Goal: Task Accomplishment & Management: Use online tool/utility

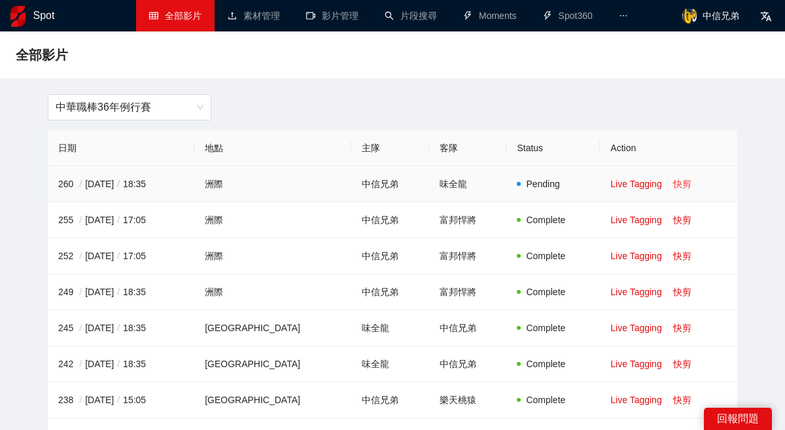
click at [675, 179] on link "快剪" at bounding box center [682, 184] width 18 height 10
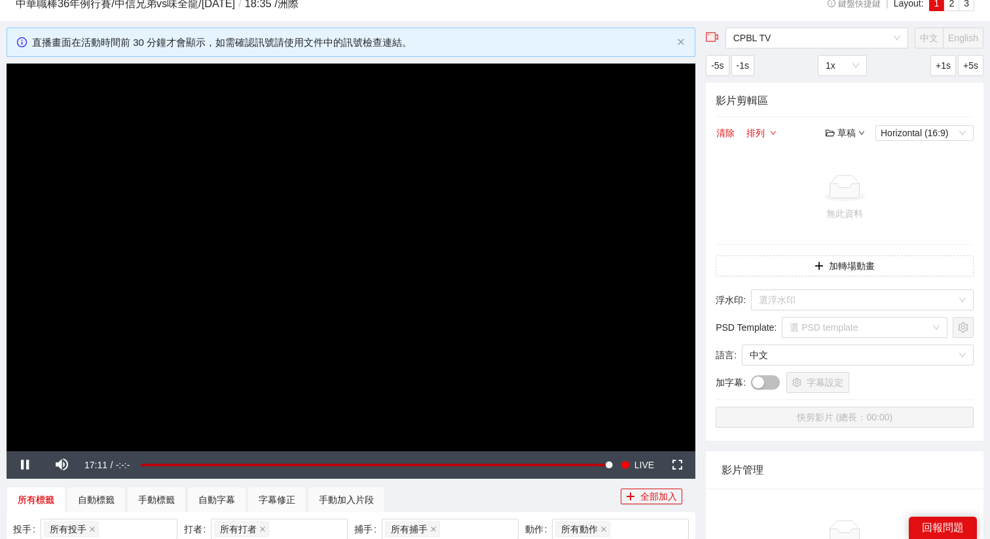
scroll to position [35, 0]
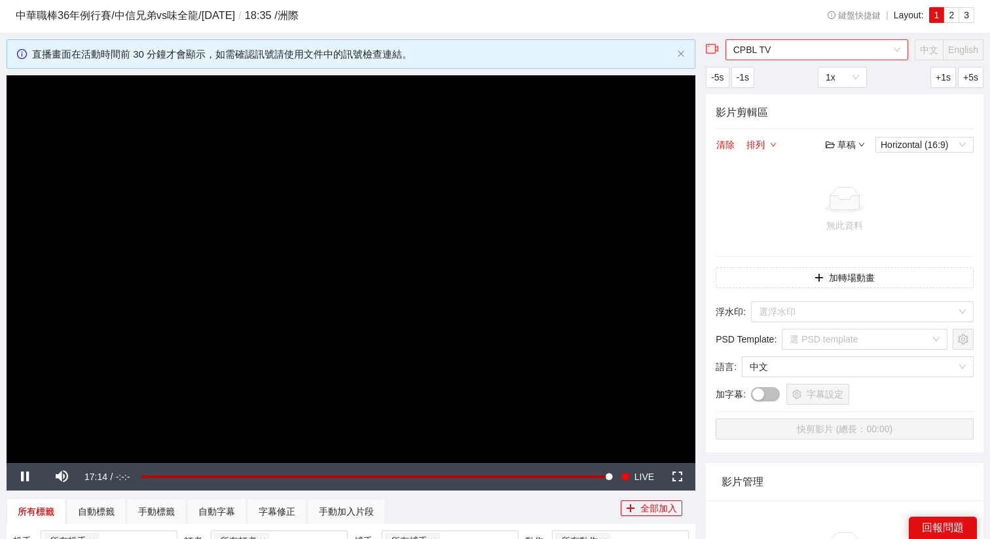
click at [771, 58] on span "CPBL TV" at bounding box center [816, 50] width 167 height 20
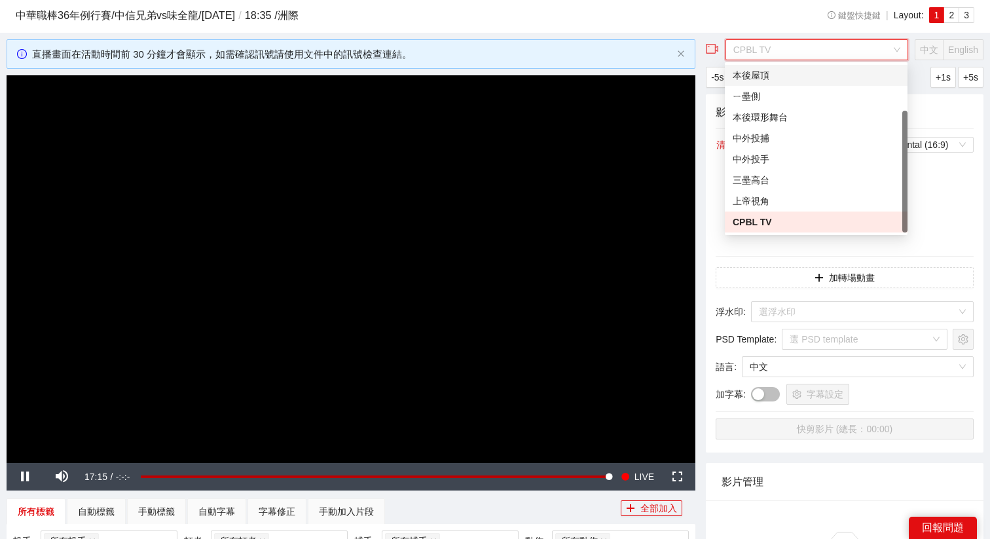
scroll to position [0, 0]
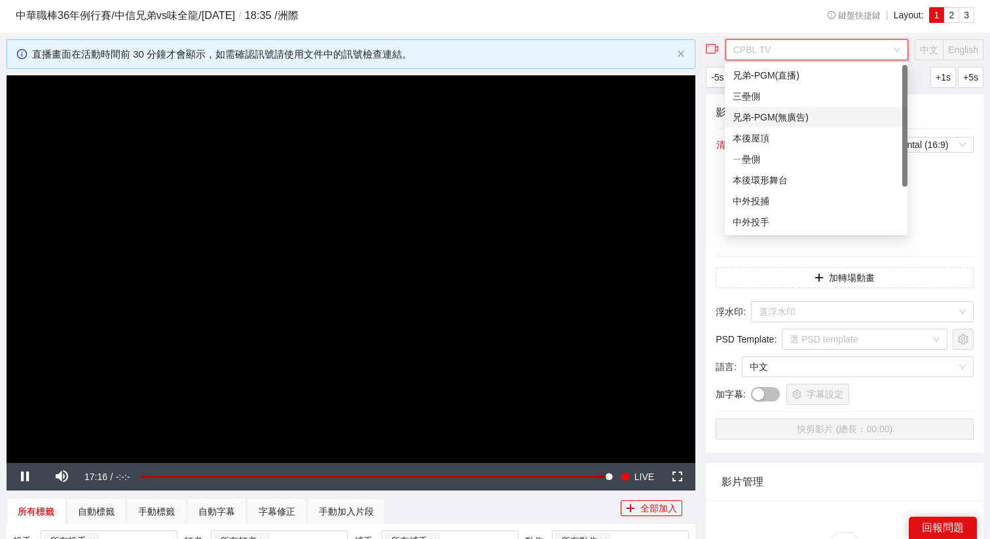
click at [768, 116] on div "兄弟-PGM(無廣告)" at bounding box center [815, 117] width 167 height 14
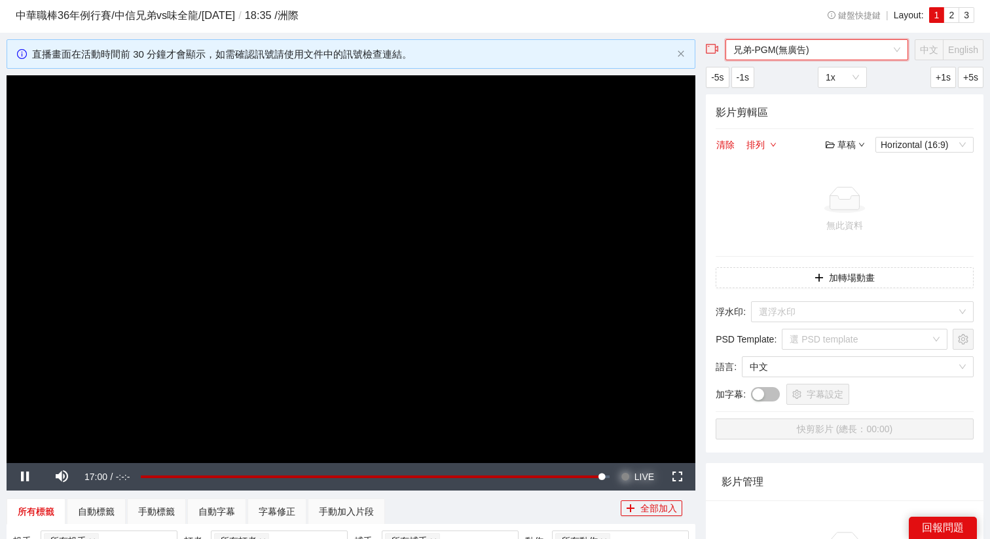
click at [631, 429] on button "Seek to live, currently behind live LIVE" at bounding box center [637, 476] width 43 height 27
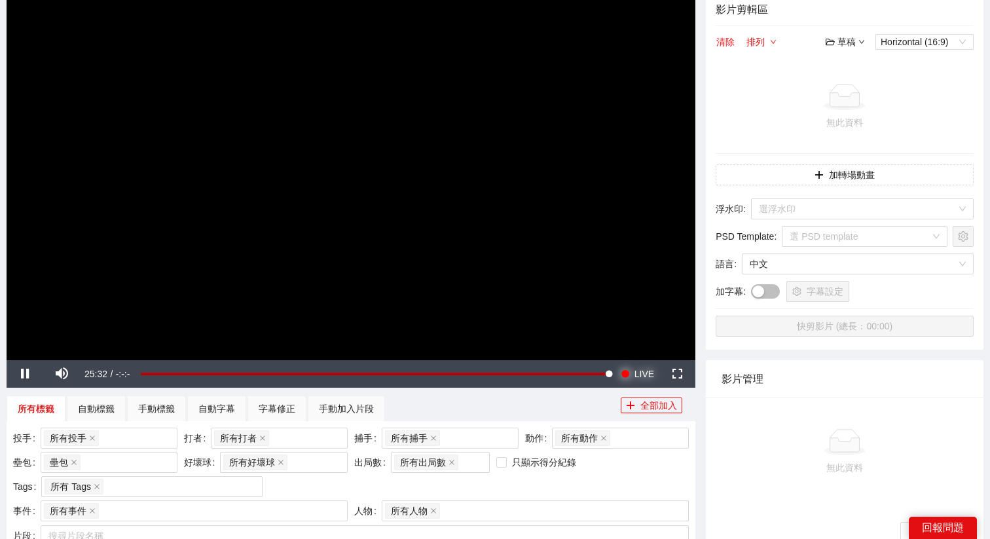
scroll to position [236, 0]
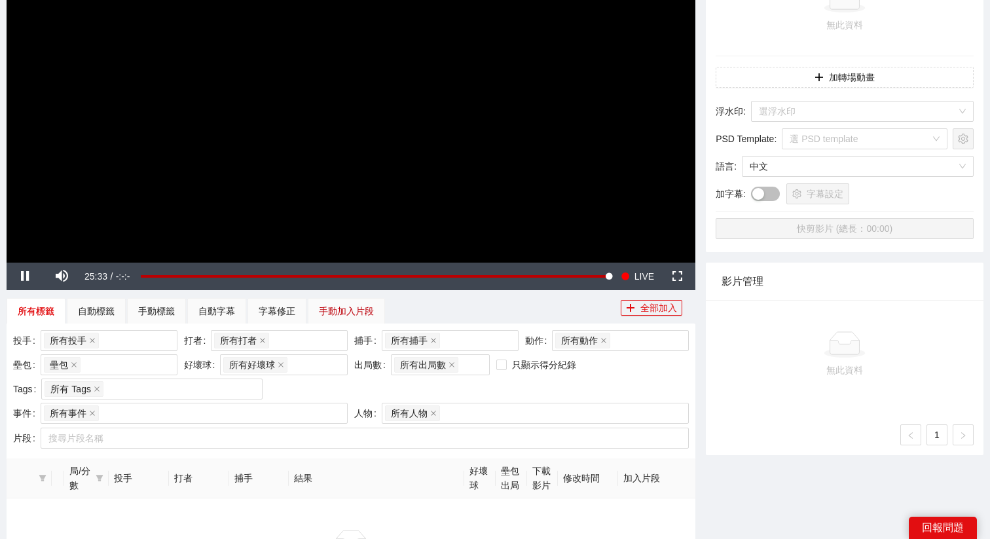
click at [322, 308] on div "手動加入片段" at bounding box center [346, 311] width 55 height 14
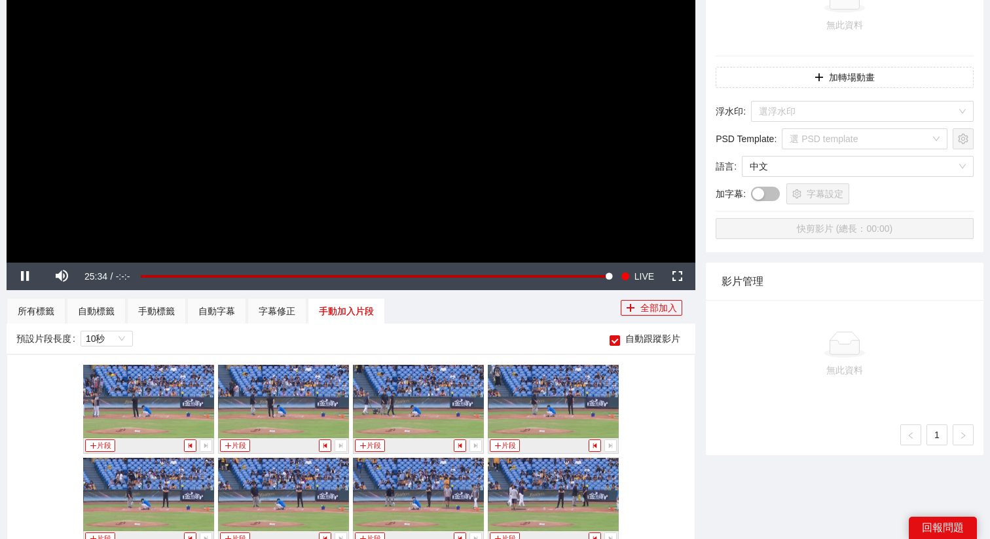
scroll to position [1737, 0]
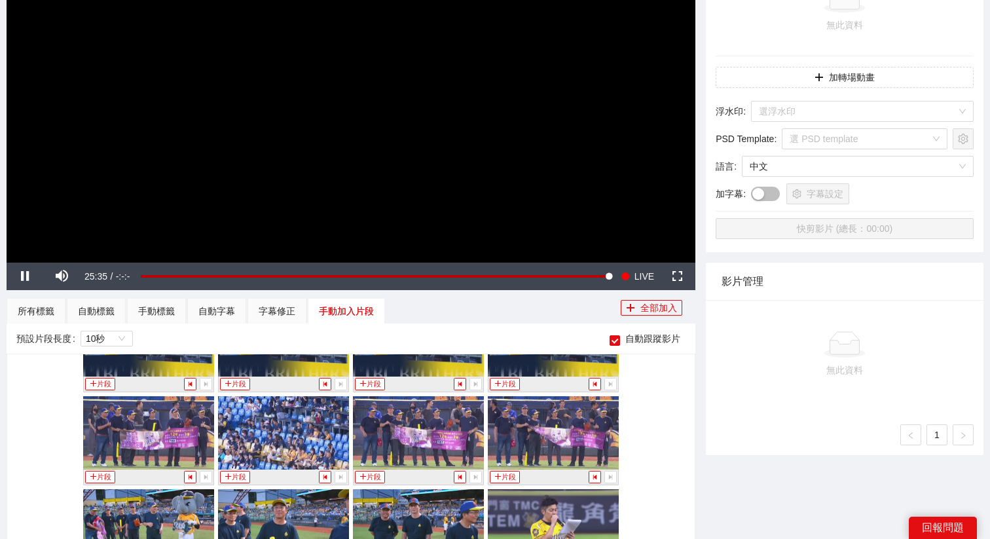
click at [431, 178] on video "Video Player" at bounding box center [351, 68] width 688 height 387
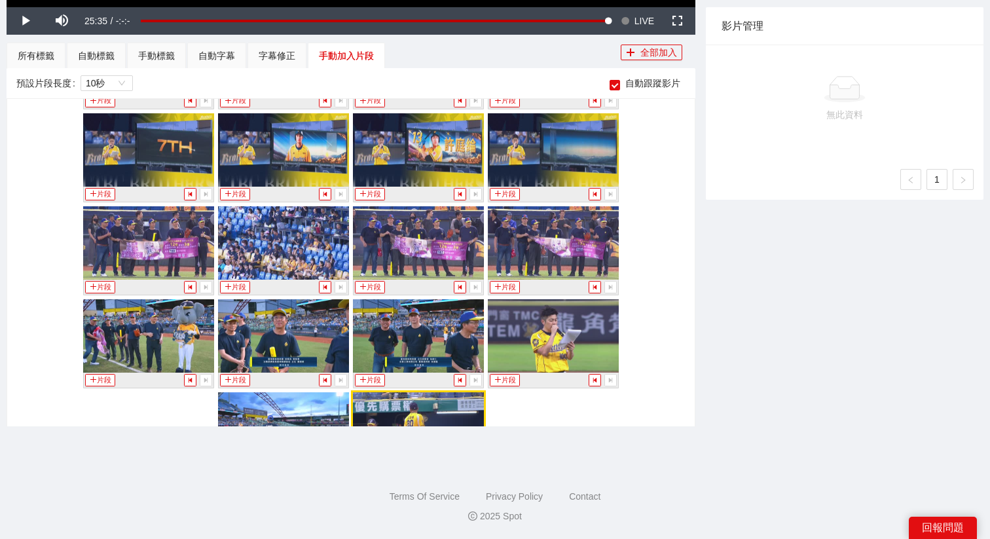
scroll to position [1694, 0]
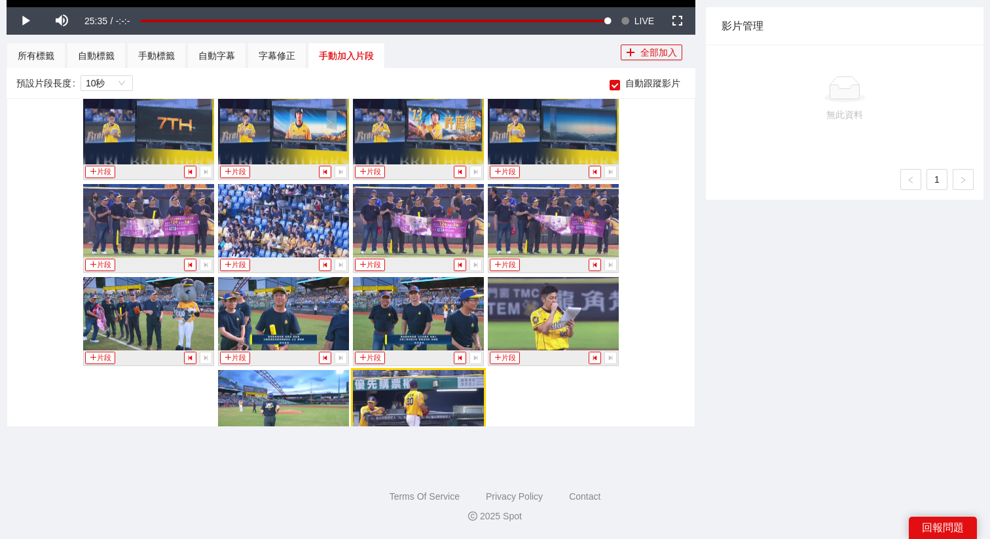
click at [170, 225] on img at bounding box center [148, 220] width 131 height 73
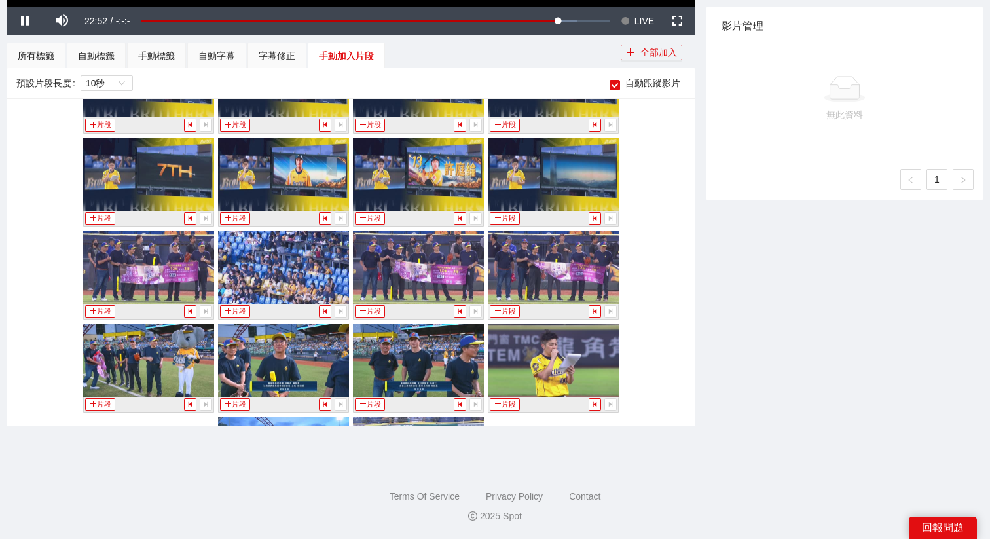
scroll to position [1645, 0]
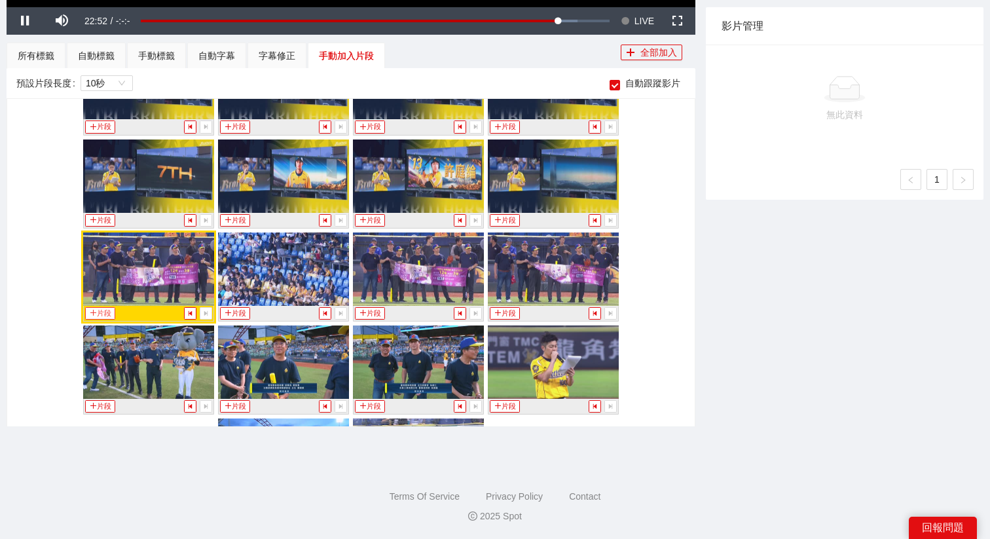
click at [101, 308] on button "片段" at bounding box center [100, 313] width 30 height 12
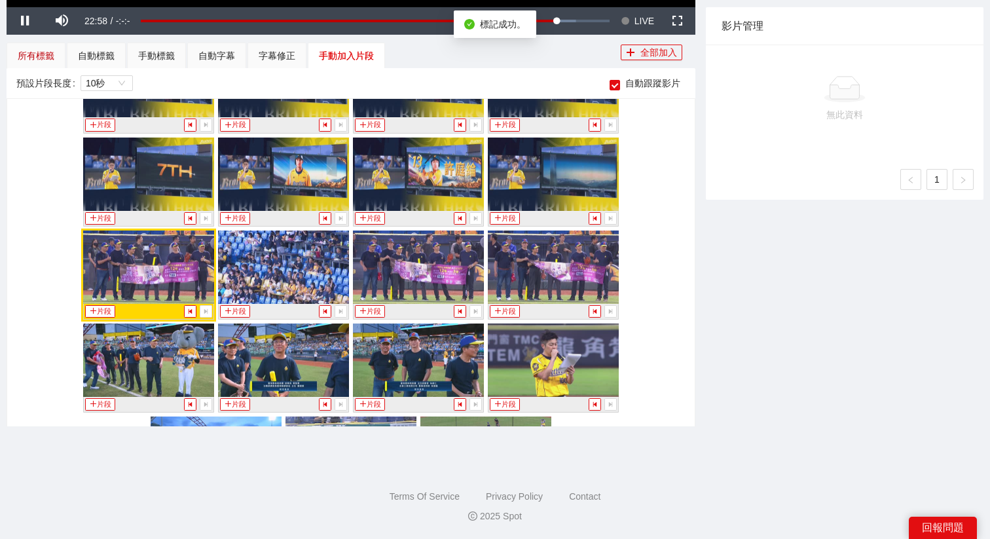
click at [47, 54] on div "所有標籤" at bounding box center [36, 55] width 37 height 14
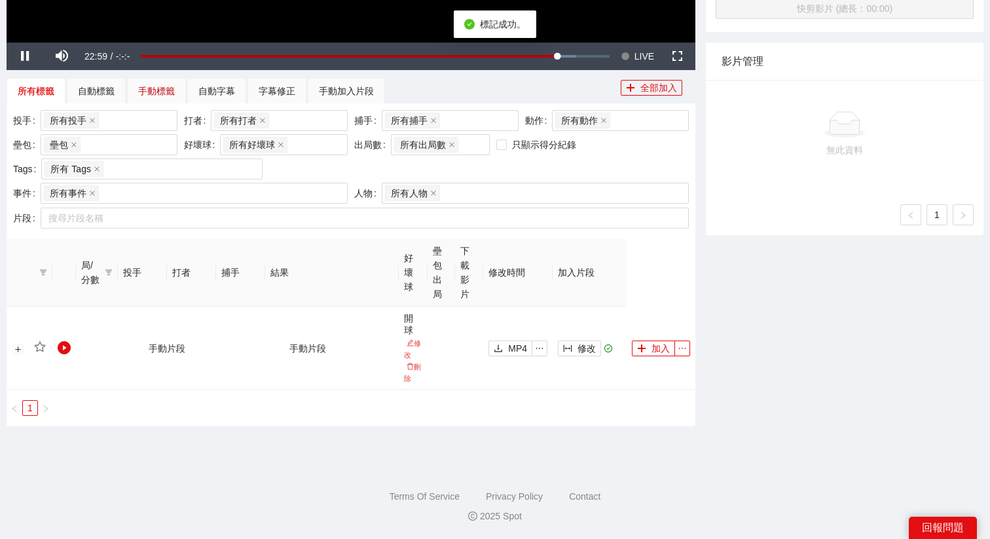
click at [173, 93] on div "手動標籤" at bounding box center [156, 91] width 37 height 14
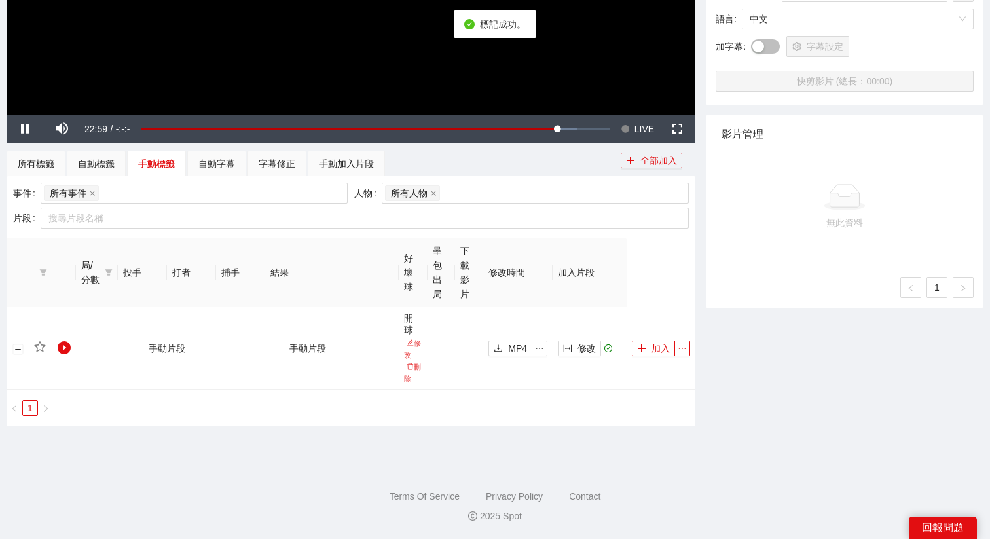
scroll to position [383, 0]
click at [580, 342] on span "修改" at bounding box center [586, 348] width 18 height 14
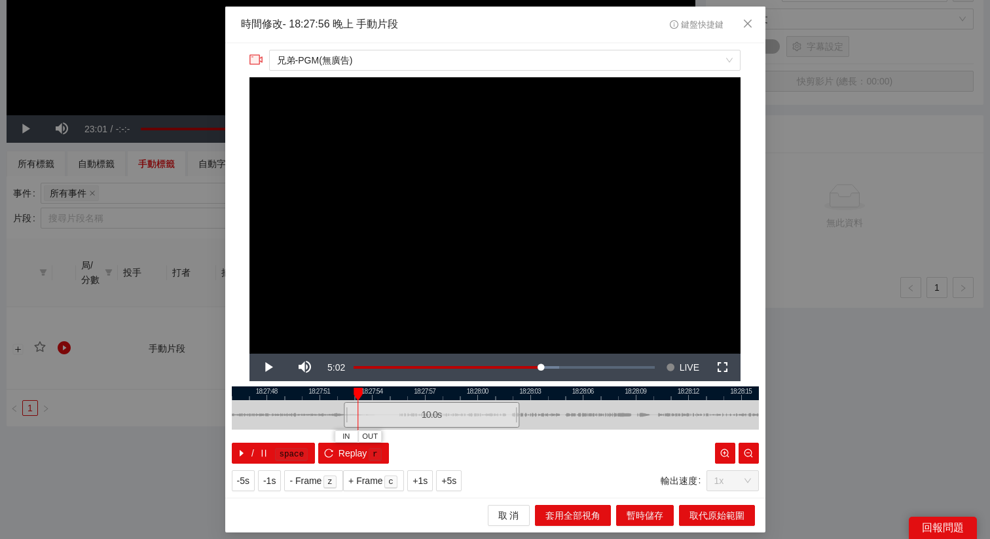
drag, startPoint x: 435, startPoint y: 412, endPoint x: 372, endPoint y: 404, distance: 64.0
click at [372, 404] on div "10.0 s" at bounding box center [431, 415] width 175 height 26
drag, startPoint x: 400, startPoint y: 414, endPoint x: 430, endPoint y: 414, distance: 30.1
click at [430, 414] on div "10.0 s" at bounding box center [438, 415] width 175 height 26
click at [375, 429] on span "IN" at bounding box center [374, 437] width 7 height 12
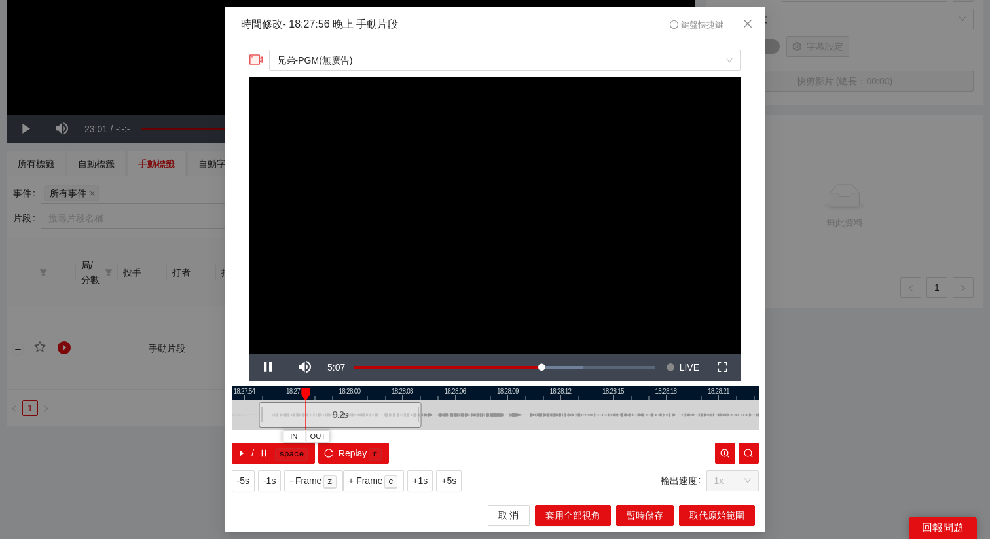
drag, startPoint x: 605, startPoint y: 395, endPoint x: 463, endPoint y: 397, distance: 142.0
click at [463, 397] on div at bounding box center [367, 393] width 527 height 14
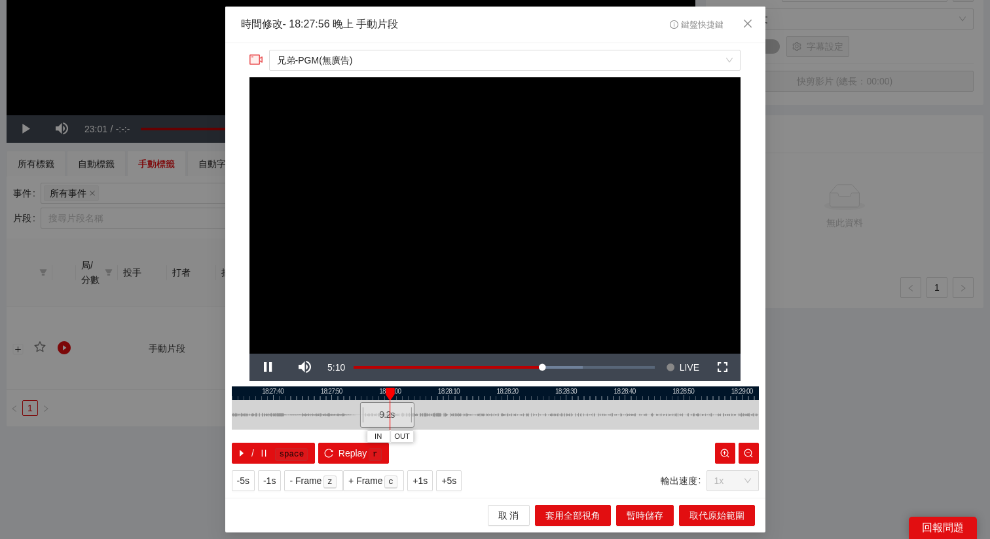
drag, startPoint x: 534, startPoint y: 397, endPoint x: 461, endPoint y: 399, distance: 72.7
click at [461, 399] on div at bounding box center [451, 393] width 527 height 14
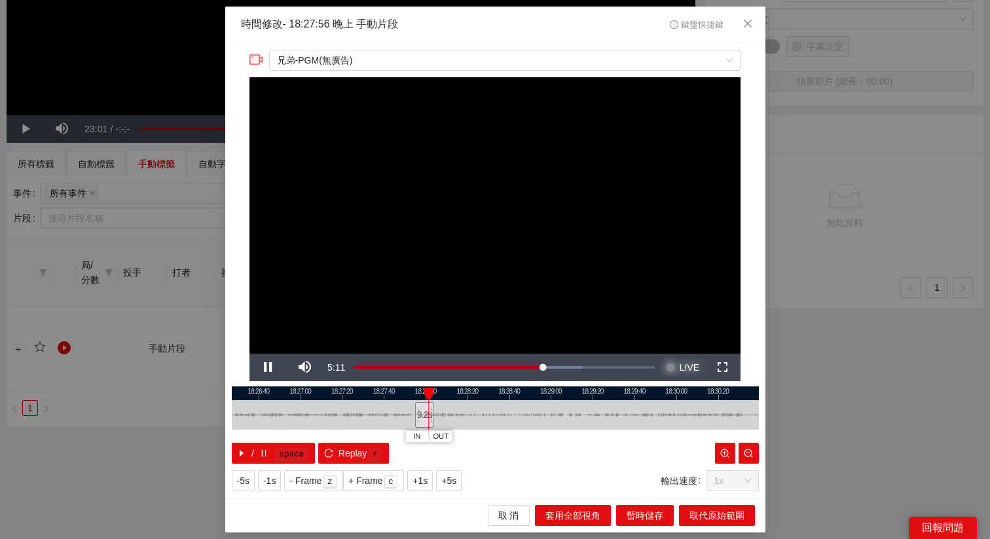
click at [673, 369] on span "Video Player" at bounding box center [670, 366] width 9 height 27
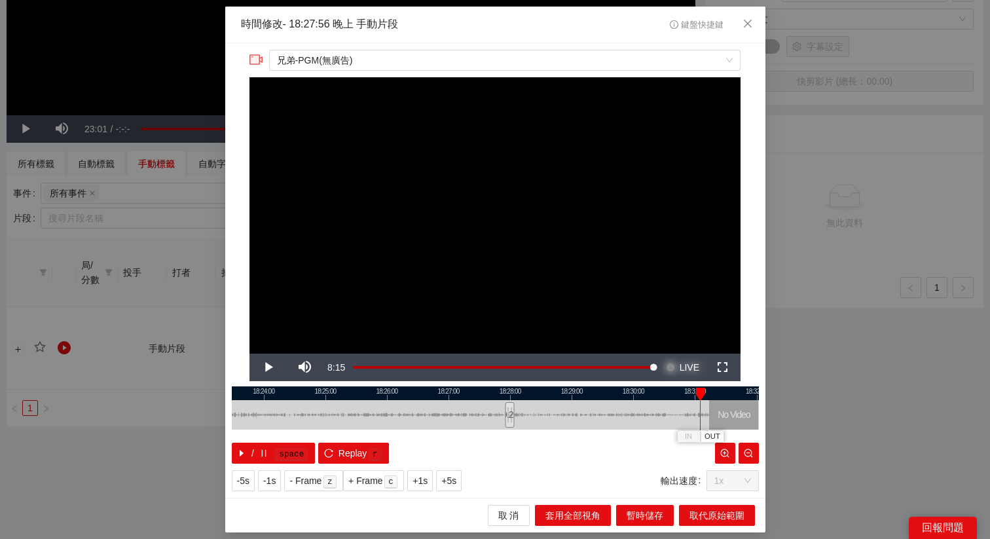
click at [661, 353] on button "Seek to live, currently behind live LIVE" at bounding box center [682, 366] width 43 height 27
click at [707, 429] on span "OUT" at bounding box center [714, 437] width 16 height 12
click at [717, 429] on span "取代原始範圍" at bounding box center [716, 515] width 55 height 14
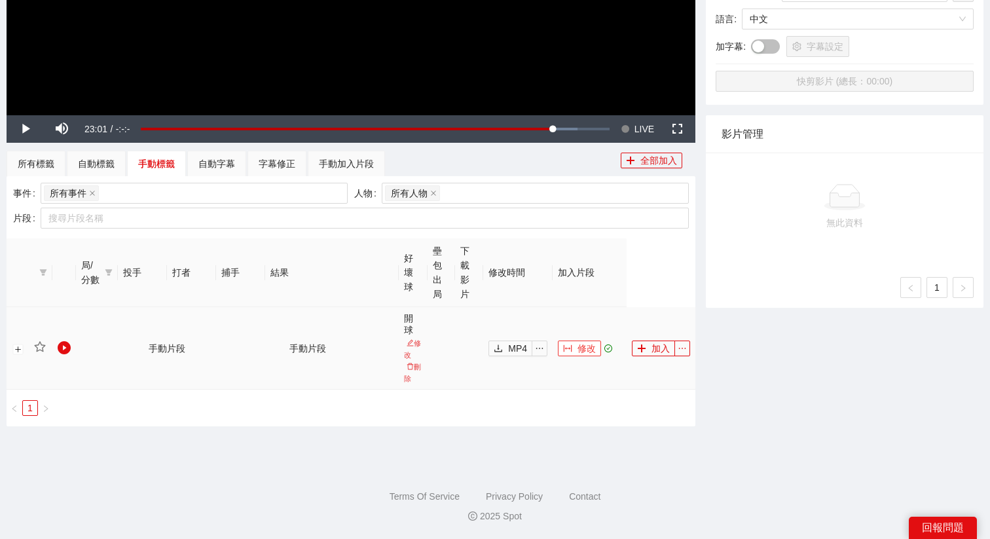
click at [584, 342] on span "修改" at bounding box center [586, 348] width 18 height 14
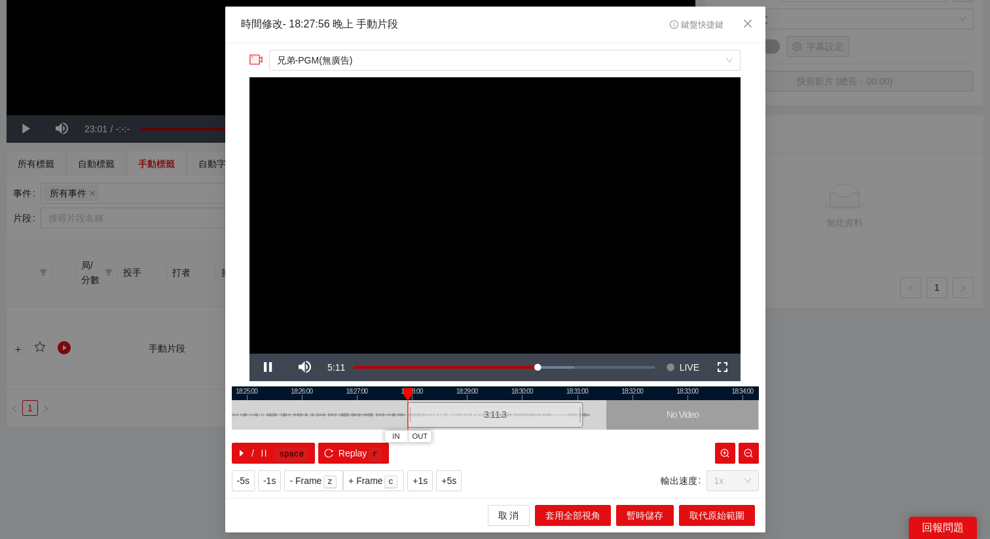
click at [590, 395] on div at bounding box center [495, 393] width 527 height 14
click at [597, 394] on div at bounding box center [495, 393] width 527 height 14
click at [576, 391] on div at bounding box center [495, 393] width 527 height 14
click at [268, 367] on span "Video Player" at bounding box center [268, 367] width 0 height 0
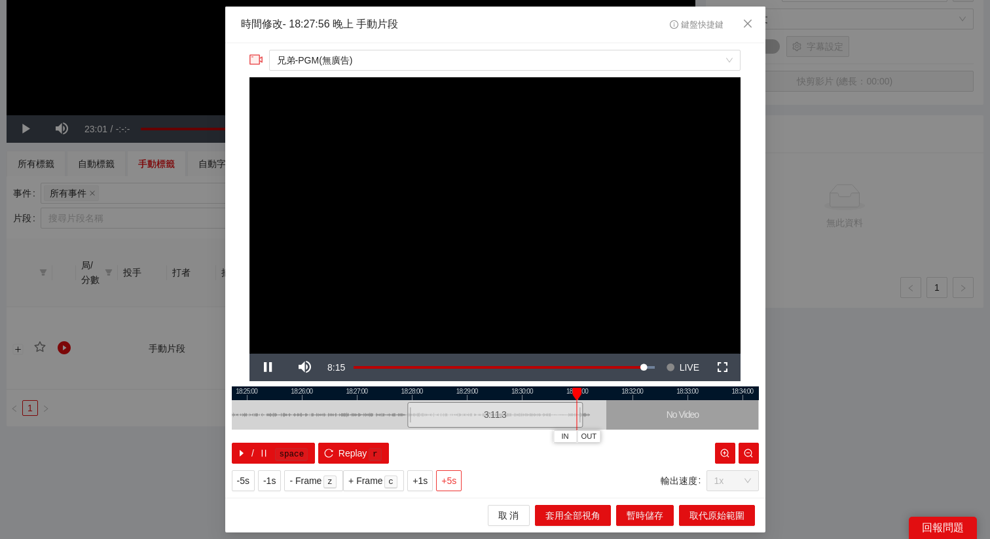
click at [455, 429] on span "+5s" at bounding box center [448, 480] width 15 height 14
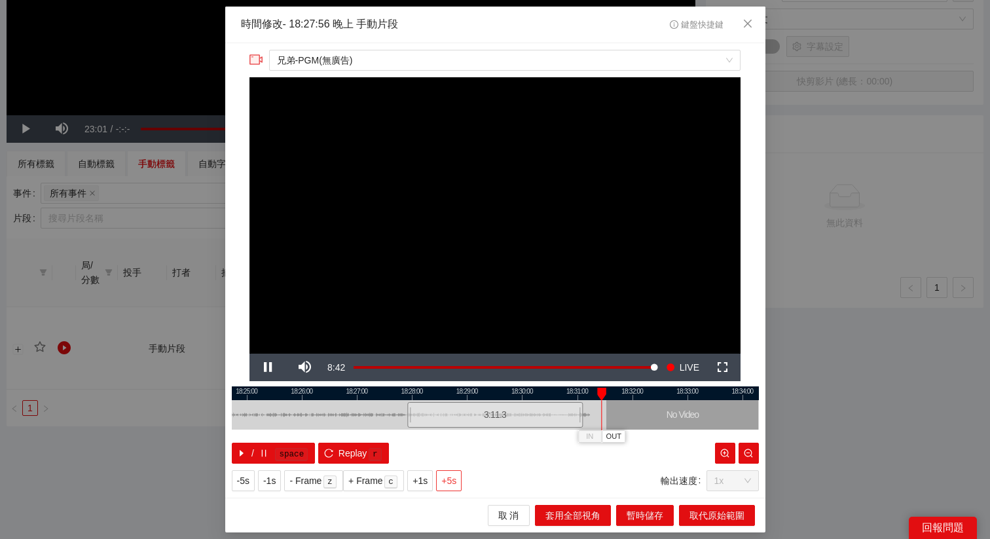
click at [455, 429] on span "+5s" at bounding box center [448, 480] width 15 height 14
click at [619, 429] on span "OUT" at bounding box center [619, 437] width 16 height 12
click at [713, 429] on span "取代原始範圍" at bounding box center [716, 515] width 55 height 14
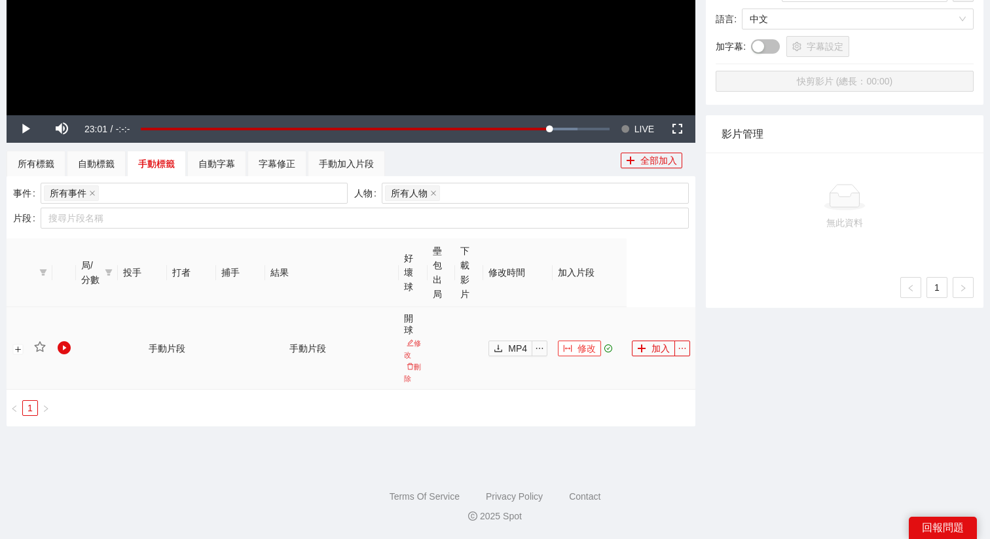
click at [577, 346] on span "修改" at bounding box center [586, 348] width 18 height 14
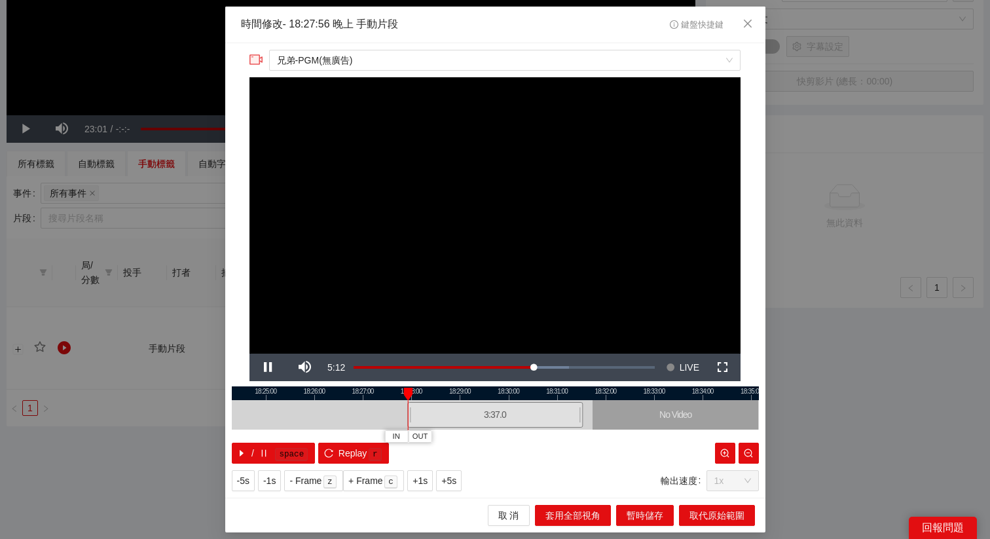
click at [585, 391] on div at bounding box center [495, 393] width 527 height 14
click at [268, 367] on span "Video Player" at bounding box center [268, 367] width 0 height 0
click at [456, 429] on span "+5s" at bounding box center [448, 480] width 15 height 14
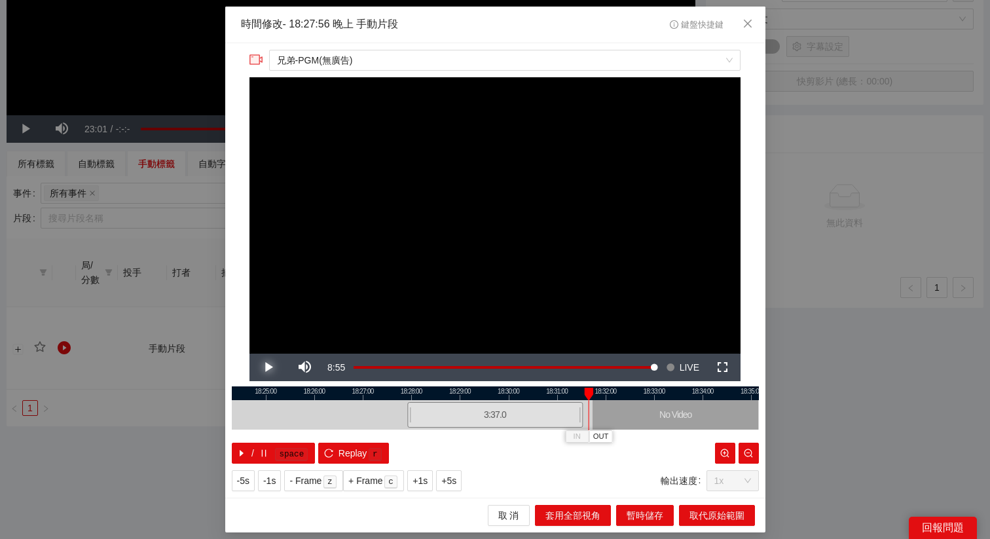
click at [268, 367] on span "Video Player" at bounding box center [268, 367] width 0 height 0
click at [419, 429] on span "+1s" at bounding box center [419, 480] width 15 height 14
click at [607, 429] on span "OUT" at bounding box center [610, 437] width 16 height 12
click at [708, 429] on button "取代原始範圍" at bounding box center [717, 515] width 76 height 21
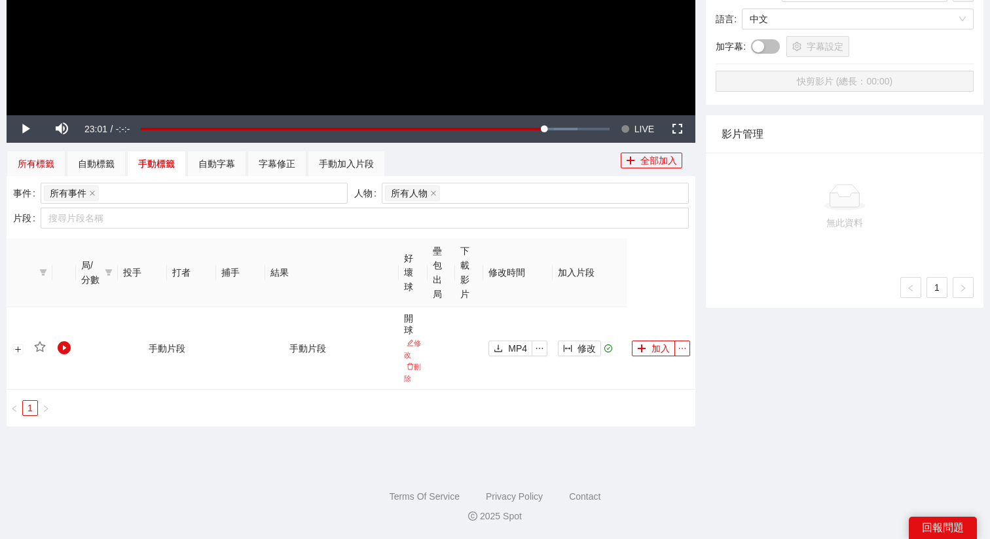
click at [33, 170] on div "所有標籤" at bounding box center [36, 163] width 37 height 14
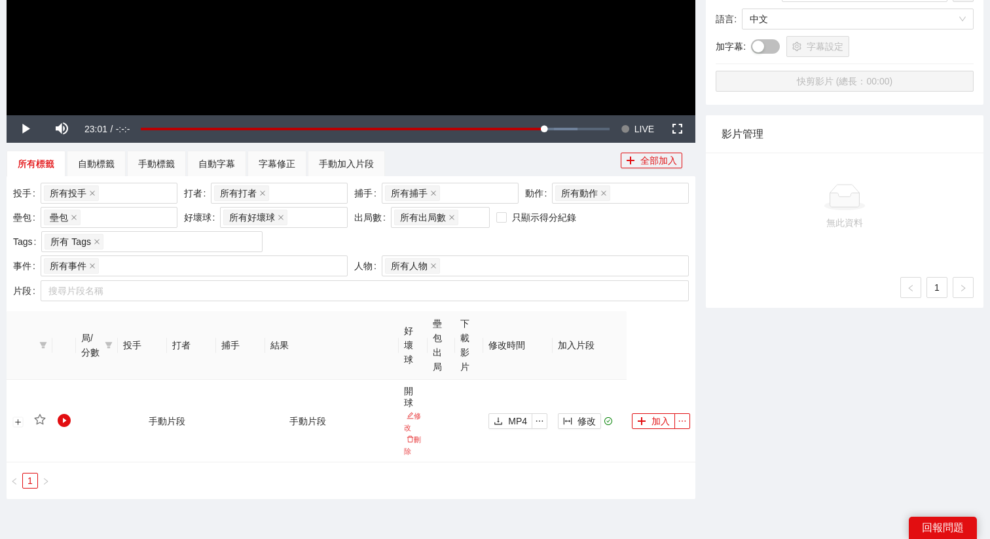
click at [538, 128] on div "-04:02" at bounding box center [339, 129] width 397 height 5
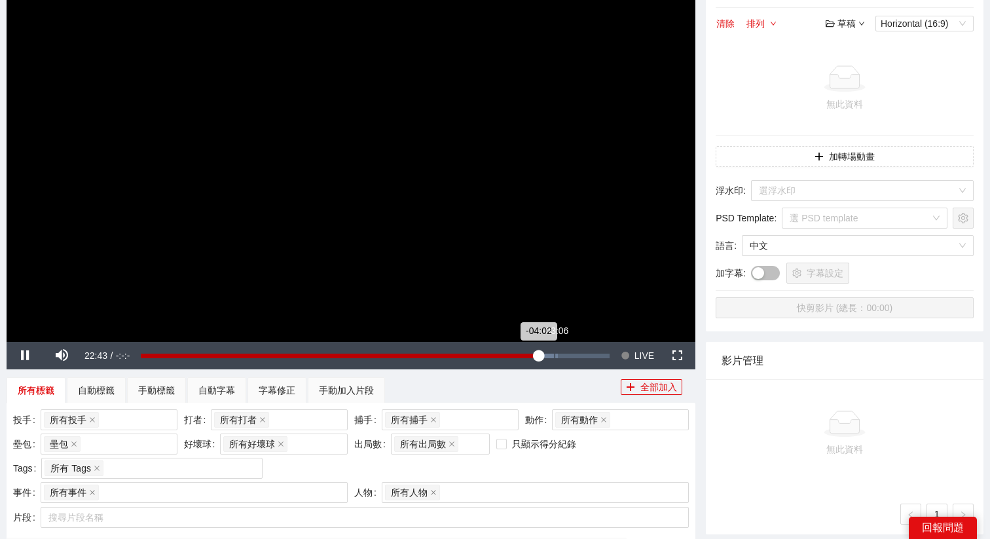
scroll to position [132, 0]
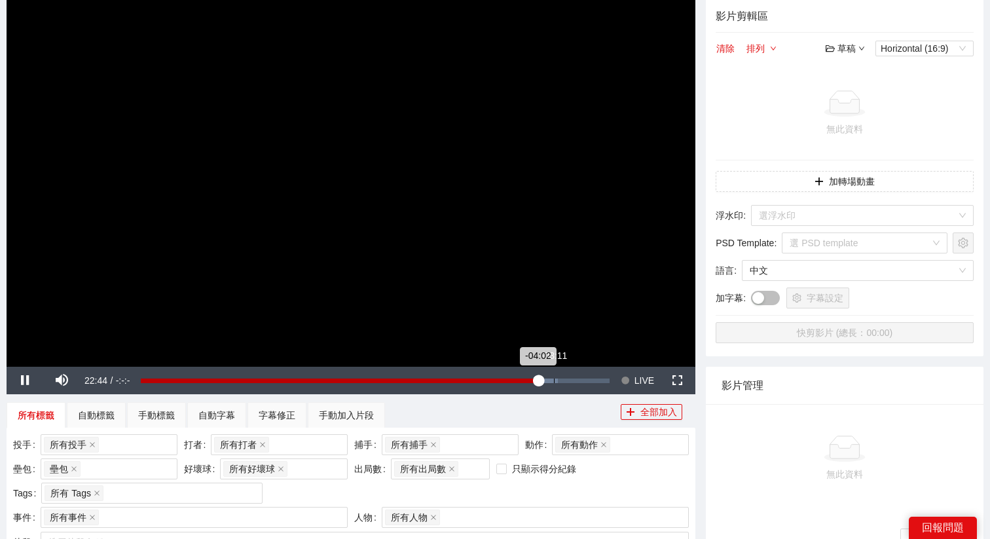
click at [556, 378] on div "Loaded : 88.96% -03:11 -04:02" at bounding box center [375, 380] width 468 height 5
click at [594, 380] on div "Loaded : 92.33% -00:51 -00:51" at bounding box center [375, 380] width 468 height 5
click at [583, 378] on div "-01:25" at bounding box center [368, 380] width 454 height 5
click at [579, 379] on div "-01:43" at bounding box center [360, 380] width 438 height 5
click at [573, 379] on div "-01:43" at bounding box center [360, 380] width 438 height 5
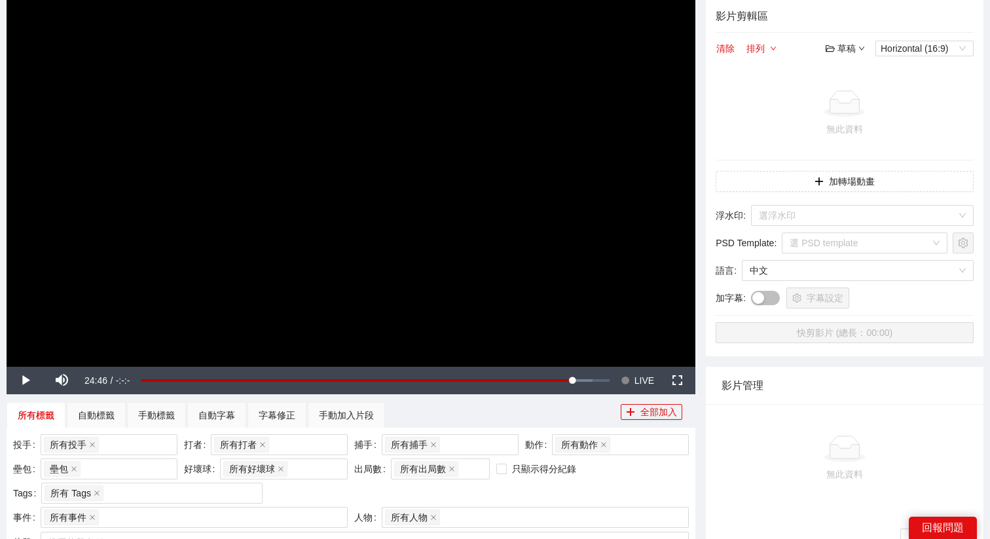
click at [596, 285] on video "Video Player" at bounding box center [351, 172] width 688 height 387
click at [570, 379] on div "-02:14" at bounding box center [355, 380] width 429 height 5
click at [495, 251] on video "Video Player" at bounding box center [351, 172] width 688 height 387
click at [643, 376] on span "LIVE" at bounding box center [644, 380] width 20 height 27
click at [421, 226] on video "Video Player" at bounding box center [351, 172] width 688 height 387
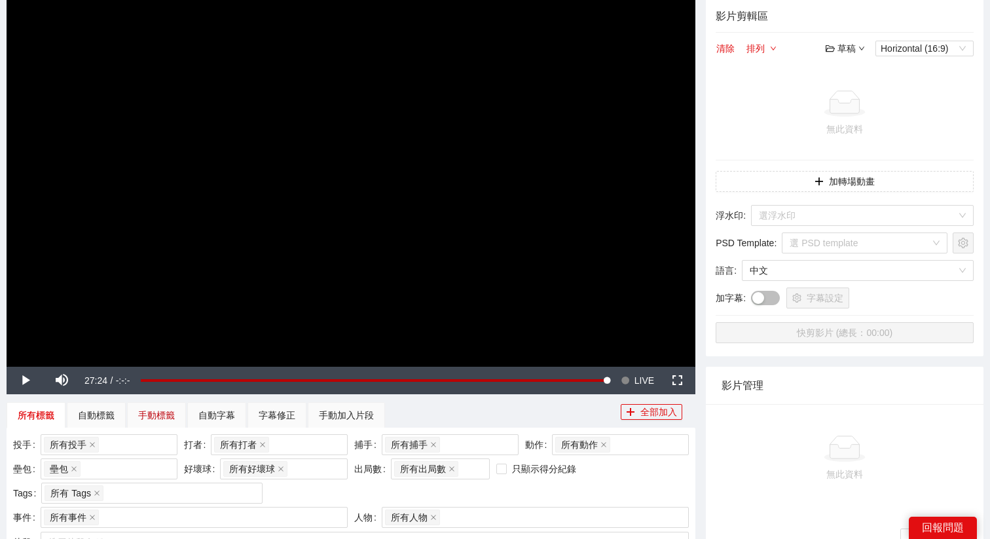
click at [172, 412] on div "手動標籤" at bounding box center [156, 415] width 37 height 14
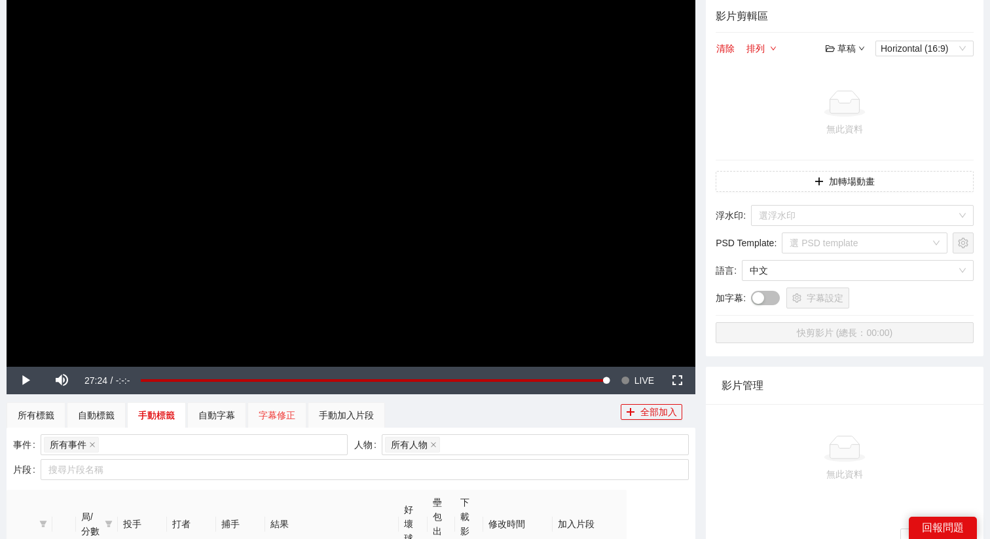
scroll to position [383, 0]
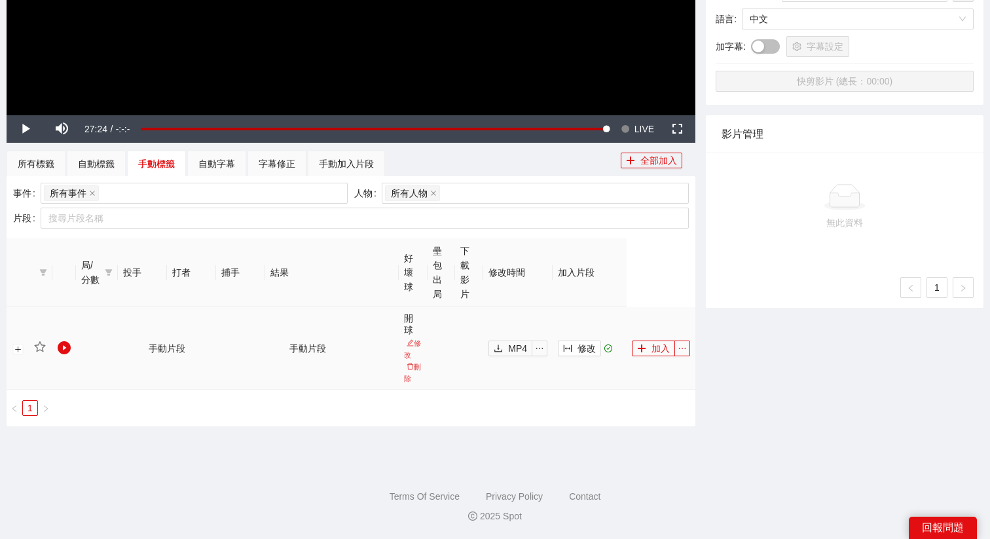
click at [581, 355] on td "修改" at bounding box center [589, 348] width 74 height 82
click at [581, 349] on span "修改" at bounding box center [586, 348] width 18 height 14
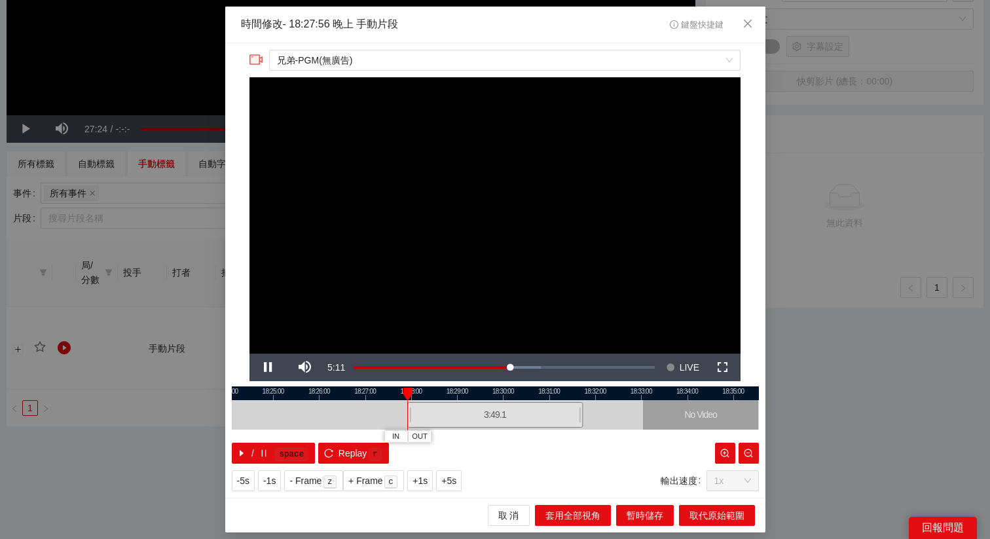
click at [579, 393] on div at bounding box center [495, 393] width 527 height 14
click at [454, 429] on span "+5s" at bounding box center [448, 480] width 15 height 14
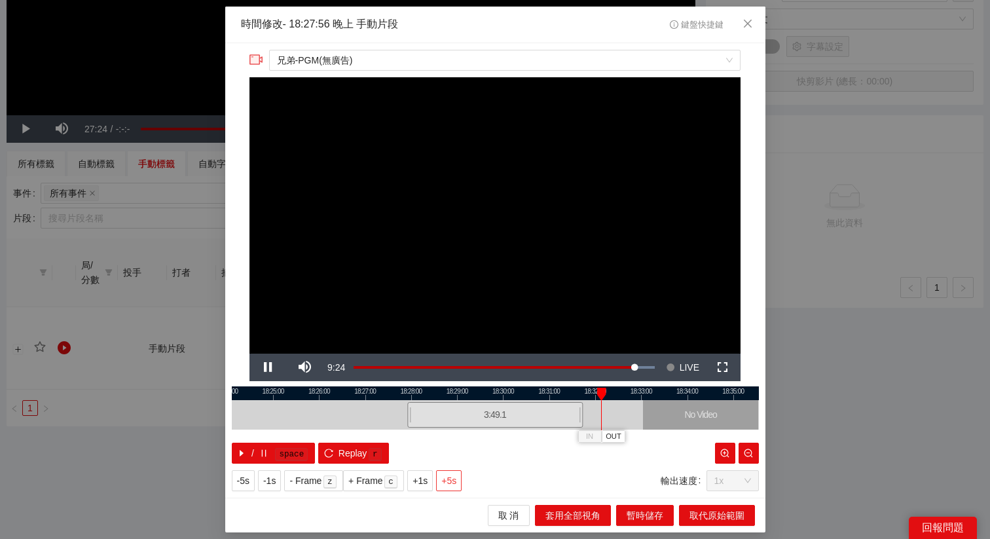
click at [454, 429] on span "+5s" at bounding box center [448, 480] width 15 height 14
click at [603, 388] on div at bounding box center [495, 393] width 527 height 14
click at [268, 367] on span "Video Player" at bounding box center [268, 367] width 0 height 0
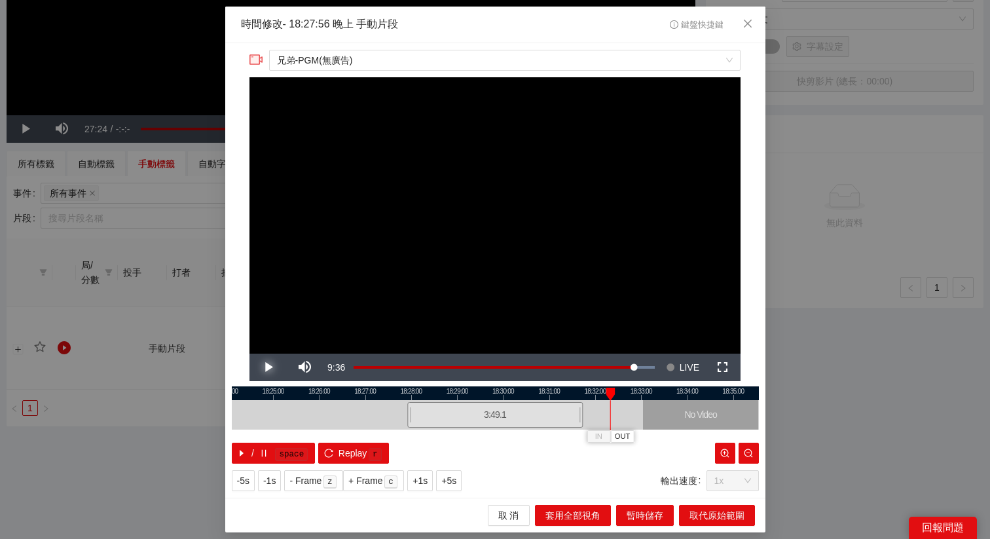
click at [268, 367] on span "Video Player" at bounding box center [268, 367] width 0 height 0
click at [622, 429] on span "OUT" at bounding box center [624, 437] width 16 height 12
click at [710, 429] on span "取代原始範圍" at bounding box center [716, 515] width 55 height 14
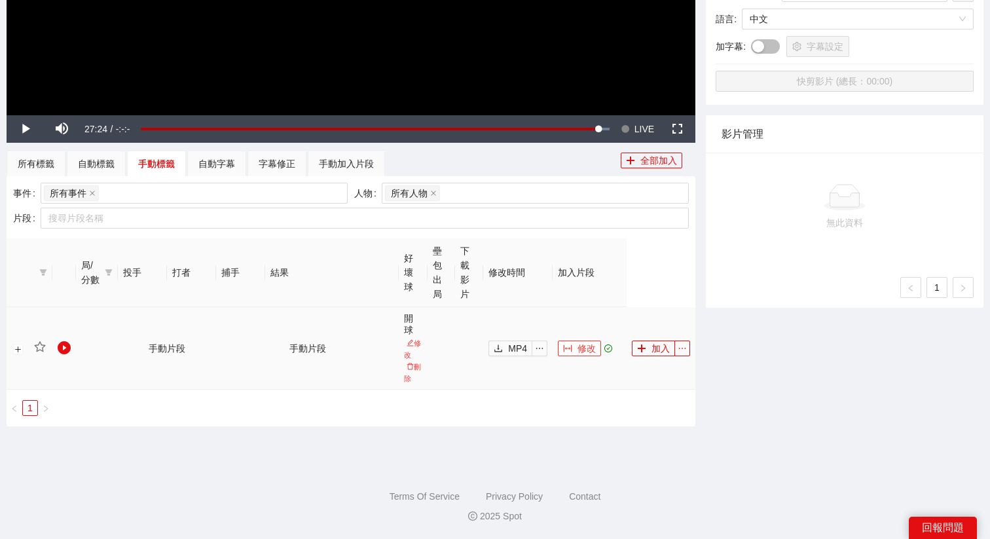
click at [592, 348] on span "修改" at bounding box center [586, 348] width 18 height 14
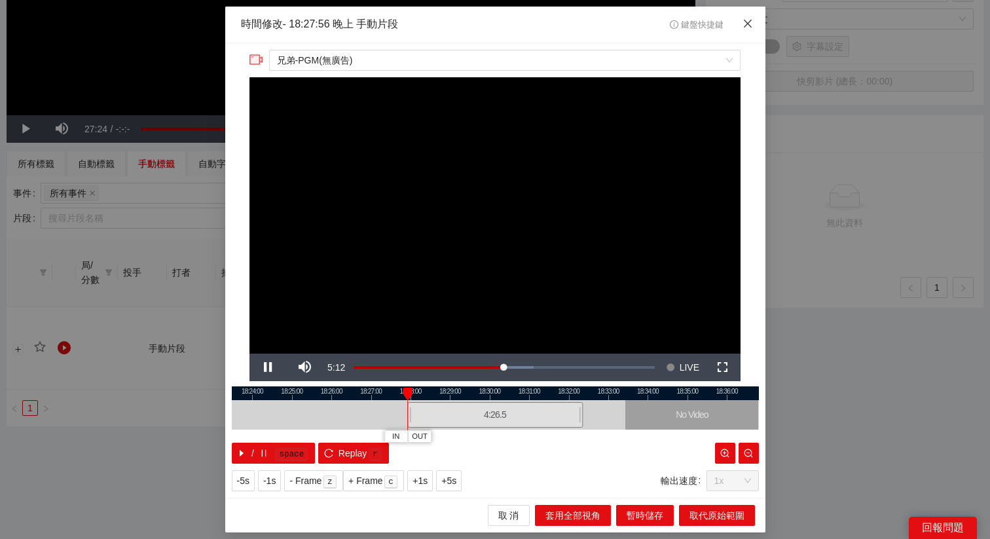
click at [741, 30] on span "Close" at bounding box center [747, 24] width 35 height 35
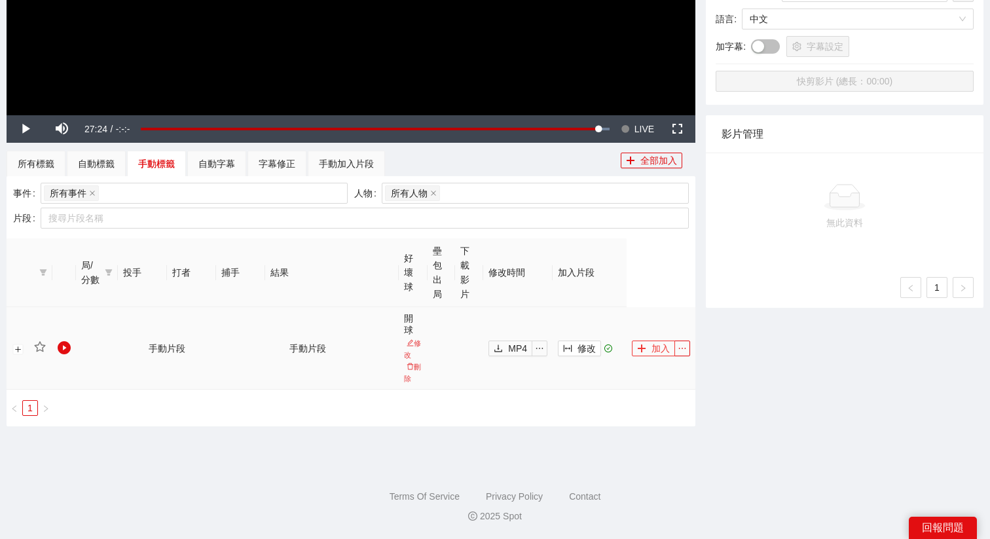
click at [646, 348] on button "加入" at bounding box center [653, 348] width 43 height 16
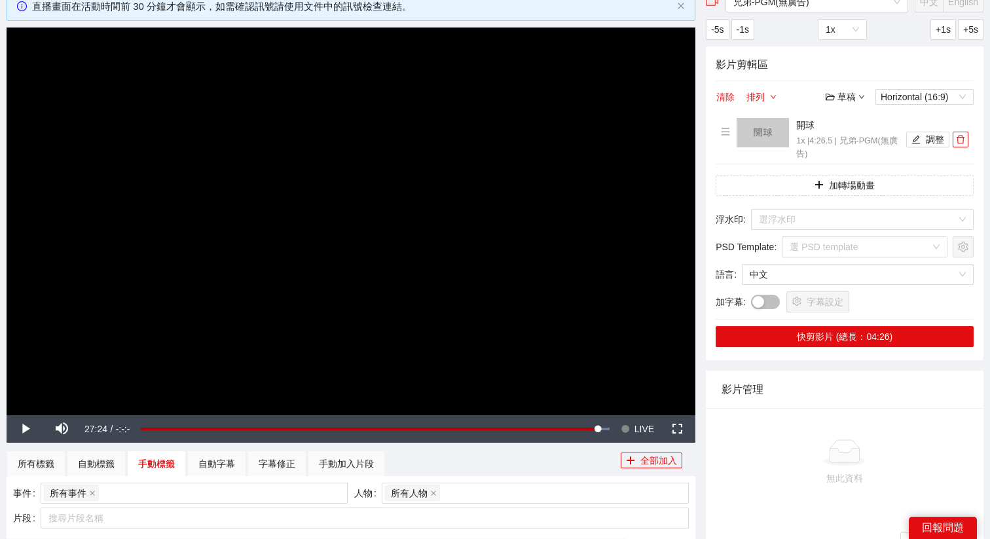
scroll to position [0, 0]
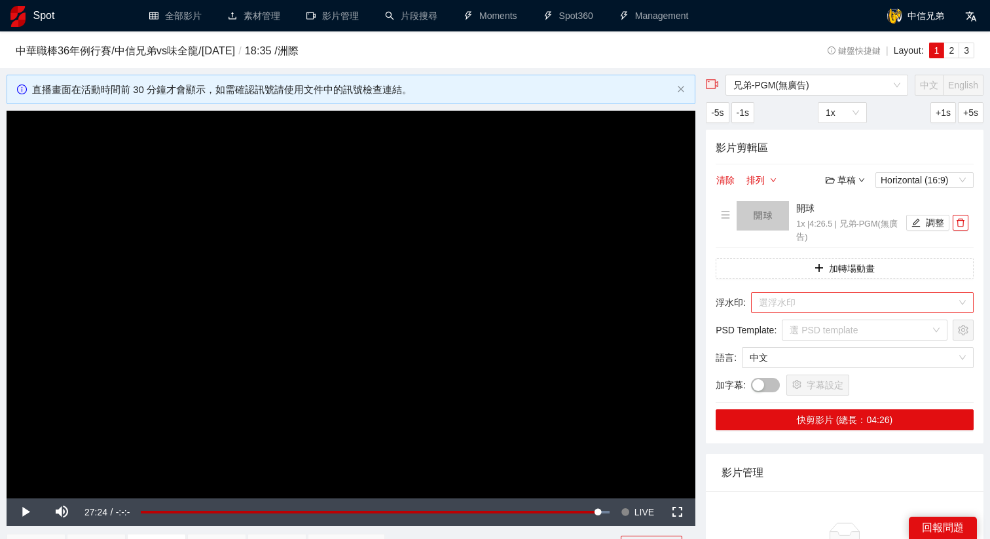
click at [785, 304] on input "search" at bounding box center [858, 303] width 198 height 20
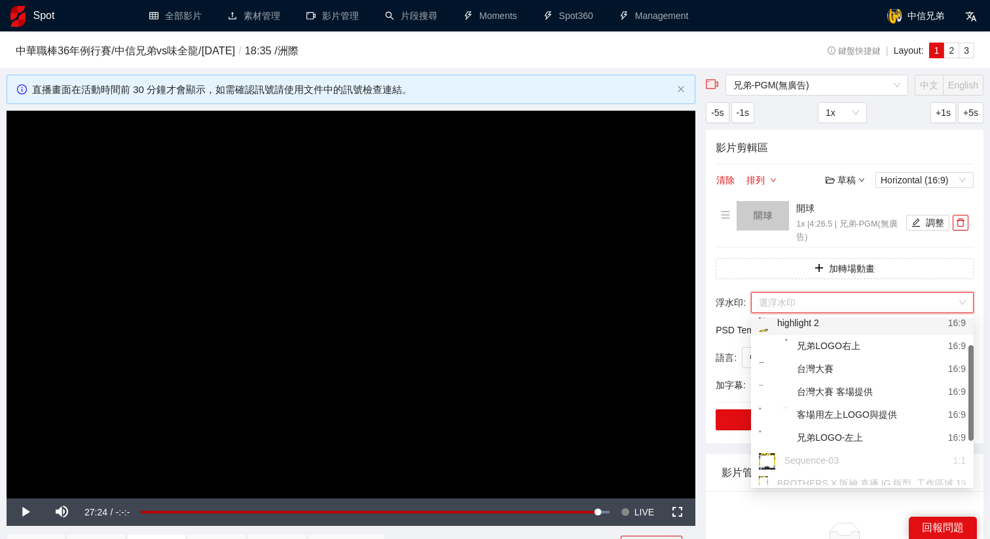
scroll to position [80, 0]
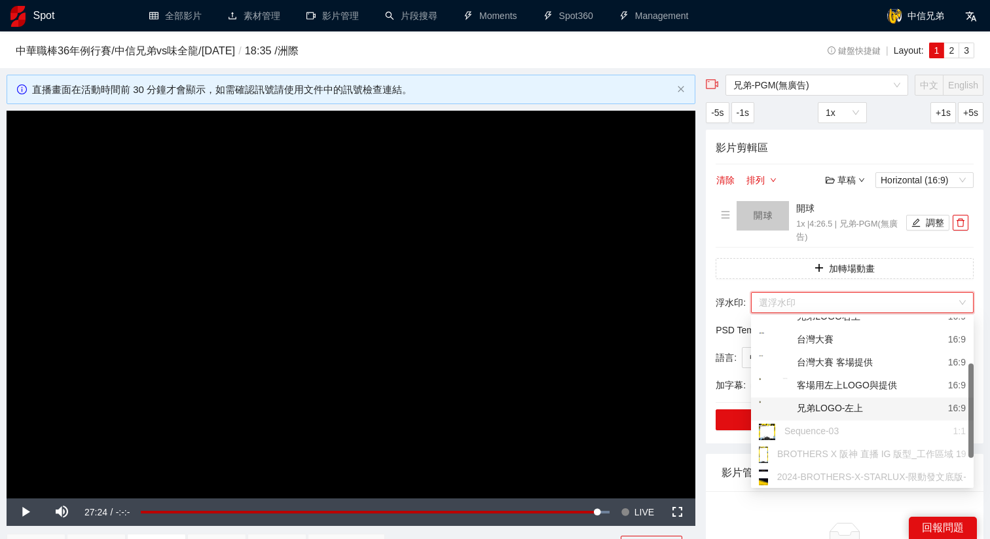
click at [785, 404] on div "兄弟LOGO-左上" at bounding box center [811, 409] width 104 height 16
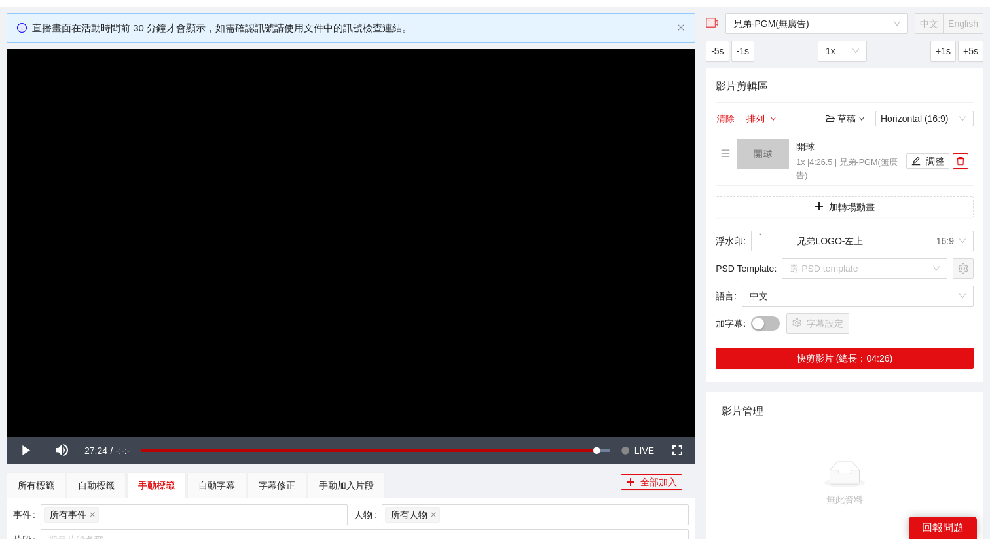
scroll to position [64, 0]
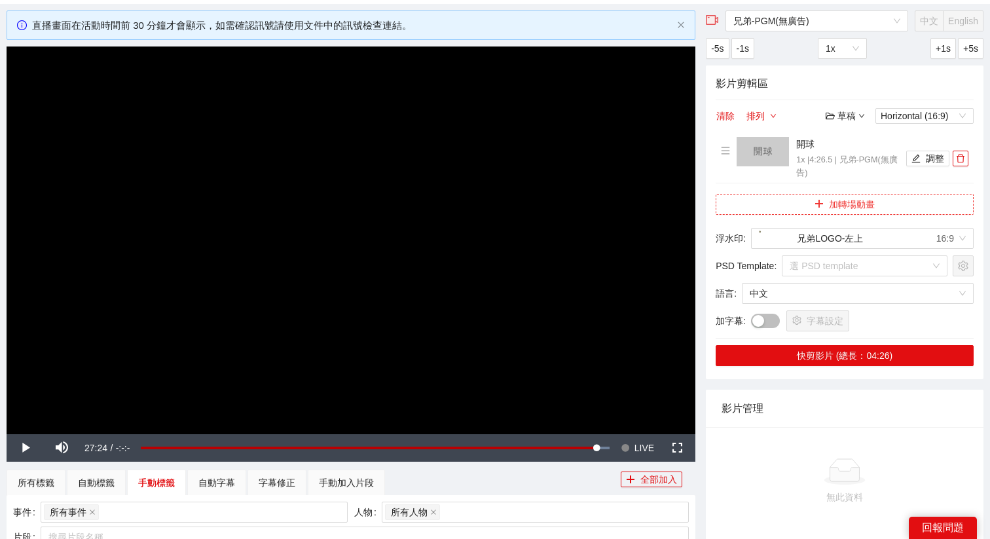
click at [785, 194] on button "加轉場動畫" at bounding box center [844, 204] width 258 height 21
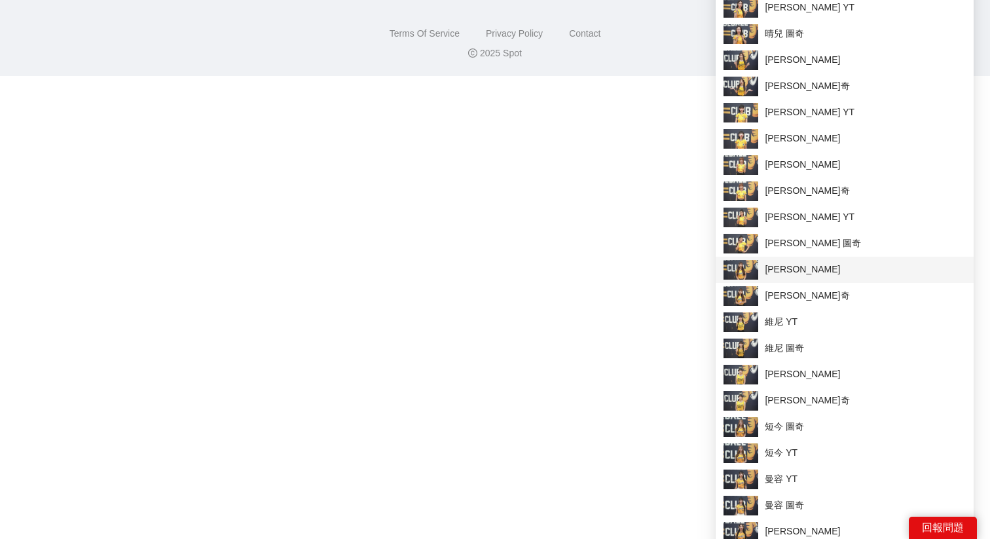
scroll to position [806, 0]
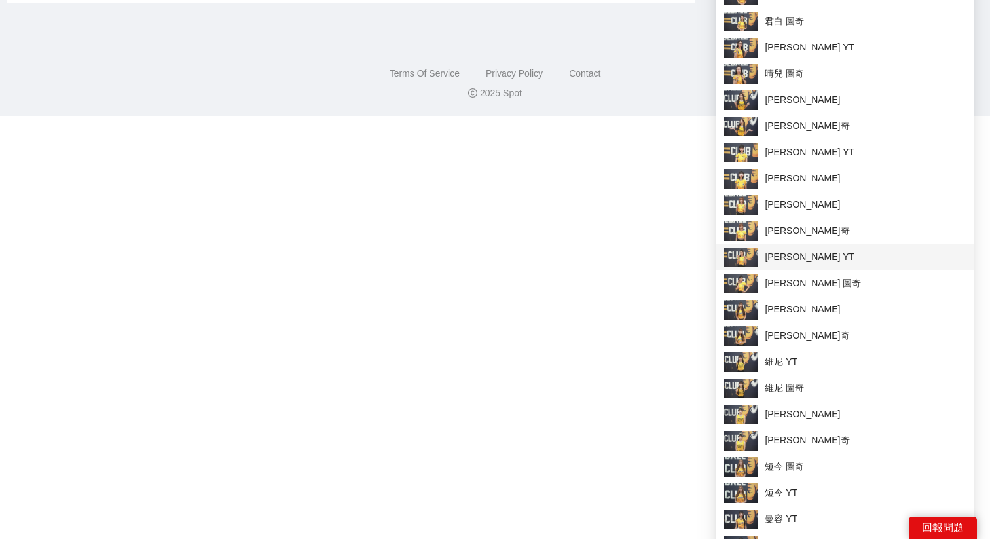
click at [761, 247] on span "[PERSON_NAME] YT" at bounding box center [844, 257] width 242 height 20
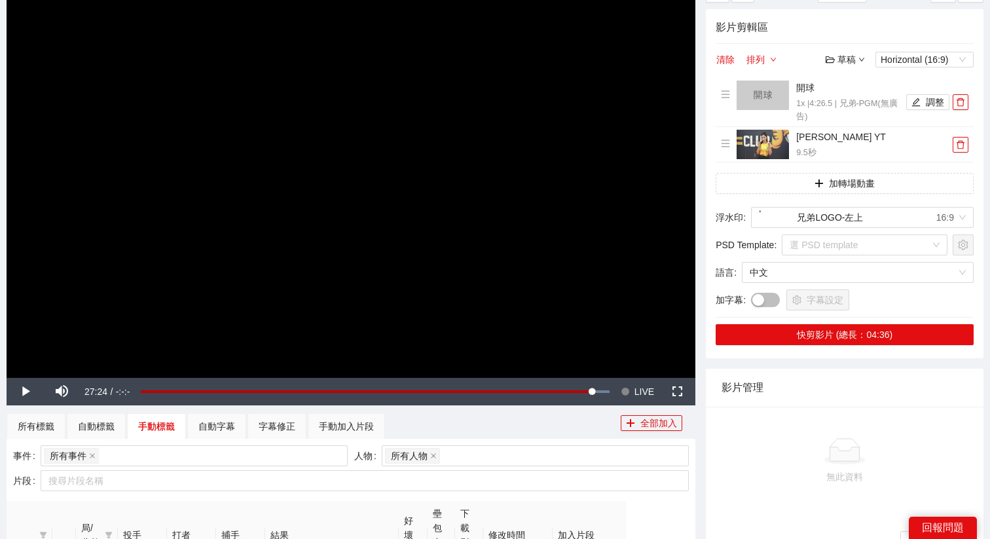
scroll to position [124, 0]
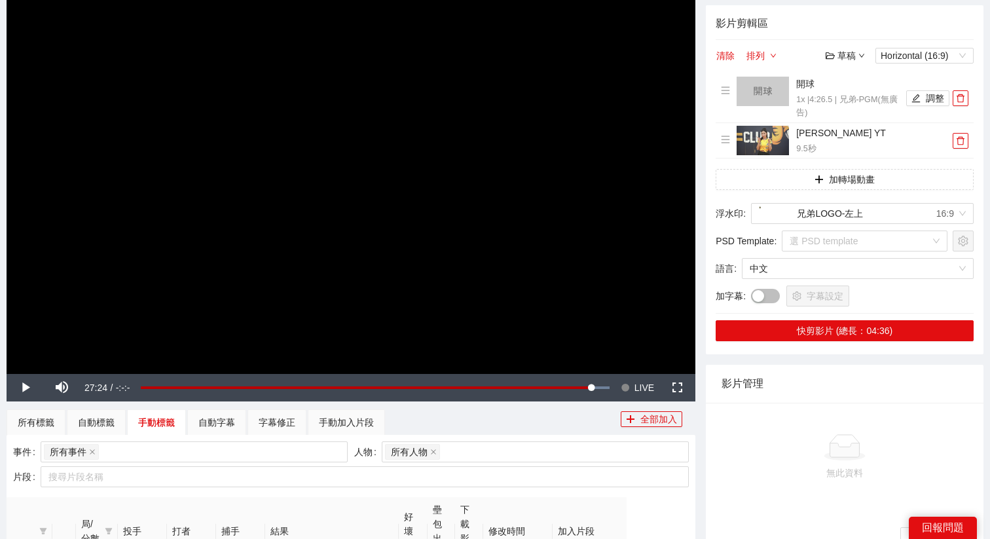
click at [785, 317] on div "影片剪輯區 清除 排列 草稿 Horizontal (16:9) 開球 1x | 4:26.5 | 兄弟-PGM(無廣告) 調整 盈瑩 YT 9.5 秒 加轉…" at bounding box center [844, 179] width 277 height 349
click at [785, 332] on button "快剪影片 (總長：04:36)" at bounding box center [844, 330] width 258 height 21
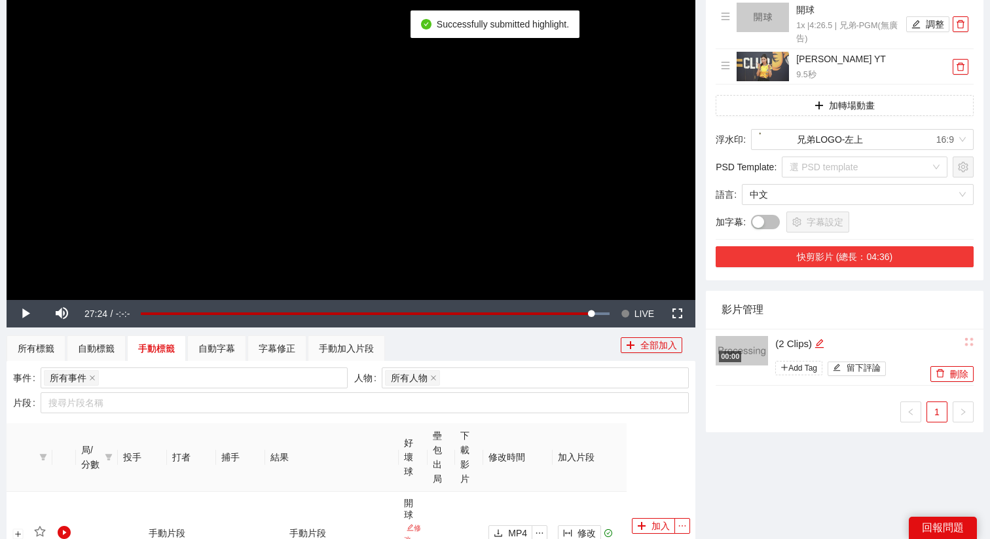
scroll to position [235, 0]
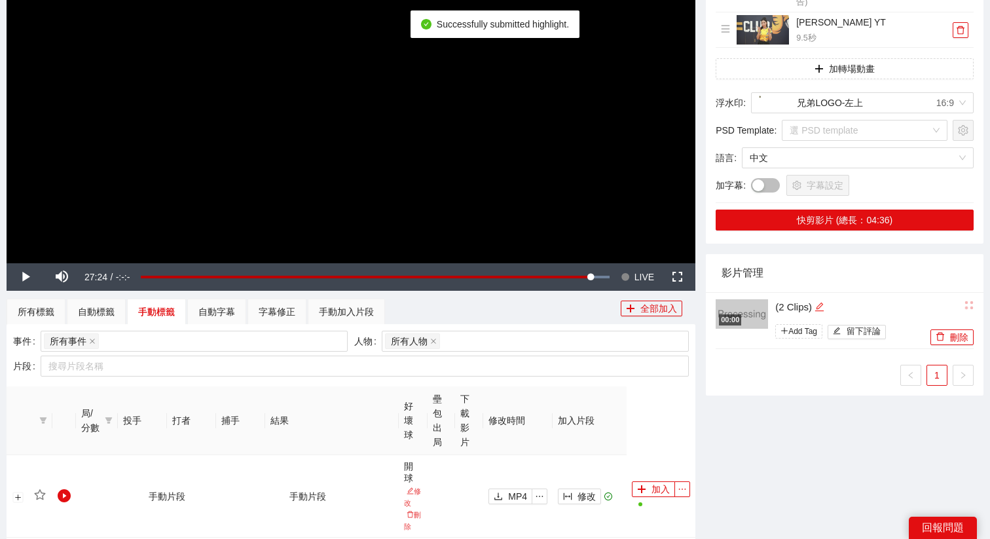
click at [785, 308] on icon "edit" at bounding box center [819, 307] width 10 height 10
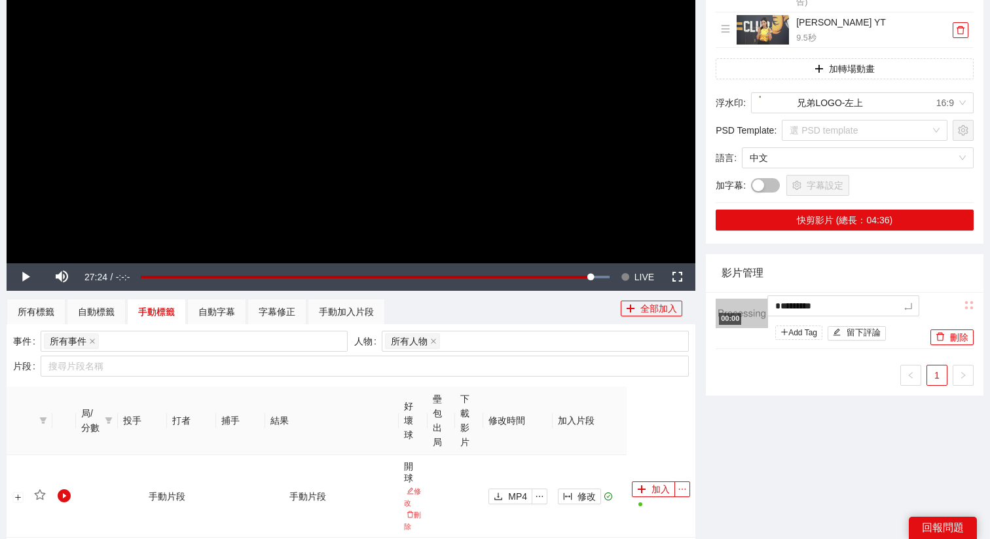
drag, startPoint x: 838, startPoint y: 306, endPoint x: 715, endPoint y: 306, distance: 123.0
click at [715, 306] on div "00:00 ********* Add Tag 留下評論" at bounding box center [820, 320] width 211 height 45
type textarea "*"
type textarea "**"
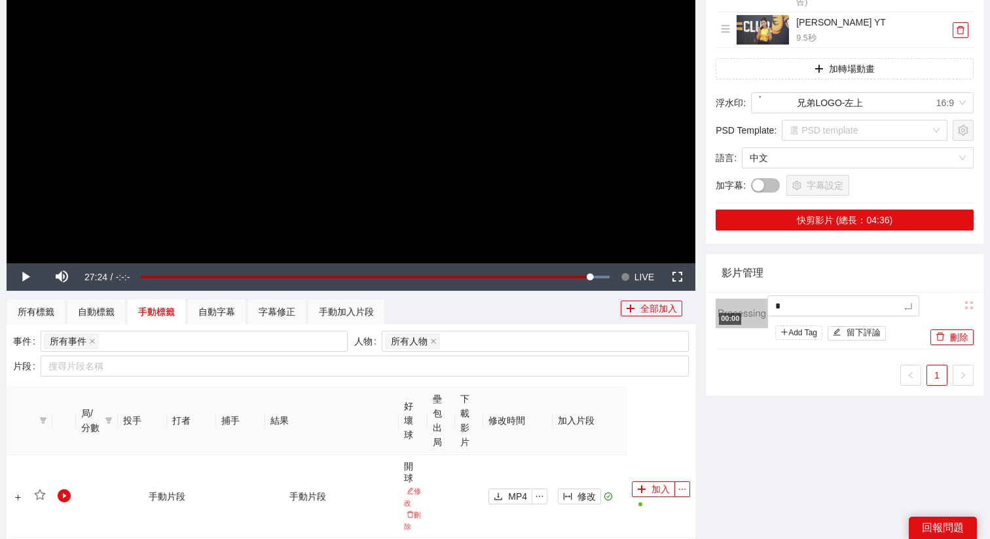
type textarea "**"
type textarea "***"
type textarea "****"
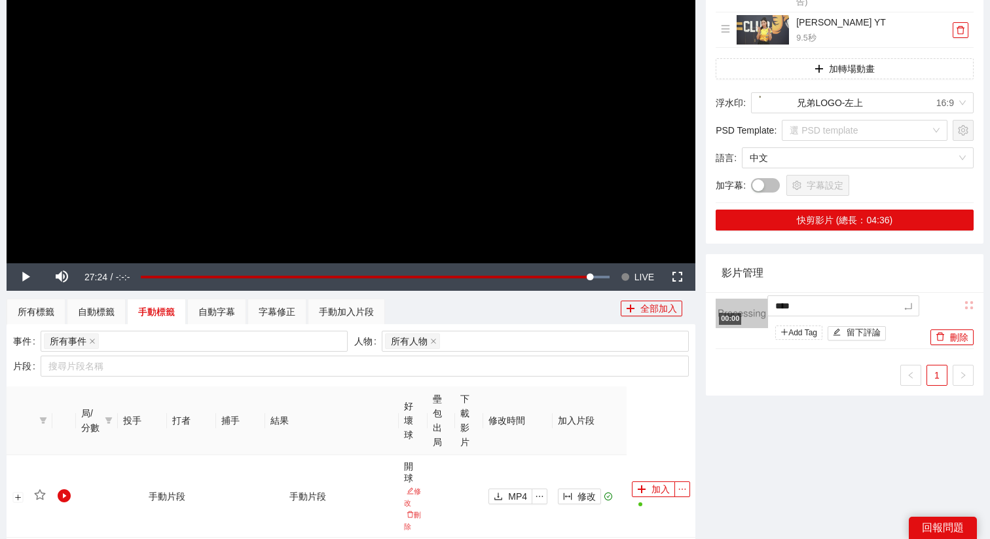
type textarea "*****"
type textarea "*******"
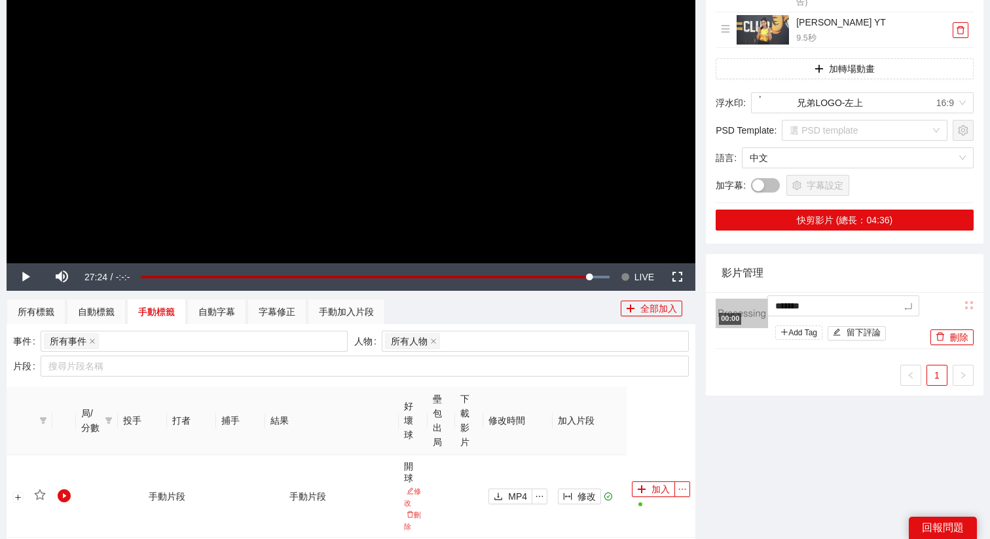
type textarea "********"
type textarea "*******"
type textarea "********"
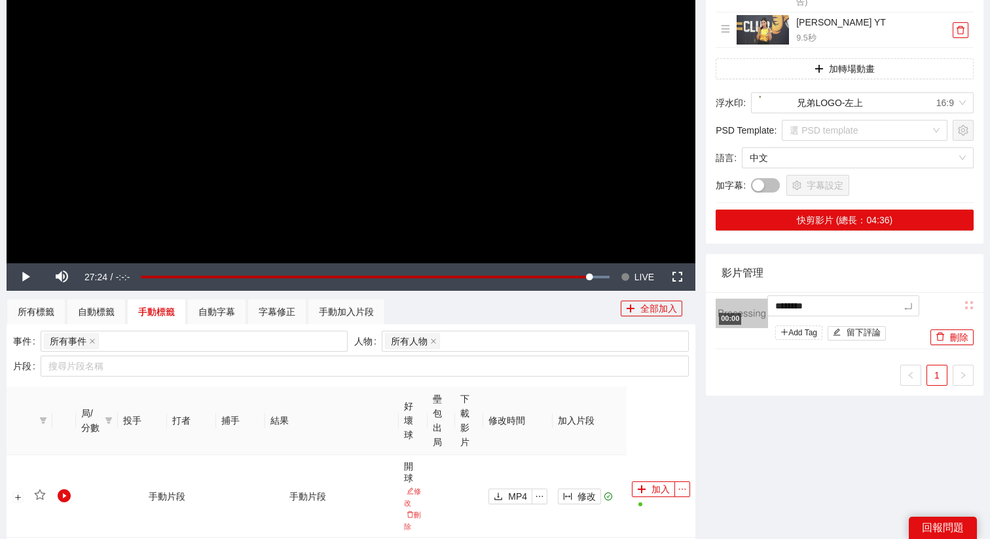
type textarea "*********"
type textarea "**********"
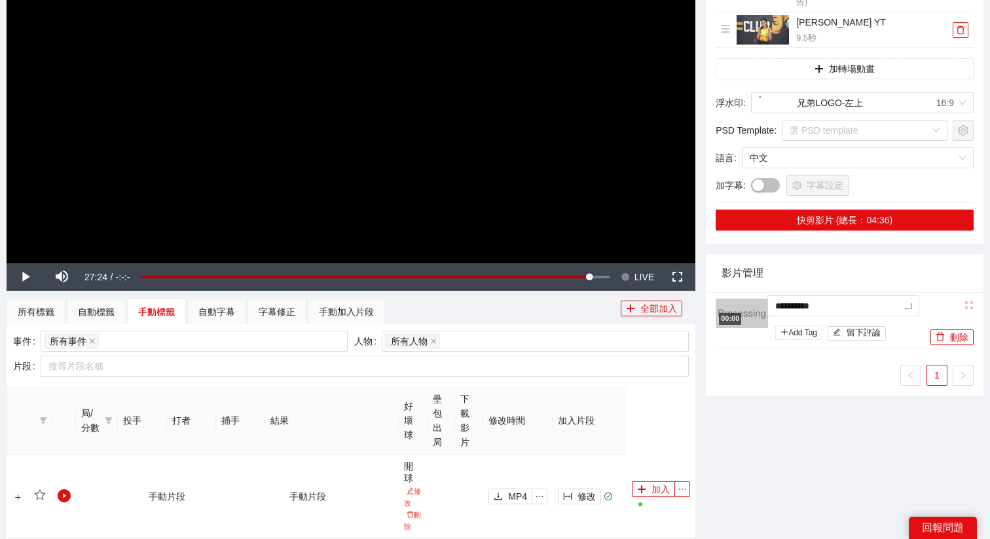
type textarea "**********"
type textarea "********"
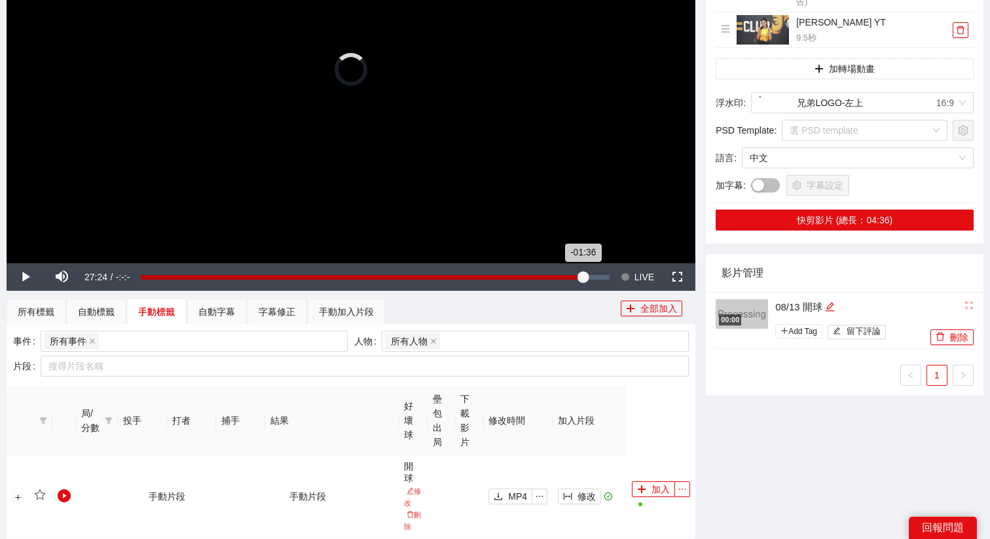
click at [581, 279] on div "-01:36" at bounding box center [362, 277] width 442 height 5
click at [560, 266] on div "Loaded : 97.73% -02:55 -01:41" at bounding box center [374, 276] width 481 height 27
click at [557, 267] on div "Loaded : 93.18% -03:07 -03:00" at bounding box center [374, 276] width 481 height 27
click at [549, 268] on div "Loaded : 92.84% -03:22 -03:10" at bounding box center [374, 276] width 481 height 27
click at [537, 268] on div "Loaded : 91.09% -03:39 -03:39" at bounding box center [374, 276] width 481 height 27
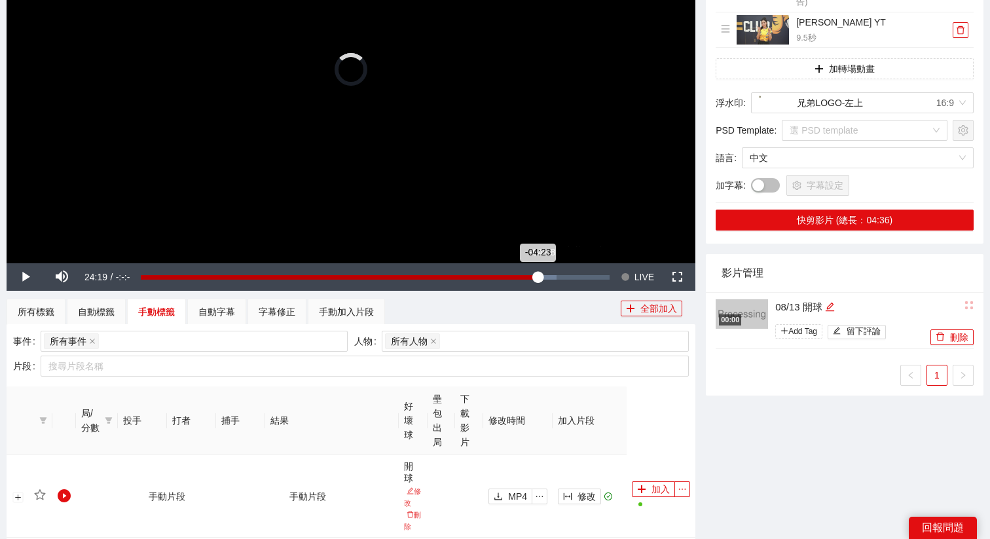
click at [541, 270] on div "Loaded : 88.64% -04:08 -04:23" at bounding box center [374, 276] width 481 height 27
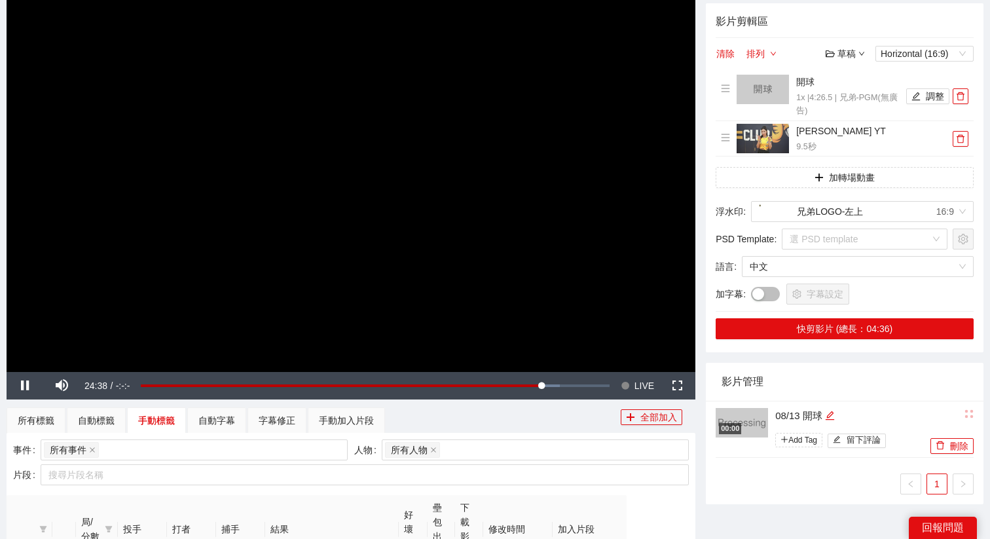
scroll to position [122, 0]
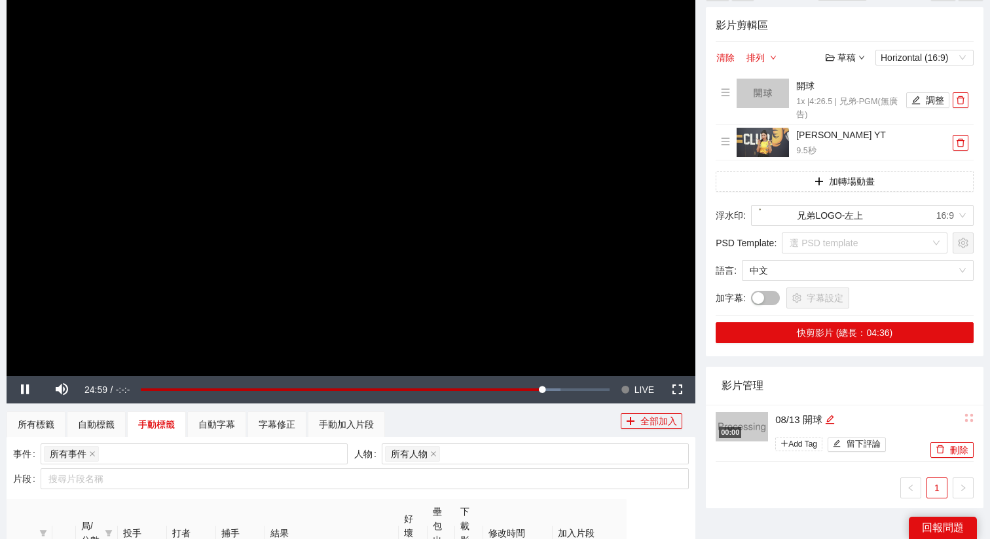
click at [577, 290] on video "Video Player" at bounding box center [351, 181] width 688 height 387
click at [493, 273] on video "Video Player" at bounding box center [351, 181] width 688 height 387
click at [528, 391] on div "-05:12" at bounding box center [334, 389] width 387 height 5
click at [528, 392] on div "-05:12" at bounding box center [334, 389] width 387 height 5
click at [532, 391] on div "-04:59" at bounding box center [336, 389] width 391 height 5
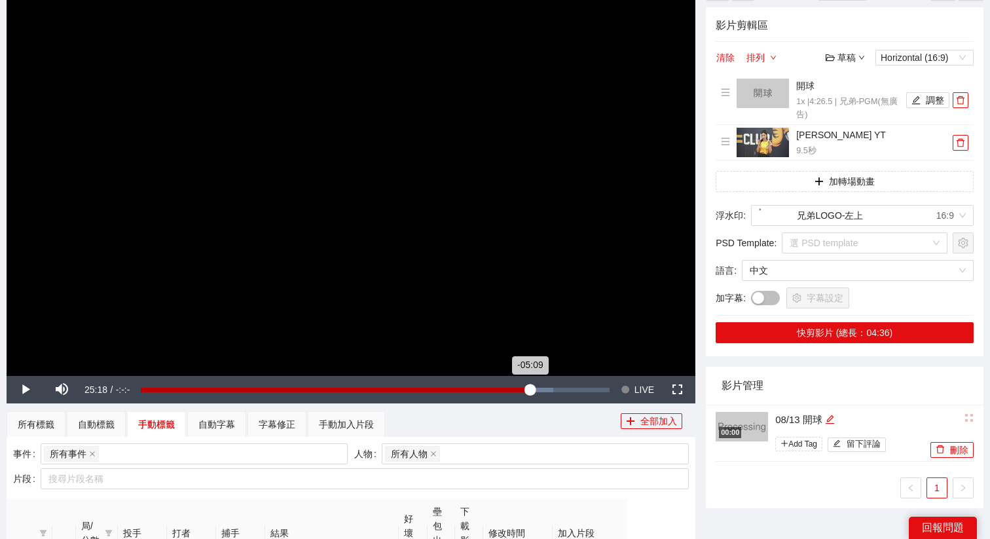
click at [529, 391] on div "-05:09" at bounding box center [335, 389] width 389 height 5
click at [528, 391] on div "-05:17" at bounding box center [334, 389] width 387 height 5
click at [524, 391] on div "-05:27" at bounding box center [333, 389] width 384 height 5
click at [569, 241] on video "Video Player" at bounding box center [351, 181] width 688 height 387
click at [636, 380] on span "LIVE" at bounding box center [644, 389] width 20 height 27
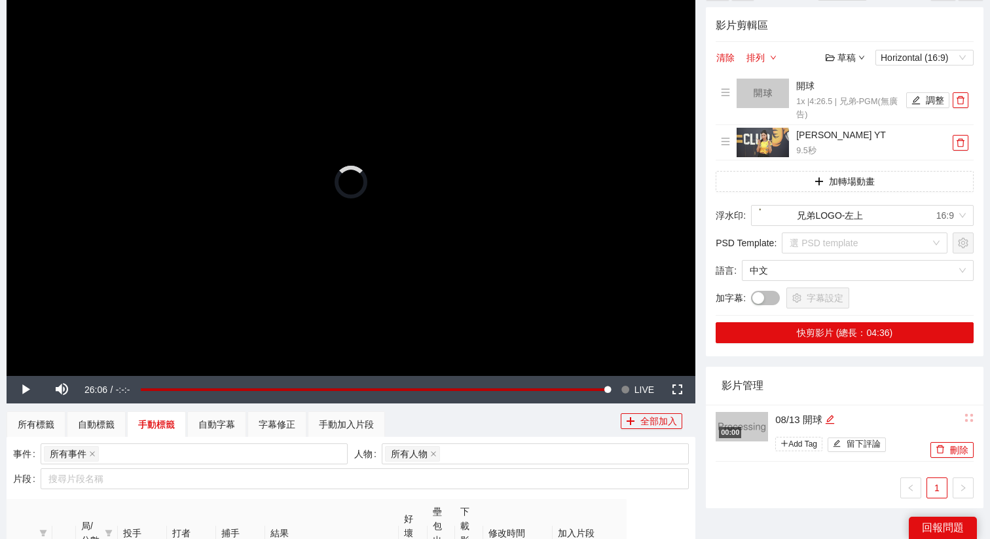
click at [598, 274] on video "Video Player" at bounding box center [351, 181] width 688 height 387
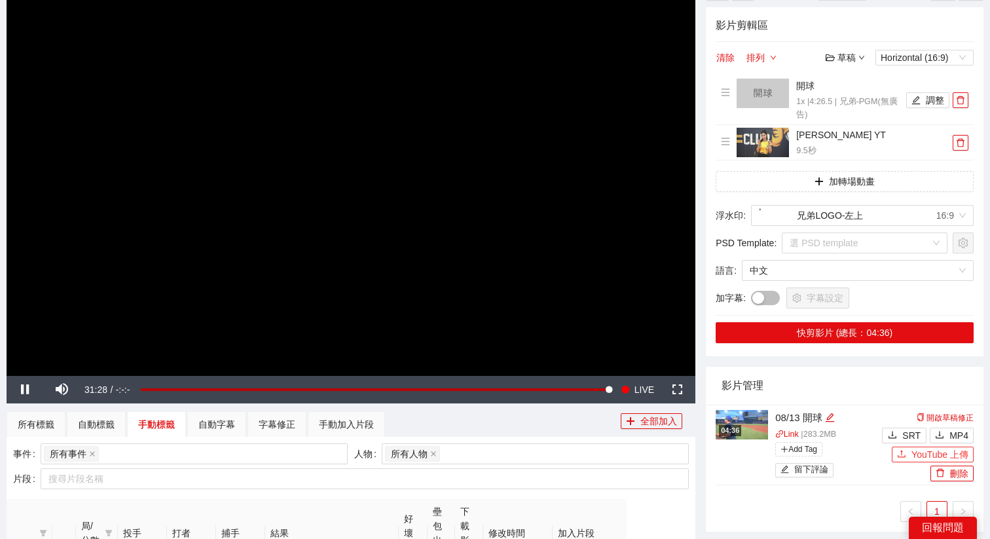
click at [785, 429] on span "YouTube 上傳" at bounding box center [939, 454] width 57 height 14
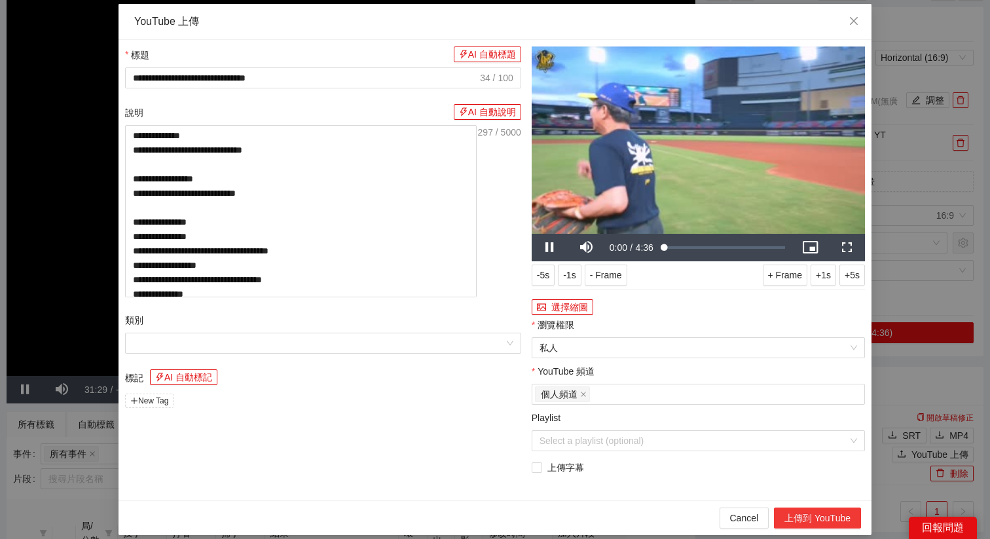
click at [785, 429] on button "上傳到 YouTube" at bounding box center [817, 517] width 87 height 21
click at [785, 18] on icon "close" at bounding box center [853, 21] width 10 height 10
type textarea "**********"
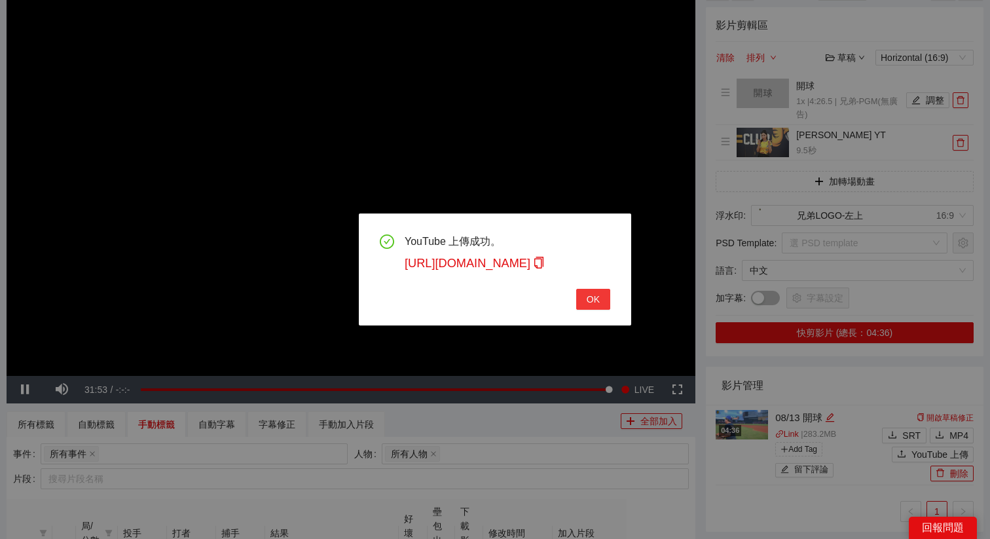
click at [599, 298] on button "OK" at bounding box center [593, 299] width 34 height 21
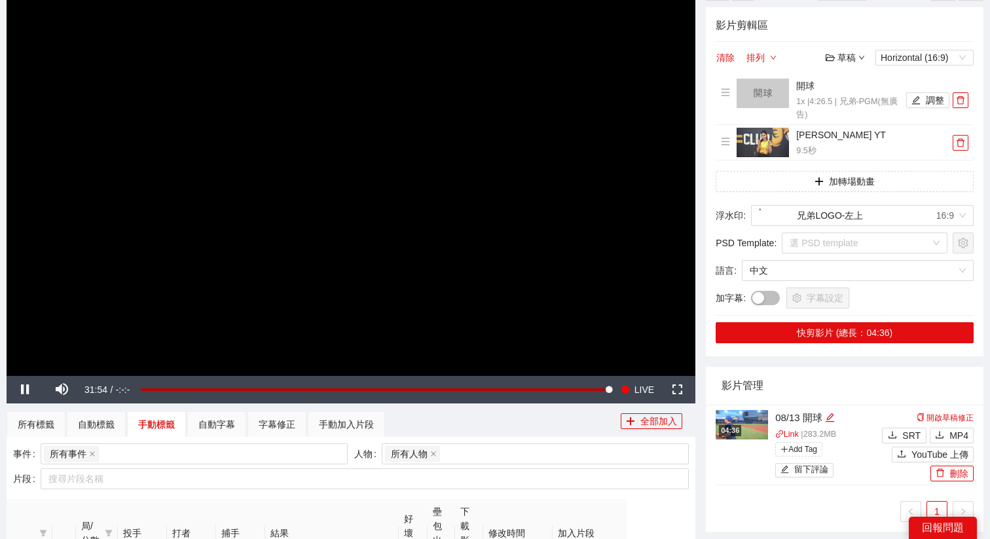
click at [734, 423] on img at bounding box center [741, 424] width 52 height 29
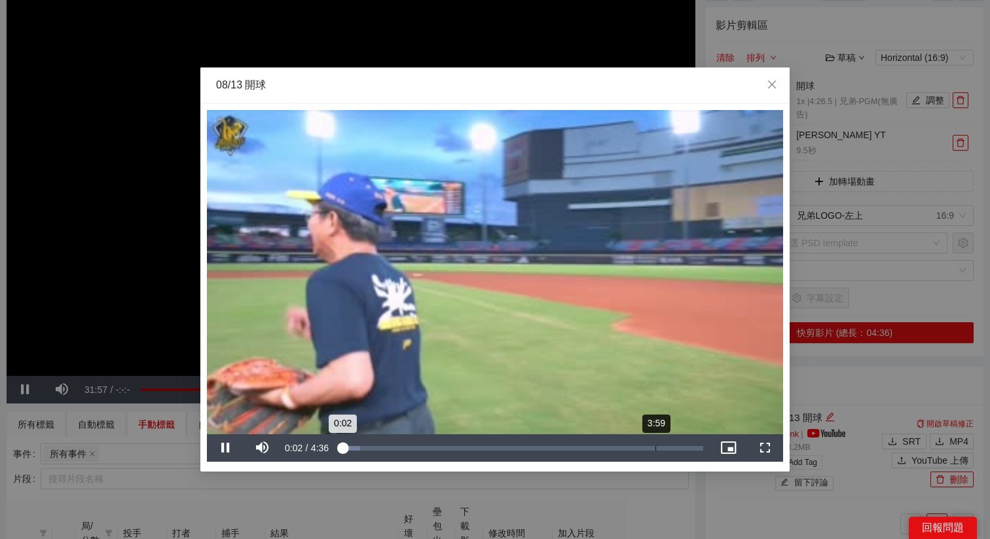
click at [655, 429] on div "3:59" at bounding box center [655, 448] width 1 height 5
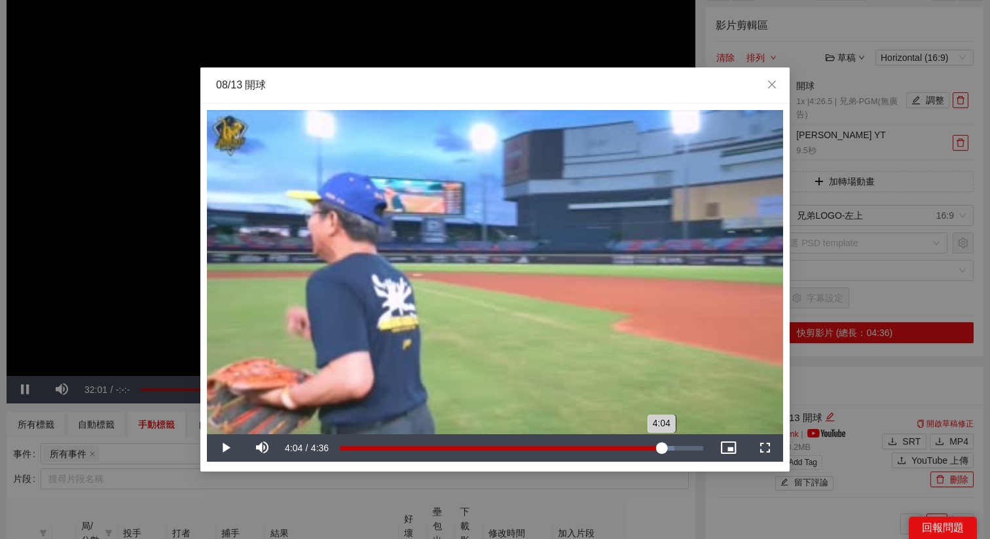
click at [660, 429] on div "4:04" at bounding box center [500, 448] width 321 height 5
click at [680, 410] on video "Video Player" at bounding box center [495, 272] width 576 height 324
click at [766, 82] on icon "close" at bounding box center [771, 84] width 10 height 10
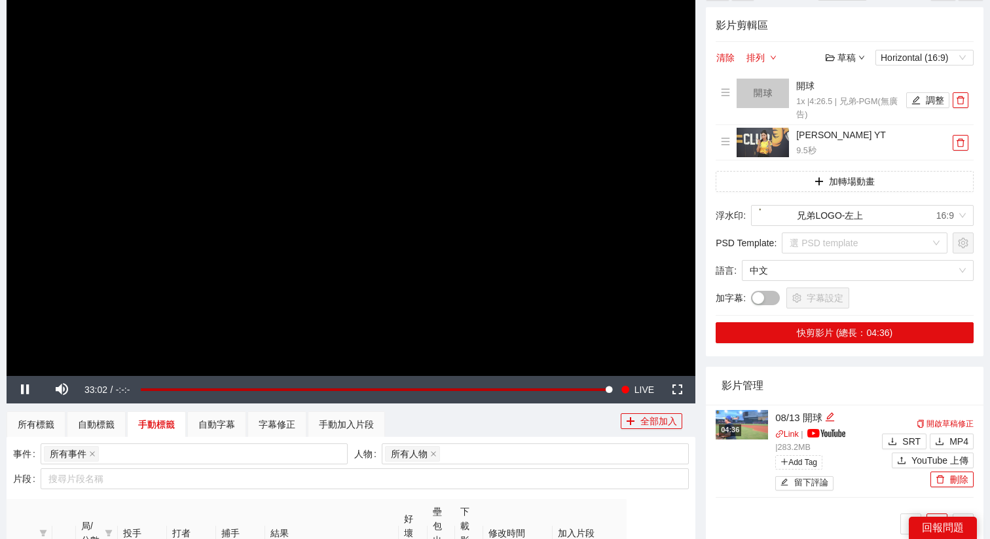
click at [751, 429] on img at bounding box center [741, 424] width 52 height 29
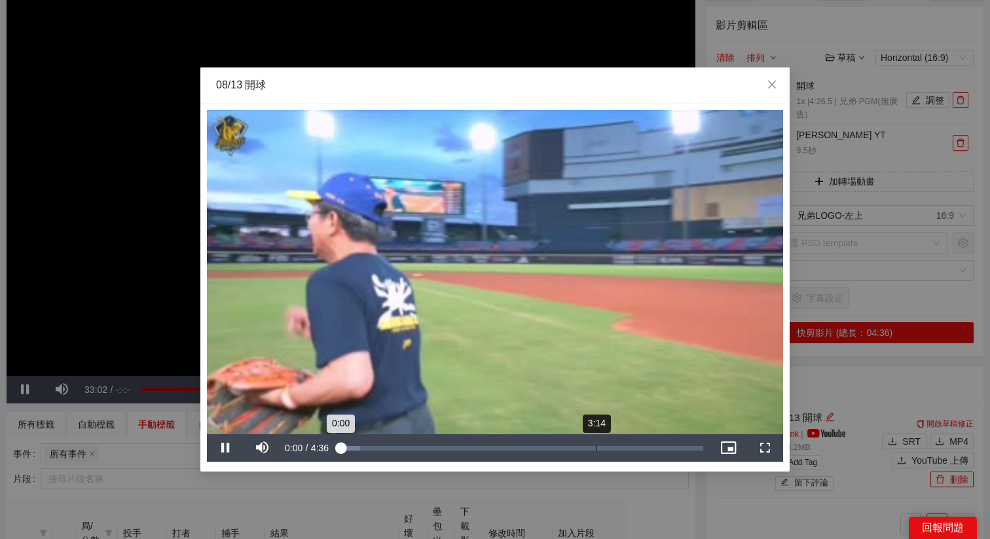
click at [596, 429] on div "3:14" at bounding box center [596, 448] width 1 height 5
click at [539, 79] on div "08/13 開球" at bounding box center [495, 85] width 558 height 14
click at [541, 54] on div "**********" at bounding box center [495, 269] width 990 height 539
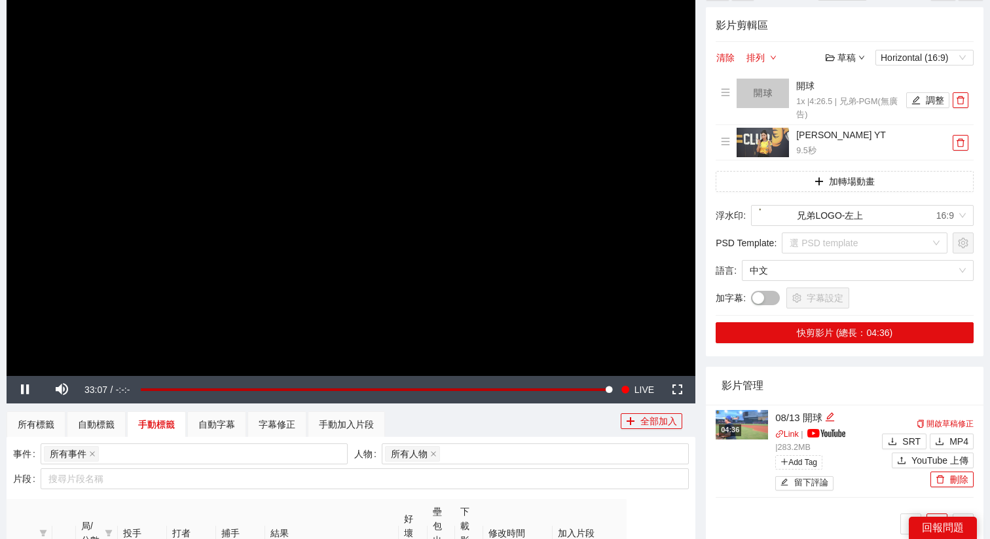
click at [576, 213] on video "Video Player" at bounding box center [351, 181] width 688 height 387
click at [740, 426] on div "04:36" at bounding box center [730, 429] width 22 height 11
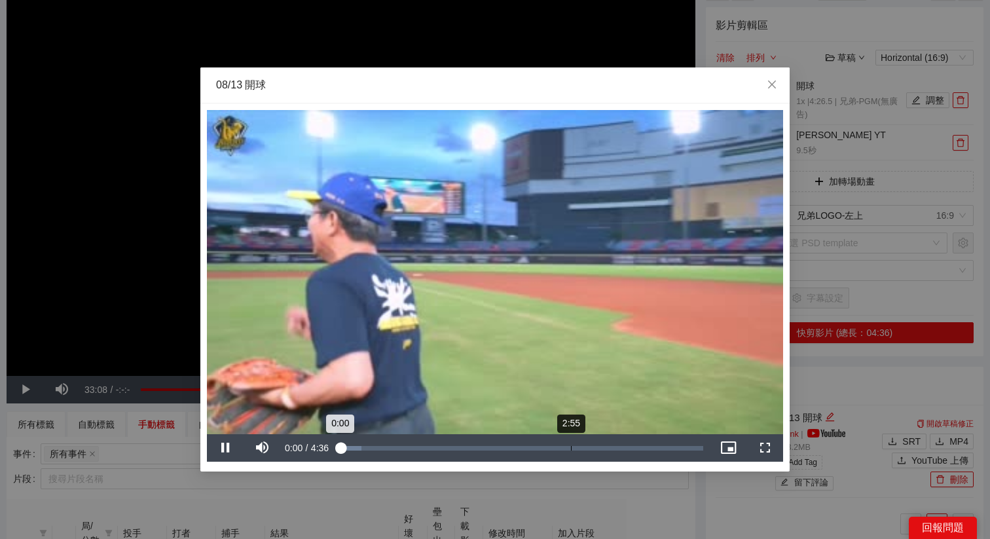
click at [596, 429] on div "Loaded : 5.87% 2:55 0:00" at bounding box center [521, 447] width 376 height 27
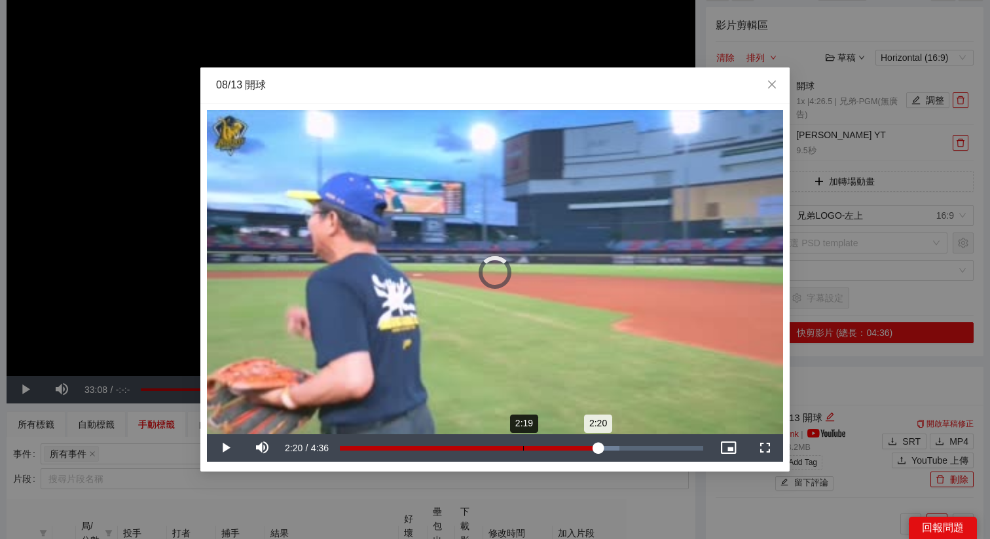
click at [521, 429] on div "2:20" at bounding box center [469, 448] width 258 height 5
click at [513, 429] on div "2:19" at bounding box center [431, 448] width 183 height 5
click at [505, 429] on div "Loaded : 77.00% 2:06 2:13" at bounding box center [521, 448] width 363 height 5
click at [501, 429] on div "2:03" at bounding box center [421, 448] width 163 height 5
click at [497, 429] on div "1:59" at bounding box center [422, 448] width 164 height 5
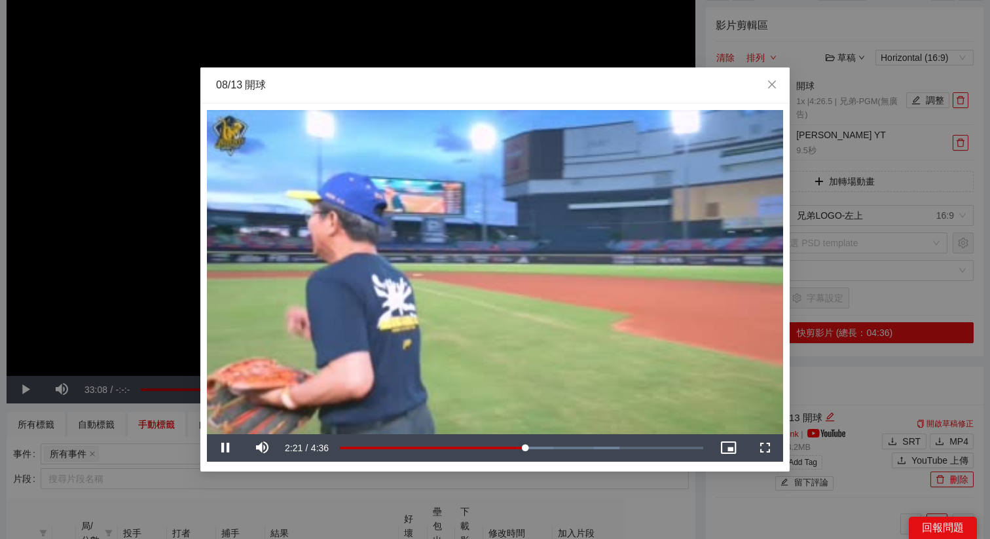
click at [567, 262] on video "Video Player" at bounding box center [495, 272] width 576 height 324
click at [375, 367] on video "Video Player" at bounding box center [495, 272] width 576 height 324
click at [527, 429] on div "2:22" at bounding box center [433, 448] width 187 height 5
click at [550, 429] on div "2:40" at bounding box center [550, 448] width 1 height 5
click at [551, 429] on div "2:40" at bounding box center [445, 448] width 211 height 5
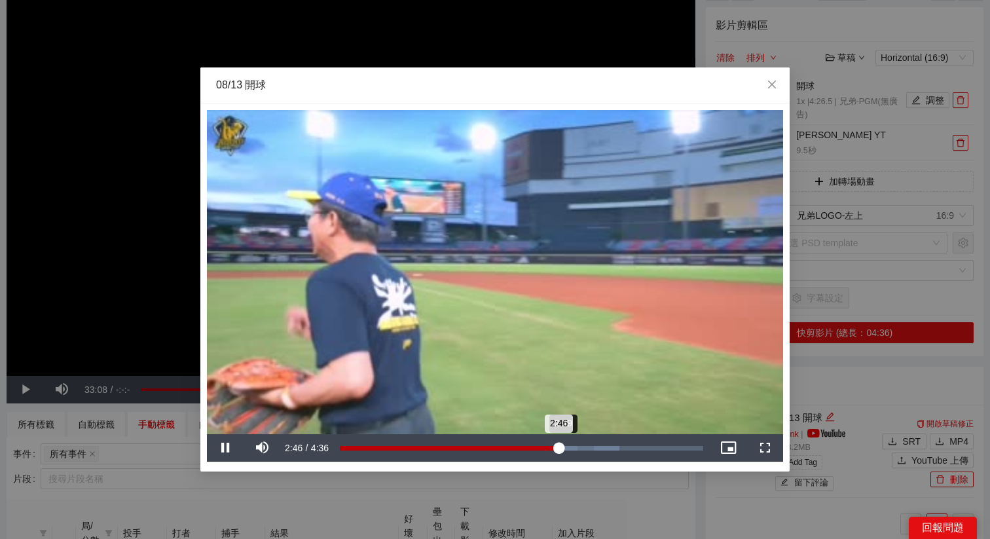
click at [571, 429] on div "Progress Bar" at bounding box center [536, 448] width 82 height 5
click at [588, 429] on div "Loaded : 77.00% 3:09 2:56" at bounding box center [521, 448] width 363 height 5
click at [598, 429] on div "3:16" at bounding box center [598, 448] width 1 height 5
click at [599, 429] on div "3:17" at bounding box center [470, 448] width 260 height 5
click at [614, 429] on div "Loaded : 80.07% 3:27 3:21" at bounding box center [521, 448] width 363 height 5
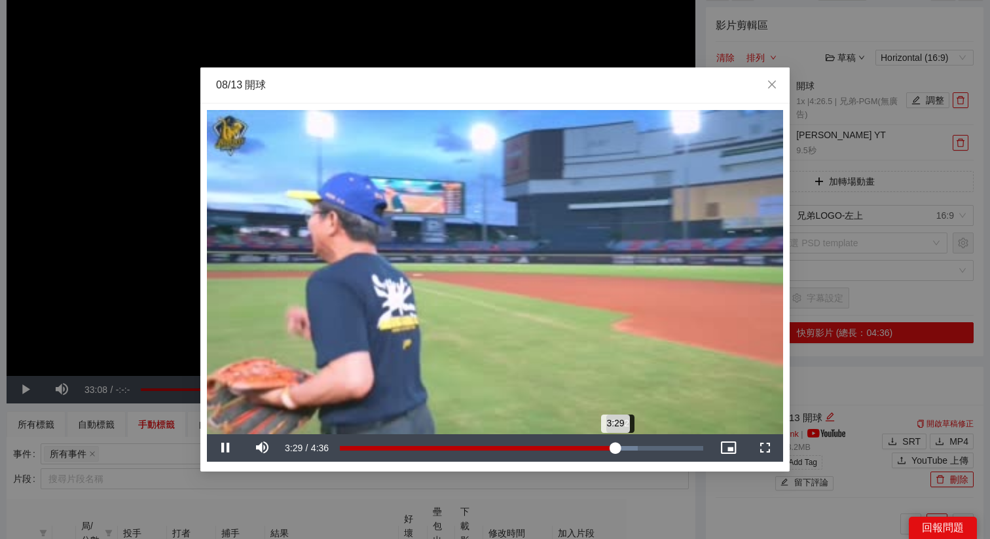
click at [615, 429] on div "3:29" at bounding box center [478, 448] width 276 height 5
click at [645, 429] on div "Progress Bar" at bounding box center [580, 448] width 171 height 5
click at [655, 429] on div "Loaded : 93.97% 3:57 3:52" at bounding box center [521, 448] width 363 height 5
click at [541, 41] on div "**********" at bounding box center [495, 269] width 990 height 539
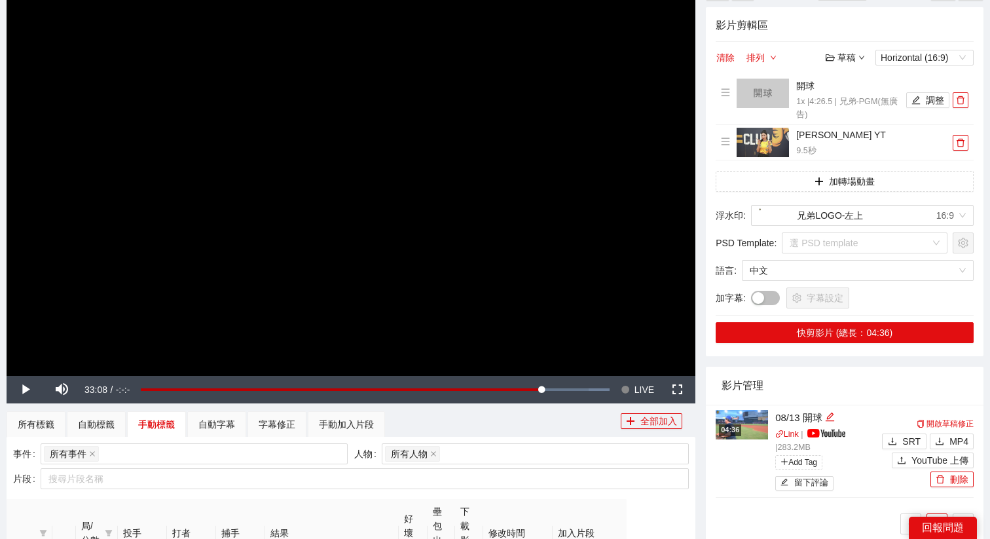
click at [453, 188] on video "Video Player" at bounding box center [351, 181] width 688 height 387
click at [638, 391] on span "LIVE" at bounding box center [644, 389] width 20 height 27
click at [720, 54] on button "清除" at bounding box center [725, 58] width 20 height 16
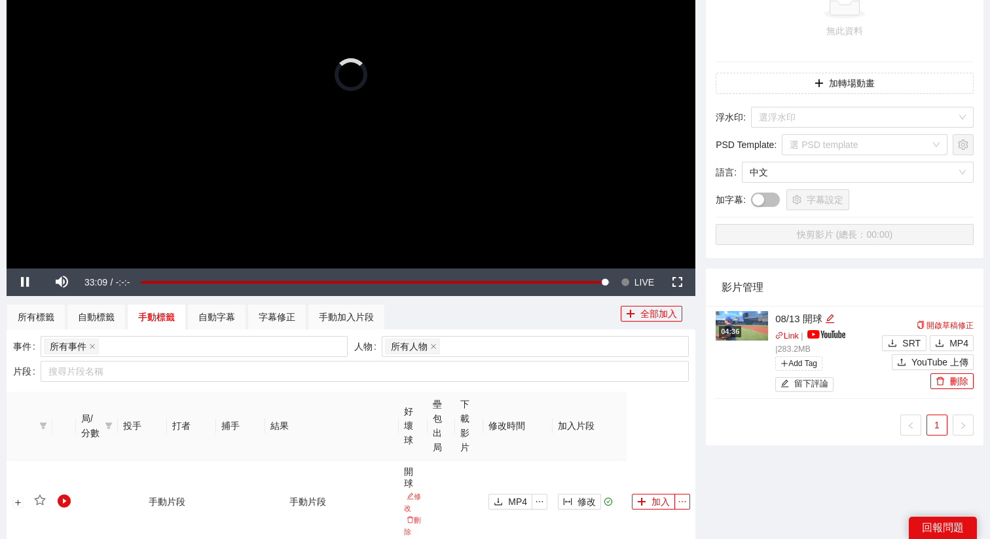
scroll to position [290, 0]
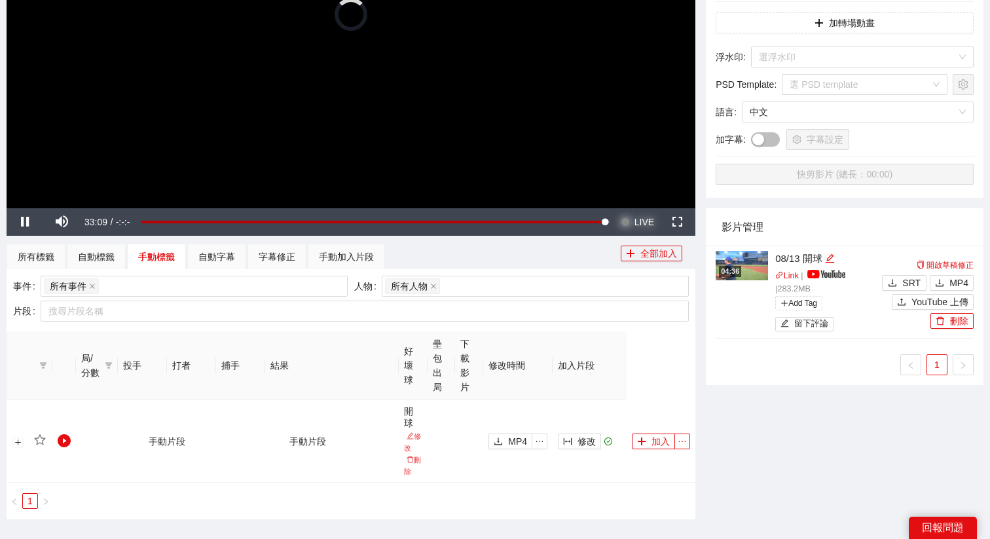
click at [630, 216] on button "Seek to live, currently behind live LIVE" at bounding box center [637, 221] width 43 height 27
drag, startPoint x: 630, startPoint y: 216, endPoint x: 419, endPoint y: 216, distance: 211.4
click at [616, 216] on button "Seek to live, currently playing live LIVE" at bounding box center [637, 221] width 43 height 27
click at [372, 113] on video "Video Player" at bounding box center [351, 14] width 688 height 387
click at [334, 260] on div "手動加入片段" at bounding box center [346, 256] width 55 height 14
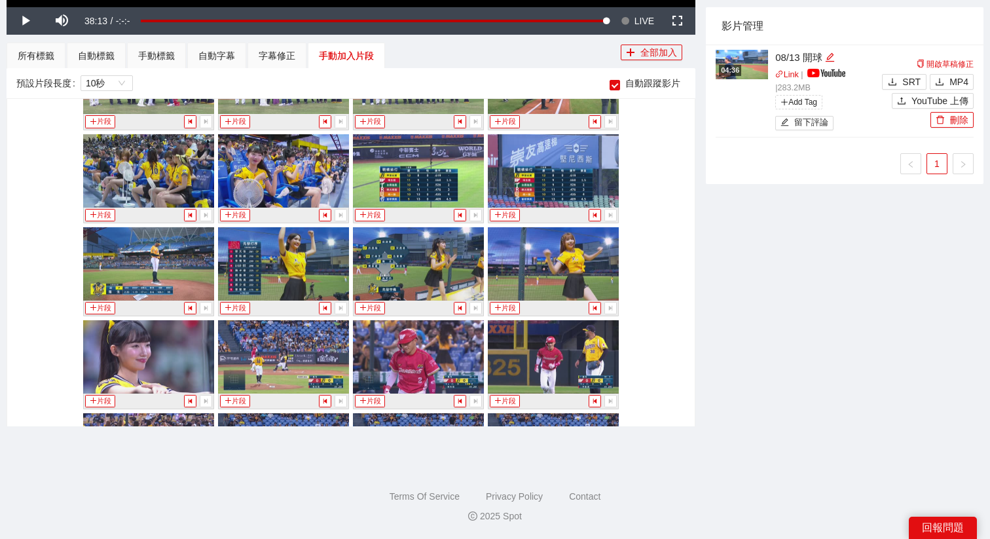
scroll to position [2101, 0]
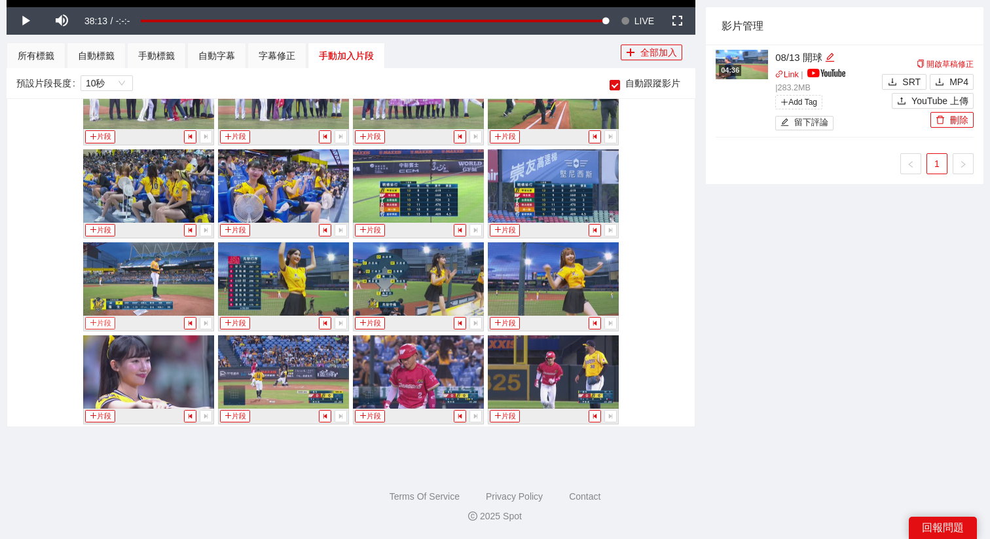
click at [105, 317] on button "片段" at bounding box center [100, 323] width 30 height 12
click at [170, 57] on div "手動標籤" at bounding box center [156, 55] width 37 height 14
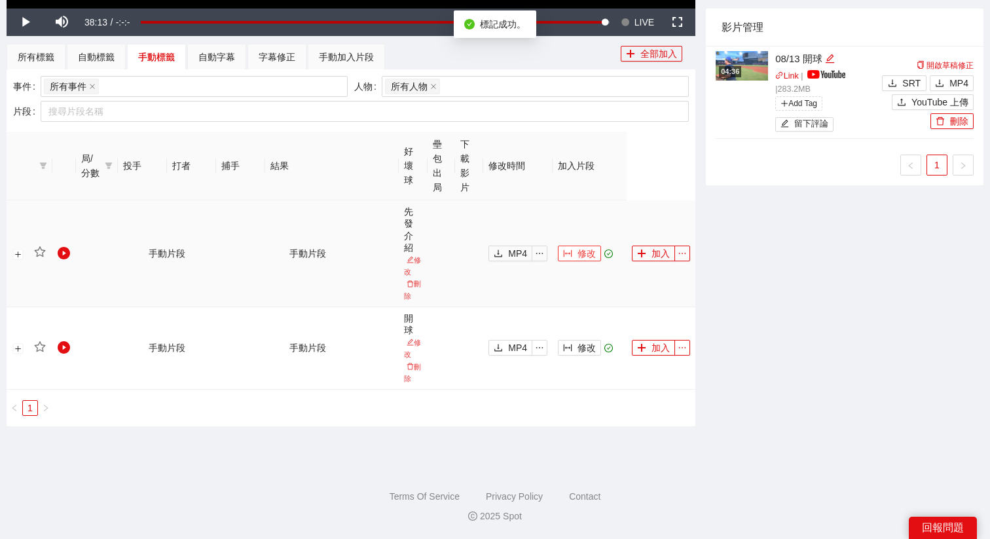
click at [579, 258] on span "修改" at bounding box center [586, 253] width 18 height 14
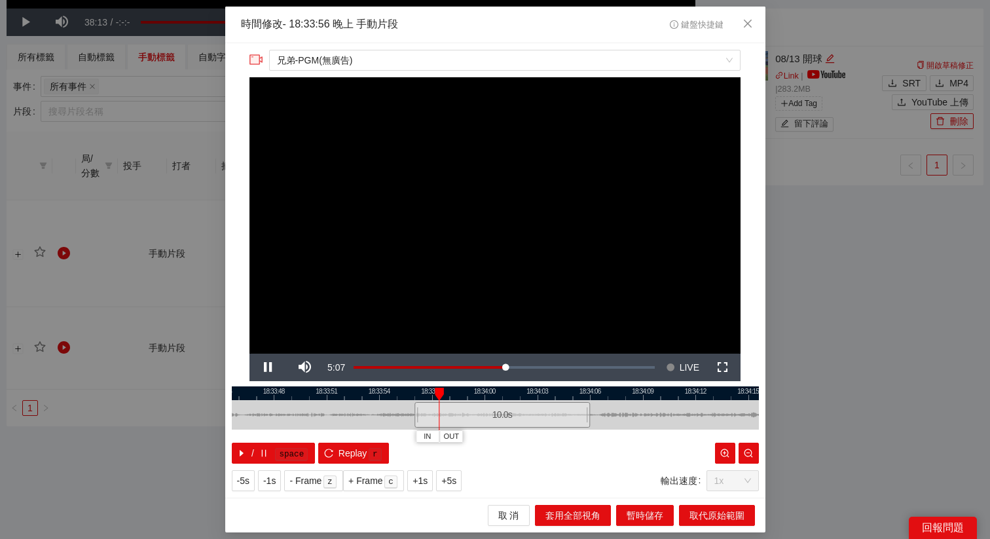
drag, startPoint x: 462, startPoint y: 394, endPoint x: 526, endPoint y: 393, distance: 64.1
click at [526, 393] on div at bounding box center [502, 393] width 527 height 14
drag, startPoint x: 509, startPoint y: 408, endPoint x: 405, endPoint y: 407, distance: 103.4
click at [411, 407] on div at bounding box center [415, 414] width 8 height 29
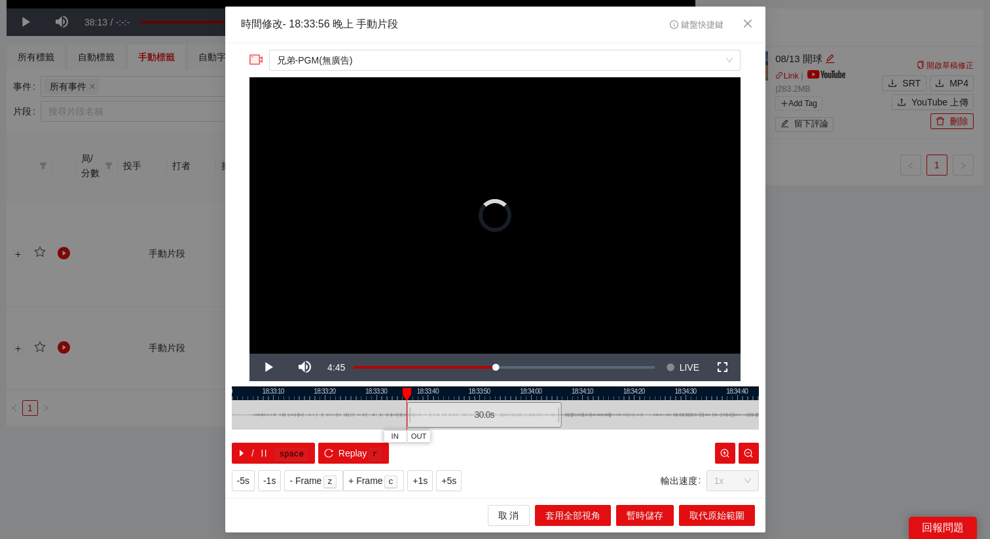
drag, startPoint x: 408, startPoint y: 418, endPoint x: 420, endPoint y: 417, distance: 12.5
click at [412, 417] on div at bounding box center [408, 414] width 8 height 29
click at [361, 429] on span "Replay" at bounding box center [352, 453] width 29 height 14
click at [268, 367] on span "Video Player" at bounding box center [268, 367] width 0 height 0
click at [337, 429] on button "Replay r" at bounding box center [353, 452] width 70 height 21
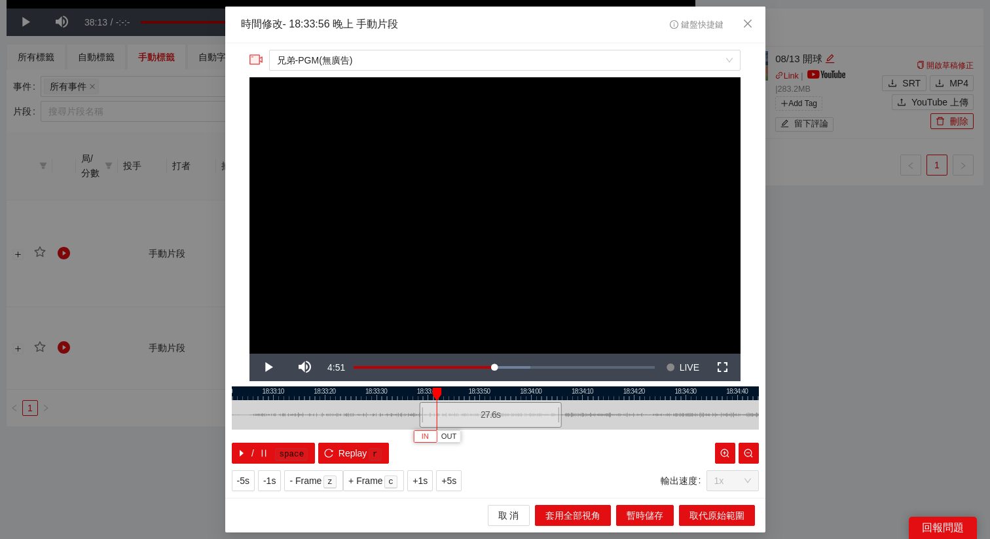
click at [425, 429] on span "IN" at bounding box center [424, 437] width 7 height 12
click at [361, 429] on div "18:33:00 18:33:10 18:33:20 18:33:30 18:33:40 18:33:50 18:34:00 18:34:10 18:34:2…" at bounding box center [495, 424] width 527 height 77
click at [360, 429] on span "Replay" at bounding box center [352, 453] width 29 height 14
click at [329, 429] on icon "reload" at bounding box center [328, 452] width 9 height 9
click at [510, 429] on span "OUT" at bounding box center [509, 437] width 16 height 12
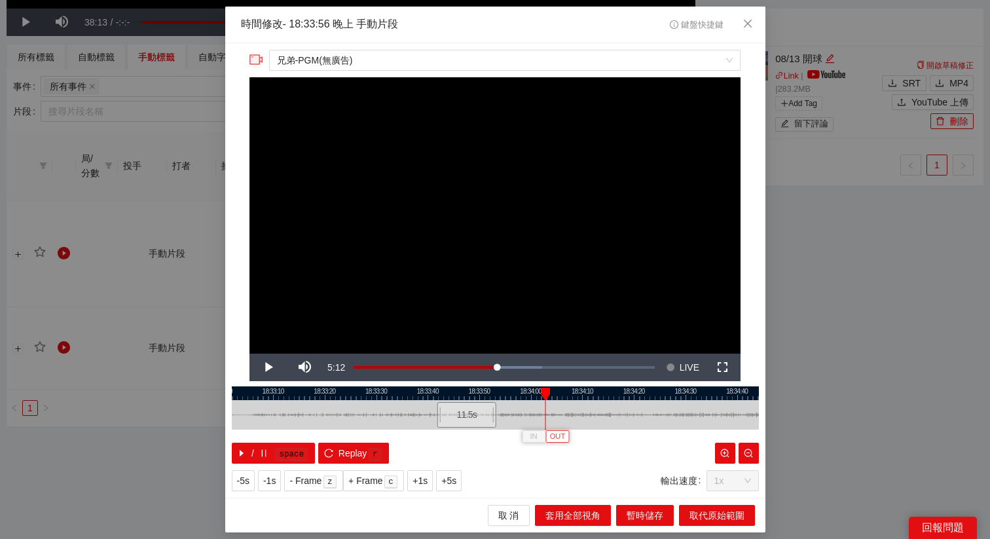
click at [557, 429] on span "OUT" at bounding box center [558, 437] width 16 height 12
click at [540, 386] on div at bounding box center [495, 393] width 527 height 14
click at [548, 389] on div at bounding box center [495, 393] width 527 height 14
click at [565, 429] on span "OUT" at bounding box center [568, 437] width 16 height 12
click at [701, 429] on span "取代原始範圍" at bounding box center [716, 515] width 55 height 14
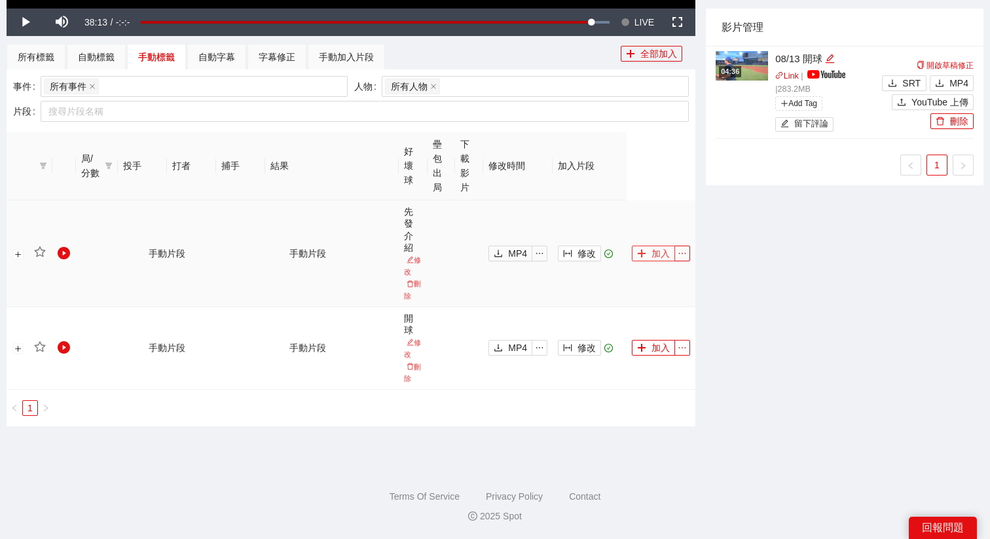
click at [644, 248] on button "加入" at bounding box center [653, 253] width 43 height 16
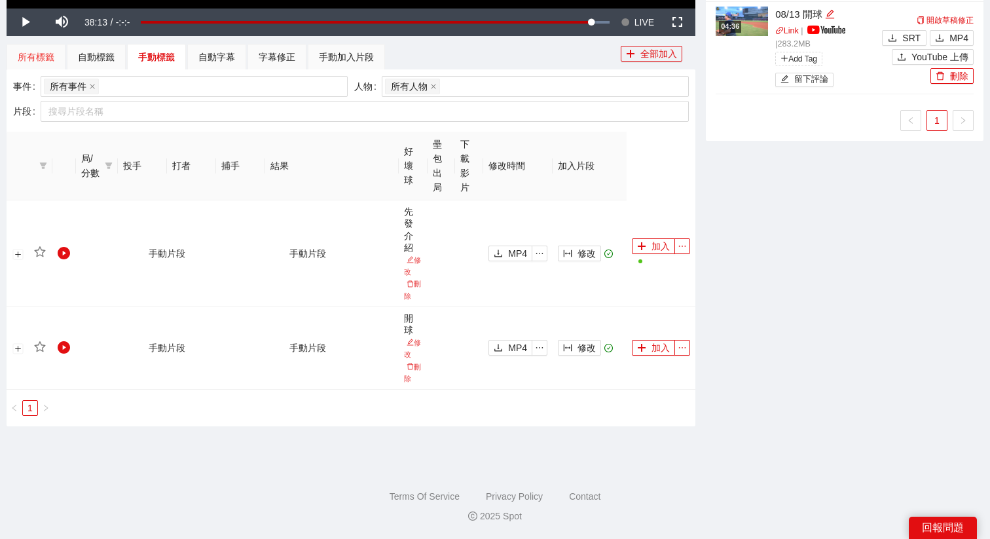
click at [55, 62] on div "所有標籤" at bounding box center [36, 57] width 59 height 26
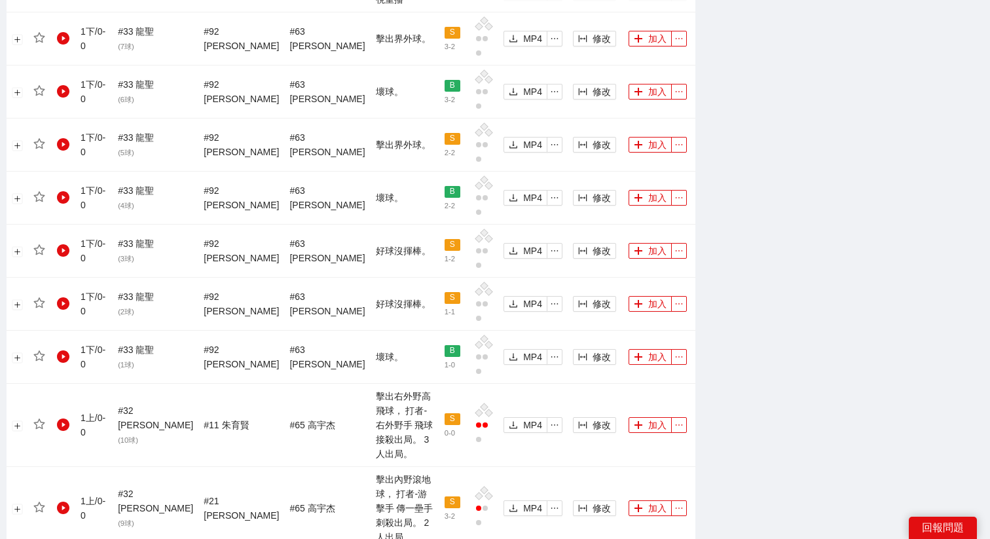
scroll to position [1117, 0]
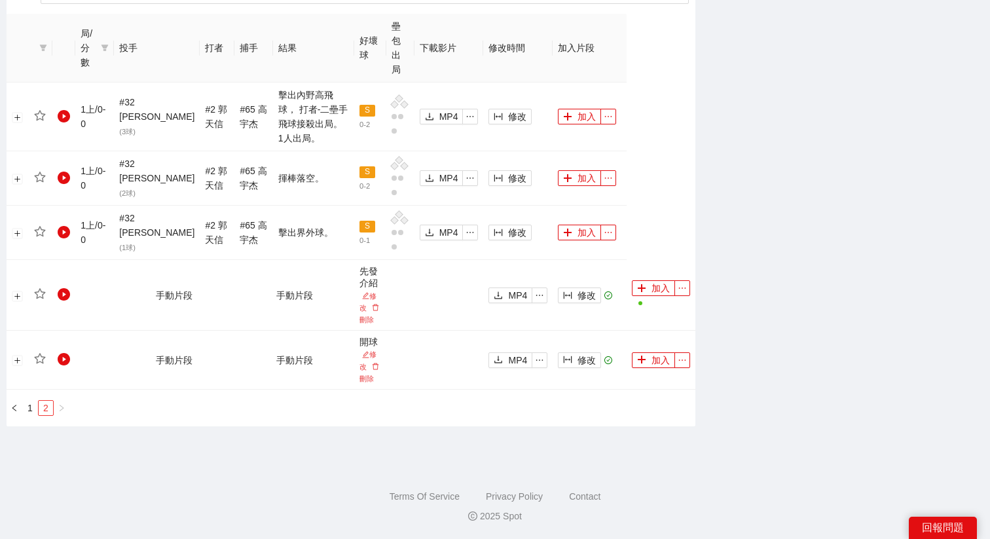
scroll to position [651, 0]
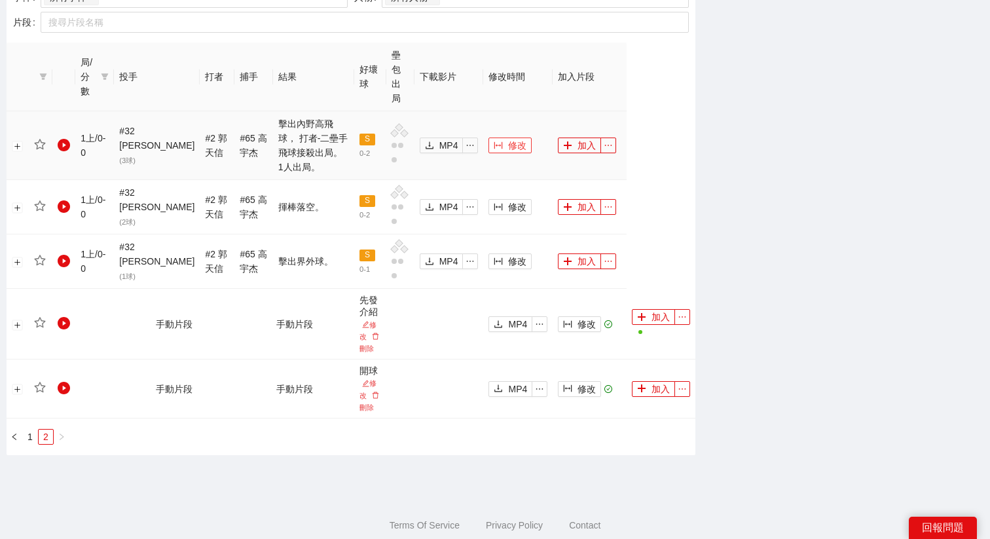
click at [518, 138] on span "修改" at bounding box center [517, 145] width 18 height 14
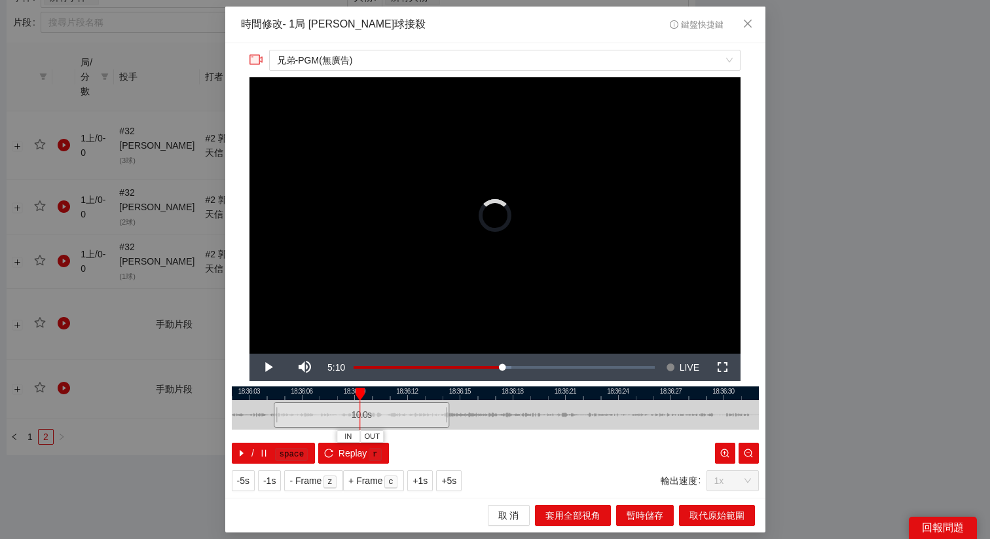
drag, startPoint x: 457, startPoint y: 410, endPoint x: 323, endPoint y: 421, distance: 135.3
click at [323, 421] on div "10.0 s" at bounding box center [361, 415] width 175 height 26
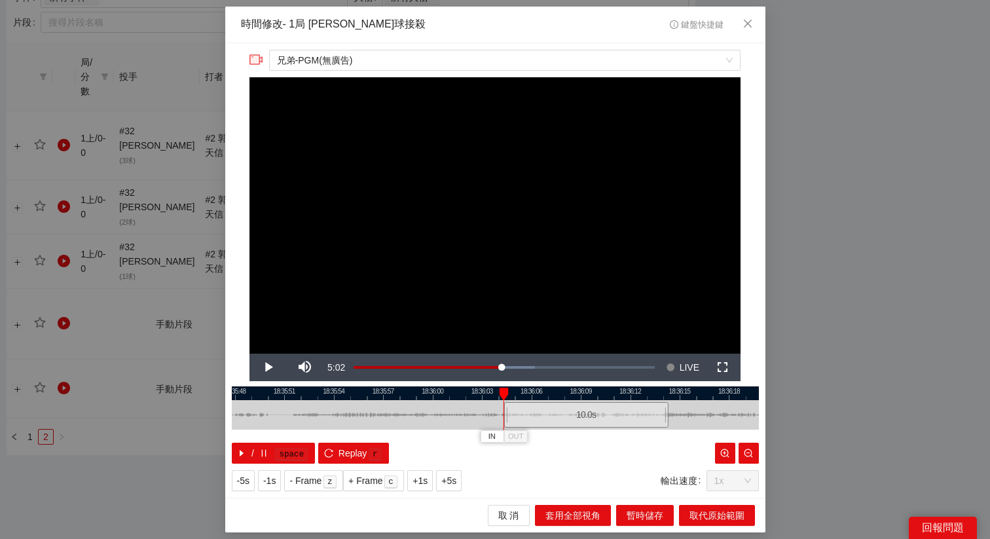
drag, startPoint x: 399, startPoint y: 393, endPoint x: 626, endPoint y: 403, distance: 227.3
click at [626, 403] on div "18:35:45 18:35:48 18:35:51 18:35:54 18:35:57 18:36:00 18:36:03 18:36:06 18:36:0…" at bounding box center [495, 424] width 527 height 77
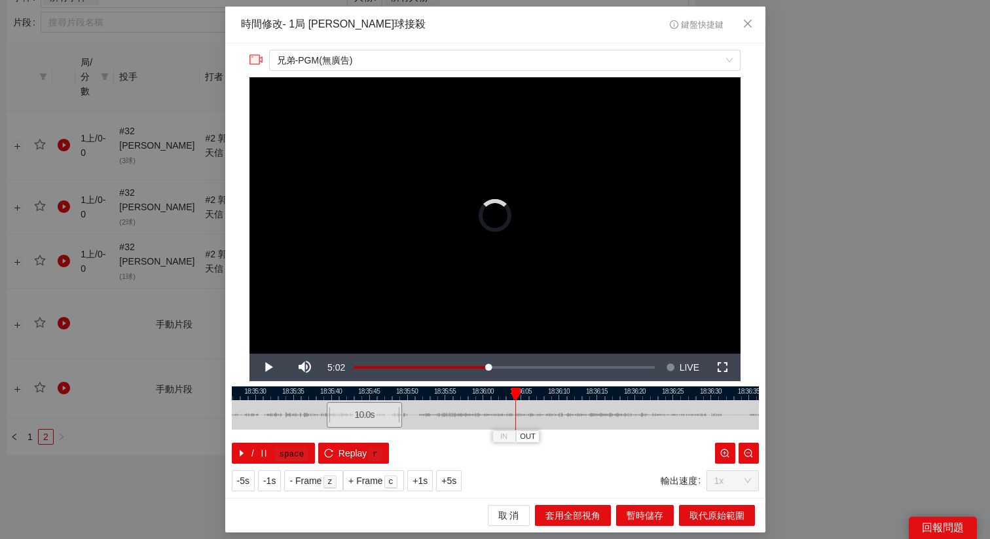
drag, startPoint x: 541, startPoint y: 416, endPoint x: 353, endPoint y: 417, distance: 187.8
click at [353, 417] on div "10.0 s" at bounding box center [365, 415] width 76 height 26
click at [268, 367] on span "Video Player" at bounding box center [268, 367] width 0 height 0
click at [361, 429] on div "**********" at bounding box center [495, 270] width 540 height 454
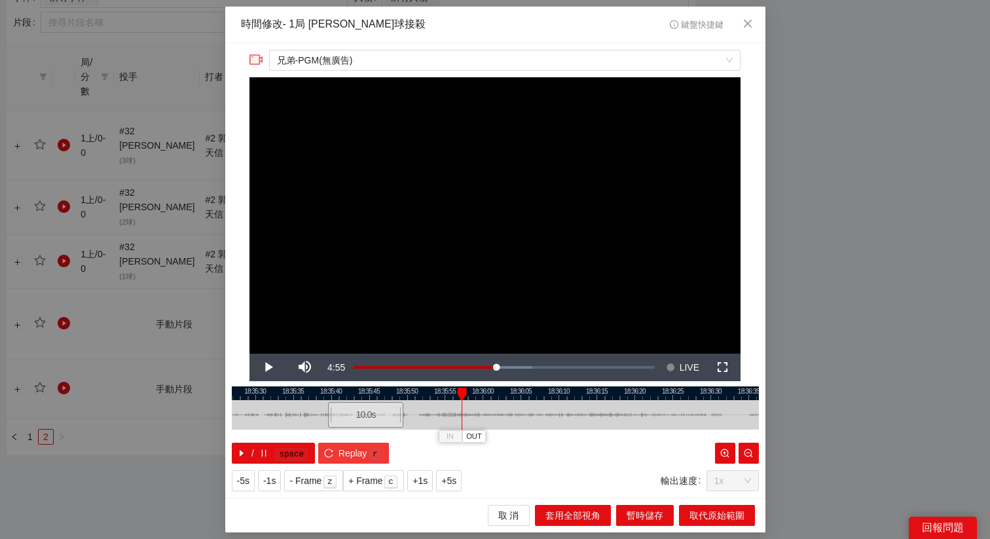
click at [360, 429] on span "Replay" at bounding box center [352, 453] width 29 height 14
drag, startPoint x: 358, startPoint y: 412, endPoint x: 381, endPoint y: 412, distance: 22.9
click at [381, 412] on div "10.0 s" at bounding box center [389, 415] width 76 height 26
click at [385, 412] on div "10.0 s" at bounding box center [390, 415] width 76 height 26
drag, startPoint x: 389, startPoint y: 412, endPoint x: 401, endPoint y: 412, distance: 11.8
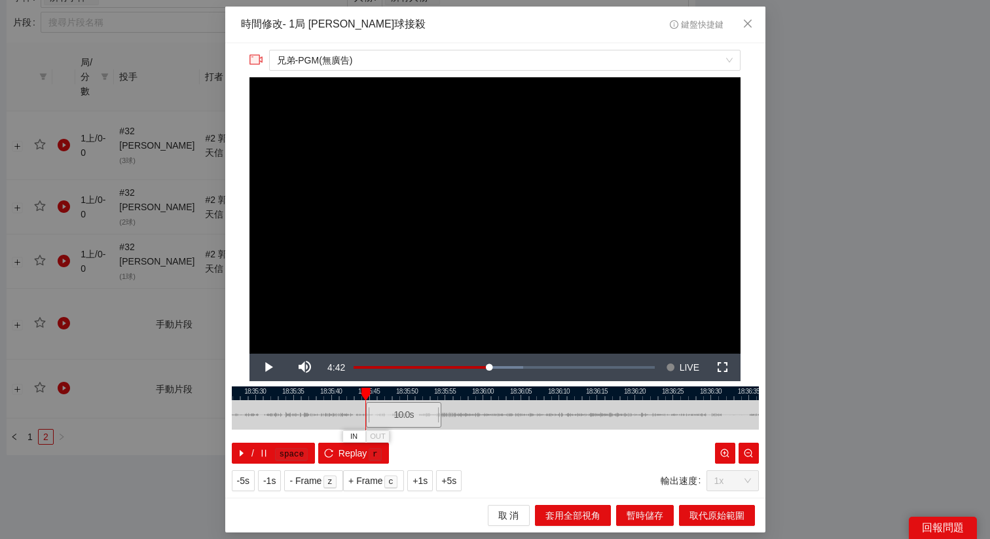
click at [401, 412] on div "10.0 s" at bounding box center [404, 415] width 76 height 26
click at [398, 413] on div "10.0 s" at bounding box center [403, 415] width 76 height 26
click at [450, 429] on span "+5s" at bounding box center [448, 480] width 15 height 14
click at [485, 429] on span "OUT" at bounding box center [484, 437] width 16 height 12
click at [690, 429] on span "取代原始範圍" at bounding box center [716, 515] width 55 height 14
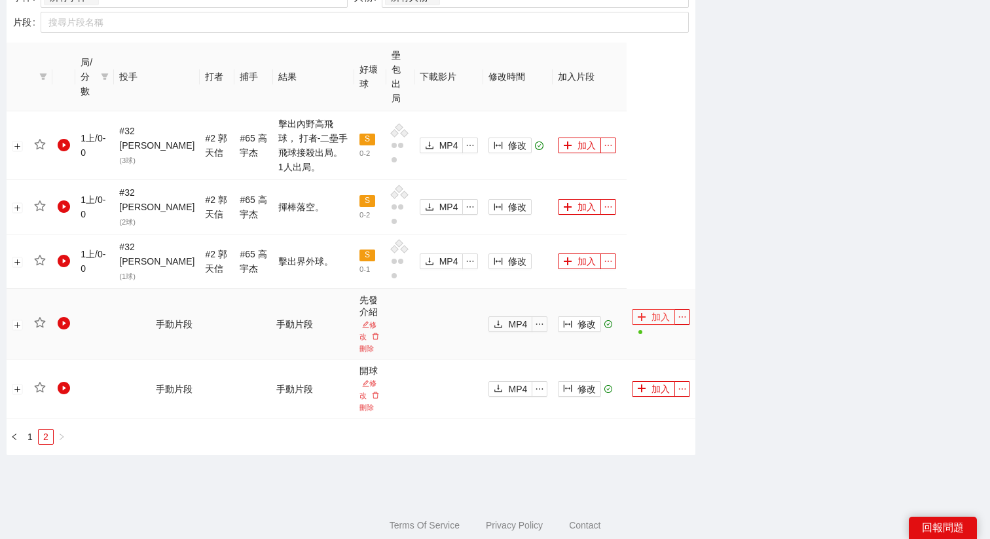
click at [650, 309] on button "加入" at bounding box center [653, 317] width 43 height 16
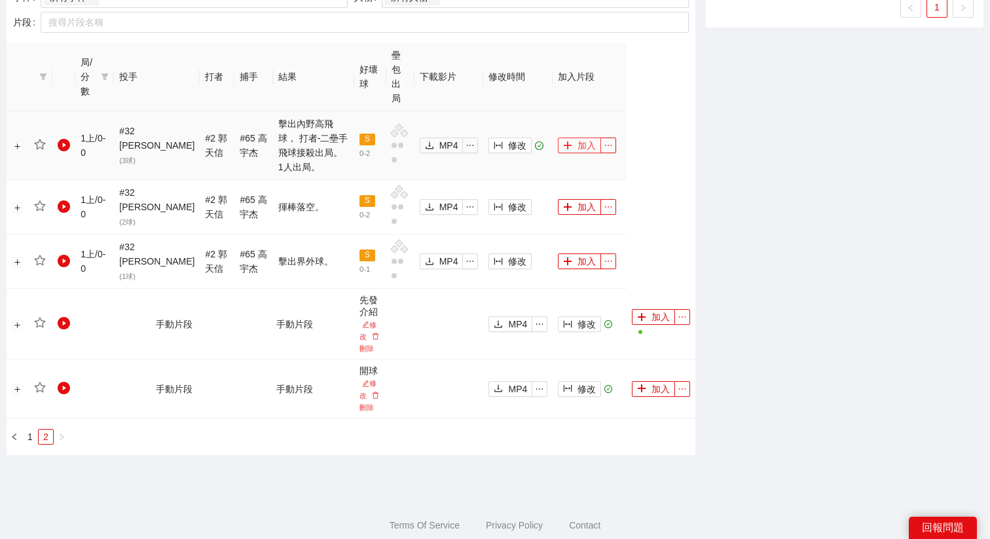
click at [582, 137] on button "加入" at bounding box center [579, 145] width 43 height 16
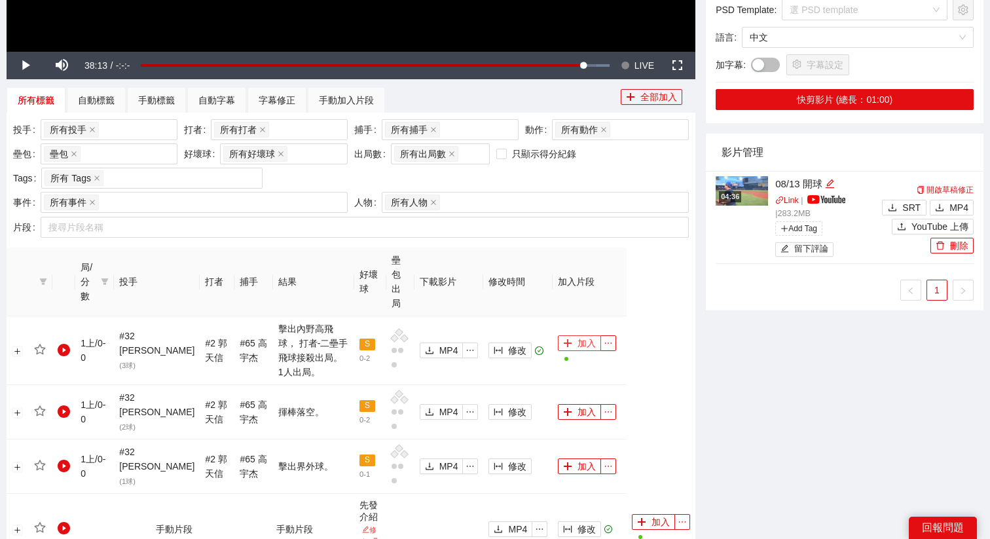
scroll to position [0, 0]
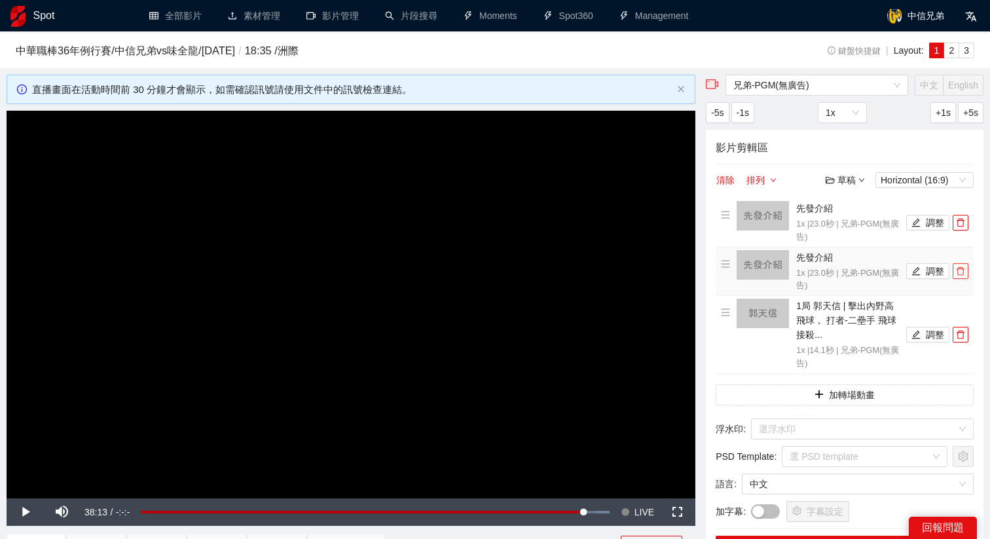
click at [785, 267] on icon "delete" at bounding box center [960, 271] width 8 height 9
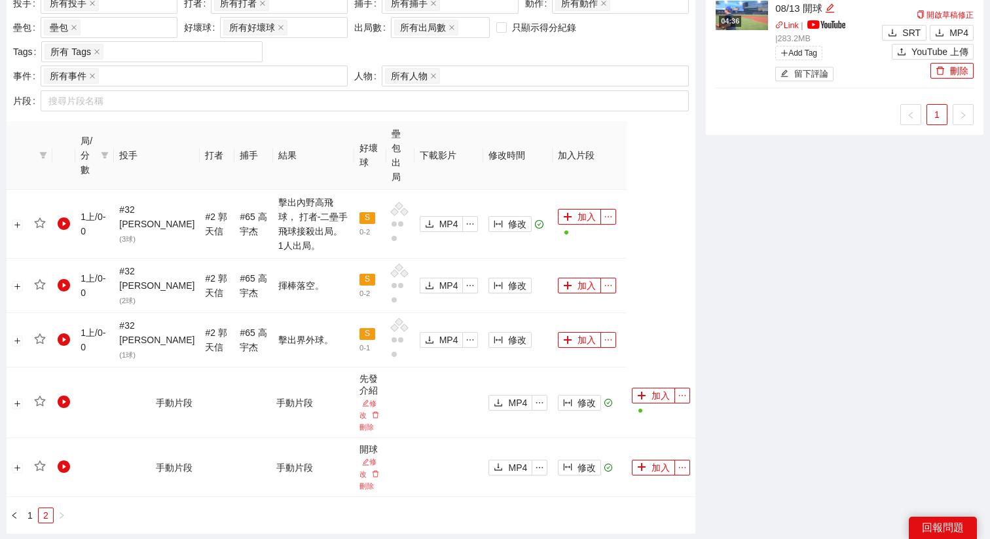
scroll to position [651, 0]
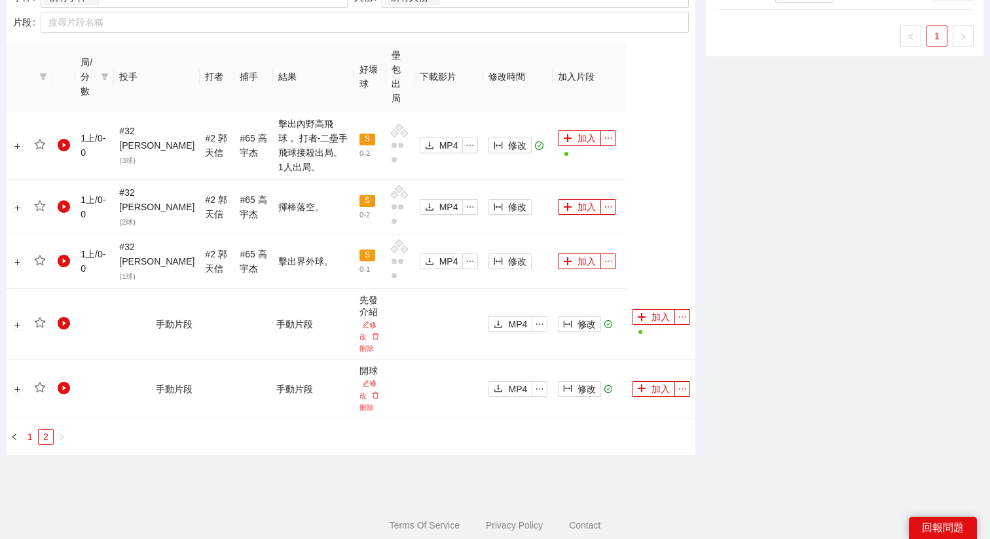
click at [30, 429] on link "1" at bounding box center [30, 436] width 14 height 14
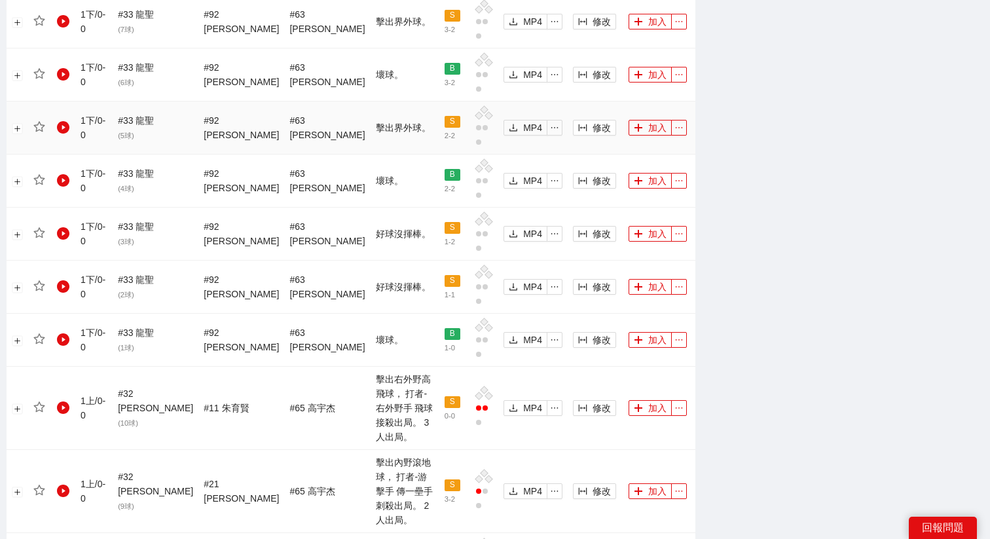
scroll to position [1117, 0]
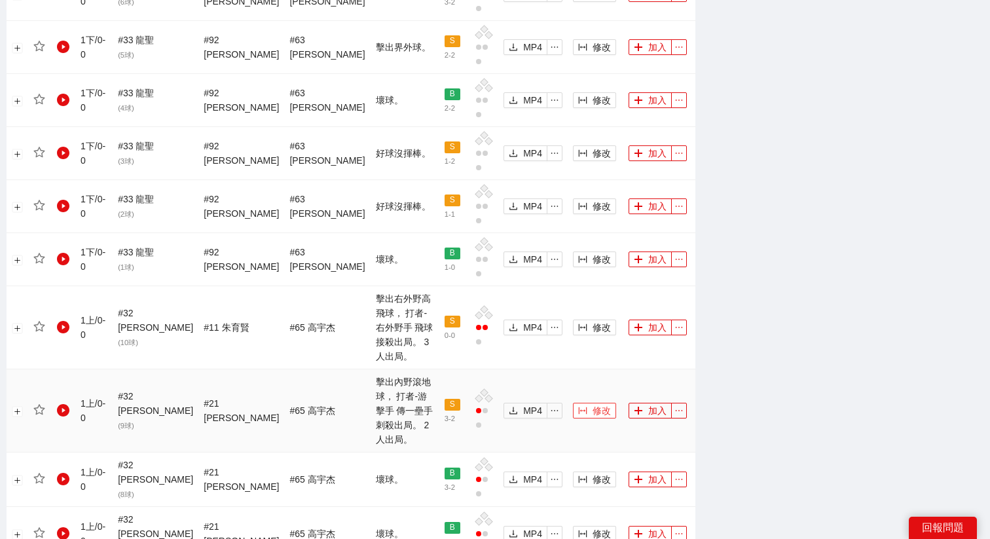
click at [578, 402] on button "修改" at bounding box center [594, 410] width 43 height 16
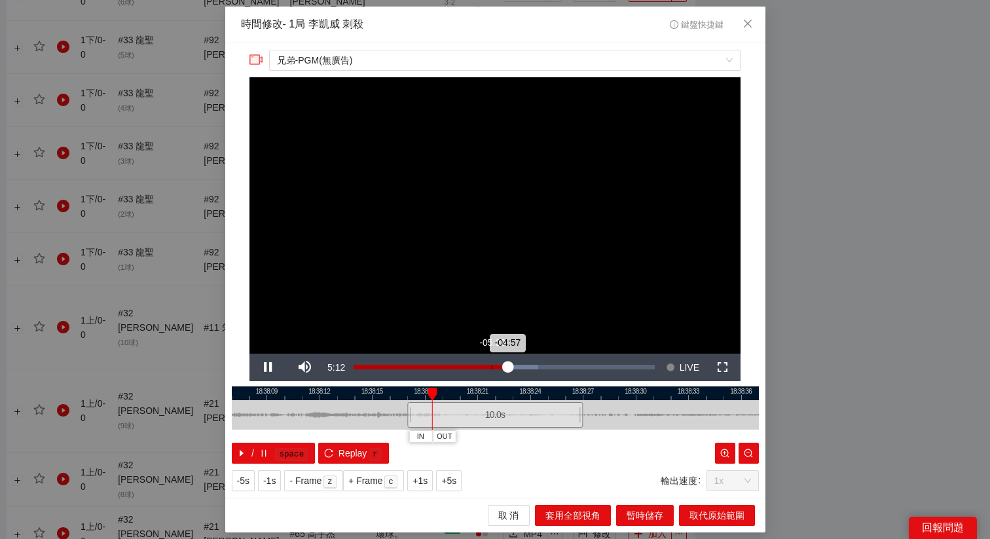
click at [492, 368] on div "Loaded : 61.28% -05:30 -04:57" at bounding box center [503, 367] width 301 height 5
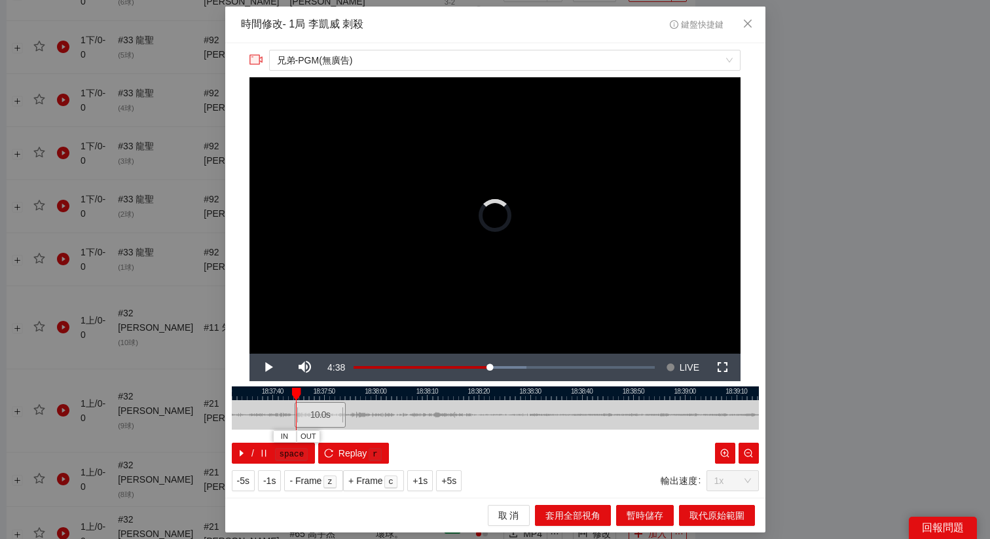
drag, startPoint x: 488, startPoint y: 416, endPoint x: 319, endPoint y: 412, distance: 168.9
click at [319, 412] on div "10.0 s" at bounding box center [320, 415] width 52 height 26
click at [268, 367] on span "Video Player" at bounding box center [268, 367] width 0 height 0
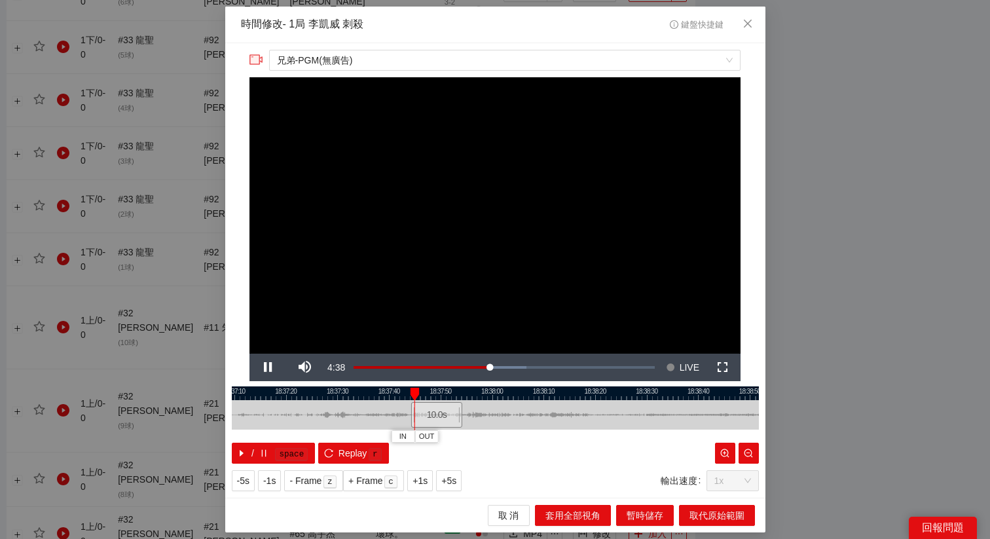
drag, startPoint x: 325, startPoint y: 389, endPoint x: 494, endPoint y: 395, distance: 169.6
click at [494, 395] on div at bounding box center [611, 393] width 527 height 14
drag, startPoint x: 482, startPoint y: 411, endPoint x: 363, endPoint y: 414, distance: 118.5
click at [363, 414] on div "10.0 s" at bounding box center [370, 415] width 52 height 26
drag, startPoint x: 363, startPoint y: 414, endPoint x: 355, endPoint y: 414, distance: 8.5
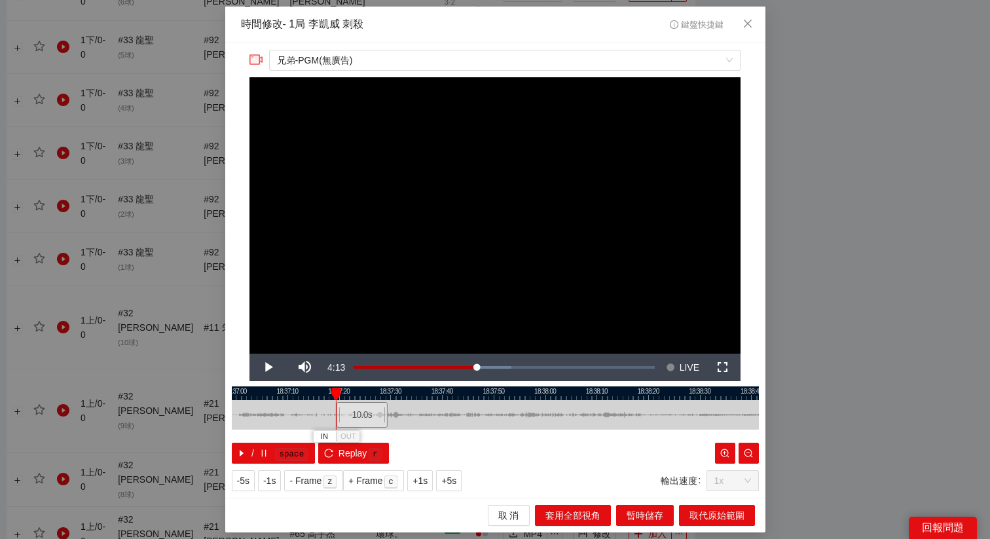
click at [355, 414] on div "10.0 s" at bounding box center [362, 415] width 52 height 26
click at [359, 414] on div "10.0 s" at bounding box center [366, 415] width 52 height 26
click at [452, 429] on span "+5s" at bounding box center [448, 480] width 15 height 14
click at [340, 387] on div at bounding box center [495, 393] width 527 height 14
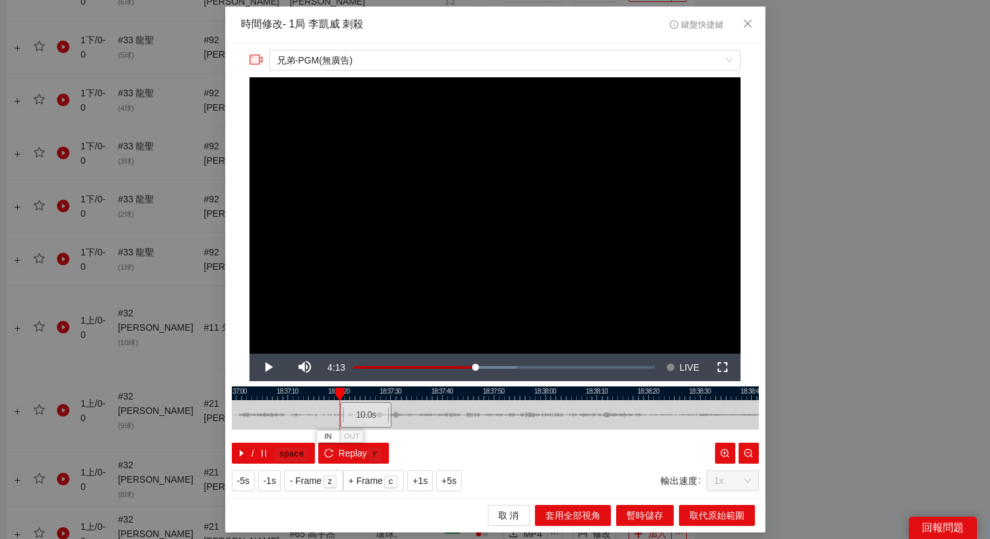
click at [349, 389] on div at bounding box center [495, 393] width 527 height 14
click at [420, 429] on span "+1s" at bounding box center [419, 480] width 15 height 14
drag, startPoint x: 264, startPoint y: 366, endPoint x: 243, endPoint y: 337, distance: 35.2
click at [243, 337] on div "**********" at bounding box center [495, 270] width 540 height 454
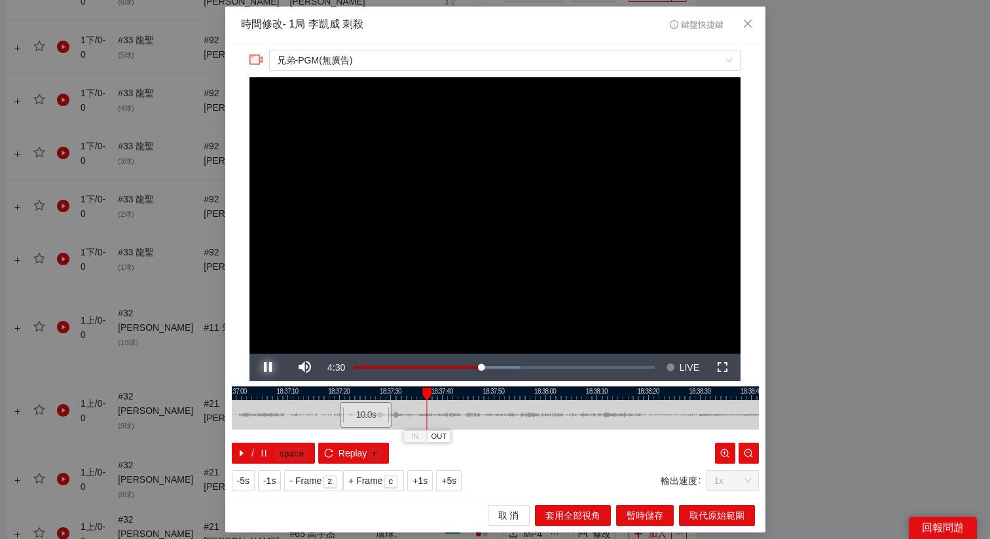
click at [268, 367] on span "Video Player" at bounding box center [268, 367] width 0 height 0
click at [443, 429] on span "OUT" at bounding box center [440, 437] width 16 height 12
click at [268, 367] on span "Video Player" at bounding box center [268, 367] width 0 height 0
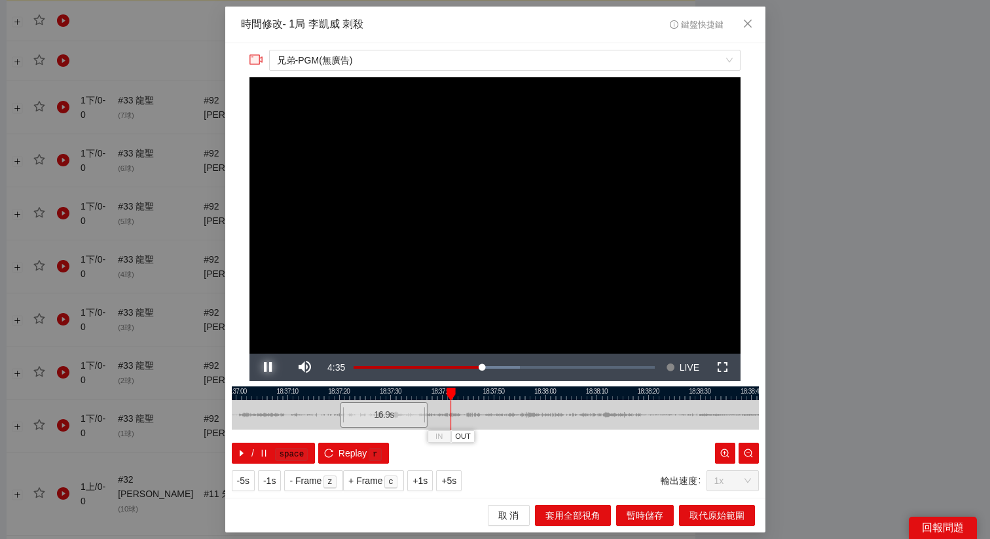
click at [268, 367] on span "Video Player" at bounding box center [268, 367] width 0 height 0
click at [465, 429] on span "OUT" at bounding box center [464, 437] width 16 height 12
click at [693, 429] on button "取代原始範圍" at bounding box center [717, 515] width 76 height 21
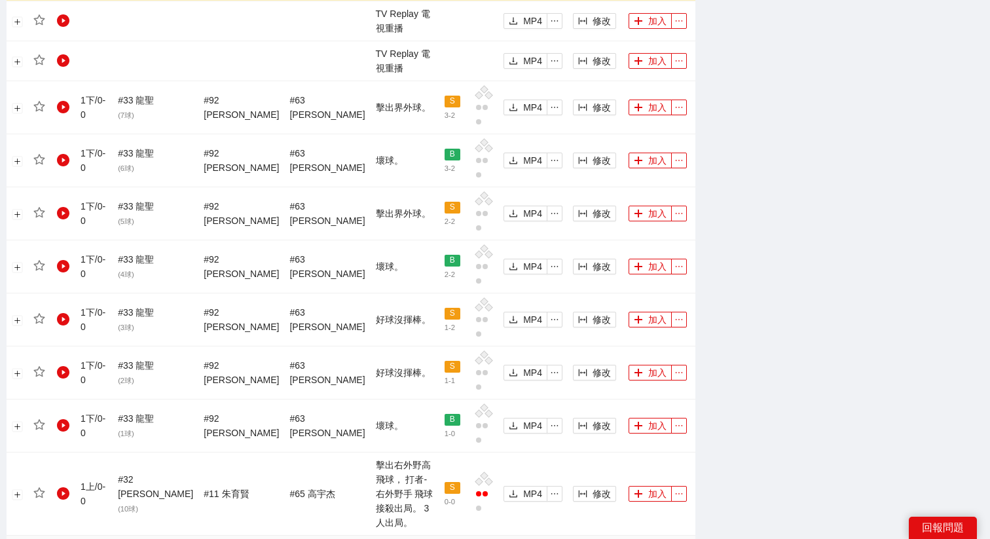
click at [578, 429] on button "修改" at bounding box center [594, 494] width 43 height 16
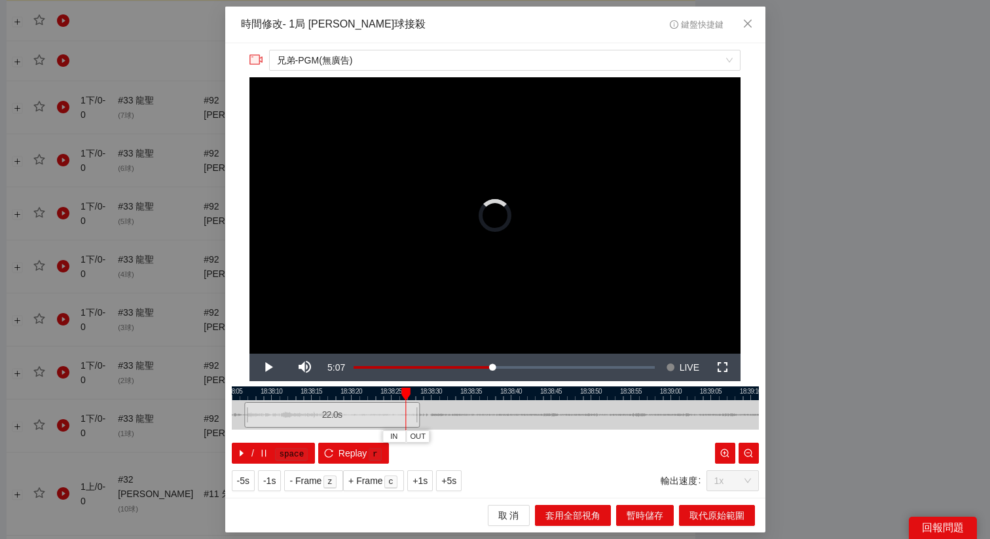
drag, startPoint x: 518, startPoint y: 415, endPoint x: 355, endPoint y: 414, distance: 163.0
click at [355, 414] on div "22.0 s" at bounding box center [331, 415] width 175 height 26
click at [268, 367] on span "Video Player" at bounding box center [268, 367] width 0 height 0
click at [347, 429] on span "Replay" at bounding box center [352, 453] width 29 height 14
drag, startPoint x: 337, startPoint y: 407, endPoint x: 318, endPoint y: 407, distance: 19.0
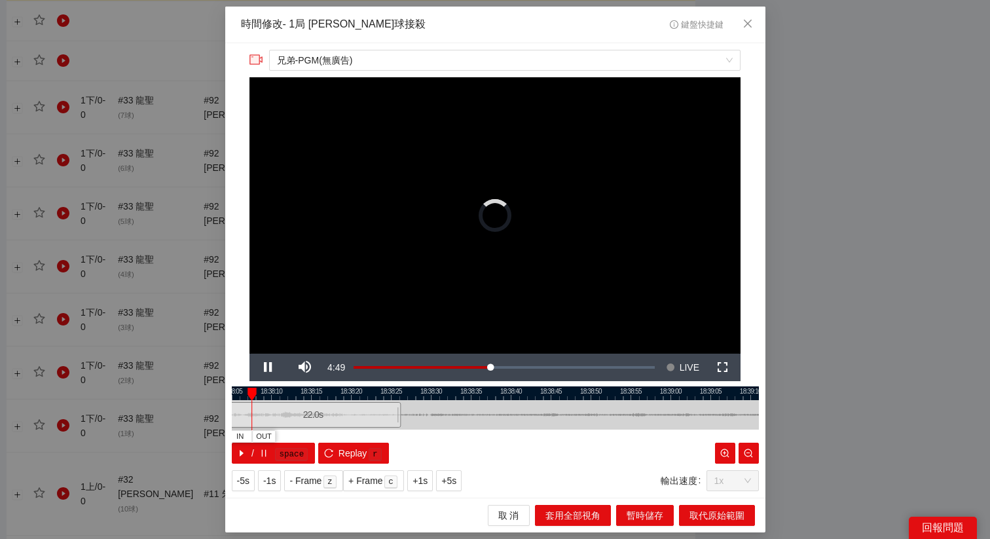
click at [318, 407] on div "22.0 s" at bounding box center [312, 415] width 175 height 26
click at [268, 367] on span "Video Player" at bounding box center [268, 367] width 0 height 0
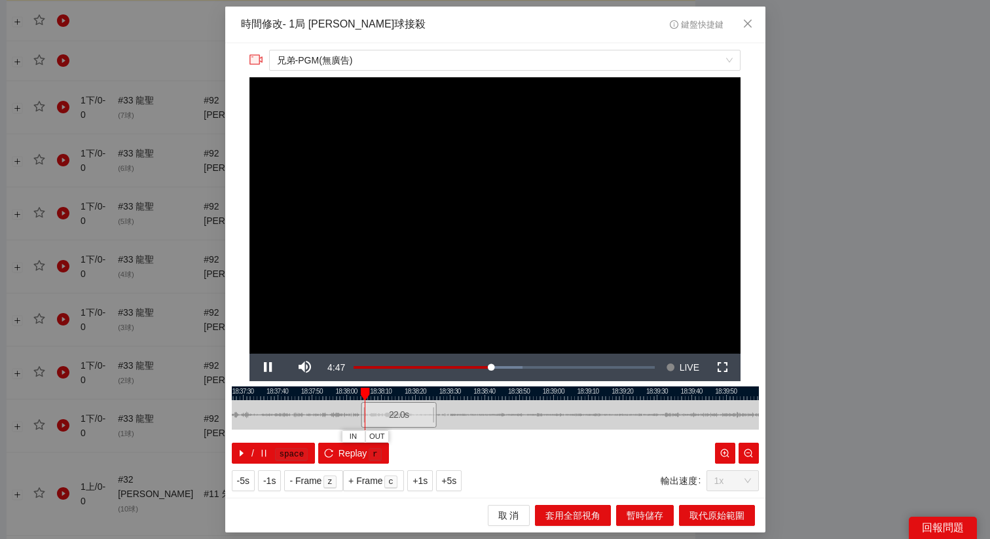
drag, startPoint x: 357, startPoint y: 393, endPoint x: 429, endPoint y: 393, distance: 72.6
click at [430, 393] on div at bounding box center [555, 393] width 527 height 14
drag, startPoint x: 374, startPoint y: 408, endPoint x: 360, endPoint y: 408, distance: 14.4
click at [360, 408] on div at bounding box center [361, 414] width 8 height 29
click at [363, 412] on div at bounding box center [366, 414] width 8 height 29
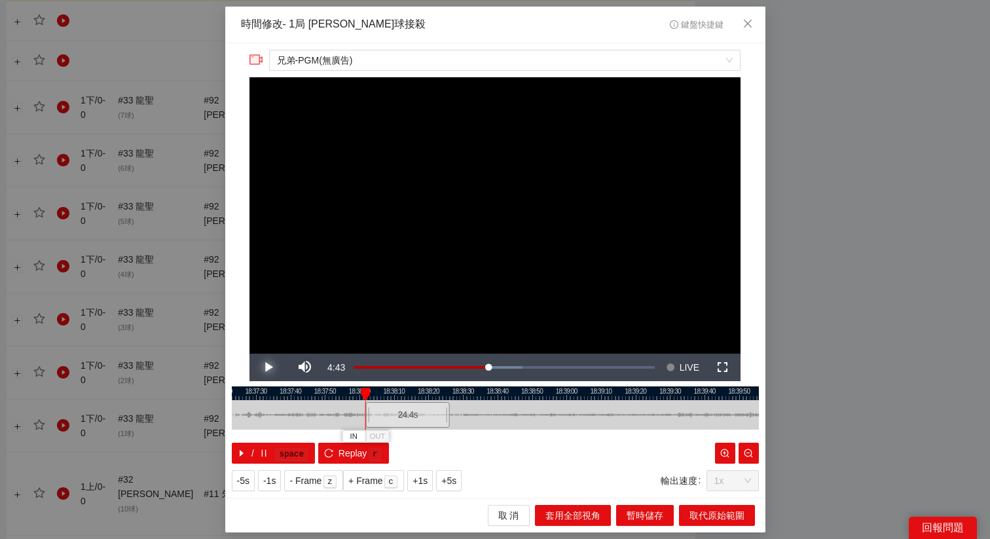
click at [268, 367] on span "Video Player" at bounding box center [268, 367] width 0 height 0
click at [345, 429] on span "Replay" at bounding box center [352, 453] width 29 height 14
click at [452, 429] on span "+5s" at bounding box center [448, 480] width 15 height 14
click at [427, 429] on span "+1s" at bounding box center [419, 480] width 15 height 14
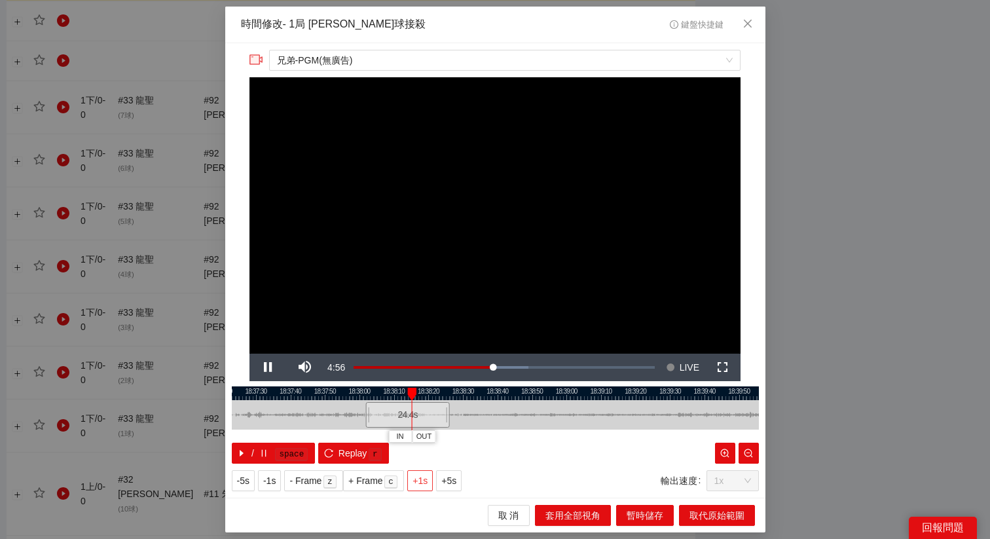
click at [427, 429] on span "+1s" at bounding box center [419, 480] width 15 height 14
click at [417, 393] on div at bounding box center [495, 393] width 527 height 14
click at [405, 395] on div at bounding box center [495, 393] width 527 height 14
click at [432, 429] on span "OUT" at bounding box center [431, 437] width 16 height 12
click at [416, 388] on div at bounding box center [495, 393] width 527 height 14
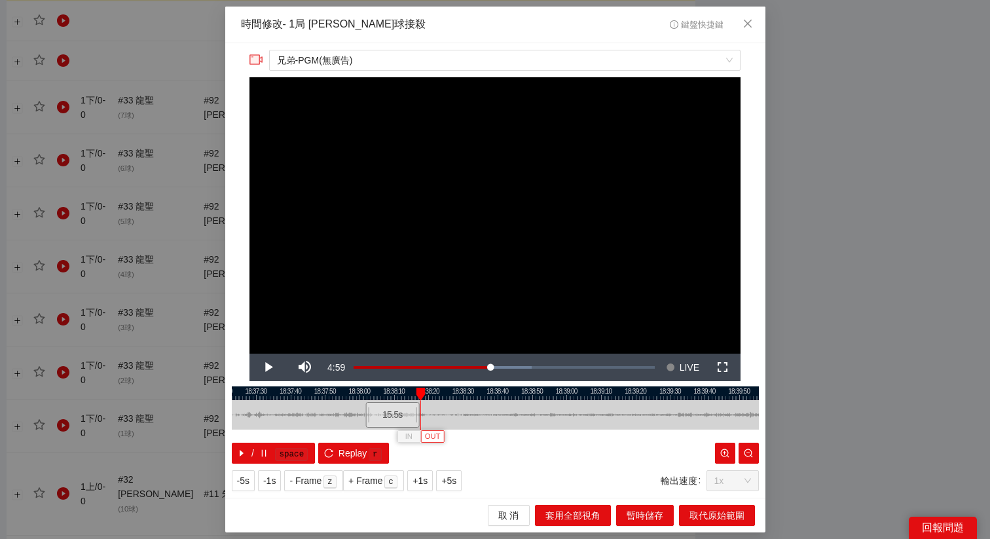
click at [433, 429] on span "OUT" at bounding box center [433, 437] width 16 height 12
click at [444, 429] on span "OUT" at bounding box center [440, 437] width 16 height 12
click at [418, 385] on div "**********" at bounding box center [495, 270] width 540 height 454
click at [410, 396] on div at bounding box center [495, 393] width 527 height 14
click at [404, 396] on div at bounding box center [495, 393] width 527 height 14
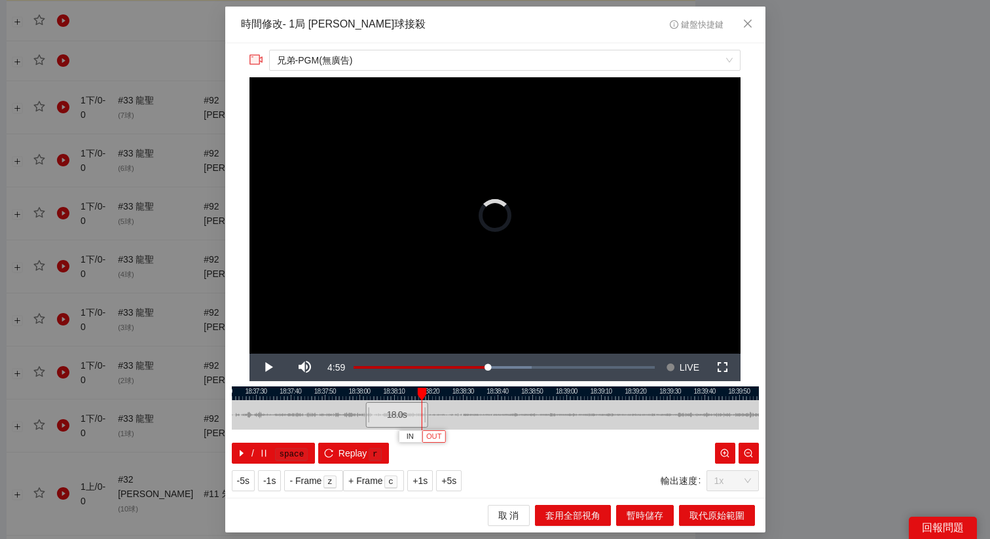
click at [432, 429] on span "OUT" at bounding box center [434, 437] width 16 height 12
click at [268, 367] on span "Video Player" at bounding box center [268, 367] width 0 height 0
click at [444, 429] on span "OUT" at bounding box center [439, 437] width 16 height 12
click at [701, 429] on span "取代原始範圍" at bounding box center [716, 515] width 55 height 14
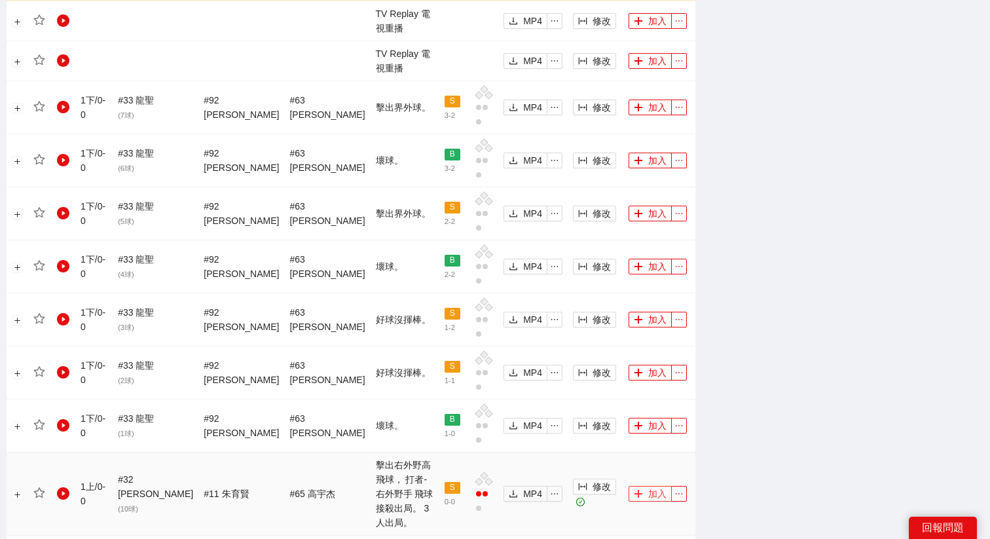
click at [637, 429] on button "加入" at bounding box center [649, 494] width 43 height 16
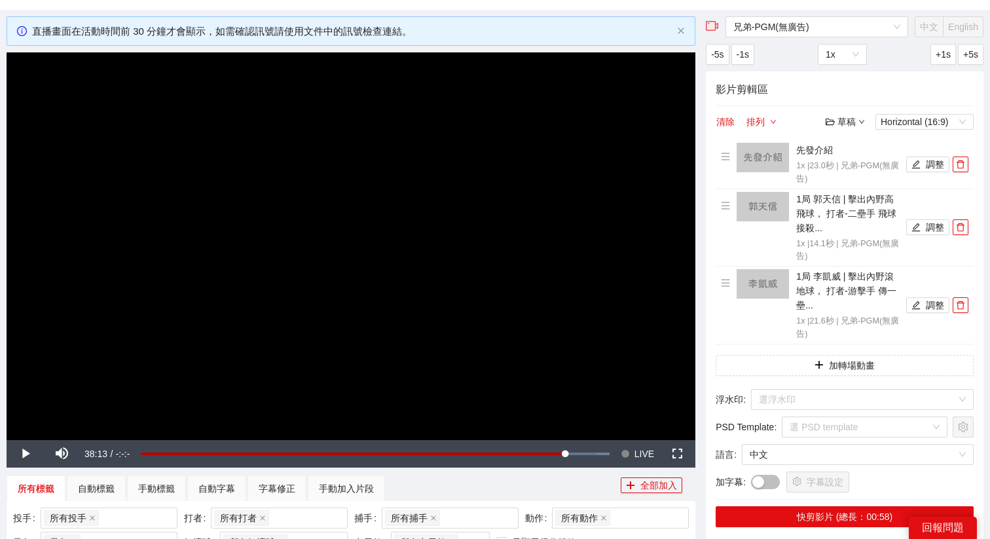
scroll to position [27, 0]
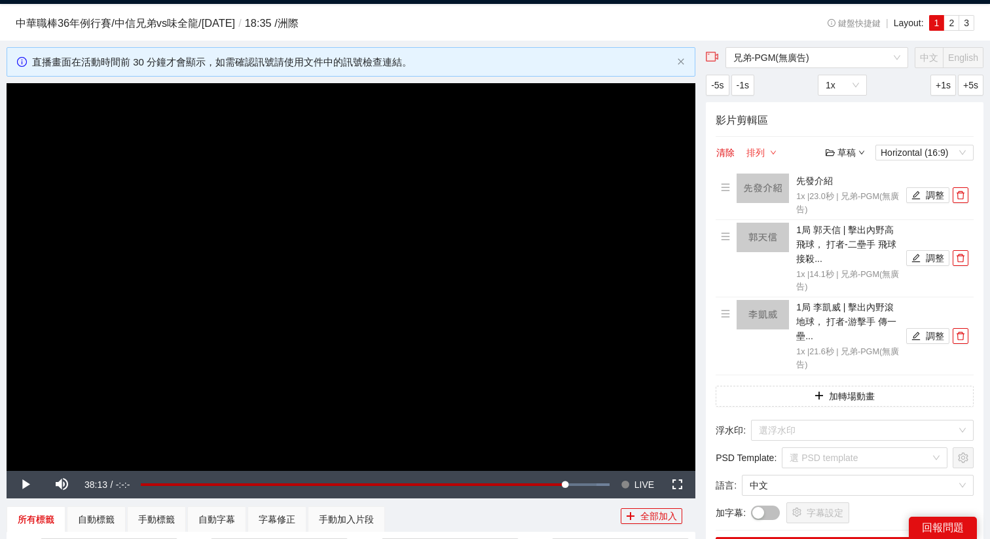
click at [774, 151] on icon "down" at bounding box center [773, 152] width 7 height 7
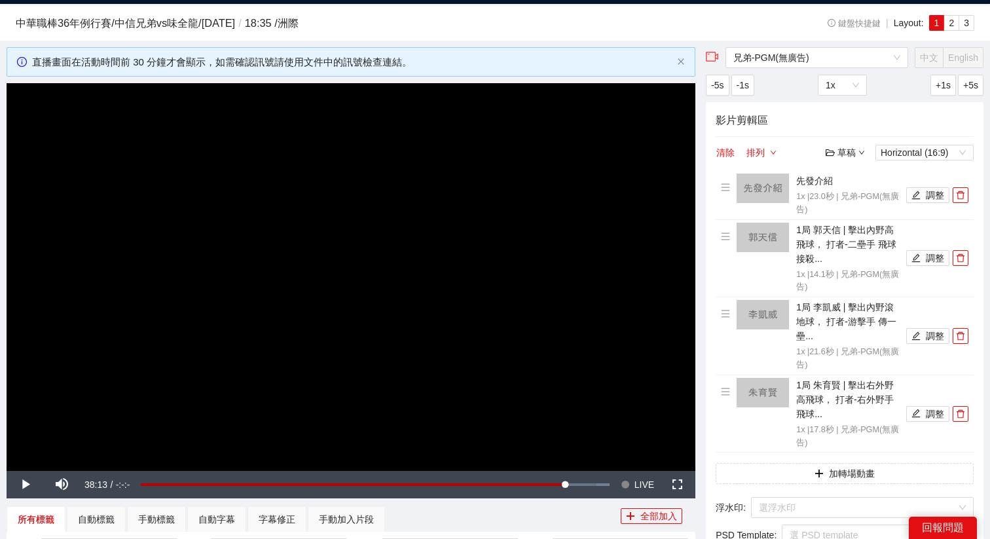
click at [785, 153] on div "草稿" at bounding box center [844, 152] width 39 height 14
click at [785, 223] on link "儲存新檔" at bounding box center [857, 224] width 48 height 10
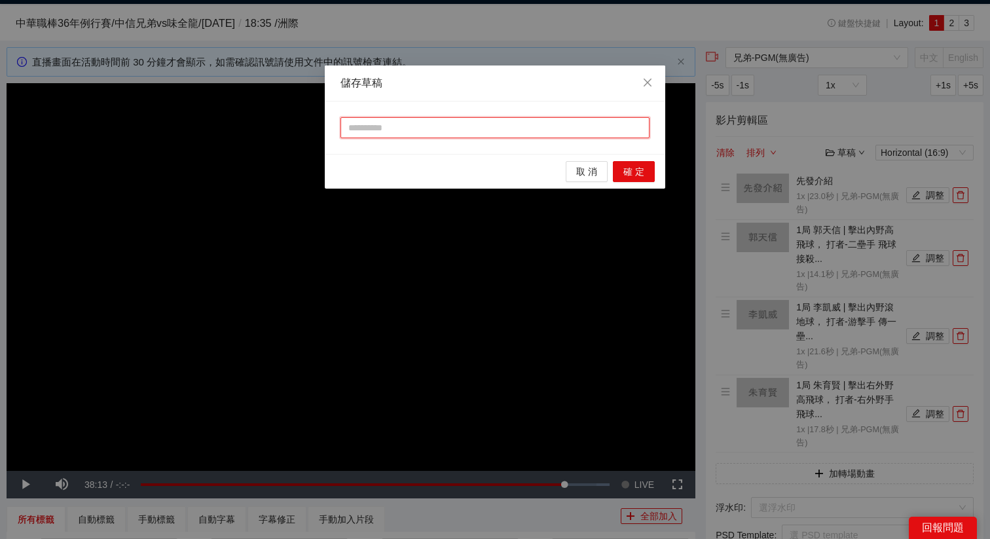
click at [571, 134] on input "text" at bounding box center [494, 127] width 309 height 21
type input "**"
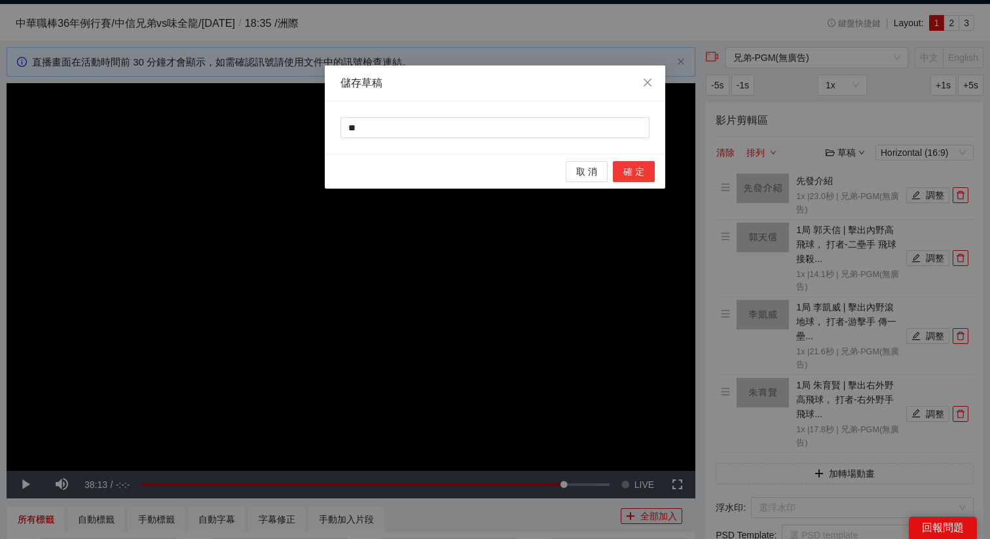
click at [637, 167] on span "確 定" at bounding box center [633, 171] width 21 height 14
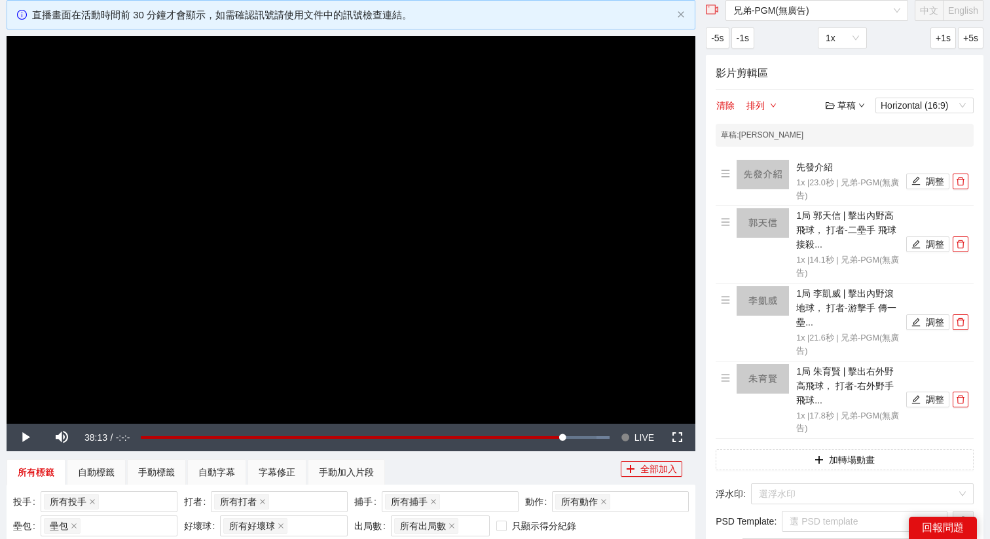
scroll to position [88, 0]
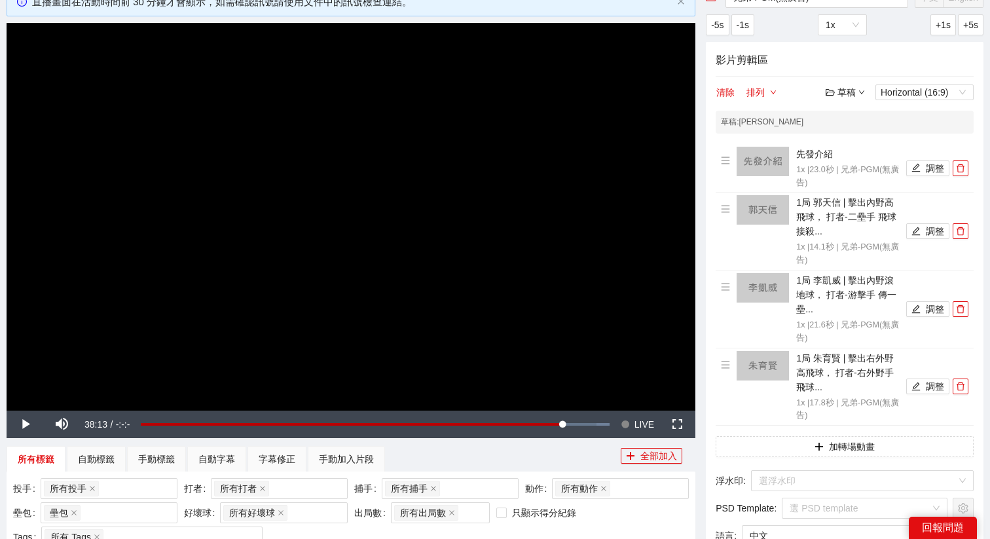
click at [785, 94] on div "草稿" at bounding box center [844, 92] width 39 height 14
click at [785, 185] on link "退出" at bounding box center [848, 190] width 30 height 10
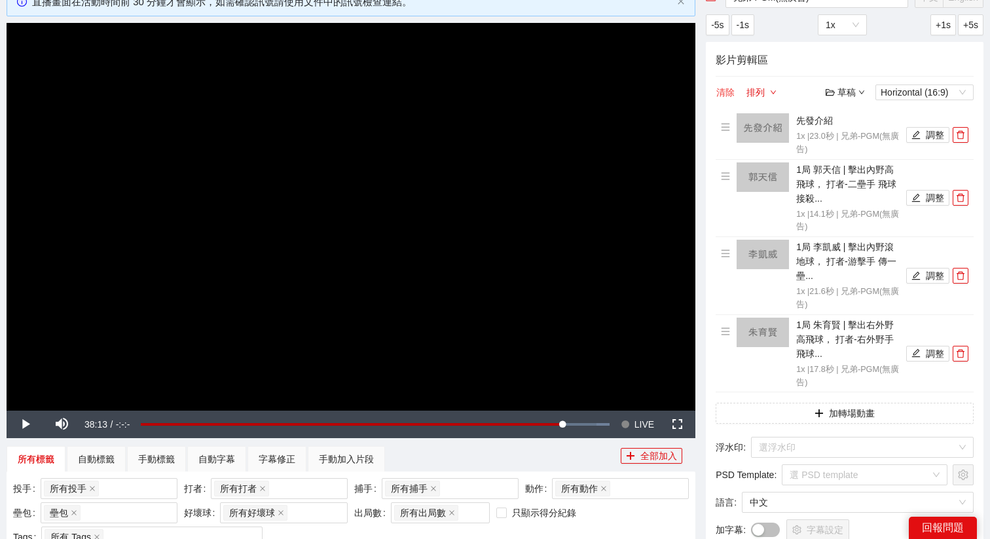
click at [722, 92] on button "清除" at bounding box center [725, 92] width 20 height 16
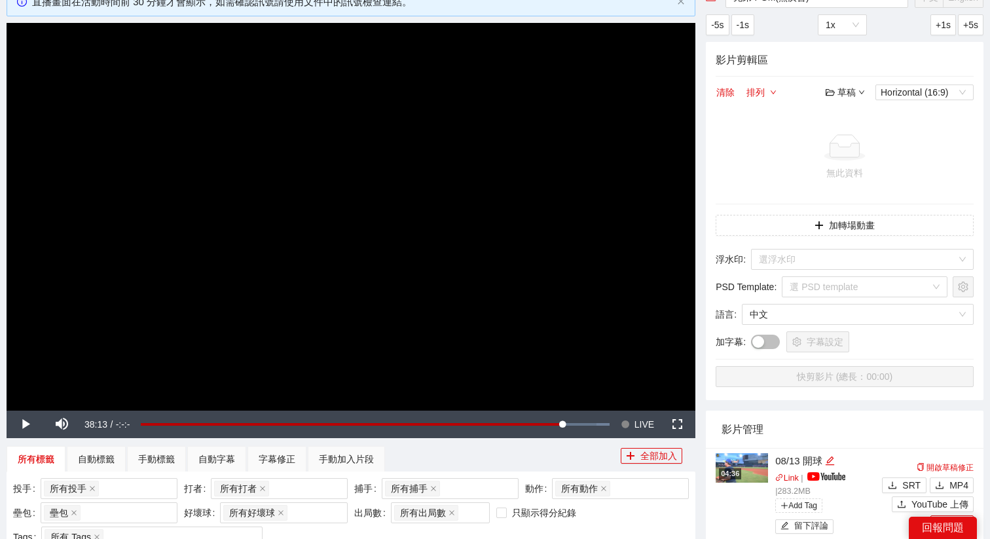
click at [588, 183] on video "Video Player" at bounding box center [351, 216] width 688 height 387
click at [652, 417] on span "LIVE" at bounding box center [644, 423] width 20 height 27
click at [785, 94] on div "草稿" at bounding box center [844, 92] width 39 height 14
click at [785, 116] on link "開啟" at bounding box center [848, 115] width 30 height 10
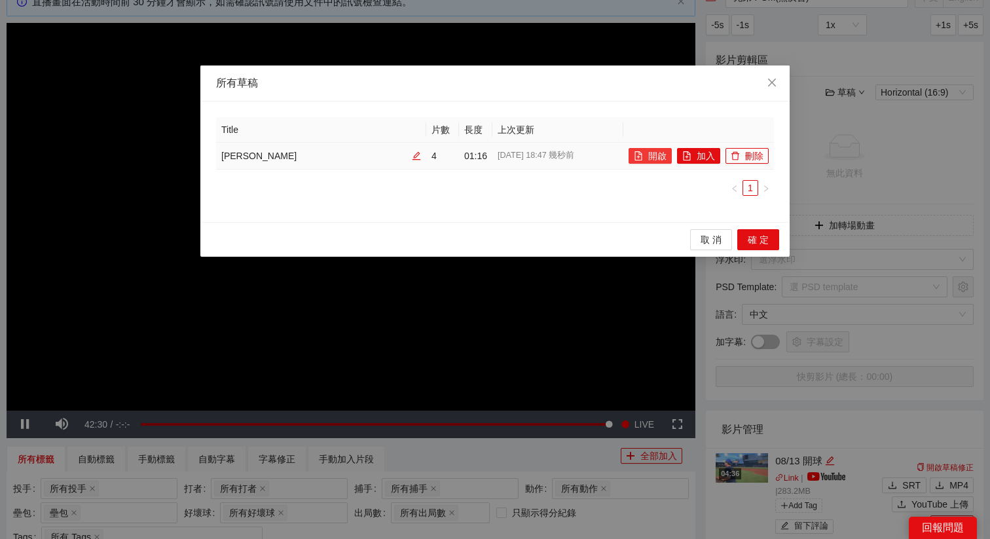
click at [650, 156] on button "開啟" at bounding box center [649, 156] width 43 height 16
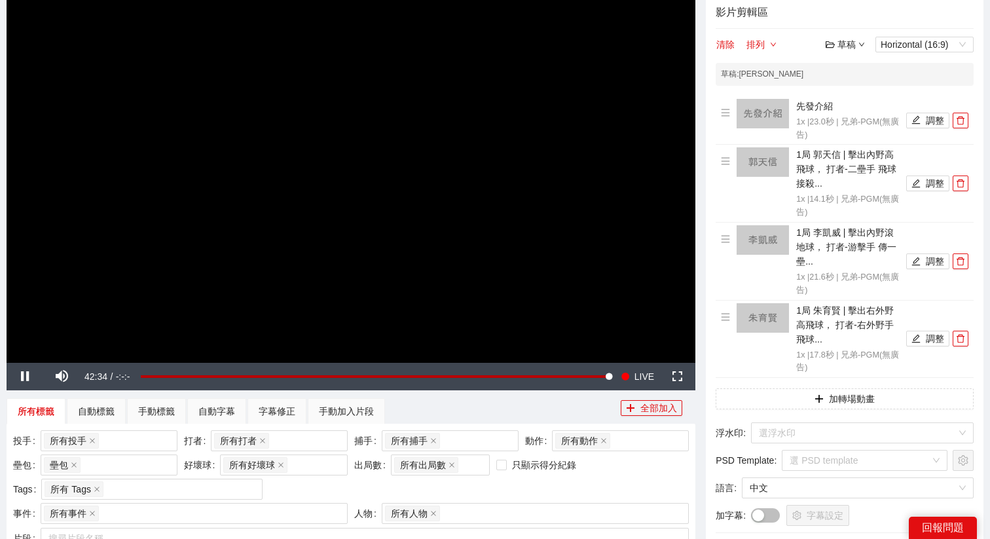
scroll to position [0, 0]
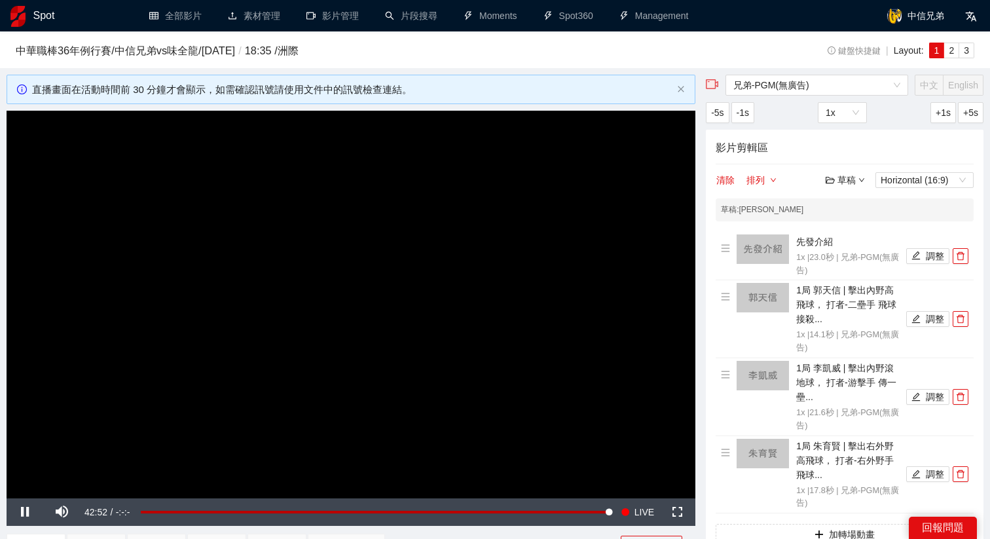
click at [493, 313] on video "Video Player" at bounding box center [351, 304] width 688 height 387
click at [581, 426] on video "Video Player" at bounding box center [351, 304] width 688 height 387
click at [591, 429] on video "Video Player" at bounding box center [351, 304] width 688 height 387
click at [639, 429] on span "LIVE" at bounding box center [644, 511] width 20 height 27
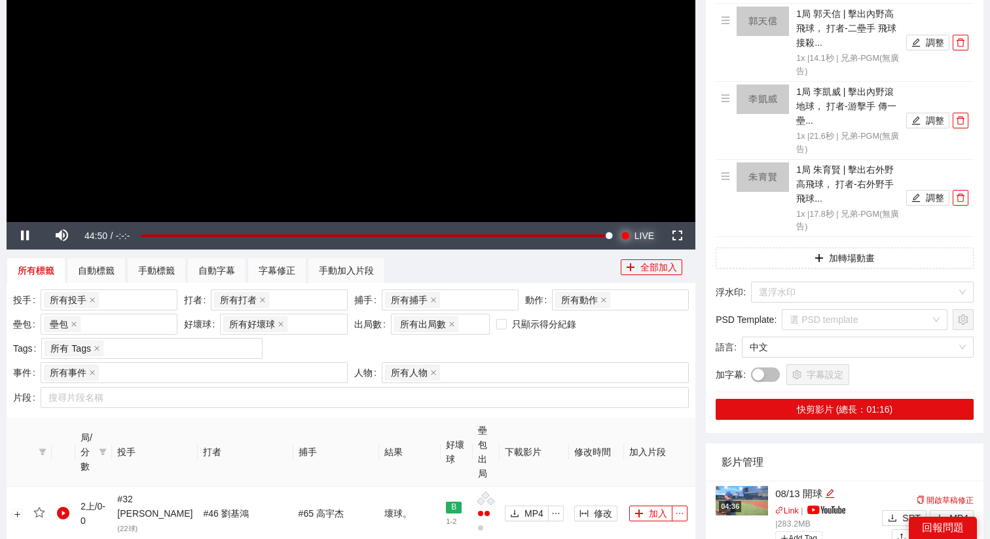
scroll to position [313, 0]
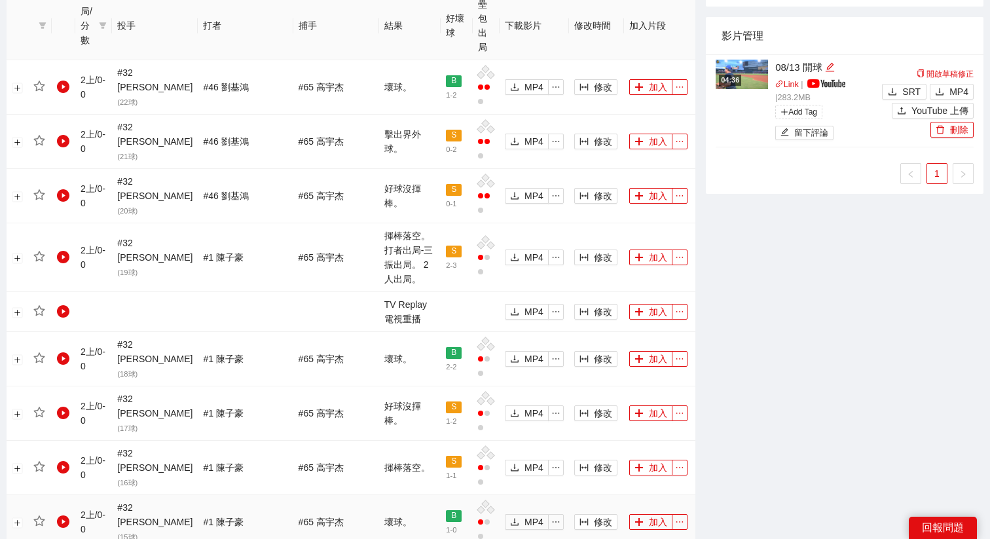
scroll to position [707, 0]
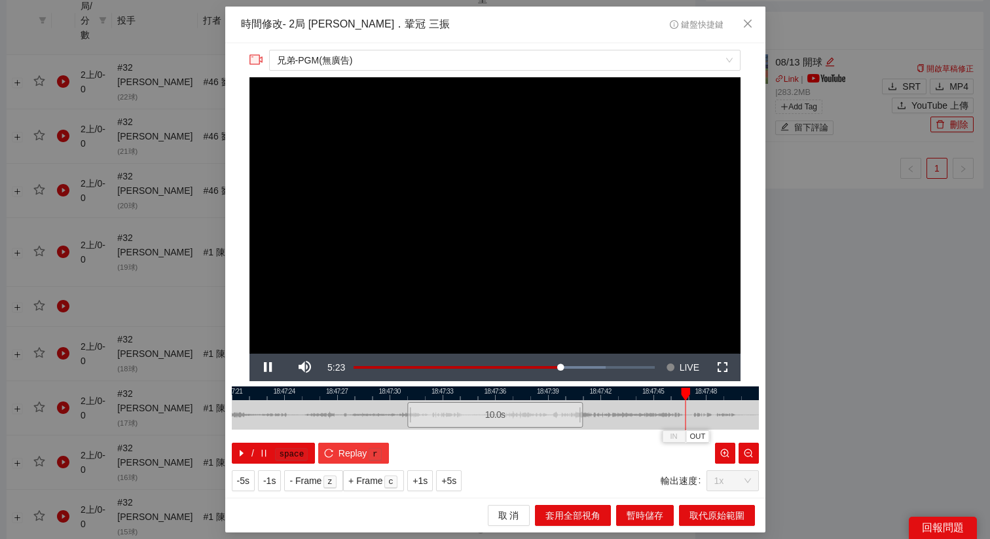
click at [353, 429] on span "Replay" at bounding box center [352, 453] width 29 height 14
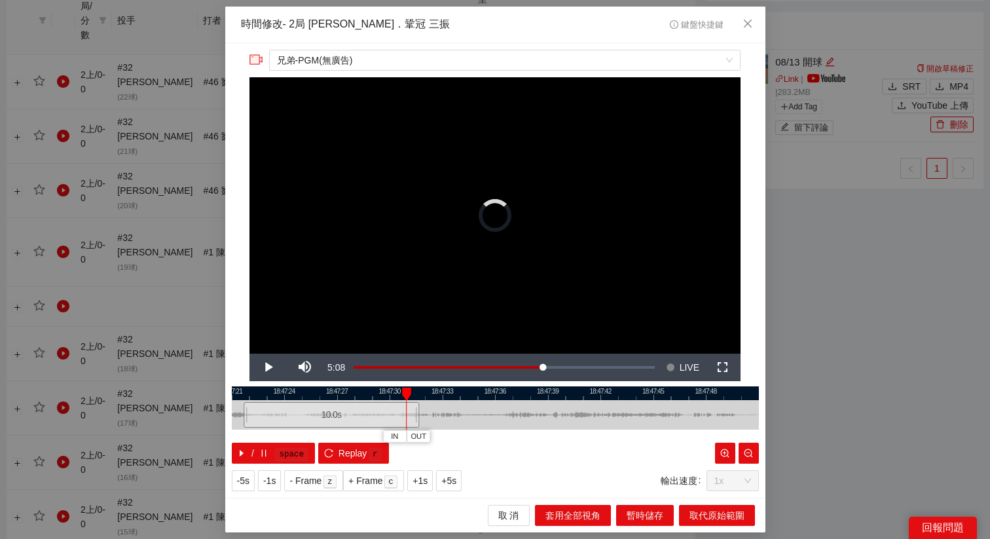
drag, startPoint x: 512, startPoint y: 420, endPoint x: 344, endPoint y: 423, distance: 168.2
click at [344, 423] on div "10.0 s" at bounding box center [330, 415] width 175 height 26
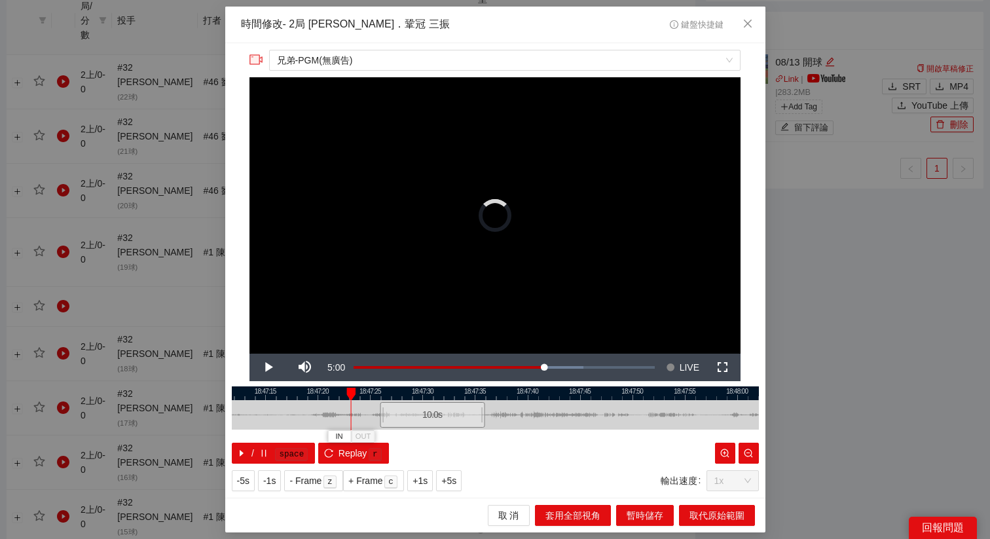
drag, startPoint x: 404, startPoint y: 417, endPoint x: 450, endPoint y: 416, distance: 45.8
click at [451, 417] on div "10.0 s" at bounding box center [432, 415] width 105 height 26
drag, startPoint x: 380, startPoint y: 412, endPoint x: 279, endPoint y: 414, distance: 101.5
click at [298, 414] on div at bounding box center [302, 414] width 8 height 29
click at [268, 367] on span "Video Player" at bounding box center [268, 367] width 0 height 0
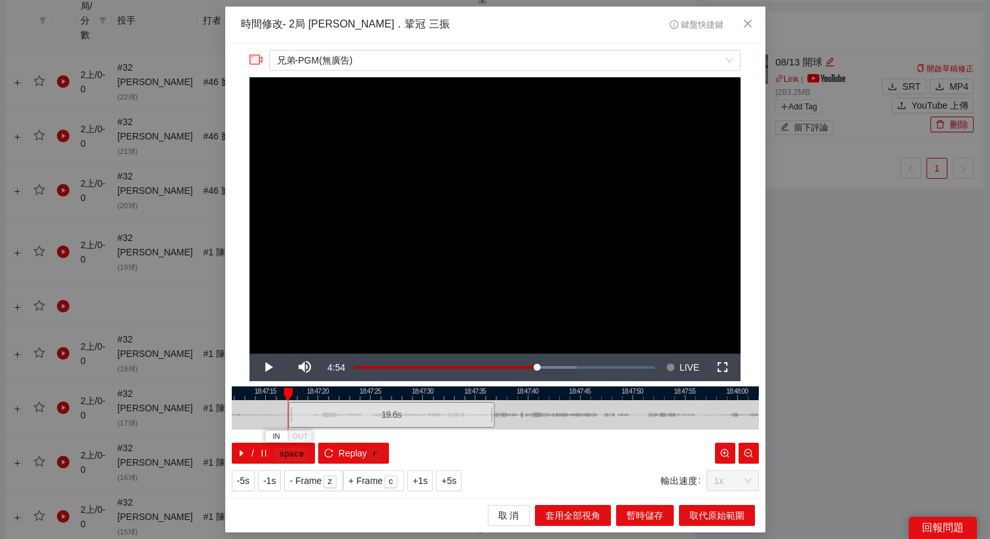
drag, startPoint x: 327, startPoint y: 420, endPoint x: 338, endPoint y: 420, distance: 10.5
click at [338, 420] on div "19.6 s" at bounding box center [391, 415] width 206 height 26
click at [453, 429] on span "+5s" at bounding box center [448, 480] width 15 height 14
click at [422, 429] on span "+1s" at bounding box center [419, 480] width 15 height 14
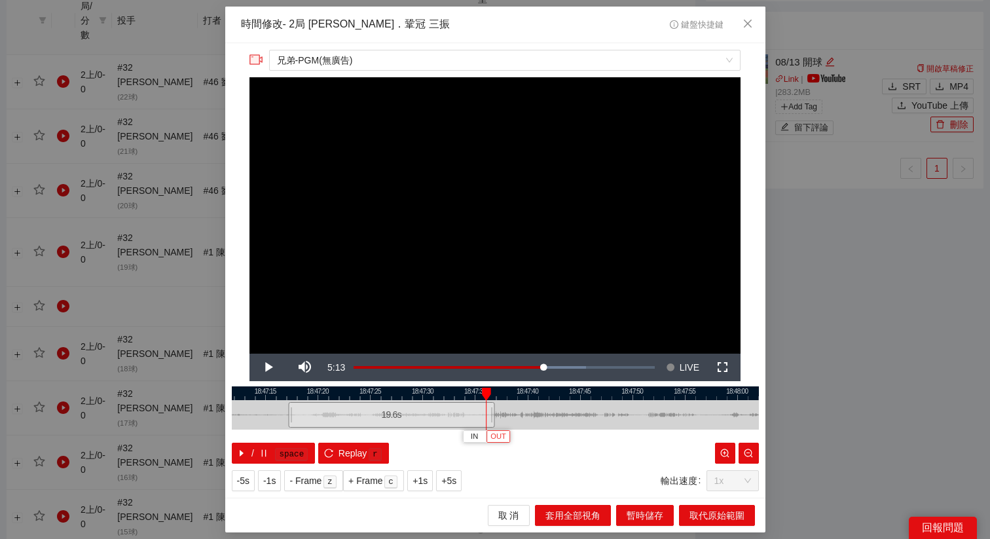
click at [500, 429] on span "OUT" at bounding box center [498, 437] width 16 height 12
click at [705, 429] on span "取代原始範圍" at bounding box center [716, 515] width 55 height 14
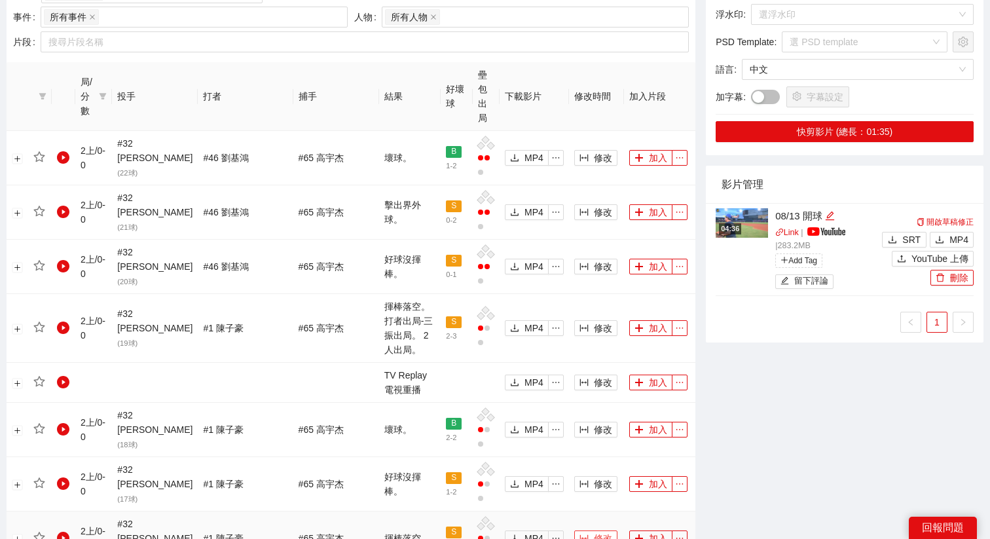
scroll to position [625, 0]
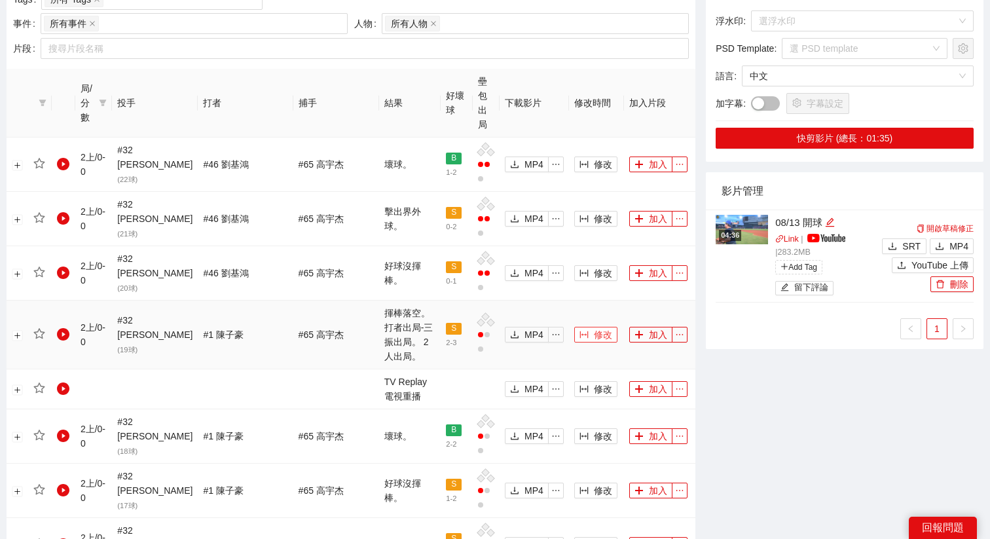
click at [594, 327] on span "修改" at bounding box center [603, 334] width 18 height 14
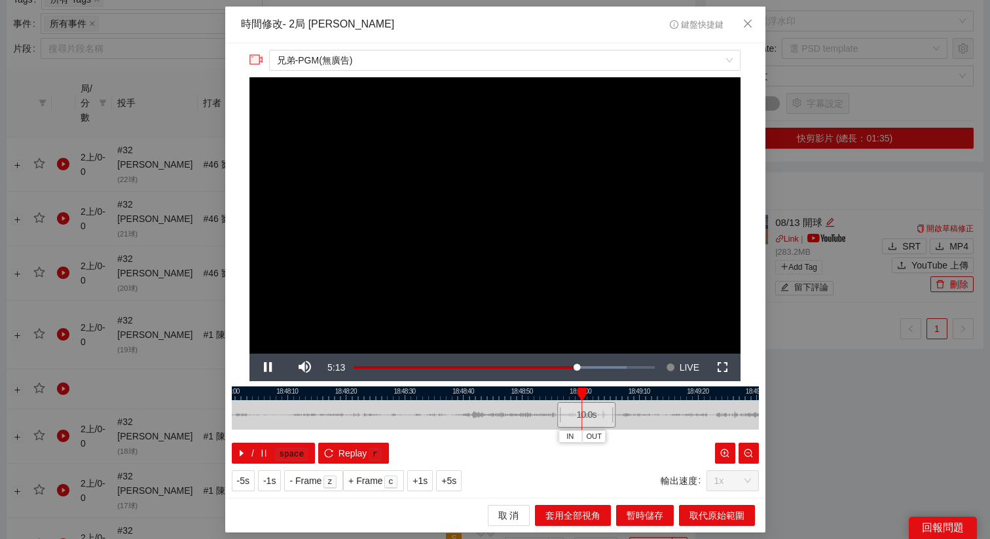
drag, startPoint x: 542, startPoint y: 390, endPoint x: 611, endPoint y: 390, distance: 68.7
click at [611, 390] on div at bounding box center [557, 393] width 527 height 14
drag, startPoint x: 593, startPoint y: 408, endPoint x: 331, endPoint y: 421, distance: 262.1
click at [331, 421] on div "10.0 s" at bounding box center [331, 415] width 59 height 26
click at [268, 367] on span "Video Player" at bounding box center [268, 367] width 0 height 0
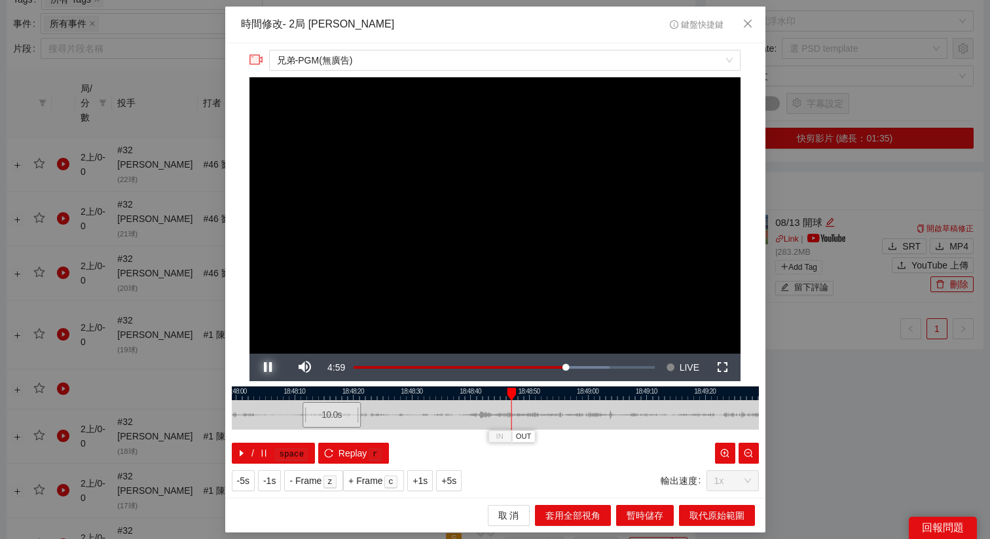
click at [268, 367] on span "Video Player" at bounding box center [268, 367] width 0 height 0
click at [351, 429] on span "Replay" at bounding box center [352, 453] width 29 height 14
click at [325, 404] on div "10.0 s" at bounding box center [330, 415] width 59 height 26
click at [268, 367] on span "Video Player" at bounding box center [268, 367] width 0 height 0
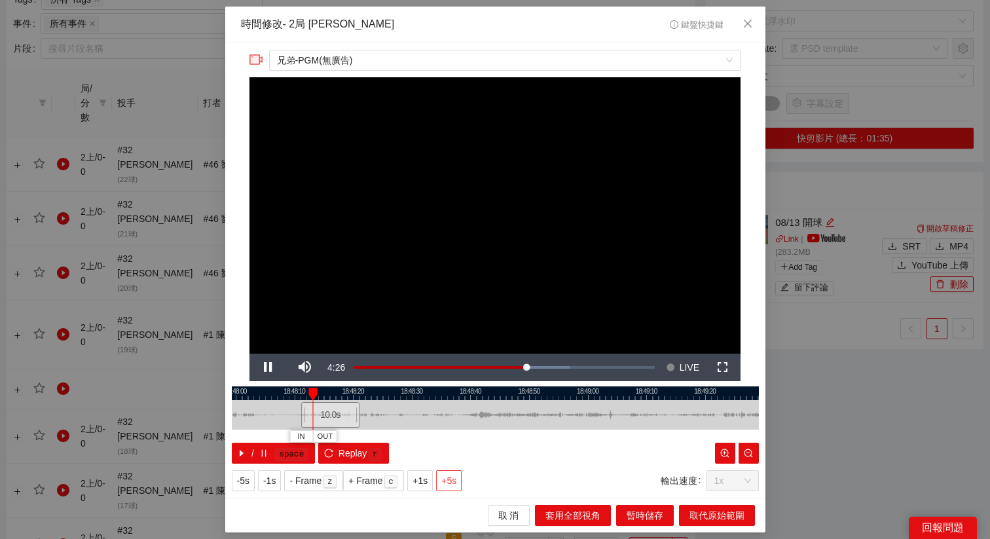
click at [442, 429] on button "+5s" at bounding box center [449, 480] width 26 height 21
drag, startPoint x: 331, startPoint y: 414, endPoint x: 488, endPoint y: 420, distance: 157.2
click at [488, 420] on div "10.0 s" at bounding box center [492, 415] width 59 height 26
click at [456, 429] on span "+5s" at bounding box center [448, 480] width 15 height 14
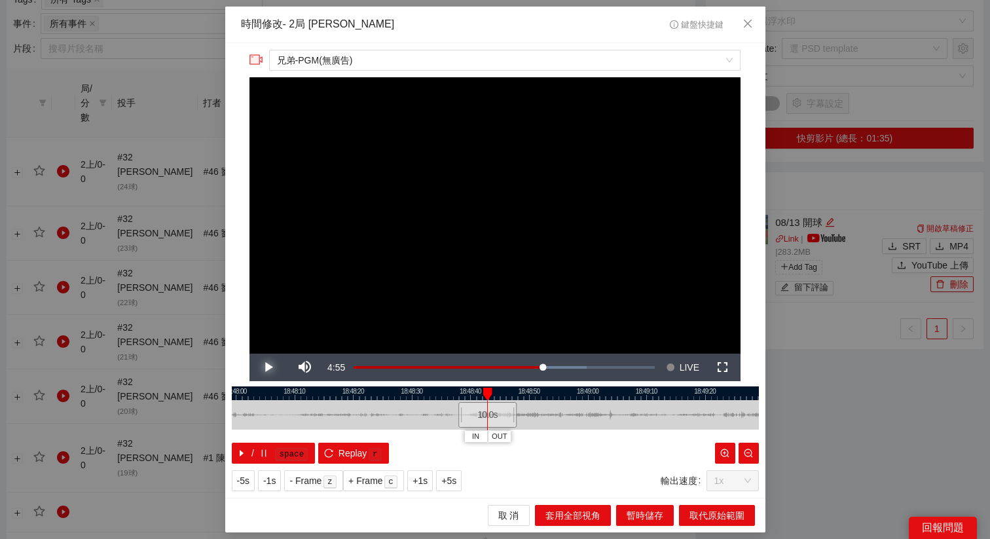
click at [268, 367] on span "Video Player" at bounding box center [268, 367] width 0 height 0
click at [349, 429] on span "Replay" at bounding box center [352, 453] width 29 height 14
click at [456, 429] on span "+5s" at bounding box center [448, 480] width 15 height 14
click at [268, 367] on span "Video Player" at bounding box center [268, 367] width 0 height 0
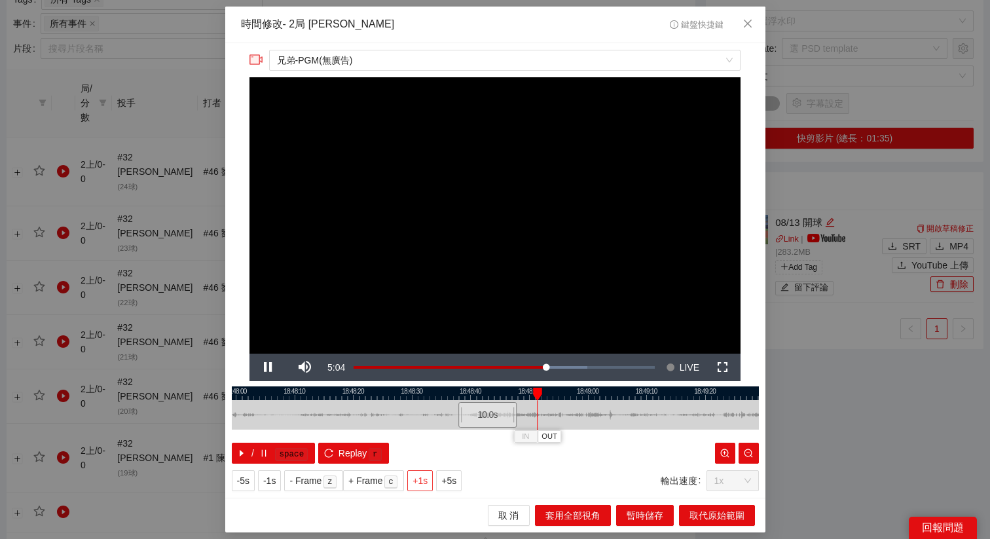
click at [427, 429] on span "+1s" at bounding box center [419, 480] width 15 height 14
click at [547, 388] on div at bounding box center [495, 393] width 527 height 14
click at [584, 429] on span "OUT" at bounding box center [579, 437] width 16 height 12
click at [552, 385] on div "**********" at bounding box center [495, 270] width 540 height 454
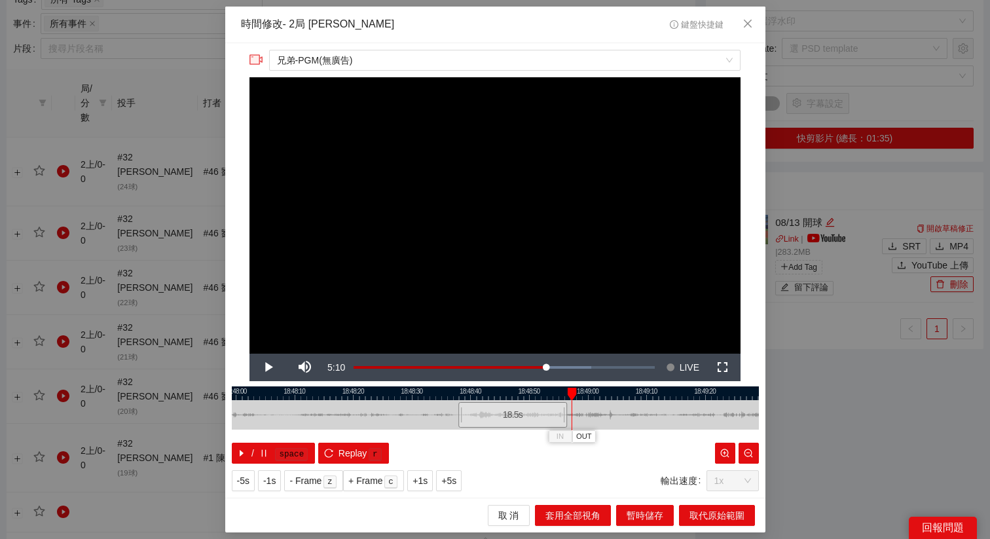
click at [541, 390] on div at bounding box center [495, 393] width 527 height 14
click at [586, 429] on span "OUT" at bounding box center [579, 437] width 16 height 12
click at [543, 395] on div at bounding box center [495, 393] width 527 height 14
click at [527, 389] on div at bounding box center [495, 393] width 527 height 14
click at [532, 394] on div at bounding box center [495, 393] width 527 height 14
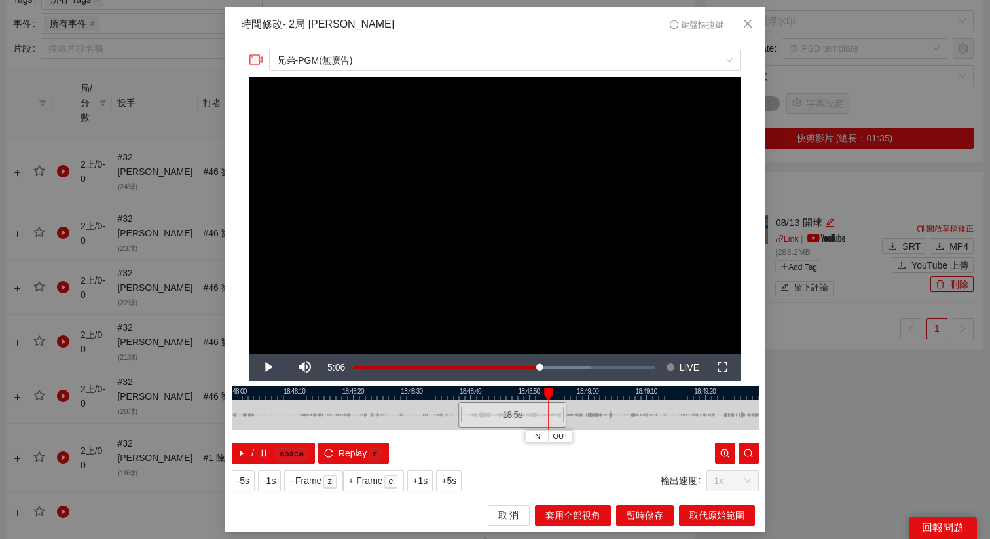
click at [539, 392] on div at bounding box center [495, 393] width 527 height 14
click at [568, 429] on div "18:47:50 18:48:00 18:48:10 18:48:20 18:48:30 18:48:40 18:48:50 18:49:00 18:49:1…" at bounding box center [495, 424] width 527 height 77
click at [563, 429] on button "OUT" at bounding box center [556, 436] width 24 height 12
click at [701, 429] on span "取代原始範圍" at bounding box center [716, 515] width 55 height 14
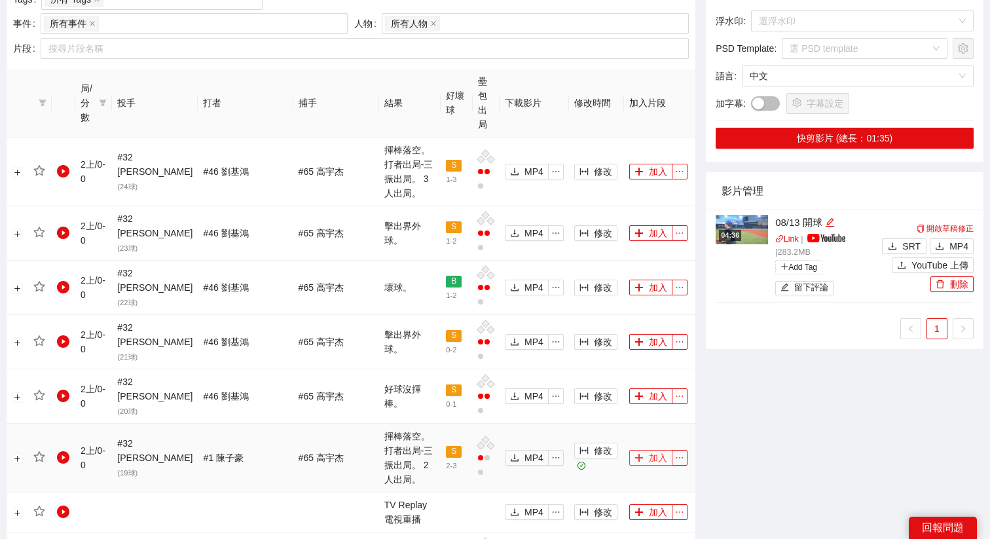
click at [640, 429] on button "加入" at bounding box center [650, 458] width 43 height 16
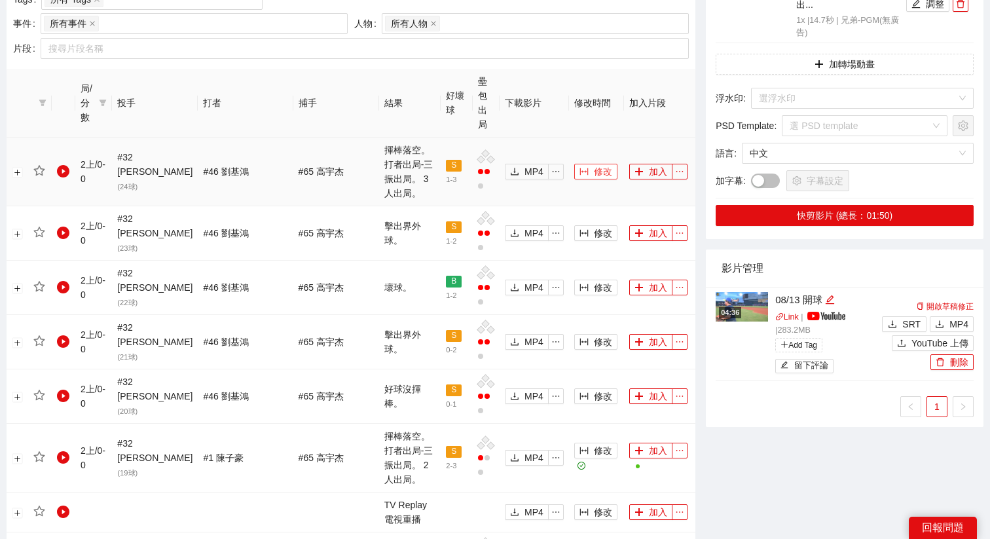
click at [594, 164] on span "修改" at bounding box center [603, 171] width 18 height 14
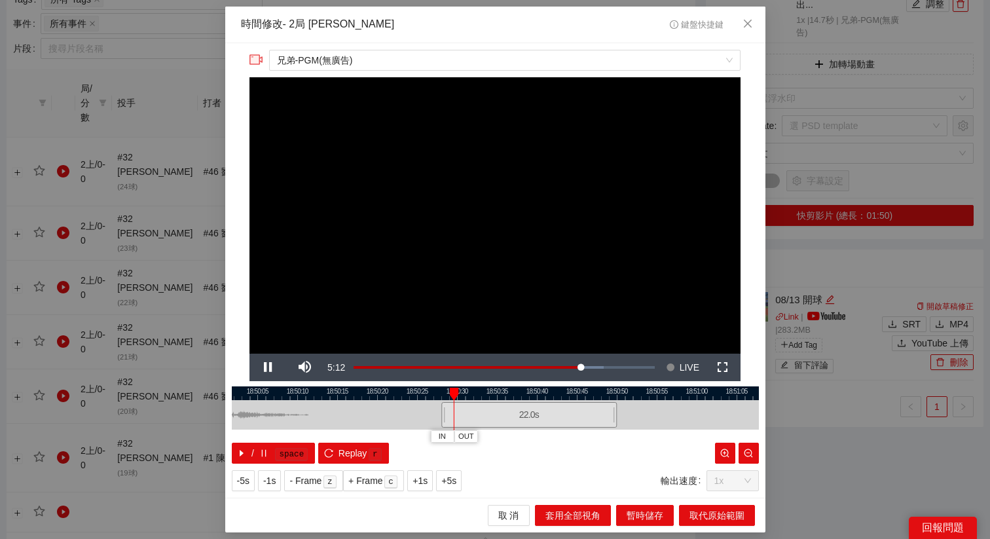
drag, startPoint x: 470, startPoint y: 391, endPoint x: 624, endPoint y: 393, distance: 154.5
click at [625, 393] on div at bounding box center [529, 393] width 527 height 14
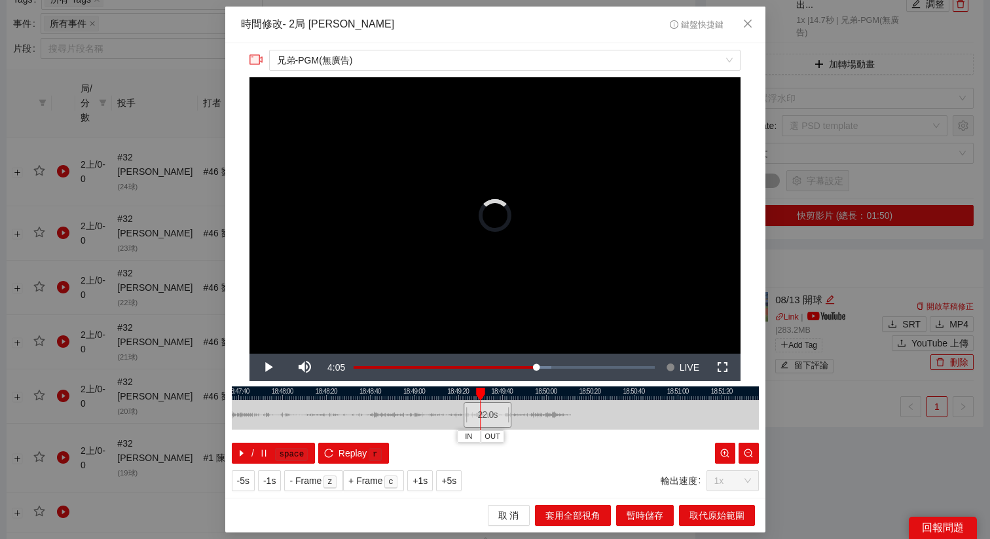
drag, startPoint x: 628, startPoint y: 411, endPoint x: 484, endPoint y: 411, distance: 143.3
click at [484, 411] on div "22.0 s" at bounding box center [487, 415] width 48 height 26
click at [515, 393] on div at bounding box center [495, 393] width 527 height 14
drag, startPoint x: 492, startPoint y: 414, endPoint x: 531, endPoint y: 416, distance: 39.4
click at [531, 416] on div "22.0 s" at bounding box center [528, 415] width 48 height 26
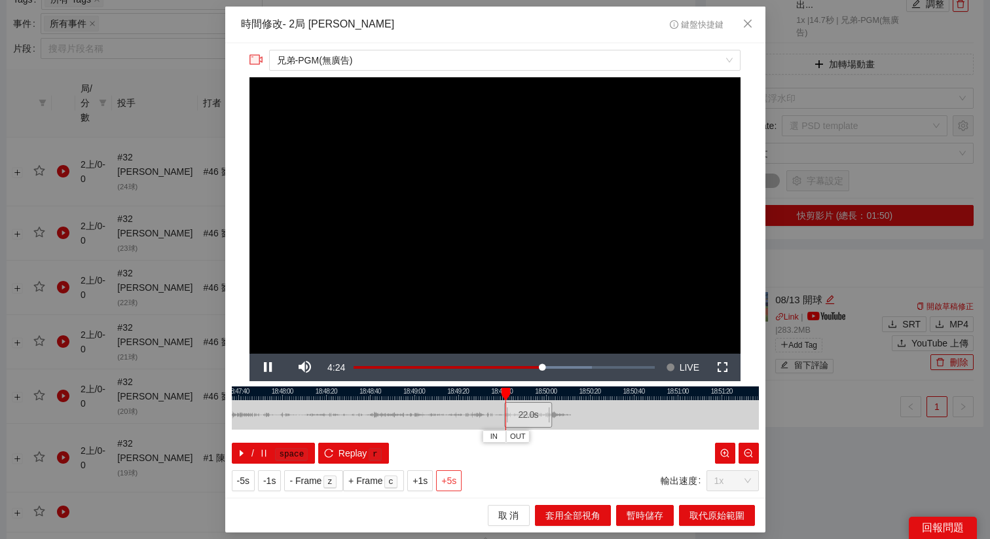
click at [451, 429] on span "+5s" at bounding box center [448, 480] width 15 height 14
drag, startPoint x: 529, startPoint y: 411, endPoint x: 570, endPoint y: 412, distance: 40.6
click at [570, 412] on div "22.0 s" at bounding box center [568, 415] width 48 height 26
click at [357, 429] on span "Replay" at bounding box center [352, 453] width 29 height 14
click at [449, 429] on span "+5s" at bounding box center [448, 480] width 15 height 14
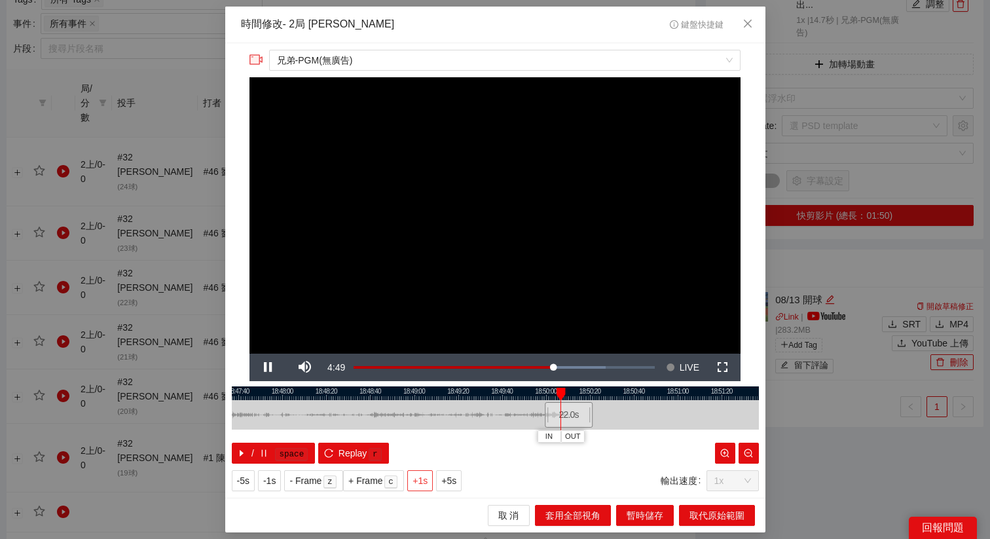
click at [420, 429] on span "+1s" at bounding box center [419, 480] width 15 height 14
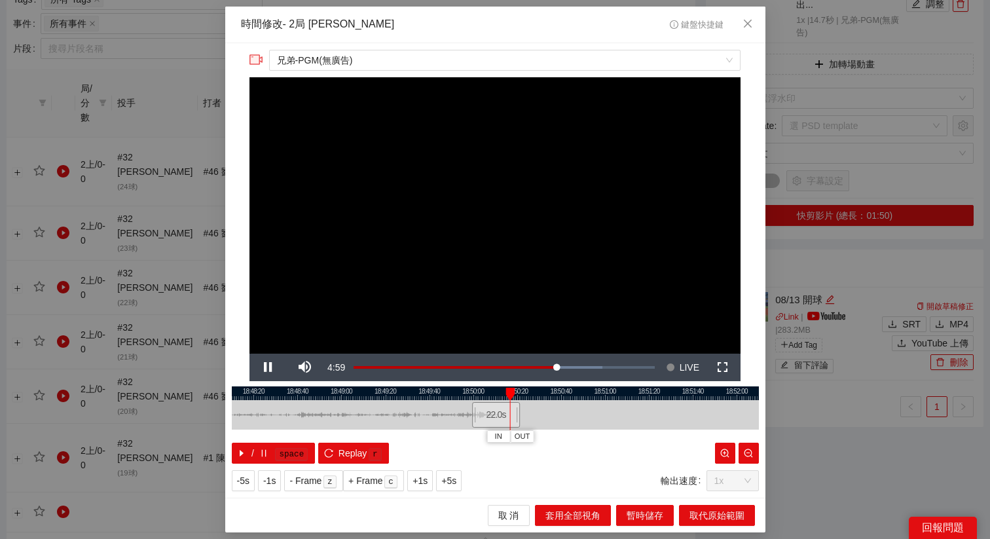
drag, startPoint x: 539, startPoint y: 390, endPoint x: 454, endPoint y: 392, distance: 85.1
click at [454, 392] on div at bounding box center [422, 393] width 527 height 14
click at [518, 429] on span "OUT" at bounding box center [514, 437] width 16 height 12
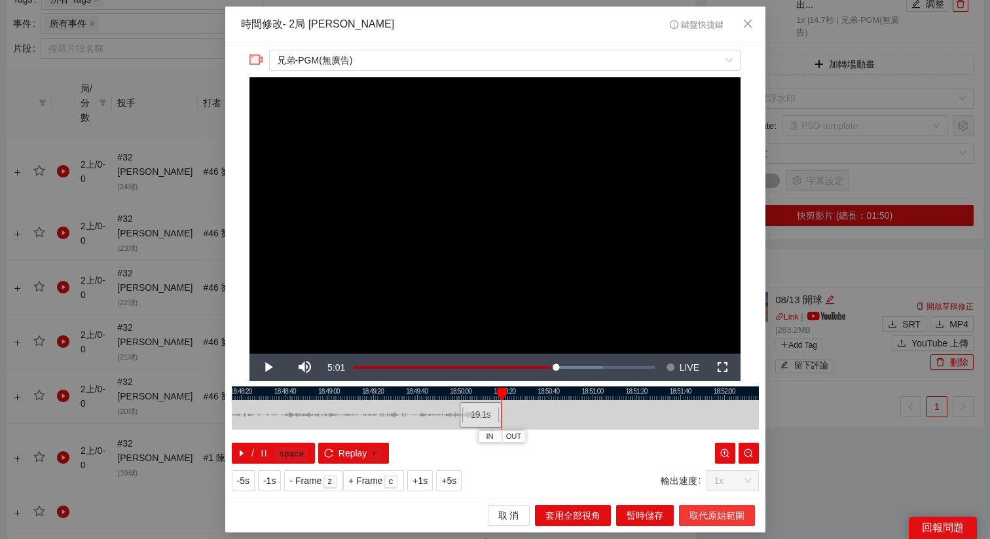
click at [721, 429] on span "取代原始範圍" at bounding box center [716, 515] width 55 height 14
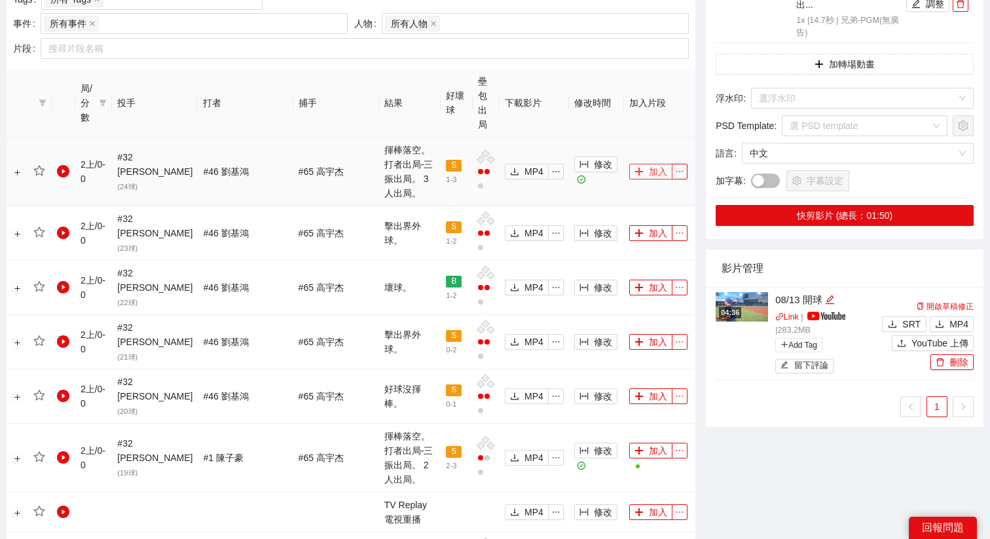
click at [635, 164] on button "加入" at bounding box center [650, 172] width 43 height 16
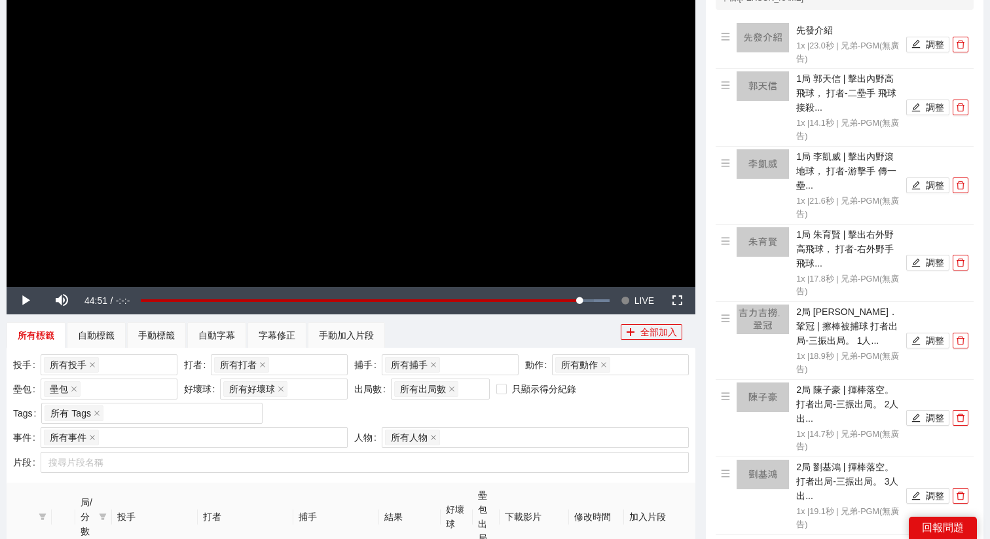
scroll to position [0, 0]
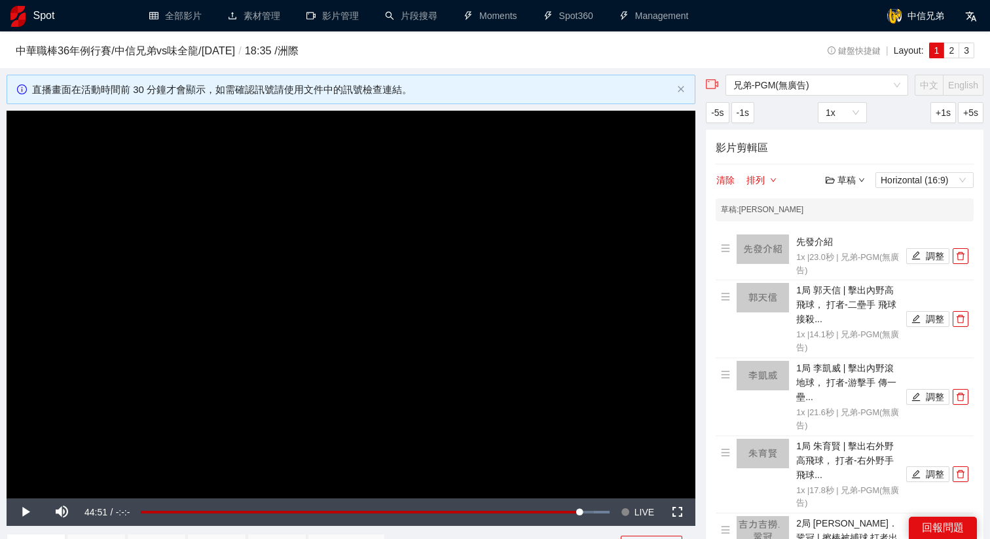
click at [785, 180] on div "草稿" at bounding box center [844, 180] width 39 height 14
click at [785, 228] on link "儲存" at bounding box center [848, 229] width 30 height 10
click at [785, 183] on div "草稿" at bounding box center [844, 180] width 39 height 14
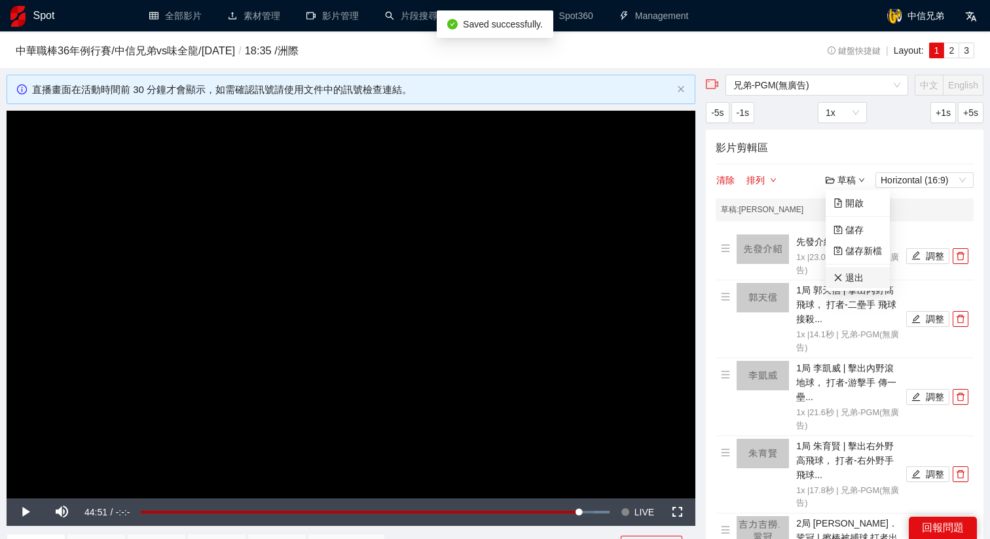
click at [785, 274] on link "退出" at bounding box center [848, 277] width 30 height 10
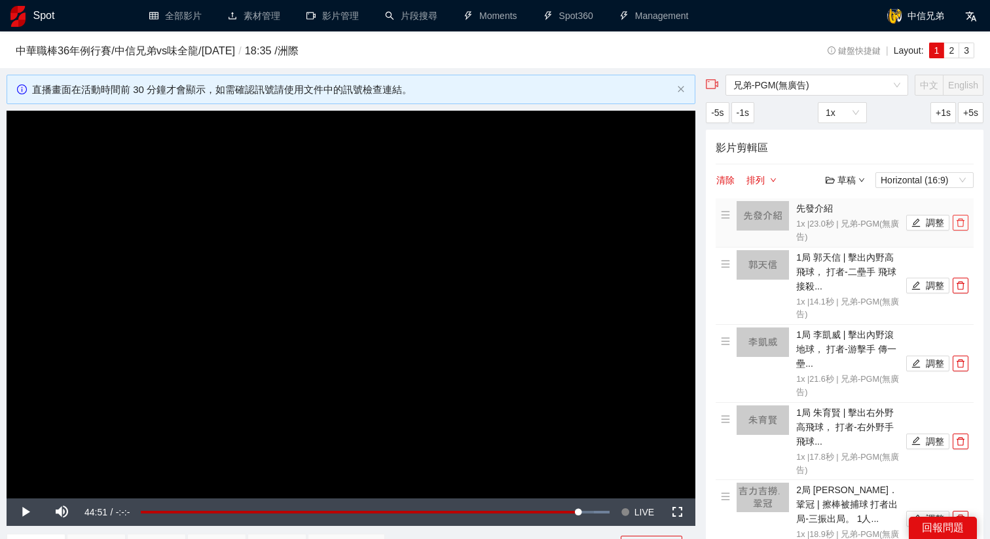
click at [785, 223] on span "delete" at bounding box center [960, 222] width 14 height 9
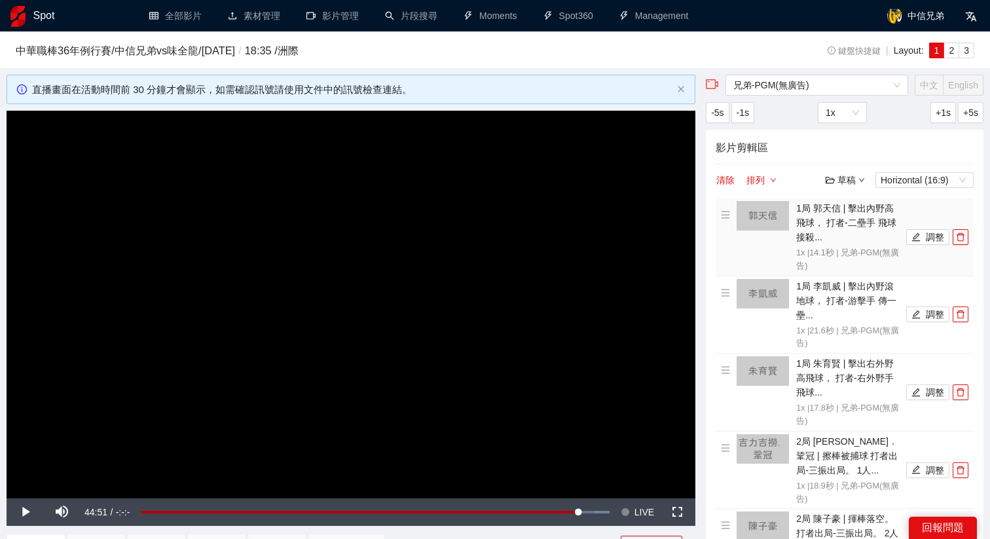
click at [785, 223] on li "1局 郭天信 | 擊出內野高飛球， 打者-二壘手 飛球接殺... 1x | 14.1 秒 | 兄弟-PGM(無廣告) 調整" at bounding box center [844, 237] width 247 height 72
click at [785, 228] on li "1局 郭天信 | 擊出內野高飛球， 打者-二壘手 飛球接殺... 1x | 14.1 秒 | 兄弟-PGM(無廣告) 調整" at bounding box center [844, 237] width 247 height 72
click at [785, 230] on button "button" at bounding box center [960, 237] width 16 height 16
click at [785, 231] on button "button" at bounding box center [960, 237] width 16 height 16
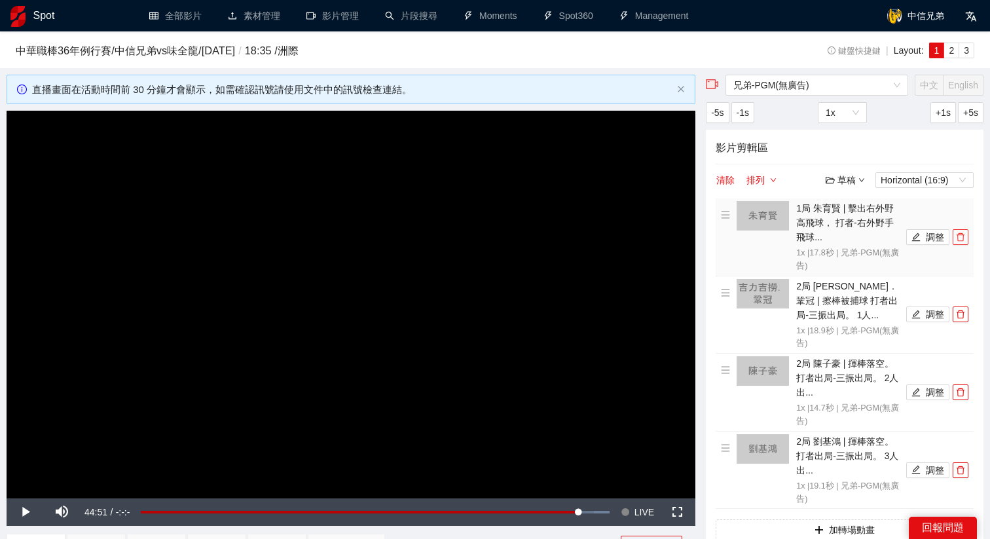
click at [785, 231] on button "button" at bounding box center [960, 237] width 16 height 16
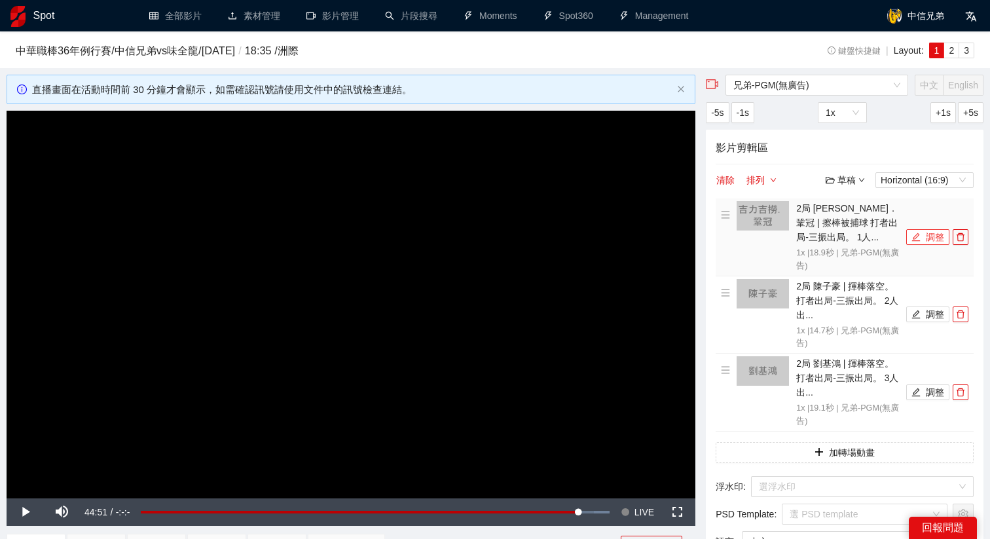
click at [785, 233] on button "調整" at bounding box center [927, 237] width 43 height 16
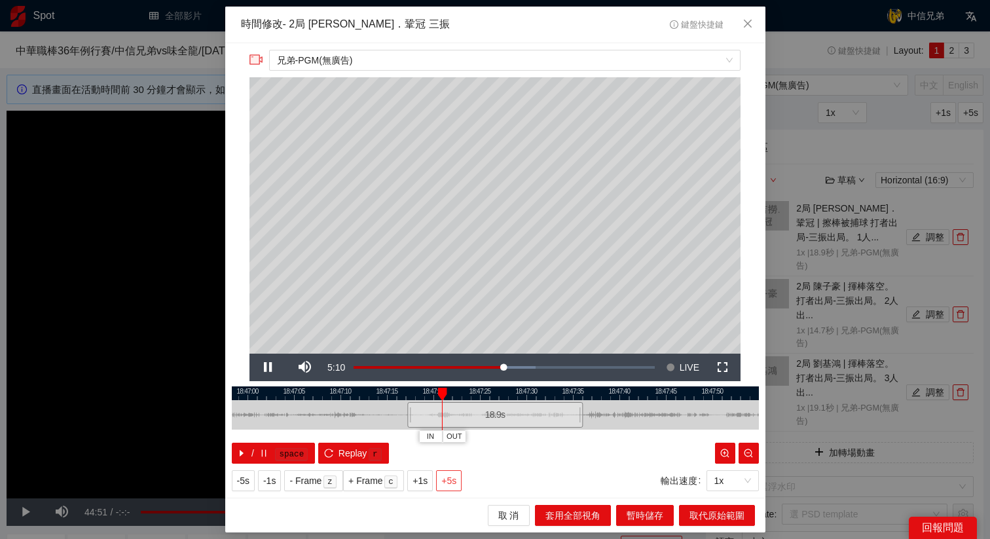
click at [450, 429] on span "+5s" at bounding box center [448, 480] width 15 height 14
click at [747, 19] on icon "close" at bounding box center [747, 23] width 10 height 10
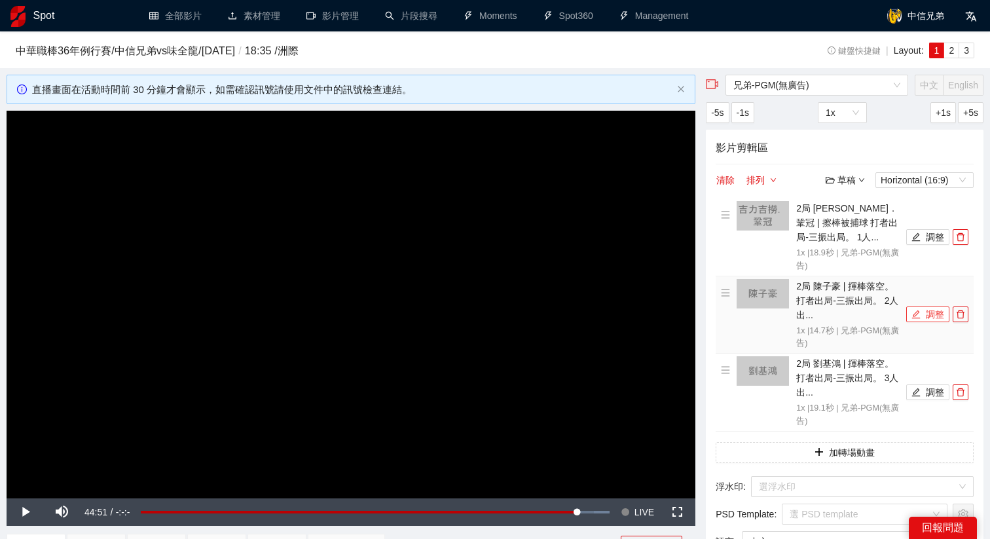
click at [785, 311] on icon "edit" at bounding box center [916, 314] width 9 height 9
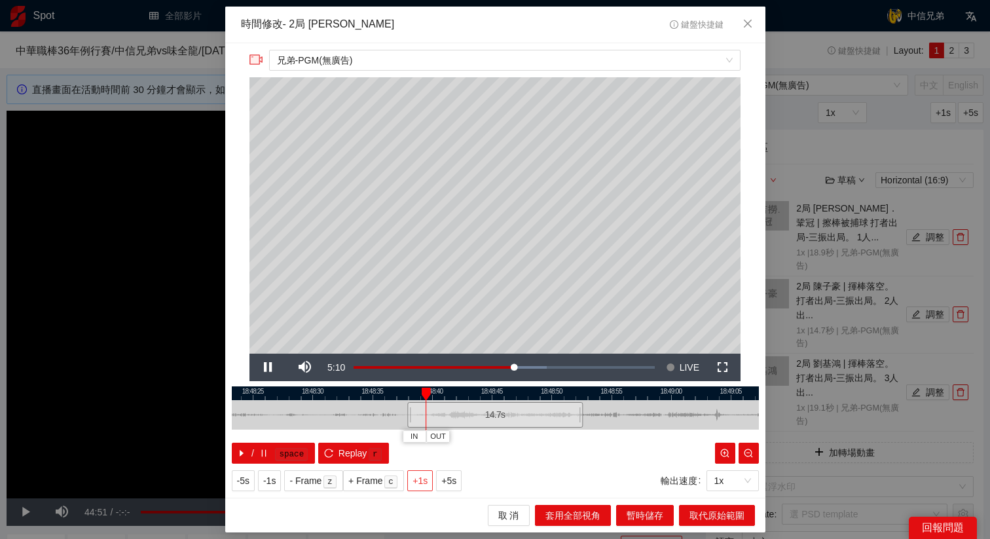
click at [425, 429] on span "+1s" at bounding box center [419, 480] width 15 height 14
click at [743, 32] on span "Close" at bounding box center [747, 24] width 35 height 35
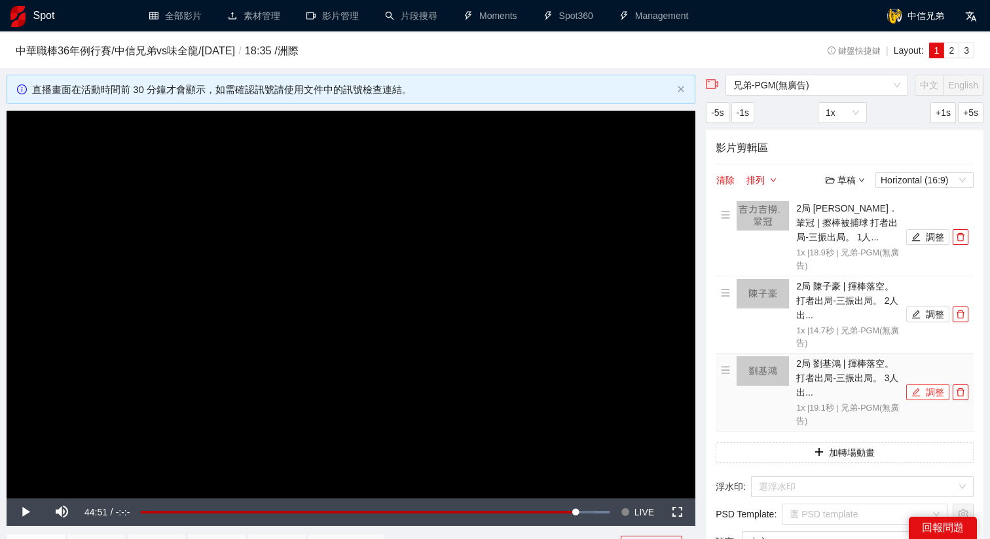
click at [785, 387] on icon "edit" at bounding box center [915, 391] width 9 height 9
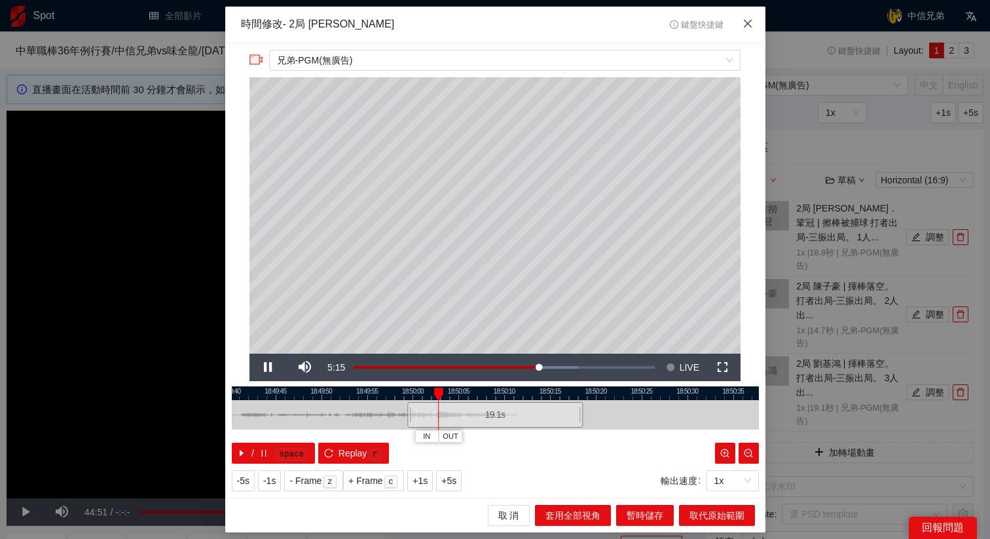
click at [751, 26] on icon "close" at bounding box center [747, 23] width 10 height 10
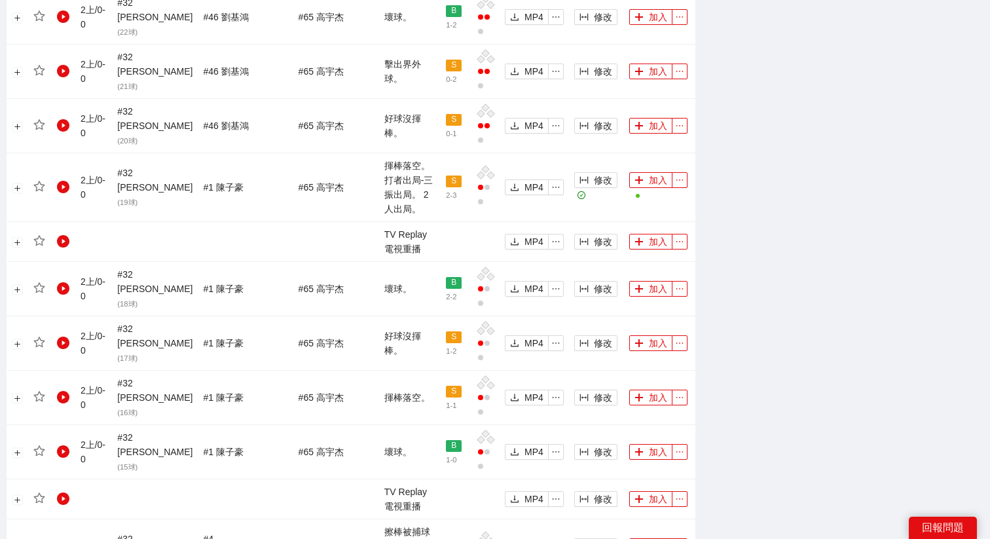
scroll to position [1100, 0]
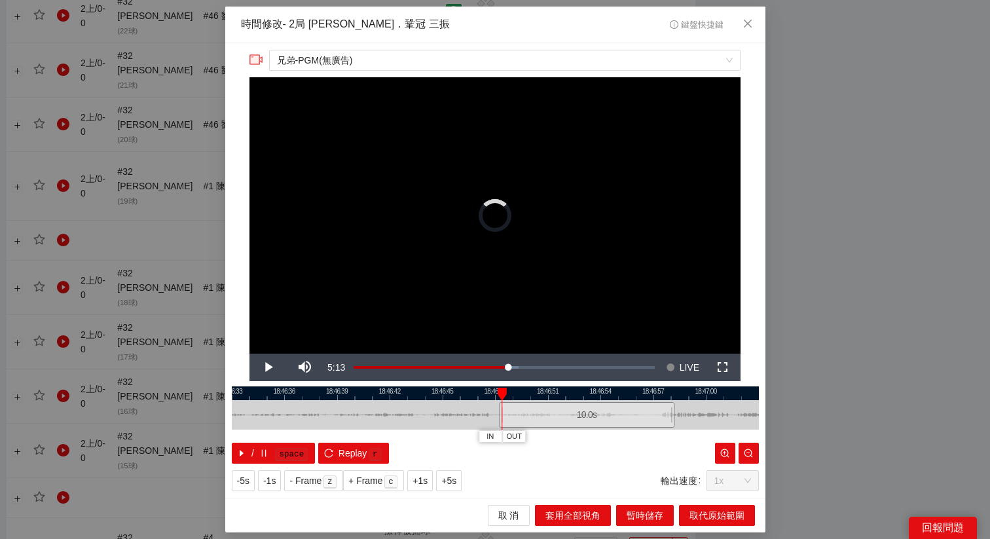
drag, startPoint x: 441, startPoint y: 418, endPoint x: 533, endPoint y: 421, distance: 91.7
click at [533, 421] on div "10.0 s" at bounding box center [586, 415] width 175 height 26
click at [268, 367] on span "Video Player" at bounding box center [268, 367] width 0 height 0
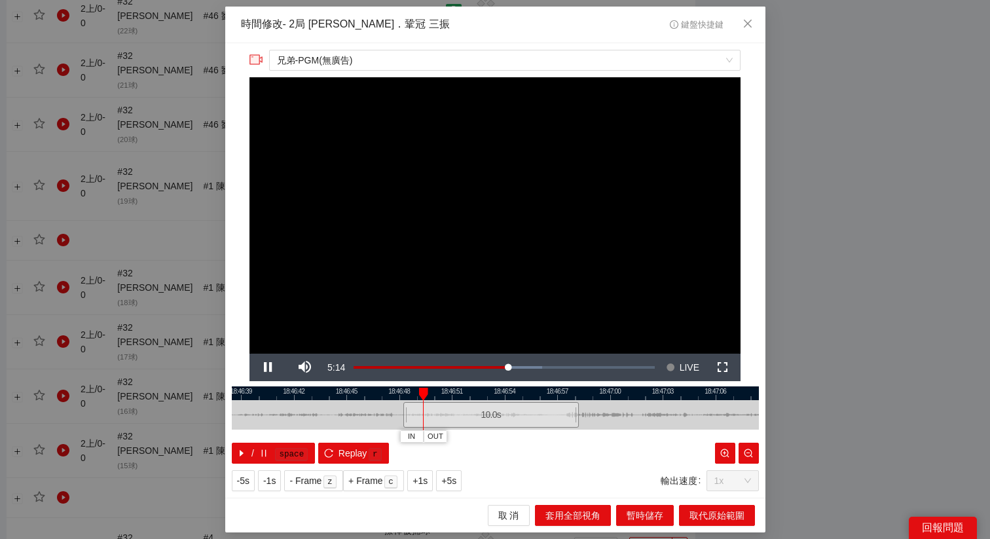
drag, startPoint x: 569, startPoint y: 397, endPoint x: 474, endPoint y: 402, distance: 95.1
click at [474, 403] on div "18:46:36 18:46:39 18:46:42 18:46:45 18:46:48 18:46:51 18:46:54 18:46:57 18:47:0…" at bounding box center [495, 424] width 527 height 77
click at [268, 367] on span "Video Player" at bounding box center [268, 367] width 0 height 0
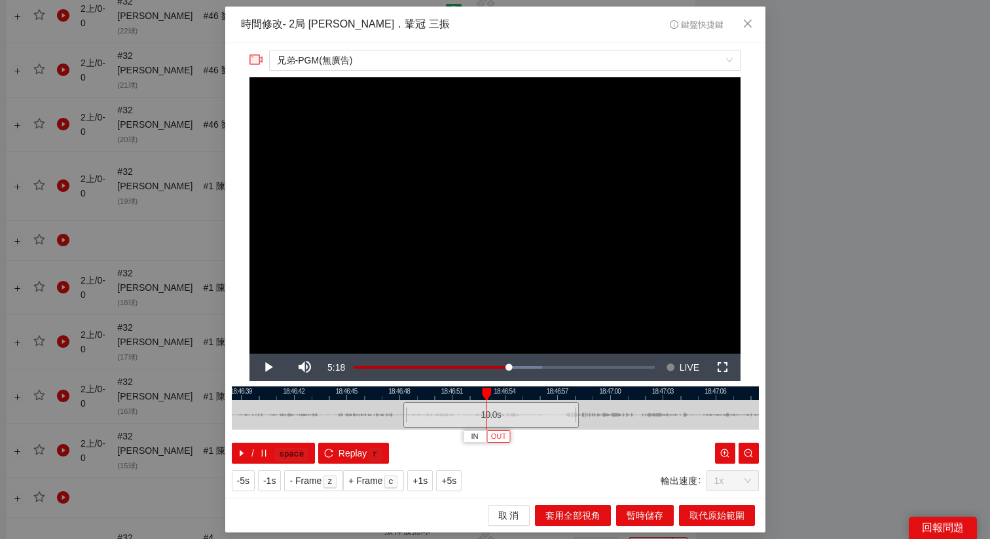
click at [497, 429] on span "OUT" at bounding box center [499, 437] width 16 height 12
click at [707, 429] on button "取代原始範圍" at bounding box center [717, 515] width 76 height 21
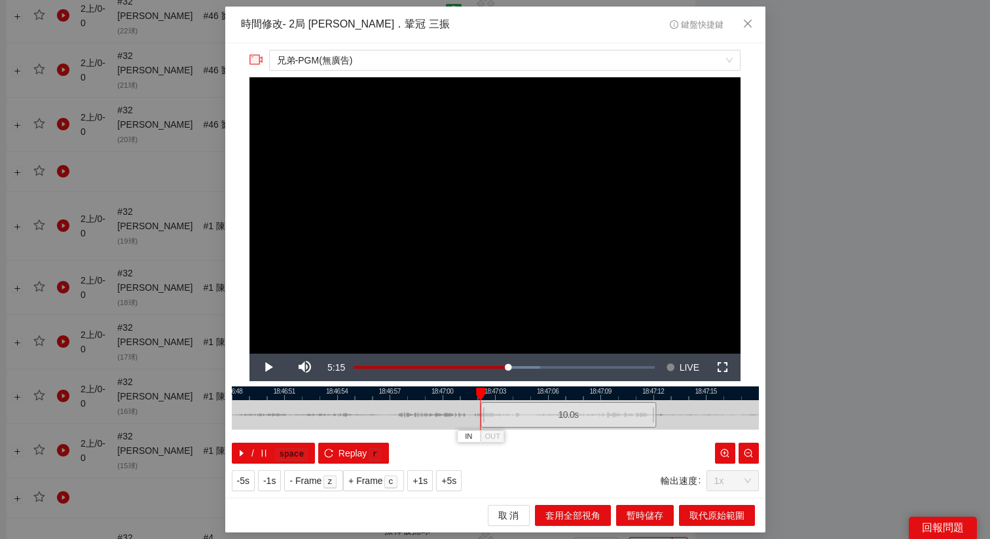
drag, startPoint x: 444, startPoint y: 409, endPoint x: 518, endPoint y: 421, distance: 74.3
click at [518, 421] on div "10.0 s" at bounding box center [567, 415] width 175 height 26
click at [268, 367] on span "Video Player" at bounding box center [268, 367] width 0 height 0
drag, startPoint x: 523, startPoint y: 421, endPoint x: 541, endPoint y: 421, distance: 18.3
click at [541, 421] on div "10.0 s" at bounding box center [579, 415] width 175 height 26
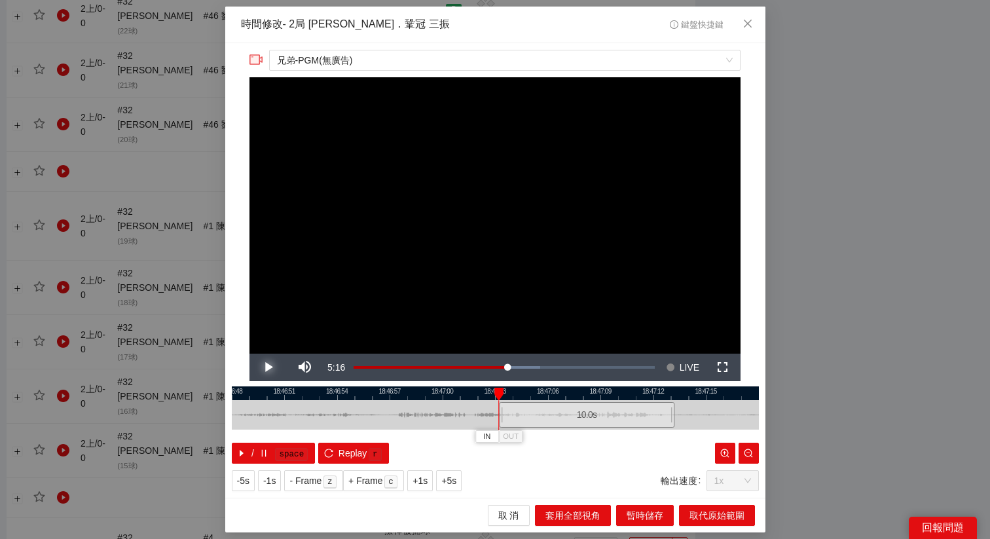
click at [268, 367] on span "Video Player" at bounding box center [268, 367] width 0 height 0
click at [588, 429] on span "OUT" at bounding box center [584, 437] width 16 height 12
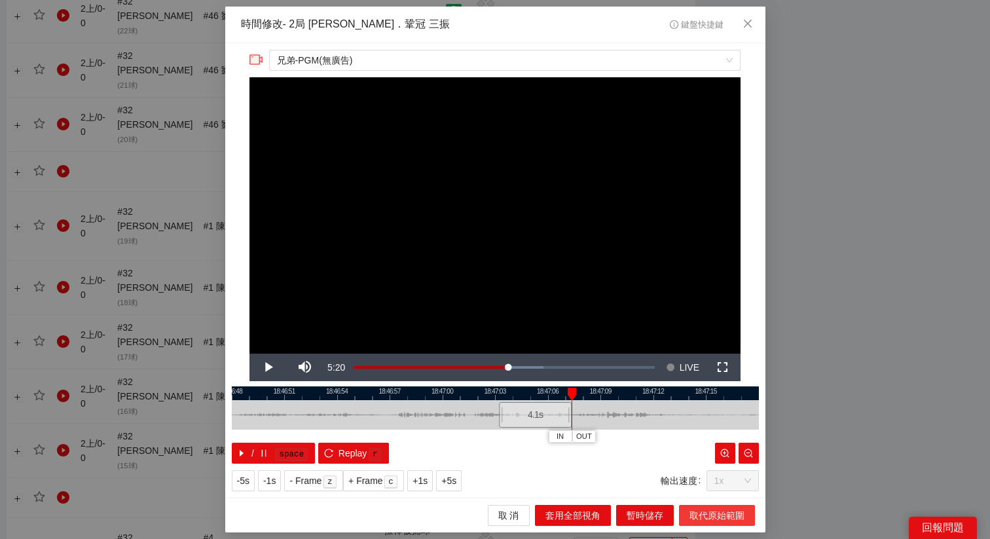
click at [716, 429] on span "取代原始範圍" at bounding box center [716, 515] width 55 height 14
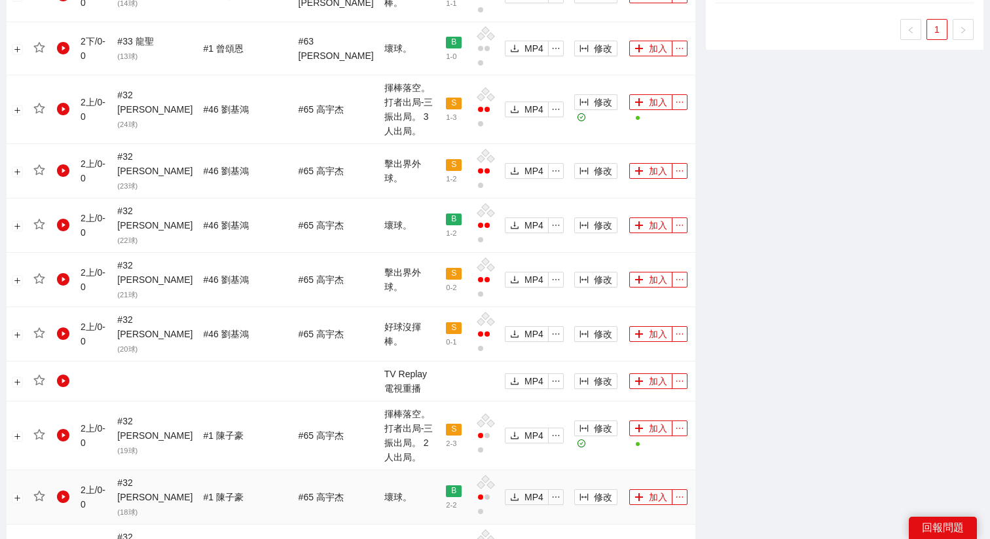
scroll to position [897, 0]
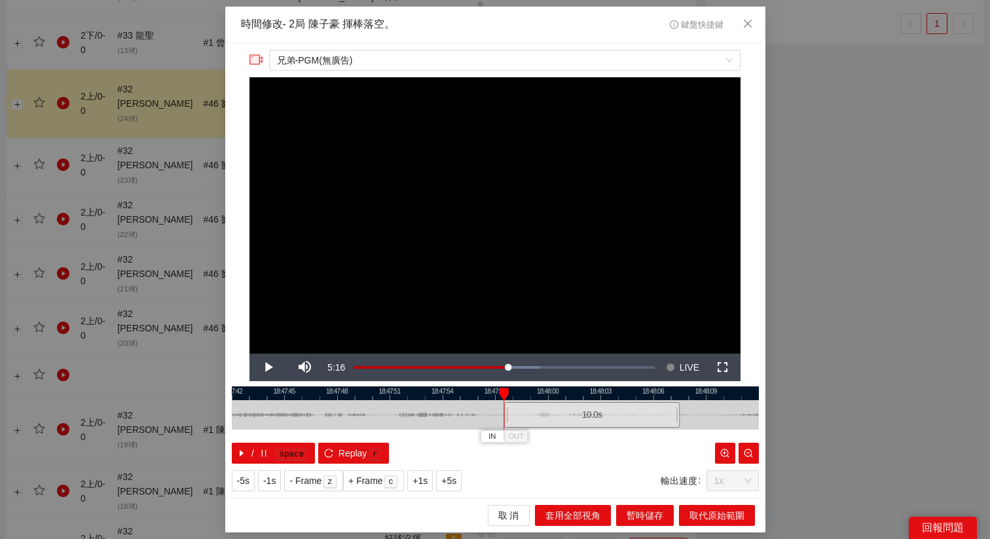
drag, startPoint x: 453, startPoint y: 415, endPoint x: 550, endPoint y: 430, distance: 98.0
click at [550, 429] on div "18:47:42 18:47:45 18:47:48 18:47:51 18:47:54 18:47:57 18:48:00 18:48:03 18:48:0…" at bounding box center [495, 424] width 527 height 77
click at [545, 414] on div "10.0 s" at bounding box center [588, 415] width 175 height 26
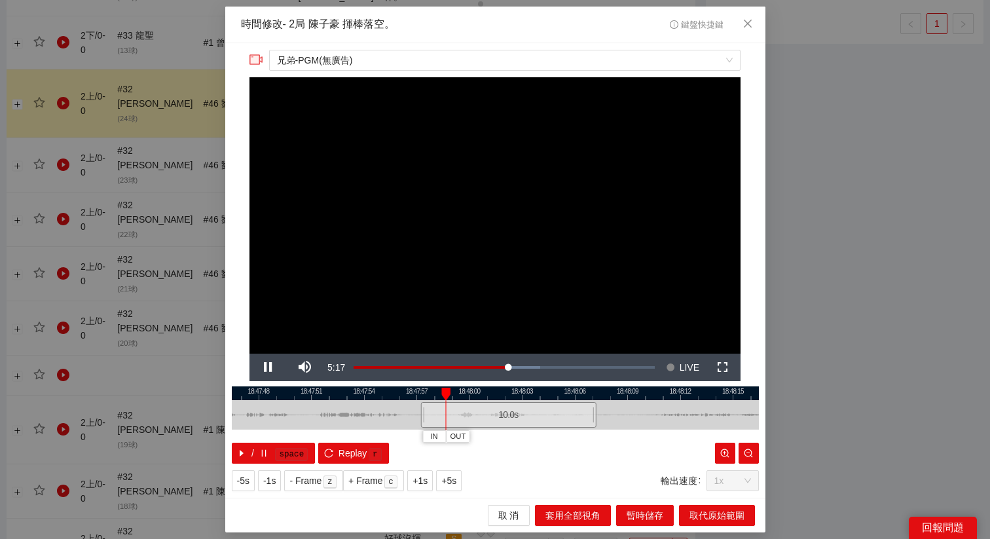
drag, startPoint x: 553, startPoint y: 391, endPoint x: 477, endPoint y: 392, distance: 75.9
click at [477, 392] on div at bounding box center [417, 393] width 527 height 14
click at [502, 429] on span "OUT" at bounding box center [497, 437] width 16 height 12
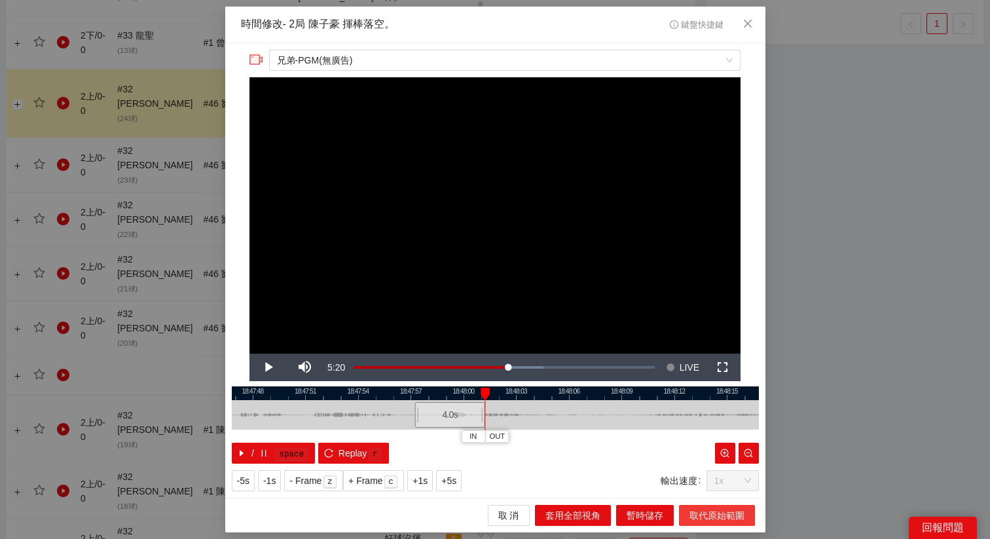
click at [701, 429] on span "取代原始範圍" at bounding box center [716, 515] width 55 height 14
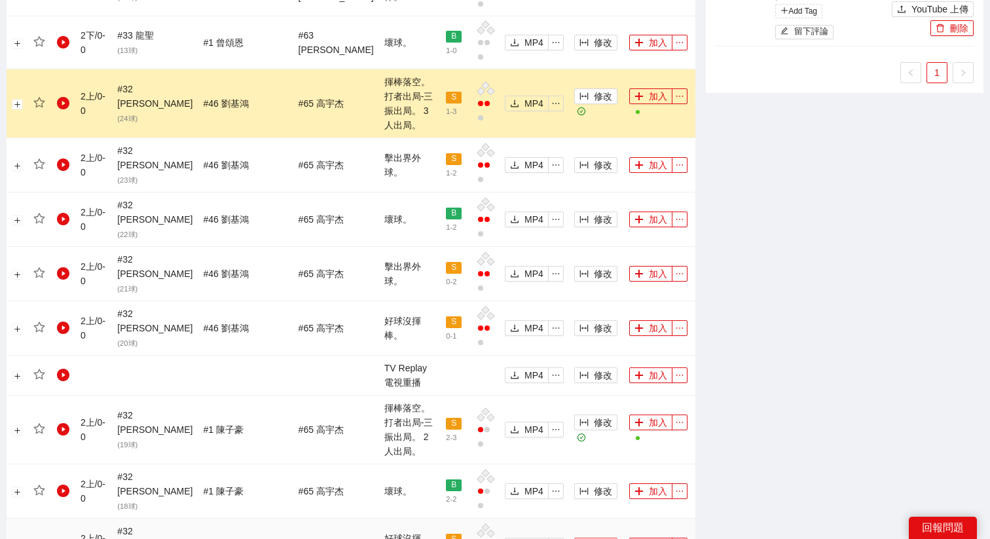
click at [594, 429] on span "修改" at bounding box center [603, 545] width 18 height 14
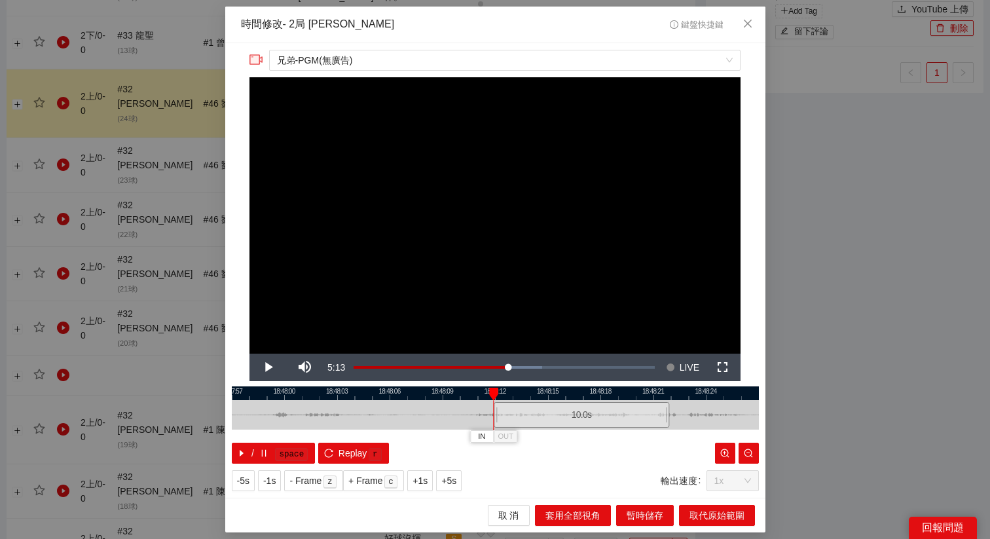
drag, startPoint x: 437, startPoint y: 425, endPoint x: 524, endPoint y: 425, distance: 86.4
click at [524, 425] on div "10.0 s" at bounding box center [580, 415] width 175 height 26
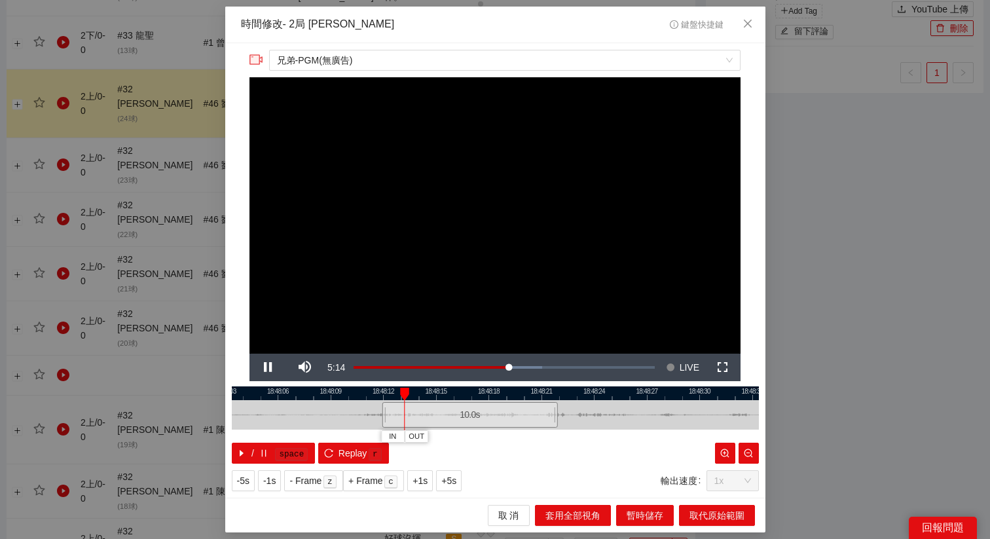
drag, startPoint x: 559, startPoint y: 392, endPoint x: 427, endPoint y: 399, distance: 132.4
click at [427, 399] on div at bounding box center [383, 393] width 527 height 14
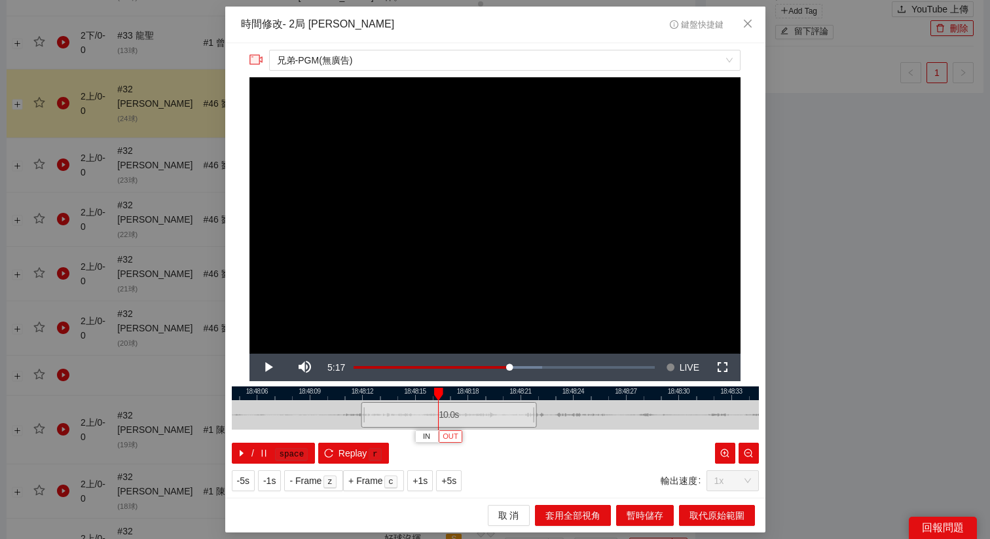
click at [447, 429] on span "OUT" at bounding box center [450, 437] width 16 height 12
click at [720, 429] on span "取代原始範圍" at bounding box center [716, 515] width 55 height 14
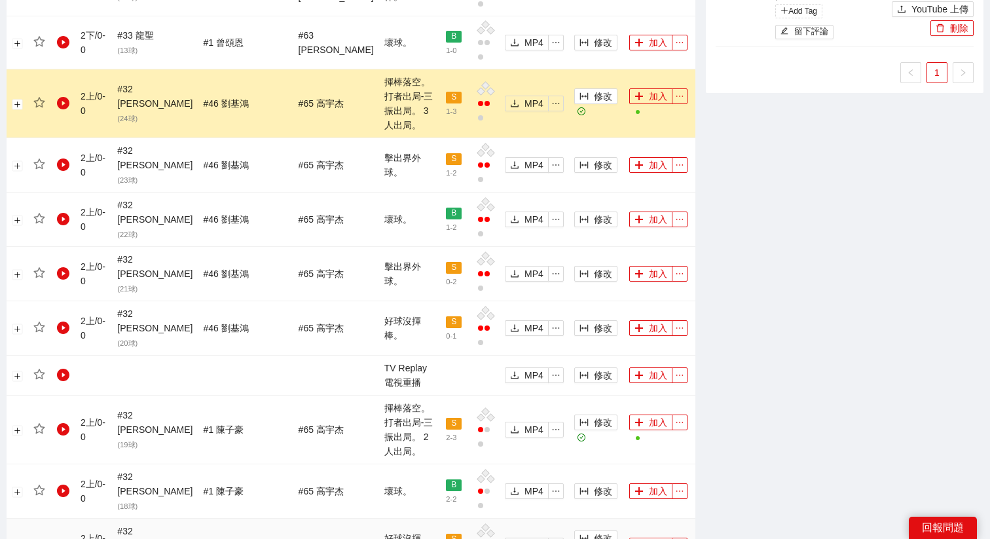
click at [640, 429] on button "加入" at bounding box center [650, 545] width 43 height 16
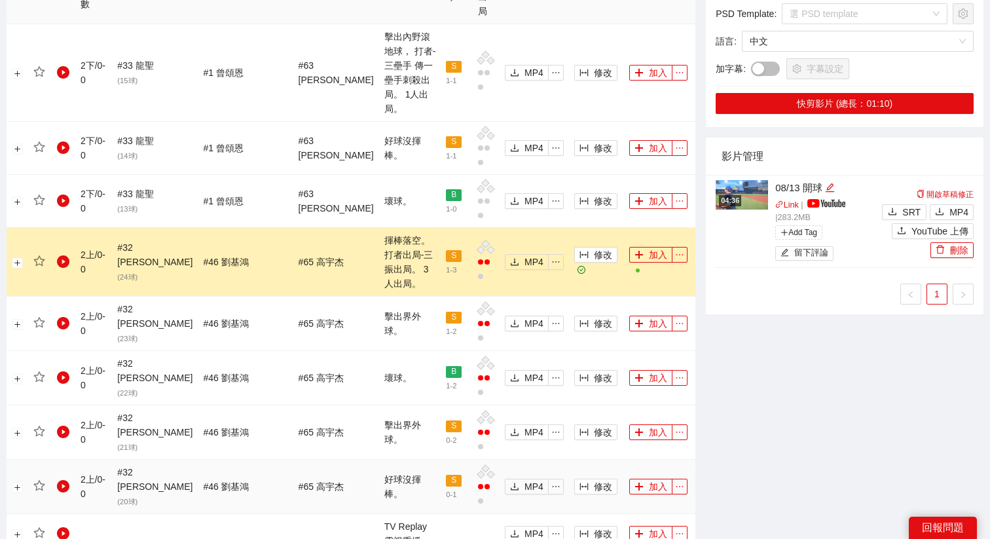
scroll to position [697, 0]
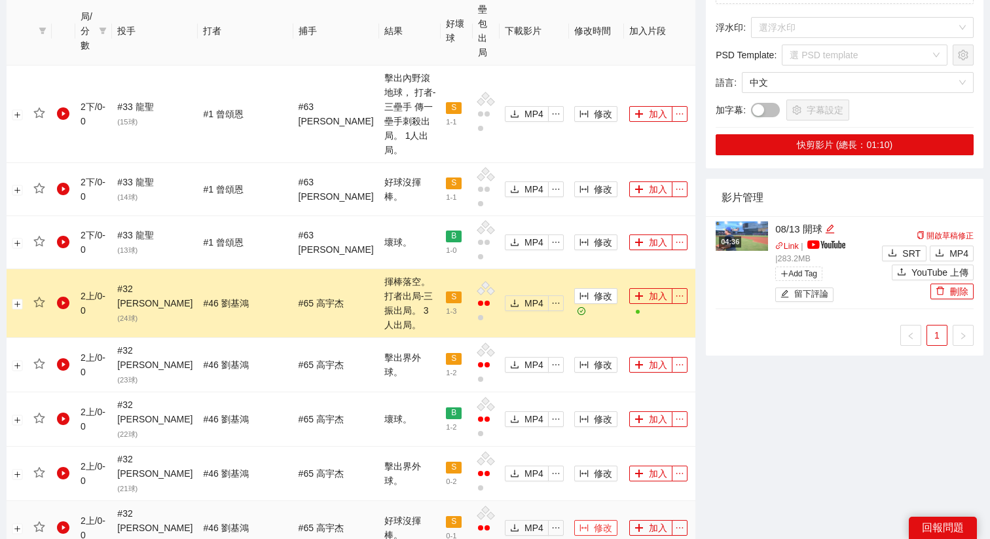
click at [594, 429] on span "修改" at bounding box center [603, 527] width 18 height 14
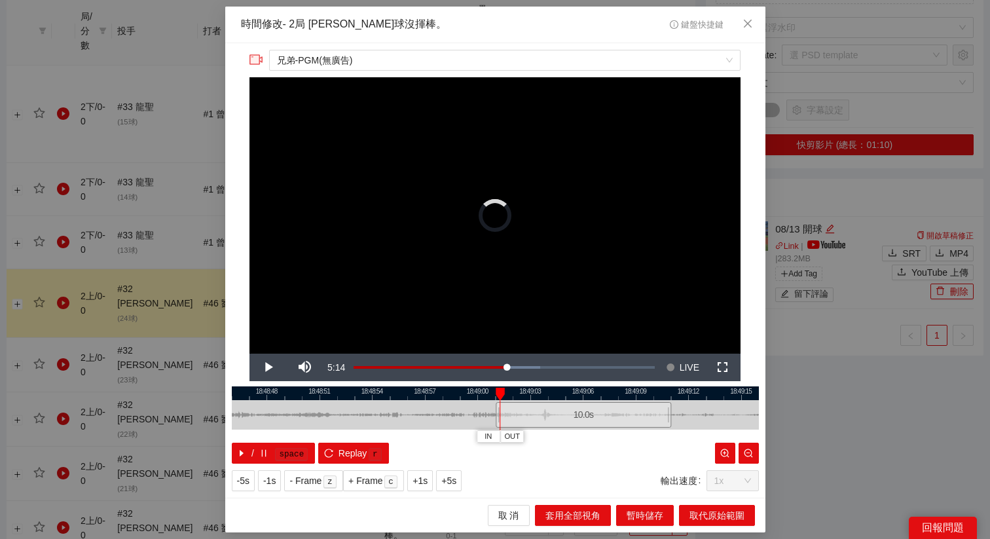
drag, startPoint x: 437, startPoint y: 411, endPoint x: 526, endPoint y: 422, distance: 89.7
click at [526, 423] on div "10.0 s" at bounding box center [582, 415] width 175 height 26
drag, startPoint x: 526, startPoint y: 422, endPoint x: 533, endPoint y: 422, distance: 7.2
click at [533, 422] on div "10.0 s" at bounding box center [590, 415] width 175 height 26
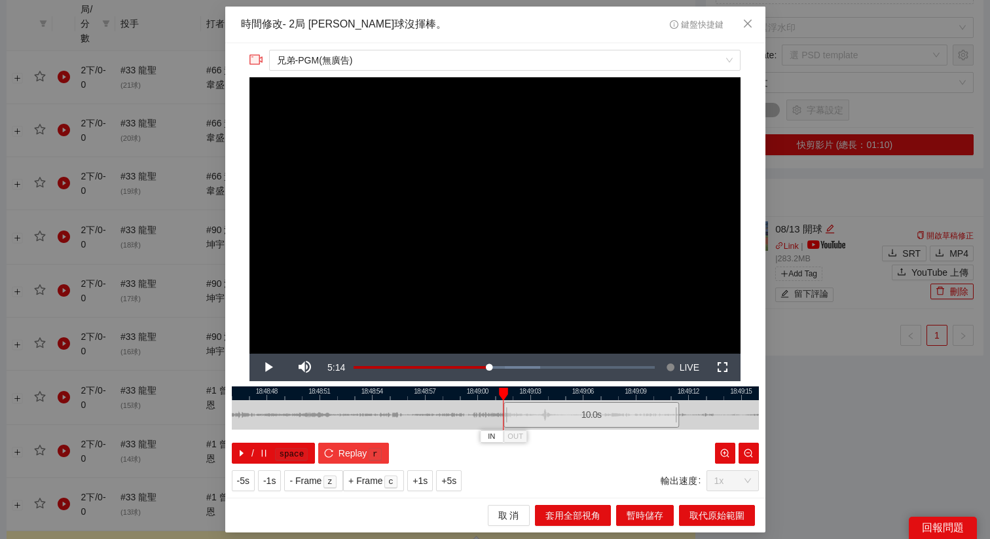
click at [368, 429] on kbd "r" at bounding box center [374, 454] width 13 height 13
click at [456, 429] on span "+5s" at bounding box center [448, 480] width 15 height 14
click at [515, 391] on div at bounding box center [495, 393] width 527 height 14
click at [527, 391] on div at bounding box center [495, 393] width 527 height 14
click at [604, 429] on button "OUT" at bounding box center [596, 436] width 24 height 12
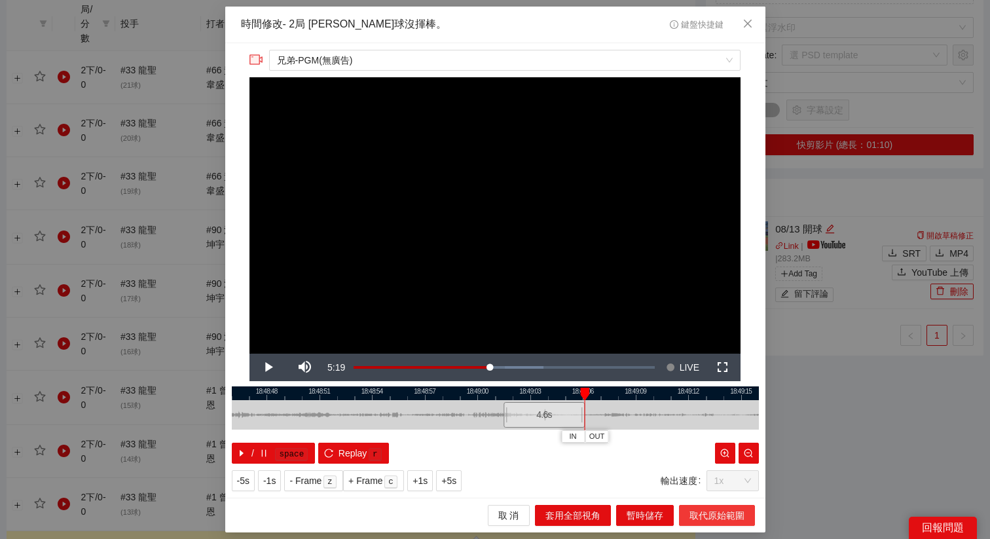
click at [702, 429] on button "取代原始範圍" at bounding box center [717, 515] width 76 height 21
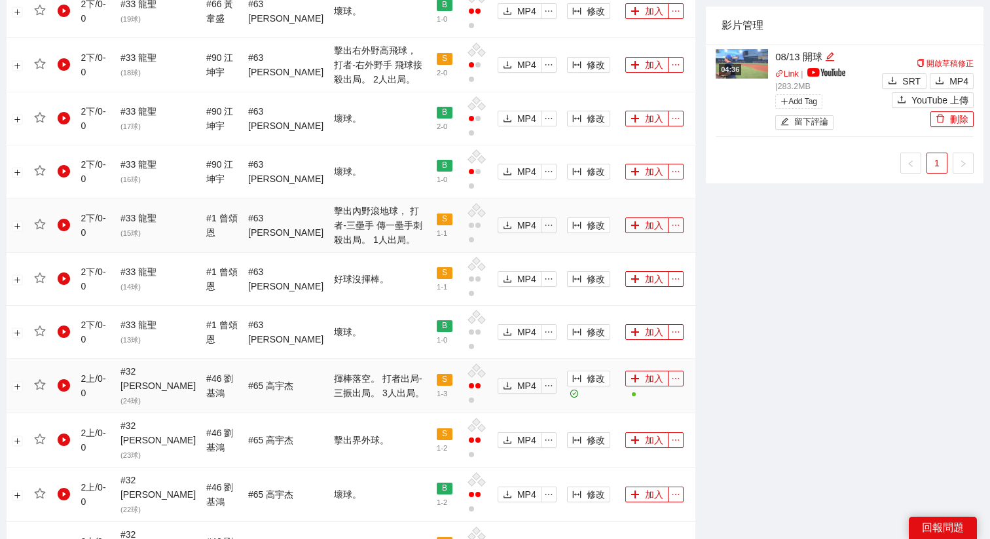
scroll to position [899, 0]
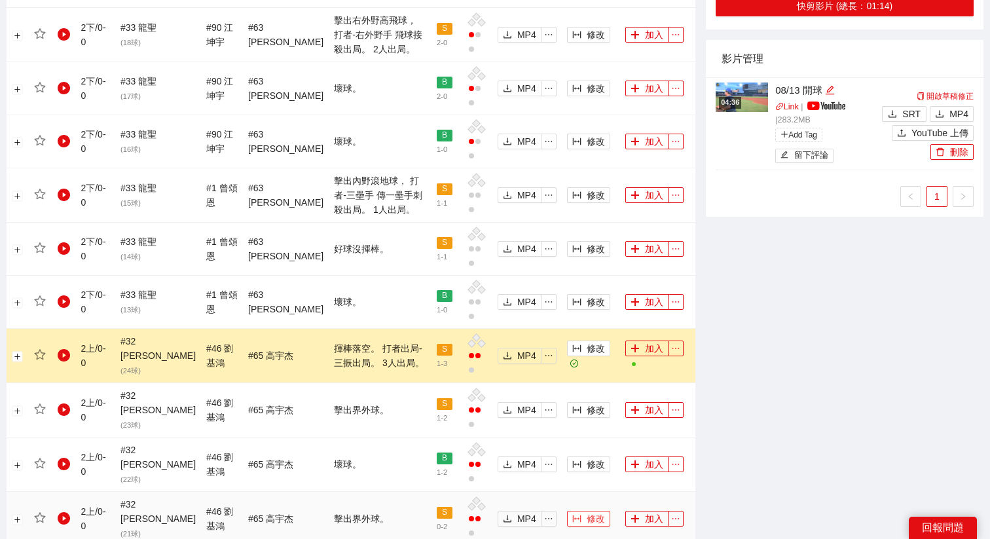
click at [577, 429] on button "修改" at bounding box center [588, 518] width 43 height 16
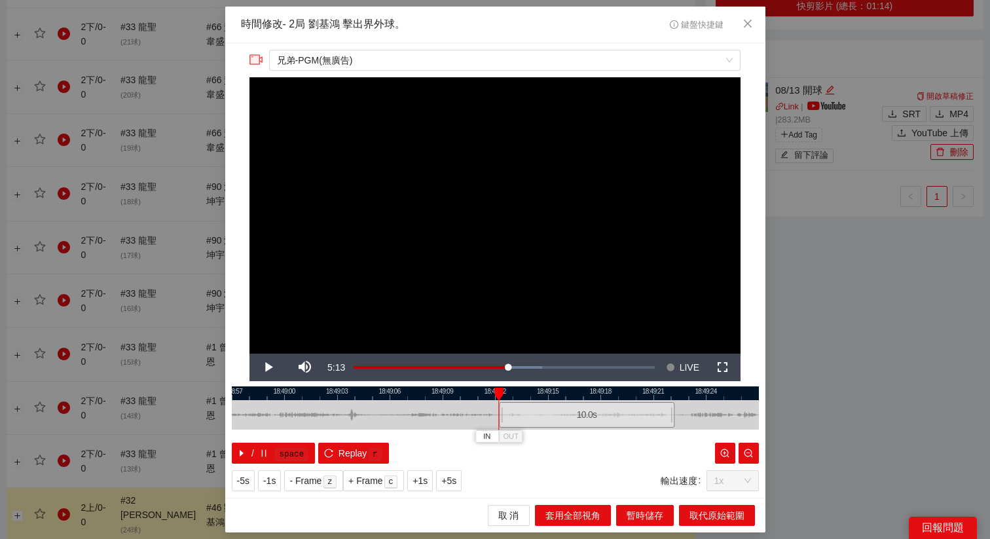
drag, startPoint x: 452, startPoint y: 417, endPoint x: 544, endPoint y: 420, distance: 92.3
click at [544, 420] on div "10.0 s" at bounding box center [586, 415] width 175 height 26
click at [539, 395] on div at bounding box center [495, 393] width 527 height 14
click at [604, 429] on button "OUT" at bounding box center [596, 436] width 24 height 12
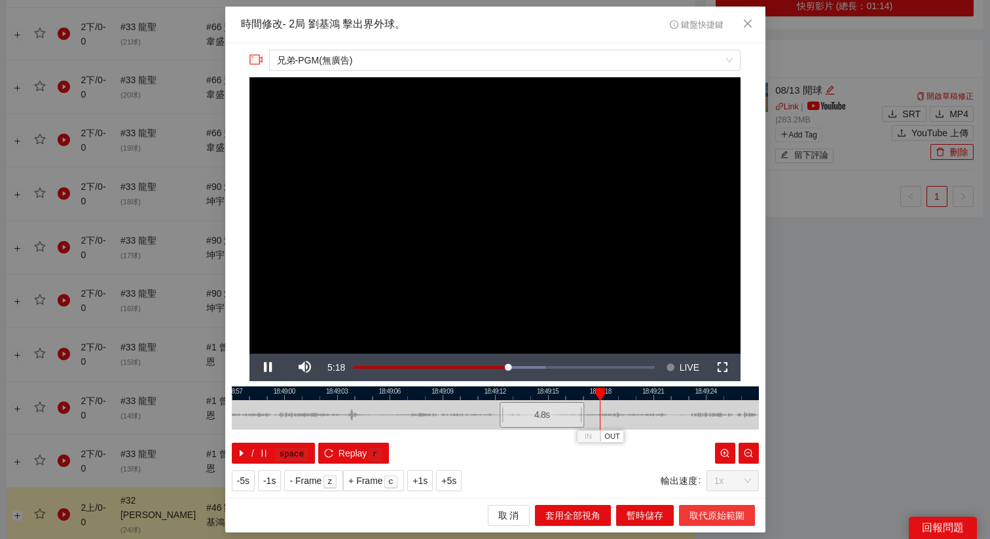
click at [701, 429] on span "取代原始範圍" at bounding box center [716, 515] width 55 height 14
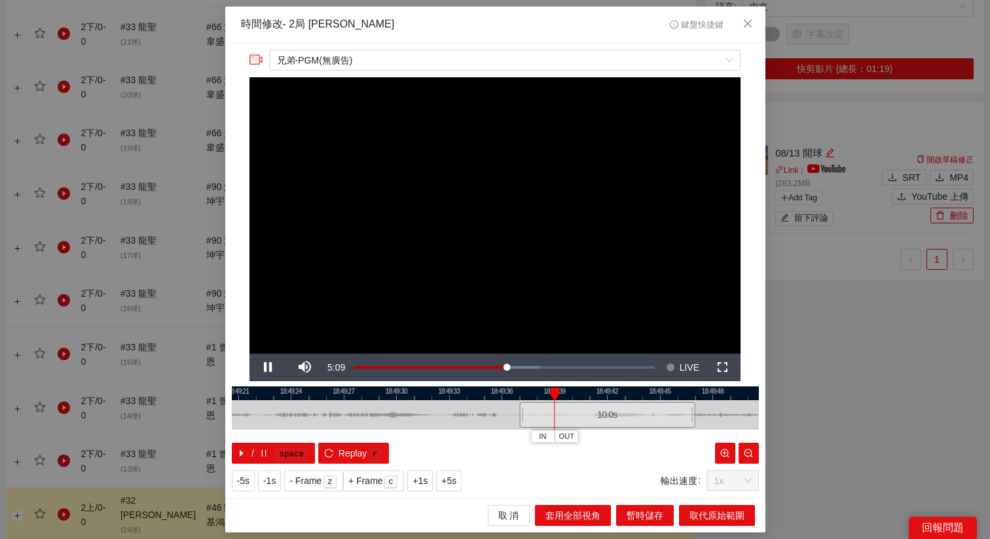
drag, startPoint x: 456, startPoint y: 401, endPoint x: 567, endPoint y: 413, distance: 111.2
click at [567, 413] on div "10.0 s" at bounding box center [495, 414] width 527 height 29
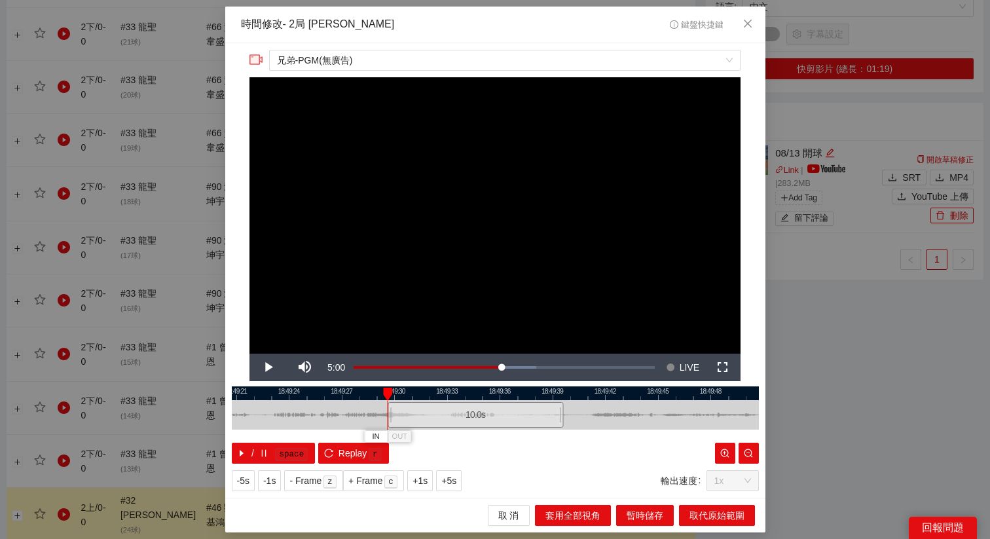
drag, startPoint x: 604, startPoint y: 414, endPoint x: 474, endPoint y: 423, distance: 130.0
click at [474, 423] on div "10.0 s" at bounding box center [474, 415] width 175 height 26
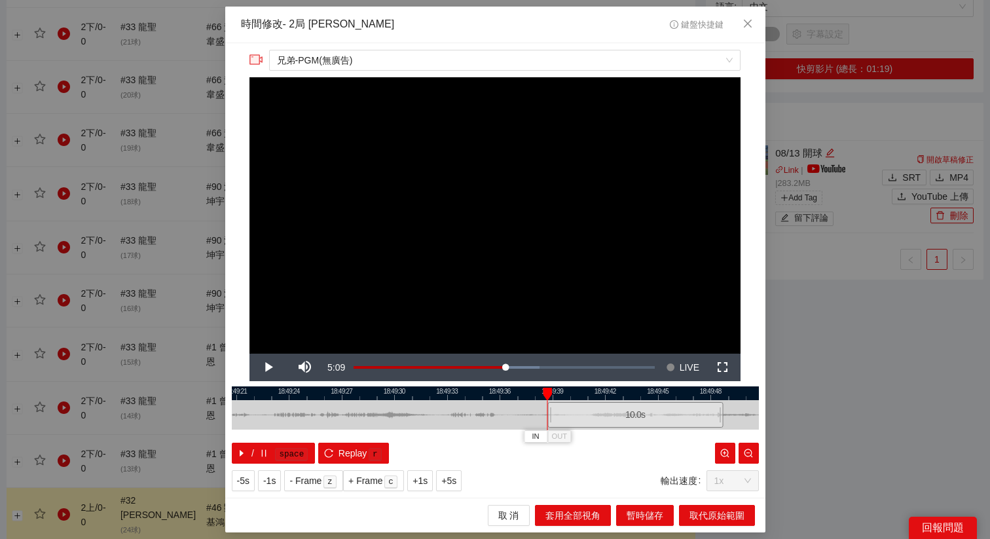
drag, startPoint x: 457, startPoint y: 418, endPoint x: 618, endPoint y: 414, distance: 160.4
click at [618, 414] on div "10.0 s" at bounding box center [634, 415] width 175 height 26
drag, startPoint x: 589, startPoint y: 409, endPoint x: 647, endPoint y: 409, distance: 57.6
click at [647, 409] on div "10.0 s" at bounding box center [692, 415] width 175 height 26
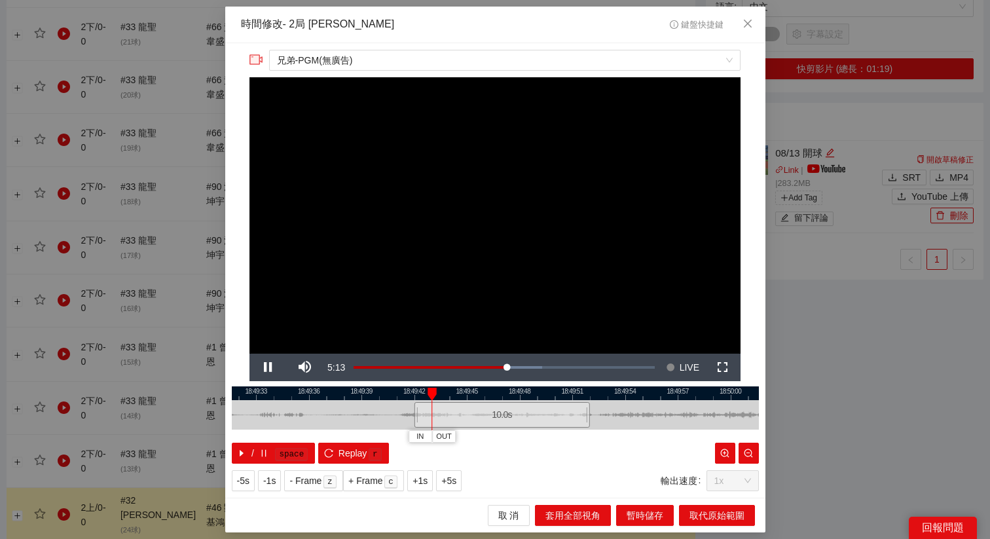
drag, startPoint x: 657, startPoint y: 391, endPoint x: 451, endPoint y: 409, distance: 206.9
click at [451, 409] on div "18:49:30 18:49:33 18:49:36 18:49:39 18:49:42 18:49:45 18:49:48 18:49:51 18:49:5…" at bounding box center [495, 424] width 527 height 77
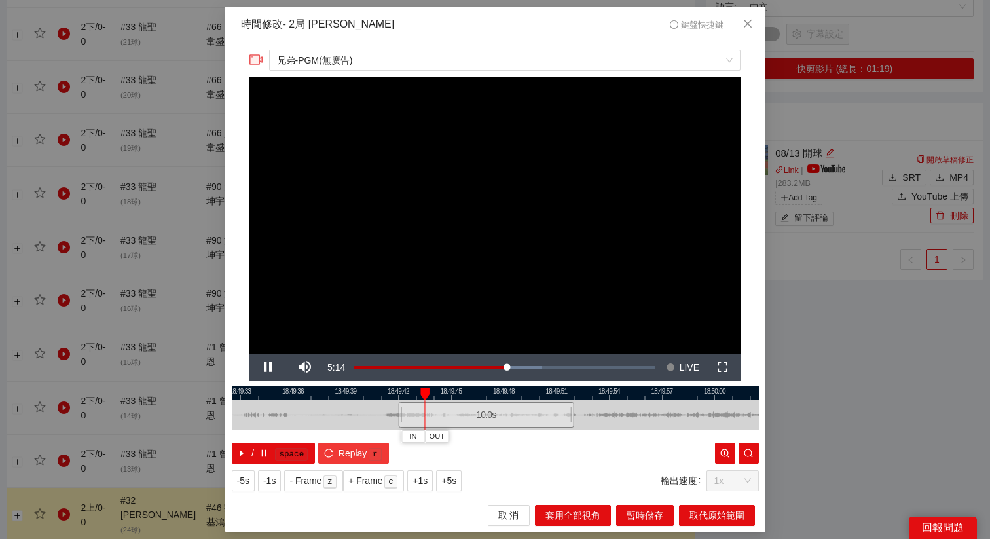
click at [361, 429] on span "Replay" at bounding box center [352, 453] width 29 height 14
click at [533, 429] on span "OUT" at bounding box center [528, 437] width 16 height 12
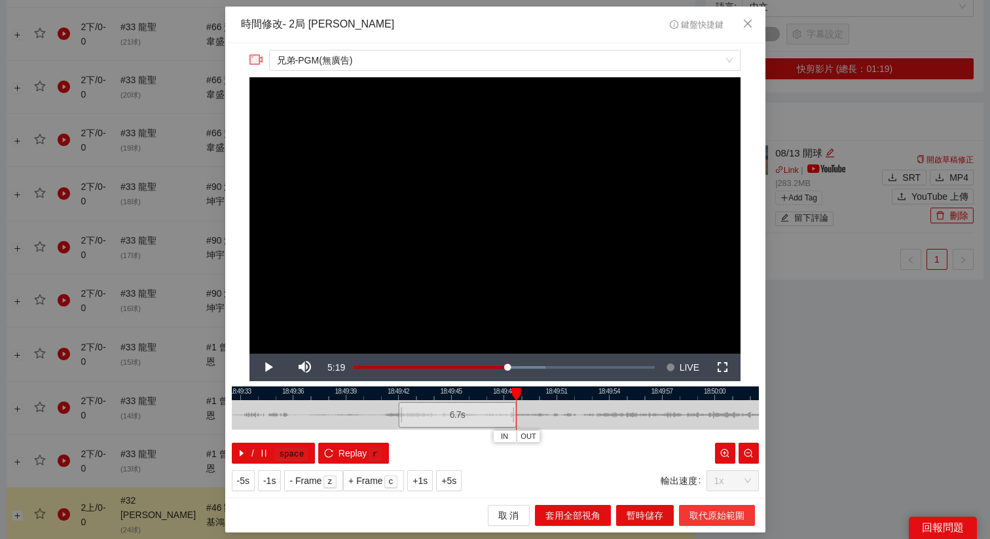
click at [700, 429] on span "取代原始範圍" at bounding box center [716, 515] width 55 height 14
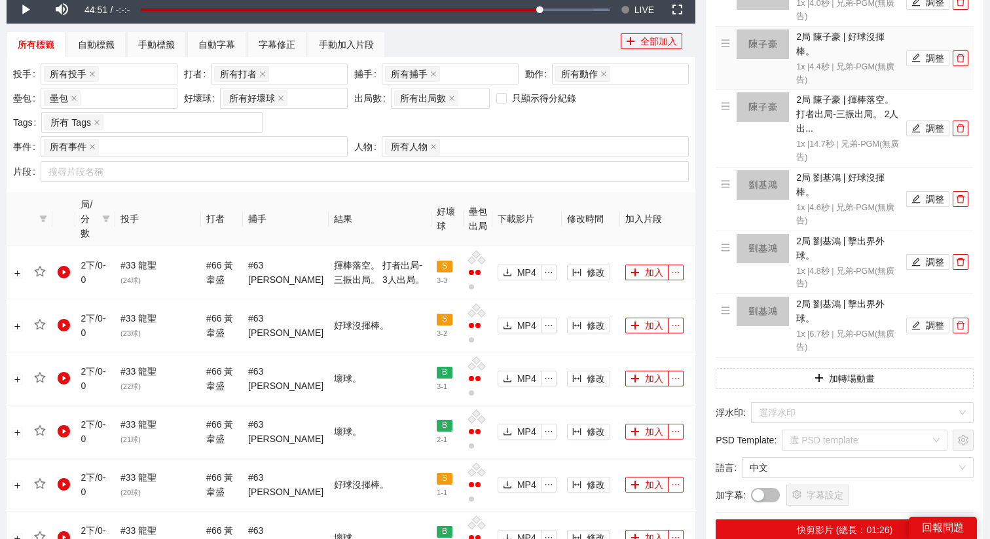
scroll to position [516, 0]
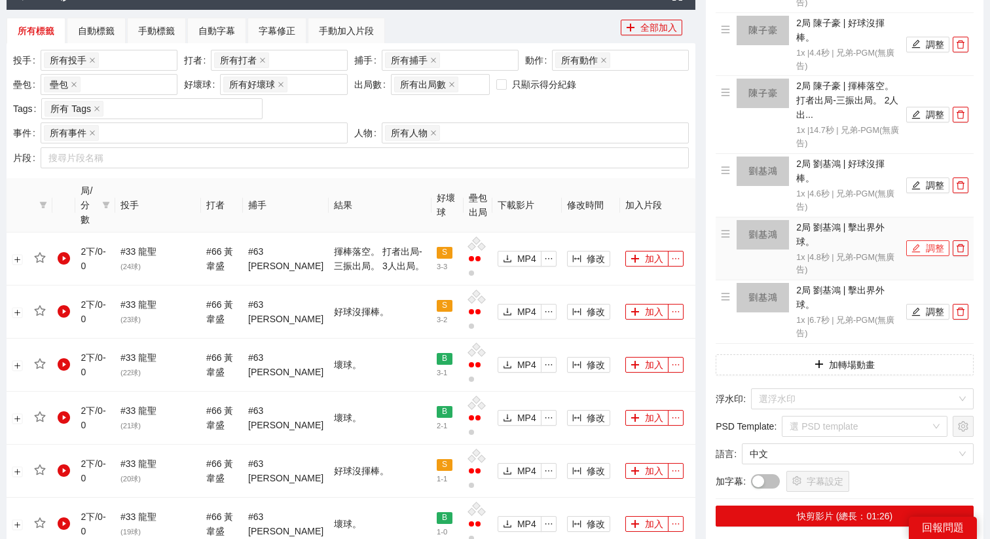
click at [785, 249] on icon "edit" at bounding box center [915, 247] width 9 height 9
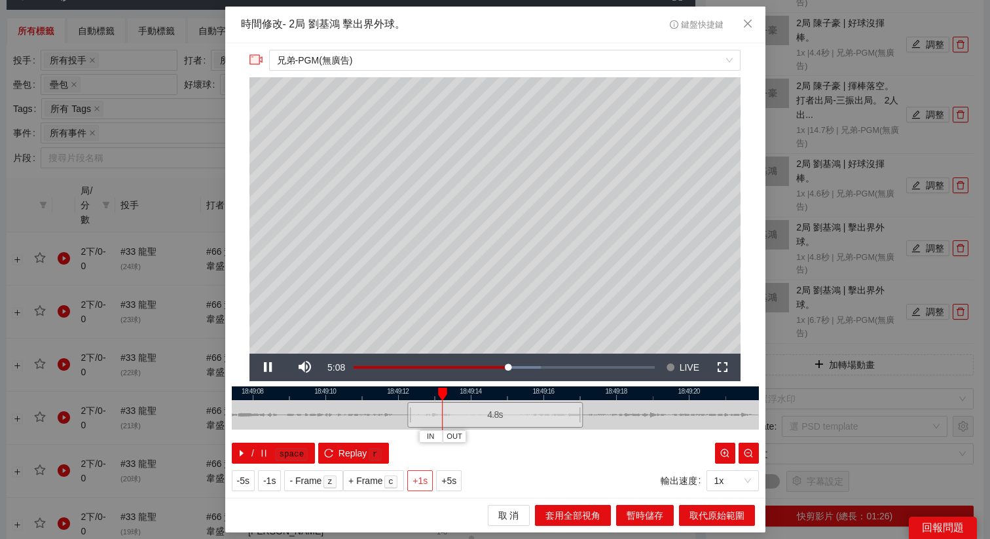
click at [420, 429] on span "+1s" at bounding box center [419, 480] width 15 height 14
click at [747, 23] on icon "close" at bounding box center [747, 23] width 10 height 10
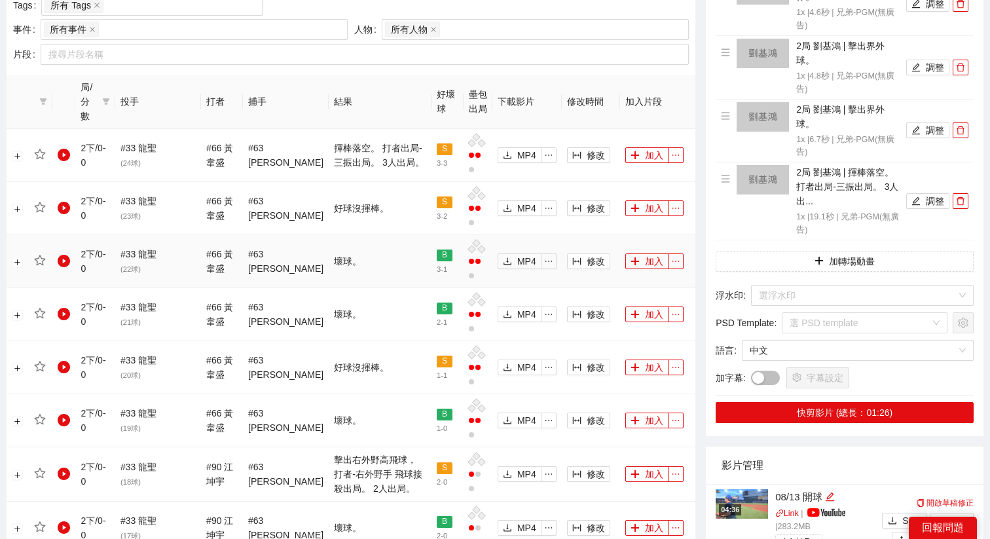
scroll to position [551, 0]
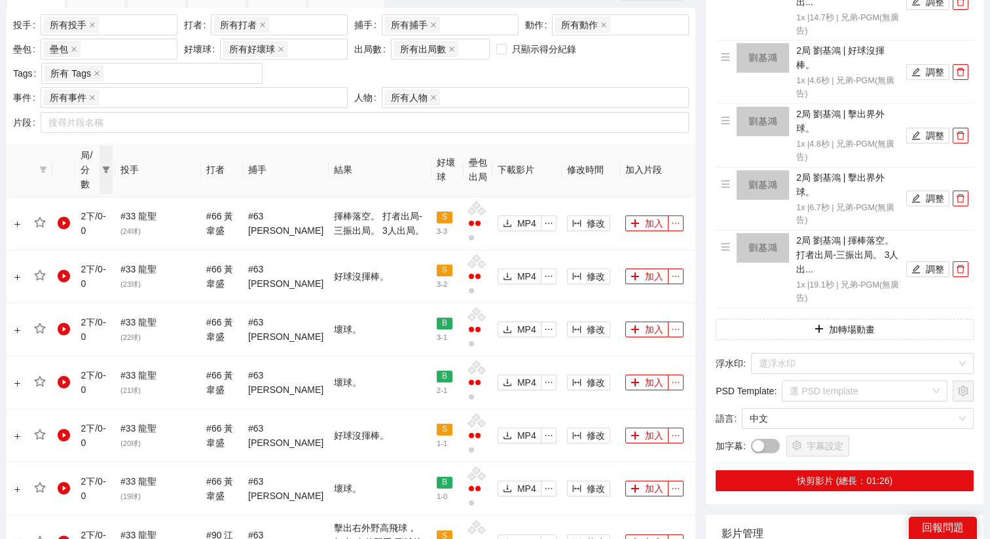
click at [105, 166] on icon "filter" at bounding box center [106, 170] width 8 height 8
click at [55, 232] on span "2上" at bounding box center [65, 237] width 20 height 10
click at [95, 283] on span "確 定" at bounding box center [94, 284] width 21 height 14
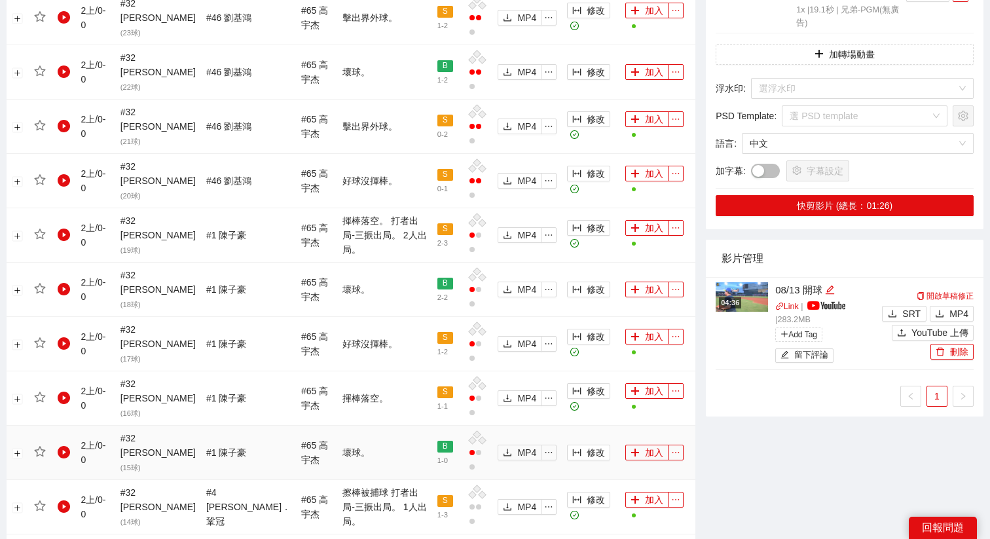
scroll to position [832, 0]
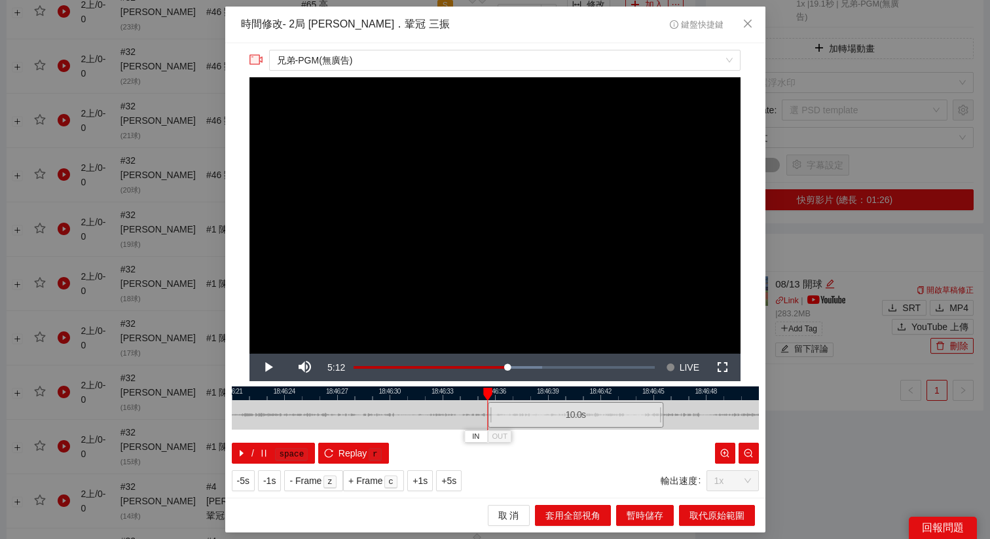
drag, startPoint x: 481, startPoint y: 413, endPoint x: 562, endPoint y: 414, distance: 80.5
click at [562, 414] on div "10.0 s" at bounding box center [575, 415] width 175 height 26
click at [427, 429] on span "+1s" at bounding box center [419, 480] width 15 height 14
click at [268, 367] on span "Video Player" at bounding box center [268, 367] width 0 height 0
click at [579, 429] on span "OUT" at bounding box center [583, 437] width 16 height 12
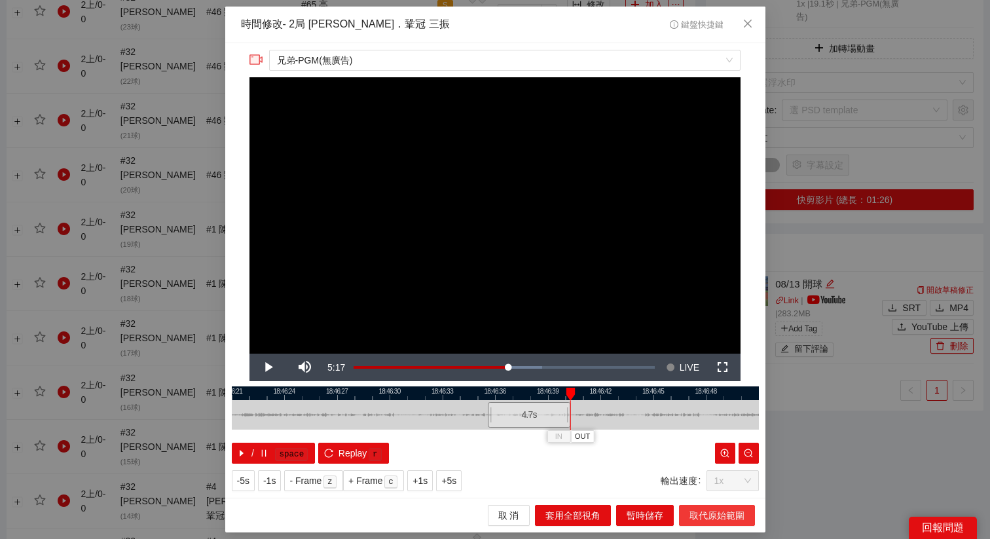
click at [704, 429] on span "取代原始範圍" at bounding box center [716, 515] width 55 height 14
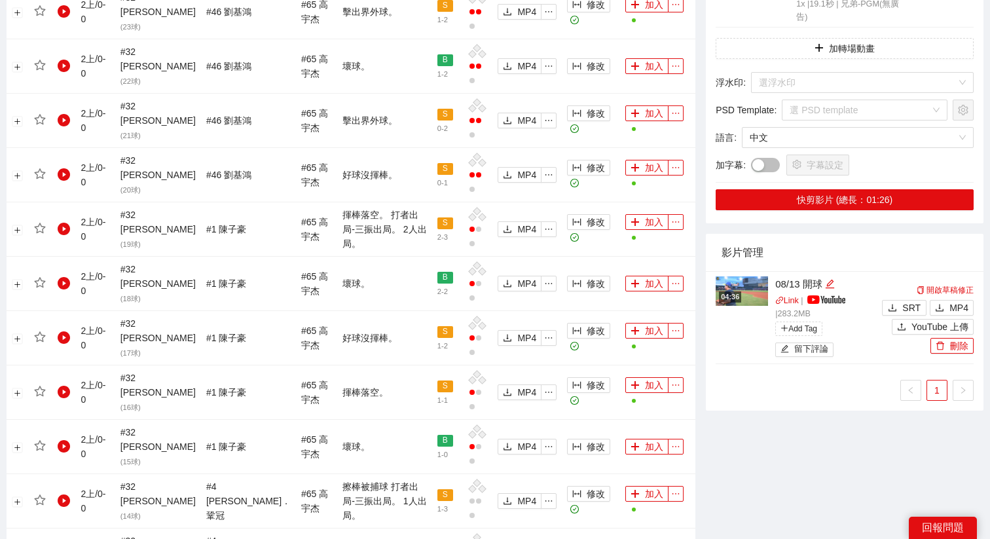
scroll to position [0, 0]
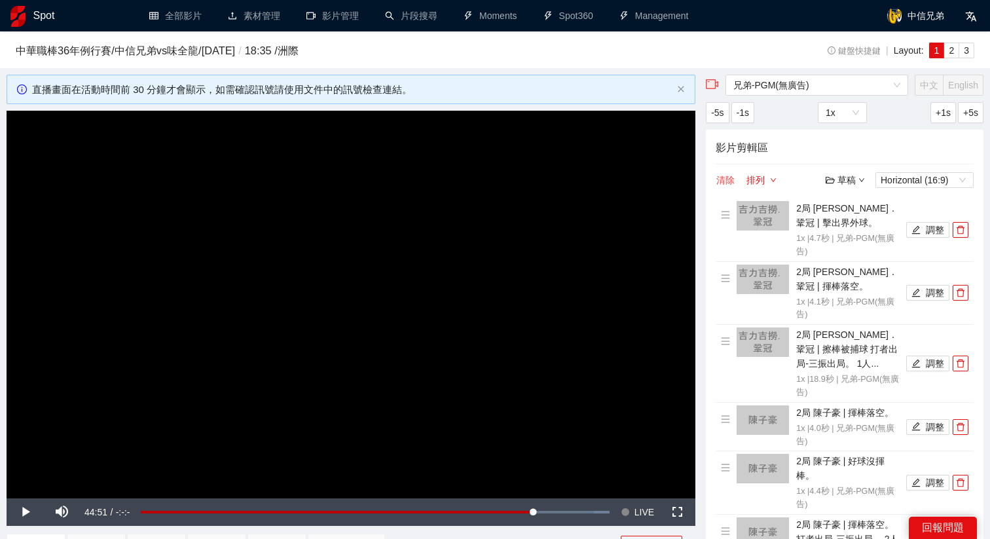
click at [725, 182] on button "清除" at bounding box center [725, 180] width 20 height 16
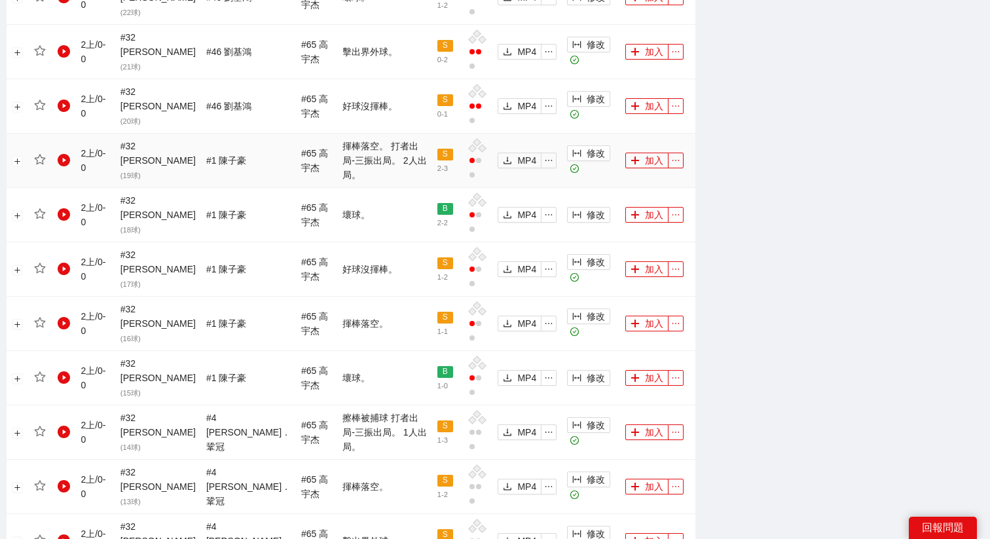
scroll to position [918, 0]
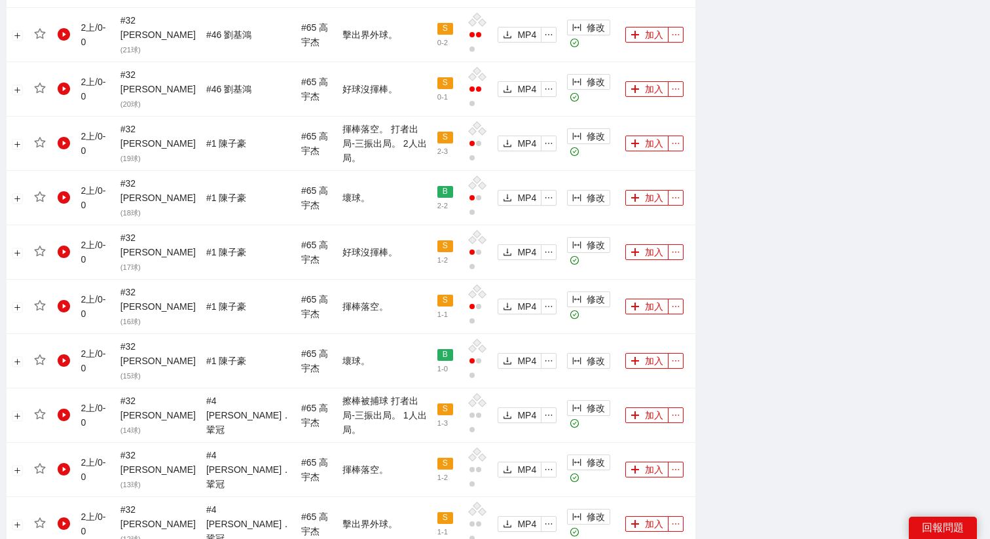
click at [645, 429] on button "加入" at bounding box center [646, 524] width 43 height 16
click at [649, 429] on button "加入" at bounding box center [646, 469] width 43 height 16
click at [644, 407] on button "加入" at bounding box center [646, 415] width 43 height 16
click at [586, 353] on span "修改" at bounding box center [595, 360] width 18 height 14
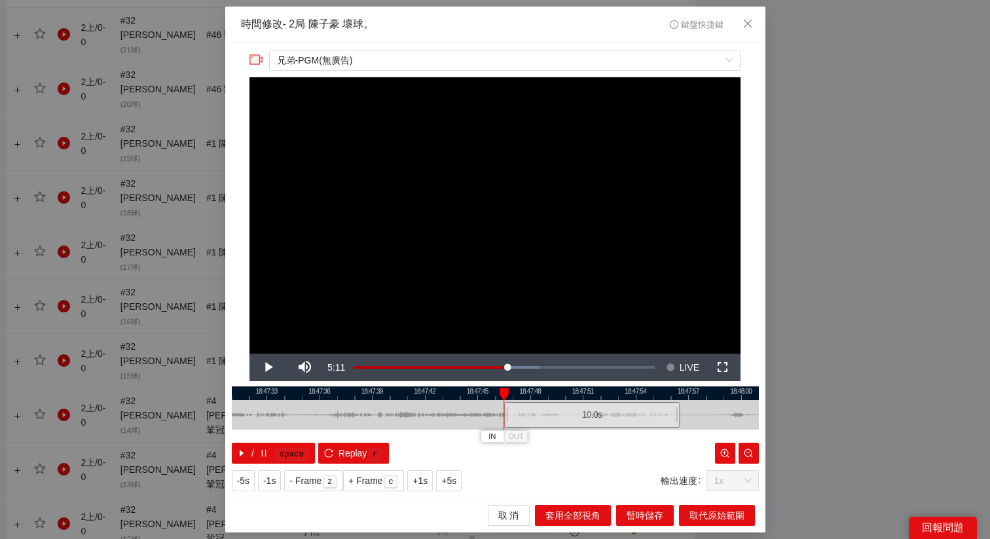
drag, startPoint x: 441, startPoint y: 408, endPoint x: 538, endPoint y: 410, distance: 96.9
click at [538, 410] on div "10.0 s" at bounding box center [591, 415] width 175 height 26
click at [601, 429] on span "OUT" at bounding box center [597, 437] width 16 height 12
click at [703, 429] on span "取代原始範圍" at bounding box center [716, 515] width 55 height 14
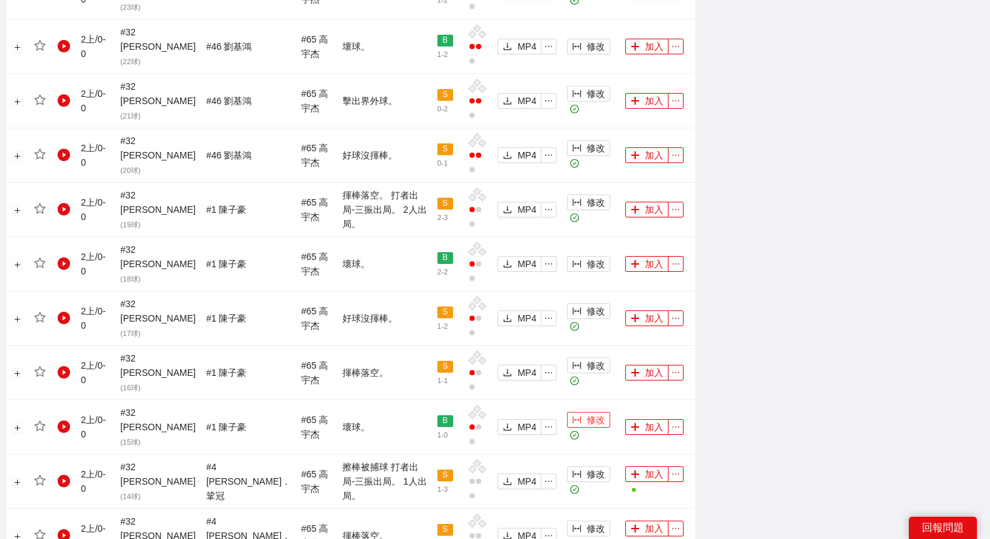
scroll to position [796, 0]
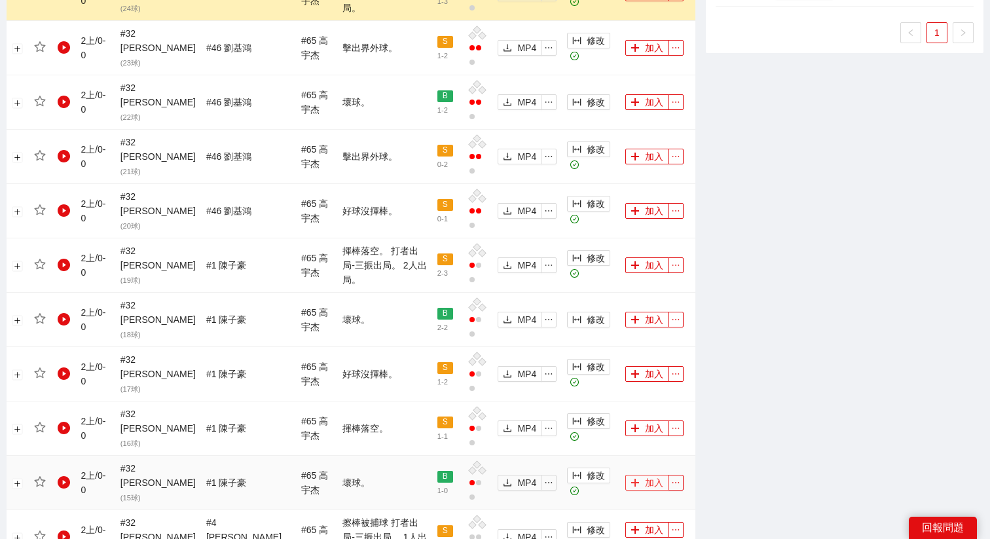
click at [648, 429] on button "加入" at bounding box center [646, 482] width 43 height 16
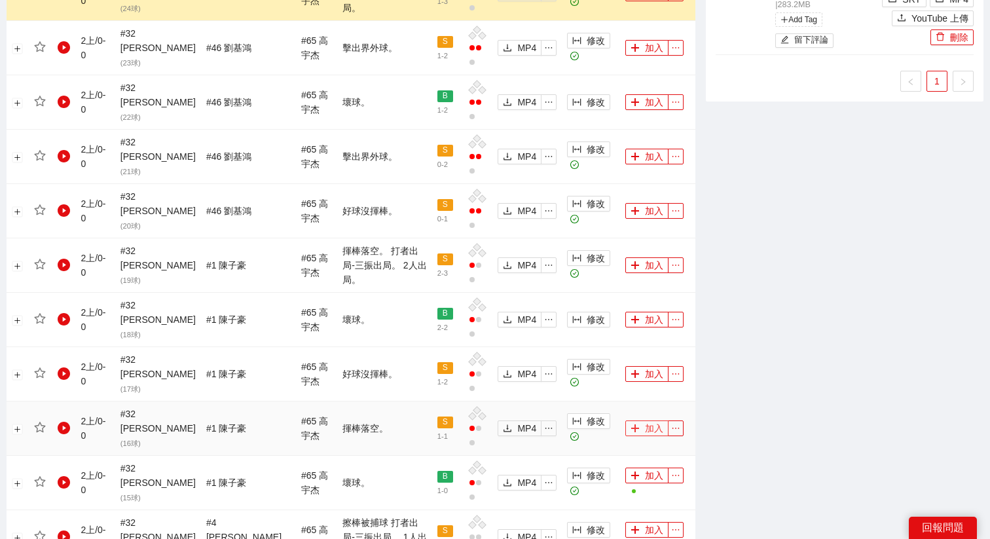
click at [647, 420] on button "加入" at bounding box center [646, 428] width 43 height 16
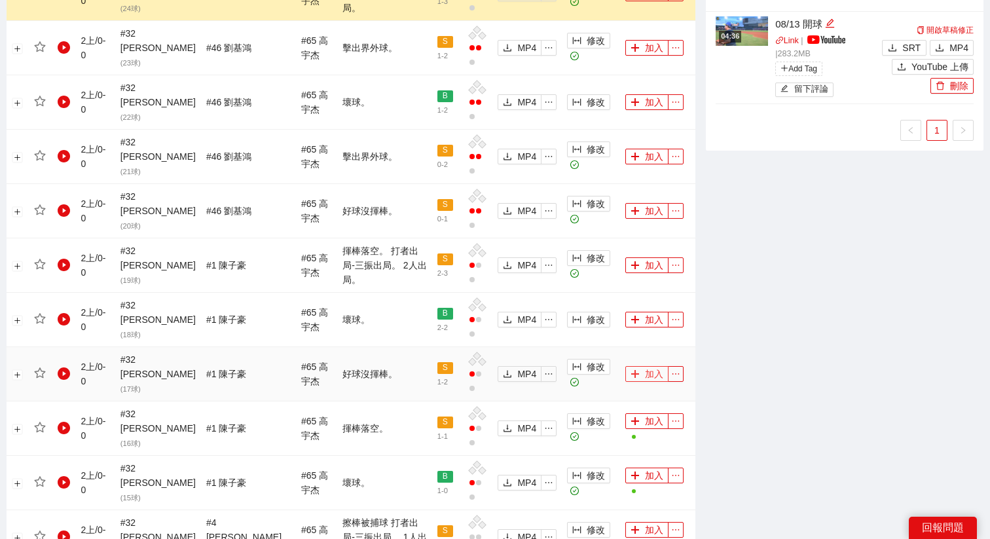
click at [645, 366] on button "加入" at bounding box center [646, 374] width 43 height 16
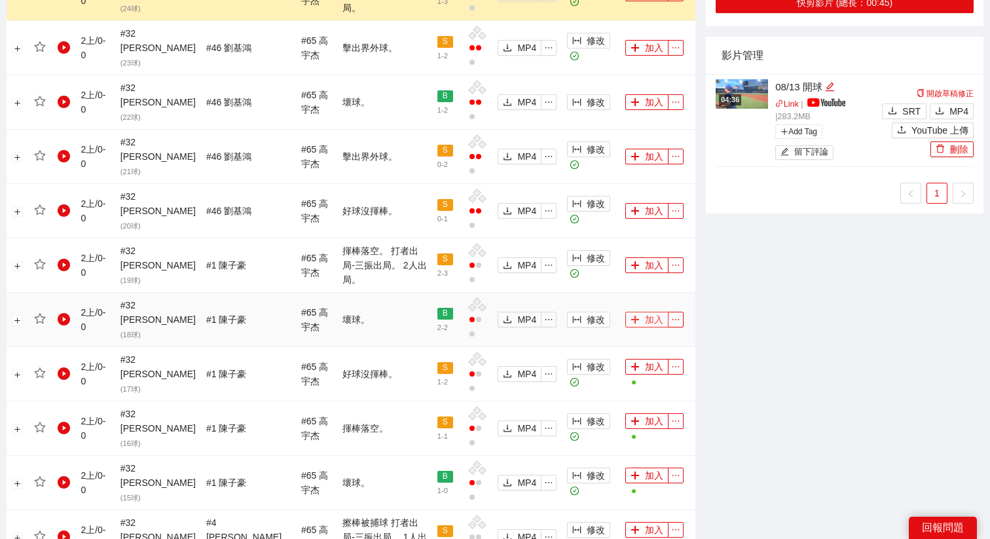
click at [645, 312] on button "加入" at bounding box center [646, 320] width 43 height 16
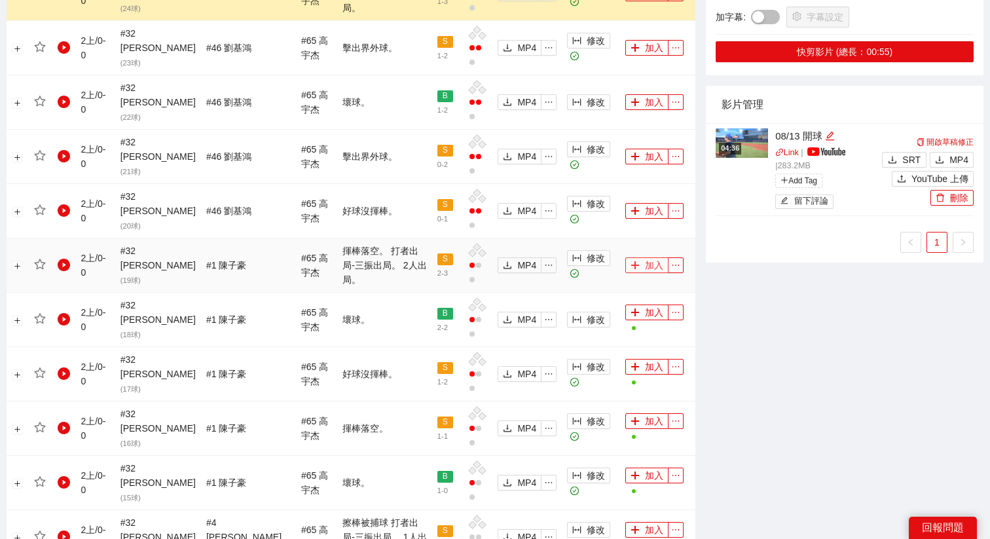
click at [646, 257] on button "加入" at bounding box center [646, 265] width 43 height 16
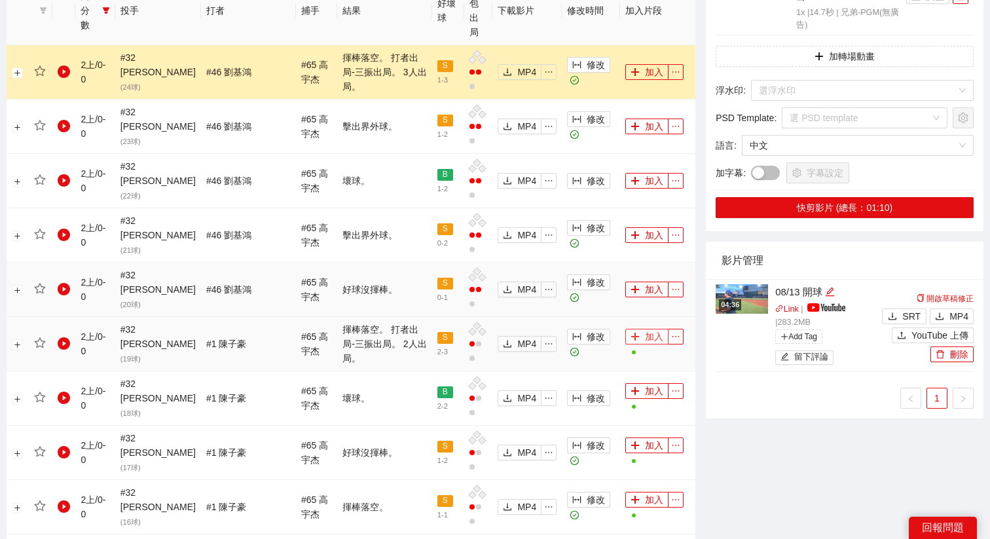
scroll to position [692, 0]
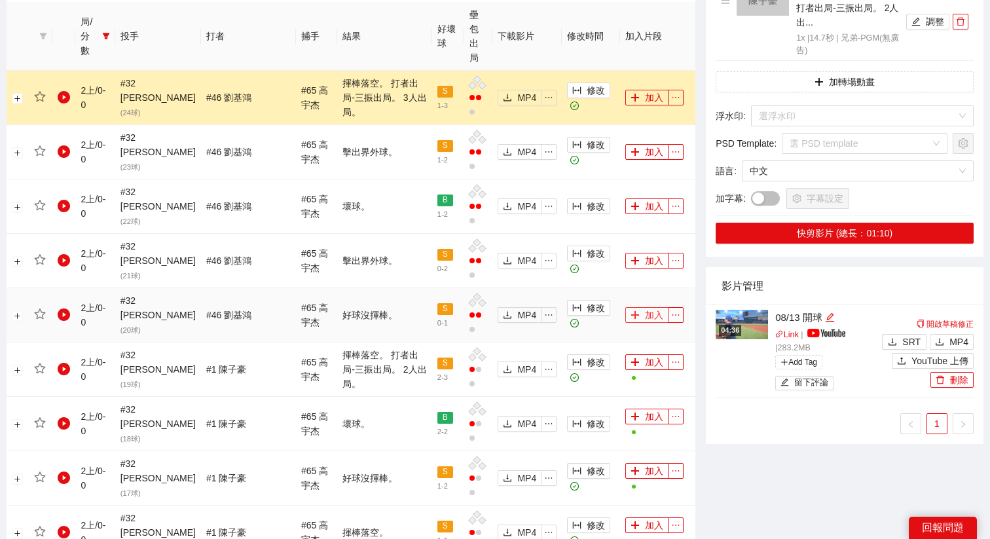
click at [643, 307] on button "加入" at bounding box center [646, 315] width 43 height 16
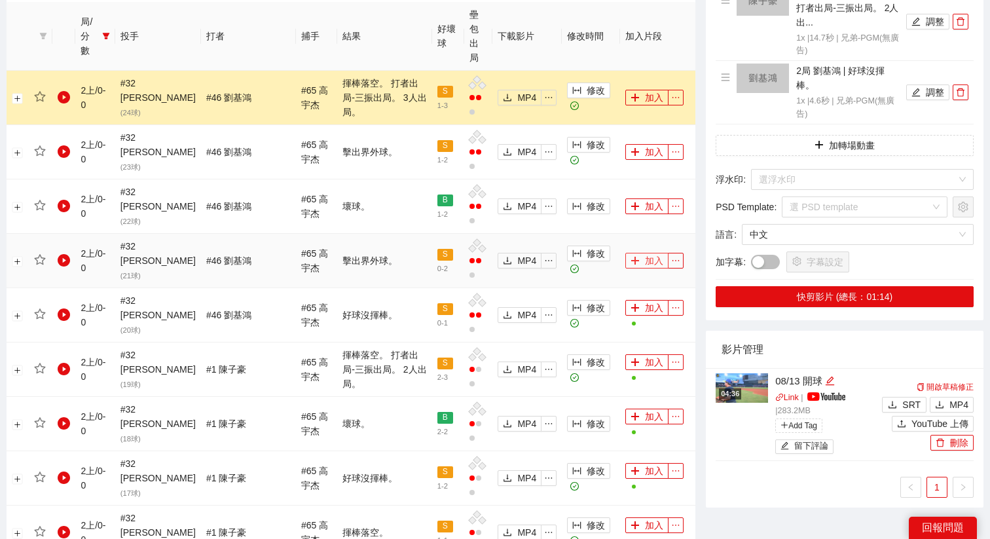
click at [641, 253] on button "加入" at bounding box center [646, 261] width 43 height 16
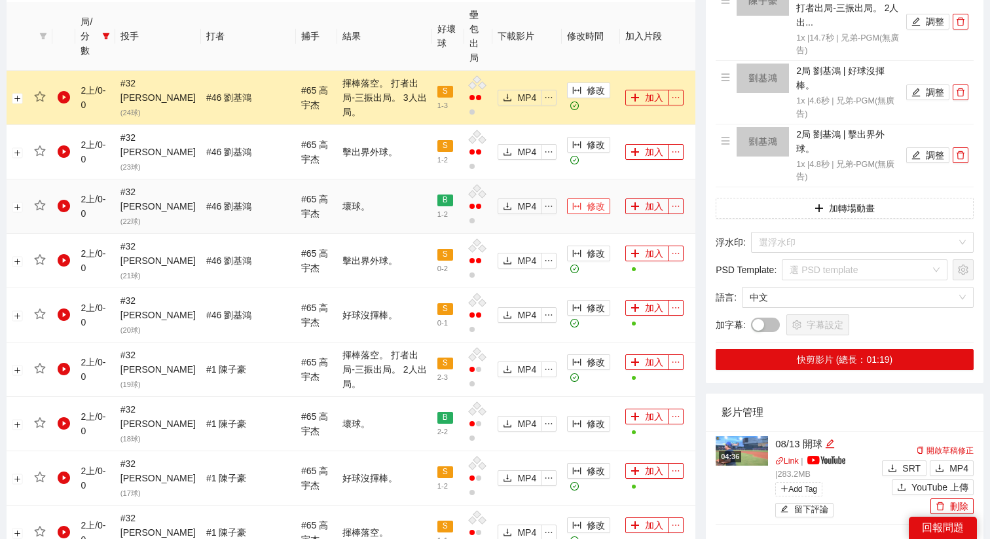
click at [586, 199] on span "修改" at bounding box center [595, 206] width 18 height 14
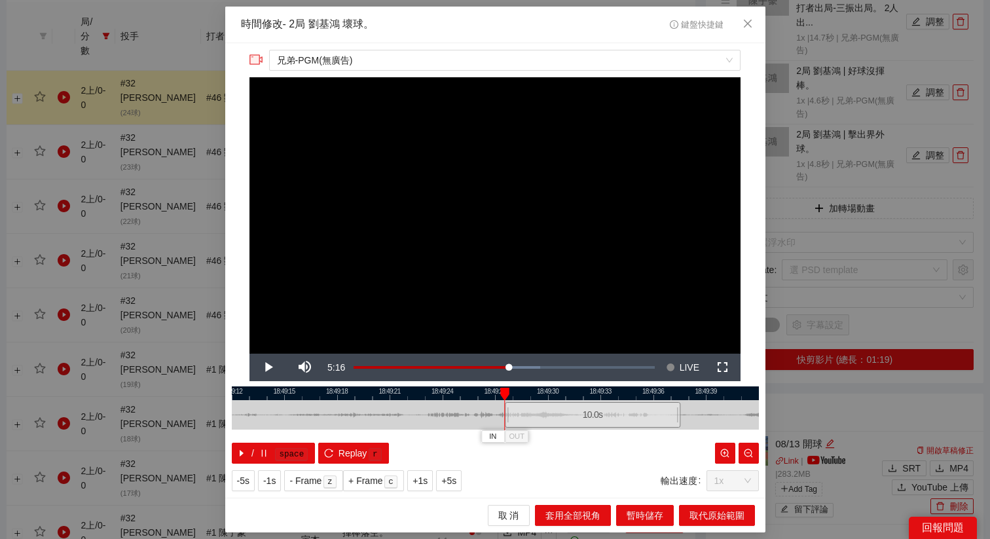
drag, startPoint x: 442, startPoint y: 404, endPoint x: 539, endPoint y: 407, distance: 96.9
click at [539, 407] on div "10.0 s" at bounding box center [592, 415] width 175 height 26
click at [537, 407] on div "10.0 s" at bounding box center [590, 415] width 175 height 26
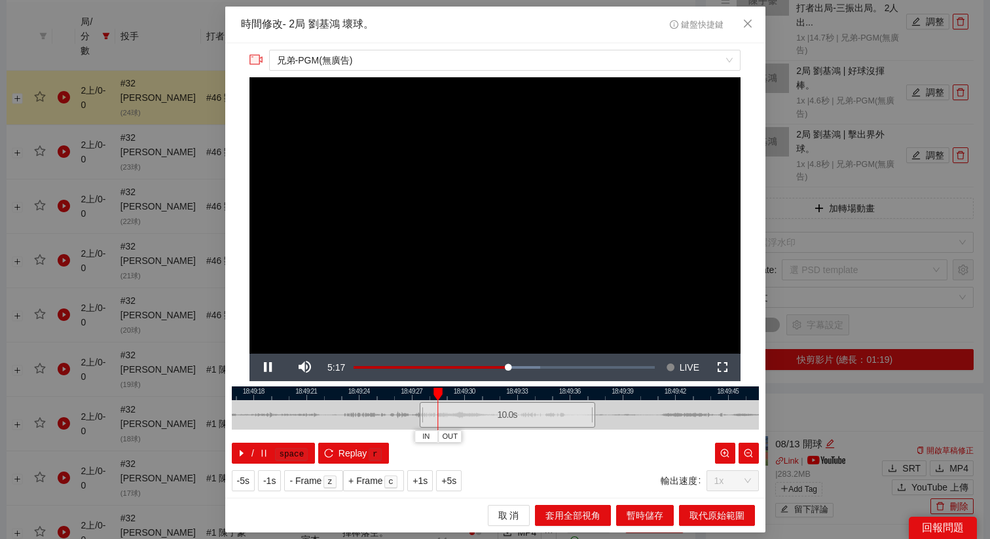
drag, startPoint x: 552, startPoint y: 393, endPoint x: 469, endPoint y: 403, distance: 83.8
click at [469, 403] on div "18:49:15 18:49:18 18:49:21 18:49:24 18:49:27 18:49:30 18:49:33 18:49:36 18:49:3…" at bounding box center [495, 424] width 527 height 77
click at [511, 429] on button "OUT" at bounding box center [502, 436] width 24 height 12
click at [725, 429] on div "**********" at bounding box center [495, 269] width 990 height 539
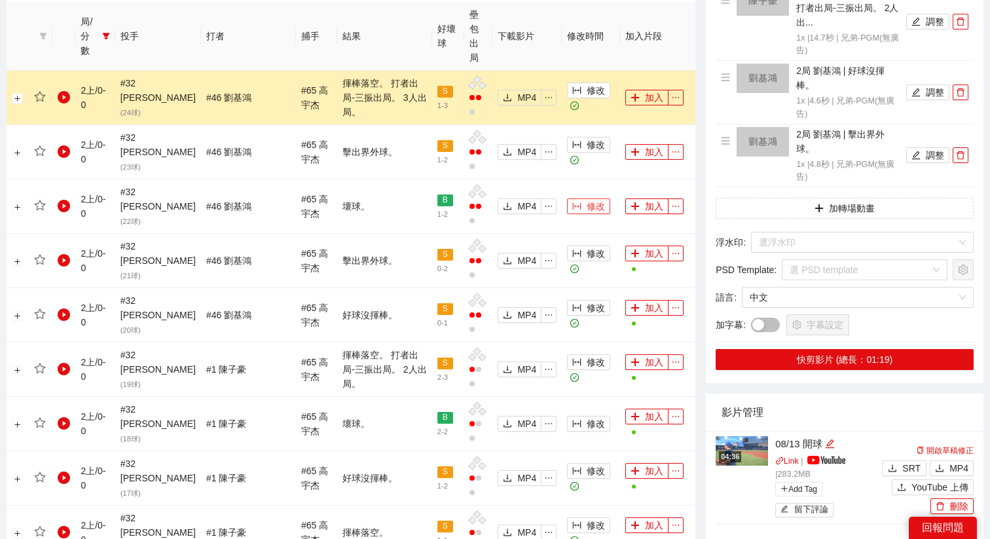
click at [586, 199] on span "修改" at bounding box center [595, 206] width 18 height 14
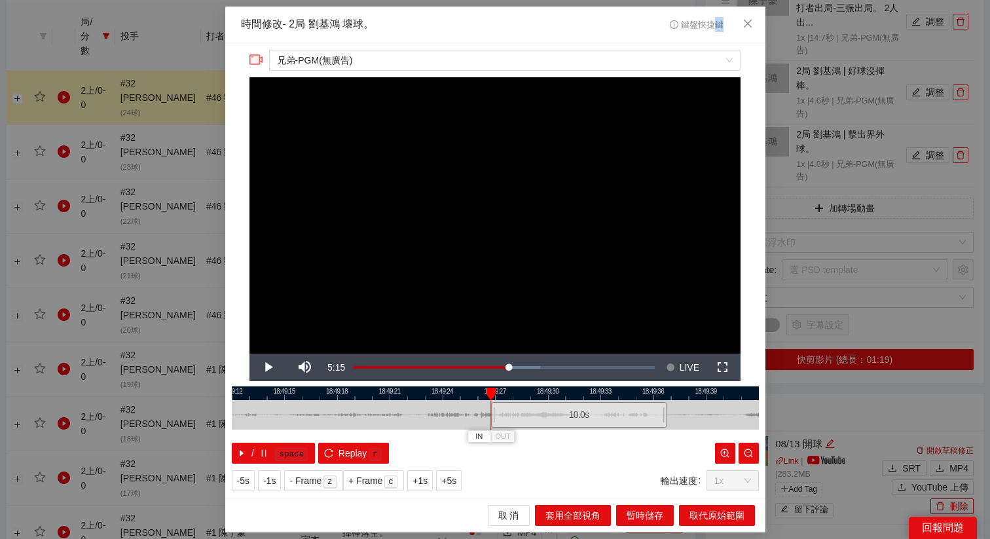
drag, startPoint x: 465, startPoint y: 409, endPoint x: 549, endPoint y: 411, distance: 83.8
click at [549, 411] on div "10.0 s" at bounding box center [578, 415] width 175 height 26
drag, startPoint x: 549, startPoint y: 411, endPoint x: 571, endPoint y: 411, distance: 21.6
click at [571, 411] on div "10.0 s" at bounding box center [597, 415] width 175 height 26
drag, startPoint x: 571, startPoint y: 411, endPoint x: 563, endPoint y: 410, distance: 7.2
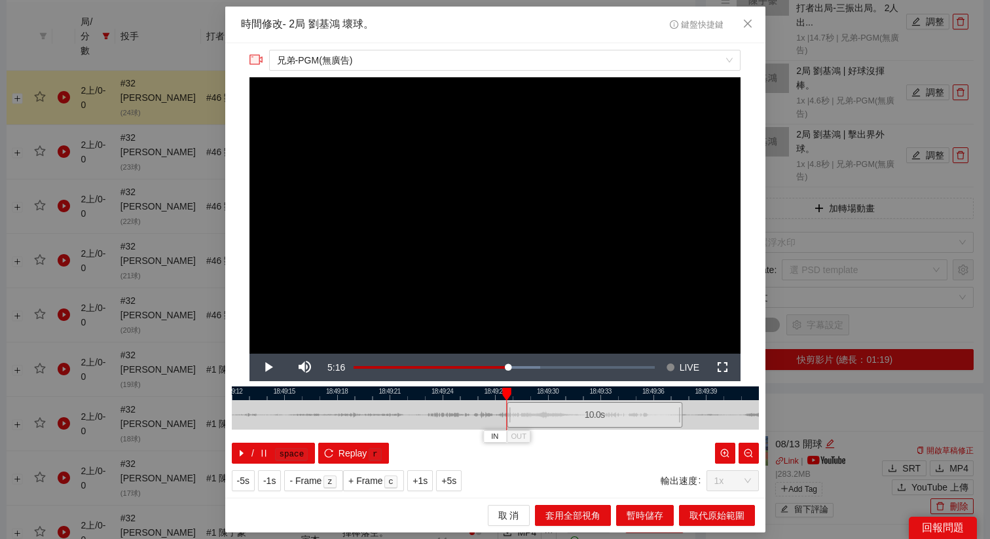
click at [563, 410] on div "10.0 s" at bounding box center [594, 415] width 175 height 26
click at [512, 420] on div "10.0 s" at bounding box center [590, 415] width 175 height 26
click at [426, 429] on span "+1s" at bounding box center [419, 480] width 15 height 14
click at [592, 429] on span "OUT" at bounding box center [586, 437] width 16 height 12
click at [711, 429] on button "取代原始範圍" at bounding box center [717, 515] width 76 height 21
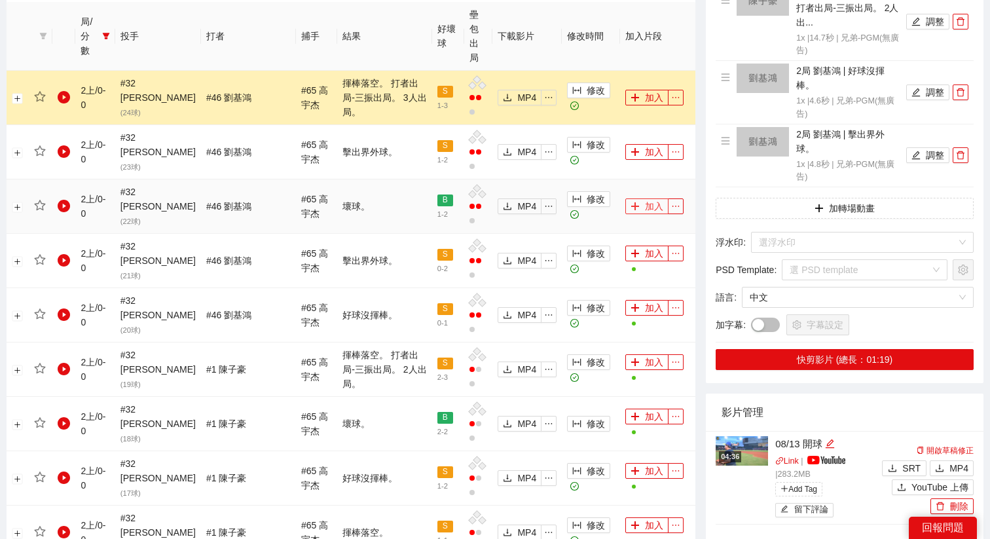
click at [641, 198] on button "加入" at bounding box center [646, 206] width 43 height 16
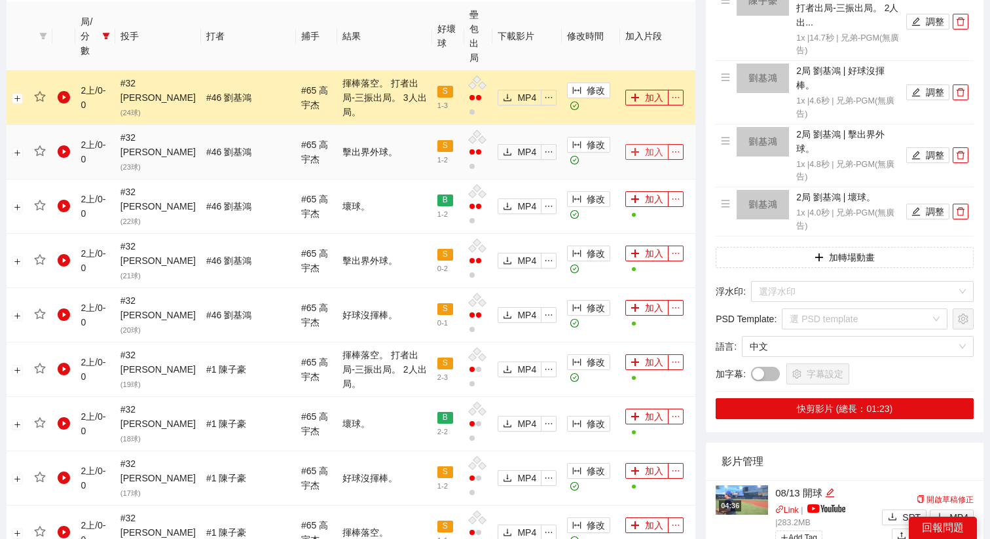
click at [641, 144] on button "加入" at bounding box center [646, 152] width 43 height 16
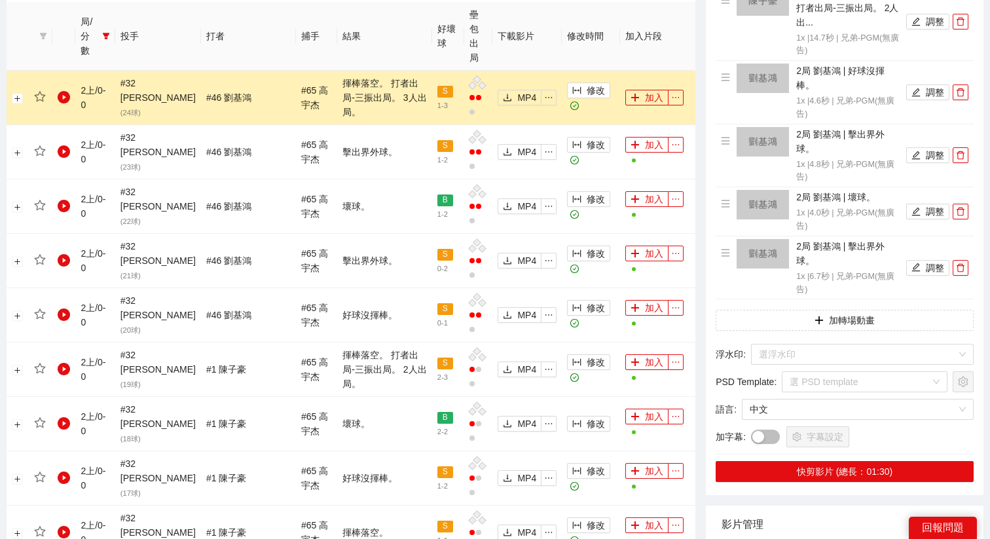
click at [647, 73] on td "加入" at bounding box center [657, 98] width 75 height 54
click at [643, 90] on button "加入" at bounding box center [646, 98] width 43 height 16
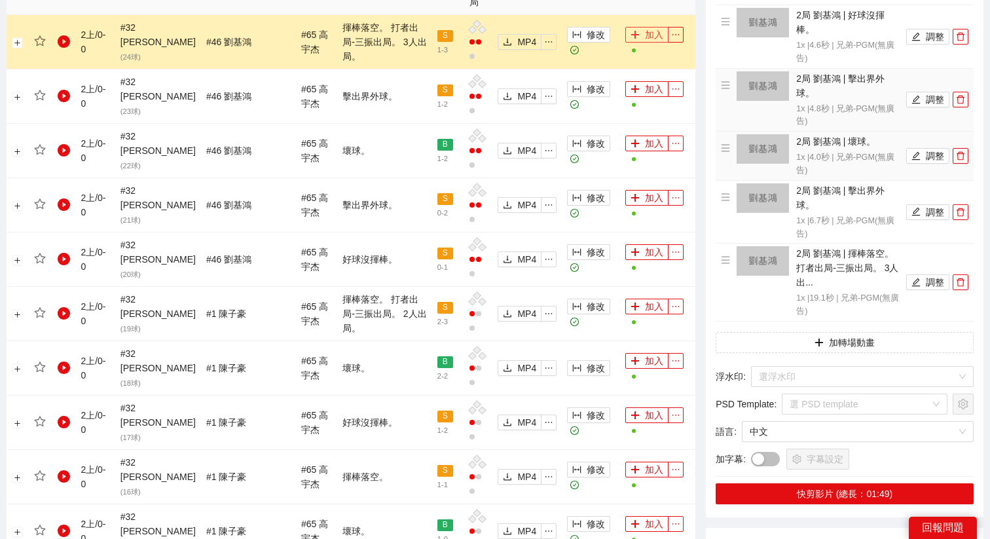
scroll to position [869, 0]
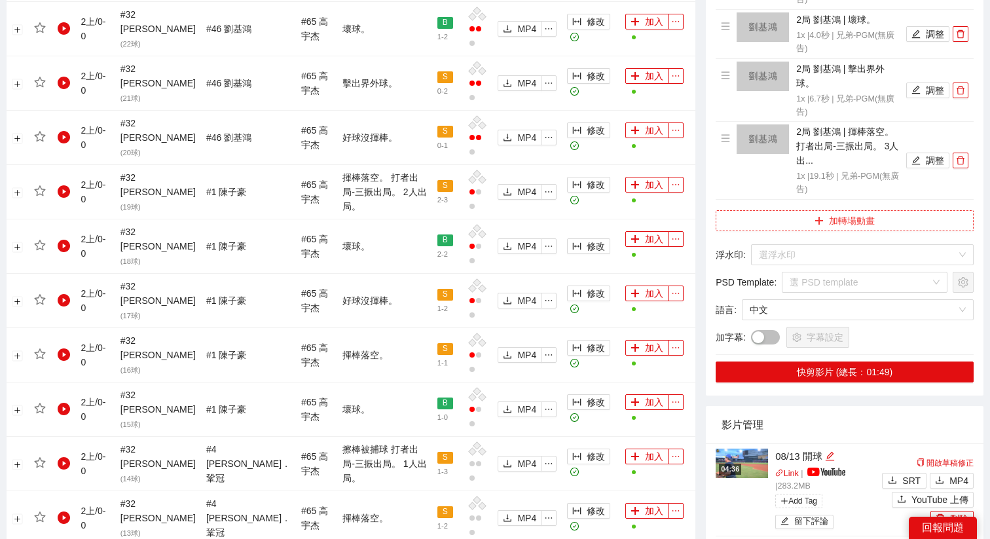
click at [779, 225] on button "加轉場動畫" at bounding box center [844, 220] width 258 height 21
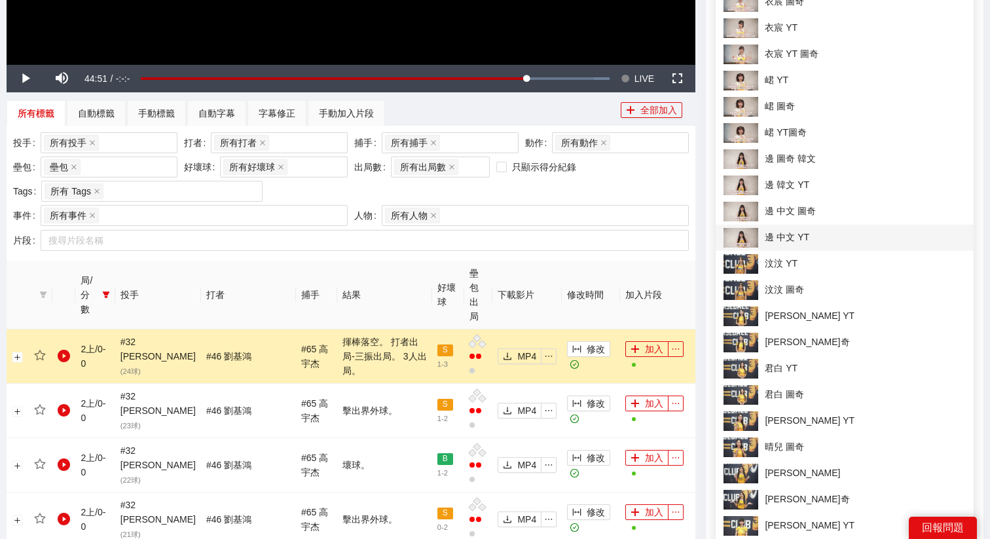
scroll to position [0, 0]
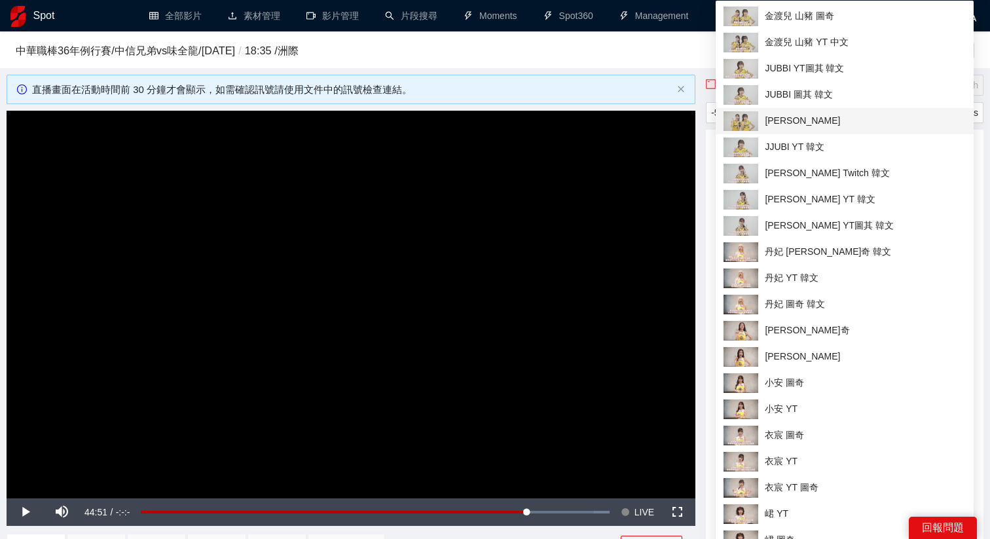
click at [785, 120] on span "[PERSON_NAME]" at bounding box center [844, 121] width 242 height 20
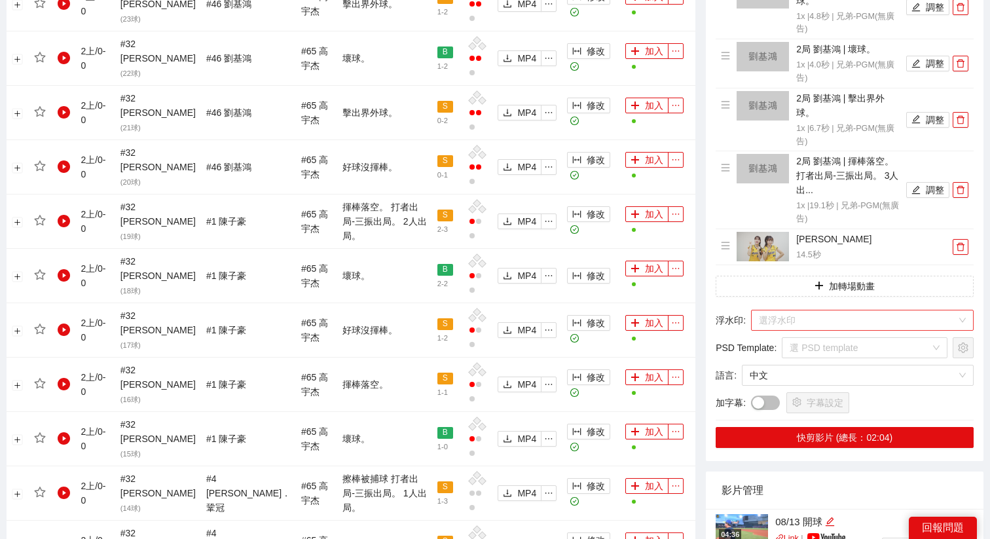
click at [785, 319] on input "search" at bounding box center [858, 320] width 198 height 20
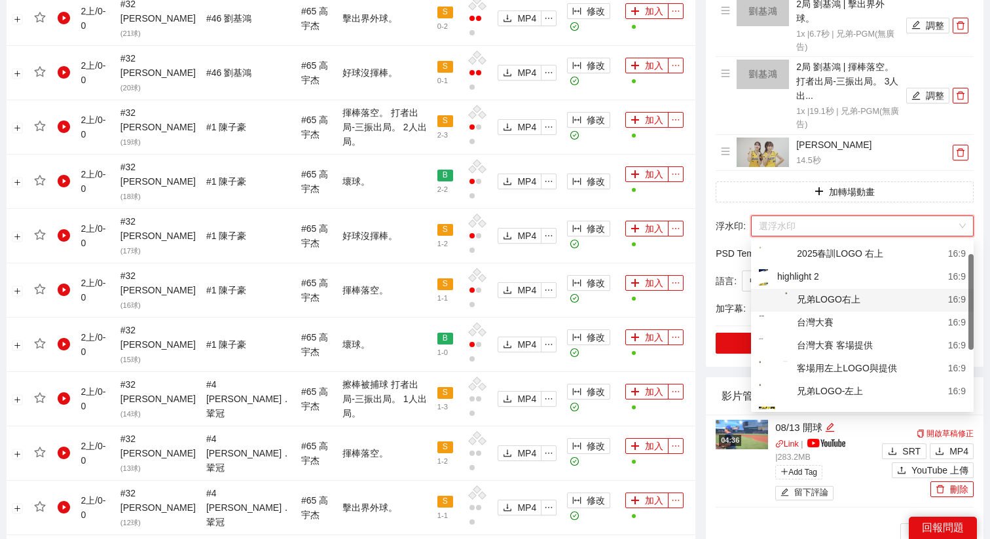
scroll to position [59, 0]
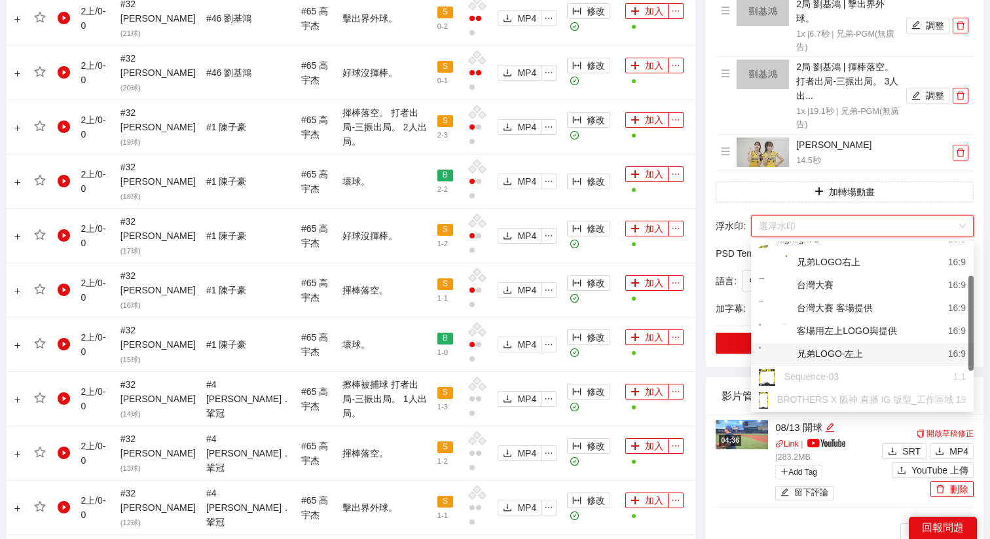
click at [785, 348] on div "兄弟LOGO-左上" at bounding box center [811, 354] width 104 height 16
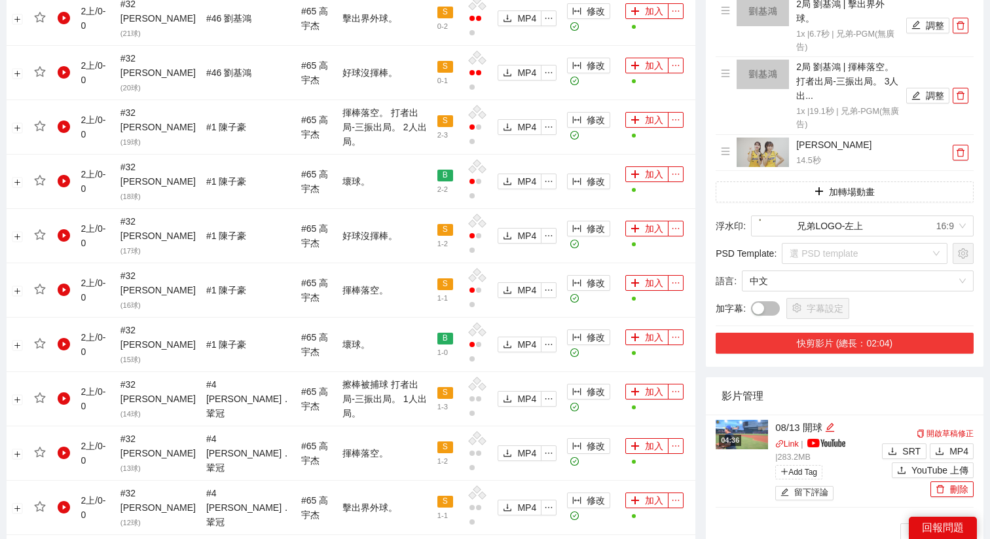
click at [785, 340] on button "快剪影片 (總長：02:04)" at bounding box center [844, 342] width 258 height 21
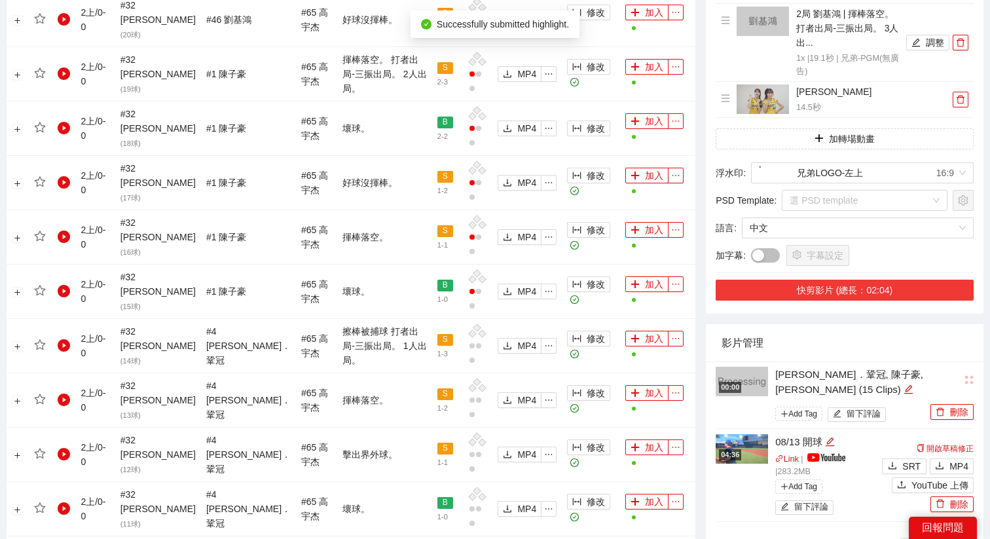
scroll to position [1007, 0]
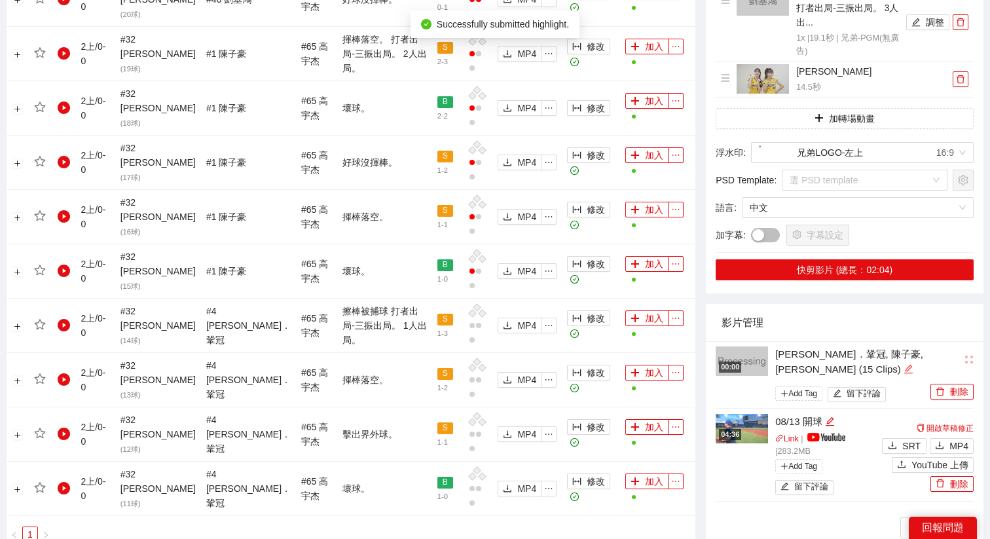
click at [785, 370] on icon "edit" at bounding box center [908, 369] width 10 height 10
drag, startPoint x: 840, startPoint y: 370, endPoint x: 732, endPoint y: 348, distance: 110.1
click at [732, 348] on div "**********" at bounding box center [820, 376] width 211 height 60
type textarea "*"
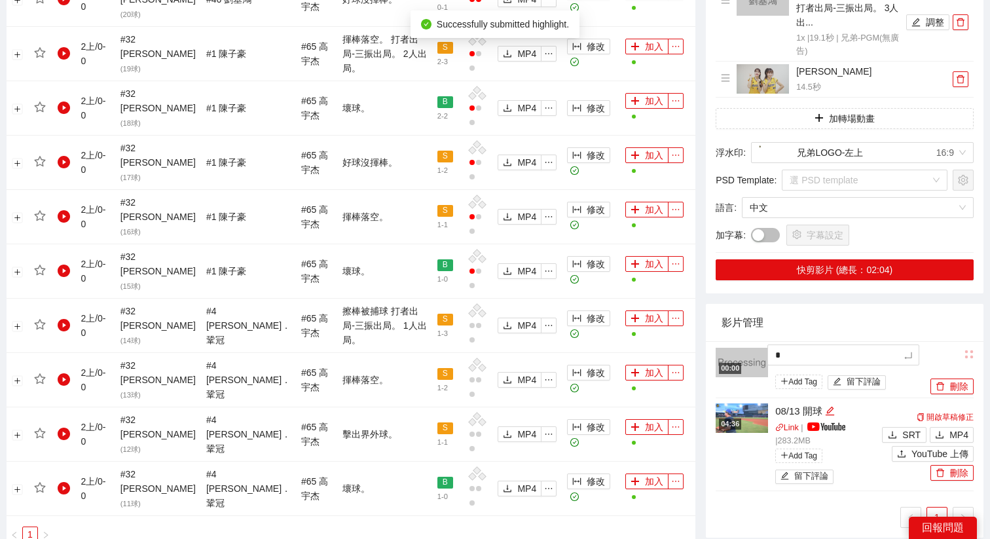
type textarea "**"
type textarea "***"
type textarea "****"
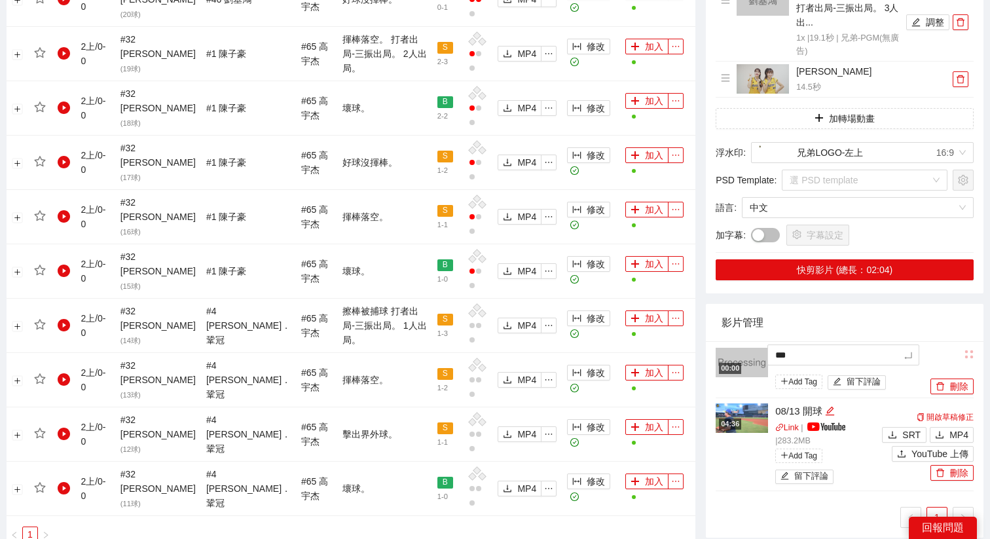
type textarea "****"
type textarea "*****"
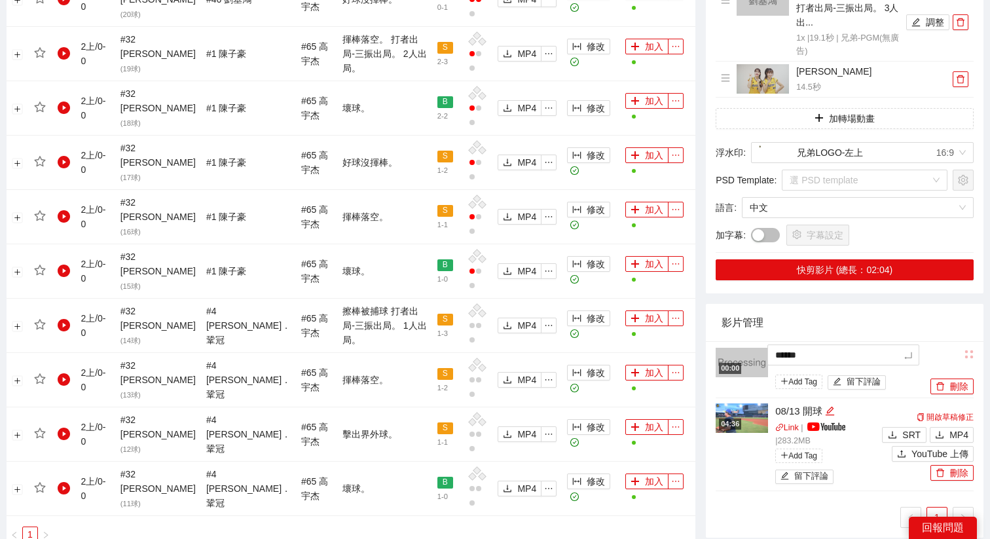
type textarea "*******"
type textarea "********"
type textarea "*********"
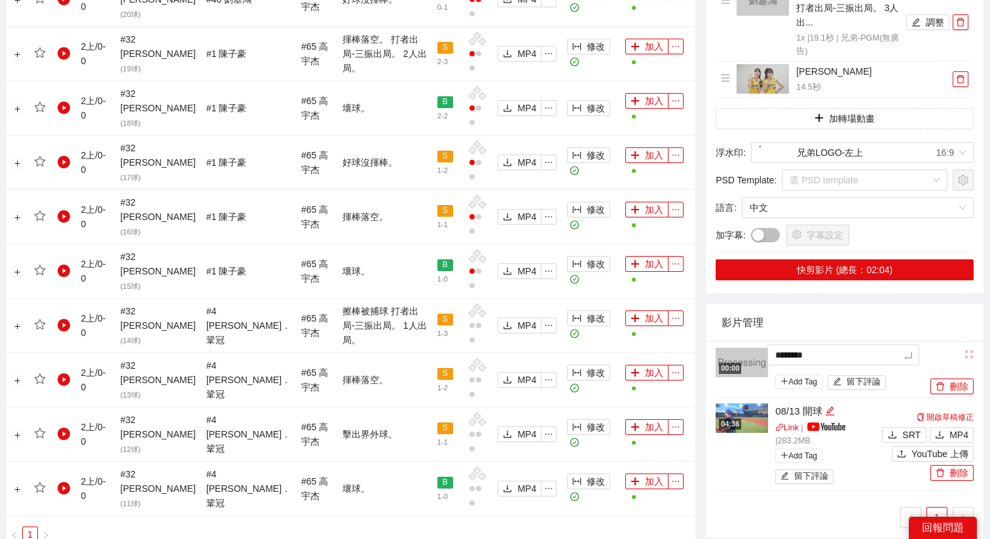
type textarea "*********"
type textarea "*******"
type textarea "********"
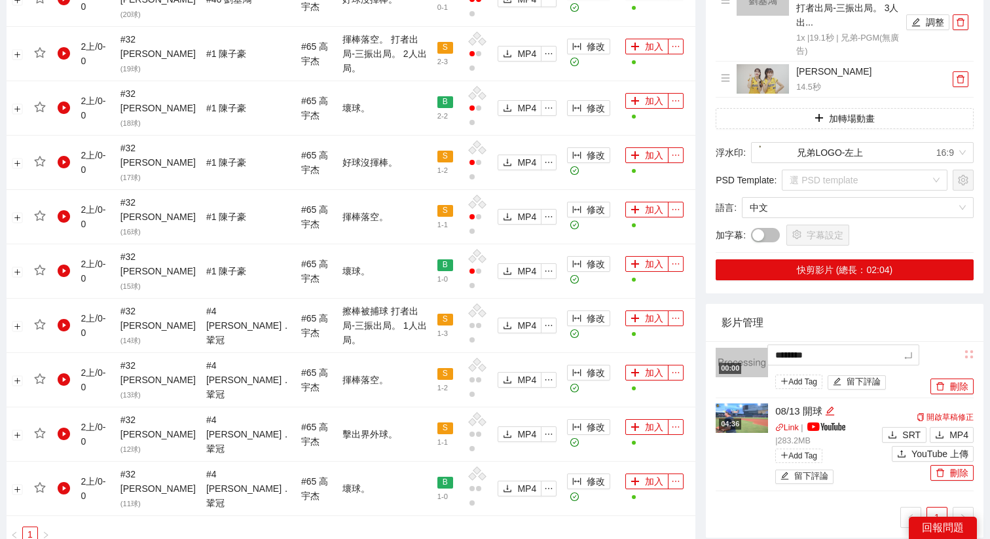
type textarea "*********"
type textarea "********"
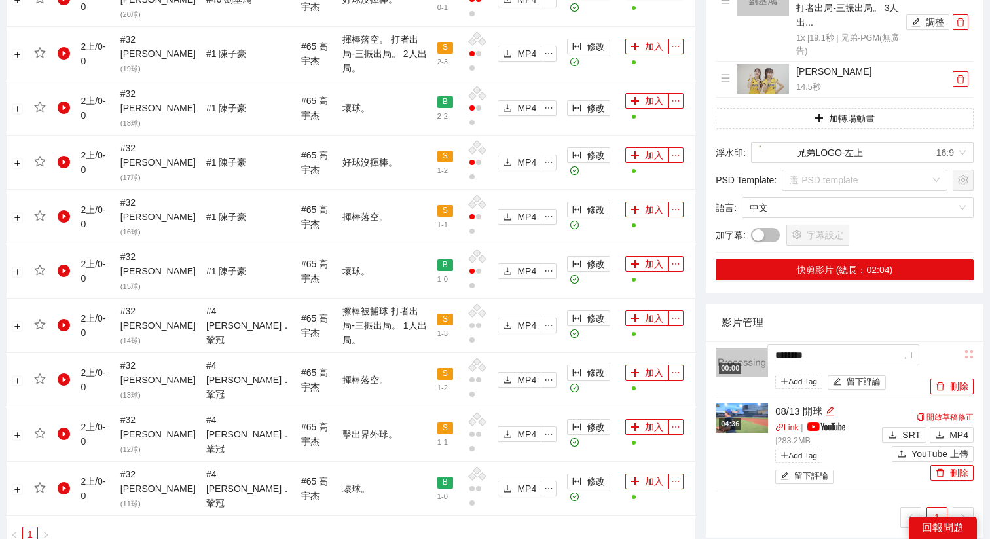
type textarea "********"
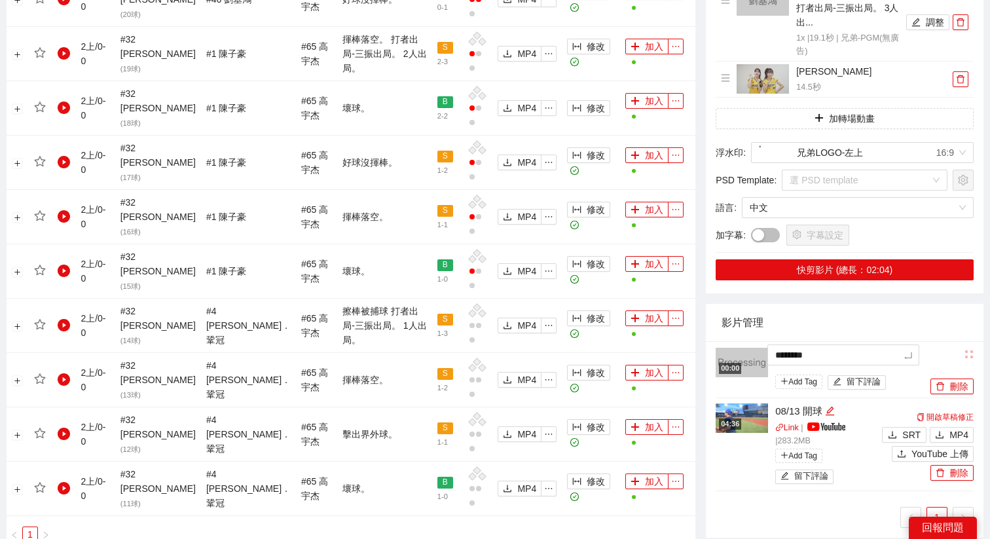
type textarea "********"
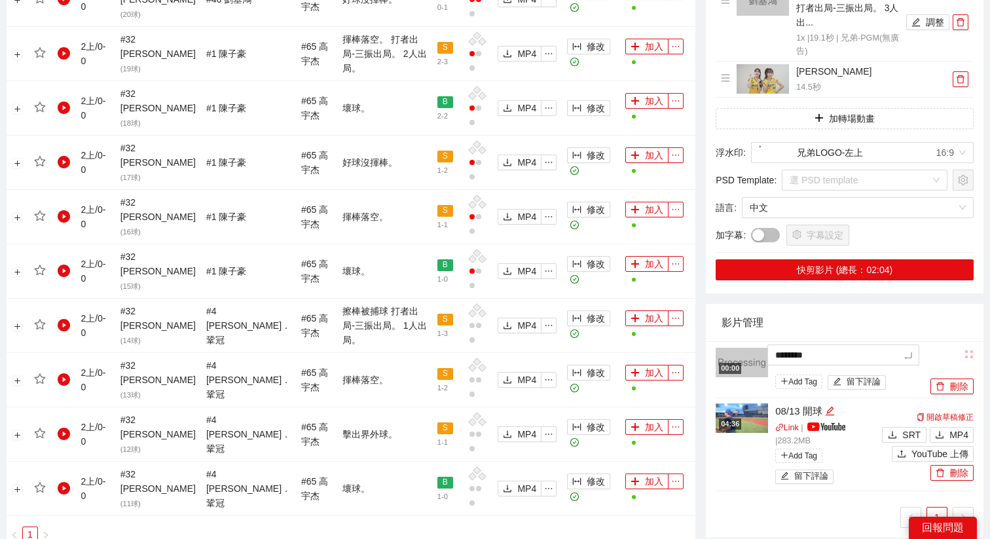
type textarea "********"
type textarea "*********"
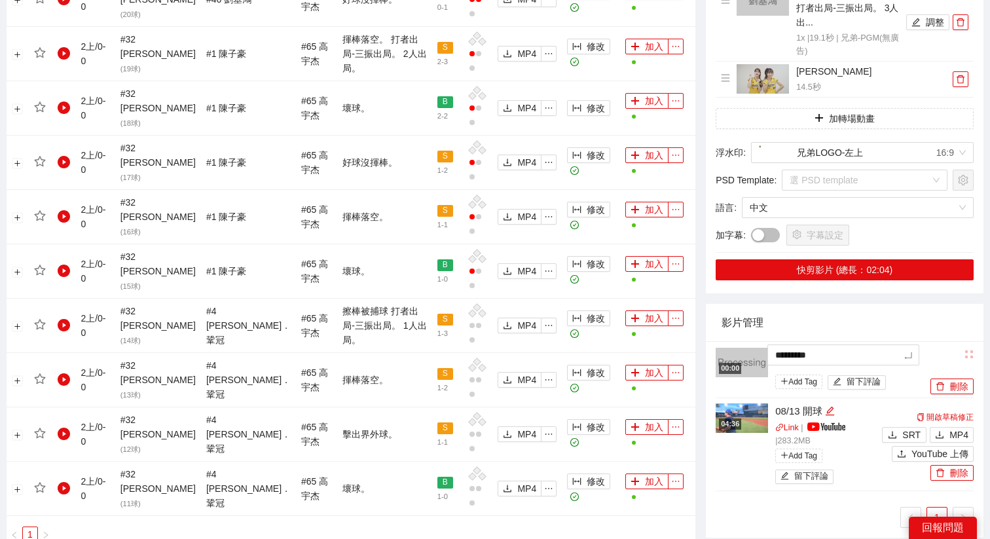
type textarea "**********"
type textarea "*********"
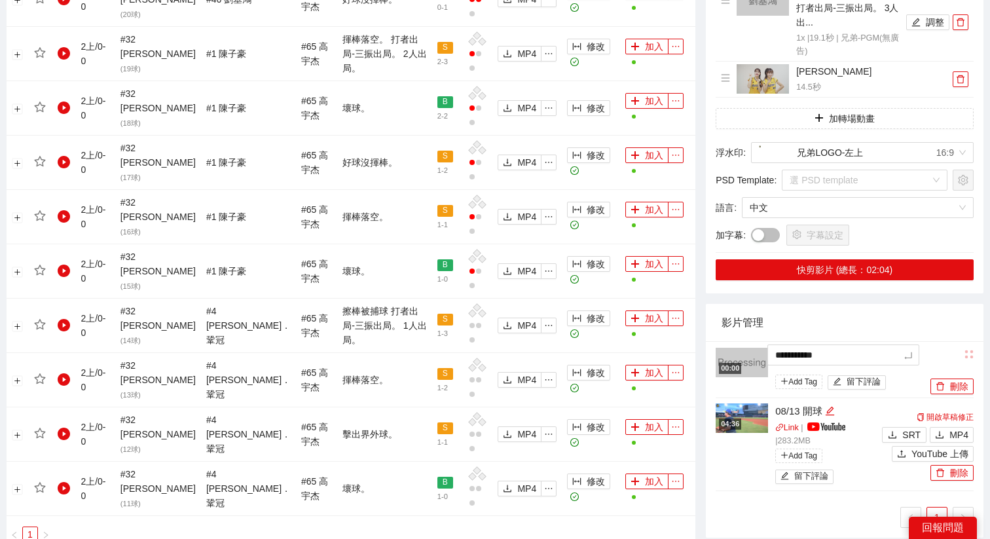
type textarea "*********"
type textarea "**********"
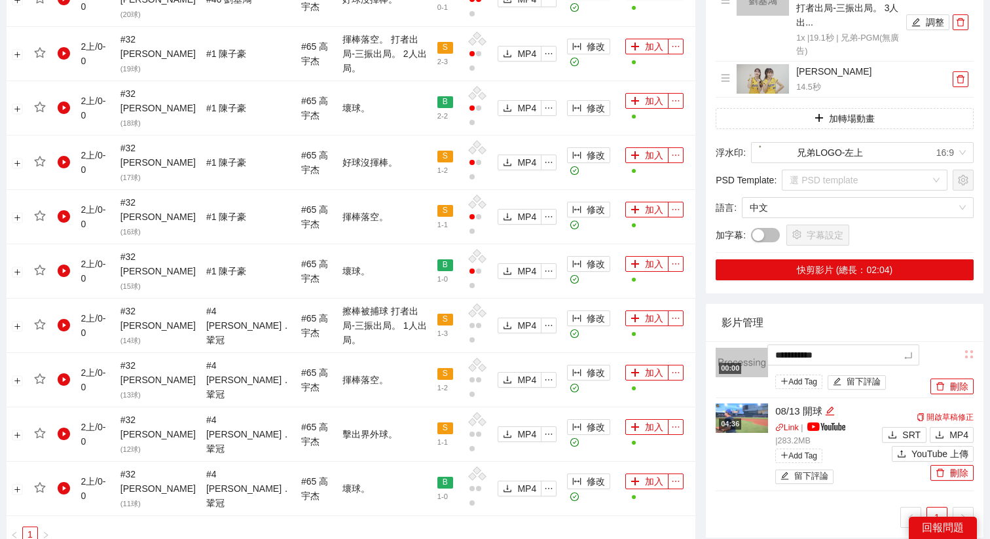
type textarea "**********"
type textarea "*********"
type textarea "**********"
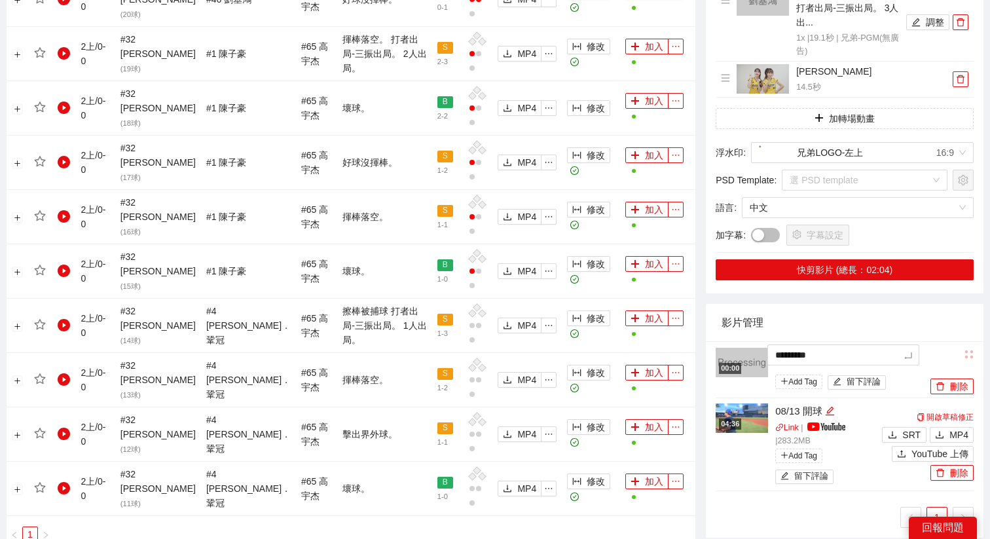
type textarea "**********"
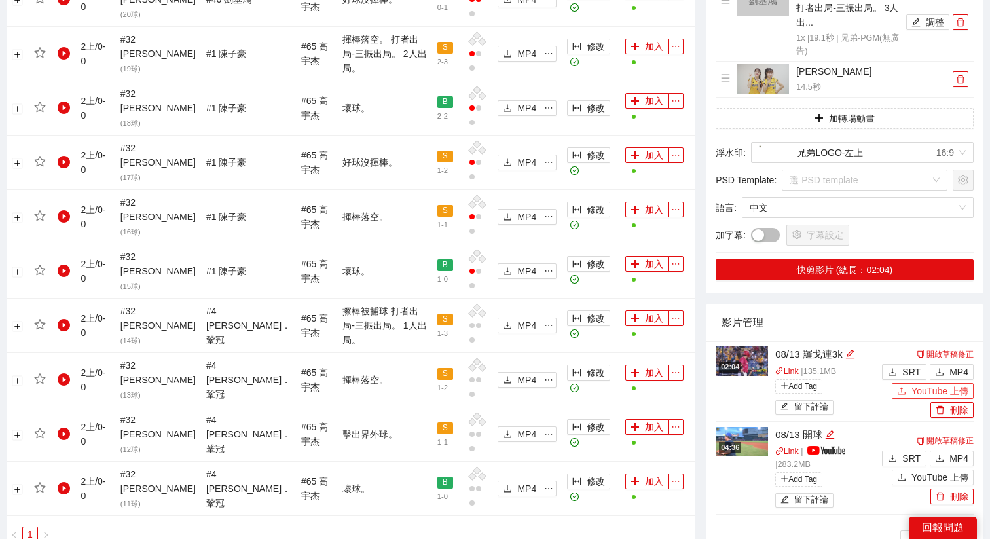
click at [785, 391] on span "YouTube 上傳" at bounding box center [939, 391] width 57 height 14
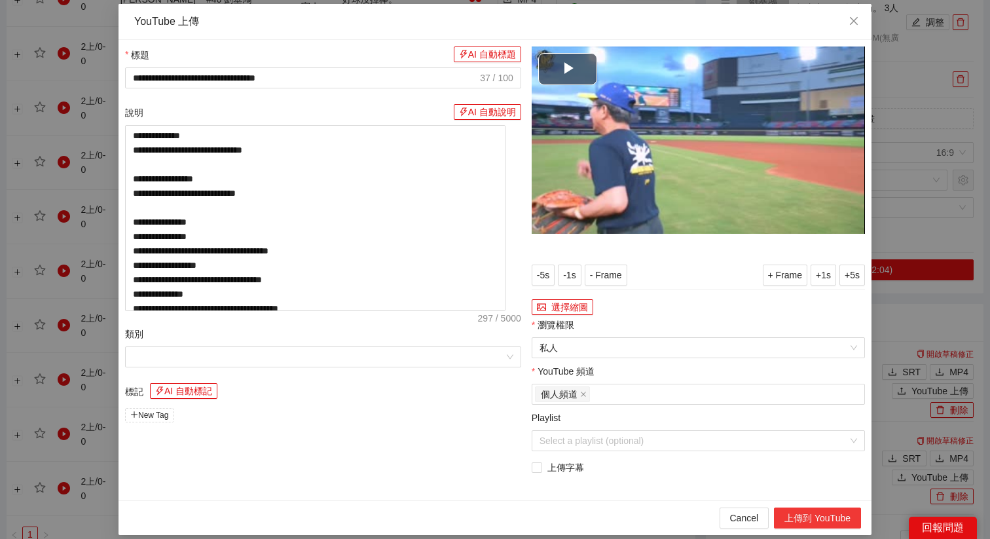
click at [785, 429] on button "上傳到 YouTube" at bounding box center [817, 517] width 87 height 21
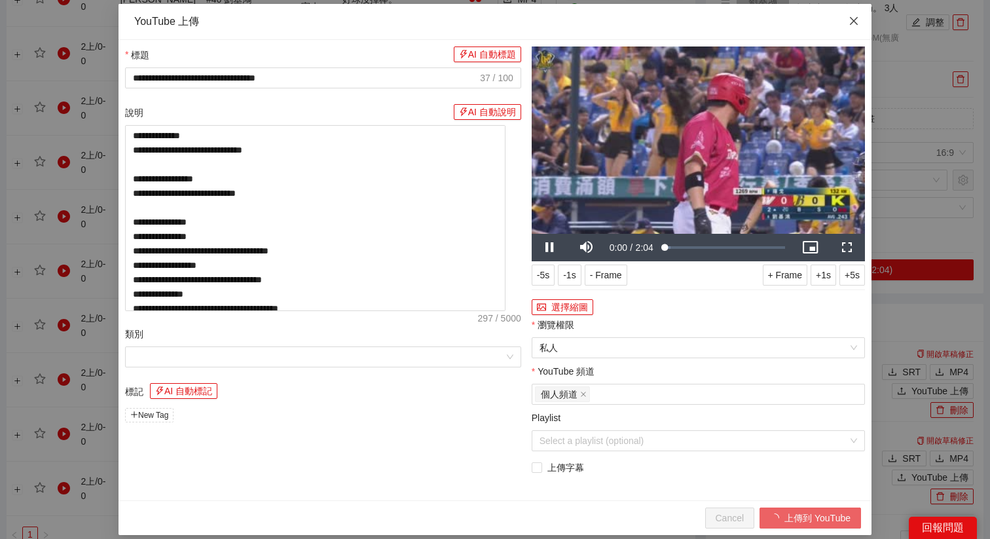
click at [785, 14] on span "Close" at bounding box center [853, 21] width 35 height 35
type textarea "**********"
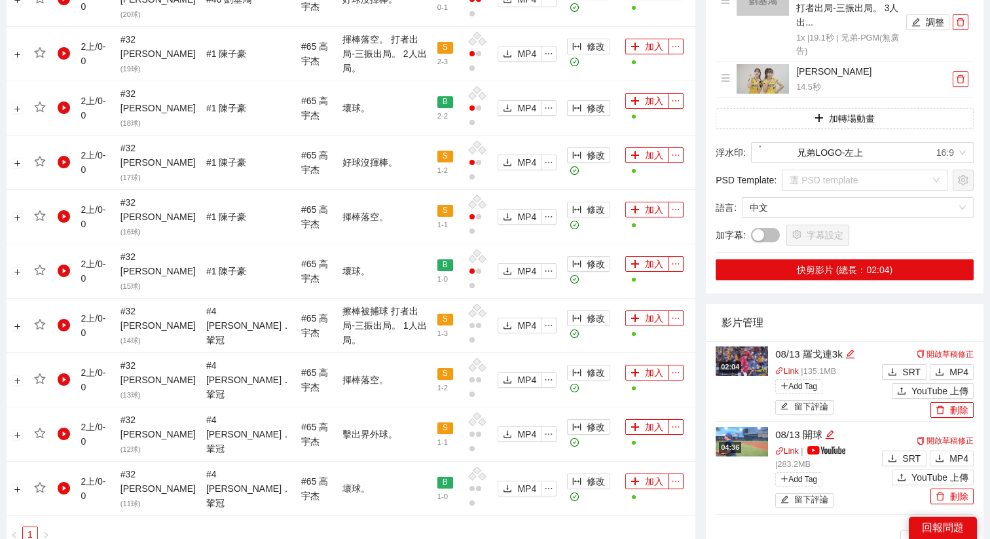
click at [741, 363] on div "02:04" at bounding box center [730, 366] width 22 height 11
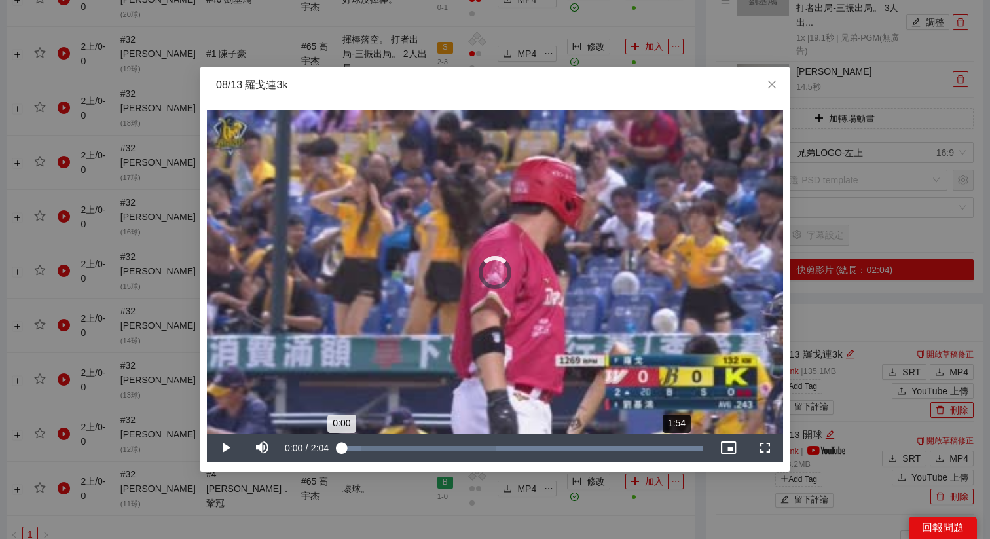
click at [675, 429] on div "Progress Bar" at bounding box center [598, 448] width 207 height 5
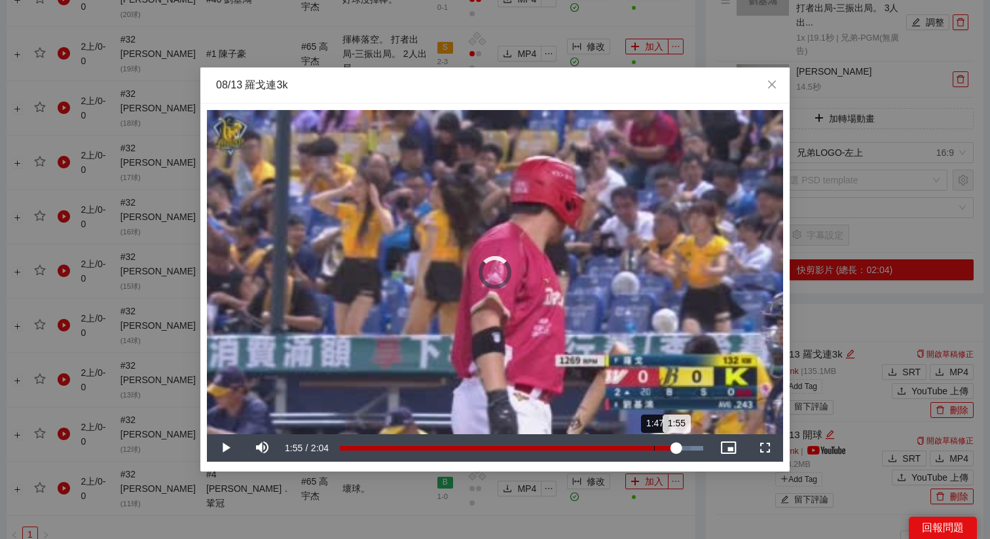
click at [652, 429] on div "1:55" at bounding box center [508, 448] width 336 height 5
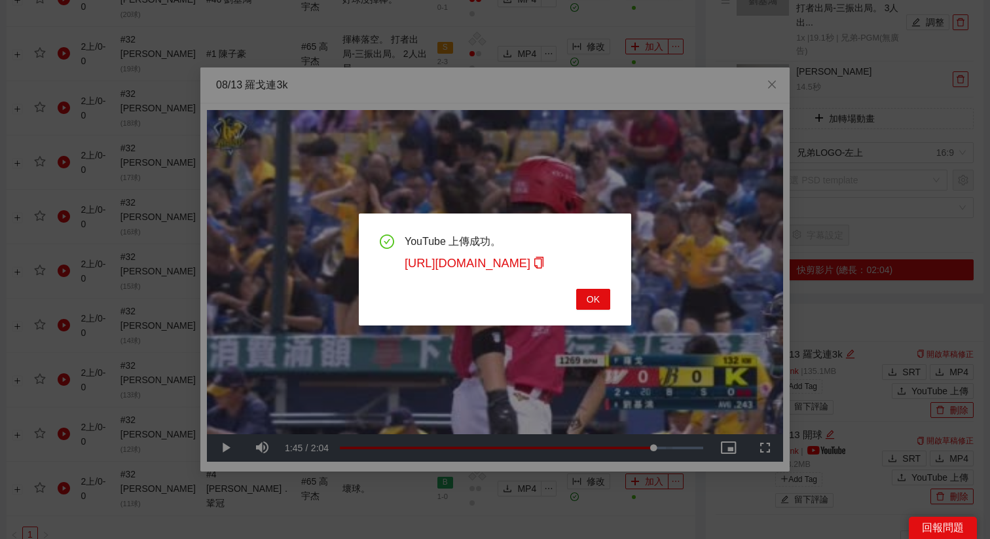
click at [591, 301] on span "OK" at bounding box center [592, 299] width 13 height 14
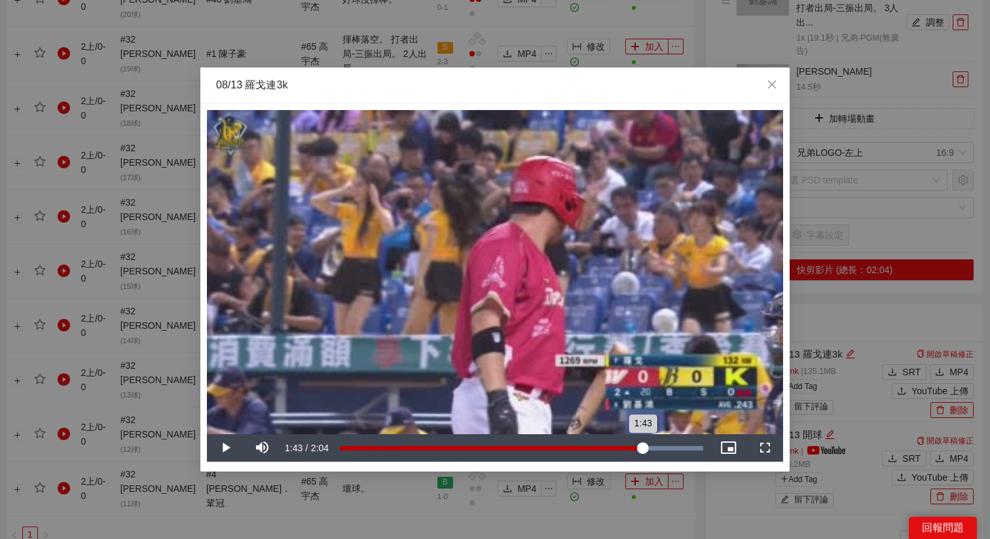
click at [642, 429] on div "1:43" at bounding box center [491, 448] width 303 height 5
click at [643, 429] on div "1:43" at bounding box center [492, 448] width 304 height 5
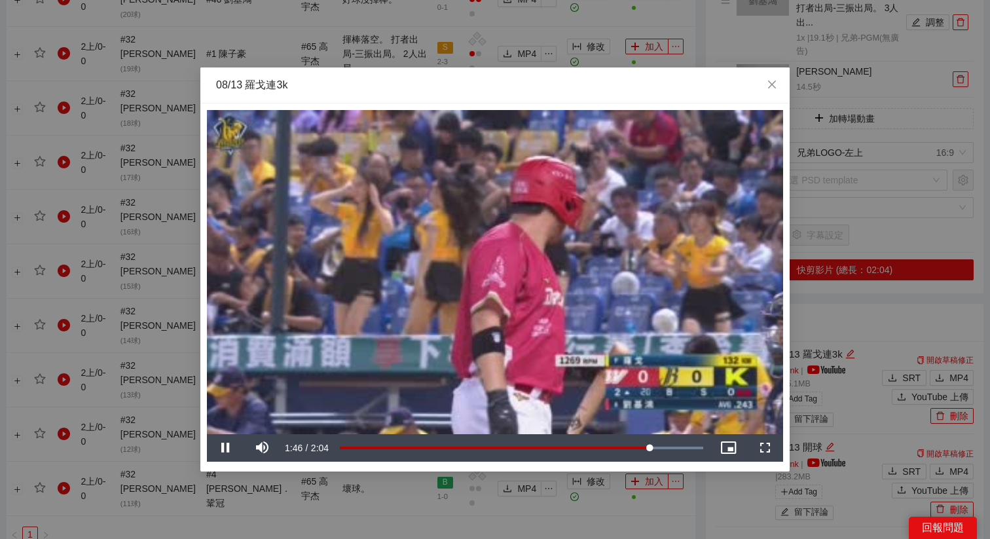
click at [645, 399] on video "Video Player" at bounding box center [495, 272] width 576 height 324
click at [649, 429] on div "1:45" at bounding box center [496, 448] width 313 height 5
click at [764, 93] on span "Close" at bounding box center [771, 84] width 35 height 35
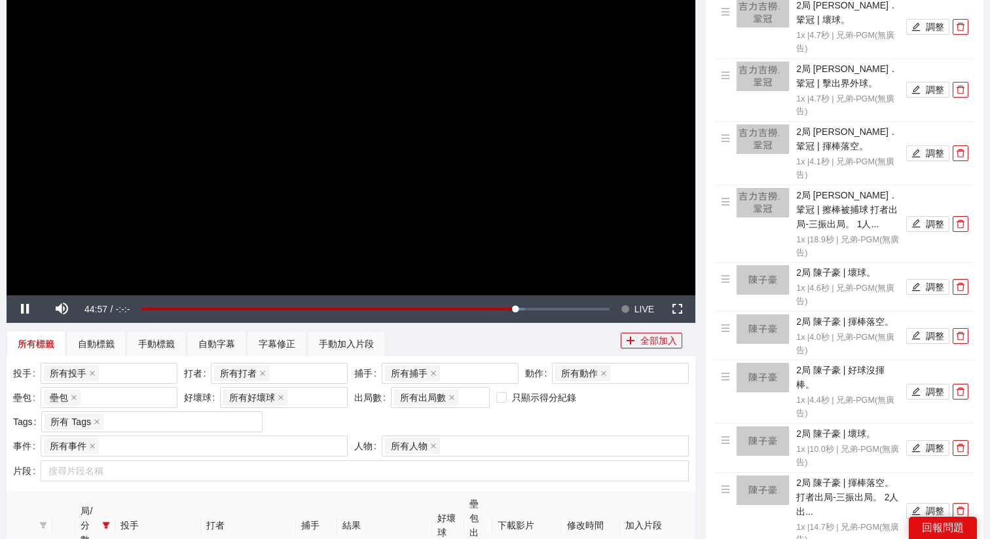
click at [545, 164] on video "Video Player" at bounding box center [351, 101] width 688 height 387
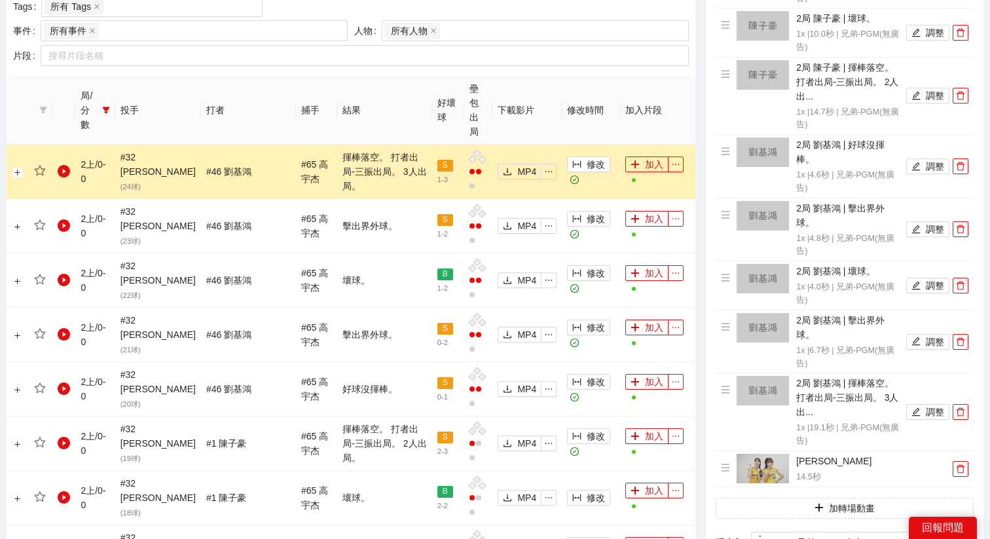
scroll to position [671, 0]
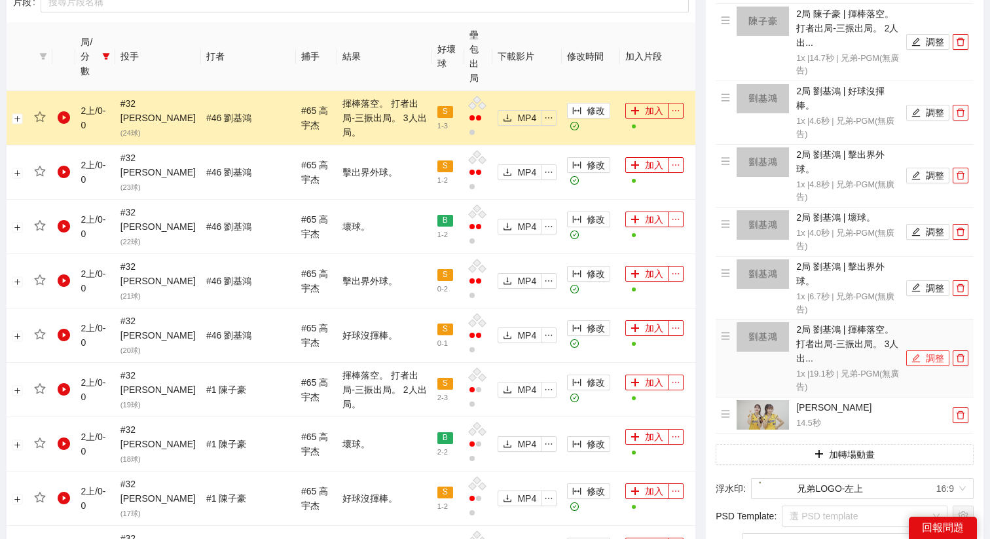
click at [785, 357] on button "調整" at bounding box center [927, 358] width 43 height 16
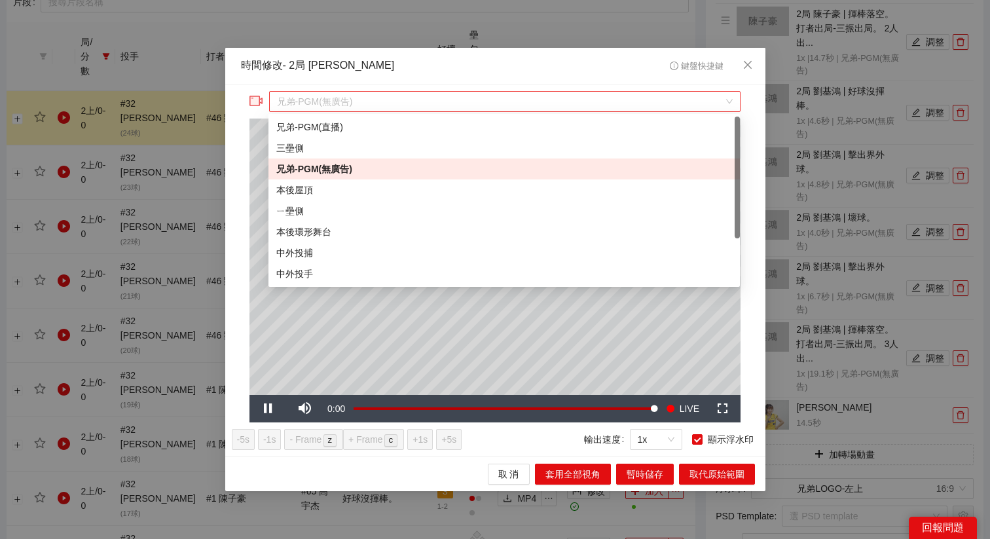
click at [450, 105] on span "兄弟-PGM(無廣告)" at bounding box center [505, 102] width 456 height 20
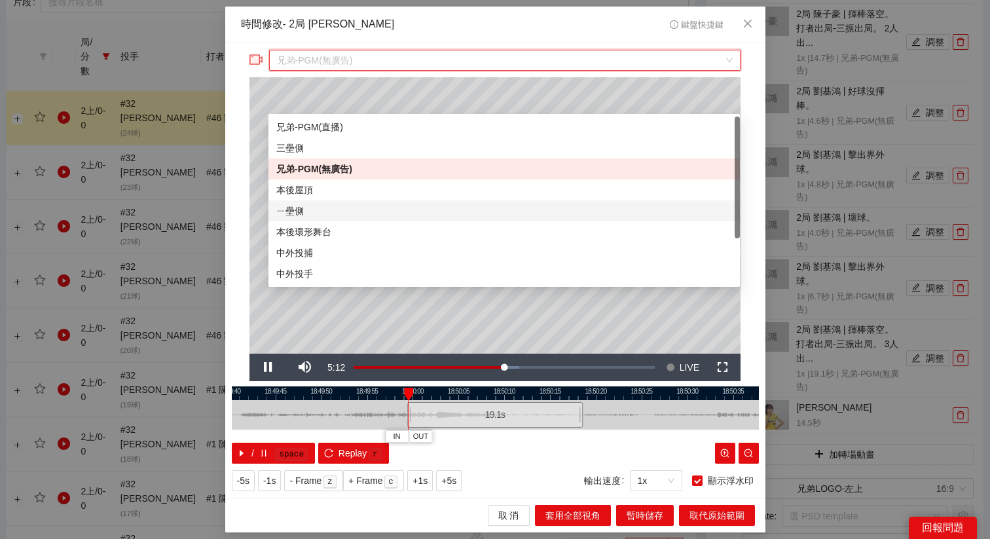
click at [327, 204] on div "ㄧ壘側" at bounding box center [504, 211] width 456 height 14
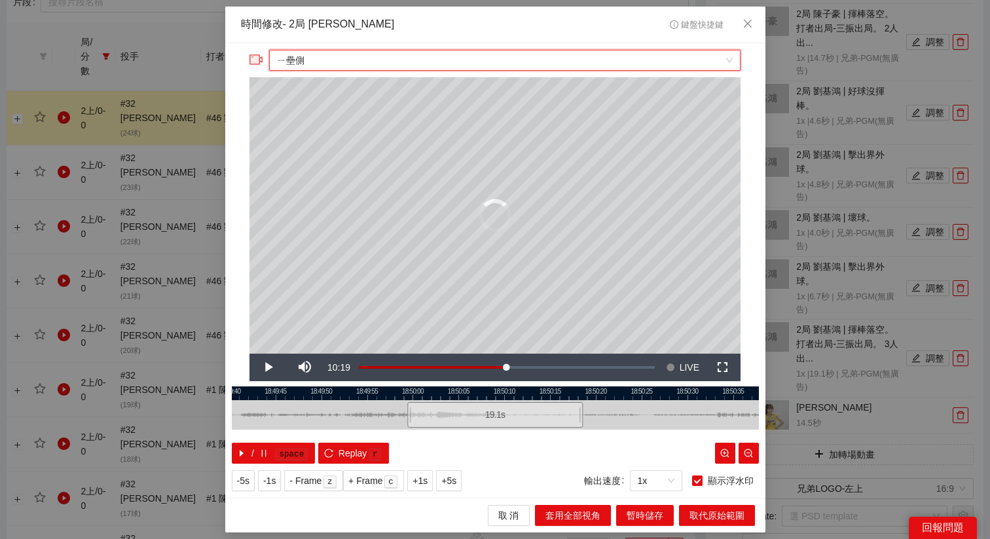
click at [563, 391] on div at bounding box center [495, 393] width 527 height 14
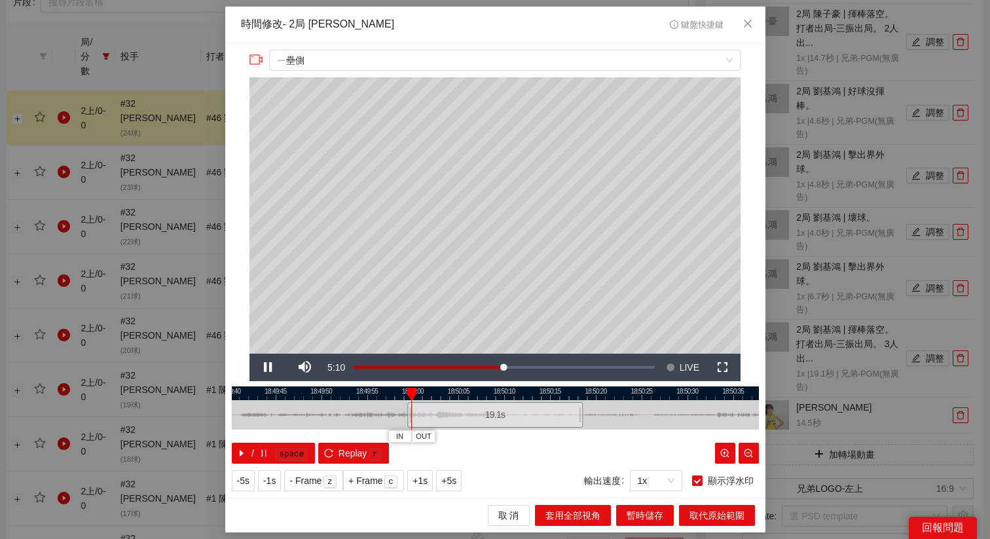
click at [552, 397] on div at bounding box center [495, 393] width 527 height 14
drag, startPoint x: 552, startPoint y: 394, endPoint x: 545, endPoint y: 395, distance: 8.0
click at [545, 395] on div at bounding box center [544, 393] width 9 height 13
click at [752, 30] on span "Close" at bounding box center [747, 24] width 35 height 35
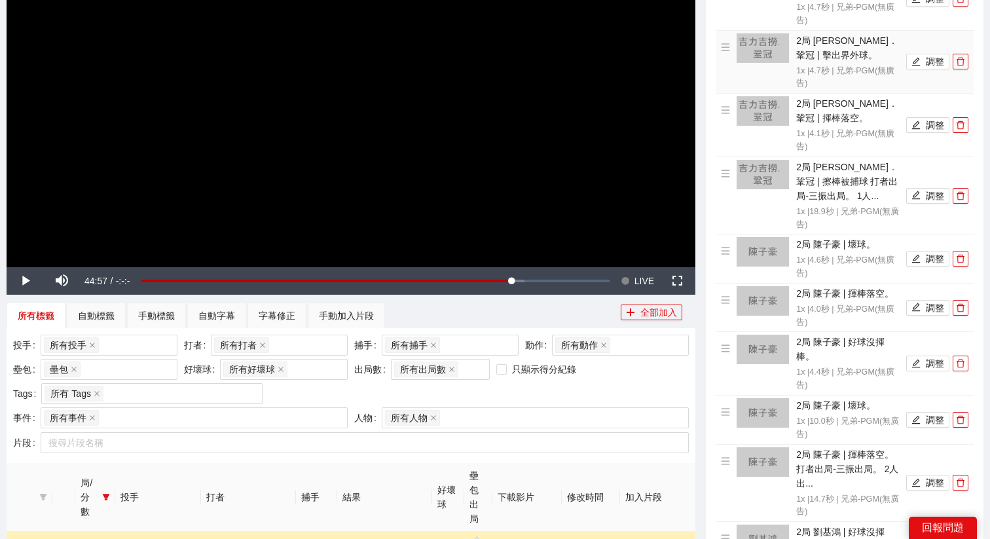
scroll to position [115, 0]
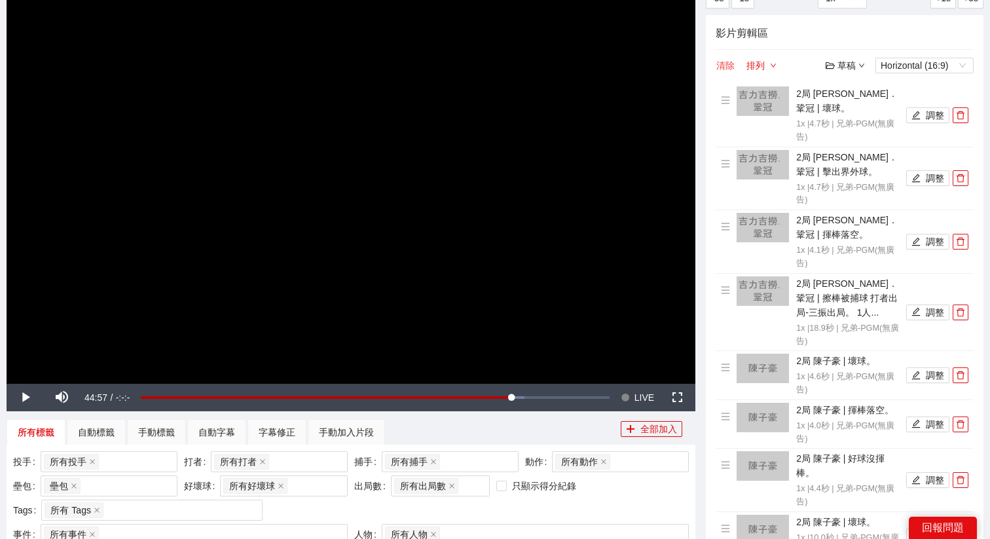
click at [718, 66] on button "清除" at bounding box center [725, 66] width 20 height 16
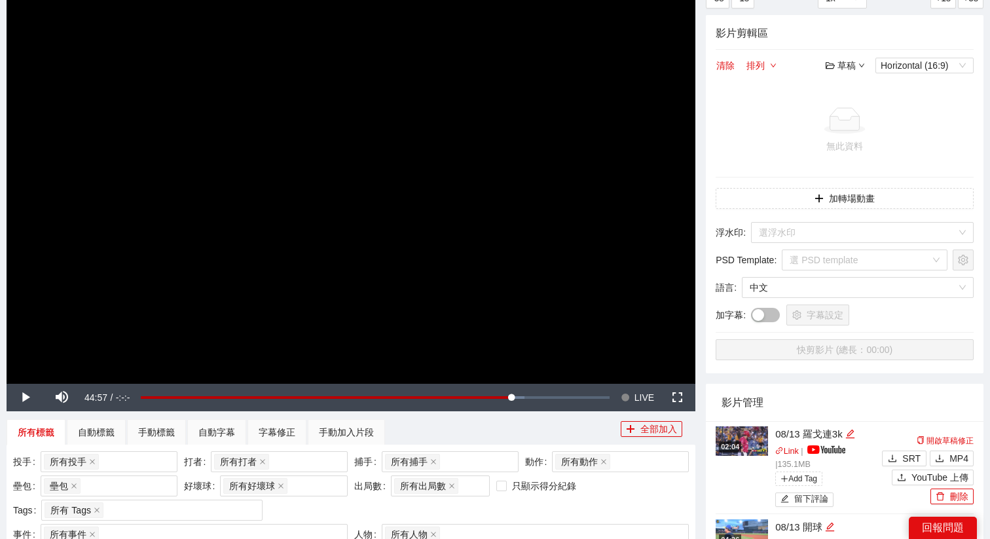
click at [565, 179] on video "Video Player" at bounding box center [351, 189] width 688 height 387
click at [634, 384] on span "LIVE" at bounding box center [644, 397] width 20 height 27
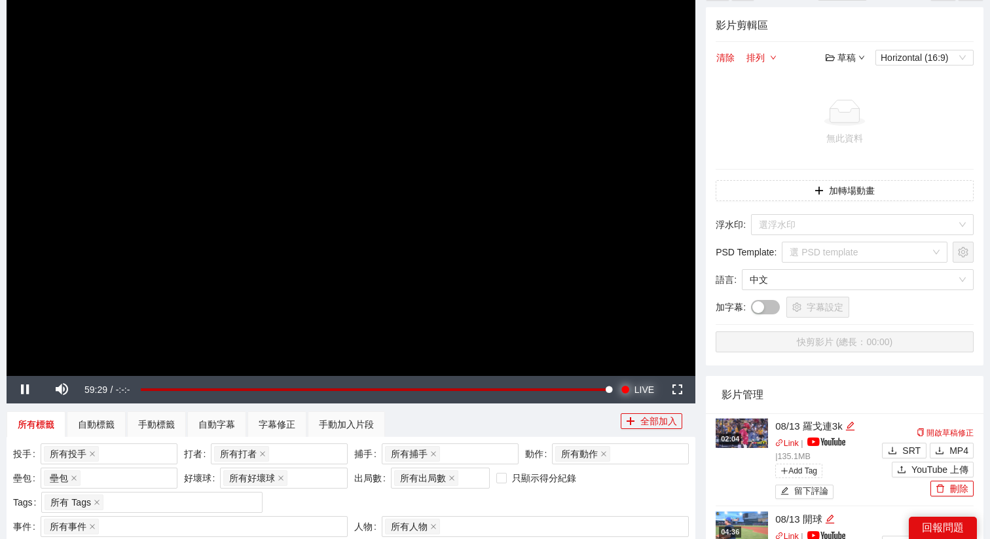
scroll to position [139, 0]
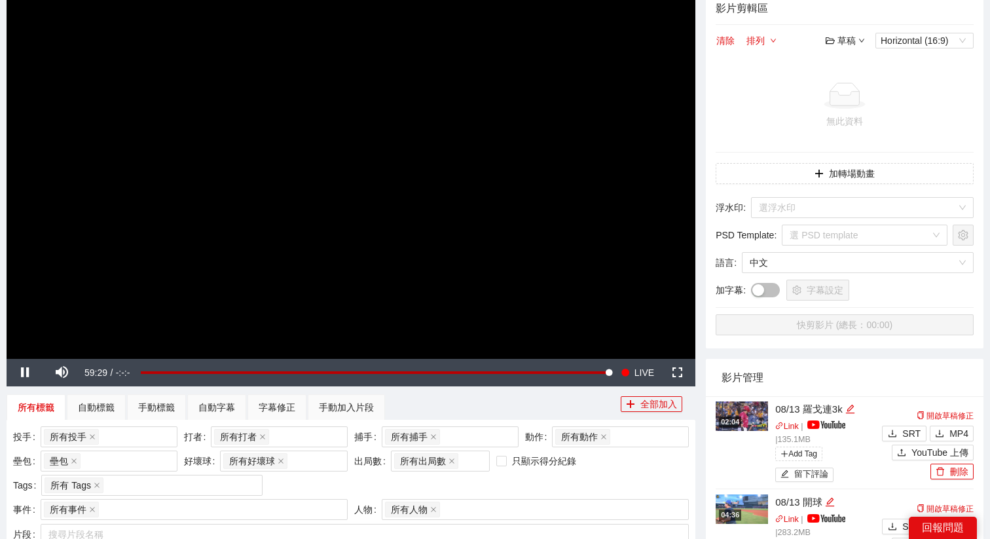
click at [342, 185] on video "Video Player" at bounding box center [351, 164] width 688 height 387
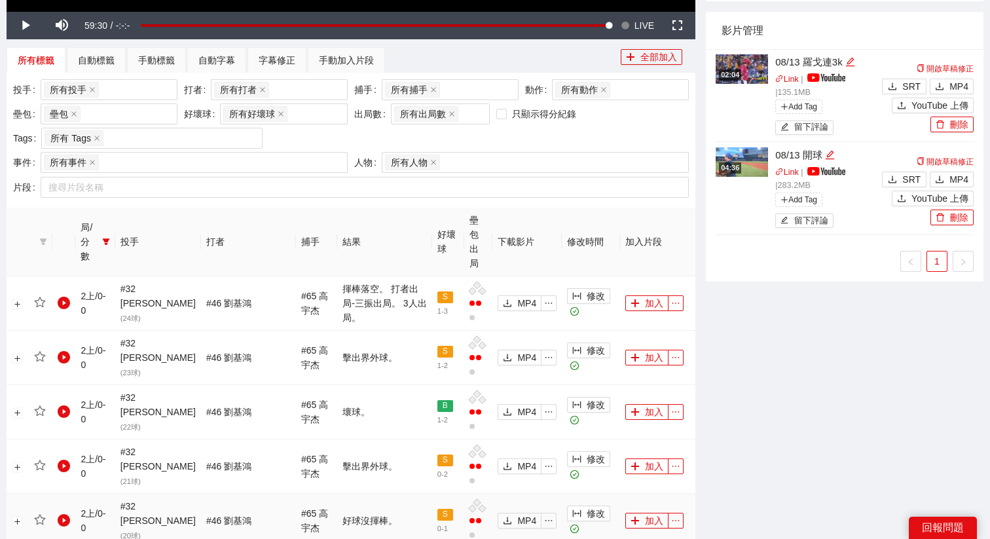
scroll to position [400, 0]
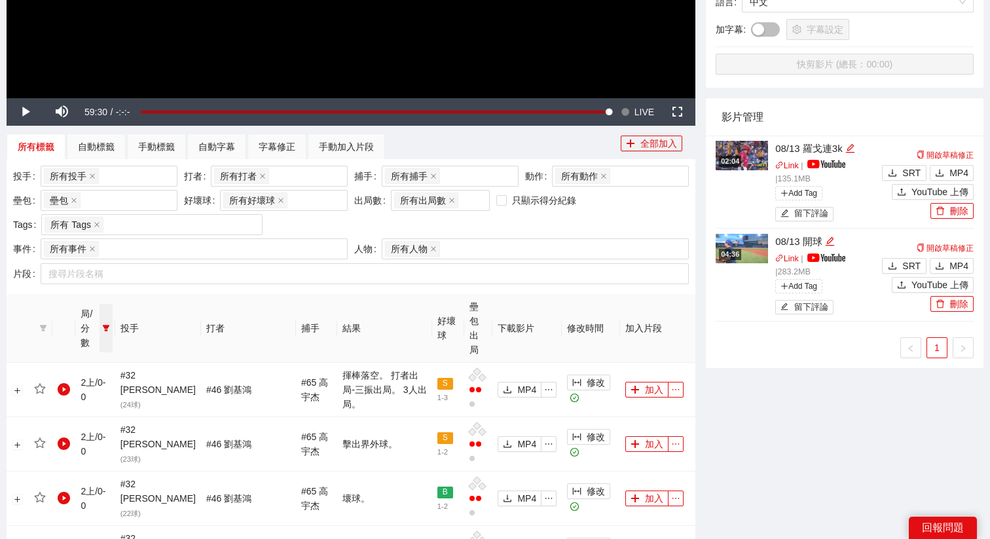
click at [113, 310] on span at bounding box center [105, 328] width 13 height 48
click at [55, 388] on span "2上" at bounding box center [65, 388] width 20 height 10
click at [60, 425] on span "3上" at bounding box center [65, 430] width 20 height 10
click at [94, 429] on span "確 定" at bounding box center [94, 477] width 21 height 14
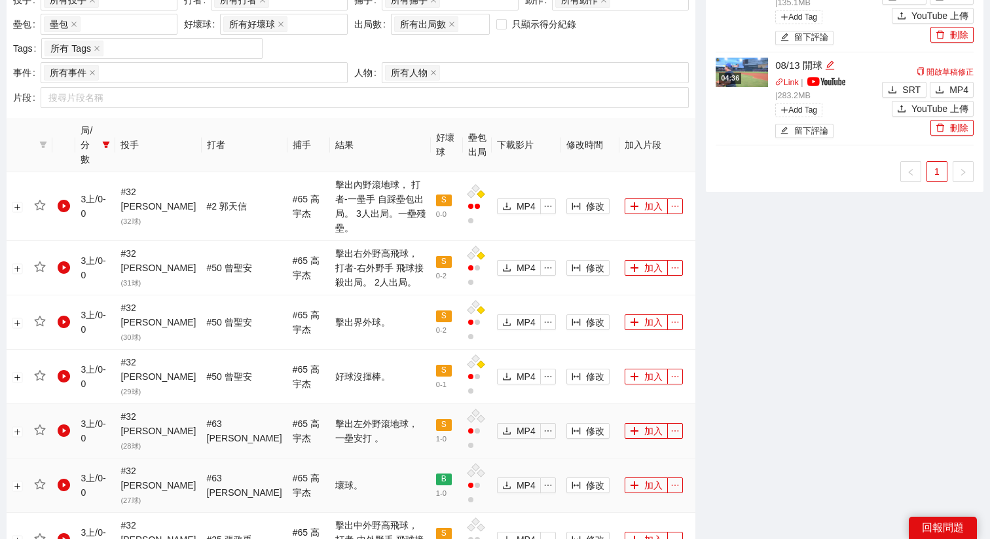
scroll to position [593, 0]
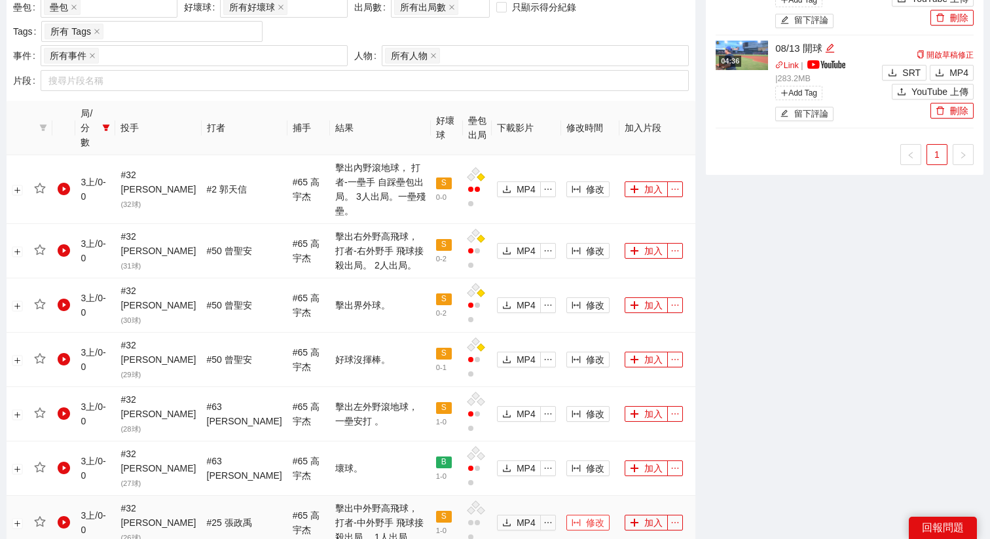
click at [571, 429] on span "column-width" at bounding box center [575, 523] width 9 height 10
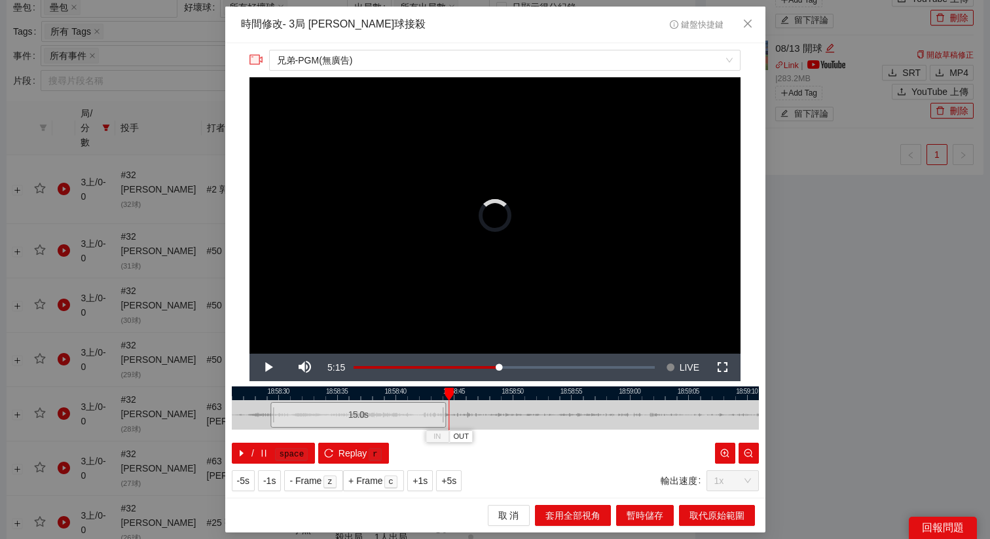
drag, startPoint x: 448, startPoint y: 412, endPoint x: 311, endPoint y: 410, distance: 136.8
click at [311, 410] on div "15.0 s" at bounding box center [357, 415] width 175 height 26
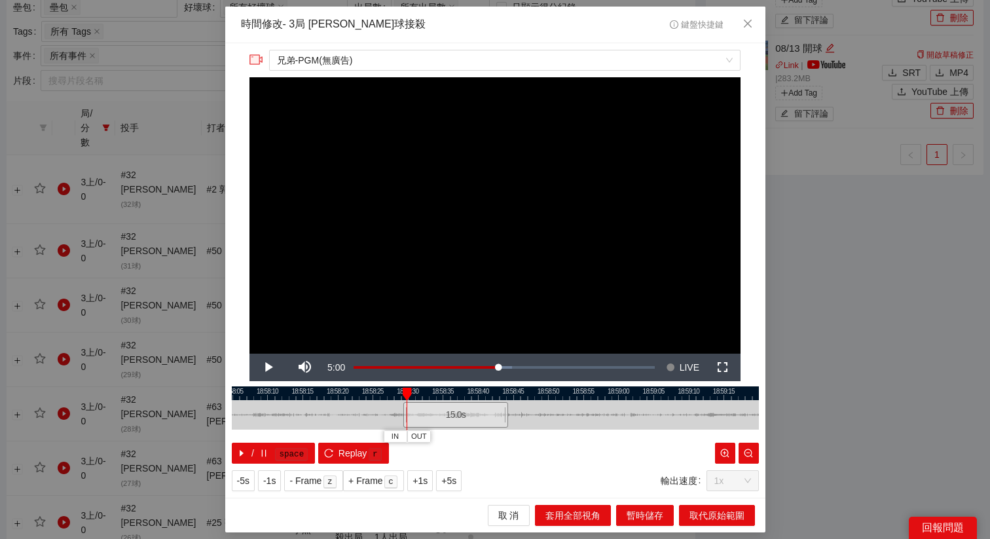
drag, startPoint x: 340, startPoint y: 391, endPoint x: 445, endPoint y: 393, distance: 105.4
click at [445, 393] on div at bounding box center [599, 393] width 527 height 14
drag, startPoint x: 442, startPoint y: 410, endPoint x: 414, endPoint y: 410, distance: 28.1
click at [414, 410] on div "15.0 s" at bounding box center [428, 415] width 105 height 26
drag, startPoint x: 414, startPoint y: 410, endPoint x: 406, endPoint y: 410, distance: 7.9
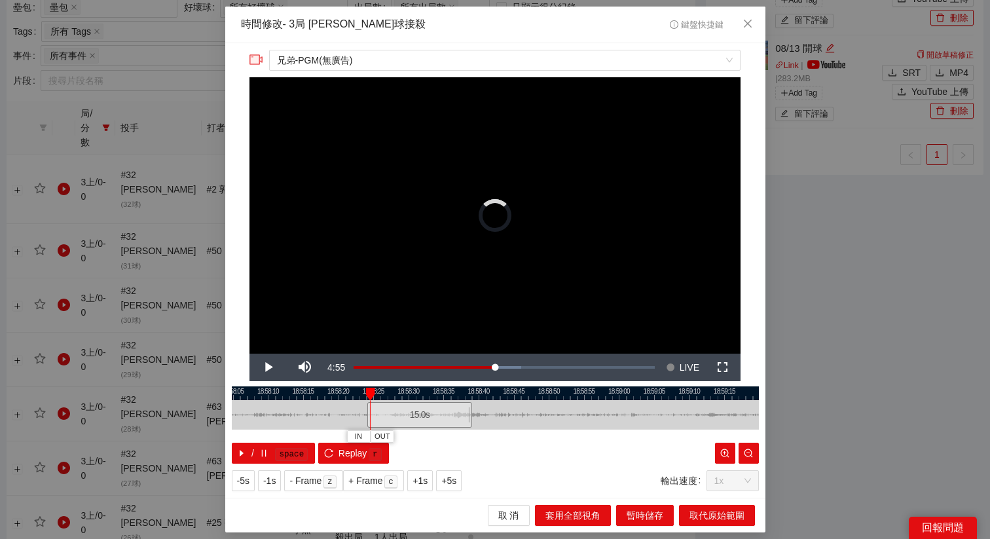
click at [405, 410] on div "15.0 s" at bounding box center [419, 415] width 105 height 26
click at [410, 412] on div "15.0 s" at bounding box center [420, 415] width 105 height 26
click at [461, 429] on button "+5s" at bounding box center [449, 480] width 26 height 21
click at [427, 429] on span "+1s" at bounding box center [419, 480] width 15 height 14
click at [421, 395] on div at bounding box center [495, 393] width 527 height 14
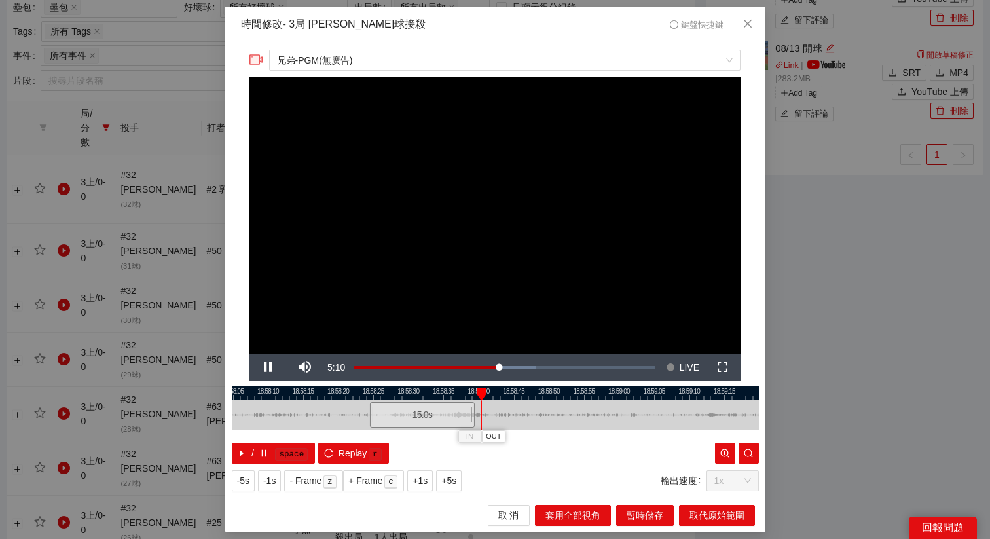
click at [430, 391] on div at bounding box center [495, 393] width 527 height 14
click at [457, 429] on span "OUT" at bounding box center [451, 437] width 16 height 12
click at [716, 429] on button "取代原始範圍" at bounding box center [717, 515] width 76 height 21
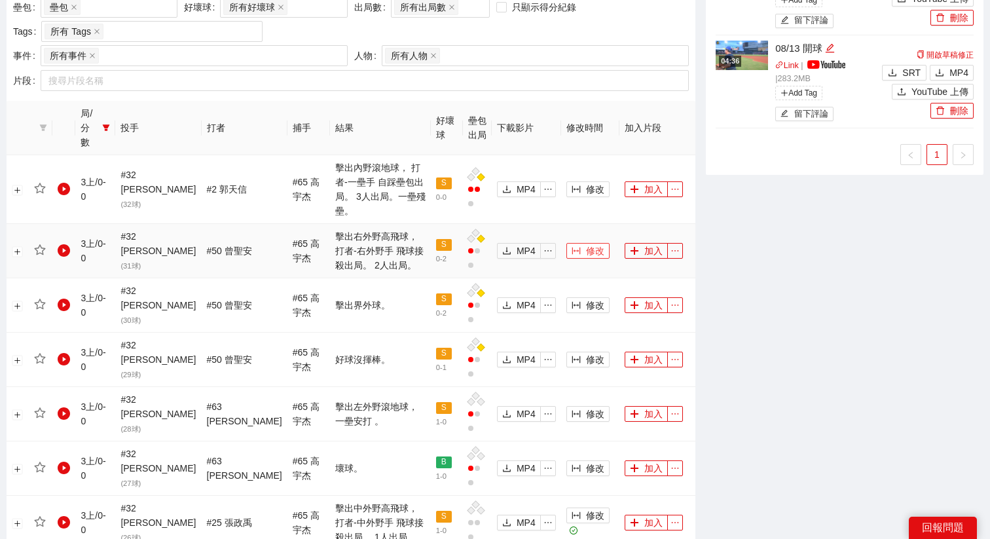
click at [571, 246] on icon "column-width" at bounding box center [575, 250] width 9 height 9
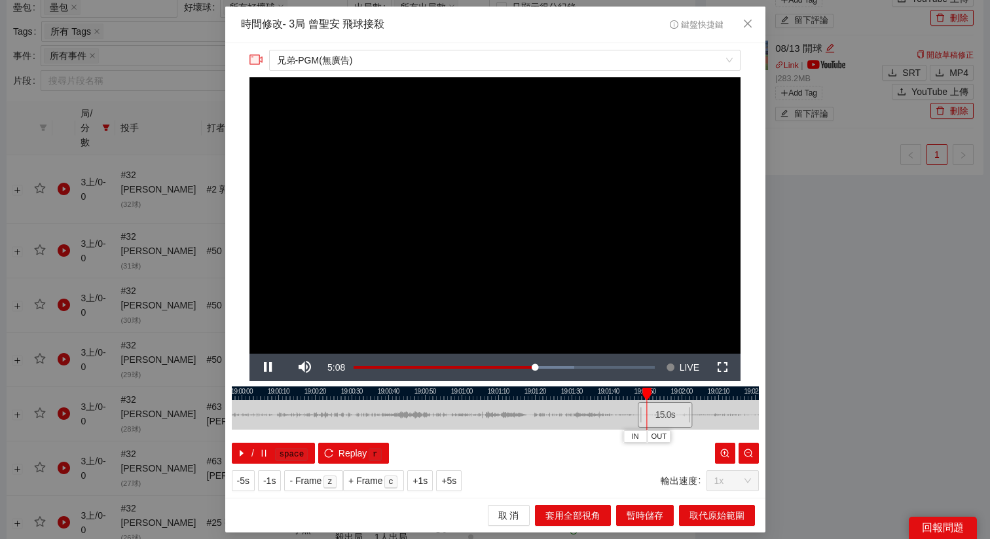
drag, startPoint x: 498, startPoint y: 397, endPoint x: 675, endPoint y: 402, distance: 176.8
click at [674, 399] on div at bounding box center [666, 393] width 527 height 14
drag, startPoint x: 669, startPoint y: 414, endPoint x: 348, endPoint y: 419, distance: 320.7
click at [348, 419] on div "15.0 s" at bounding box center [348, 415] width 55 height 26
click at [268, 367] on span "Video Player" at bounding box center [268, 367] width 0 height 0
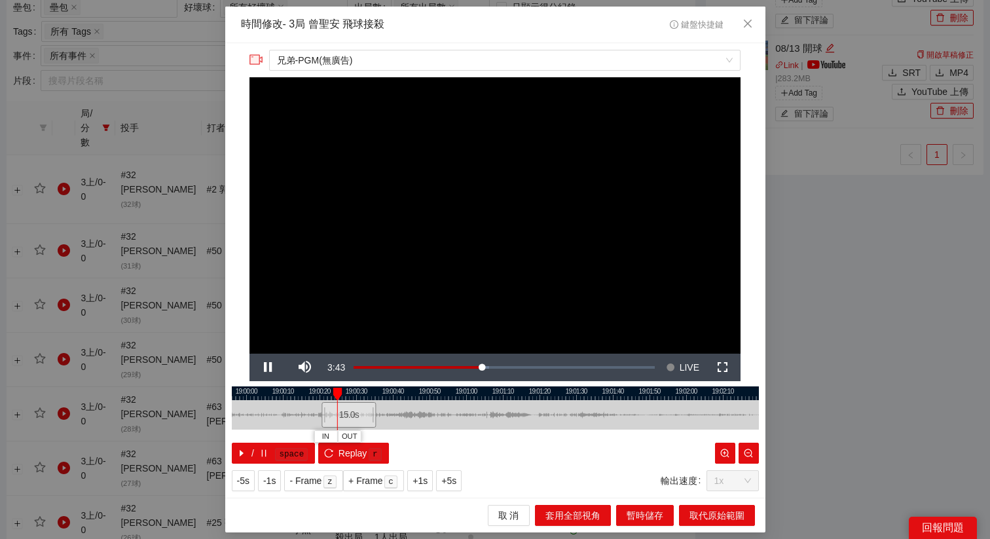
click at [345, 402] on div "15.0 s" at bounding box center [348, 415] width 55 height 26
drag, startPoint x: 345, startPoint y: 402, endPoint x: 424, endPoint y: 409, distance: 79.5
click at [424, 409] on div "15.0 s" at bounding box center [430, 415] width 55 height 26
drag, startPoint x: 425, startPoint y: 413, endPoint x: 395, endPoint y: 414, distance: 30.1
click at [395, 414] on div "15.0 s" at bounding box center [397, 415] width 55 height 26
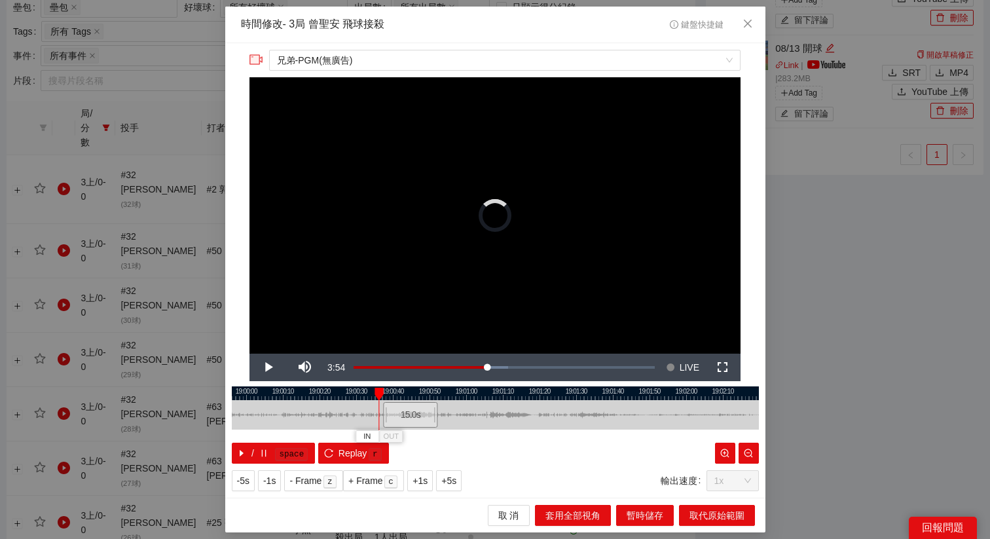
drag, startPoint x: 395, startPoint y: 414, endPoint x: 407, endPoint y: 414, distance: 12.4
click at [407, 414] on div "15.0 s" at bounding box center [410, 415] width 55 height 26
click at [404, 414] on div "15.0 s" at bounding box center [407, 415] width 55 height 26
click at [403, 414] on div "15.0 s" at bounding box center [406, 415] width 55 height 26
click at [418, 429] on span "+1s" at bounding box center [419, 480] width 15 height 14
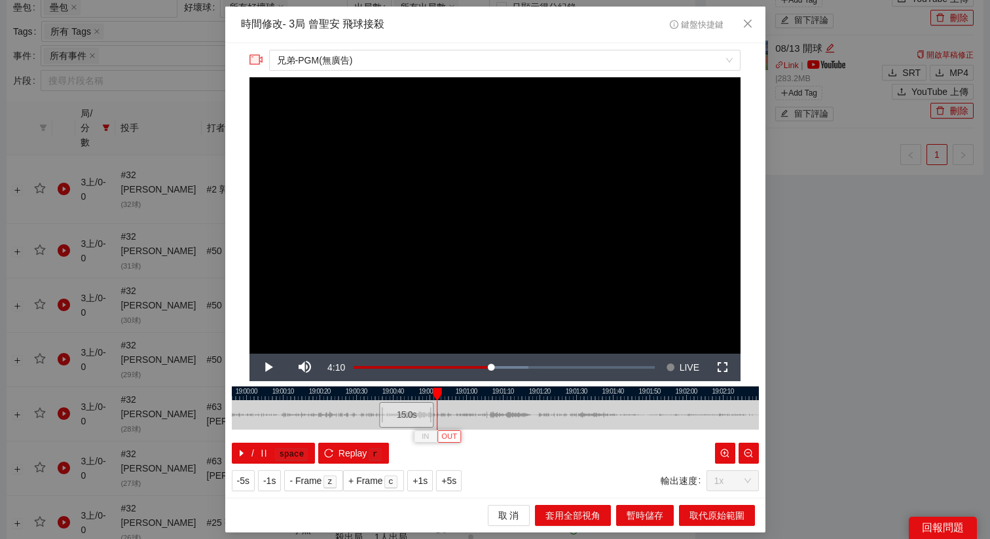
click at [456, 429] on span "OUT" at bounding box center [449, 437] width 16 height 12
click at [694, 429] on span "取代原始範圍" at bounding box center [716, 515] width 55 height 14
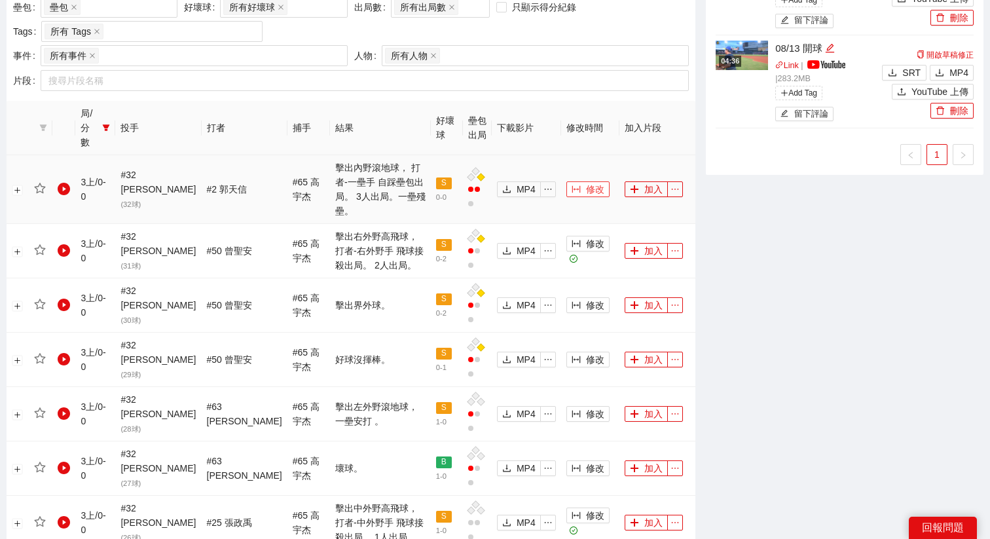
click at [586, 182] on span "修改" at bounding box center [595, 189] width 18 height 14
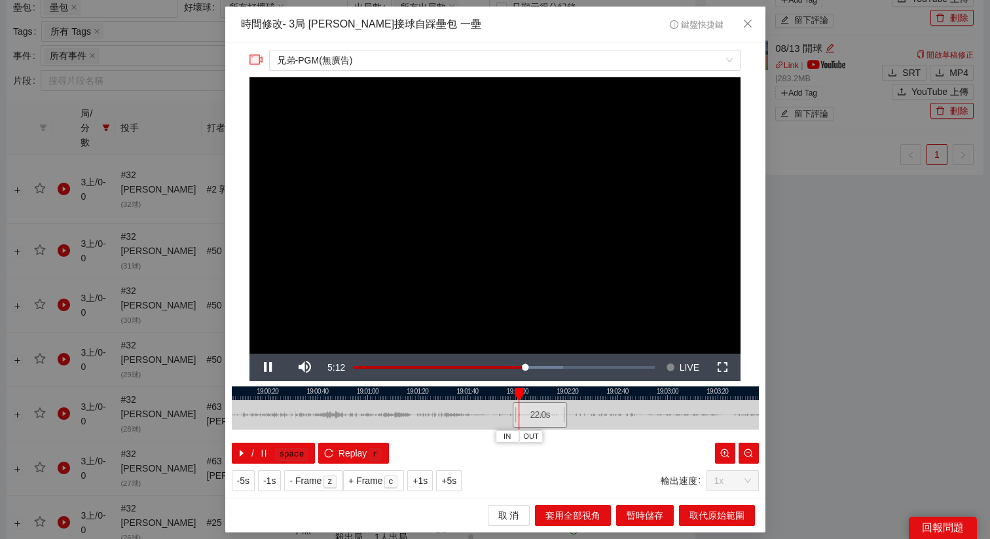
drag, startPoint x: 539, startPoint y: 393, endPoint x: 562, endPoint y: 394, distance: 22.9
click at [562, 394] on div at bounding box center [568, 393] width 527 height 14
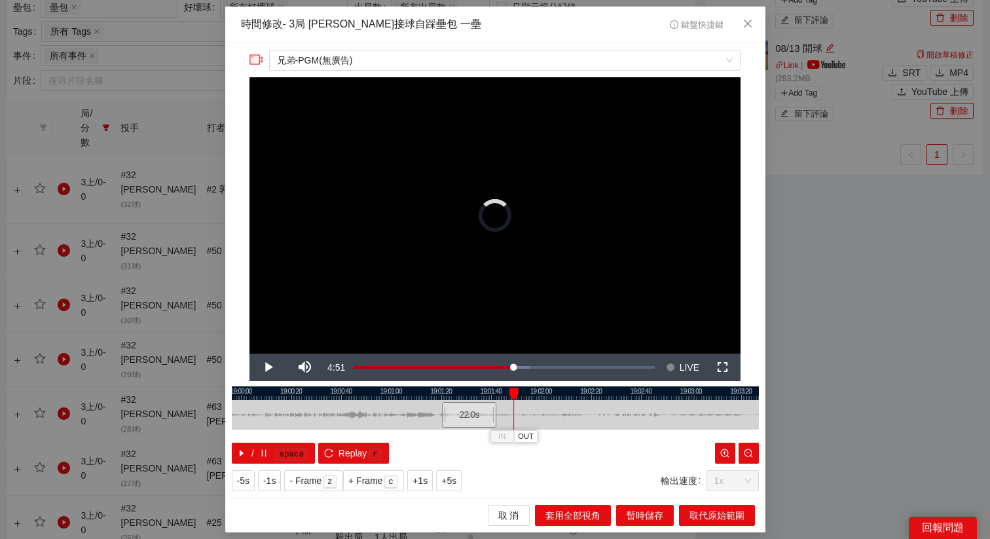
drag, startPoint x: 562, startPoint y: 416, endPoint x: 467, endPoint y: 416, distance: 94.2
click at [467, 416] on div "22.0 s" at bounding box center [469, 415] width 55 height 26
drag, startPoint x: 467, startPoint y: 416, endPoint x: 450, endPoint y: 416, distance: 17.0
click at [450, 416] on div "22.0 s" at bounding box center [452, 415] width 55 height 26
drag, startPoint x: 450, startPoint y: 416, endPoint x: 414, endPoint y: 416, distance: 36.7
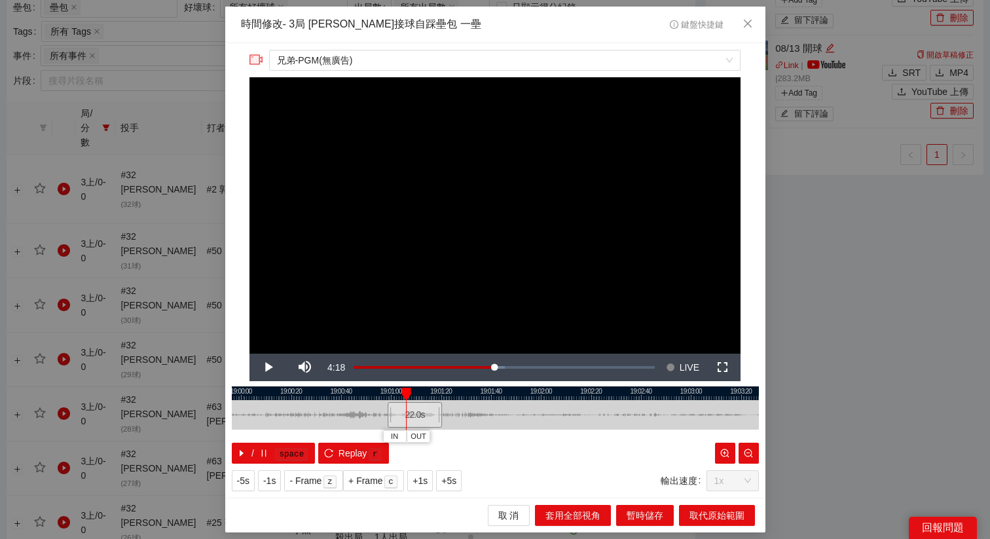
click at [413, 416] on div "22.0 s" at bounding box center [414, 415] width 55 height 26
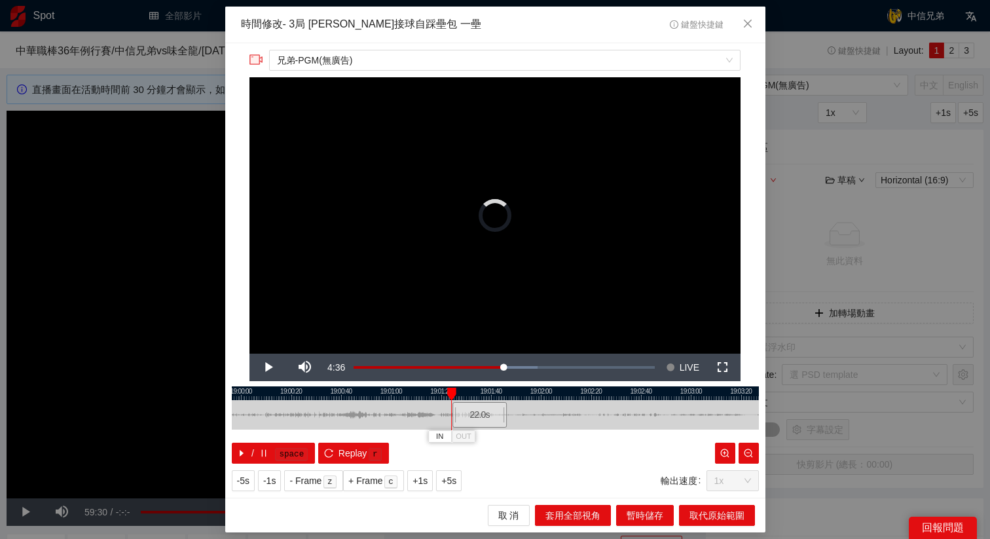
scroll to position [593, 0]
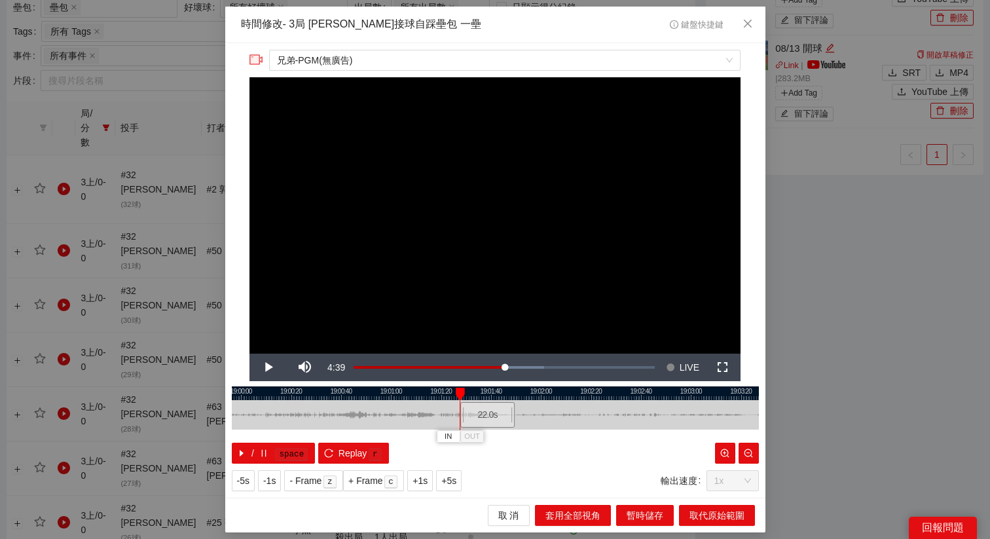
click at [486, 417] on div "22.0 s" at bounding box center [487, 415] width 55 height 26
click at [452, 476] on span "+5s" at bounding box center [448, 480] width 15 height 14
click at [427, 483] on span "+1s" at bounding box center [419, 480] width 15 height 14
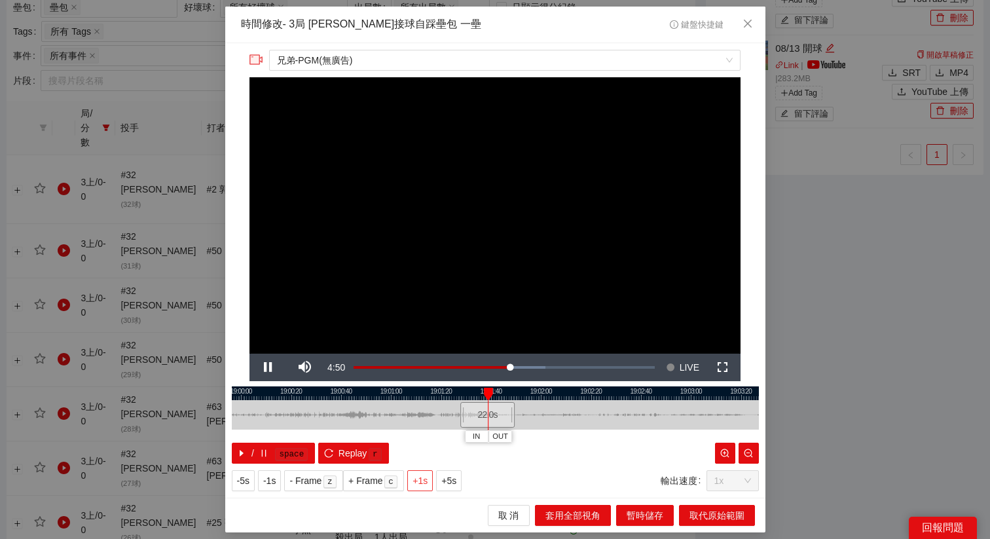
click at [427, 483] on span "+1s" at bounding box center [419, 480] width 15 height 14
click at [522, 438] on span "OUT" at bounding box center [518, 437] width 16 height 12
click at [702, 512] on span "取代原始範圍" at bounding box center [716, 515] width 55 height 14
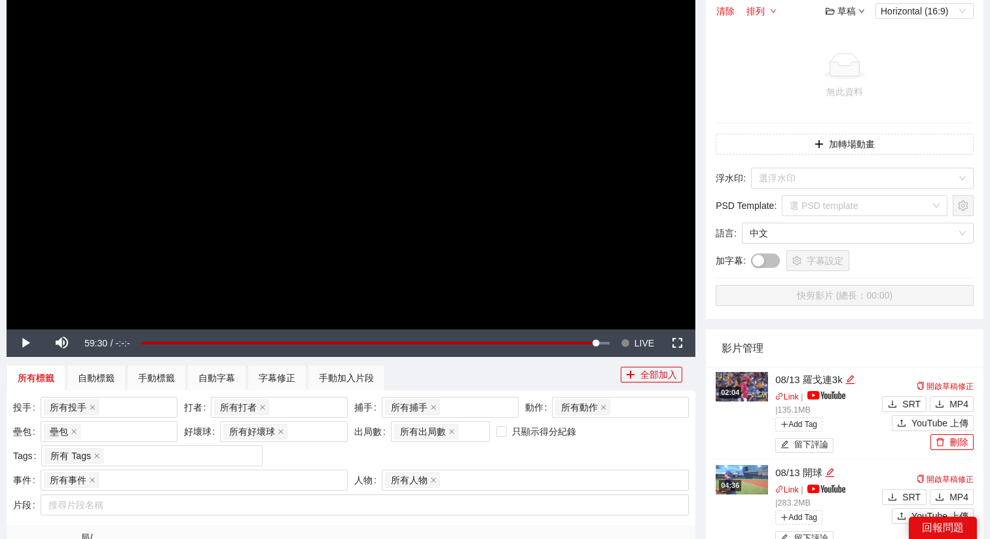
scroll to position [0, 0]
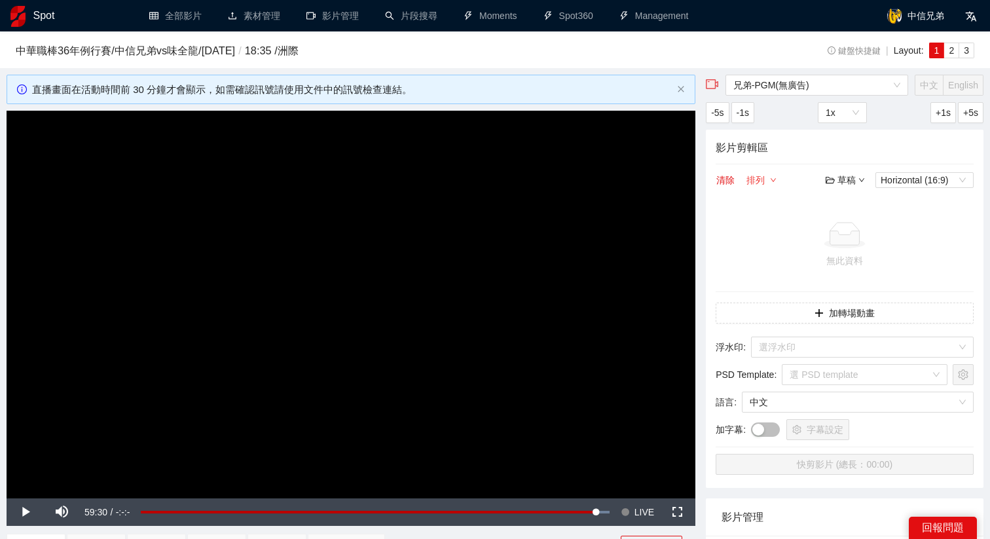
click at [762, 173] on button "排列" at bounding box center [760, 180] width 31 height 16
click at [831, 181] on icon "folder-open" at bounding box center [829, 179] width 9 height 9
click at [843, 205] on link "開啟" at bounding box center [848, 203] width 30 height 10
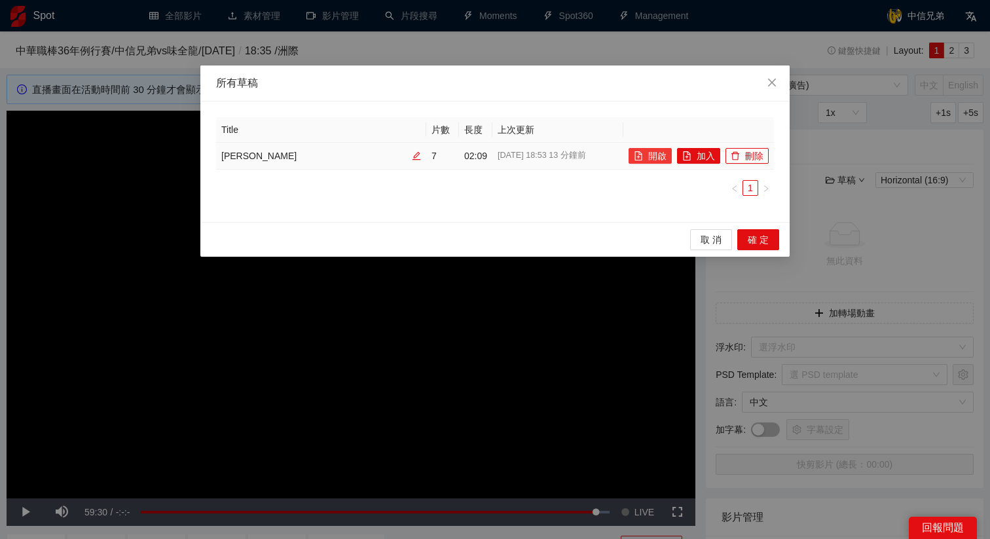
click at [646, 150] on button "開啟" at bounding box center [649, 156] width 43 height 16
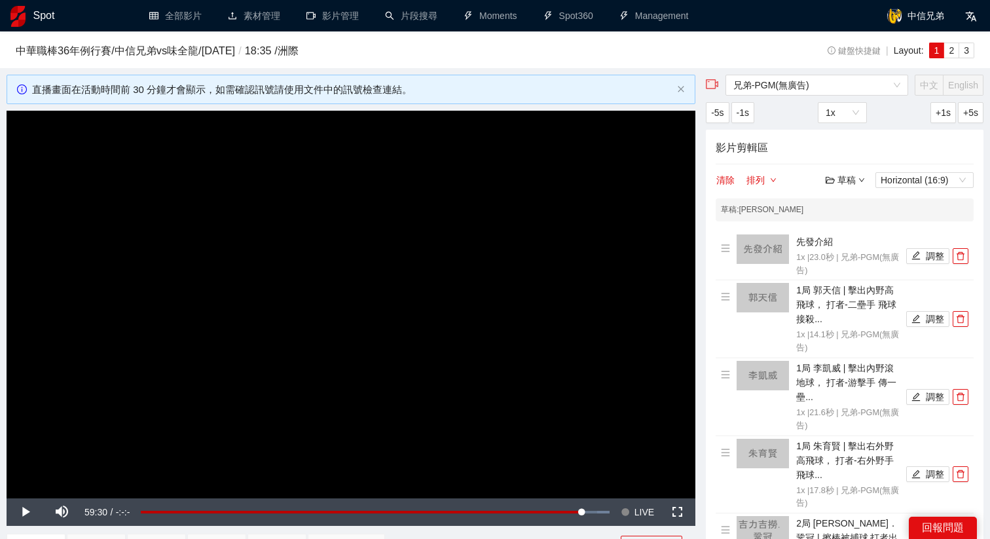
click at [416, 235] on video "Video Player" at bounding box center [351, 304] width 688 height 387
click at [637, 512] on span "LIVE" at bounding box center [644, 511] width 20 height 27
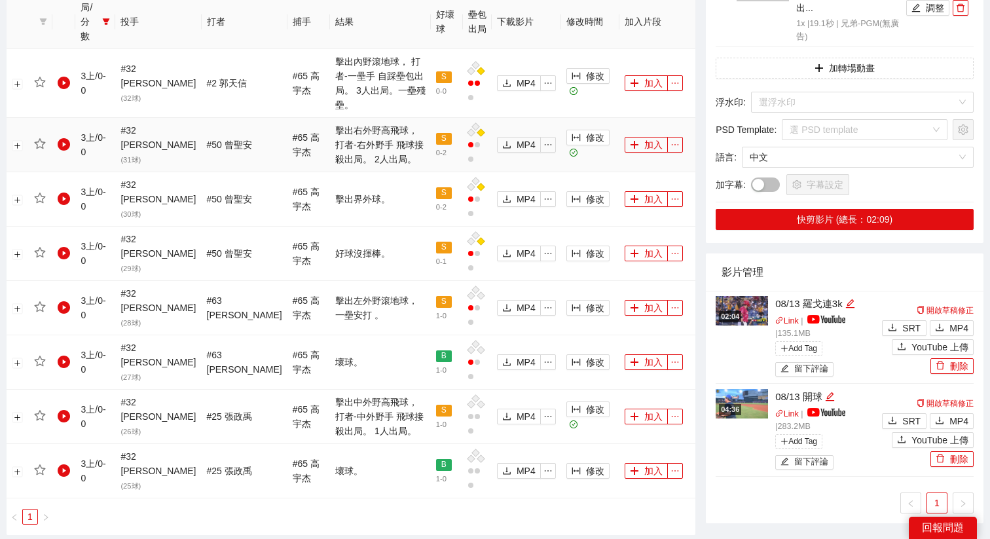
scroll to position [790, 0]
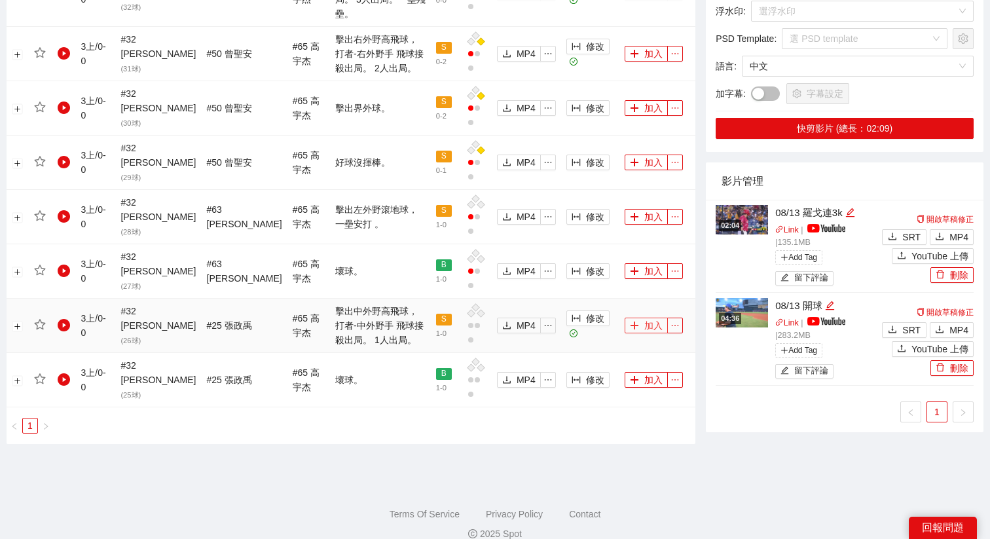
click at [639, 317] on button "加入" at bounding box center [645, 325] width 43 height 16
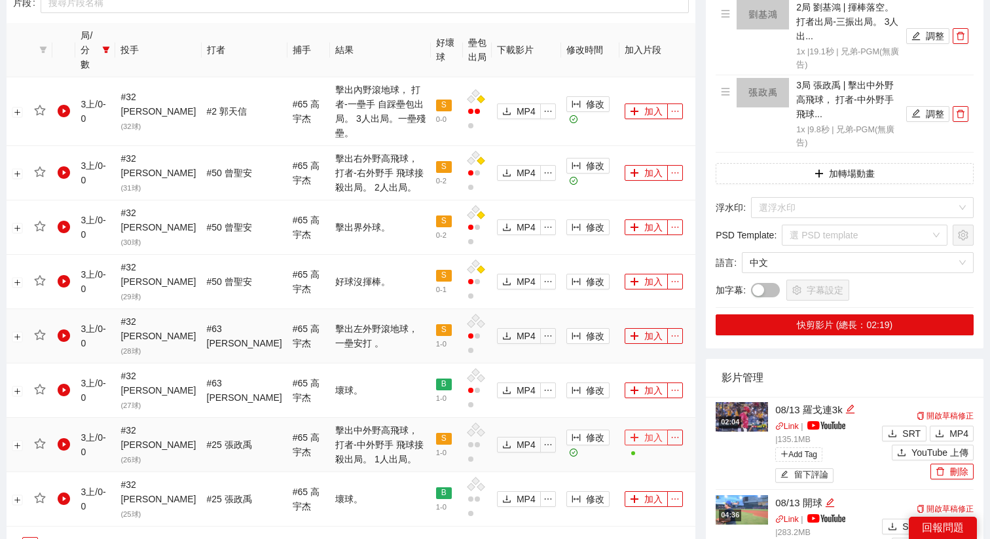
scroll to position [660, 0]
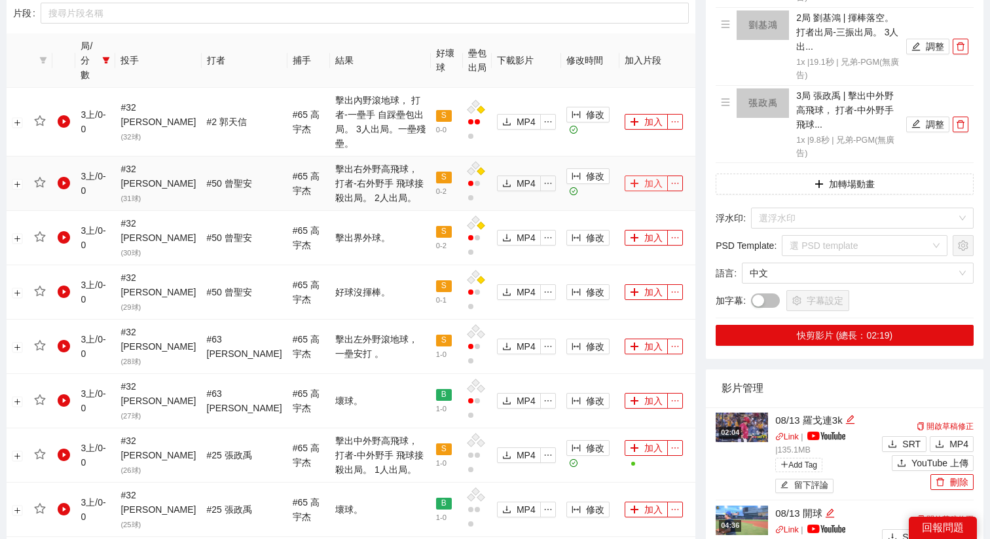
click at [644, 175] on button "加入" at bounding box center [645, 183] width 43 height 16
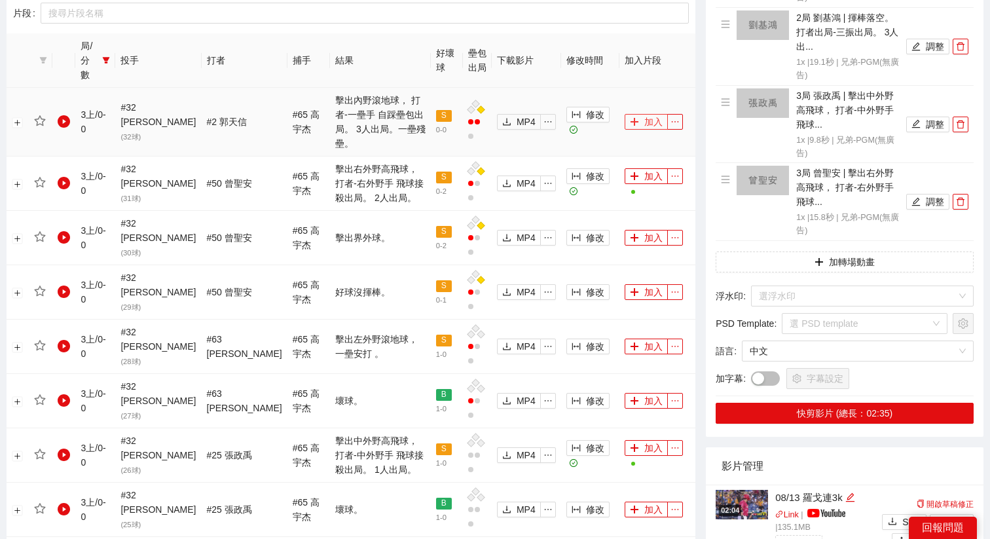
click at [647, 114] on button "加入" at bounding box center [645, 122] width 43 height 16
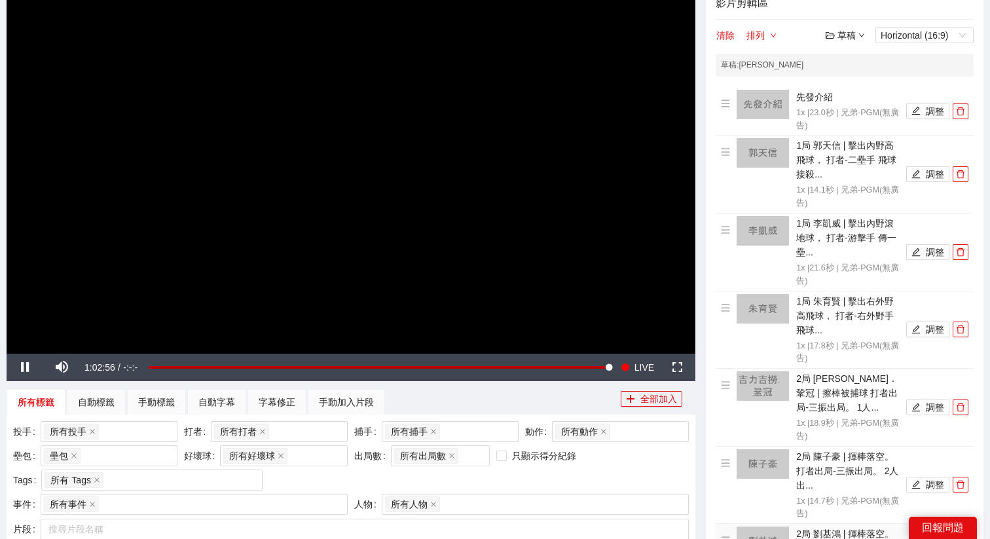
scroll to position [0, 0]
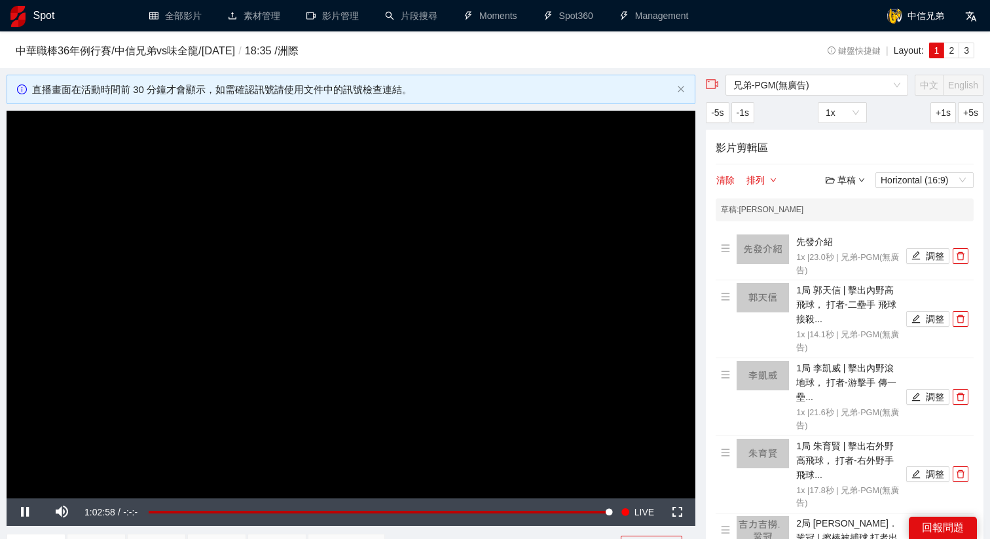
click at [842, 176] on div "草稿" at bounding box center [844, 180] width 39 height 14
click at [857, 228] on link "儲存" at bounding box center [848, 229] width 30 height 10
click at [460, 342] on video "Video Player" at bounding box center [351, 304] width 688 height 387
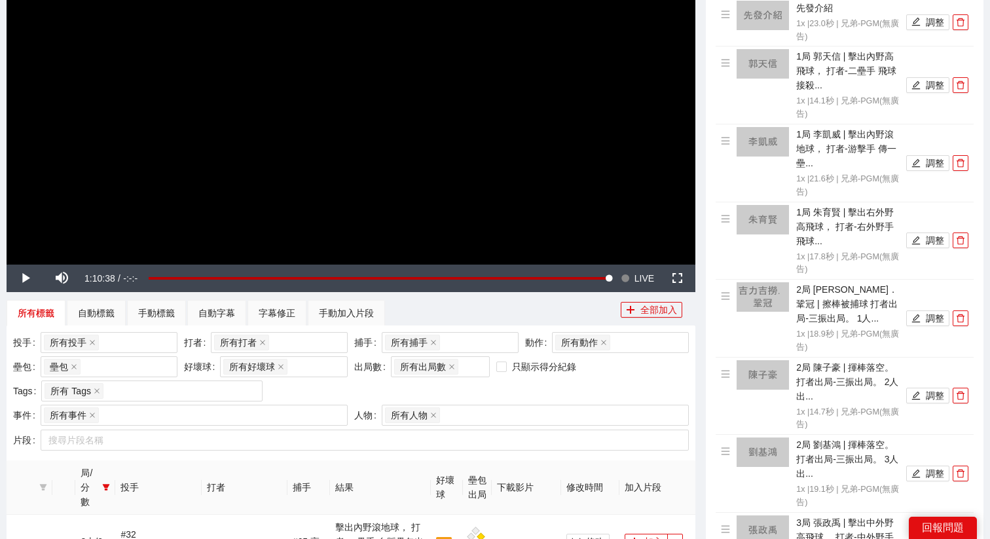
scroll to position [416, 0]
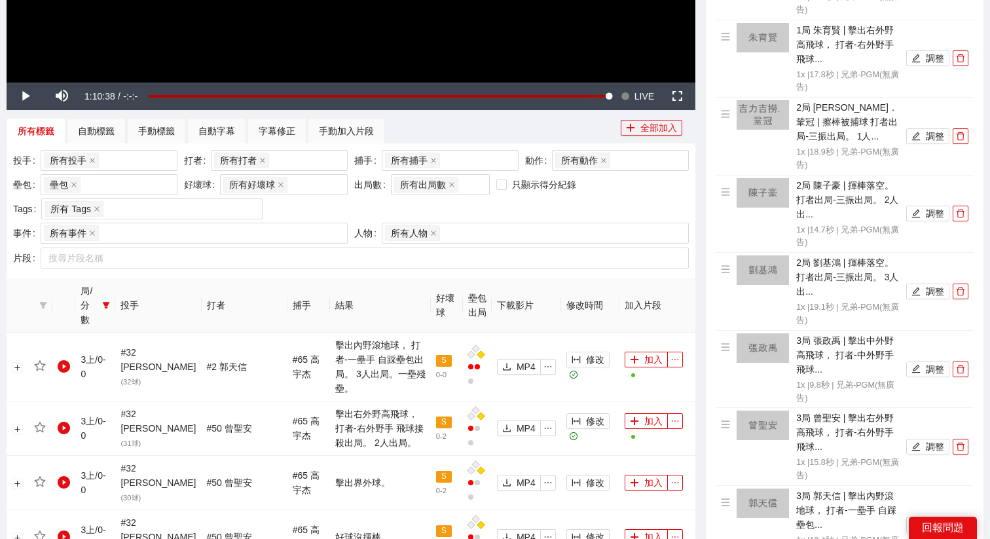
click at [115, 299] on th "局/分數" at bounding box center [95, 305] width 40 height 54
click at [110, 301] on icon "filter" at bounding box center [106, 305] width 8 height 8
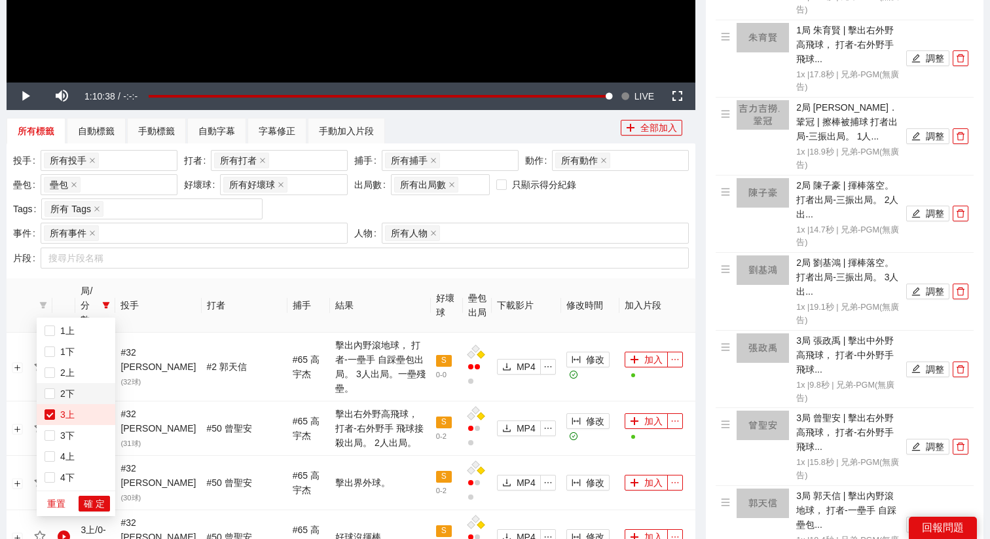
scroll to position [437, 0]
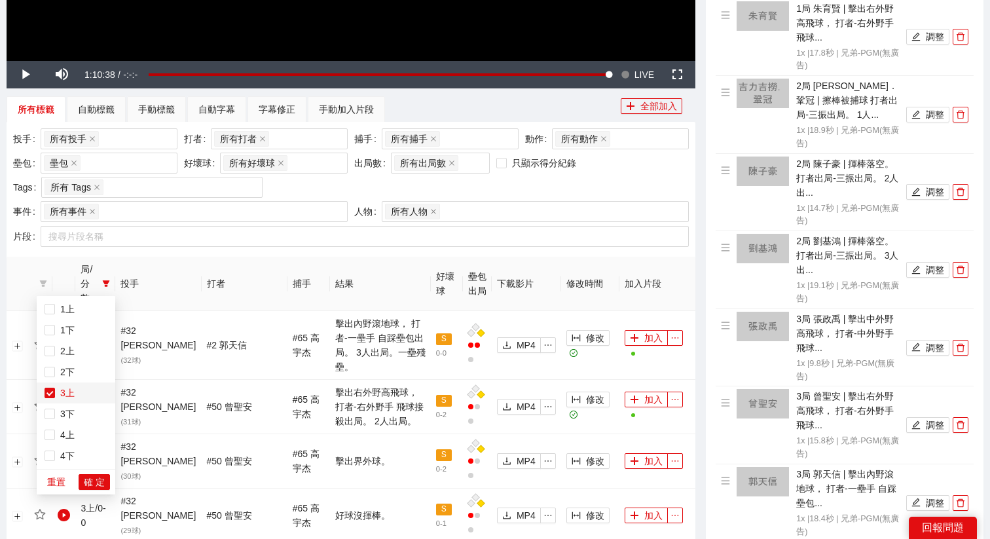
click at [70, 391] on span "3上" at bounding box center [65, 392] width 20 height 10
click at [64, 425] on li "4上" at bounding box center [76, 434] width 79 height 21
click at [90, 479] on span "確 定" at bounding box center [94, 481] width 21 height 14
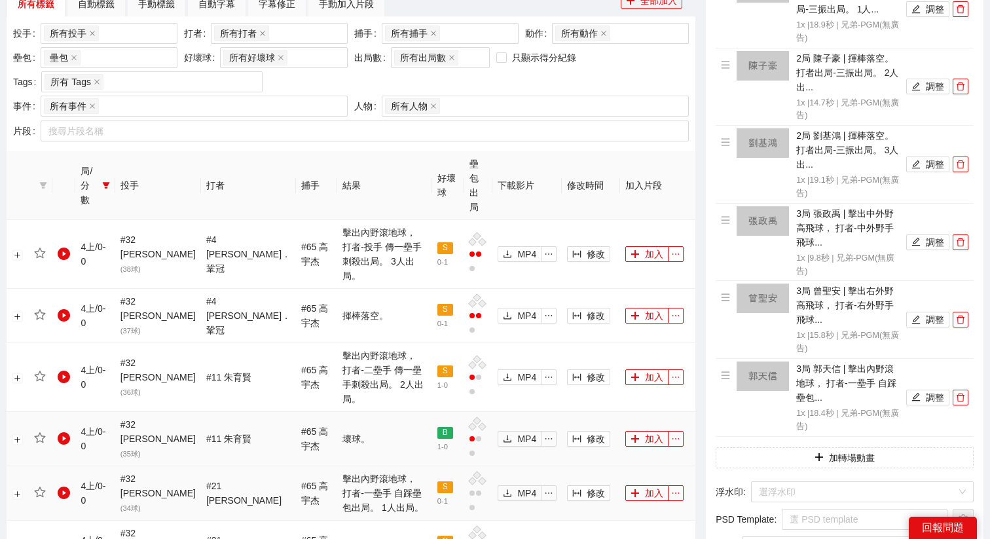
scroll to position [548, 0]
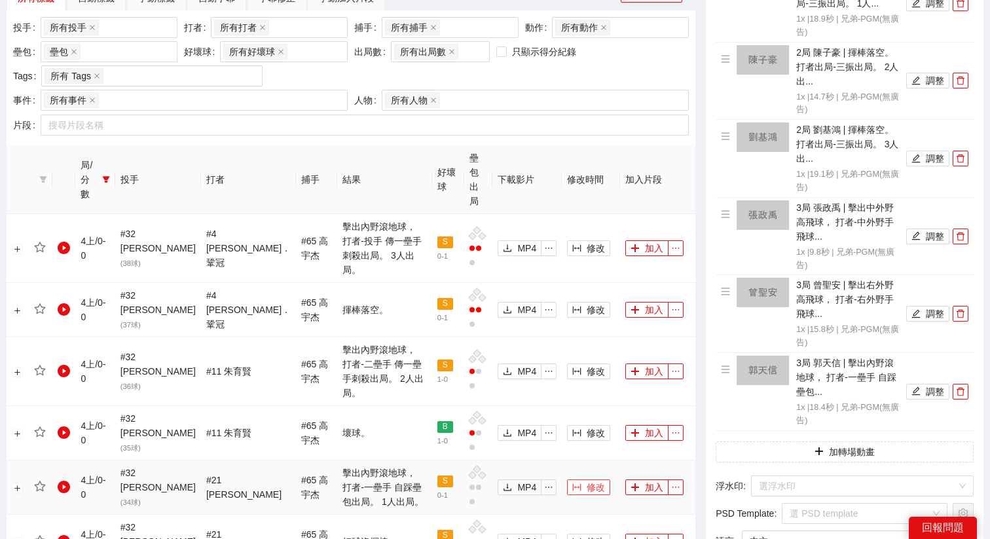
click at [589, 480] on span "修改" at bounding box center [595, 487] width 18 height 14
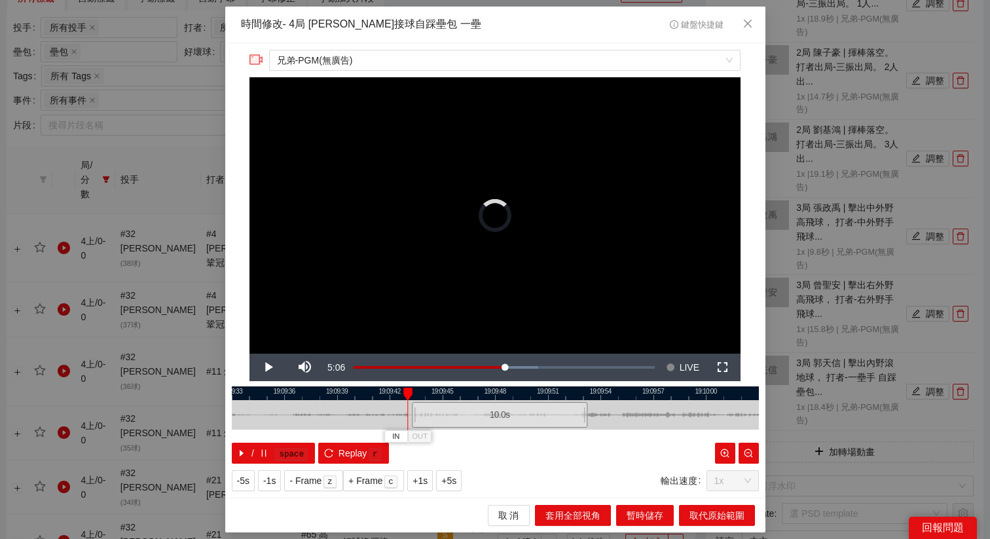
click at [471, 414] on div "10.0 s" at bounding box center [499, 415] width 175 height 26
click at [427, 480] on span "+1s" at bounding box center [419, 480] width 15 height 14
click at [557, 394] on div at bounding box center [495, 393] width 527 height 14
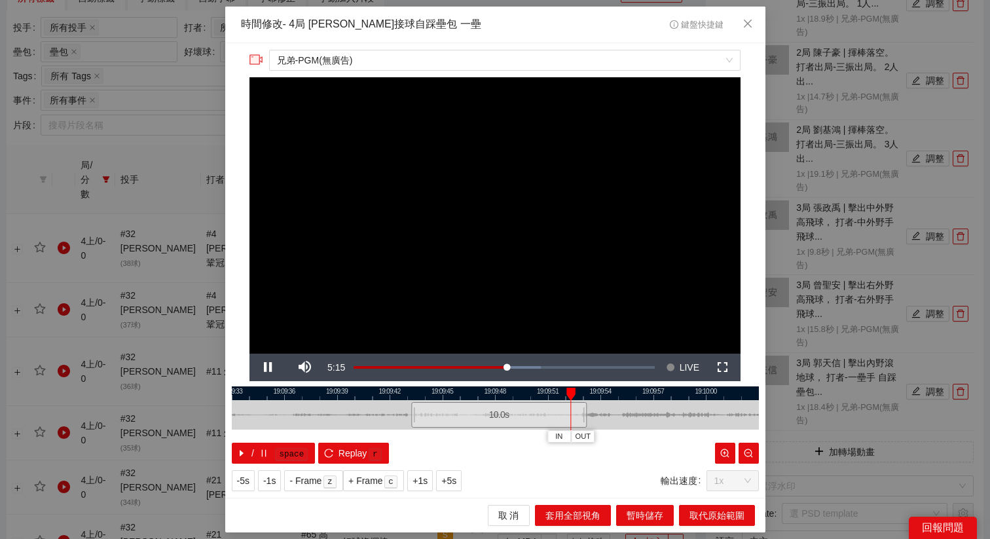
click at [534, 393] on div at bounding box center [495, 393] width 527 height 14
click at [595, 435] on span "OUT" at bounding box center [592, 437] width 16 height 12
click at [576, 395] on div at bounding box center [495, 393] width 527 height 14
click at [380, 452] on kbd "r" at bounding box center [374, 454] width 13 height 13
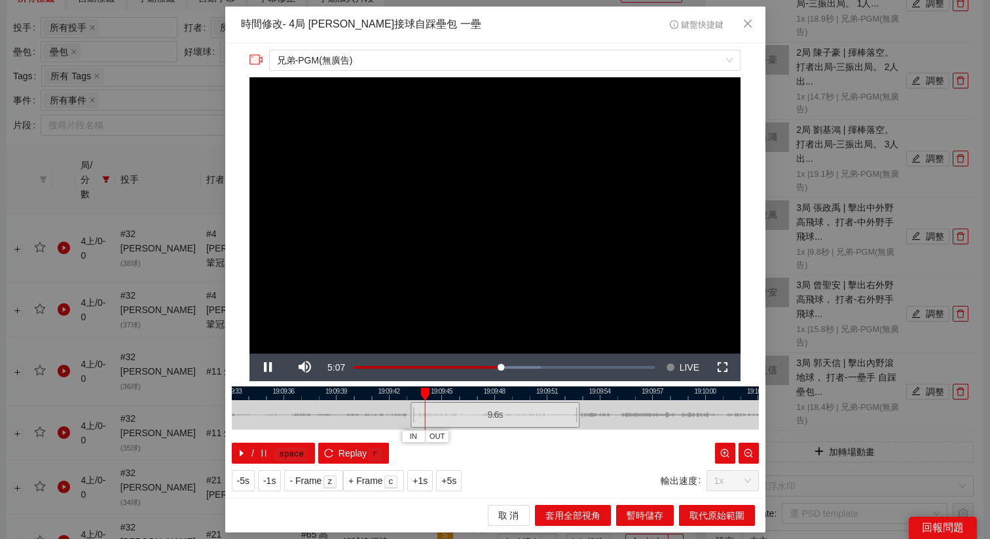
click at [575, 393] on div at bounding box center [495, 393] width 527 height 14
click at [706, 518] on span "取代原始範圍" at bounding box center [716, 515] width 55 height 14
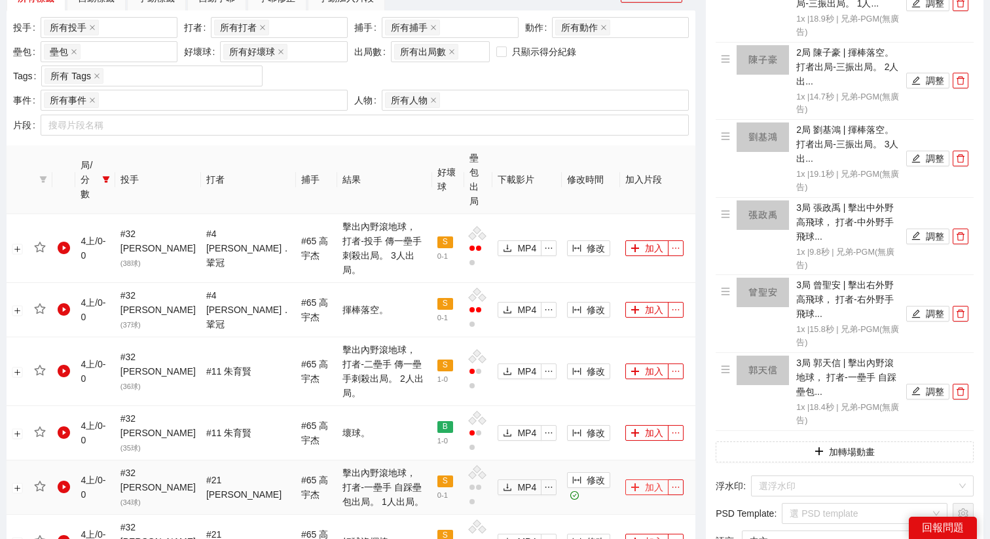
click at [630, 482] on icon "plus" at bounding box center [634, 486] width 9 height 9
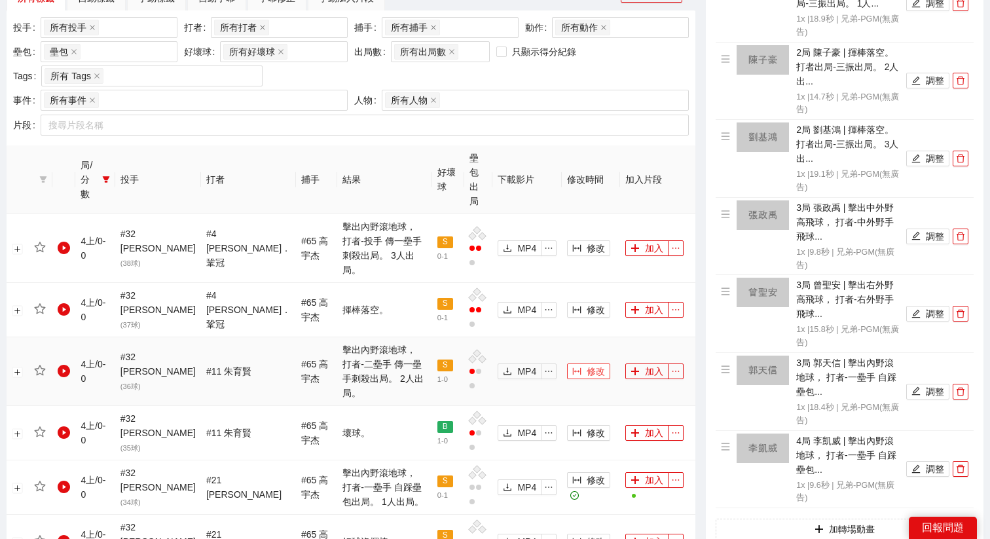
click at [573, 363] on button "修改" at bounding box center [588, 371] width 43 height 16
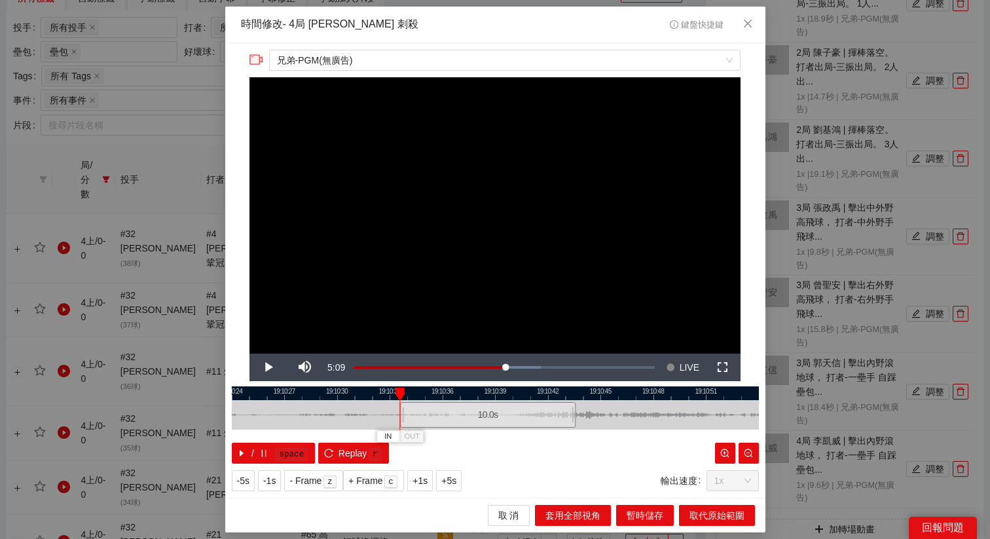
drag, startPoint x: 481, startPoint y: 407, endPoint x: 473, endPoint y: 407, distance: 7.9
click at [473, 407] on div "10.0 s" at bounding box center [487, 415] width 175 height 26
click at [423, 487] on span "+1s" at bounding box center [419, 480] width 15 height 14
click at [605, 390] on div at bounding box center [495, 393] width 527 height 14
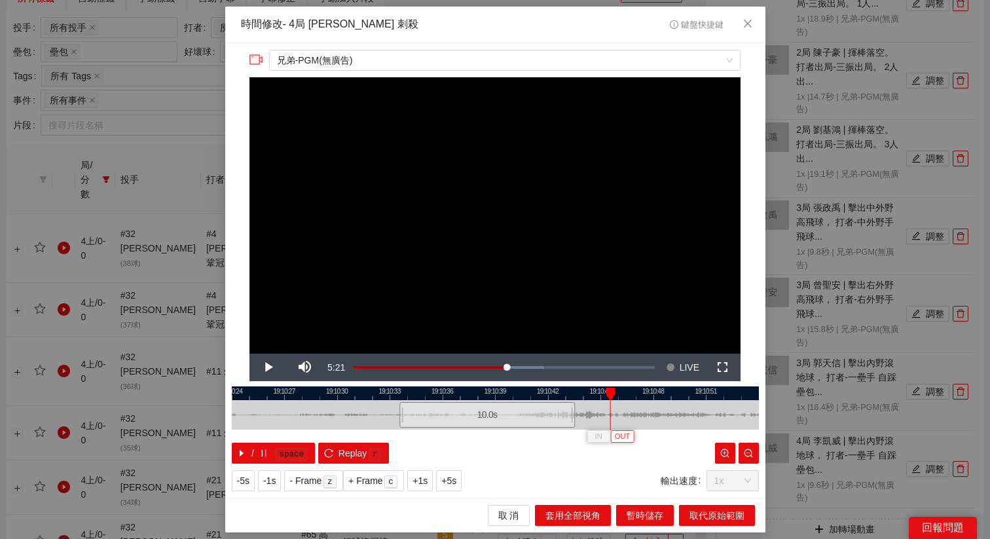
click at [624, 432] on span "OUT" at bounding box center [623, 437] width 16 height 12
click at [598, 390] on div at bounding box center [495, 393] width 527 height 14
click at [617, 434] on span "OUT" at bounding box center [618, 437] width 16 height 12
click at [346, 457] on span "Replay" at bounding box center [352, 453] width 29 height 14
click at [721, 519] on span "取代原始範圍" at bounding box center [716, 515] width 55 height 14
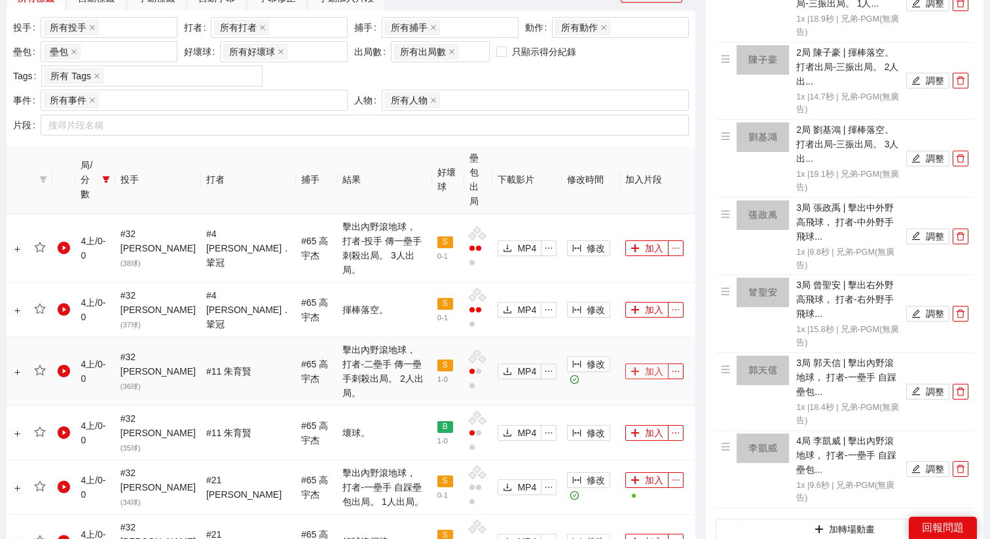
click at [640, 363] on button "加入" at bounding box center [646, 371] width 43 height 16
click at [586, 241] on span "修改" at bounding box center [595, 248] width 18 height 14
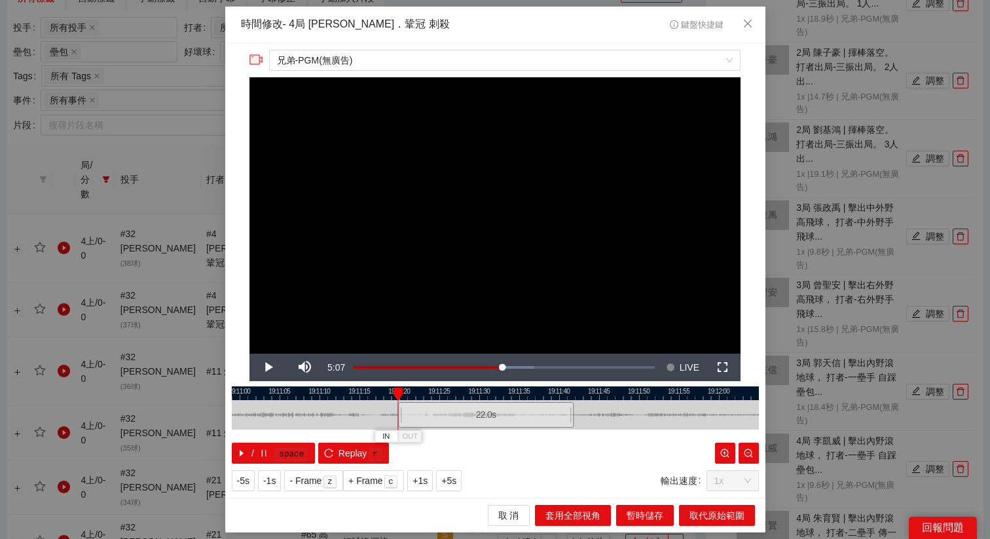
drag, startPoint x: 475, startPoint y: 410, endPoint x: 466, endPoint y: 410, distance: 9.2
click at [466, 410] on div "22.0 s" at bounding box center [485, 415] width 175 height 26
click at [424, 478] on span "+1s" at bounding box center [419, 480] width 15 height 14
click at [545, 435] on span "OUT" at bounding box center [545, 437] width 16 height 12
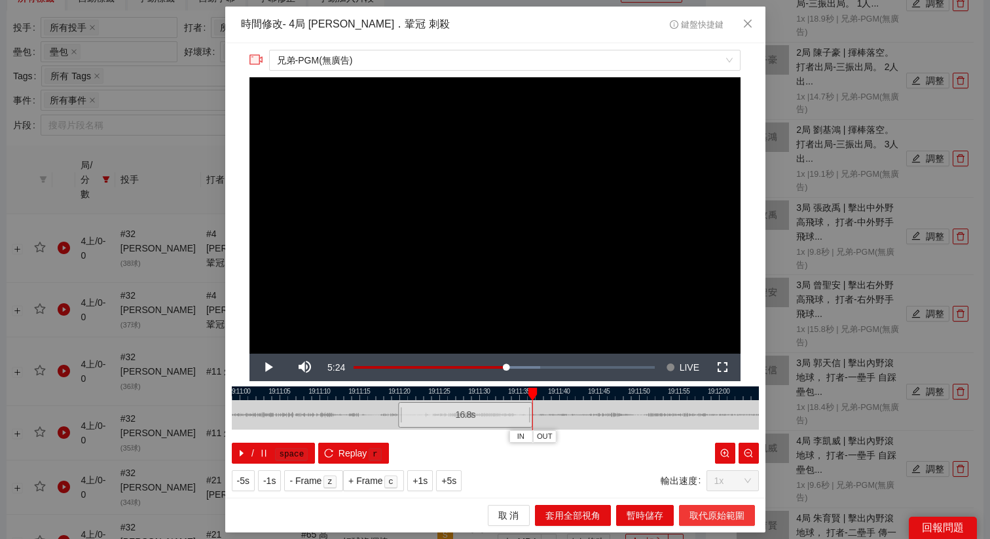
click at [708, 509] on span "取代原始範圍" at bounding box center [716, 515] width 55 height 14
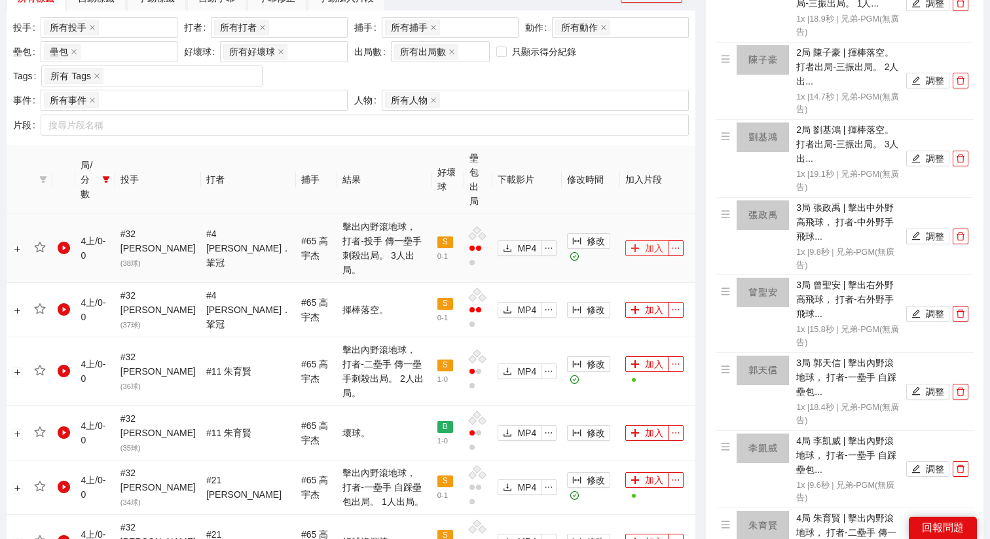
click at [649, 240] on button "加入" at bounding box center [646, 248] width 43 height 16
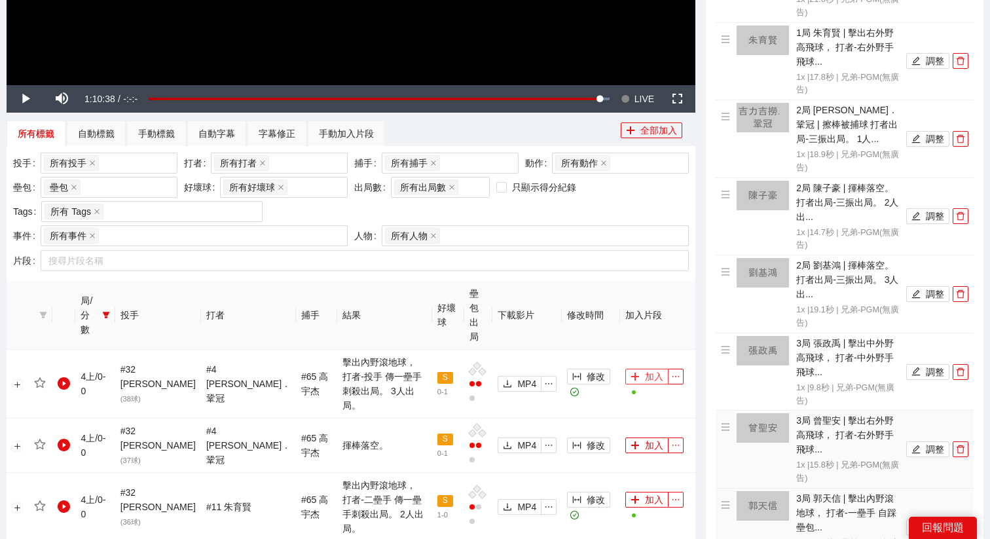
scroll to position [0, 0]
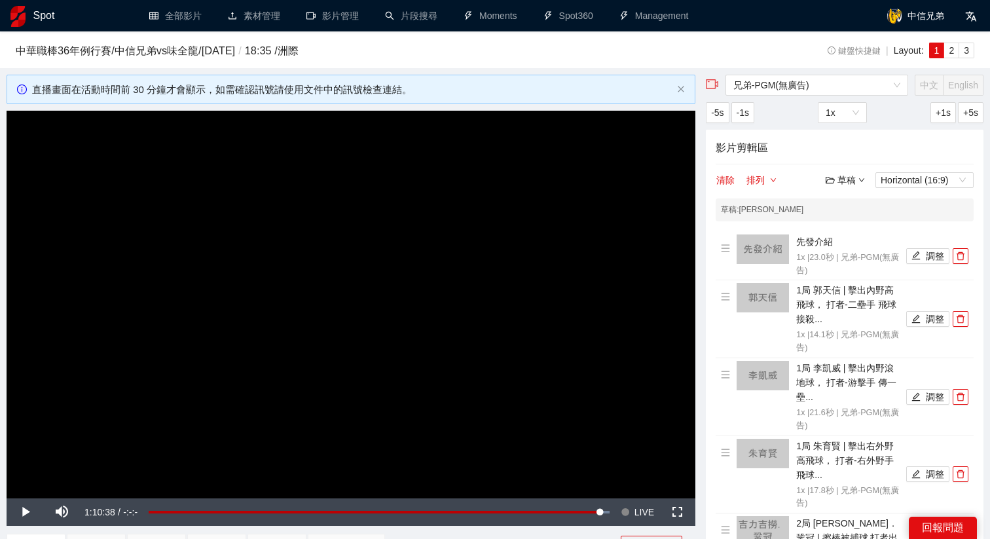
click at [858, 175] on div "草稿" at bounding box center [844, 180] width 39 height 14
click at [856, 230] on link "儲存" at bounding box center [848, 229] width 30 height 10
click at [607, 287] on video "Video Player" at bounding box center [351, 304] width 688 height 387
click at [637, 506] on span "LIVE" at bounding box center [644, 511] width 20 height 27
click at [836, 178] on div "草稿" at bounding box center [844, 180] width 39 height 14
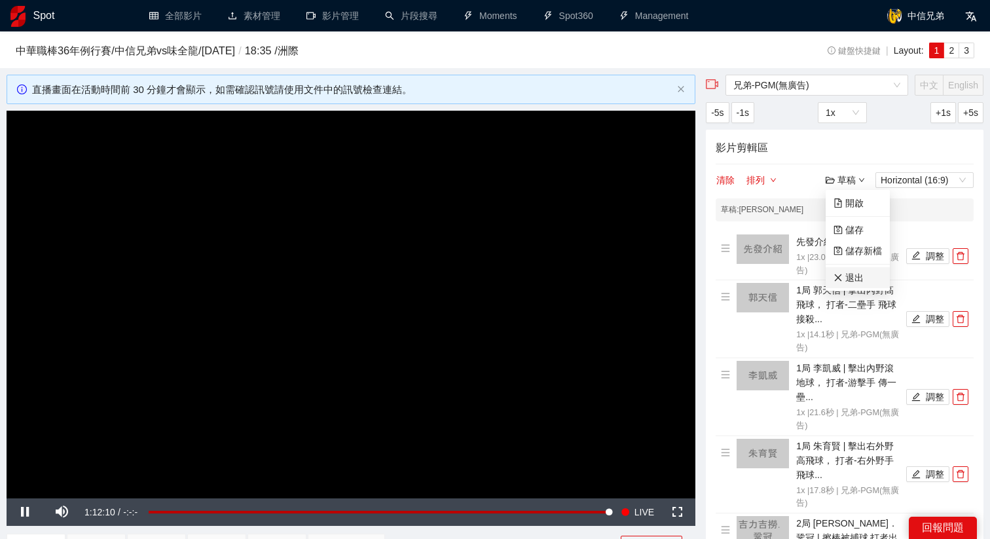
click at [847, 278] on link "退出" at bounding box center [848, 277] width 30 height 10
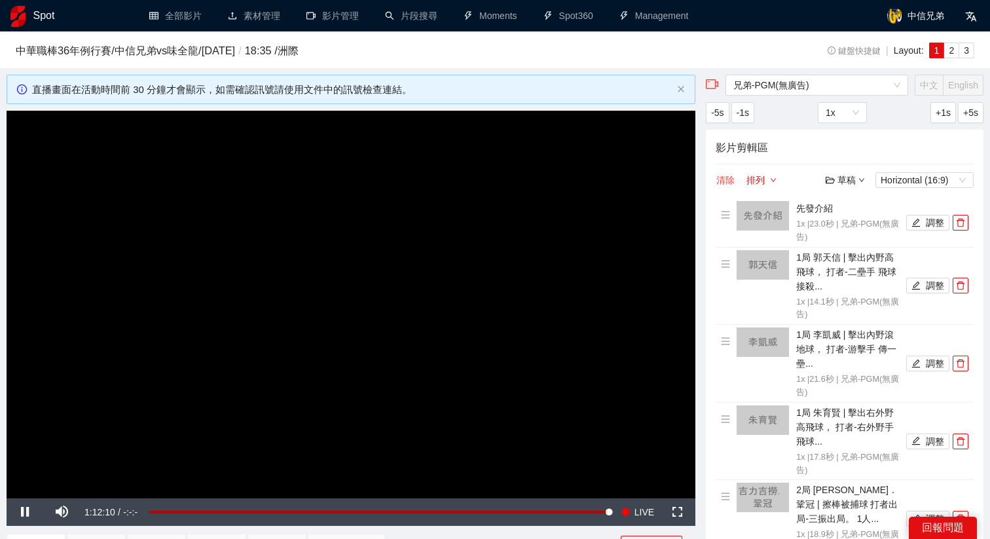
click at [725, 184] on button "清除" at bounding box center [725, 180] width 20 height 16
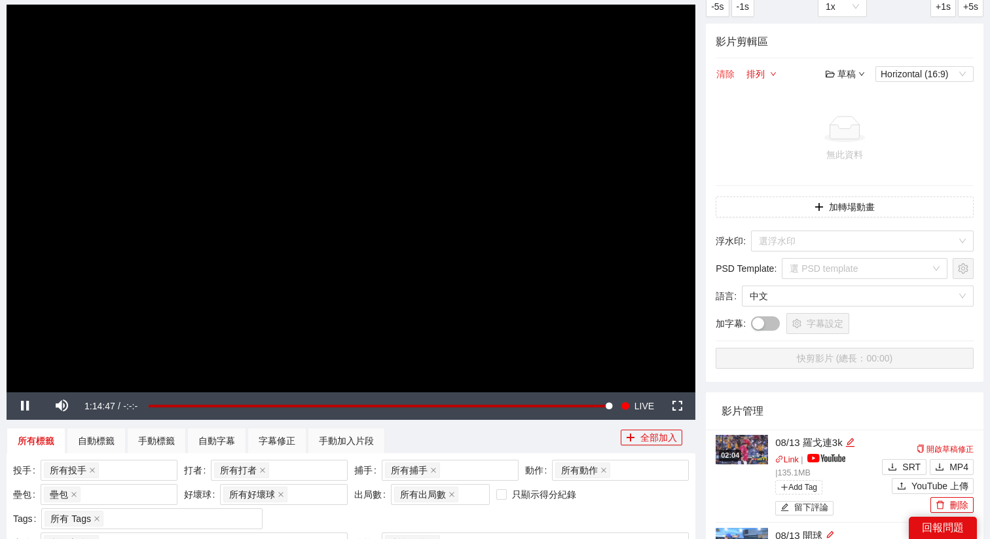
scroll to position [108, 0]
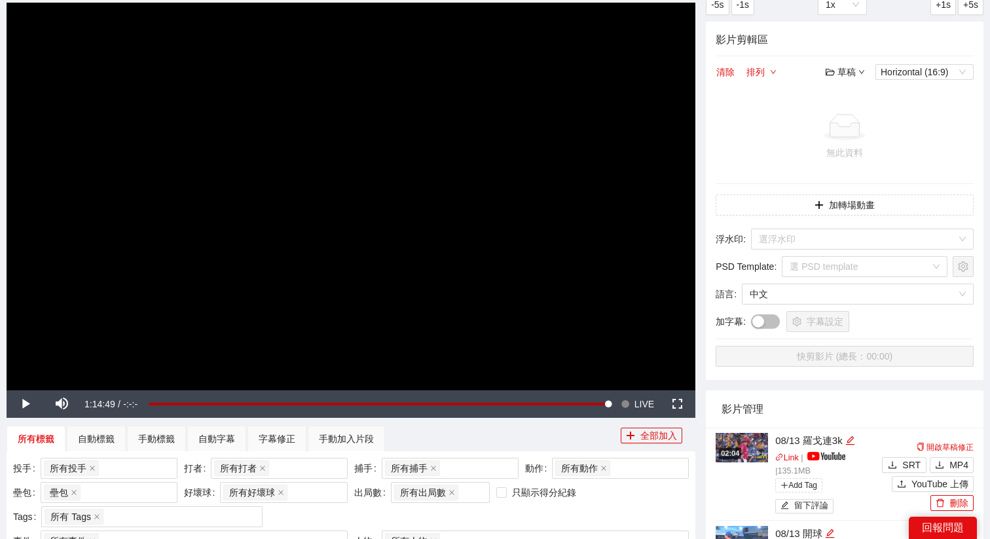
click at [826, 69] on icon "folder-open" at bounding box center [829, 72] width 9 height 7
click at [838, 98] on link "開啟" at bounding box center [848, 95] width 30 height 10
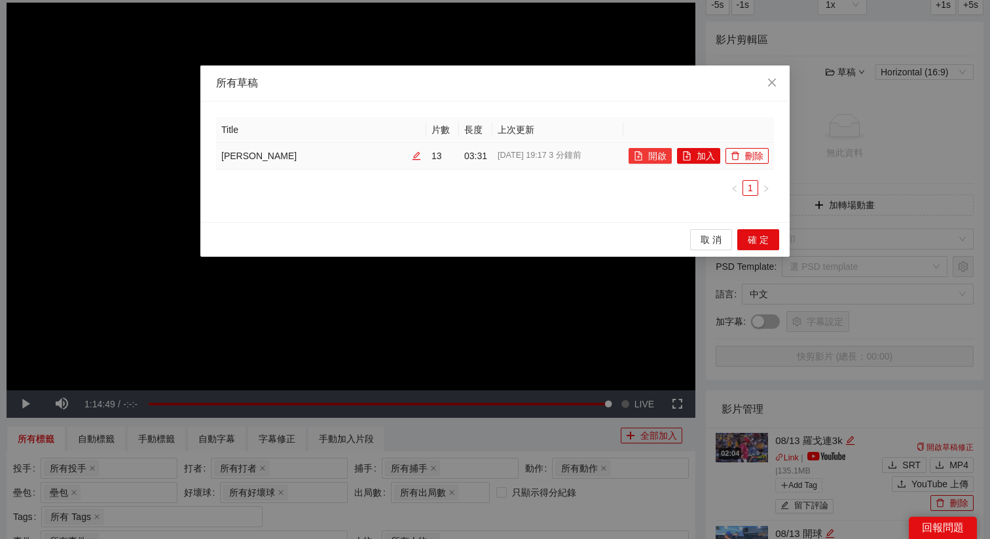
click at [653, 155] on button "開啟" at bounding box center [649, 156] width 43 height 16
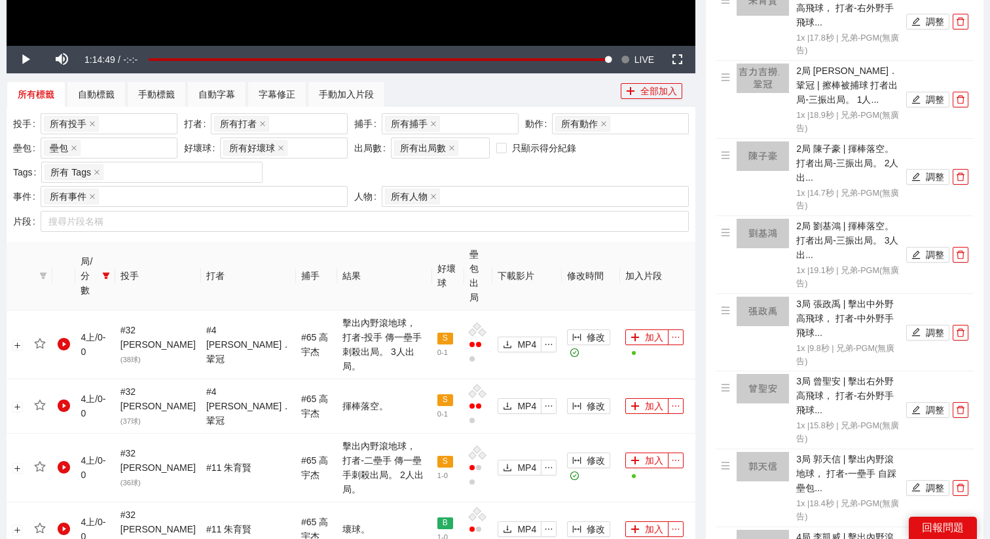
scroll to position [437, 0]
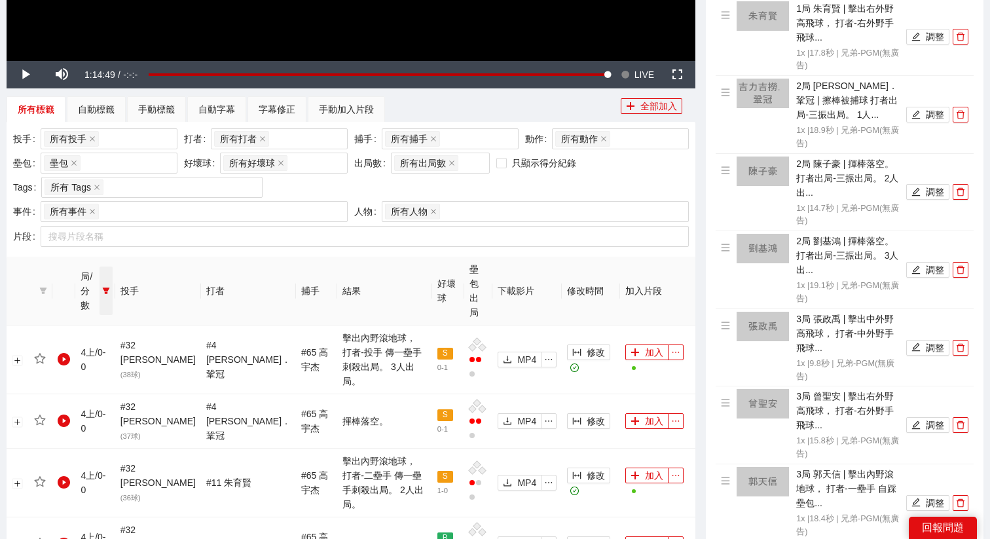
click at [109, 288] on icon "filter" at bounding box center [105, 291] width 7 height 7
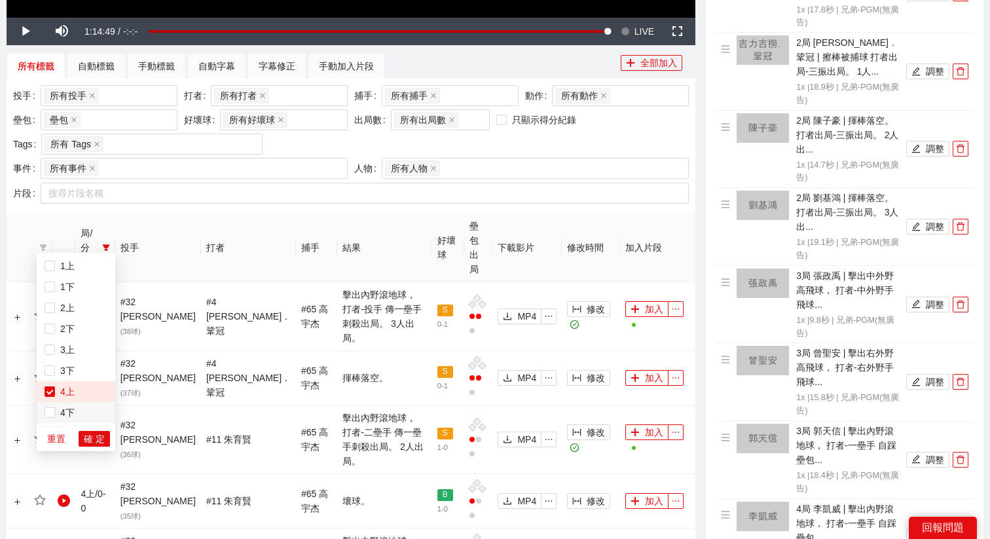
scroll to position [482, 0]
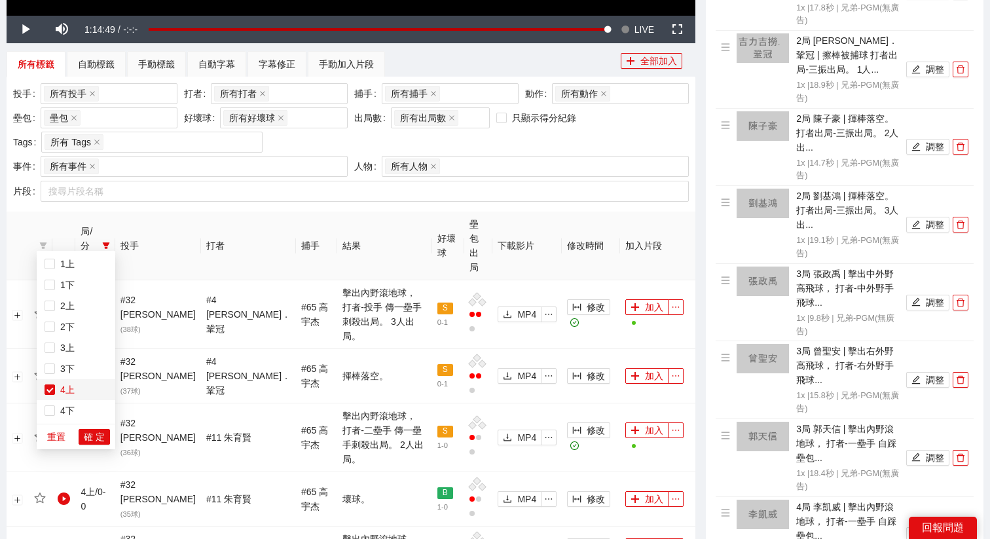
click at [67, 391] on span "4上" at bounding box center [65, 389] width 20 height 10
click at [97, 427] on div "重置 確 定" at bounding box center [76, 436] width 79 height 26
click at [97, 436] on span "確 定" at bounding box center [94, 436] width 21 height 14
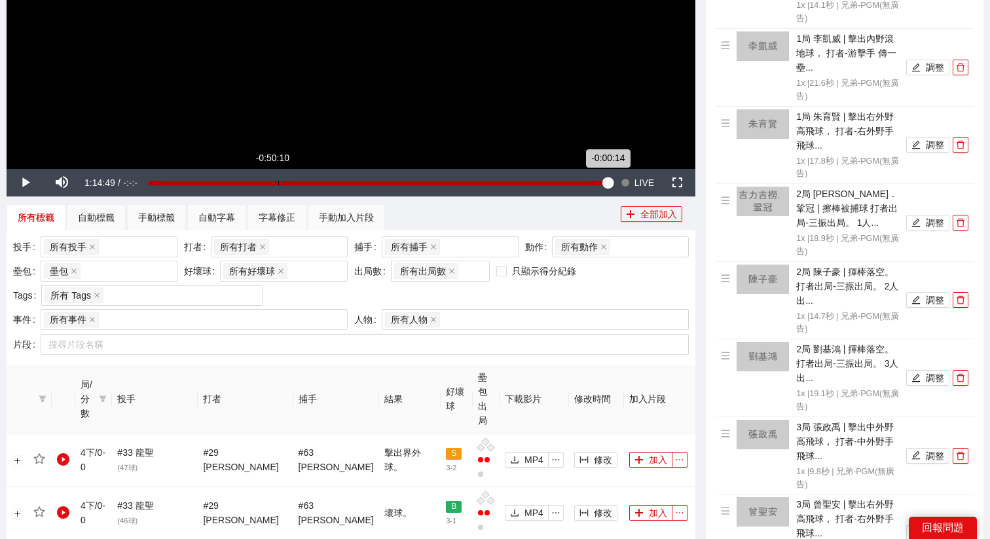
scroll to position [323, 0]
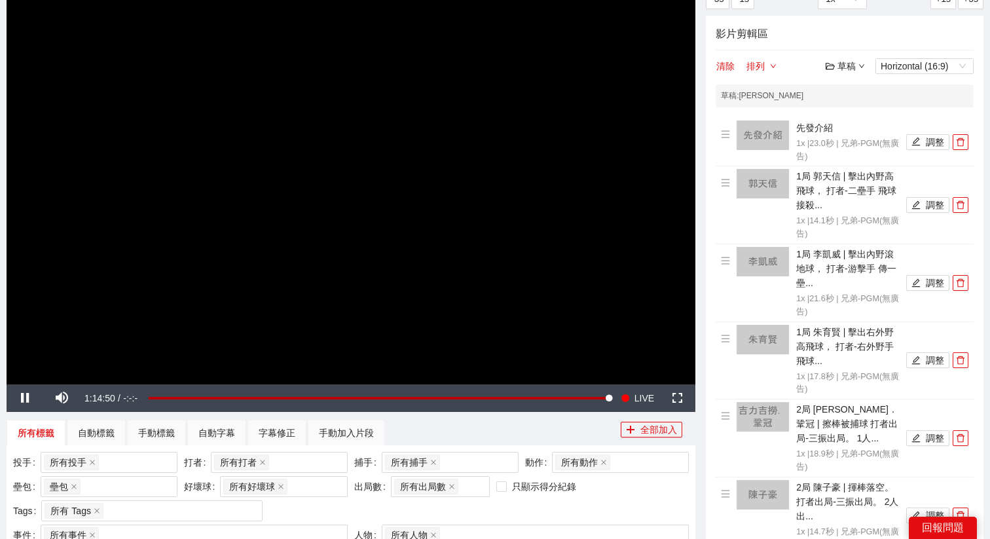
scroll to position [105, 0]
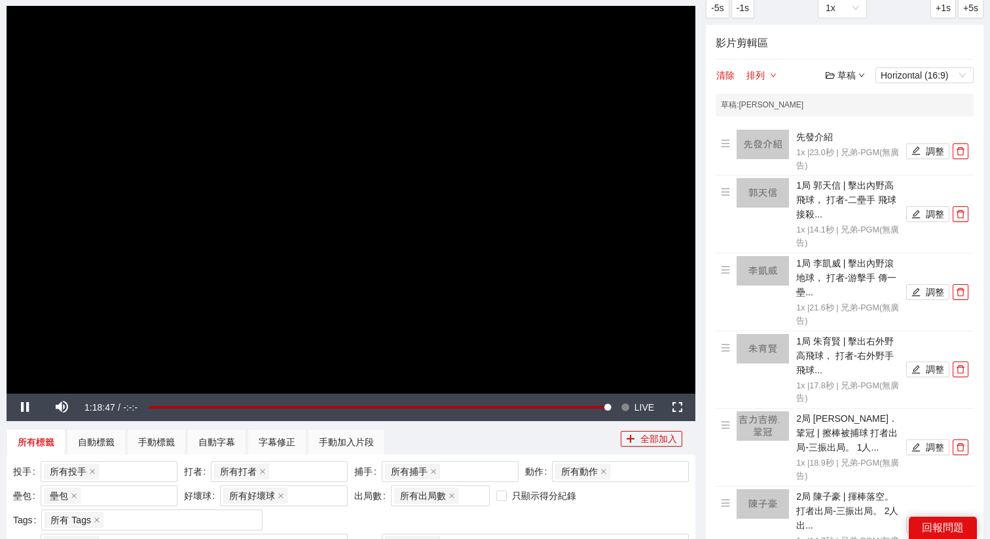
click at [840, 77] on div "草稿" at bounding box center [844, 75] width 39 height 14
click at [855, 127] on link "儲存" at bounding box center [848, 125] width 30 height 10
click at [851, 67] on div "草稿 Horizontal (16:9)" at bounding box center [899, 75] width 148 height 16
click at [842, 80] on div "草稿" at bounding box center [844, 75] width 39 height 14
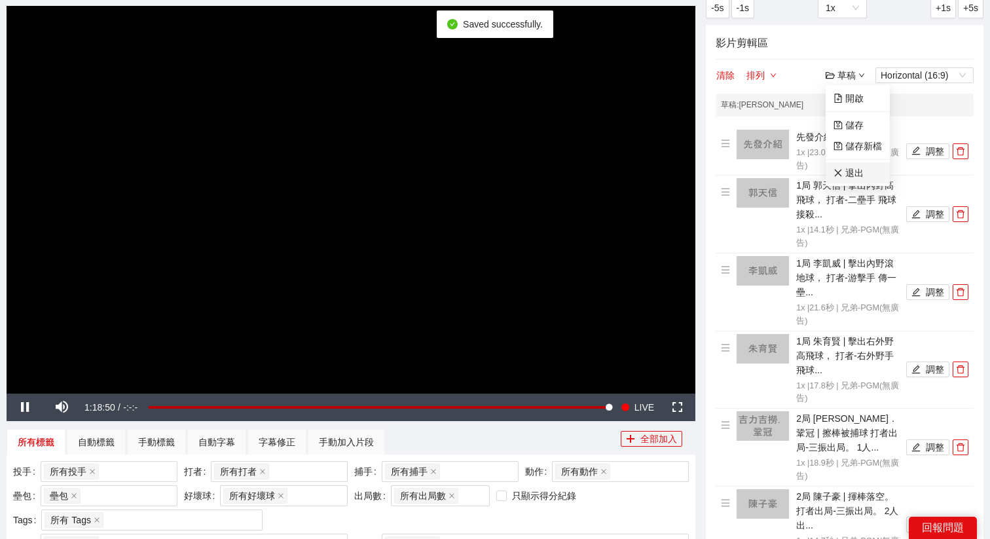
click at [846, 171] on link "退出" at bounding box center [848, 173] width 30 height 10
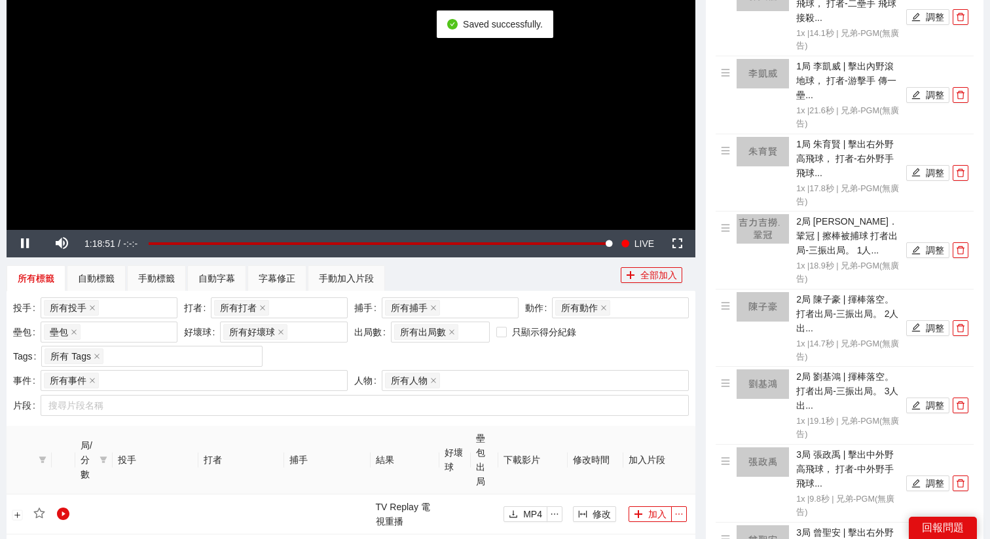
scroll to position [298, 0]
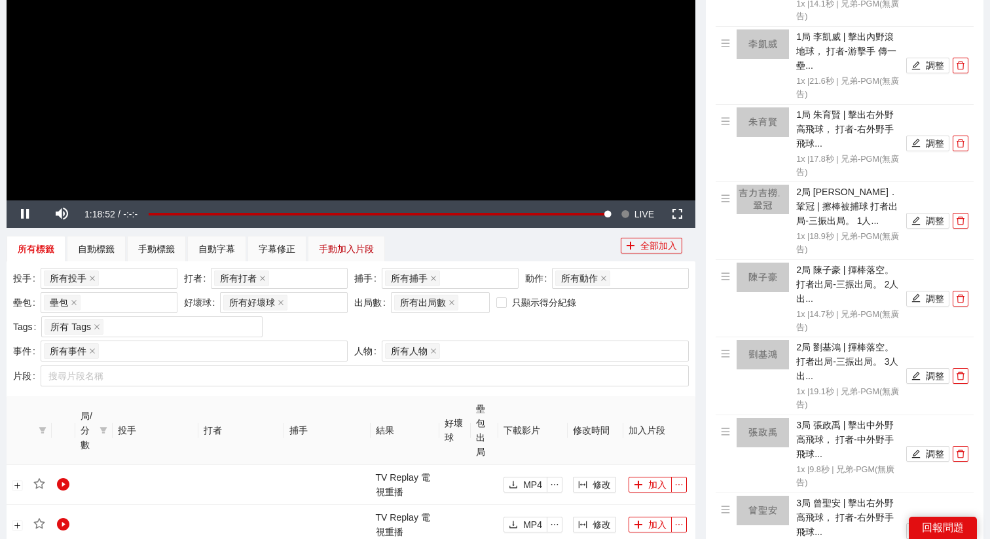
click at [353, 246] on div "手動加入片段" at bounding box center [346, 248] width 55 height 14
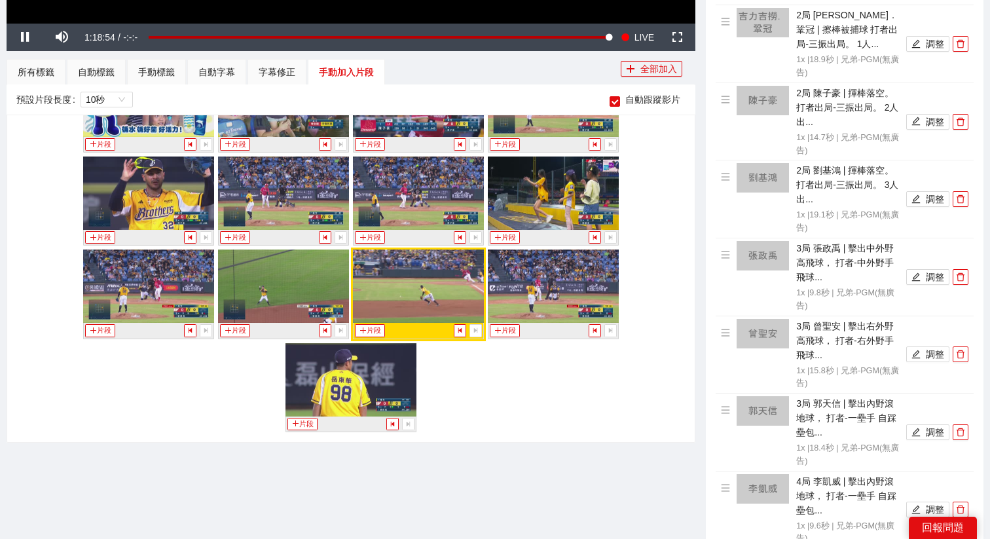
scroll to position [476, 0]
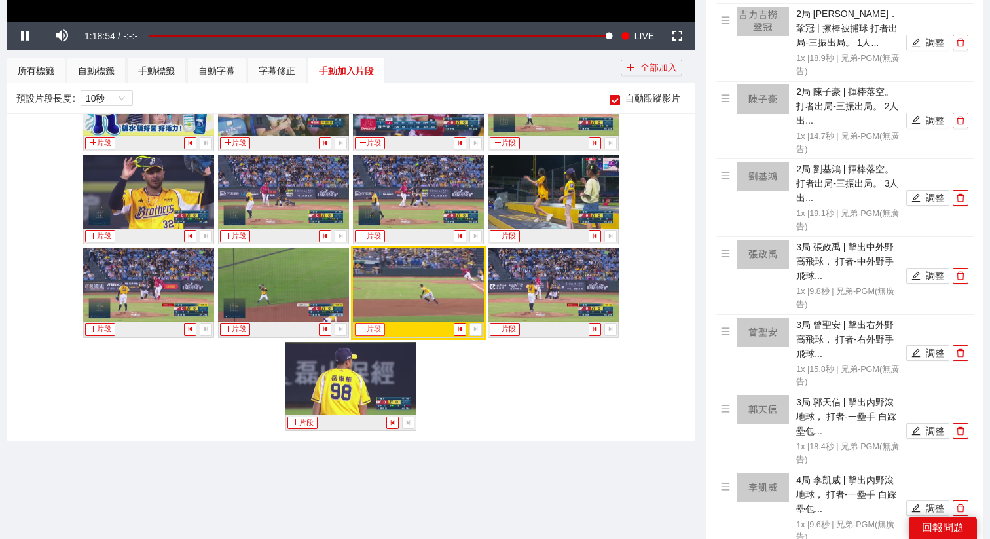
click at [371, 327] on button "片段" at bounding box center [370, 329] width 30 height 12
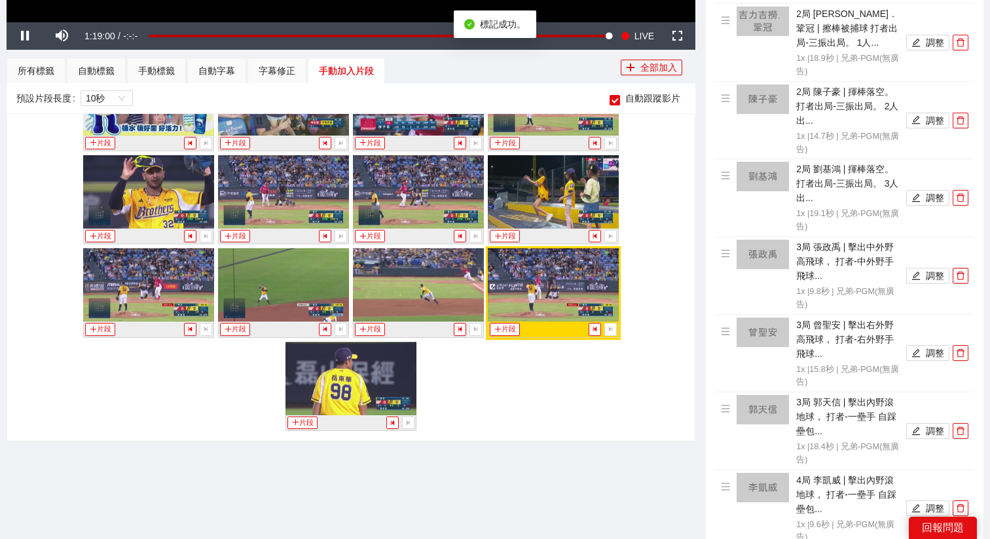
click at [158, 75] on div "手動標籤" at bounding box center [156, 70] width 37 height 14
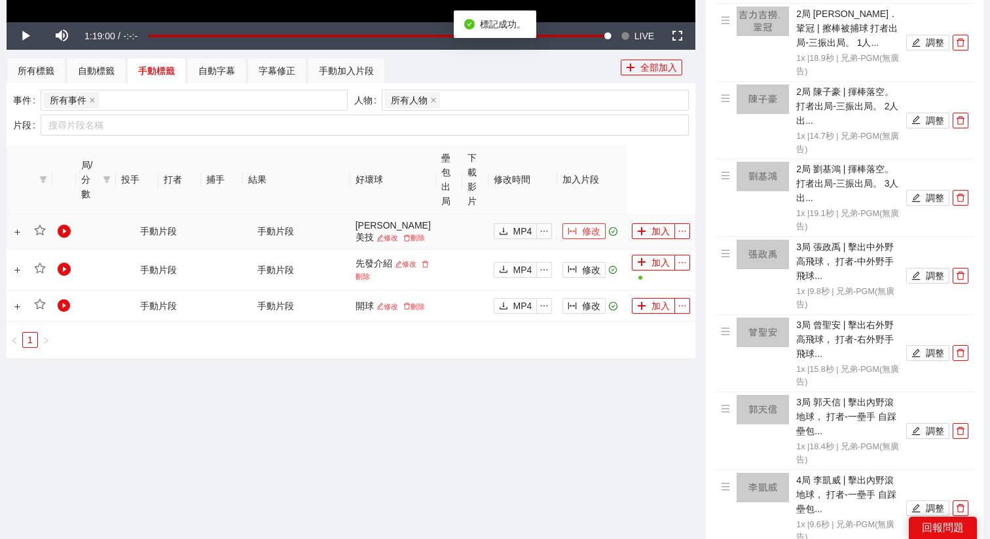
click at [582, 238] on span "修改" at bounding box center [591, 231] width 18 height 14
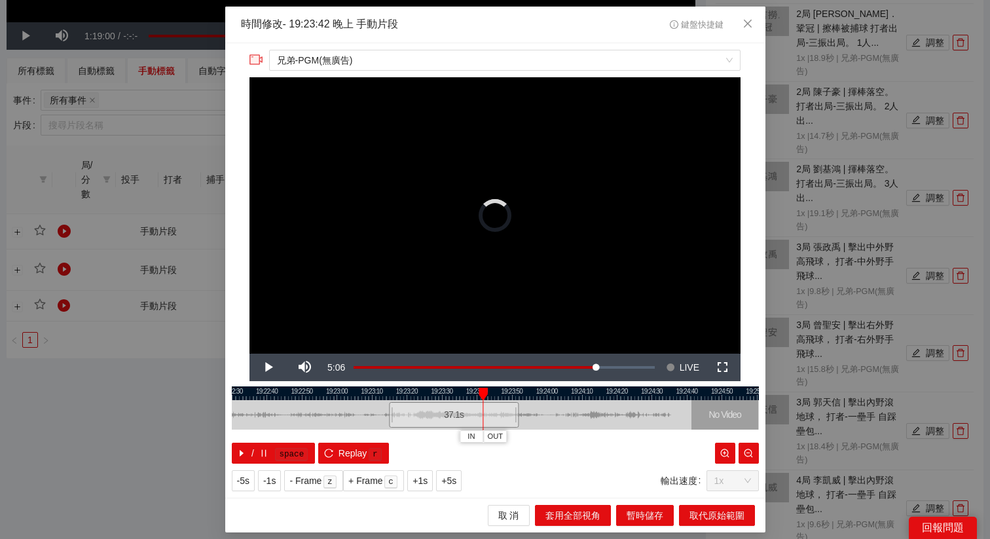
drag, startPoint x: 486, startPoint y: 406, endPoint x: 392, endPoint y: 414, distance: 94.5
click at [392, 414] on div at bounding box center [391, 414] width 8 height 29
drag, startPoint x: 414, startPoint y: 418, endPoint x: 431, endPoint y: 418, distance: 16.4
click at [431, 418] on div "36.9 s" at bounding box center [470, 415] width 129 height 26
drag, startPoint x: 452, startPoint y: 417, endPoint x: 440, endPoint y: 417, distance: 12.4
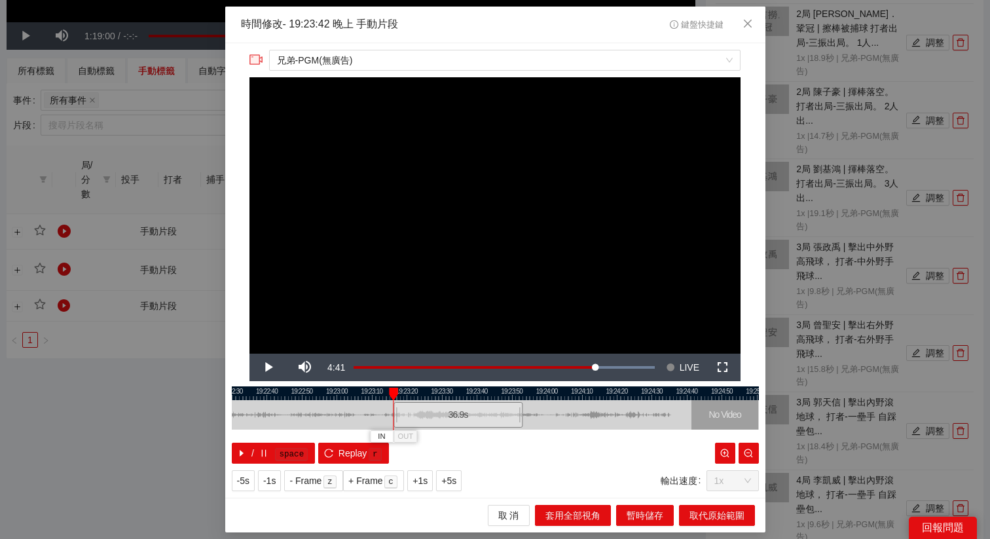
click at [440, 417] on div "36.9 s" at bounding box center [457, 415] width 129 height 26
click at [455, 485] on span "+5s" at bounding box center [448, 480] width 15 height 14
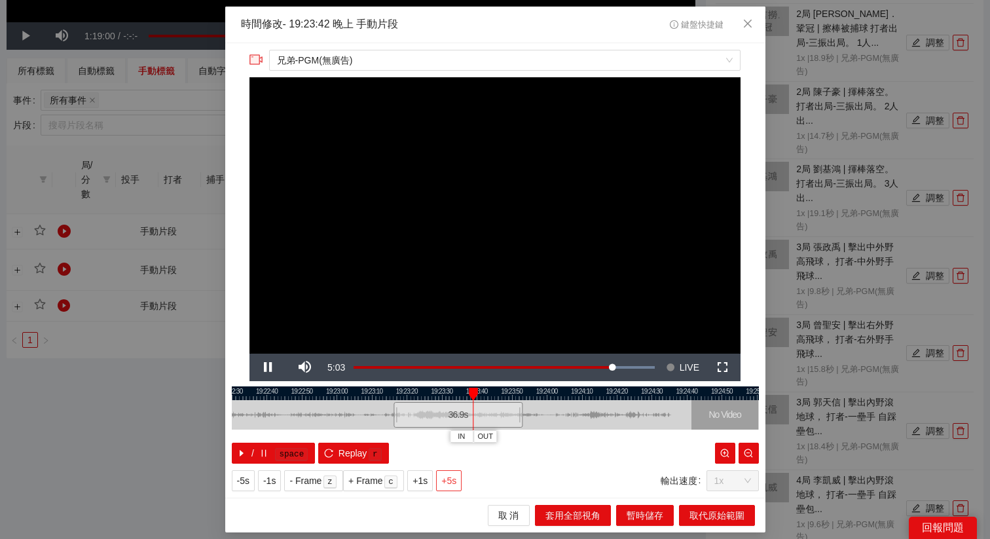
click at [455, 485] on span "+5s" at bounding box center [448, 480] width 15 height 14
click at [423, 483] on span "+1s" at bounding box center [419, 480] width 15 height 14
click at [446, 484] on span "+5s" at bounding box center [448, 480] width 15 height 14
click at [523, 391] on div at bounding box center [495, 393] width 527 height 14
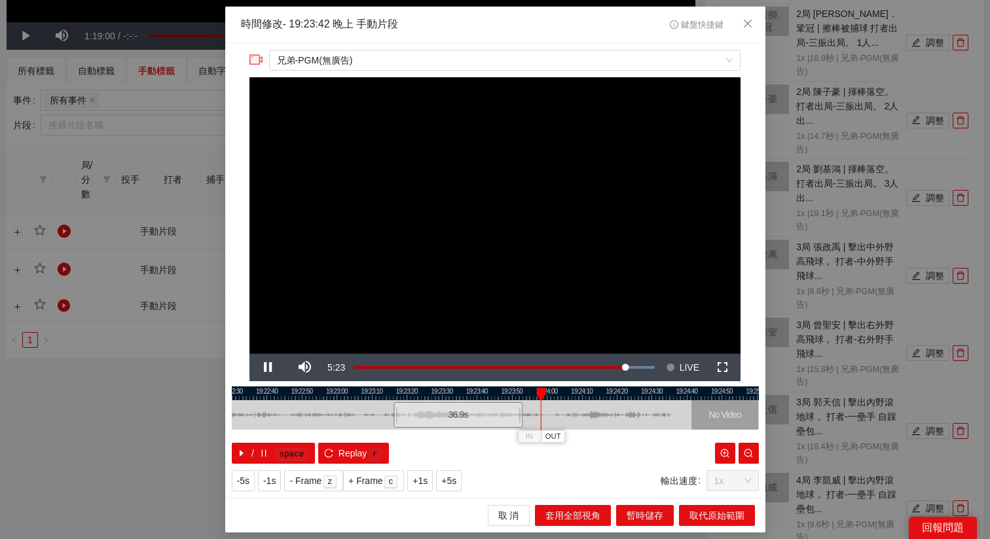
click at [523, 391] on div at bounding box center [495, 393] width 527 height 14
click at [549, 434] on span "OUT" at bounding box center [544, 437] width 16 height 12
click at [423, 479] on span "+1s" at bounding box center [419, 480] width 15 height 14
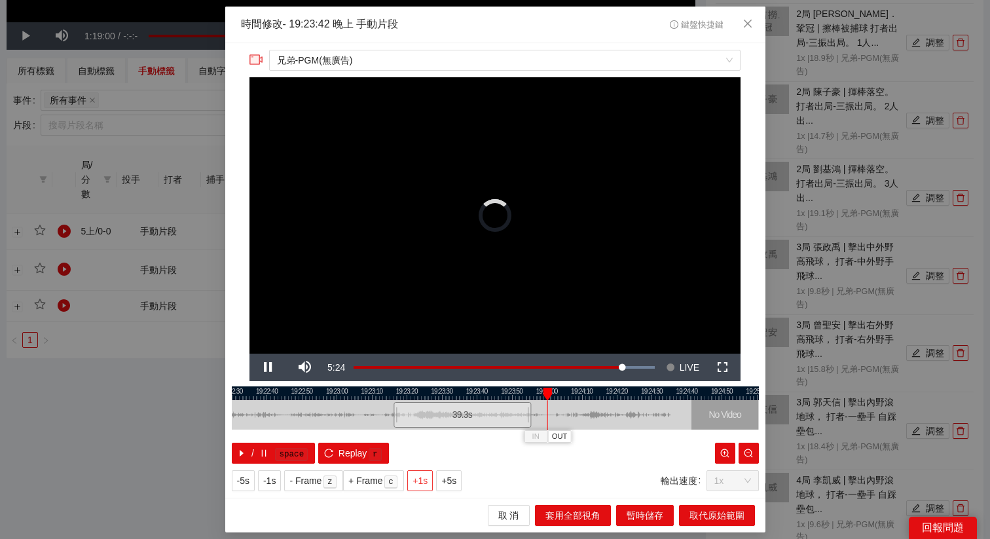
click at [423, 479] on span "+1s" at bounding box center [419, 480] width 15 height 14
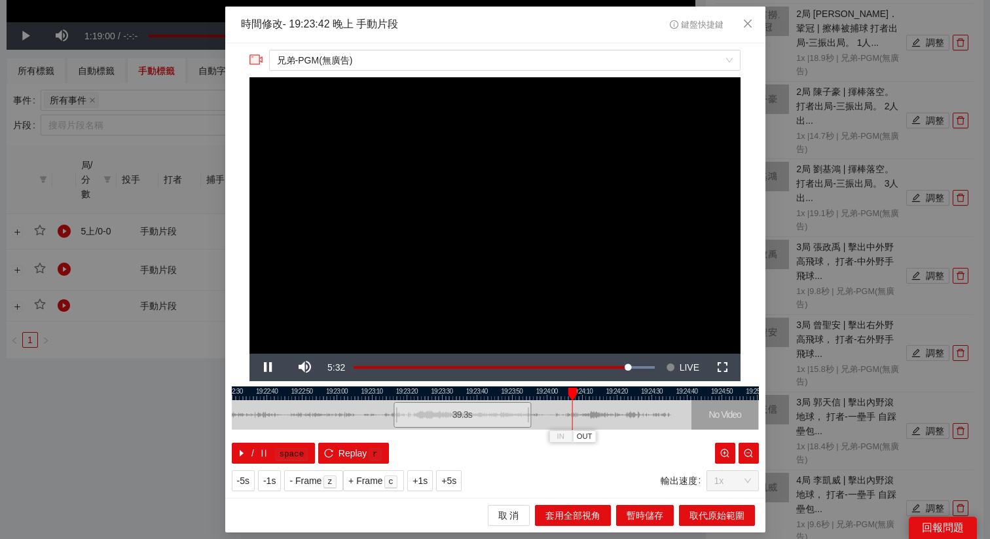
click at [530, 389] on div at bounding box center [495, 393] width 527 height 14
click at [691, 509] on span "取代原始範圍" at bounding box center [716, 515] width 55 height 14
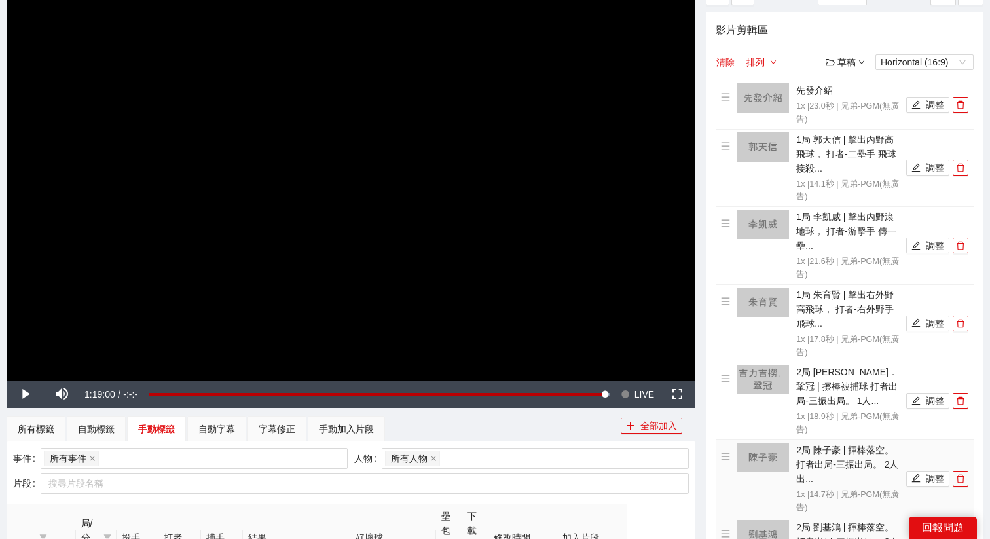
scroll to position [0, 0]
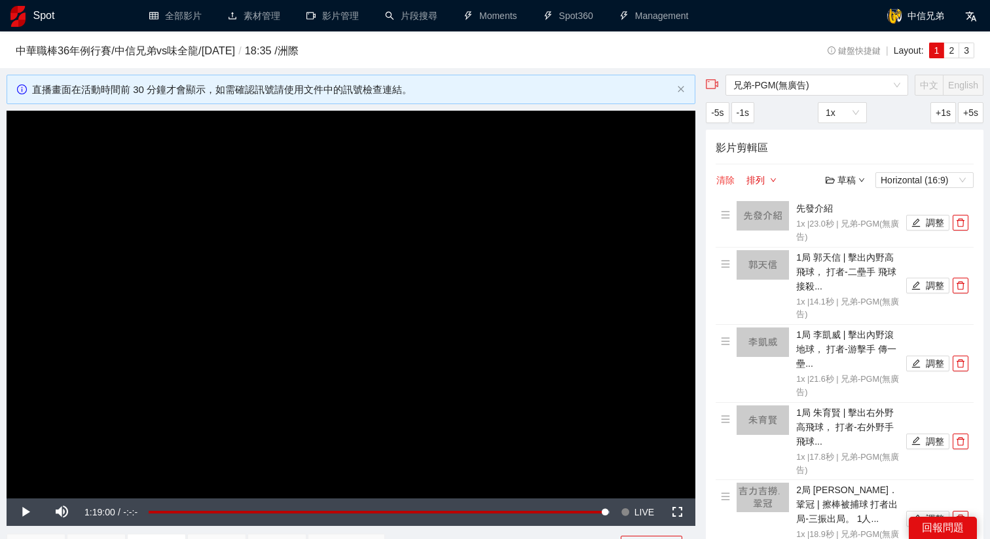
click at [732, 182] on button "清除" at bounding box center [725, 180] width 20 height 16
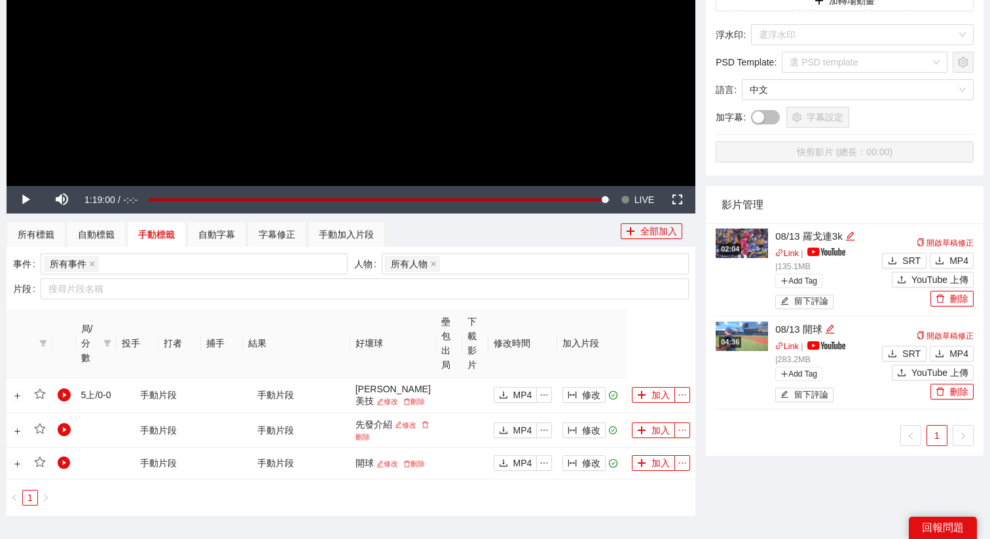
scroll to position [361, 0]
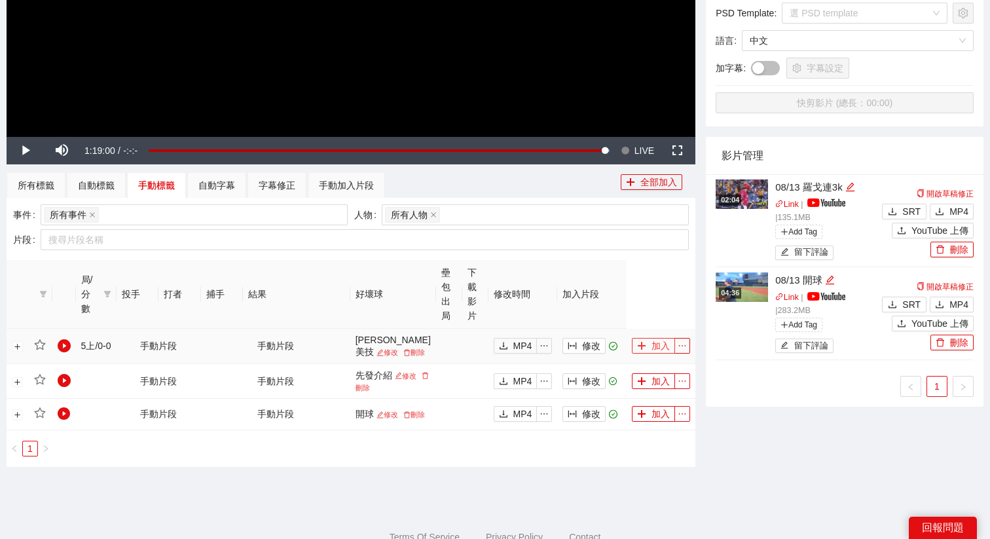
click at [645, 351] on span "plus" at bounding box center [641, 346] width 9 height 10
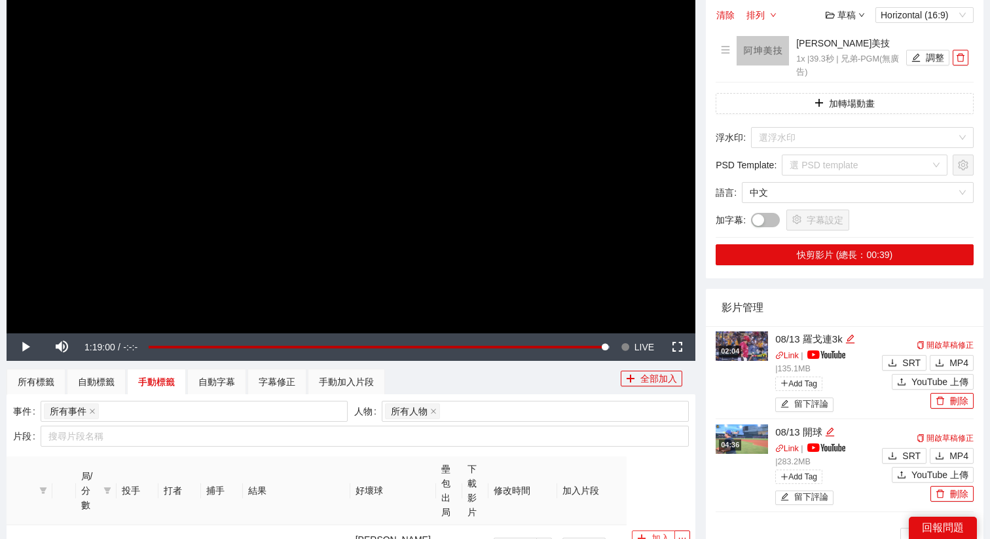
scroll to position [0, 0]
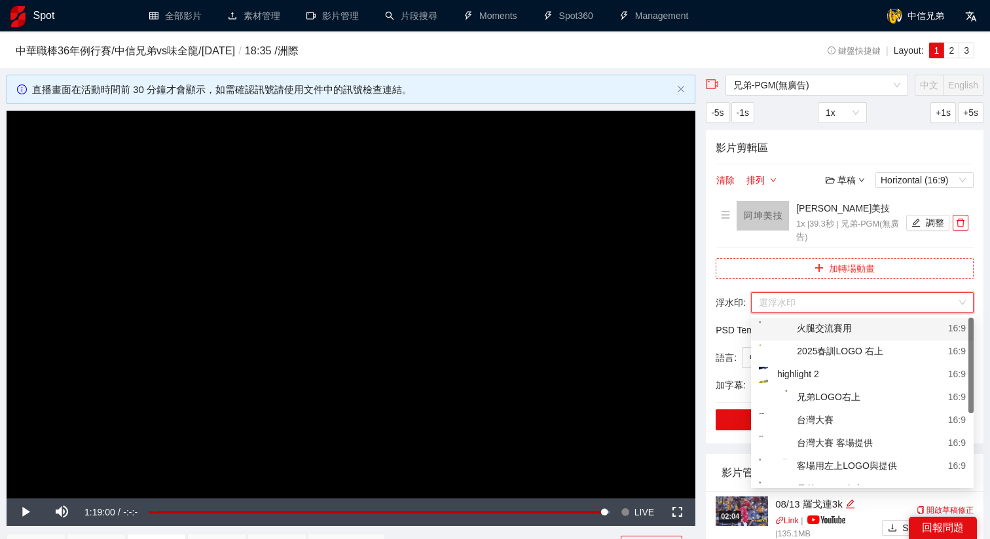
click at [825, 266] on button "加轉場動畫" at bounding box center [844, 268] width 258 height 21
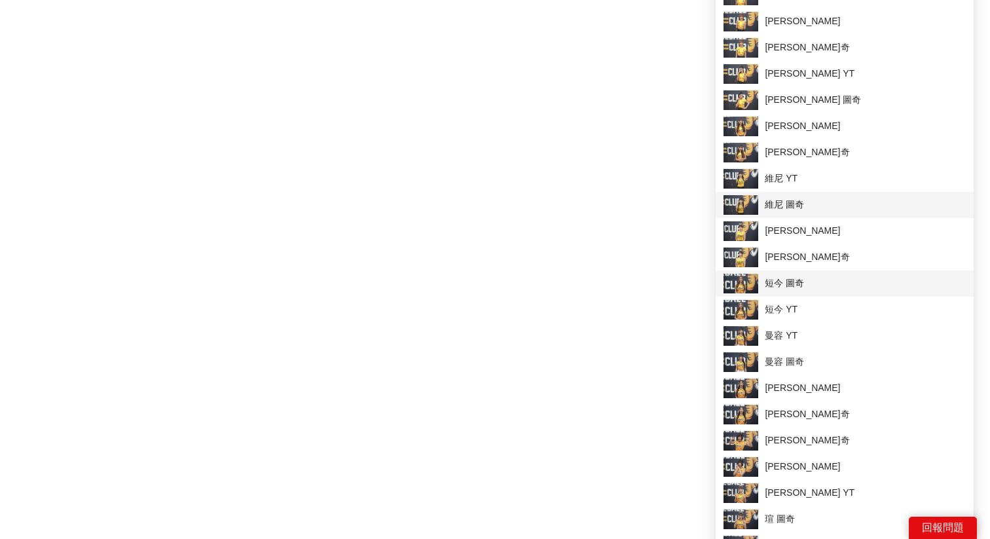
scroll to position [990, 0]
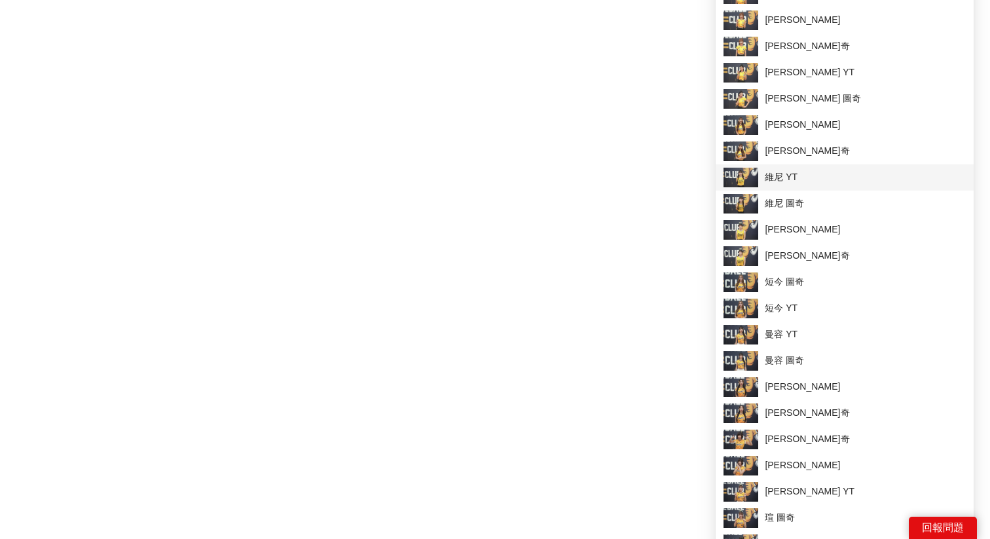
click at [782, 183] on span "維尼 YT" at bounding box center [844, 178] width 242 height 20
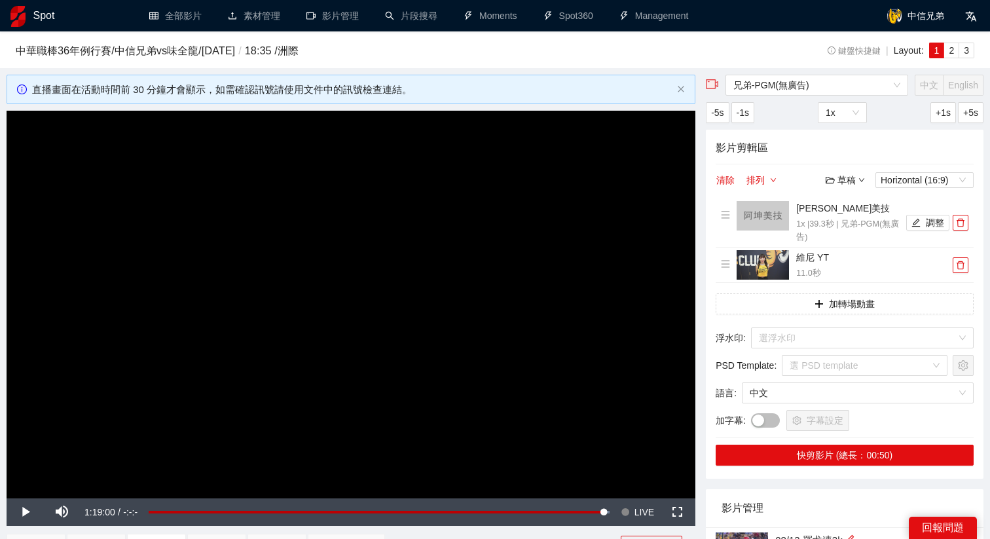
scroll to position [36, 0]
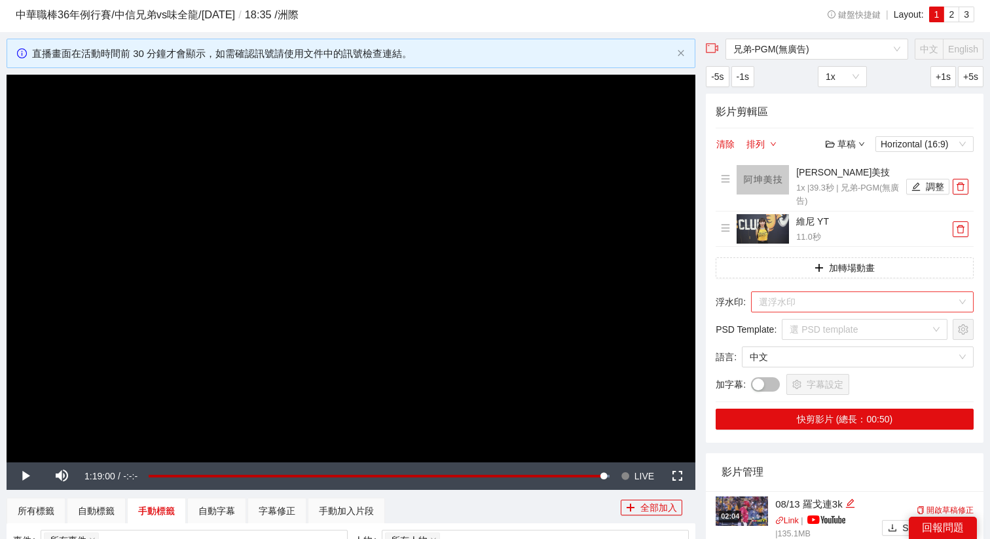
click at [791, 292] on input "search" at bounding box center [858, 302] width 198 height 20
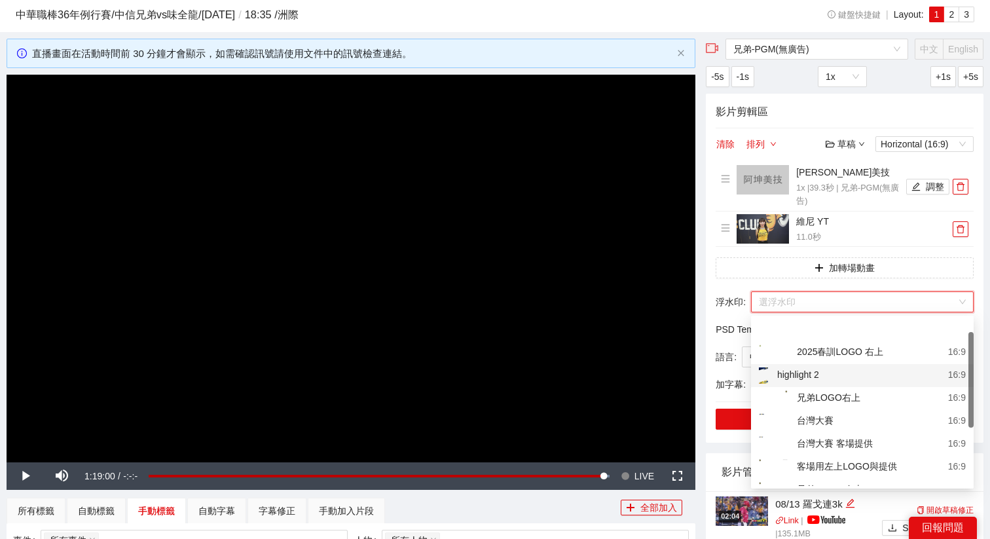
scroll to position [130, 0]
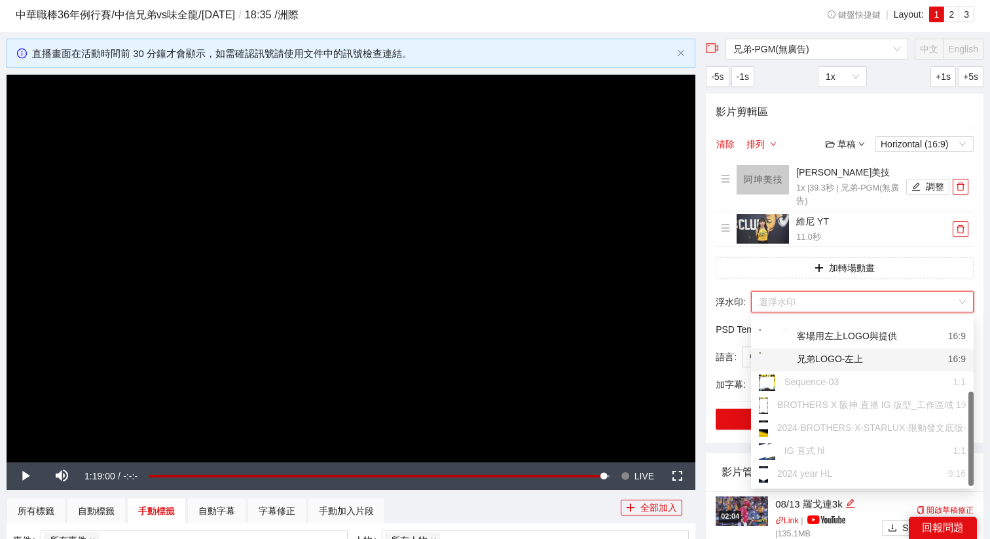
click at [829, 354] on div "兄弟LOGO-左上" at bounding box center [811, 359] width 104 height 16
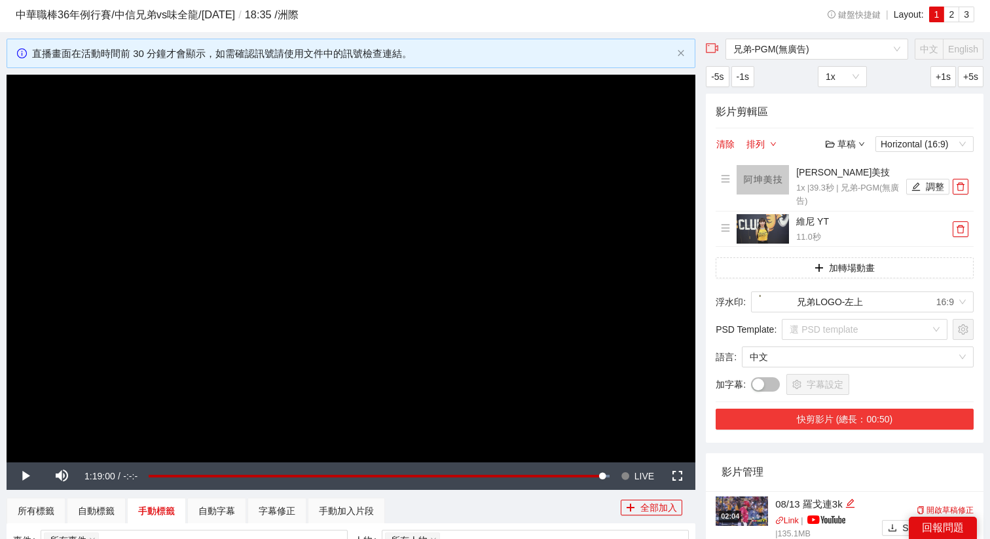
click at [830, 418] on button "快剪影片 (總長：00:50)" at bounding box center [844, 418] width 258 height 21
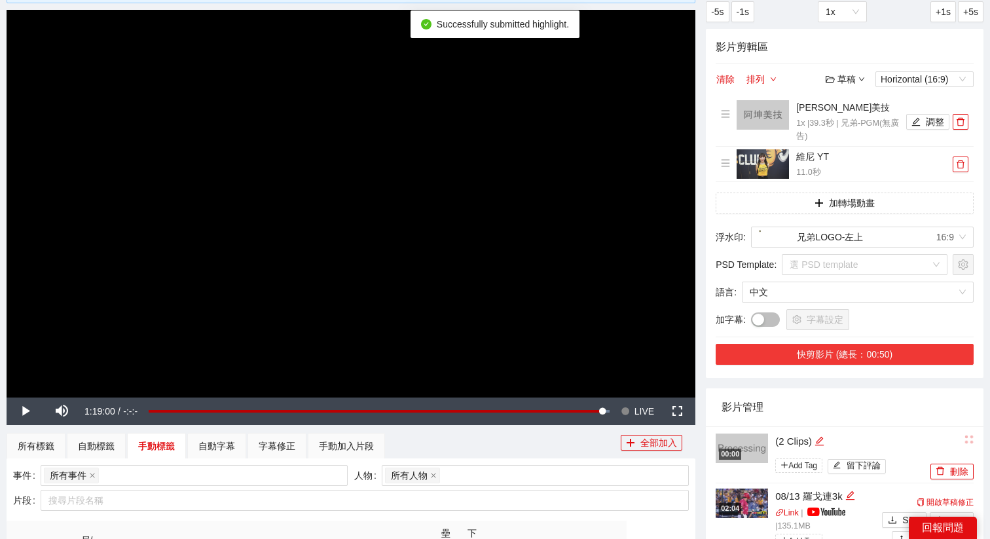
scroll to position [149, 0]
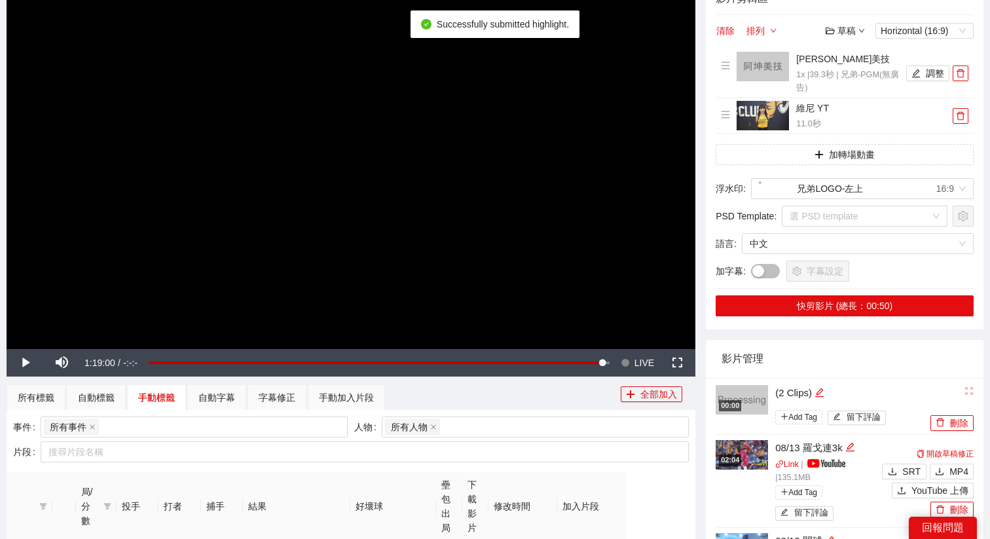
click at [825, 382] on li "00:00 (2 Clips) Add Tag 留下評論 刪除" at bounding box center [844, 406] width 258 height 57
click at [821, 390] on icon "edit" at bounding box center [819, 392] width 10 height 10
drag, startPoint x: 825, startPoint y: 390, endPoint x: 714, endPoint y: 390, distance: 110.6
click at [714, 390] on div "00:00 ********* Add Tag 留下評論 刪除 02:04 08/13 羅戈連3k Link | | 135.1 MB Add Tag 留下評…" at bounding box center [844, 522] width 277 height 289
type textarea "*"
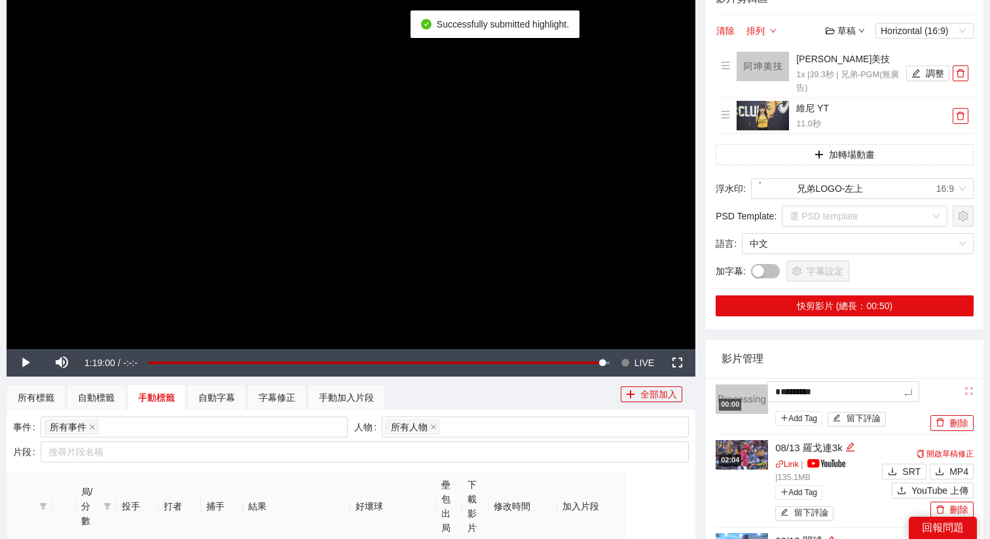
type textarea "*"
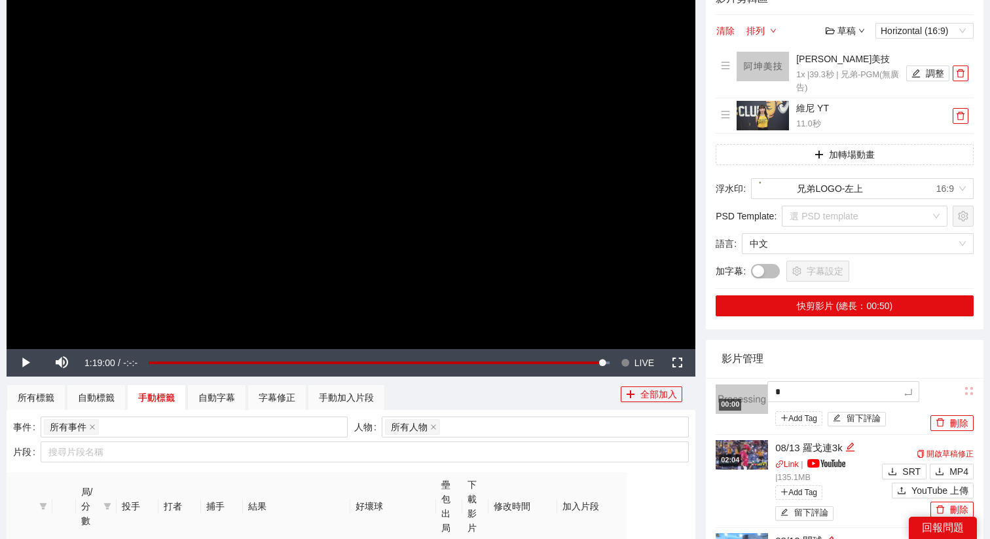
type textarea "**"
type textarea "***"
type textarea "****"
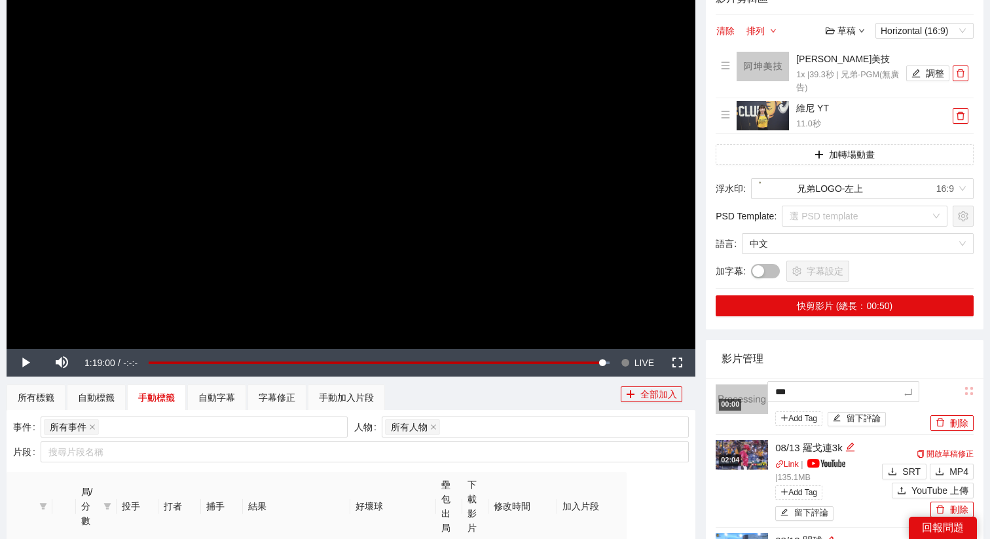
type textarea "****"
type textarea "*****"
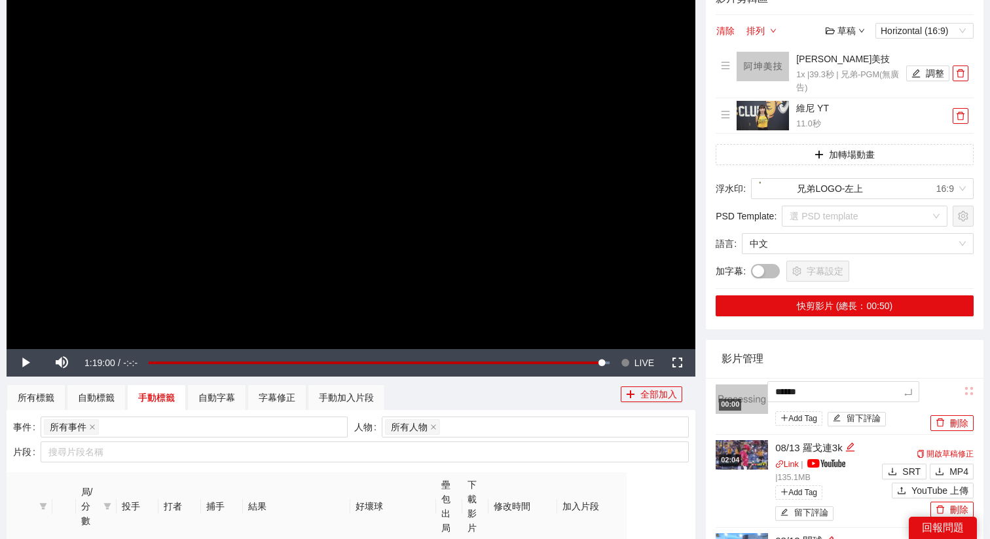
type textarea "*******"
type textarea "********"
type textarea "*********"
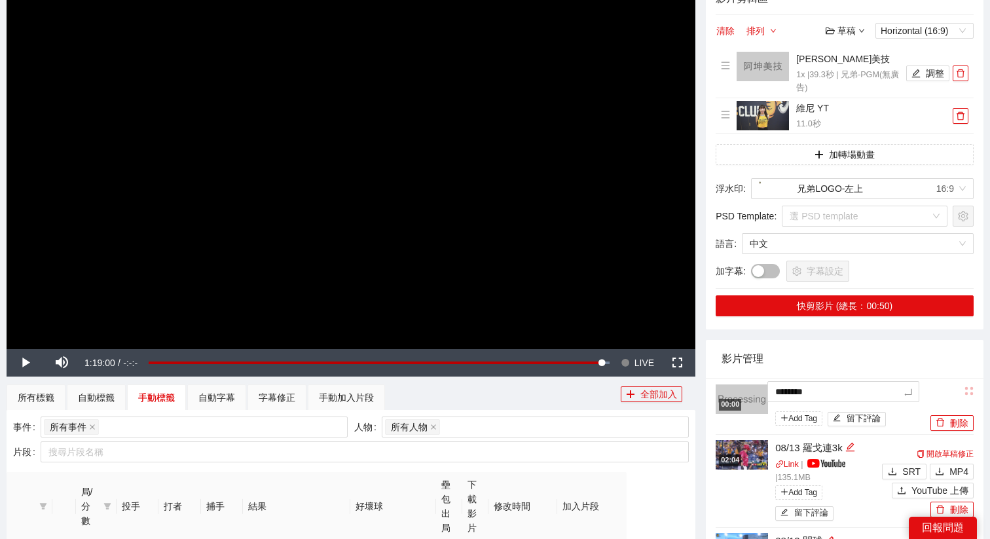
type textarea "*********"
type textarea "*******"
type textarea "********"
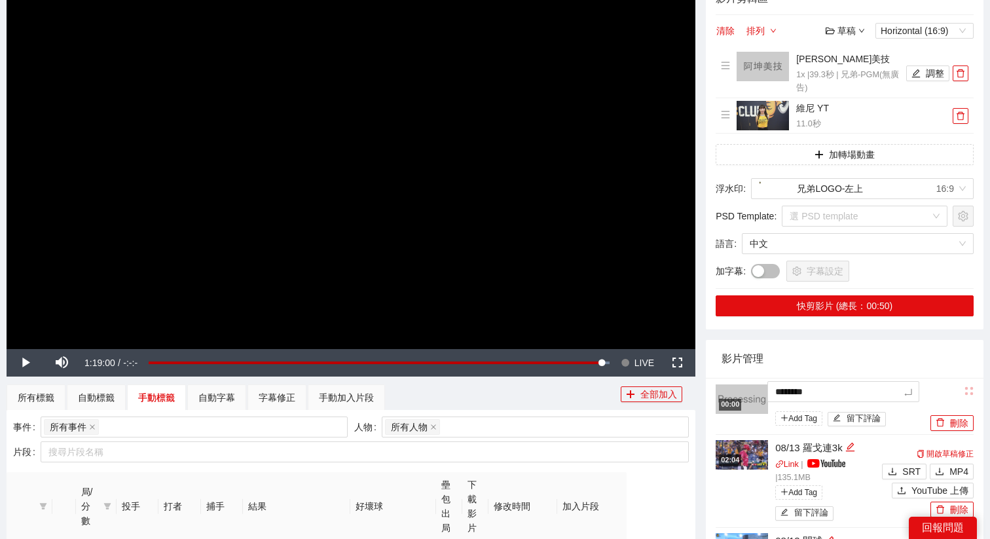
type textarea "*********"
type textarea "**********"
type textarea "********"
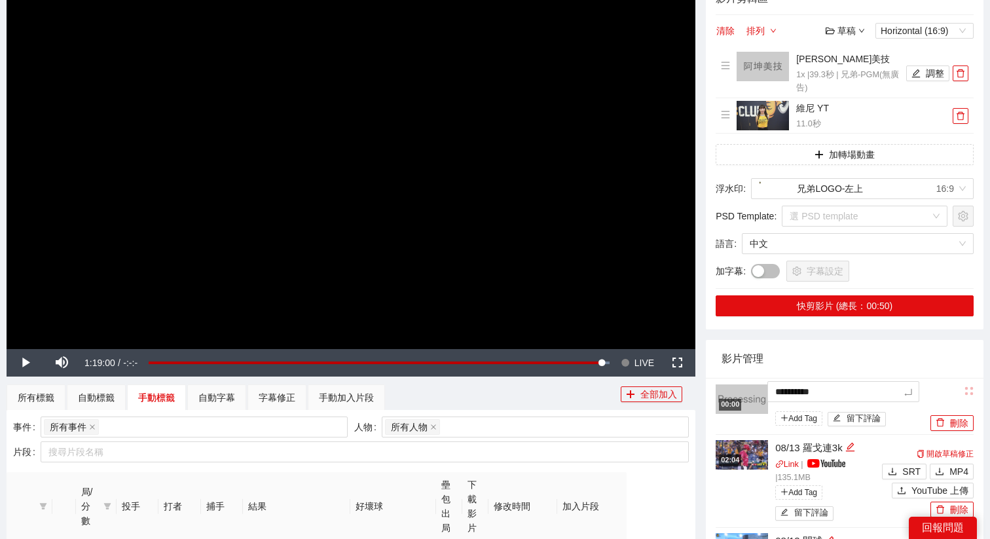
type textarea "********"
type textarea "*********"
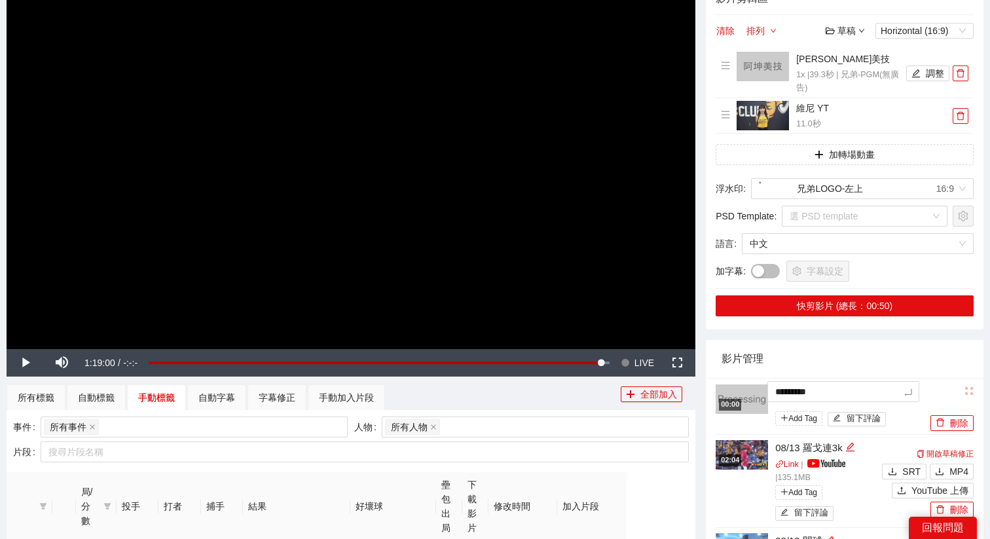
type textarea "**********"
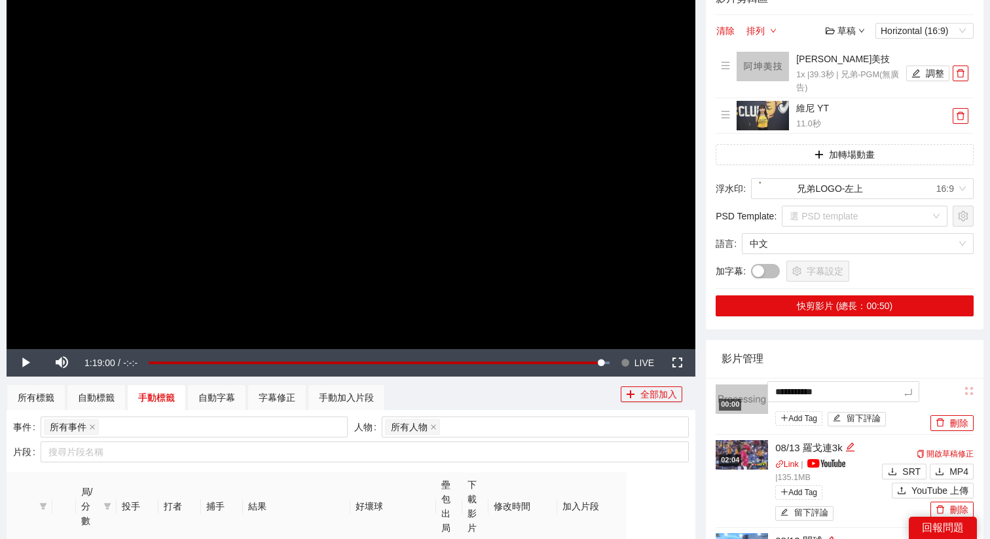
type textarea "**********"
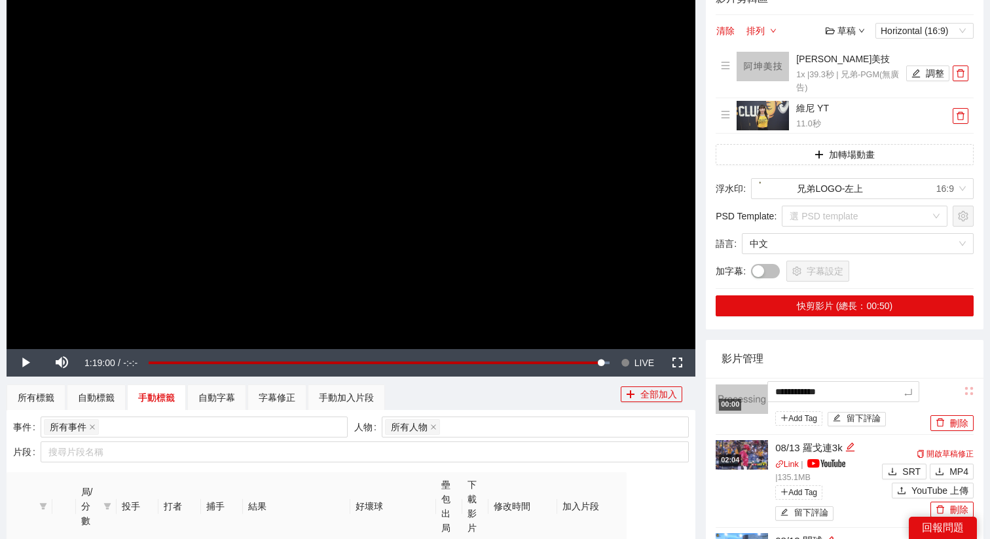
type textarea "**********"
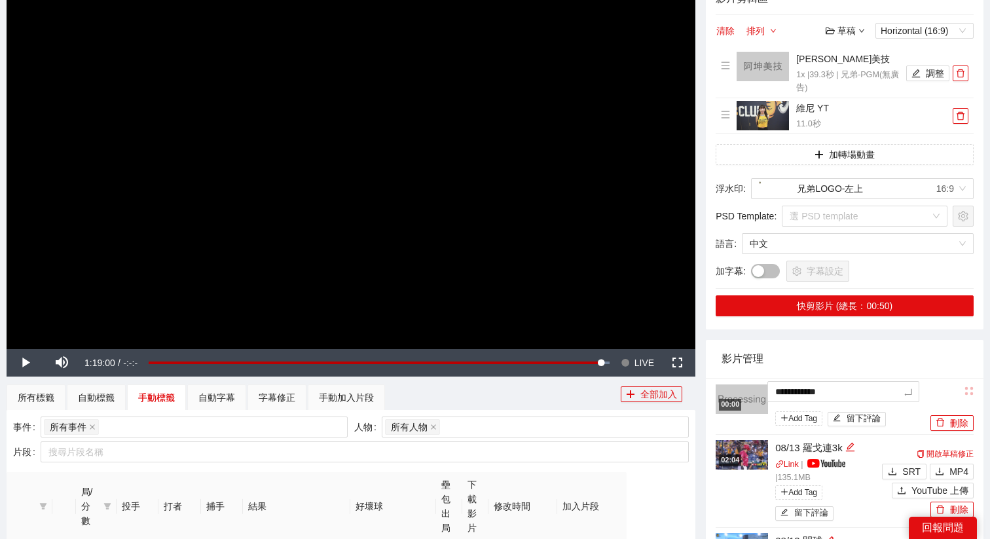
type textarea "**********"
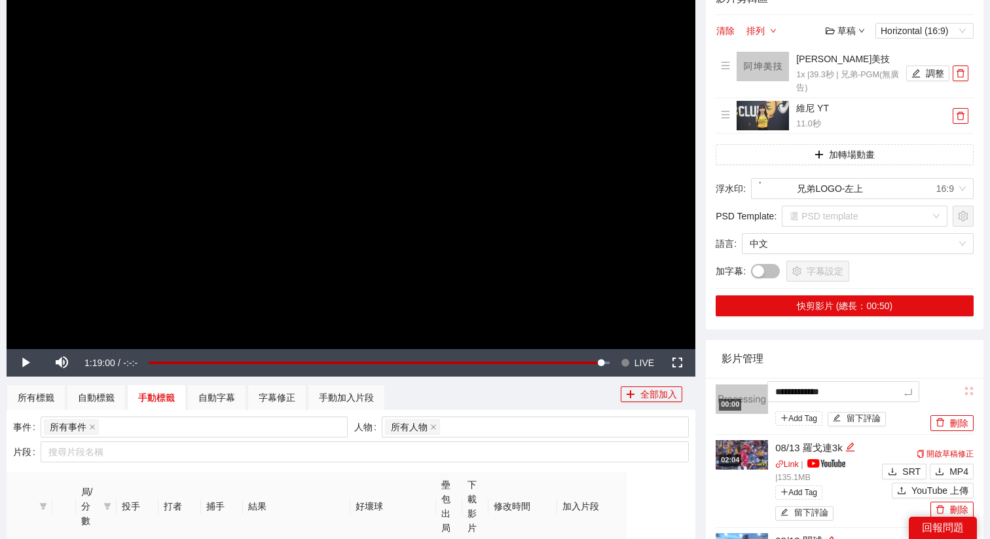
type textarea "**********"
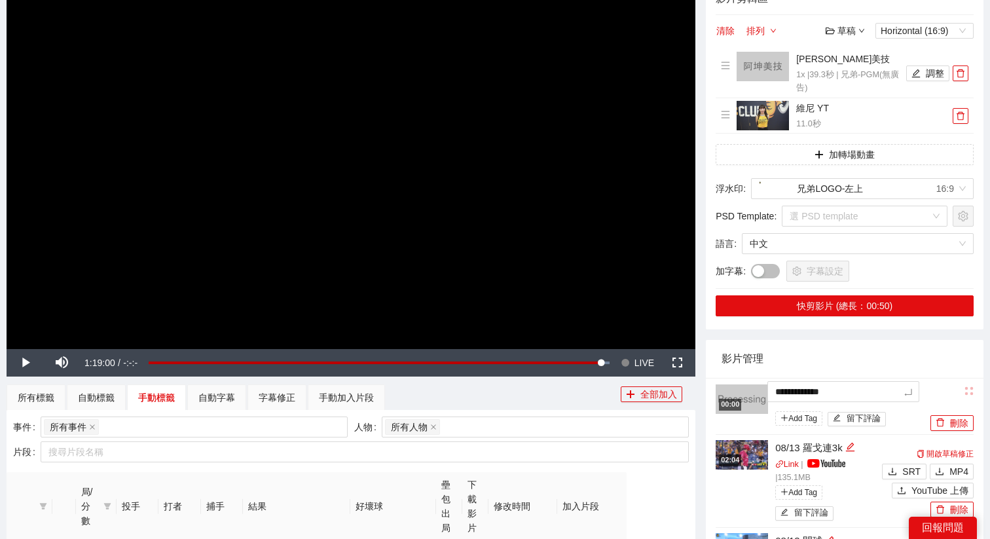
type textarea "**********"
type textarea "*********"
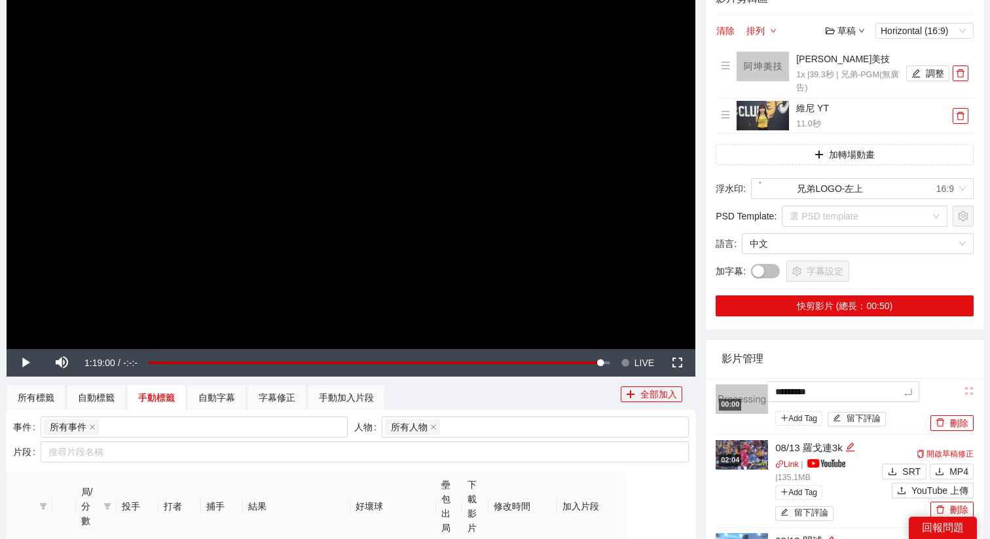
type textarea "**********"
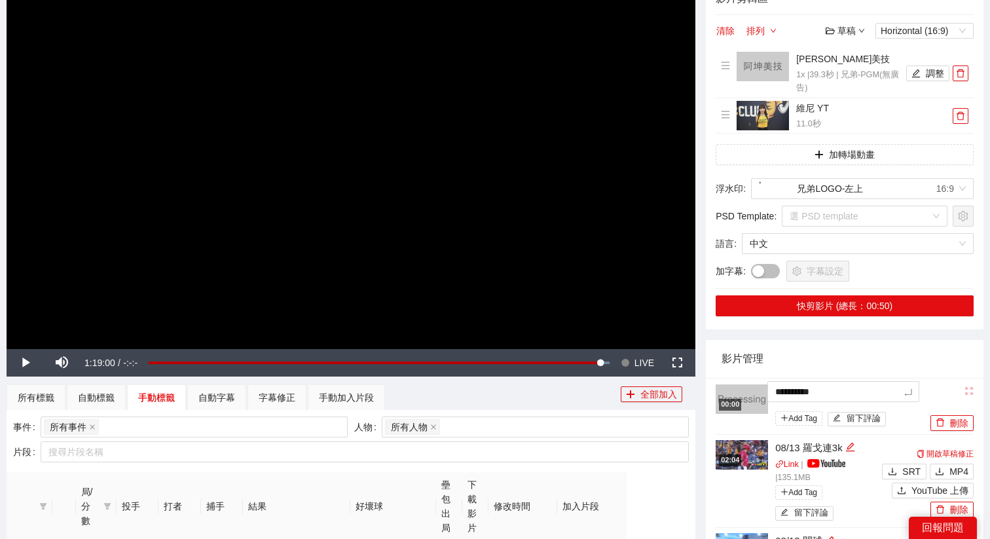
type textarea "**********"
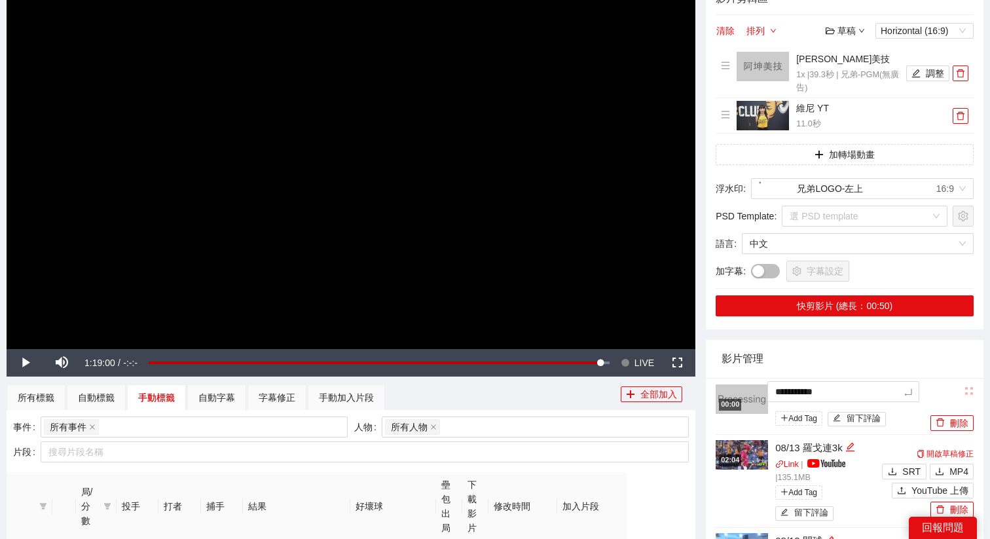
type textarea "**********"
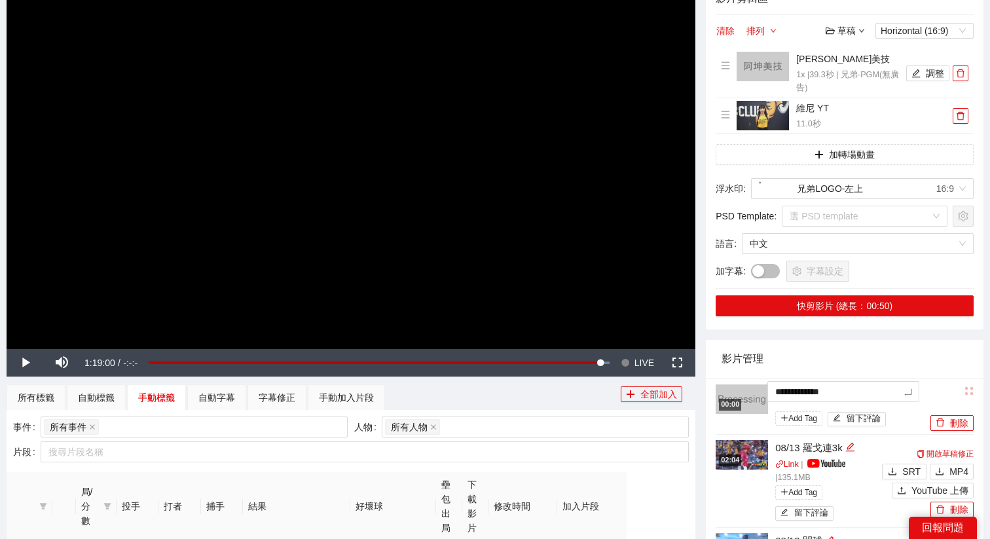
type textarea "**********"
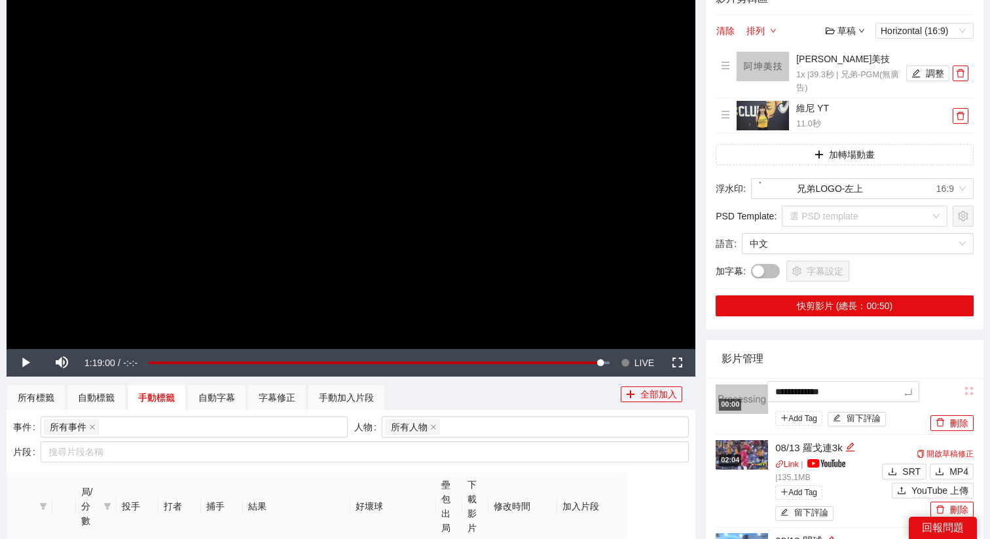
type textarea "**********"
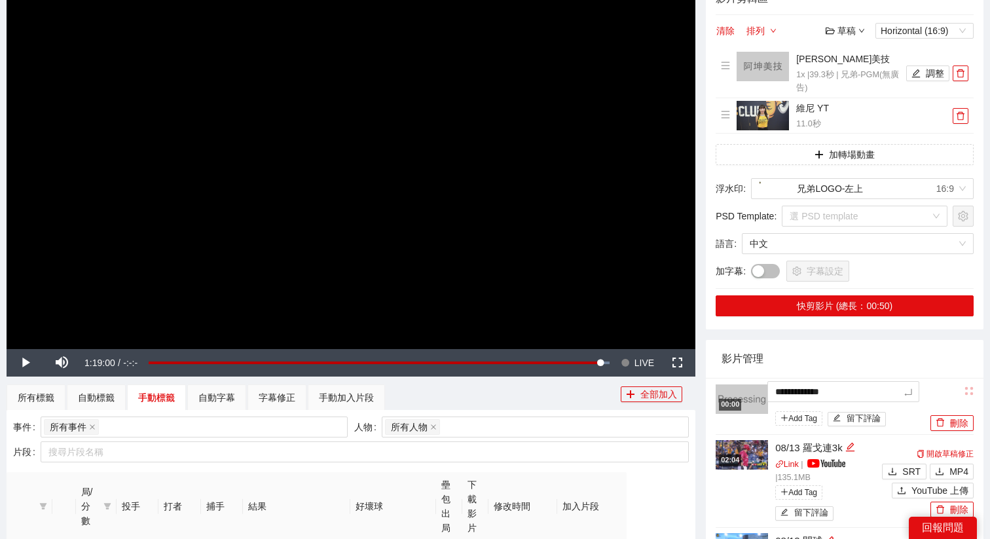
type textarea "**********"
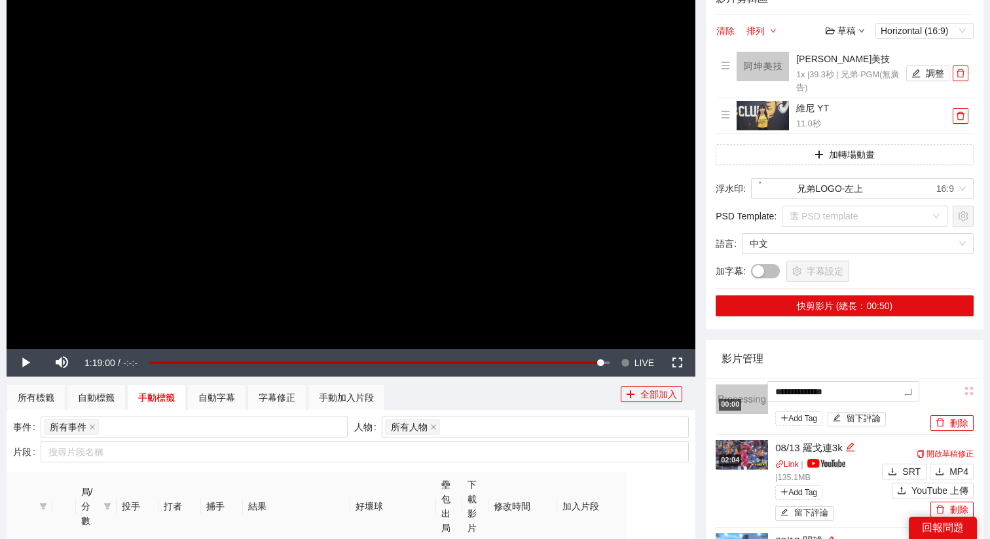
type textarea "**********"
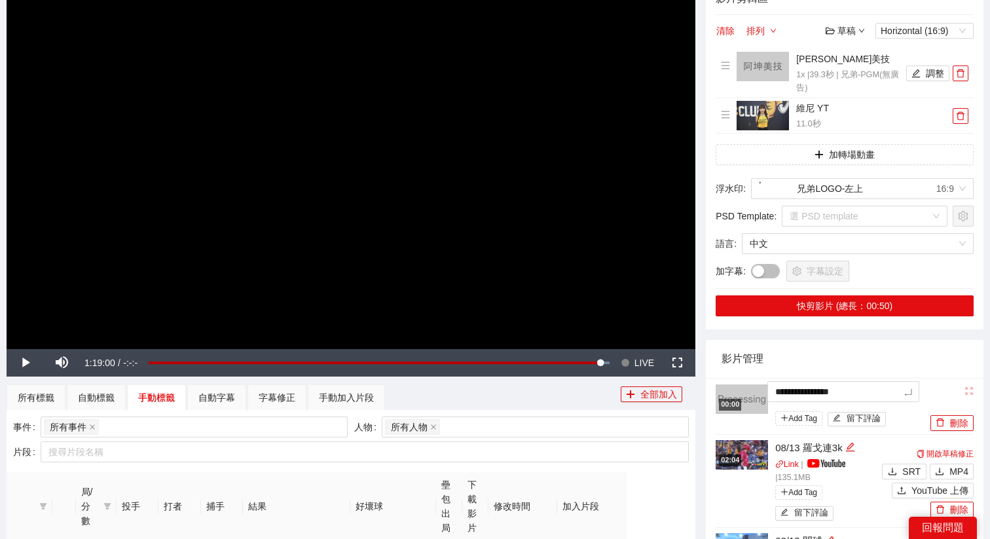
type textarea "**********"
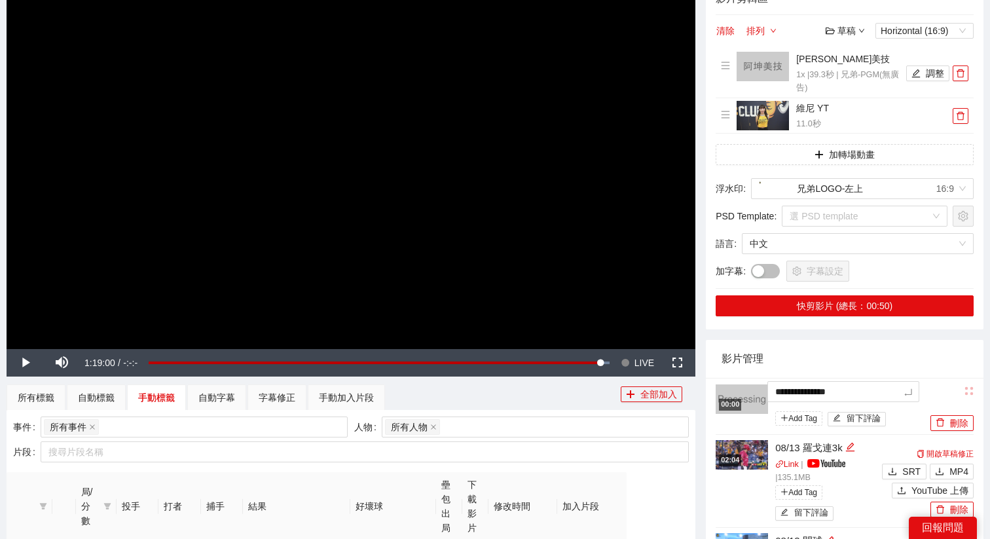
type textarea "**********"
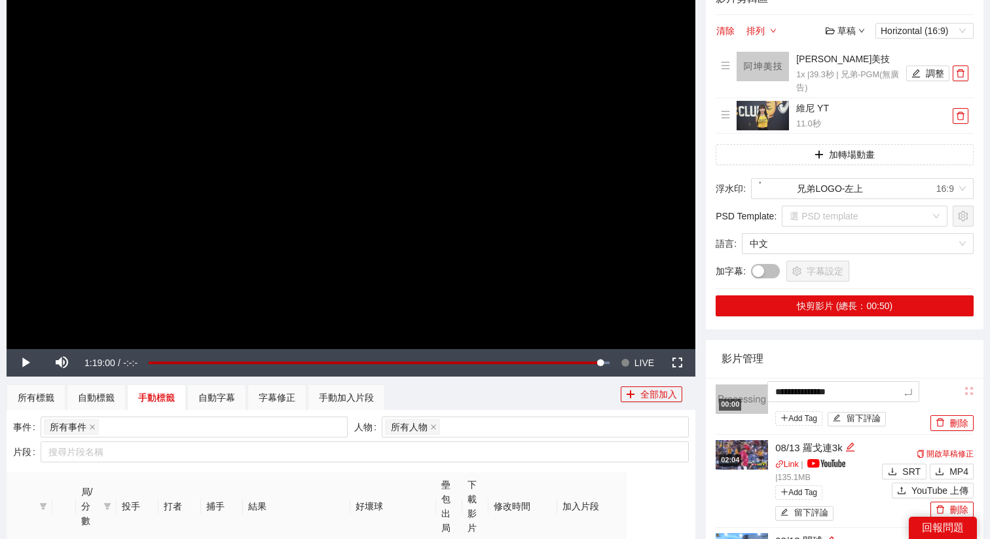
type textarea "**********"
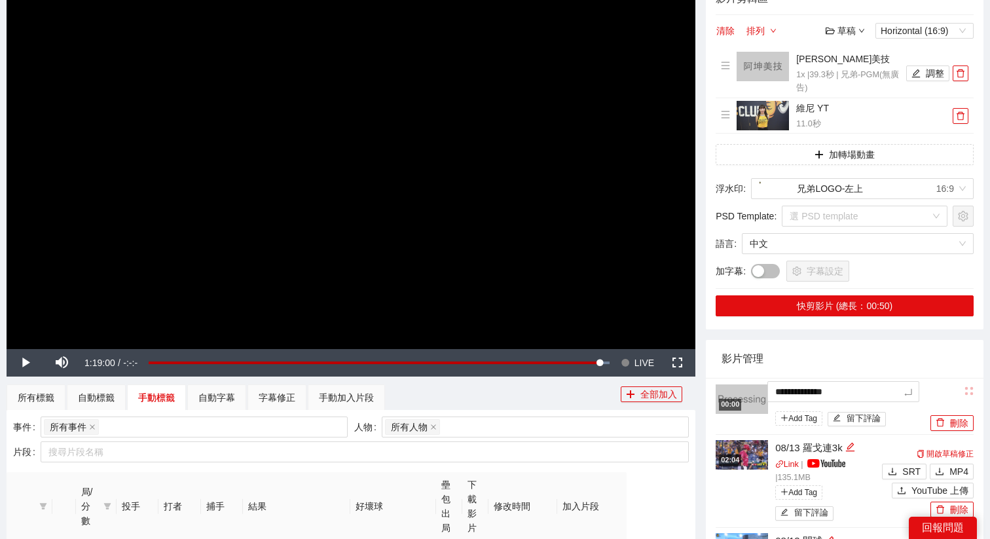
type textarea "**********"
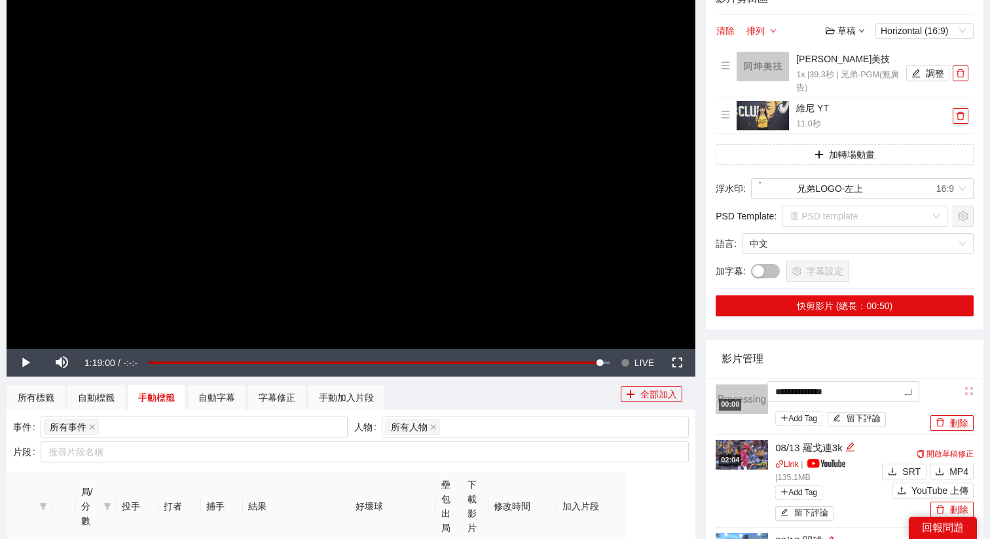
type textarea "**********"
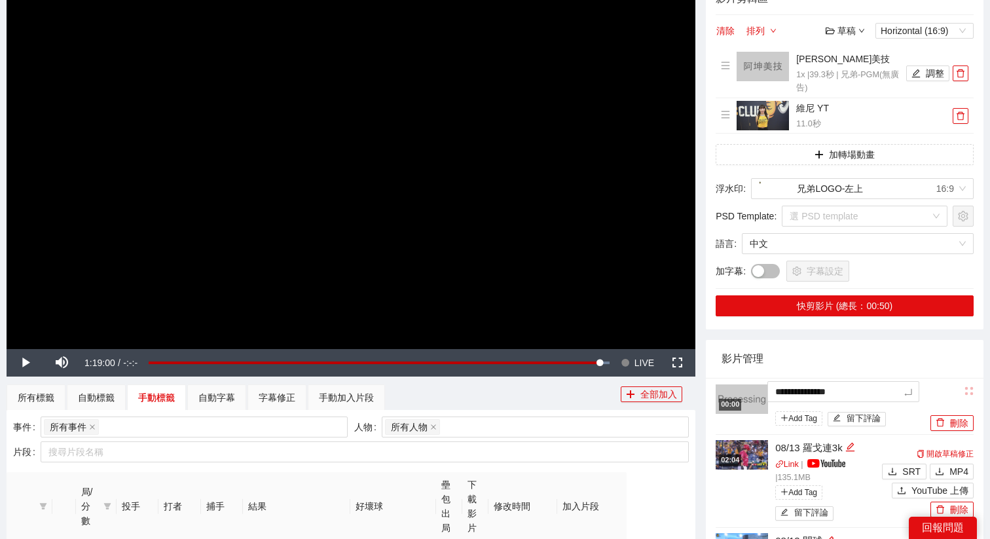
type textarea "**********"
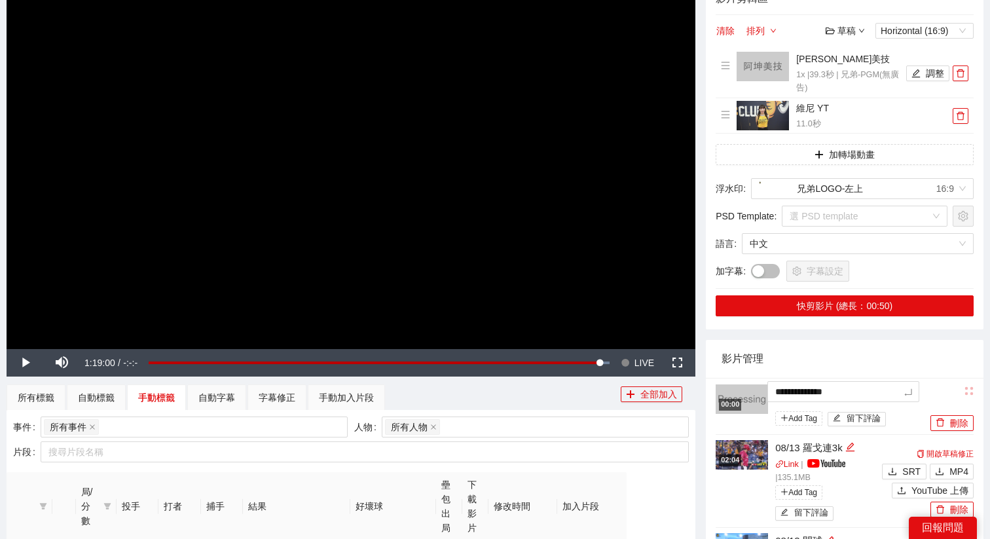
type textarea "**********"
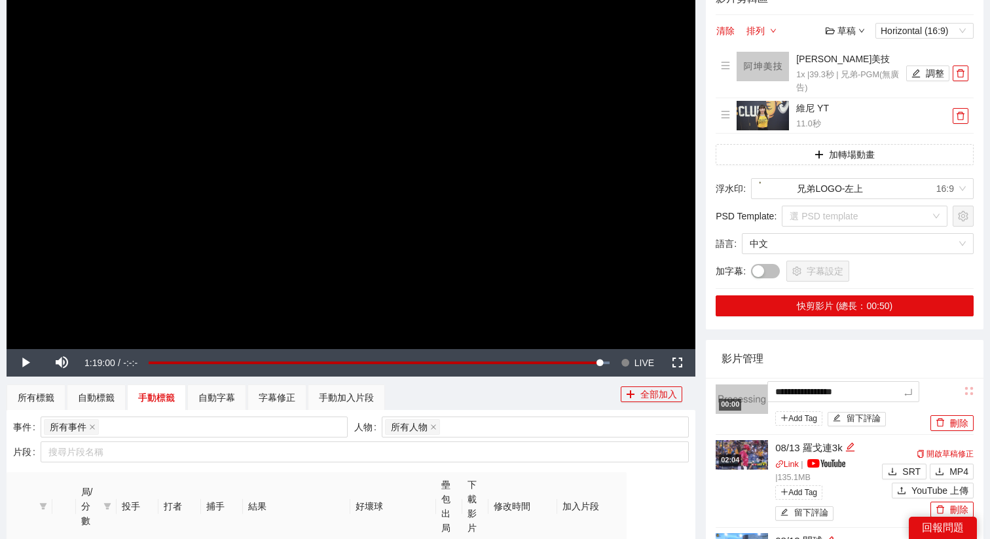
type textarea "**********"
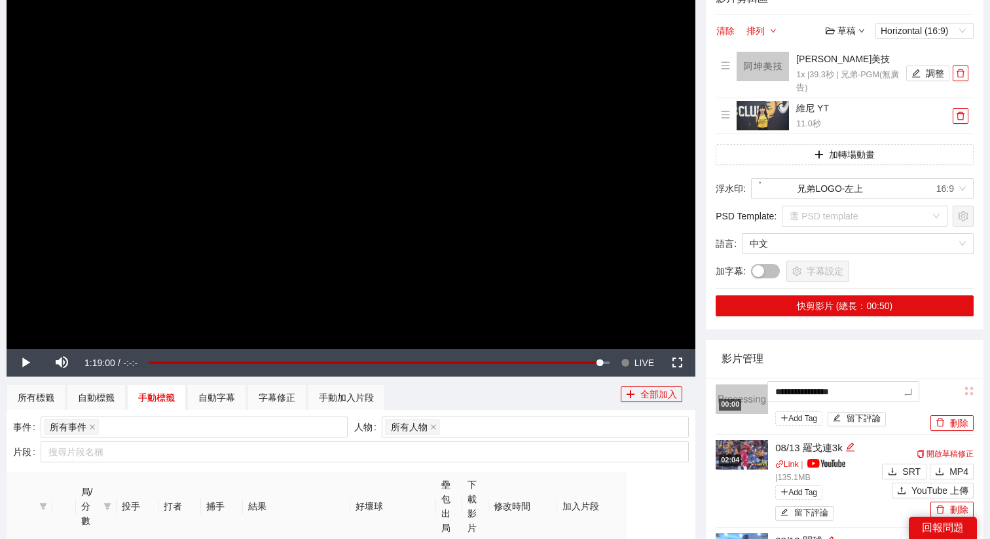
type textarea "**********"
click at [846, 332] on div "**********" at bounding box center [844, 313] width 288 height 776
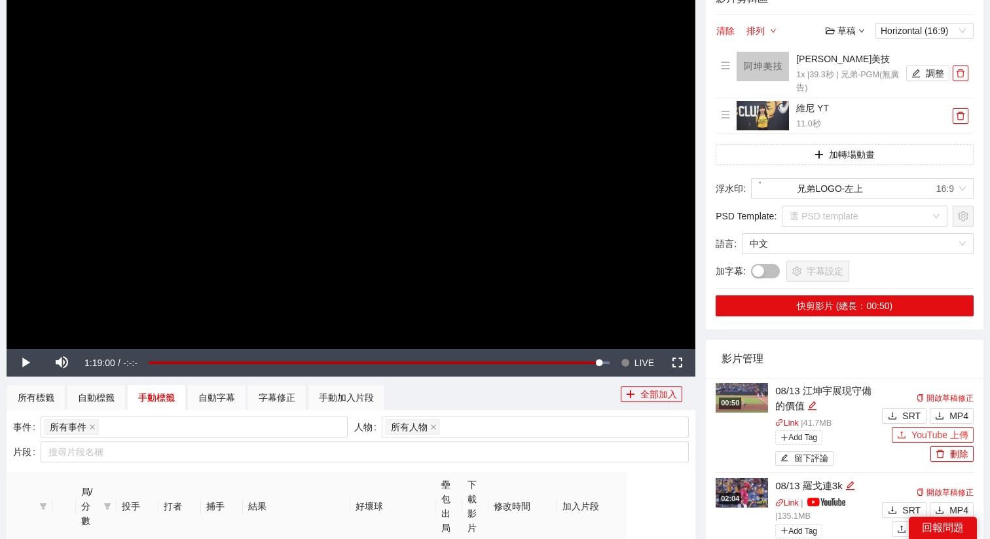
click at [913, 440] on span "YouTube 上傳" at bounding box center [939, 434] width 57 height 14
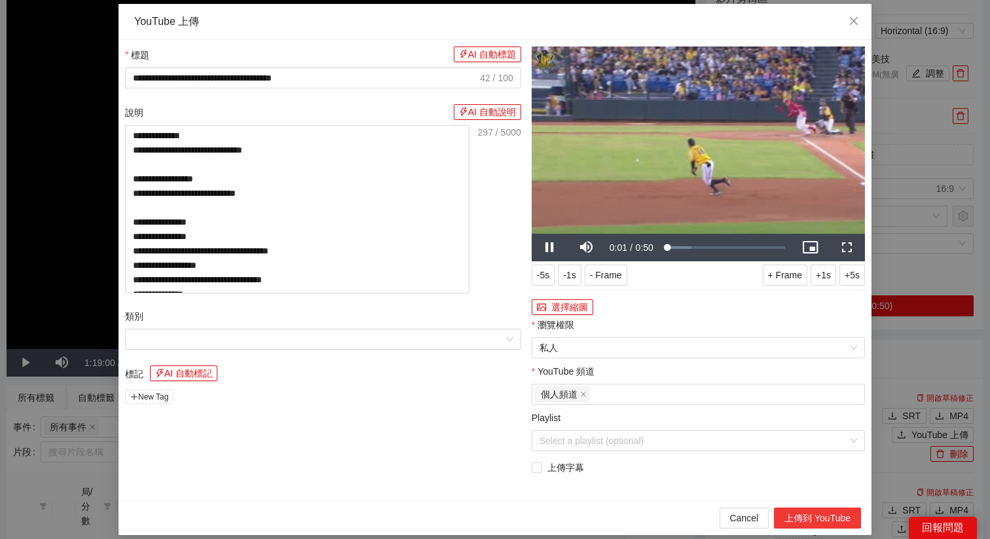
click at [798, 516] on button "上傳到 YouTube" at bounding box center [817, 517] width 87 height 21
click at [850, 32] on span "Close" at bounding box center [853, 21] width 35 height 35
type textarea "**********"
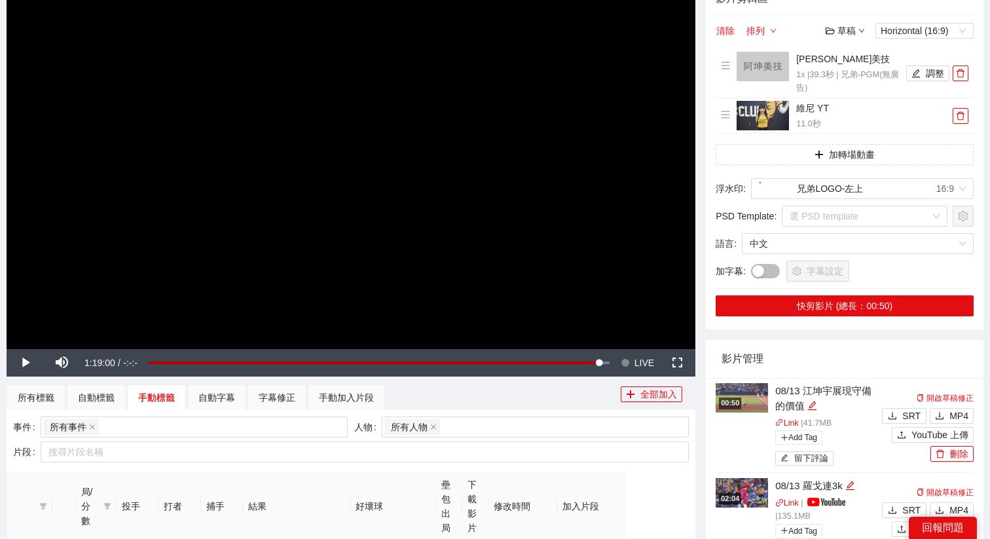
click at [744, 438] on div "00:50 08/13 江坤宇展現守備的價值 Link | 41.7 MB Add Tag 留下評論" at bounding box center [796, 426] width 163 height 86
click at [741, 403] on div "00:50" at bounding box center [730, 402] width 22 height 11
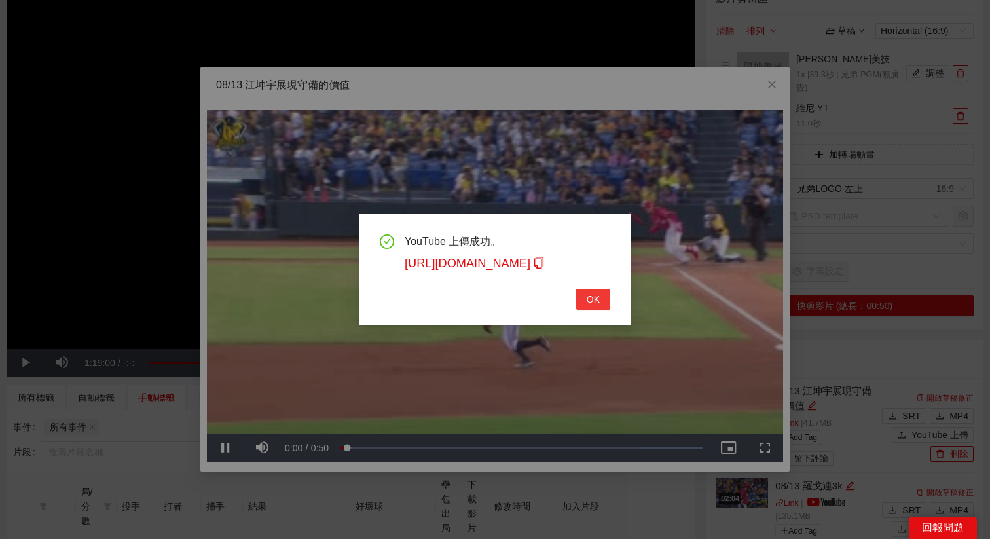
click at [592, 289] on button "OK" at bounding box center [593, 299] width 34 height 21
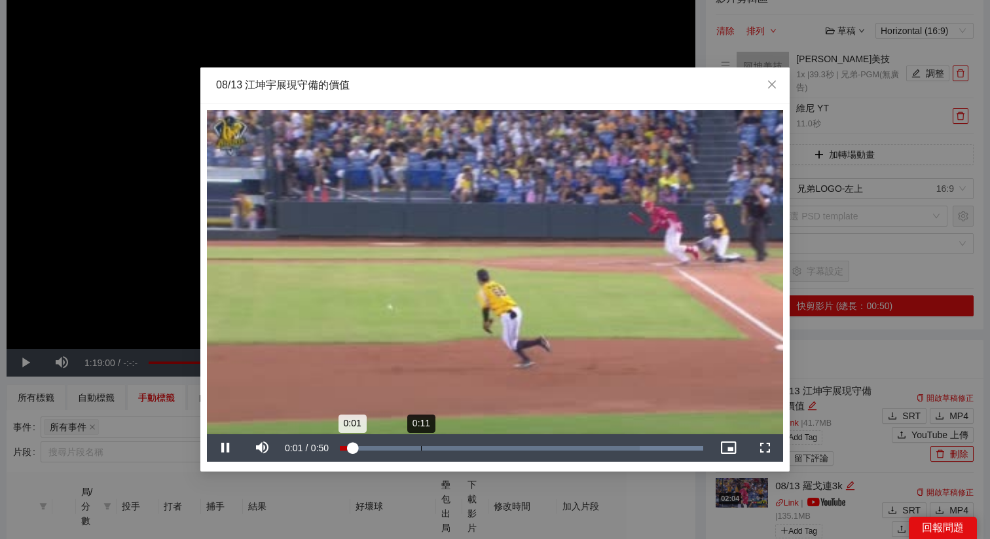
click at [413, 452] on div "Loaded : 100.00% 0:11 0:01" at bounding box center [521, 447] width 376 height 27
click at [459, 446] on div "Loaded : 100.00% 0:14 0:10" at bounding box center [521, 448] width 363 height 5
click at [495, 446] on div "Loaded : 100.00% 0:21 0:16" at bounding box center [521, 448] width 363 height 5
click at [507, 446] on div "Loaded : 100.00% 0:23 0:23" at bounding box center [521, 448] width 363 height 5
click at [529, 446] on div "Loaded : 100.00%" at bounding box center [521, 448] width 363 height 5
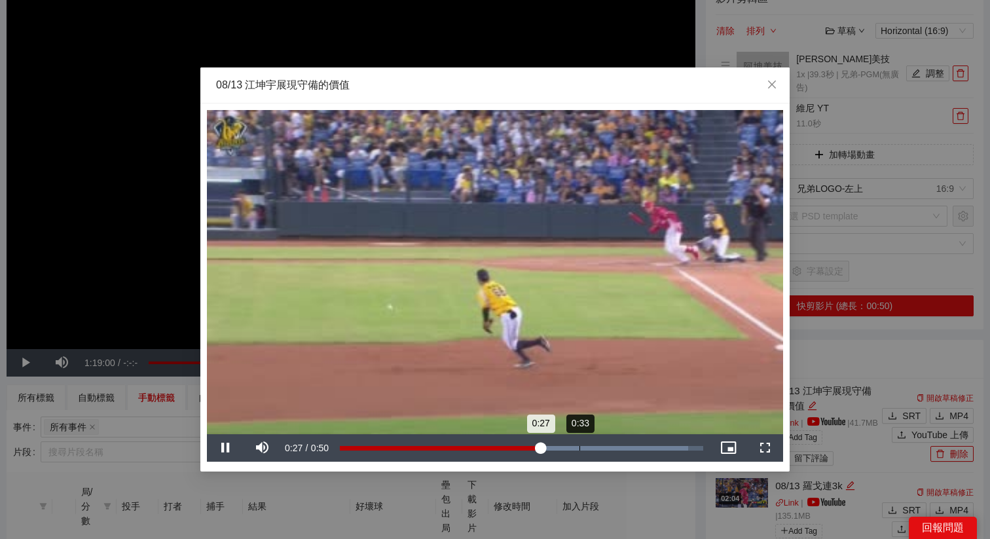
click at [582, 442] on div "Loaded : 95.77% 0:33 0:27" at bounding box center [521, 447] width 376 height 27
drag, startPoint x: 632, startPoint y: 441, endPoint x: 615, endPoint y: 448, distance: 17.9
click at [617, 448] on div "Loaded : 100.00% 0:40 0:40" at bounding box center [521, 447] width 376 height 27
click at [615, 448] on div "0:38" at bounding box center [478, 448] width 276 height 5
click at [596, 446] on div "0:35" at bounding box center [468, 448] width 257 height 5
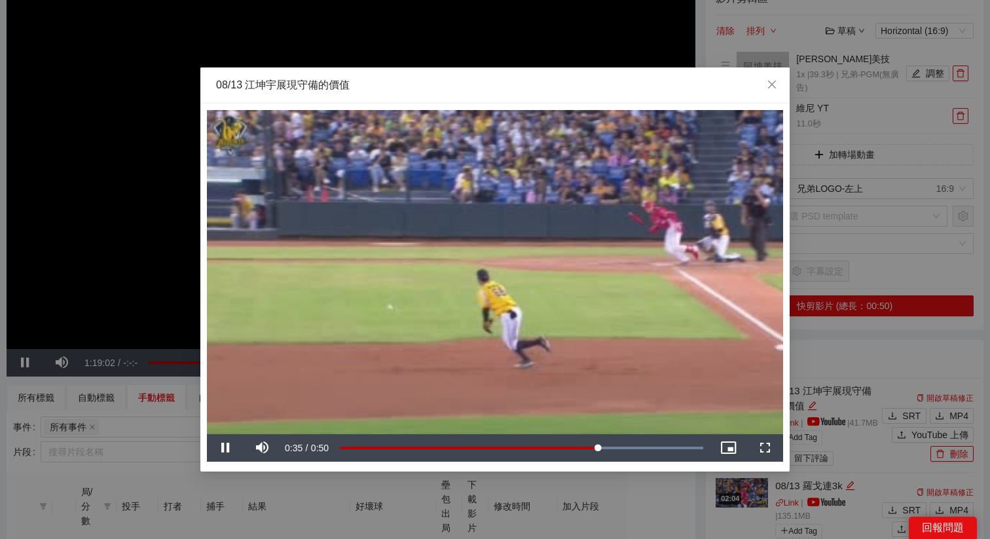
click at [585, 412] on video "Video Player" at bounding box center [495, 272] width 576 height 324
click at [595, 449] on div "0:35" at bounding box center [467, 448] width 255 height 5
click at [596, 449] on div "0:35" at bounding box center [468, 448] width 257 height 5
click at [598, 449] on div "0:35" at bounding box center [469, 448] width 258 height 5
click at [487, 94] on div "08/13 江坤宇展現守備的價值" at bounding box center [494, 85] width 589 height 36
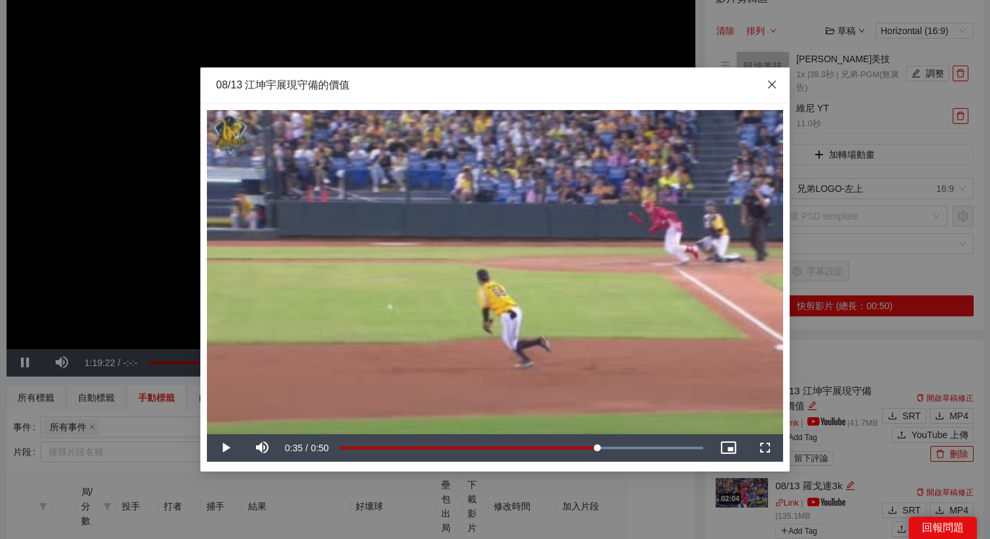
click at [772, 79] on span "Close" at bounding box center [771, 84] width 35 height 35
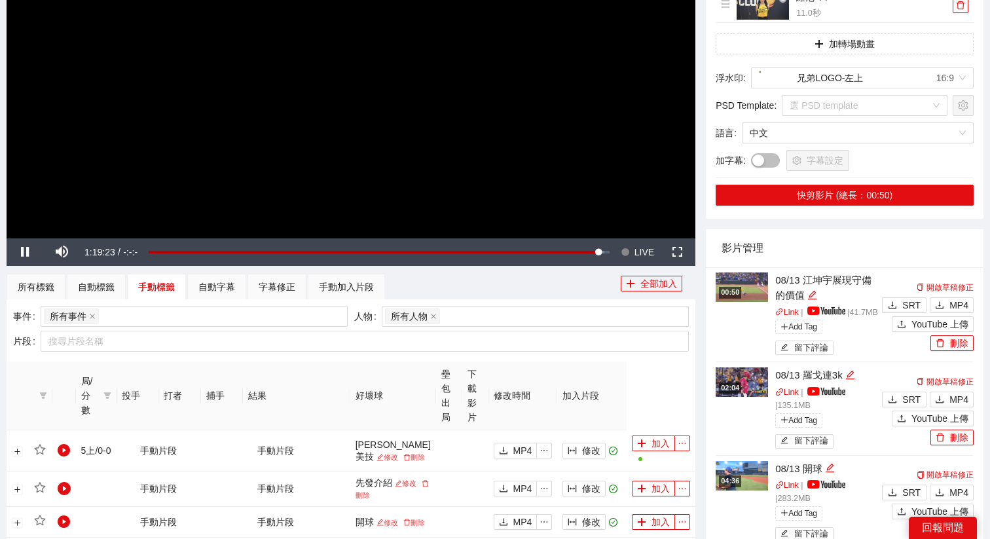
scroll to position [349, 0]
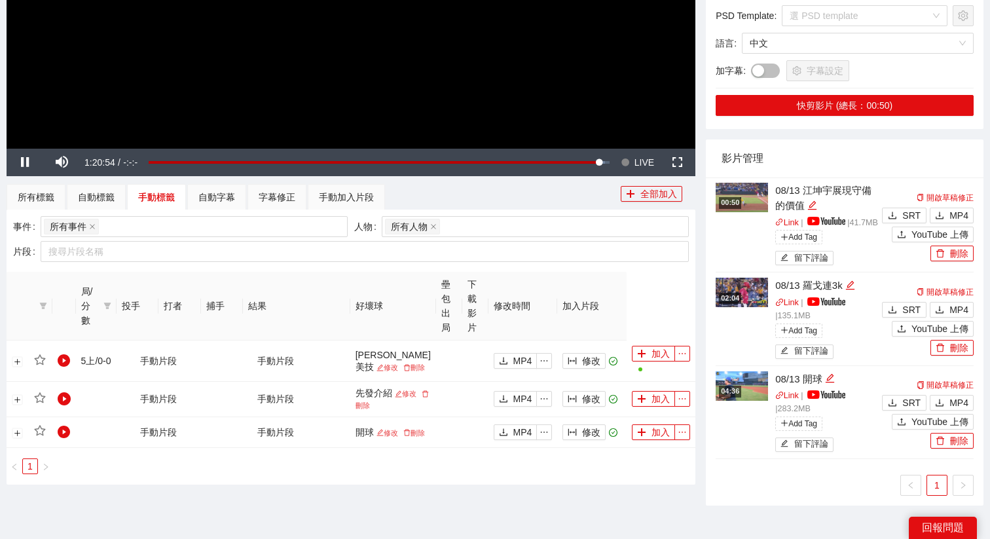
click at [741, 204] on div "00:50" at bounding box center [730, 202] width 22 height 11
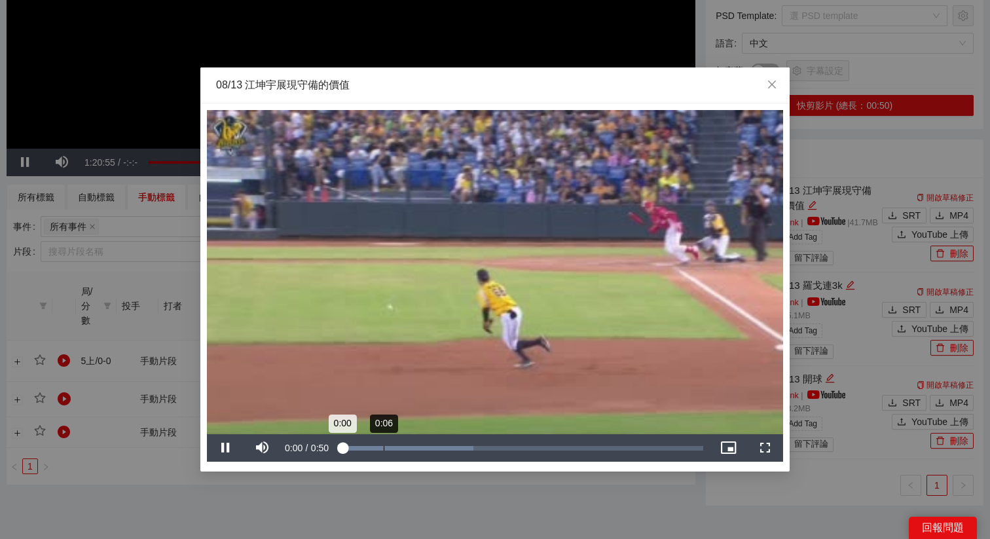
click at [370, 444] on div "Loaded : 36.75% 0:06 0:00" at bounding box center [521, 447] width 376 height 27
click at [395, 444] on div "Loaded : 36.75% 0:05 0:04" at bounding box center [521, 447] width 376 height 27
click at [380, 444] on div "Loaded : 36.75% 0:06 0:08" at bounding box center [521, 447] width 376 height 27
click at [394, 446] on div "Loaded : 36.75% 0:07 0:11" at bounding box center [521, 448] width 363 height 5
click at [389, 446] on div "0:06" at bounding box center [365, 448] width 50 height 5
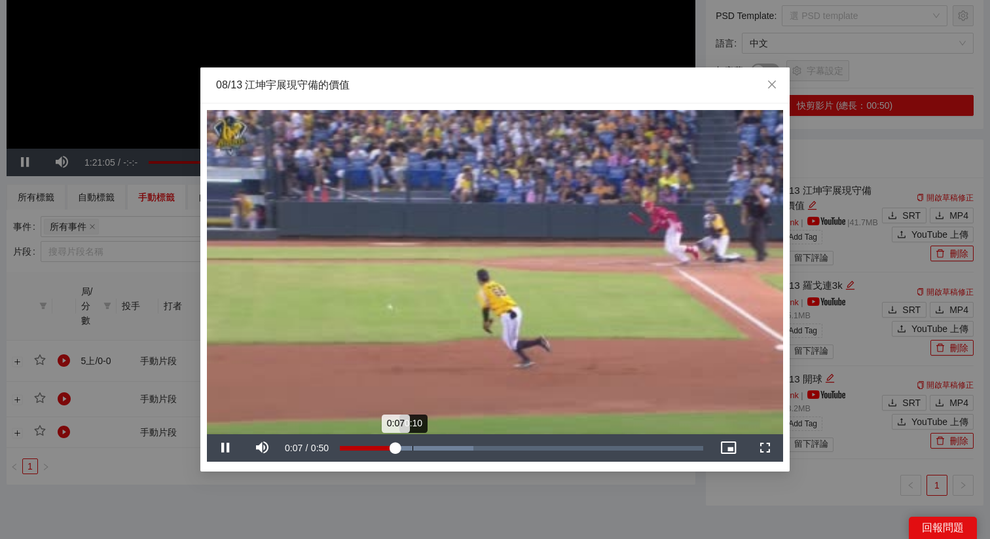
click at [413, 446] on div "0:10" at bounding box center [412, 448] width 1 height 5
click at [436, 446] on div "Loaded : 93.37% 0:13 0:13" at bounding box center [521, 448] width 363 height 5
click at [470, 444] on div "Loaded : 93.37% 0:18 0:13" at bounding box center [521, 447] width 376 height 27
click at [768, 94] on span "Close" at bounding box center [771, 84] width 35 height 35
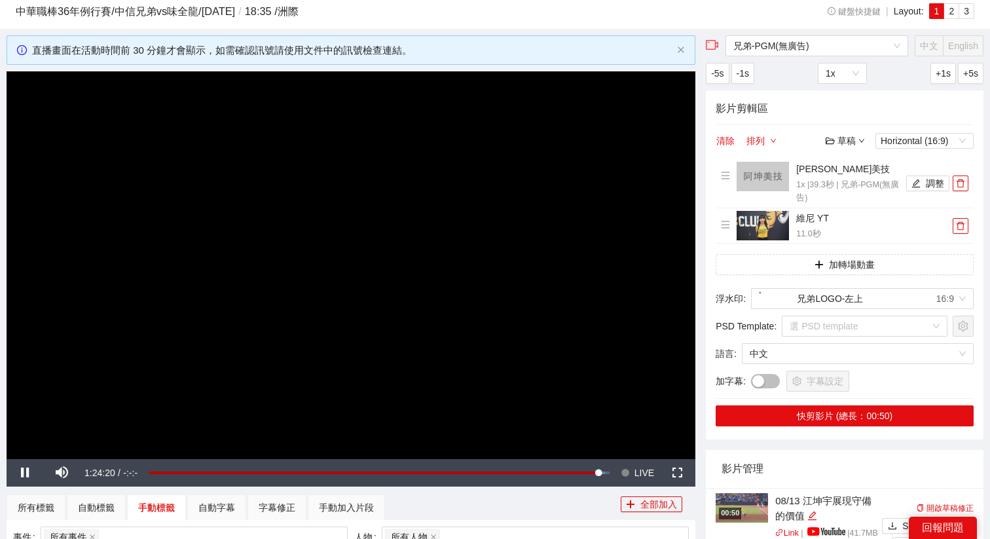
scroll to position [0, 0]
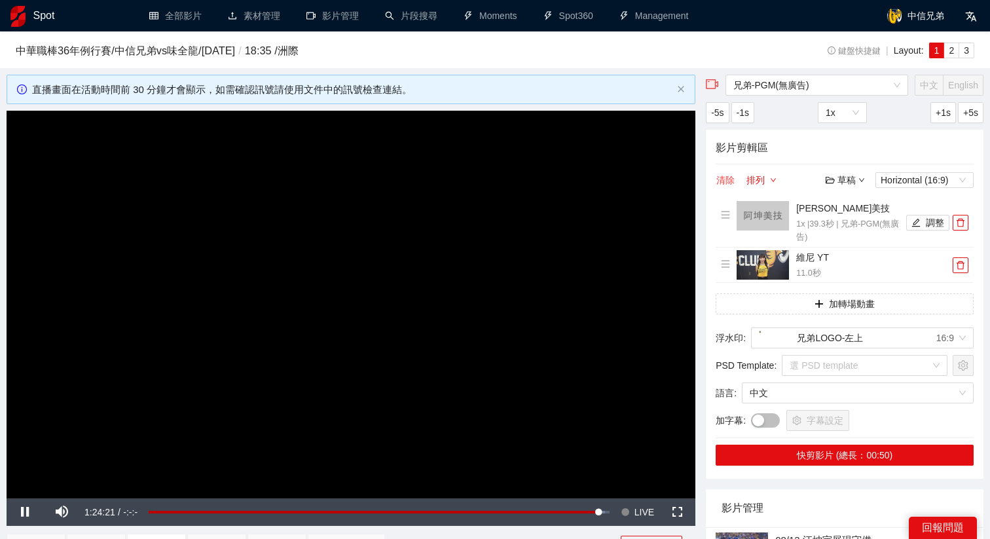
click at [726, 179] on button "清除" at bounding box center [725, 180] width 20 height 16
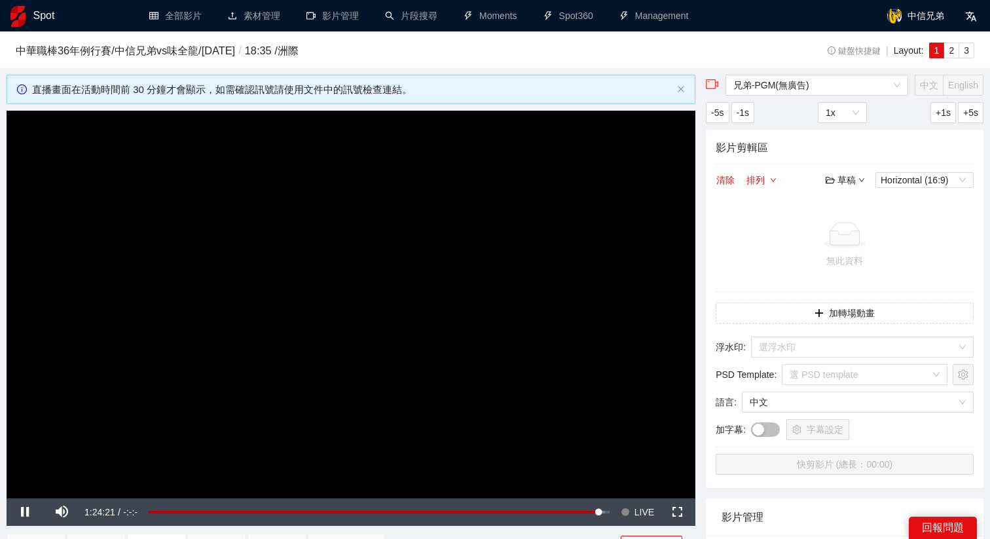
click at [827, 175] on icon "folder-open" at bounding box center [829, 179] width 9 height 9
click at [842, 183] on div "草稿" at bounding box center [844, 180] width 39 height 14
click at [849, 181] on div "草稿" at bounding box center [844, 180] width 39 height 14
click at [849, 198] on link "開啟" at bounding box center [848, 203] width 30 height 10
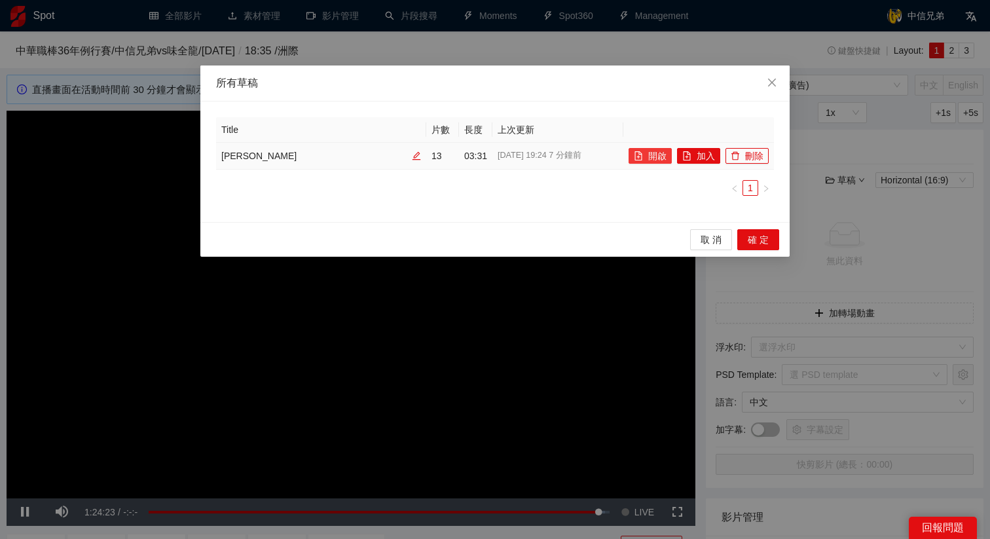
click at [651, 153] on button "開啟" at bounding box center [649, 156] width 43 height 16
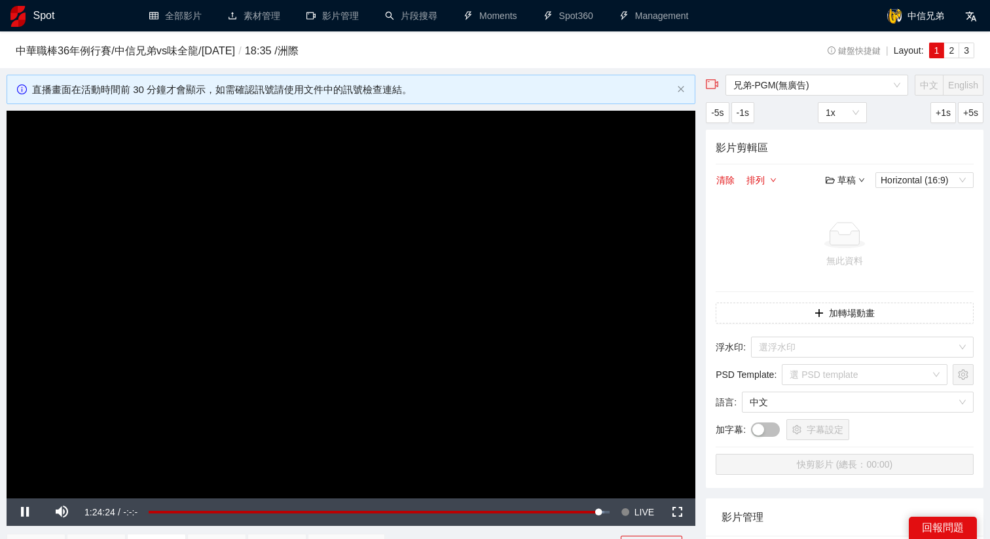
click at [464, 291] on video "Video Player" at bounding box center [351, 304] width 688 height 387
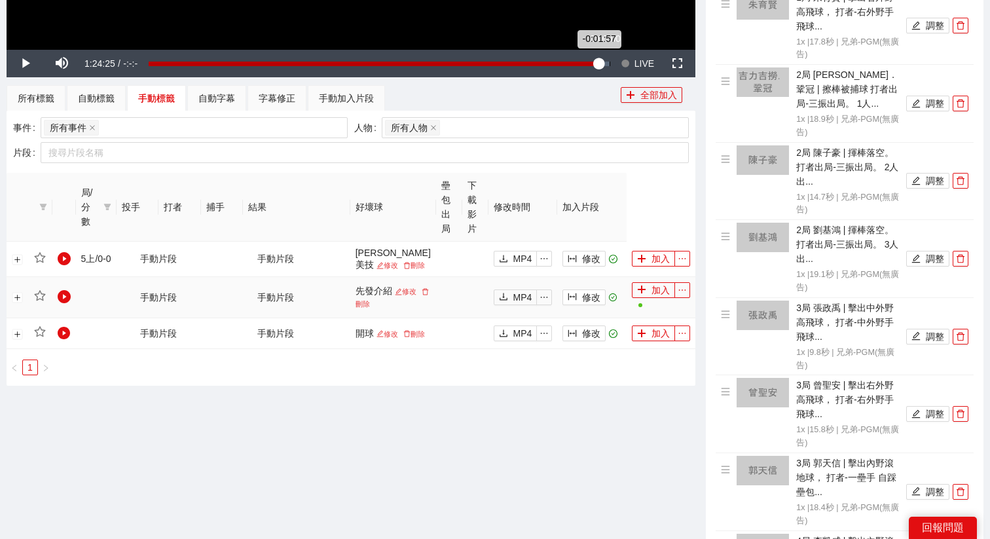
scroll to position [387, 0]
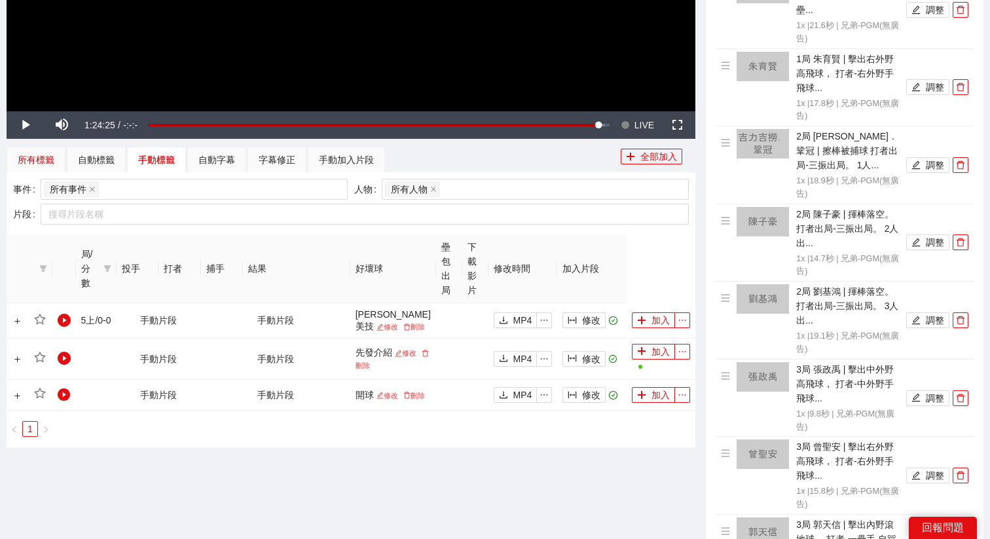
click at [39, 160] on div "所有標籤" at bounding box center [36, 159] width 37 height 14
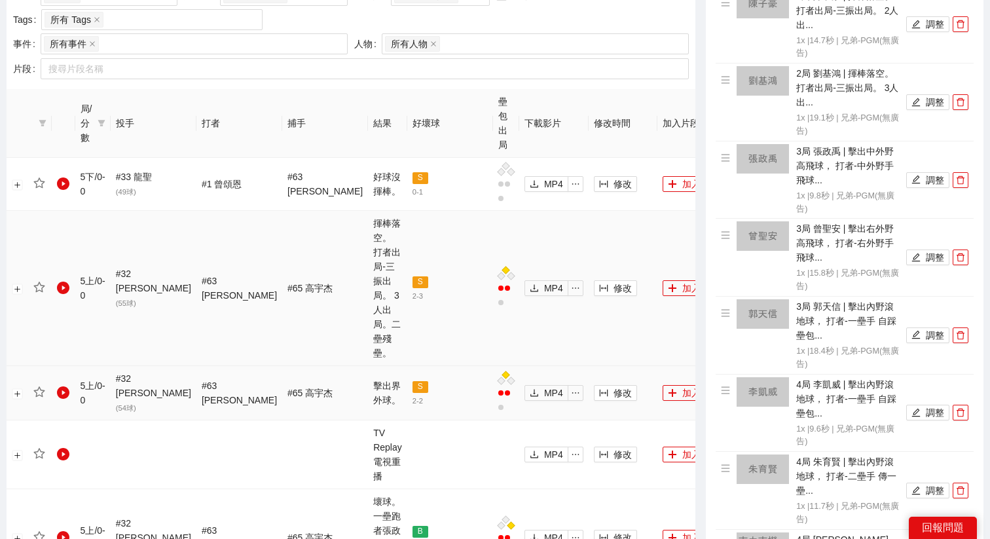
scroll to position [584, 0]
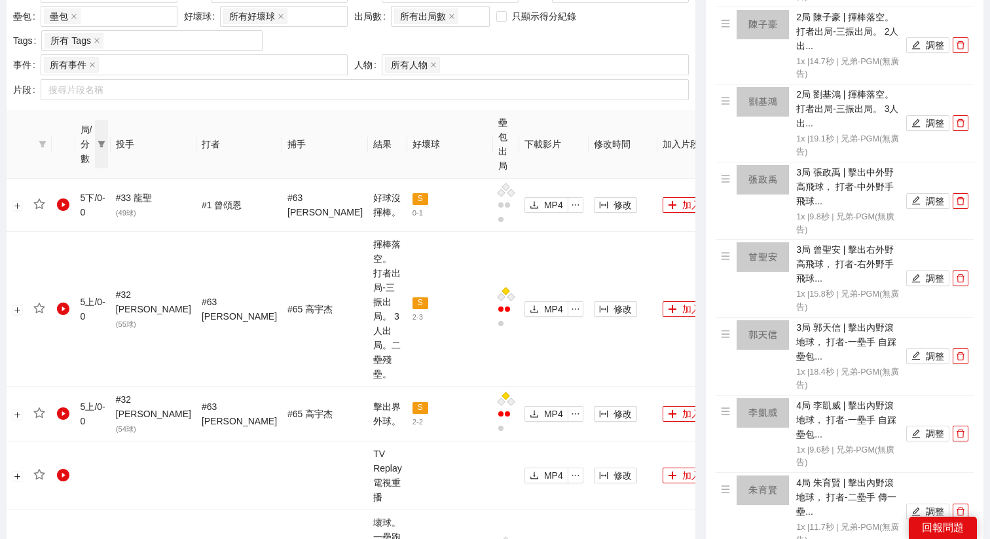
click at [105, 140] on icon "filter" at bounding box center [102, 144] width 8 height 8
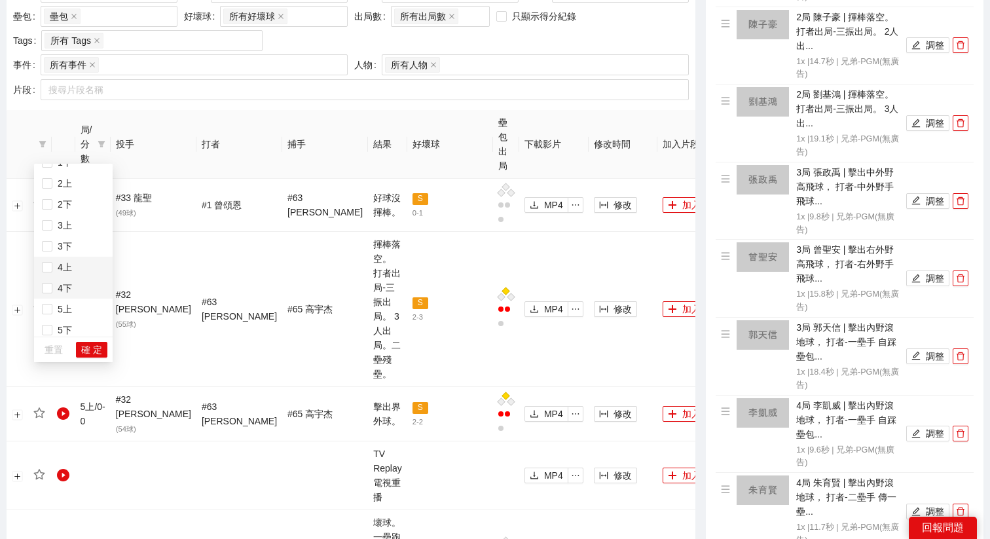
scroll to position [42, 0]
click at [56, 305] on span "5上" at bounding box center [62, 302] width 20 height 10
click at [90, 352] on span "確 定" at bounding box center [91, 349] width 21 height 14
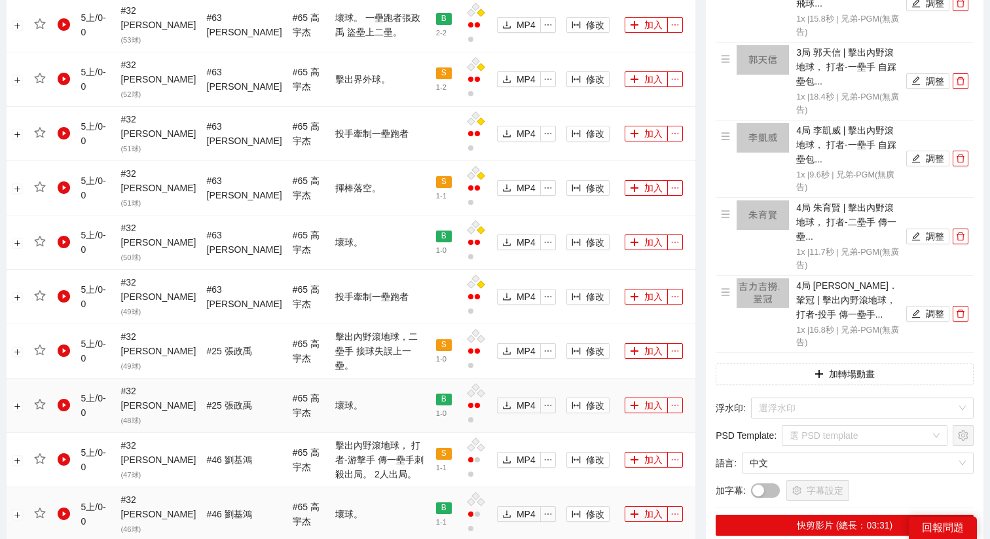
scroll to position [861, 0]
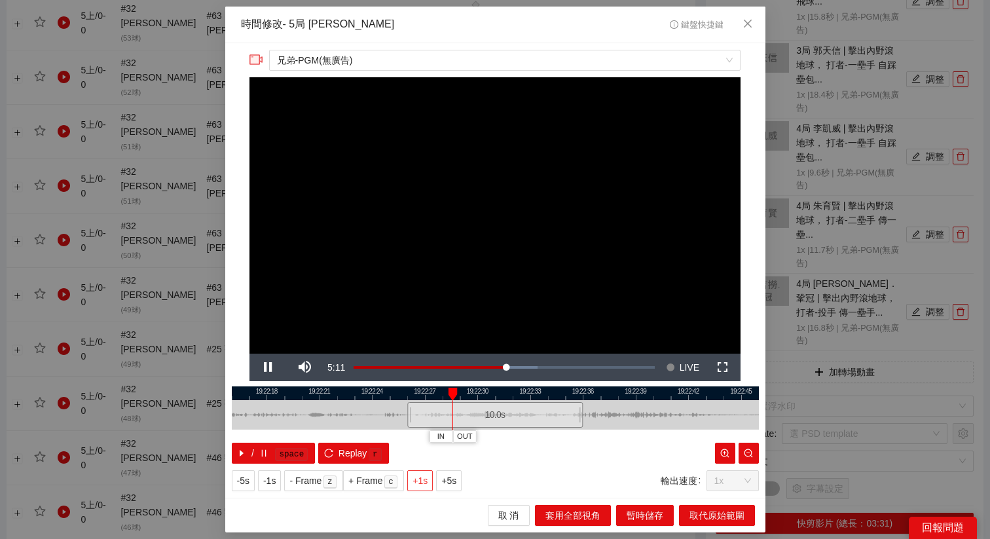
click at [425, 480] on span "+1s" at bounding box center [419, 480] width 15 height 14
click at [427, 480] on span "+1s" at bounding box center [419, 480] width 15 height 14
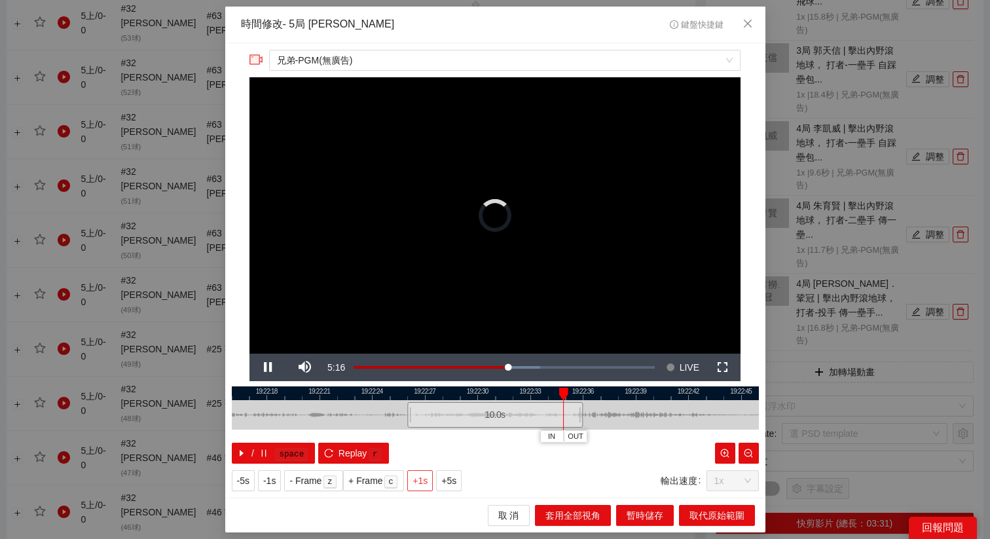
click at [427, 480] on span "+1s" at bounding box center [419, 480] width 15 height 14
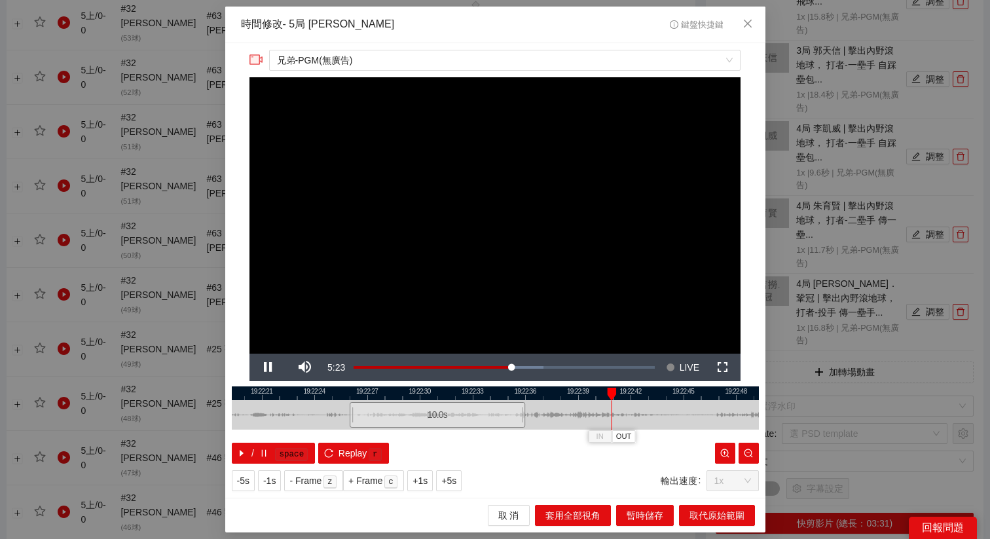
drag, startPoint x: 581, startPoint y: 391, endPoint x: 456, endPoint y: 406, distance: 126.5
click at [456, 406] on div "19:22:18 19:22:21 19:22:24 19:22:27 19:22:30 19:22:33 19:22:36 19:22:39 19:22:4…" at bounding box center [495, 424] width 527 height 77
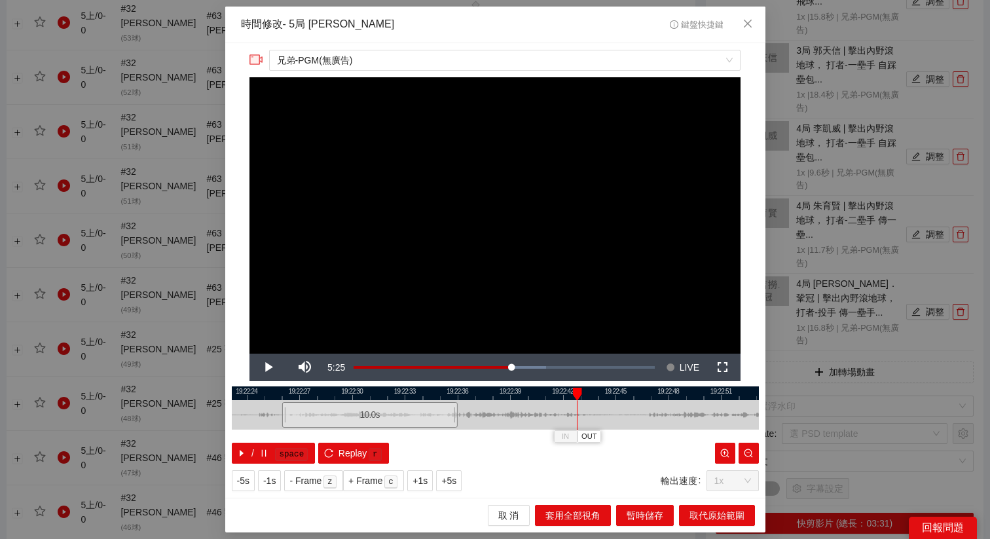
click at [563, 396] on div at bounding box center [495, 393] width 527 height 14
click at [592, 435] on span "OUT" at bounding box center [588, 437] width 16 height 12
click at [722, 516] on span "取代原始範圍" at bounding box center [716, 515] width 55 height 14
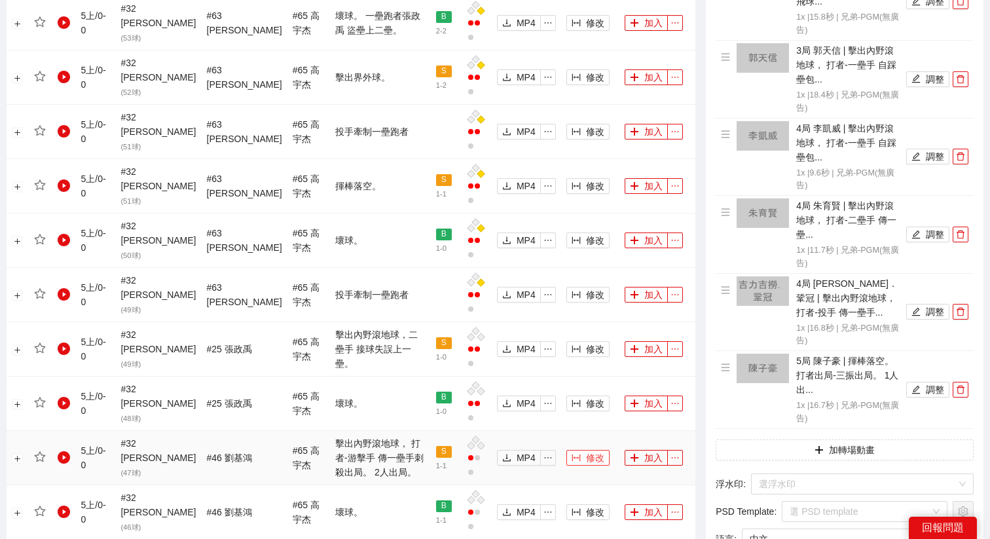
click at [590, 450] on span "修改" at bounding box center [595, 457] width 18 height 14
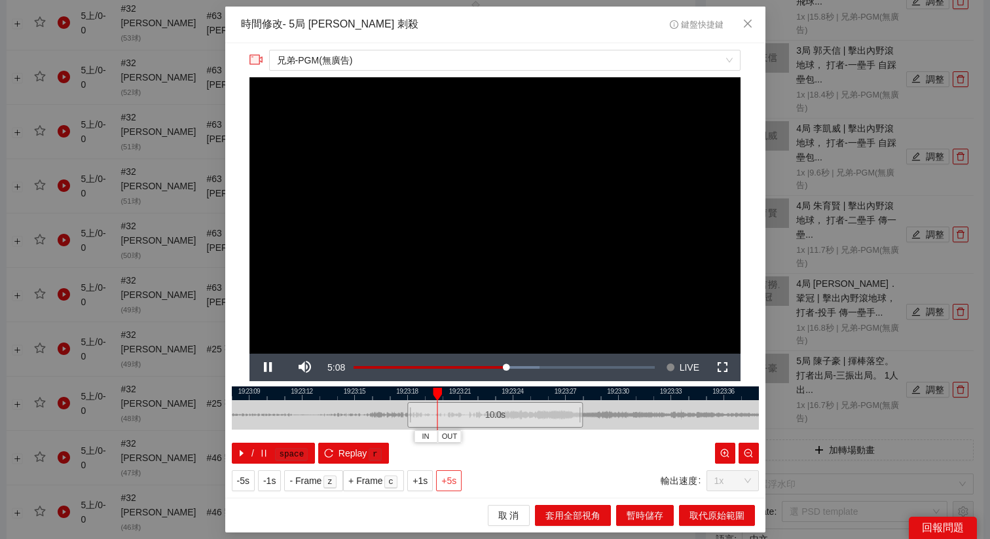
click at [449, 478] on span "+5s" at bounding box center [448, 480] width 15 height 14
click at [359, 453] on span "Replay" at bounding box center [352, 453] width 29 height 14
drag, startPoint x: 453, startPoint y: 420, endPoint x: 467, endPoint y: 419, distance: 14.4
click at [467, 419] on div "10.0 s" at bounding box center [508, 415] width 175 height 26
click at [463, 419] on div "10.0 s" at bounding box center [508, 415] width 175 height 26
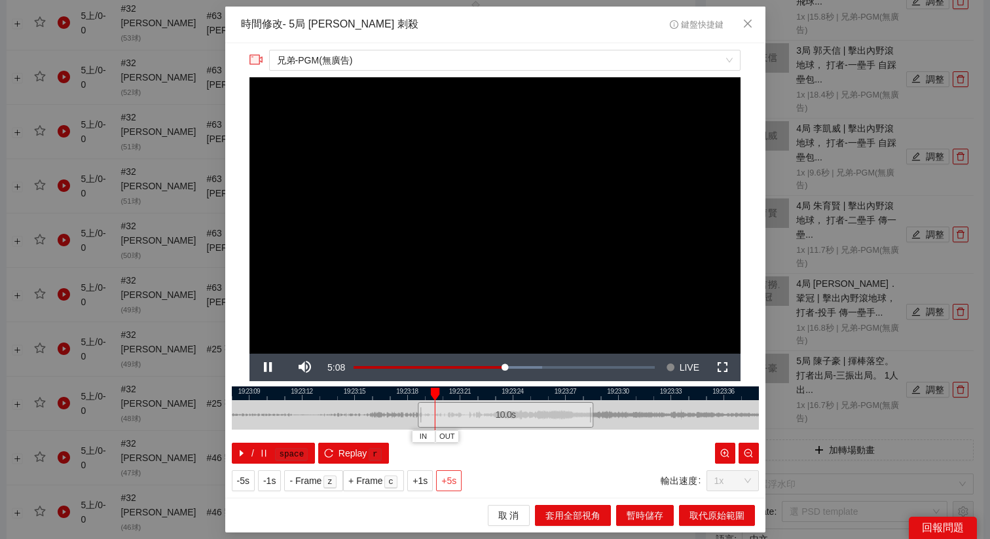
click at [456, 480] on span "+5s" at bounding box center [448, 480] width 15 height 14
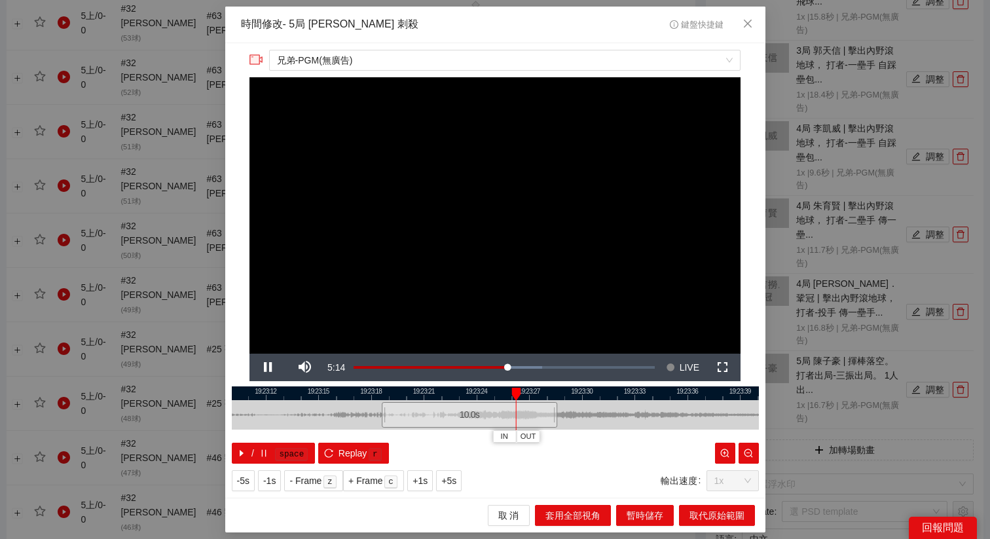
drag, startPoint x: 587, startPoint y: 392, endPoint x: 413, endPoint y: 399, distance: 174.2
click at [413, 399] on div "19:23:09 19:23:12 19:23:15 19:23:18 19:23:21 19:23:24 19:23:27 19:23:30 19:23:3…" at bounding box center [495, 424] width 527 height 77
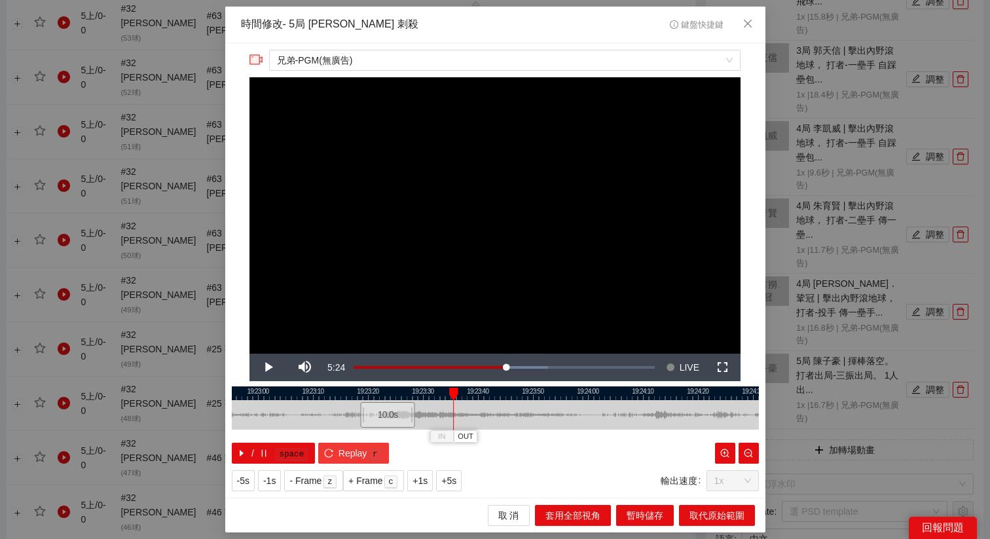
click at [337, 452] on button "Replay r" at bounding box center [353, 452] width 70 height 21
click at [453, 484] on span "+5s" at bounding box center [448, 480] width 15 height 14
click at [482, 435] on span "OUT" at bounding box center [479, 437] width 16 height 12
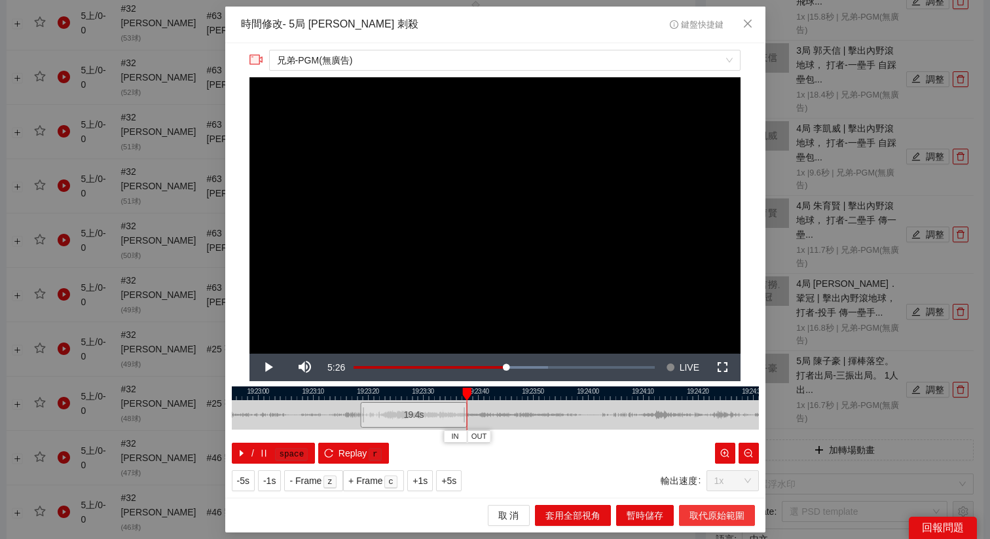
click at [700, 509] on span "取代原始範圍" at bounding box center [716, 515] width 55 height 14
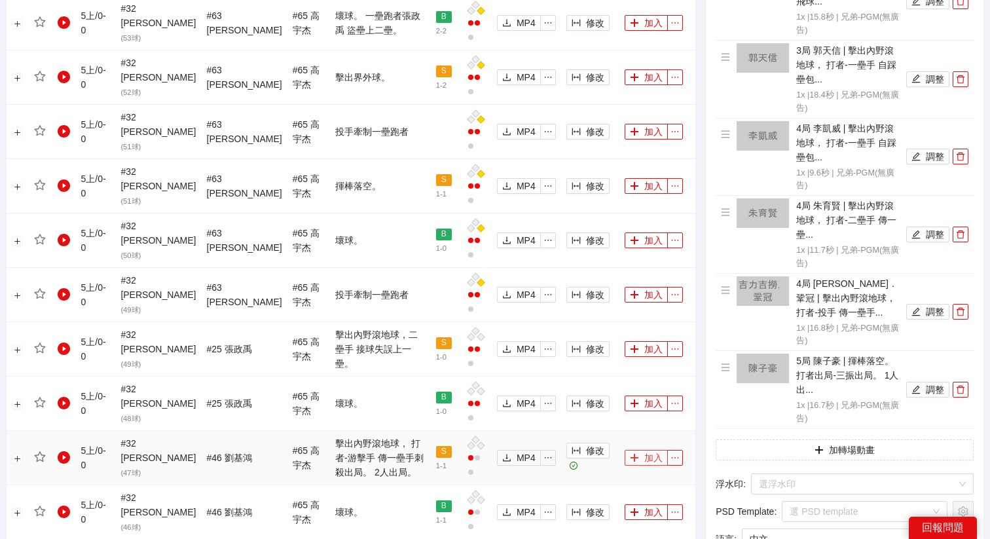
click at [640, 450] on button "加入" at bounding box center [645, 458] width 43 height 16
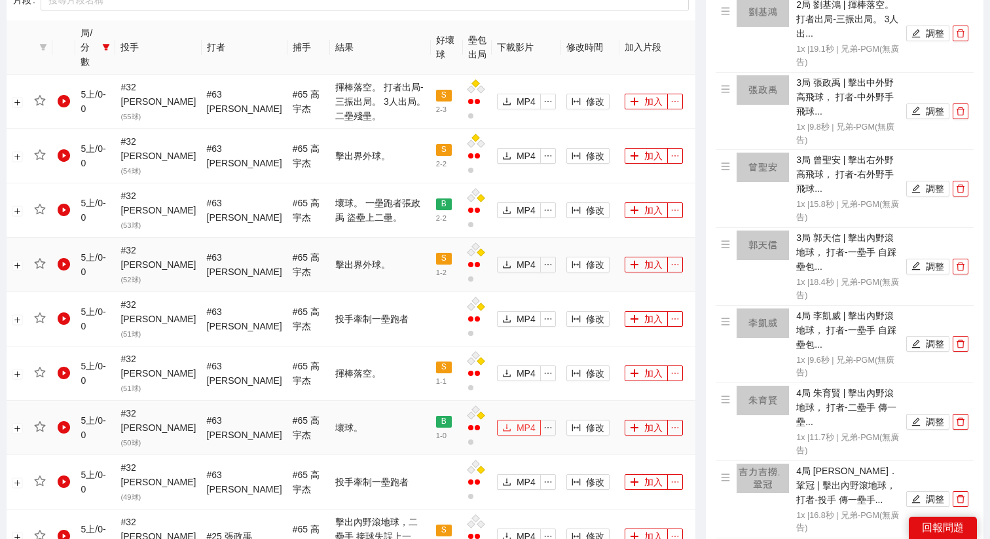
scroll to position [645, 0]
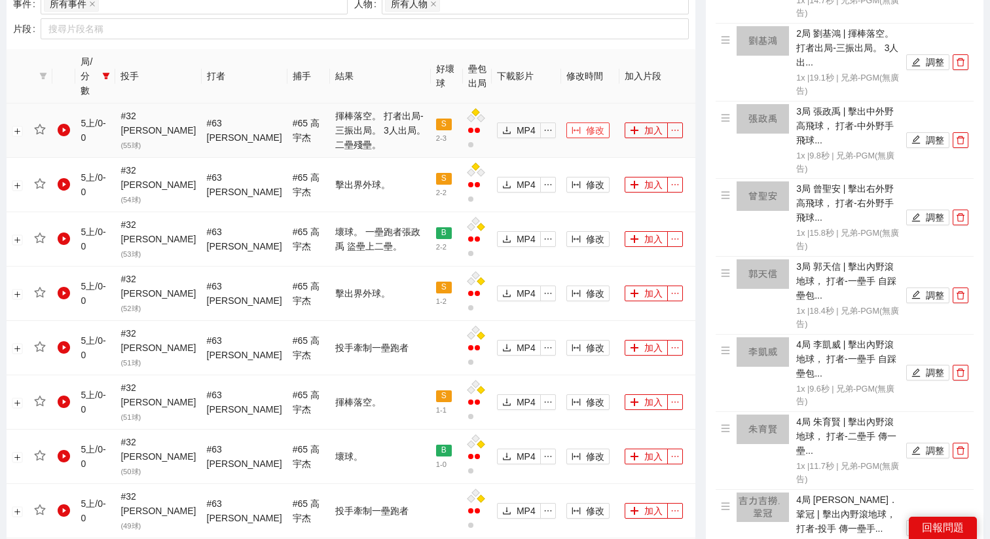
click at [586, 123] on span "修改" at bounding box center [595, 130] width 18 height 14
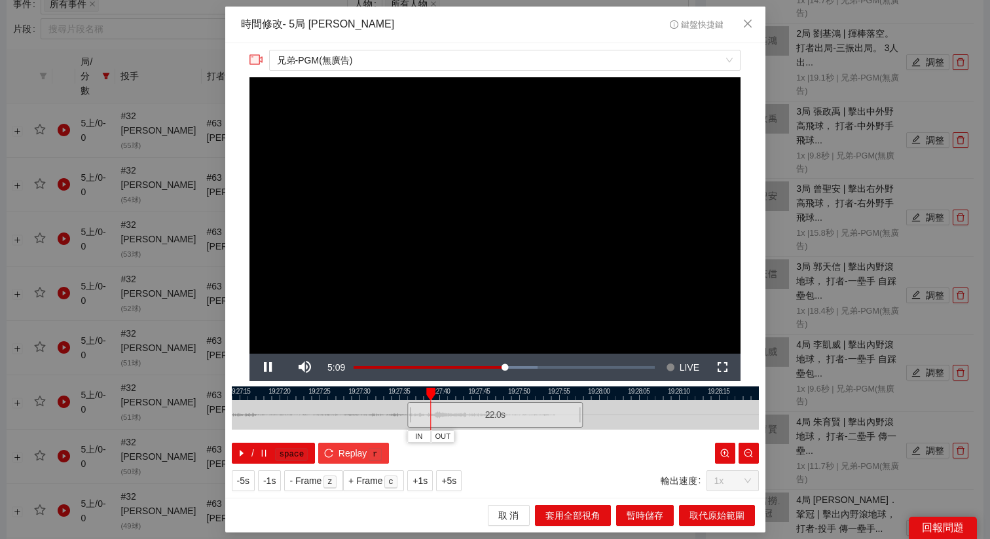
click at [359, 455] on span "Replay" at bounding box center [352, 453] width 29 height 14
click at [448, 480] on span "+5s" at bounding box center [448, 480] width 15 height 14
click at [427, 484] on span "+1s" at bounding box center [419, 480] width 15 height 14
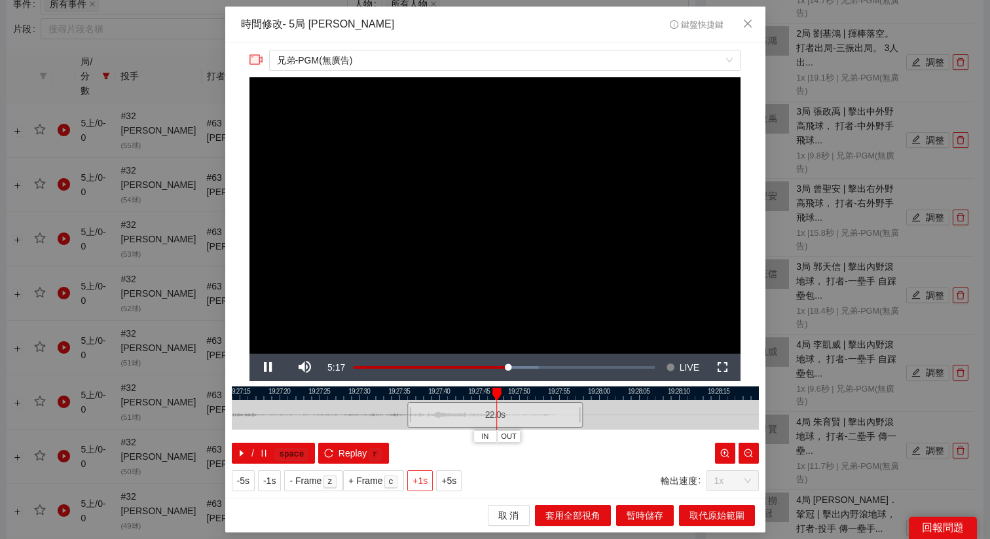
click at [427, 484] on span "+1s" at bounding box center [419, 480] width 15 height 14
click at [554, 438] on span "OUT" at bounding box center [548, 437] width 16 height 12
click at [723, 514] on span "取代原始範圍" at bounding box center [716, 515] width 55 height 14
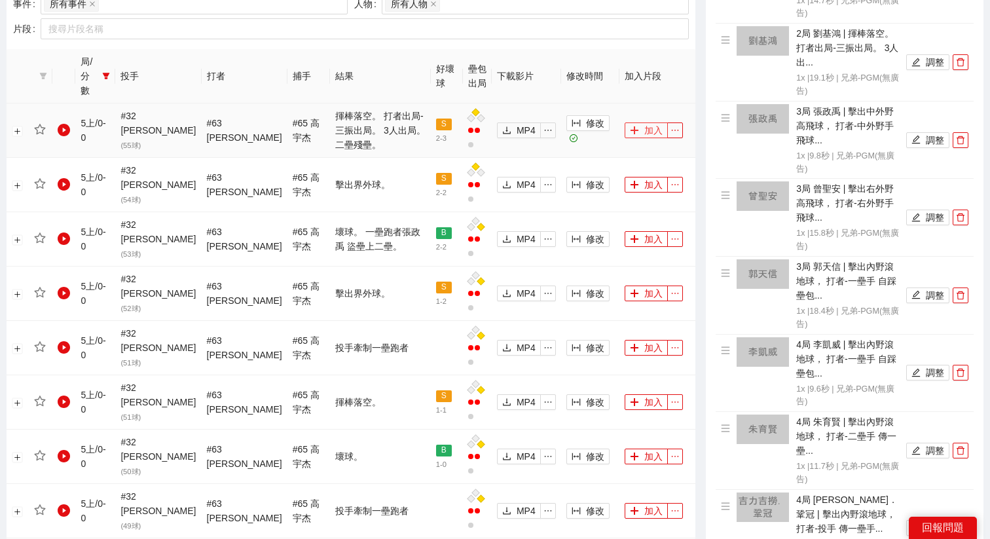
click at [634, 126] on icon "plus" at bounding box center [634, 130] width 9 height 9
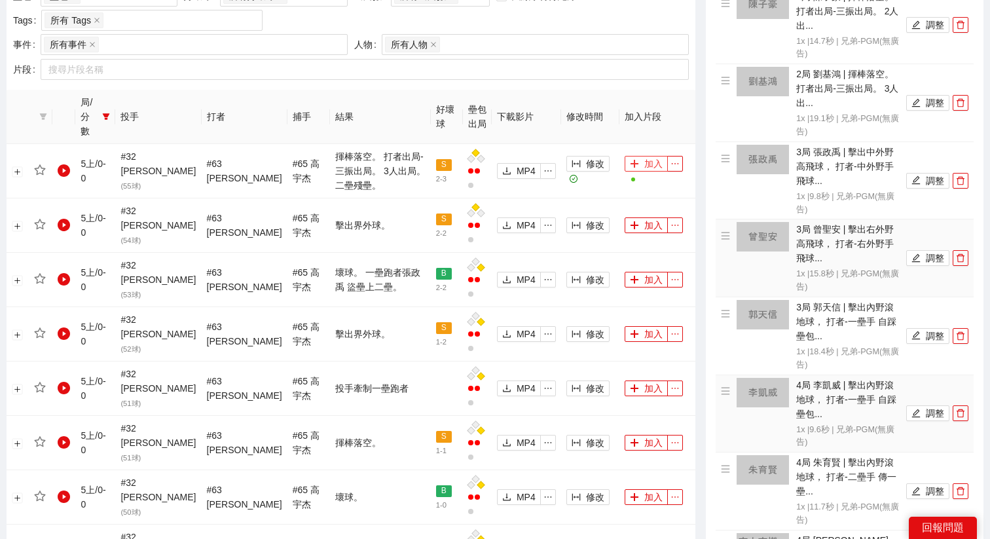
scroll to position [0, 0]
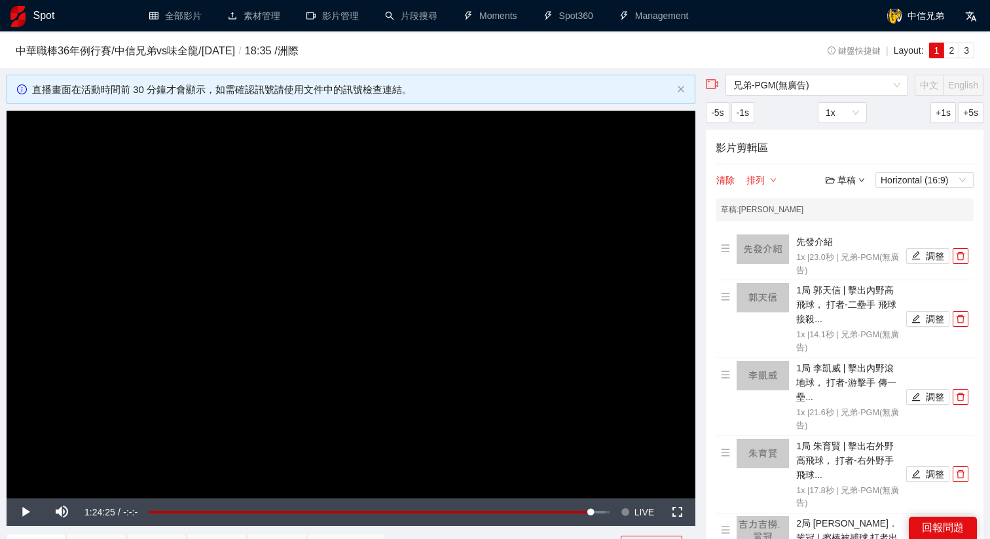
click at [753, 180] on button "排列" at bounding box center [760, 180] width 31 height 16
click at [838, 181] on div "草稿" at bounding box center [844, 180] width 39 height 14
click at [853, 228] on link "儲存" at bounding box center [848, 229] width 30 height 10
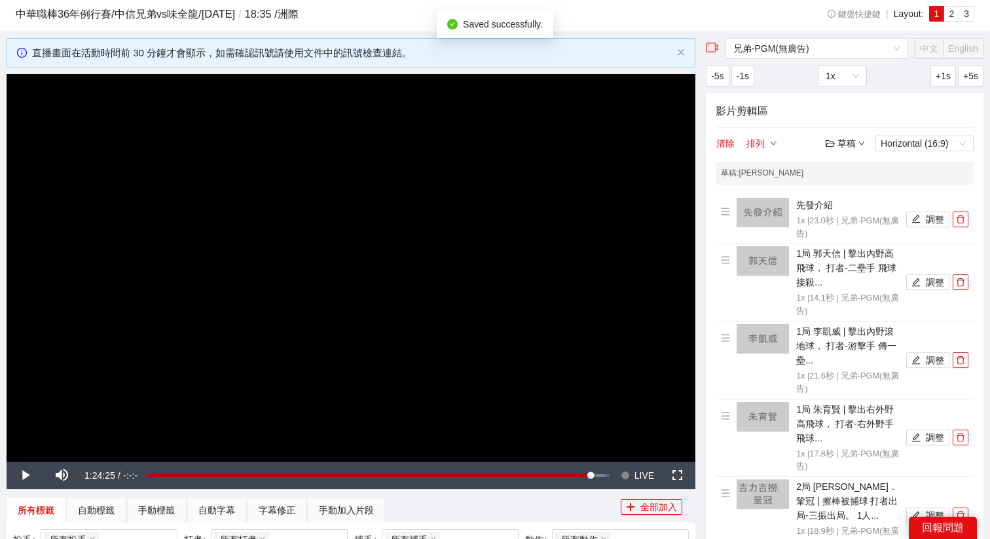
scroll to position [45, 0]
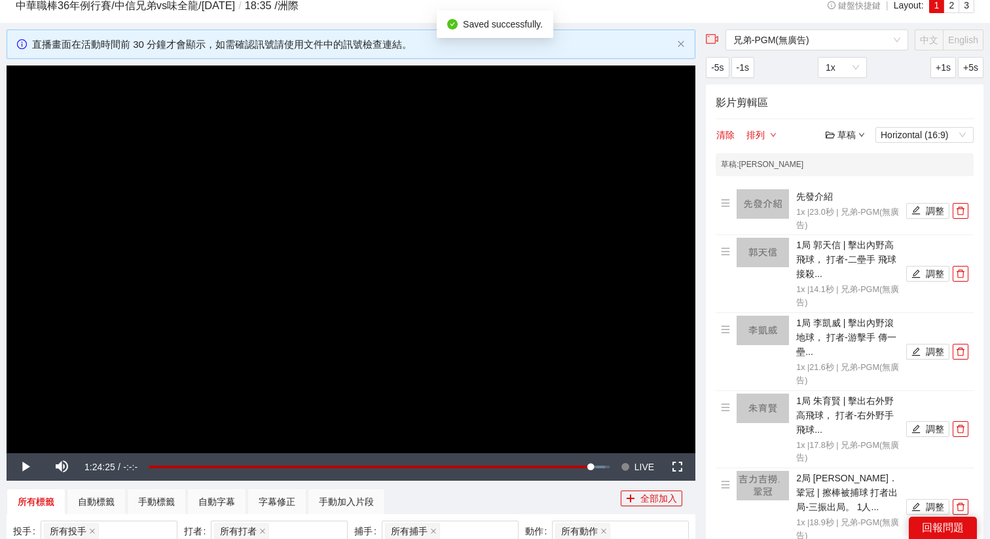
click at [846, 132] on div "草稿" at bounding box center [844, 135] width 39 height 14
click at [849, 232] on link "退出" at bounding box center [848, 232] width 30 height 10
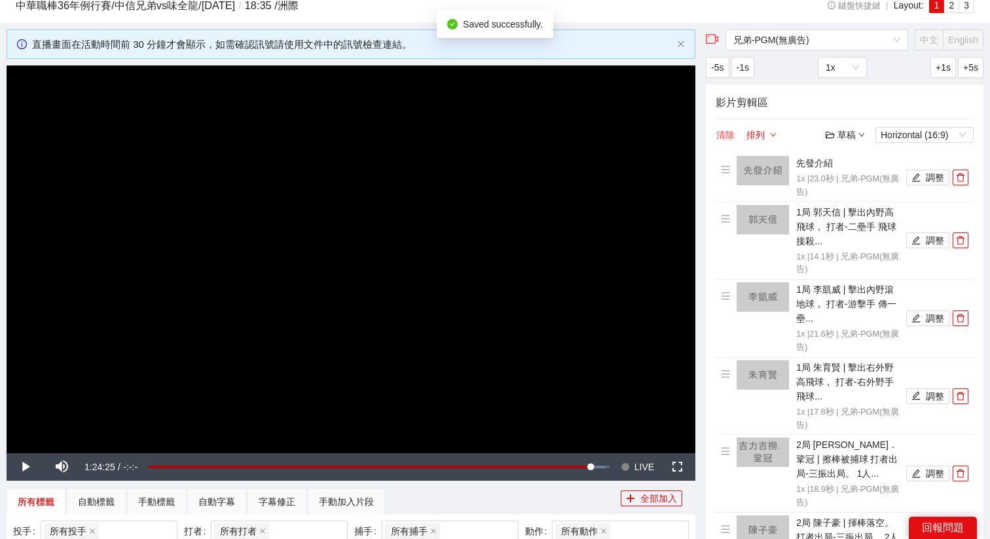
click at [722, 128] on button "清除" at bounding box center [725, 135] width 20 height 16
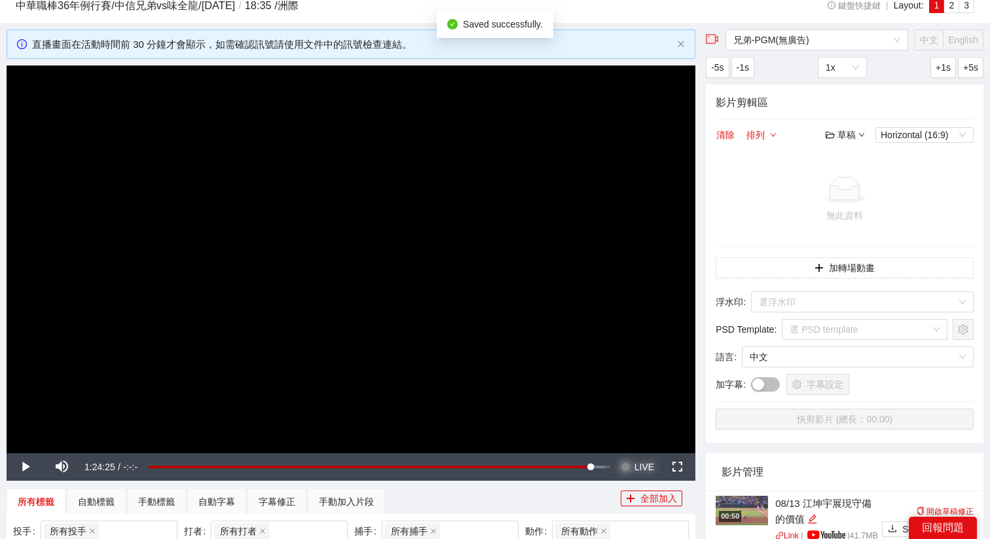
click at [643, 468] on span "LIVE" at bounding box center [644, 466] width 20 height 27
click at [589, 384] on video "Video Player" at bounding box center [351, 258] width 688 height 387
click at [529, 369] on video "Video Player" at bounding box center [351, 258] width 688 height 387
click at [526, 345] on video "Video Player" at bounding box center [351, 258] width 688 height 387
click at [626, 469] on span "Video Player" at bounding box center [624, 466] width 9 height 27
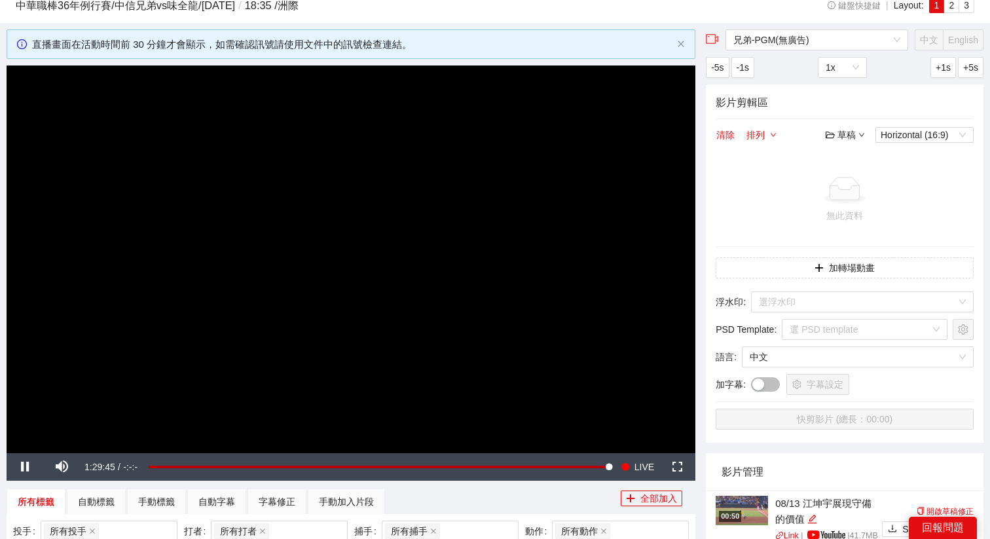
click at [382, 308] on video "Video Player" at bounding box center [351, 258] width 688 height 387
drag, startPoint x: 110, startPoint y: 467, endPoint x: 96, endPoint y: 467, distance: 14.4
click at [96, 467] on div "Volume Level" at bounding box center [89, 466] width 12 height 3
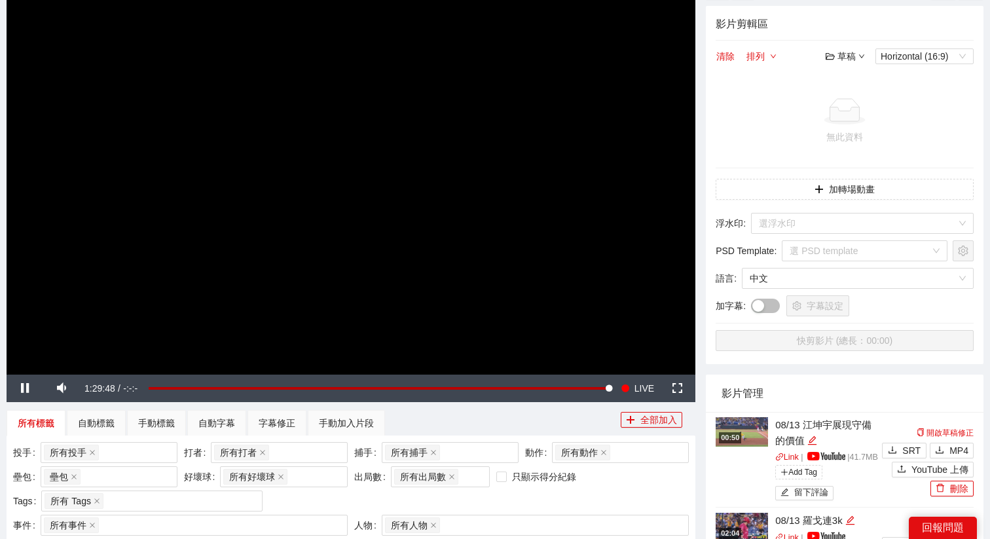
scroll to position [143, 0]
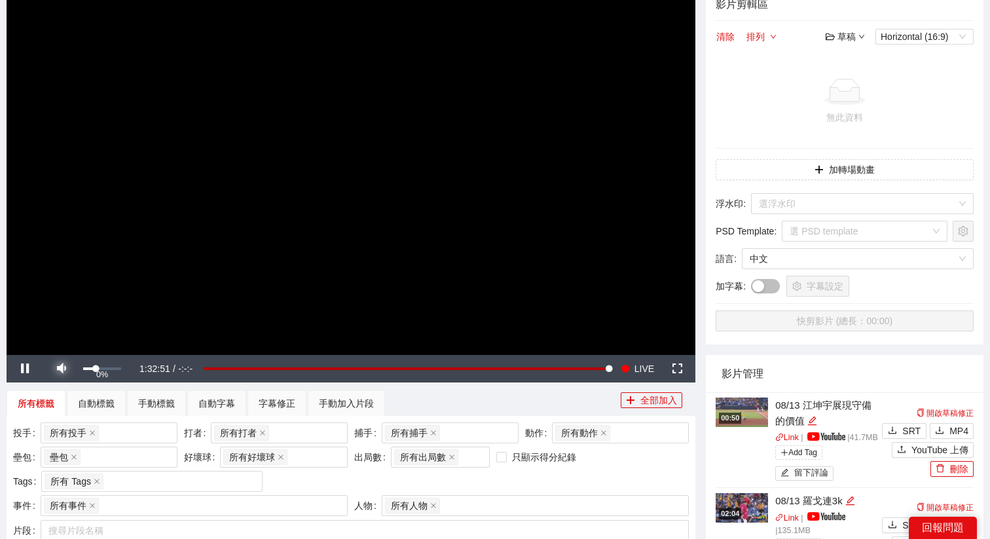
click at [62, 368] on span "Video Player" at bounding box center [62, 368] width 0 height 0
drag, startPoint x: 79, startPoint y: 365, endPoint x: 101, endPoint y: 368, distance: 22.5
click at [101, 368] on div "Mute 51%" at bounding box center [89, 368] width 92 height 27
click at [346, 402] on div "手動加入片段" at bounding box center [346, 403] width 55 height 14
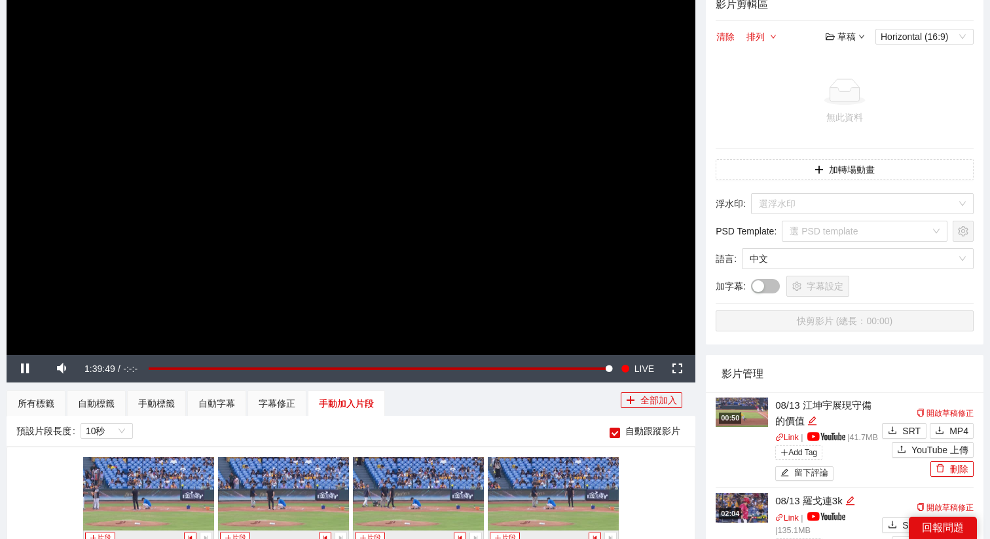
scroll to position [7507, 0]
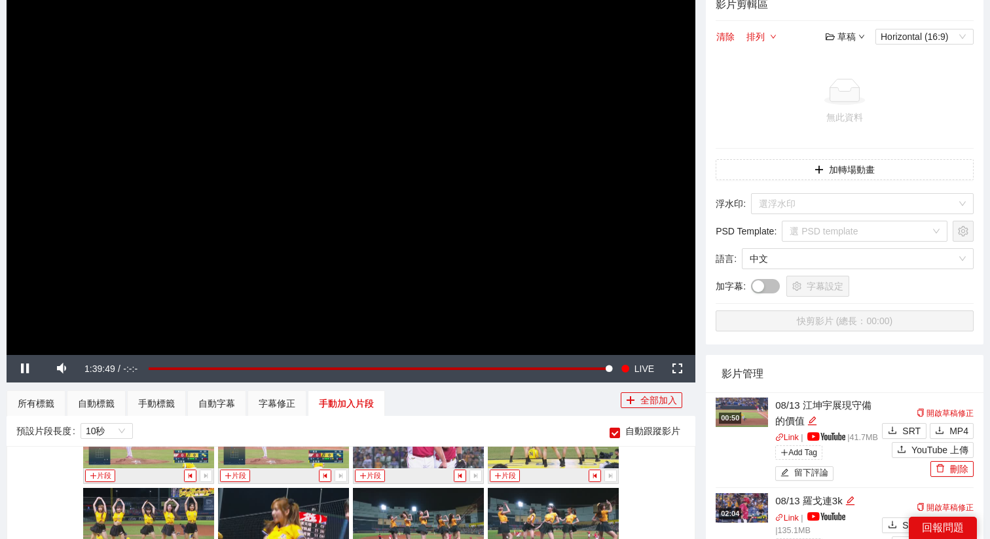
click at [408, 274] on video "Video Player" at bounding box center [351, 160] width 688 height 387
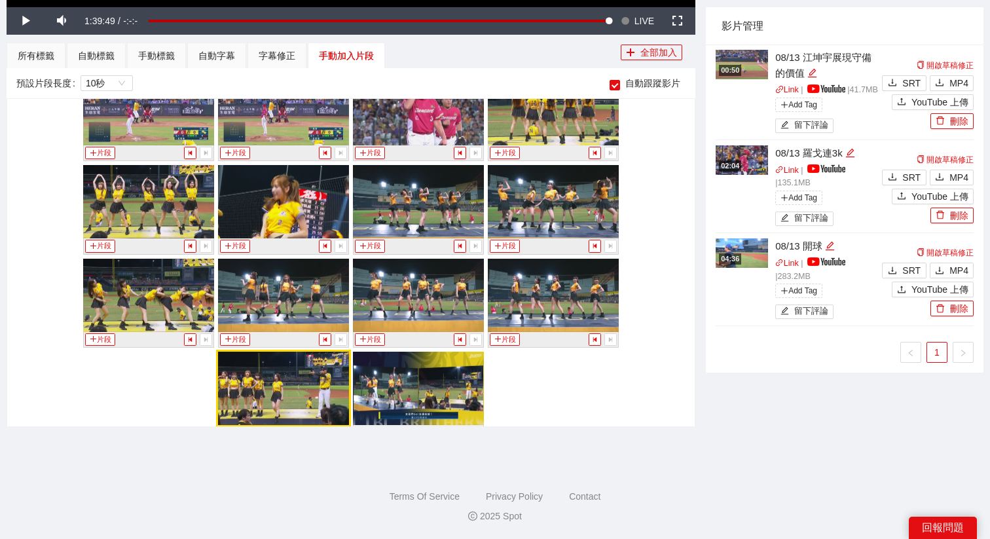
scroll to position [7447, 0]
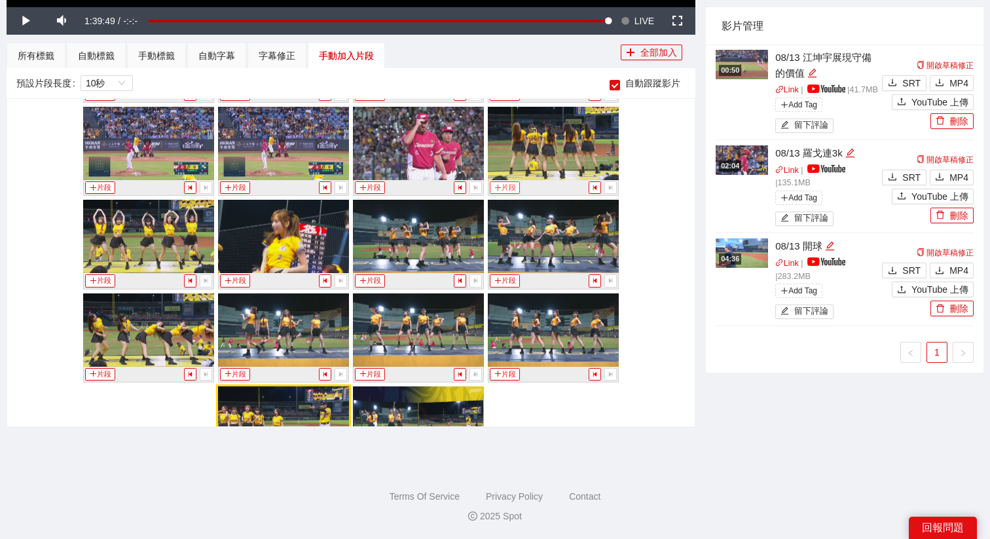
click at [503, 183] on button "片段" at bounding box center [505, 187] width 30 height 12
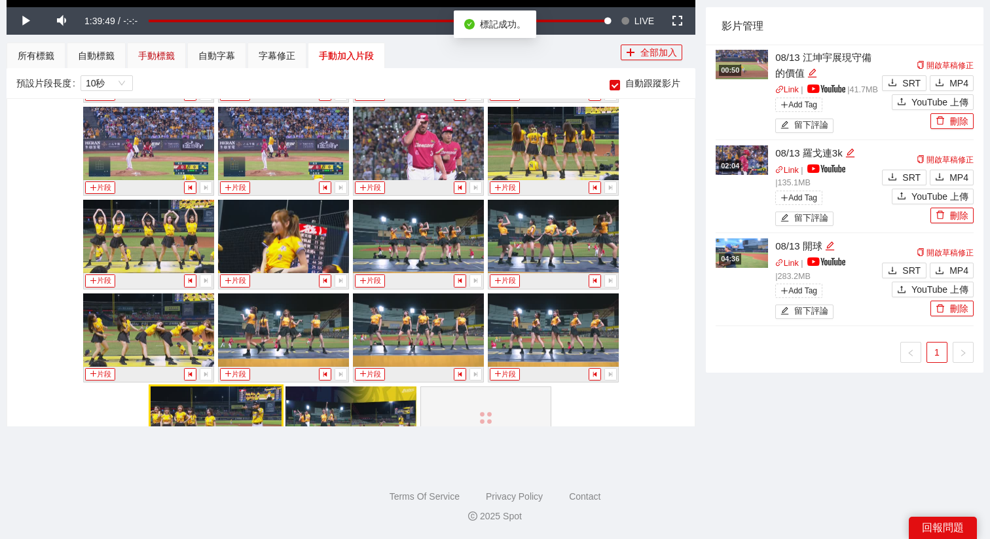
click at [168, 53] on div "手動標籤" at bounding box center [156, 55] width 37 height 14
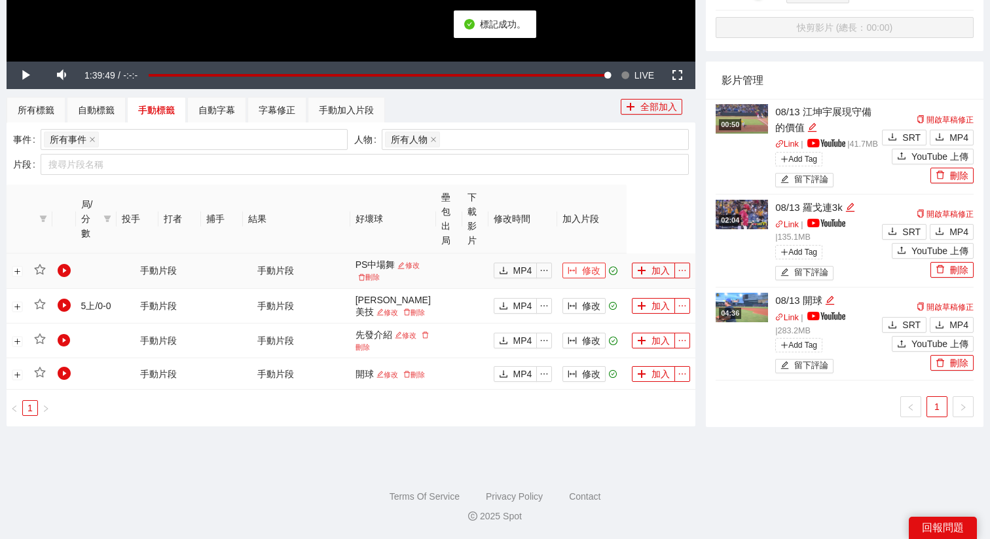
click at [567, 266] on icon "column-width" at bounding box center [571, 270] width 9 height 9
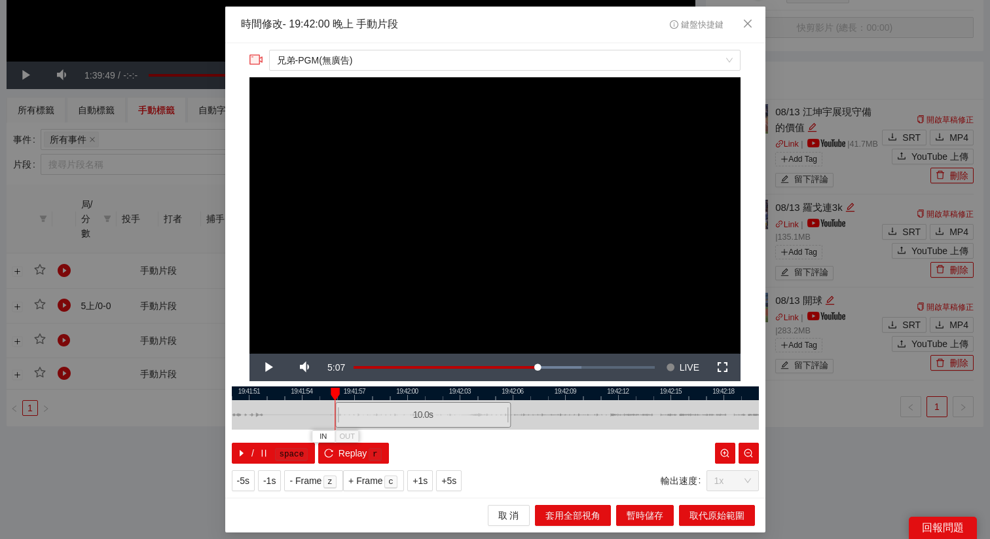
drag, startPoint x: 454, startPoint y: 421, endPoint x: 382, endPoint y: 421, distance: 71.3
click at [382, 421] on div "10.0 s" at bounding box center [422, 415] width 175 height 26
drag, startPoint x: 416, startPoint y: 416, endPoint x: 363, endPoint y: 416, distance: 53.0
click at [363, 416] on div "10.0 s" at bounding box center [370, 415] width 175 height 26
drag, startPoint x: 364, startPoint y: 416, endPoint x: 372, endPoint y: 416, distance: 7.9
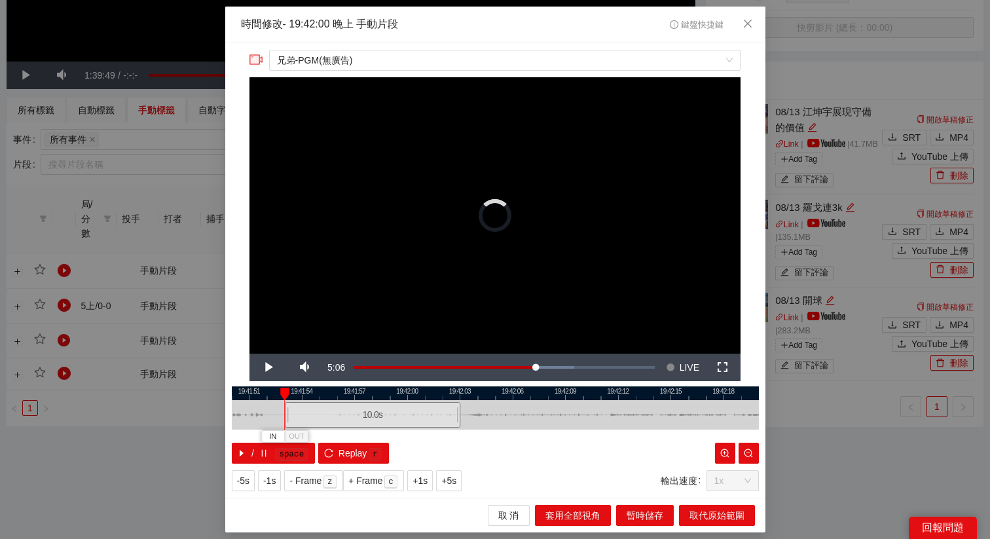
click at [372, 416] on div "10.0 s" at bounding box center [372, 415] width 175 height 26
drag, startPoint x: 358, startPoint y: 416, endPoint x: 376, endPoint y: 416, distance: 17.7
click at [376, 416] on div "10.0 s" at bounding box center [397, 415] width 175 height 26
click at [302, 432] on button "IN" at bounding box center [308, 436] width 24 height 12
click at [344, 418] on div "9.3 s" at bounding box center [405, 415] width 165 height 26
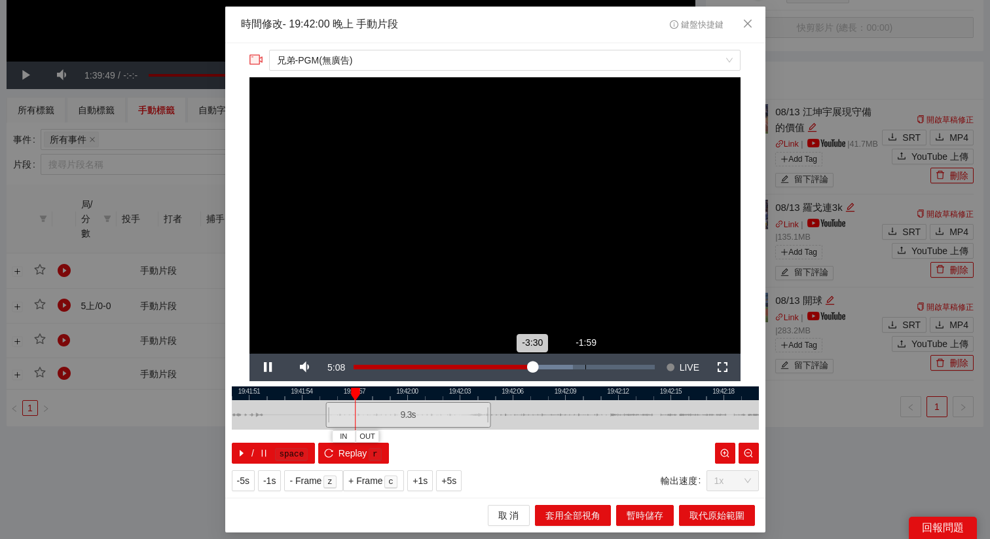
click at [585, 372] on div "Loaded : 72.80% -1:59 -3:30" at bounding box center [504, 366] width 314 height 27
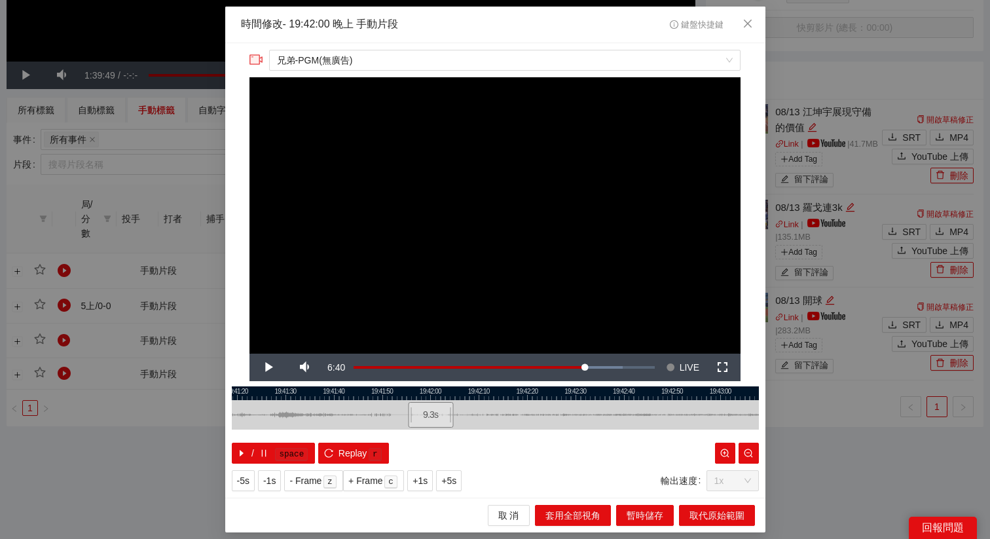
drag, startPoint x: 599, startPoint y: 395, endPoint x: 450, endPoint y: 400, distance: 150.0
click at [450, 400] on div "19:41:10 19:41:20 19:41:30 19:41:40 19:41:50 19:42:00 19:42:10 19:42:20 19:42:3…" at bounding box center [495, 424] width 527 height 77
click at [605, 367] on div "Loaded : 89.36% -1:25 -1:25" at bounding box center [503, 367] width 301 height 5
click at [623, 368] on div "Loaded : 95.93% -0:54 -1:25" at bounding box center [503, 367] width 301 height 5
drag, startPoint x: 663, startPoint y: 391, endPoint x: 555, endPoint y: 390, distance: 108.0
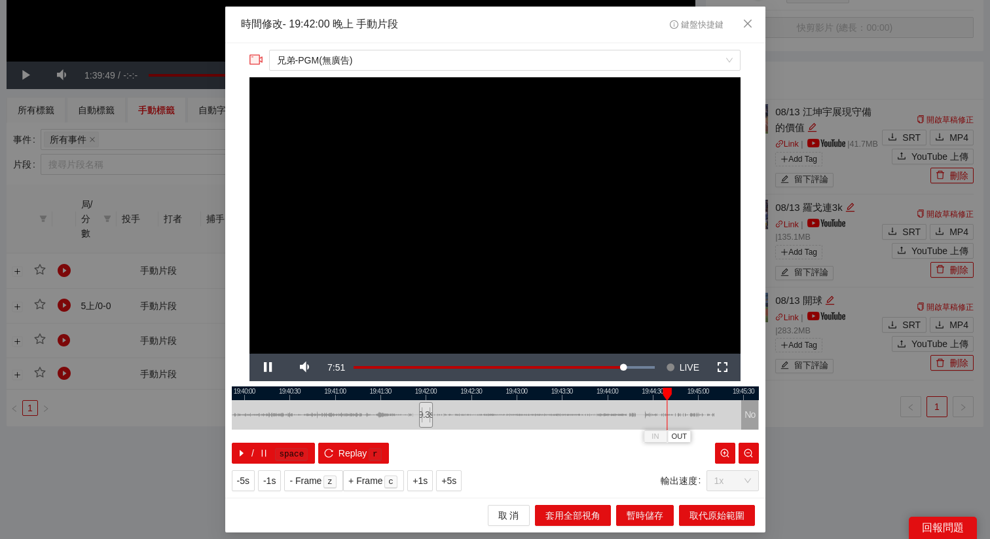
click at [555, 390] on div at bounding box center [406, 393] width 527 height 14
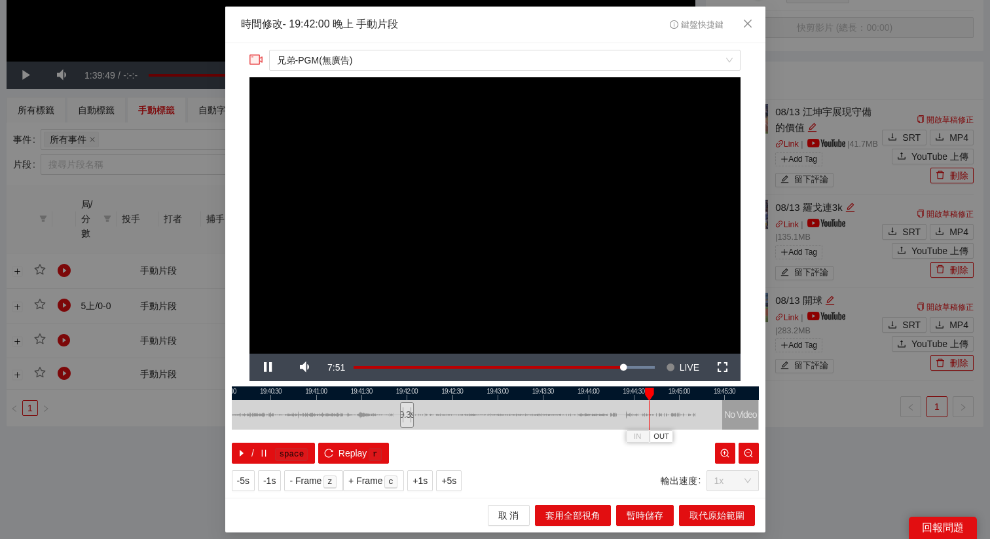
click at [628, 393] on div at bounding box center [495, 393] width 527 height 14
click at [617, 393] on div at bounding box center [495, 393] width 527 height 14
click at [623, 394] on div at bounding box center [495, 393] width 527 height 14
click at [641, 440] on span "OUT" at bounding box center [643, 437] width 16 height 12
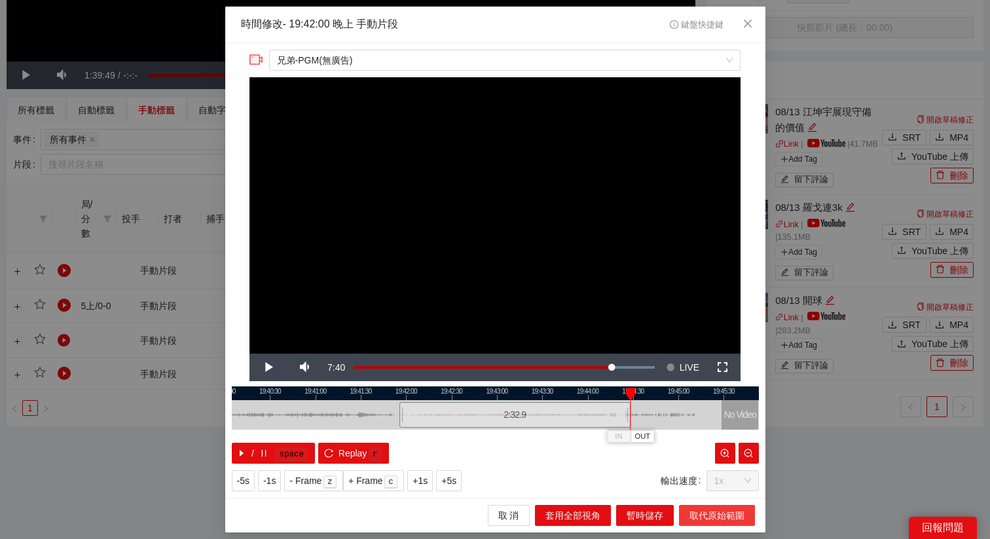
click at [706, 516] on span "取代原始範圍" at bounding box center [716, 515] width 55 height 14
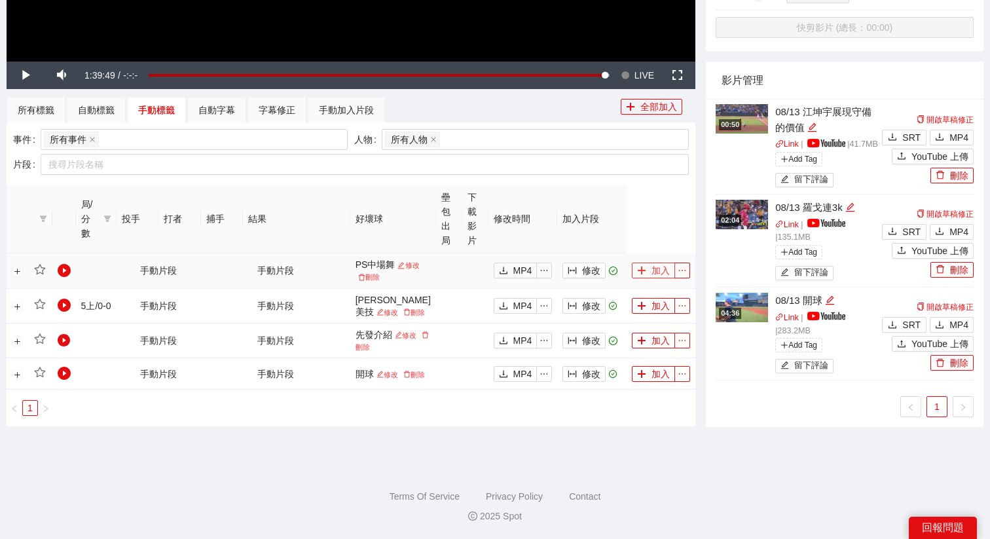
click at [653, 262] on button "加入" at bounding box center [653, 270] width 43 height 16
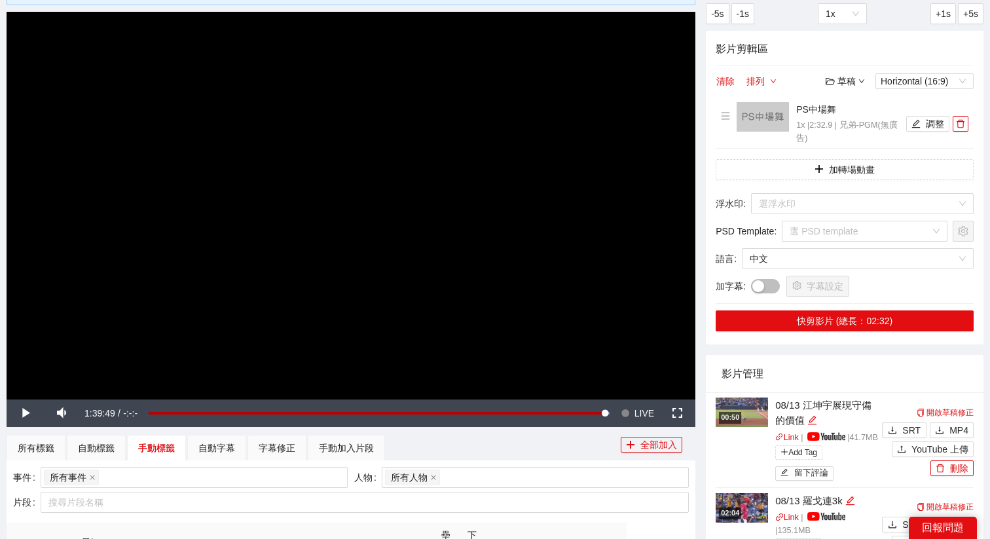
scroll to position [91, 0]
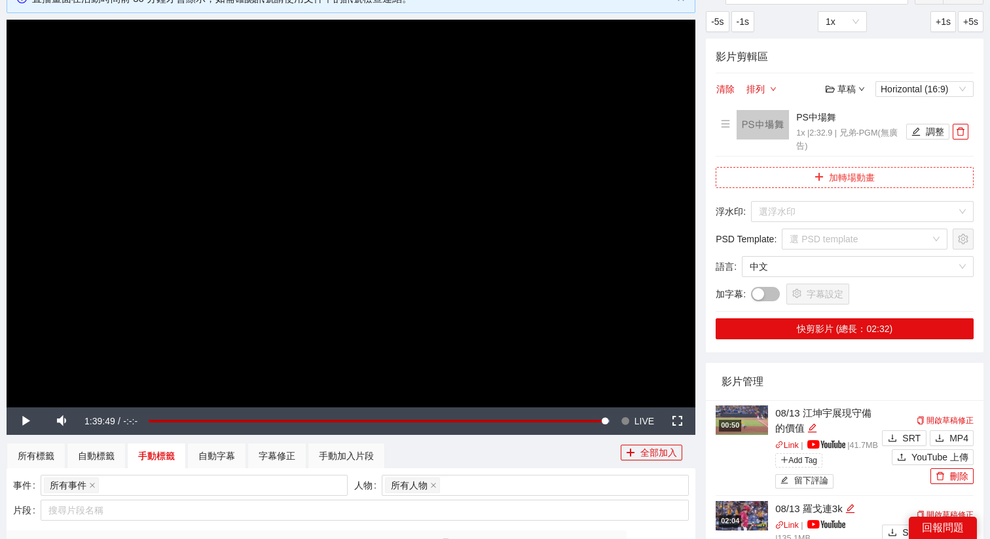
click at [789, 183] on button "加轉場動畫" at bounding box center [844, 177] width 258 height 21
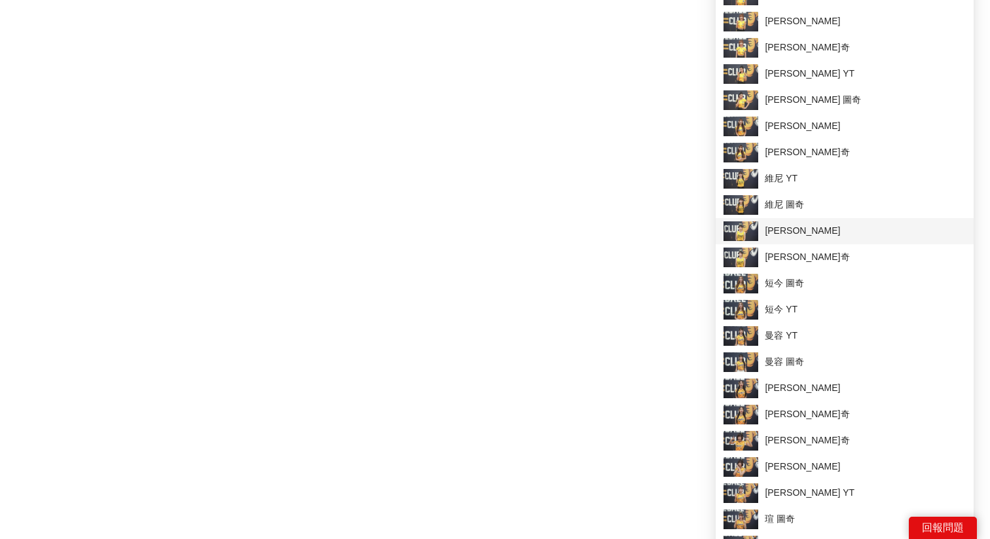
scroll to position [996, 0]
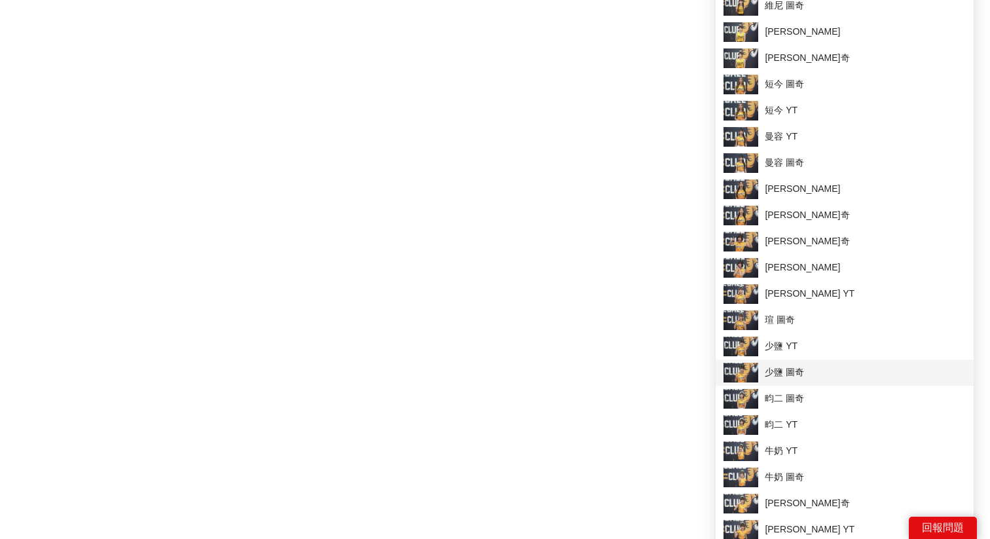
click at [766, 370] on span "少鹽 圖奇" at bounding box center [844, 373] width 242 height 20
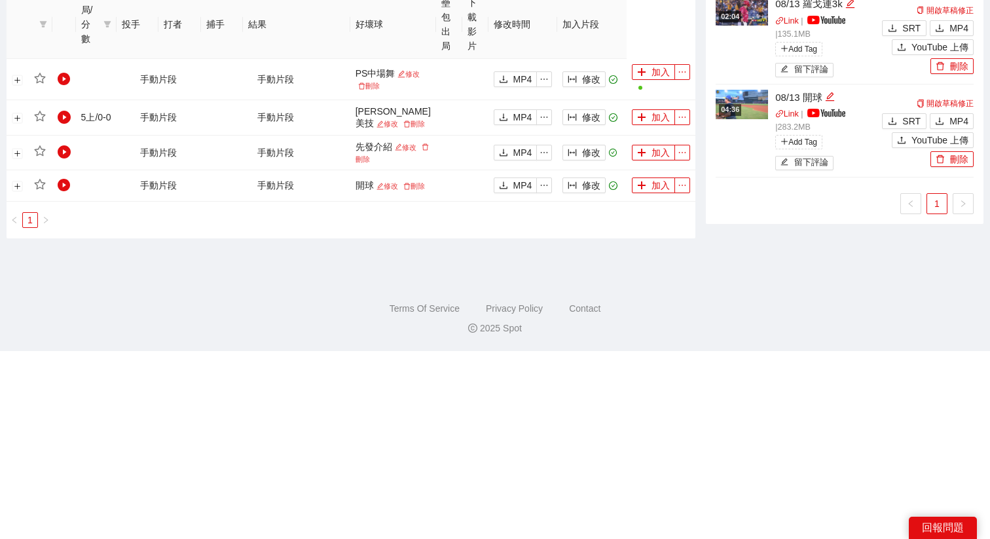
scroll to position [0, 0]
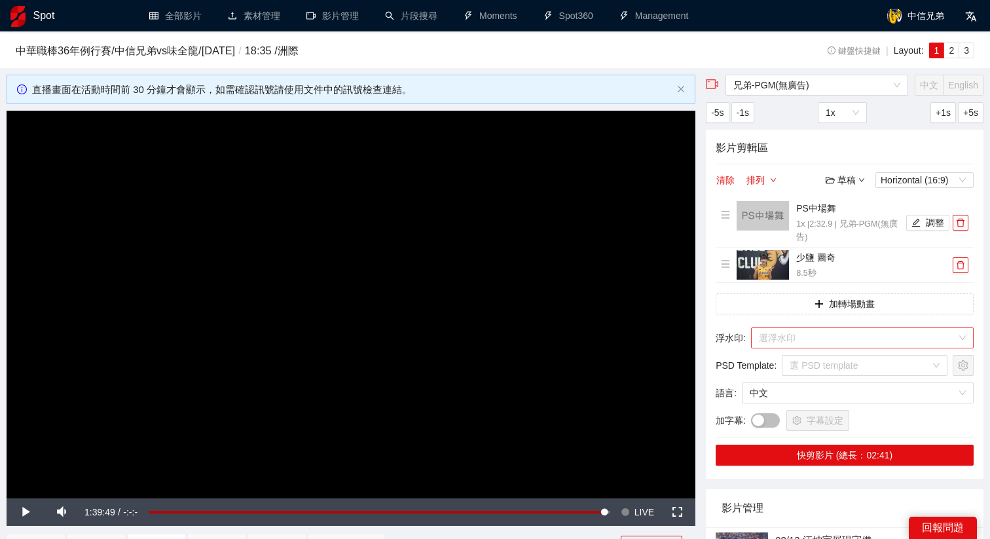
click at [795, 345] on input "search" at bounding box center [858, 338] width 198 height 20
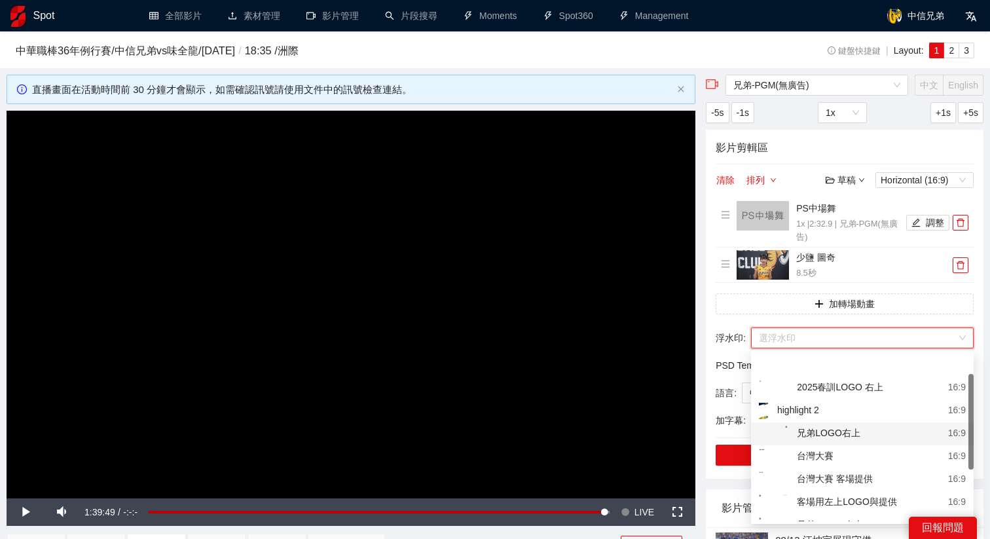
scroll to position [76, 0]
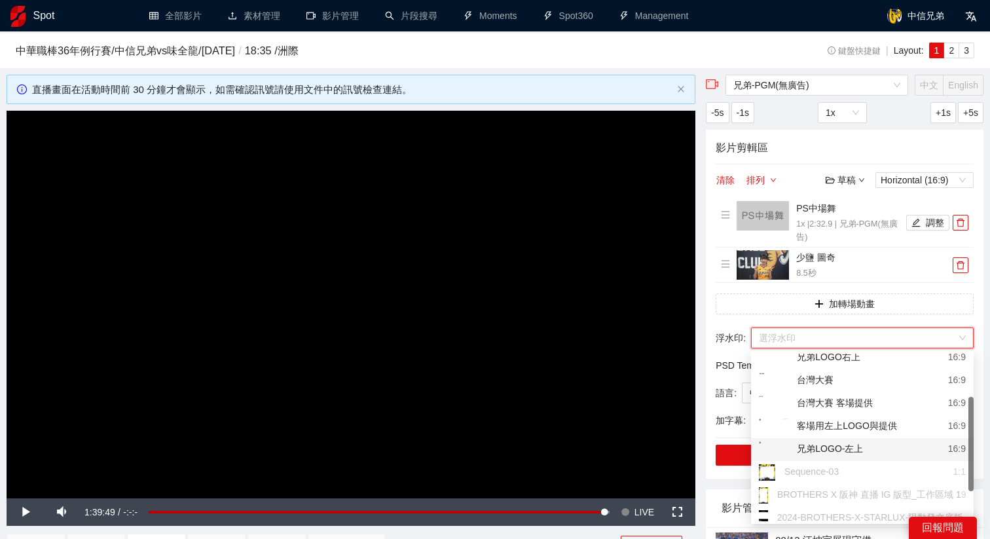
click at [815, 449] on div "兄弟LOGO-左上" at bounding box center [811, 449] width 104 height 16
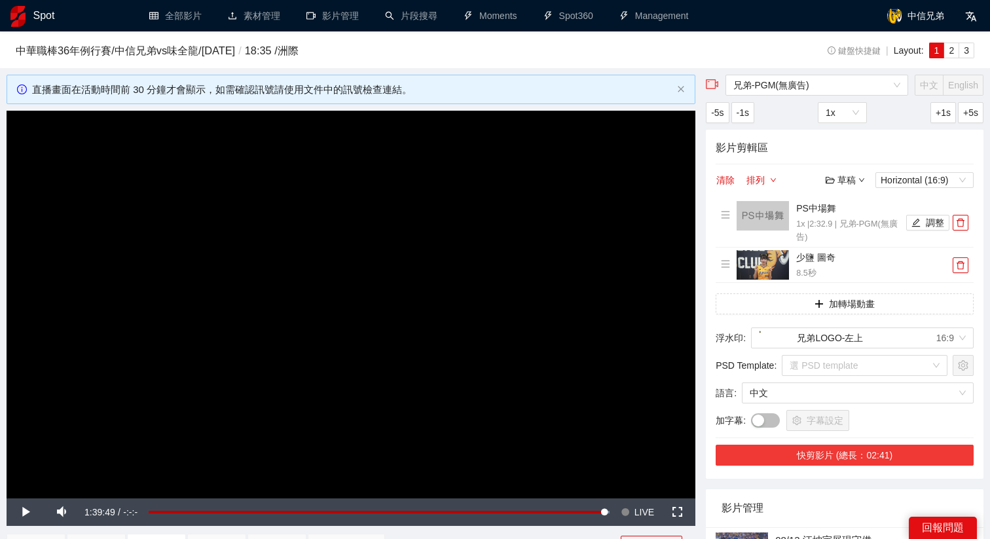
click at [819, 457] on button "快剪影片 (總長：02:41)" at bounding box center [844, 454] width 258 height 21
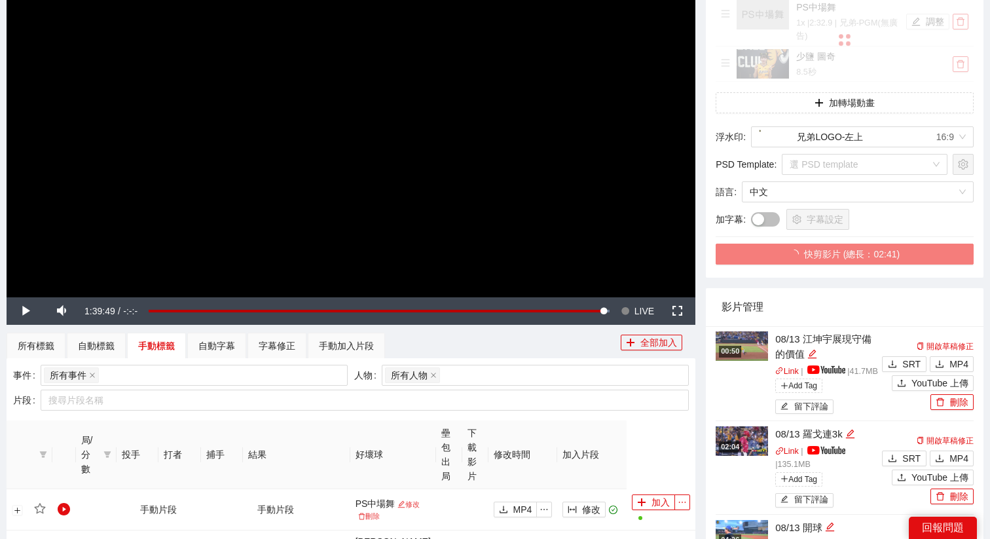
scroll to position [232, 0]
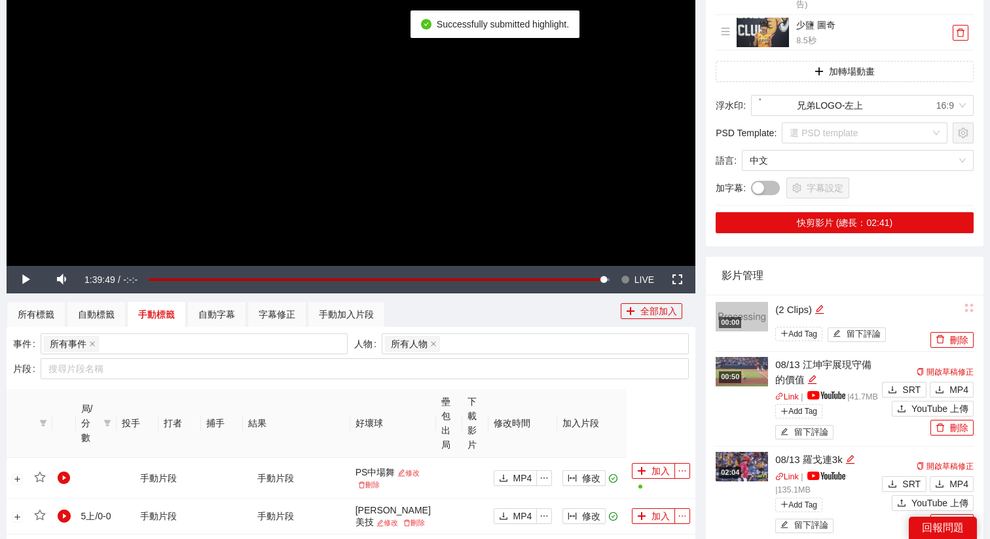
click at [814, 307] on div "(2 Clips)" at bounding box center [851, 310] width 152 height 16
click at [819, 308] on icon "edit" at bounding box center [819, 309] width 10 height 10
click at [729, 308] on div "00:00 ********* Add Tag 留下評論" at bounding box center [820, 323] width 211 height 45
type textarea "*"
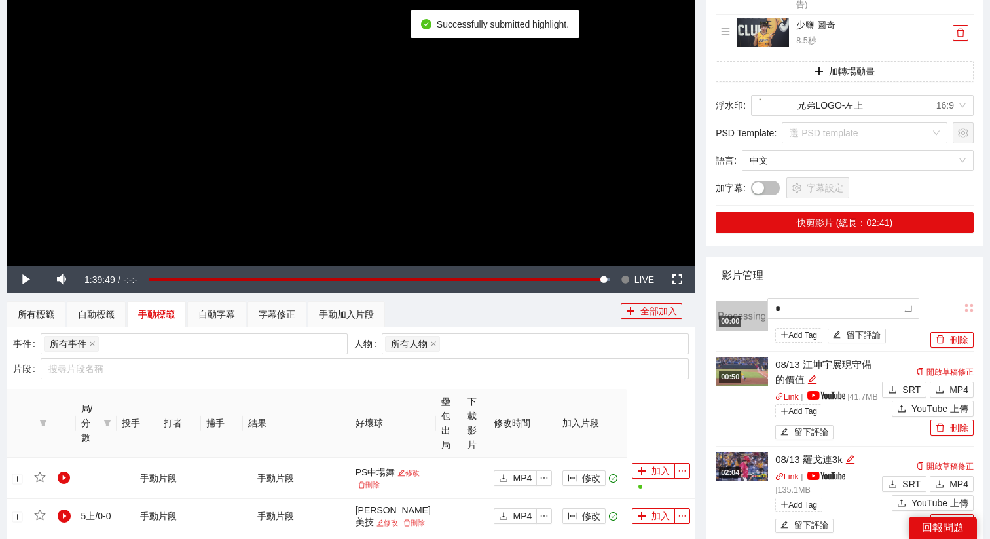
type textarea "**"
type textarea "***"
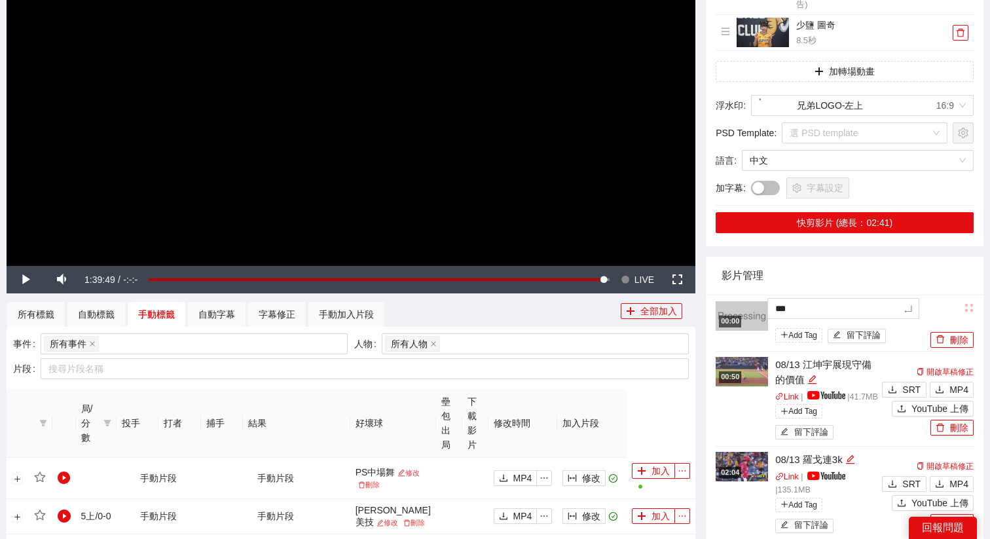
type textarea "****"
type textarea "*****"
type textarea "******"
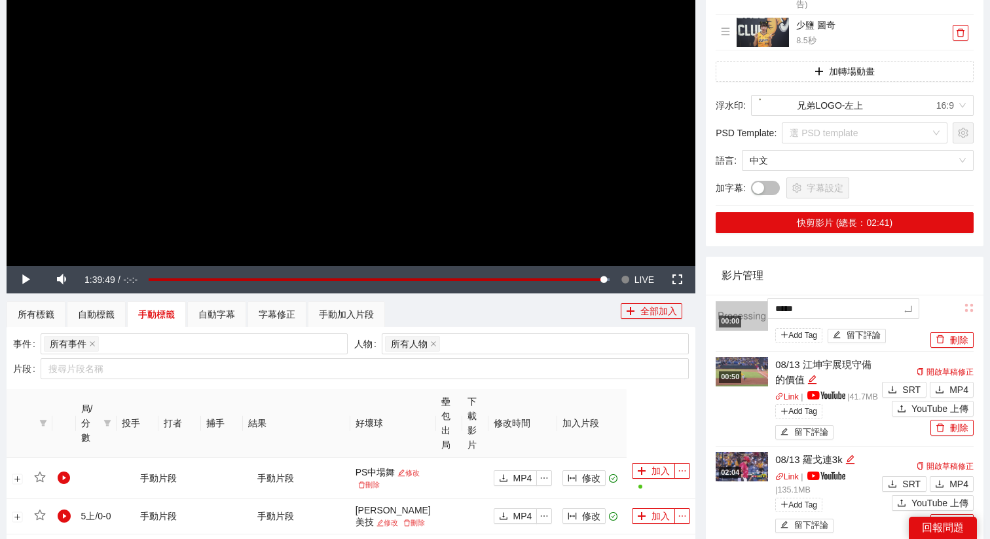
type textarea "******"
type textarea "*****"
type textarea "****"
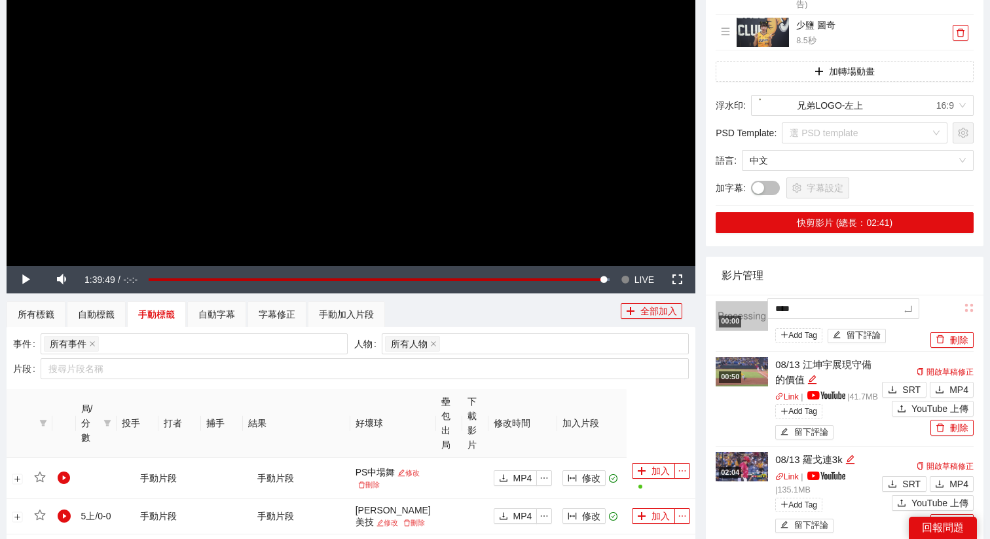
type textarea "***"
type textarea "****"
type textarea "*****"
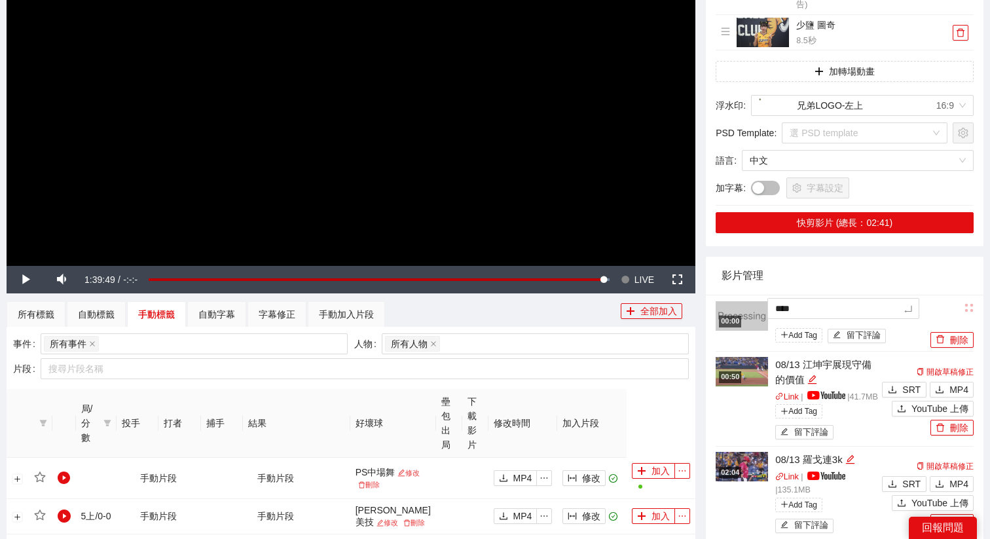
type textarea "*****"
type textarea "*******"
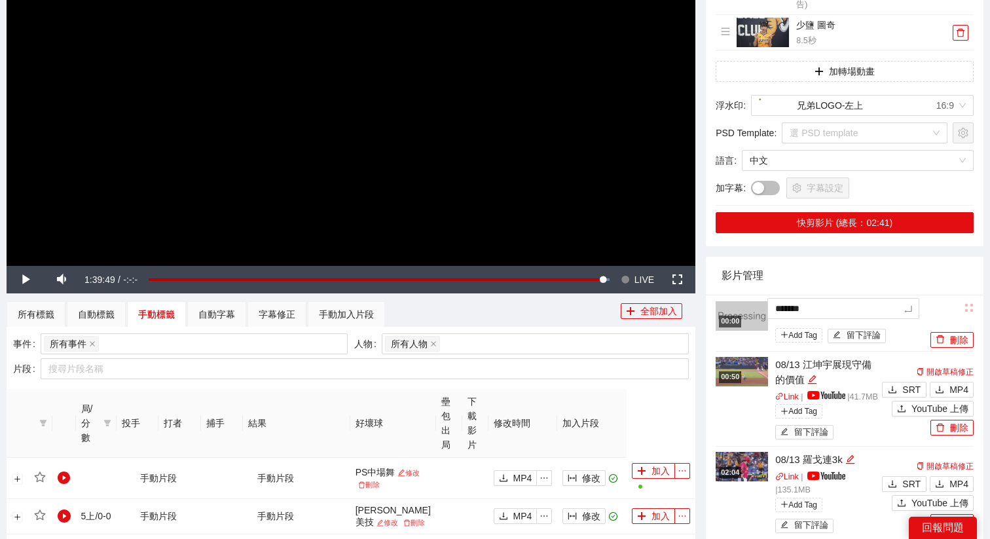
type textarea "********"
type textarea "*******"
type textarea "********"
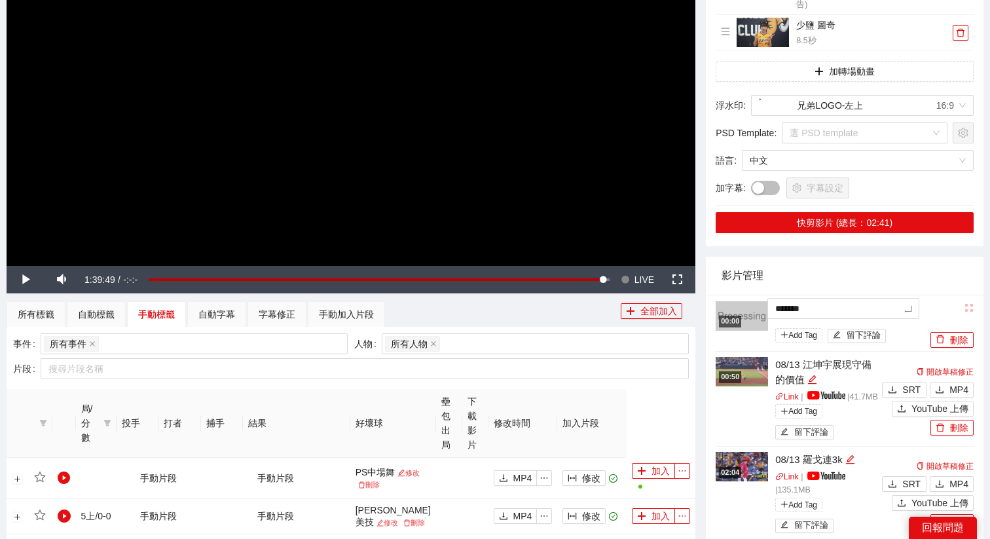
type textarea "********"
type textarea "*********"
type textarea "**********"
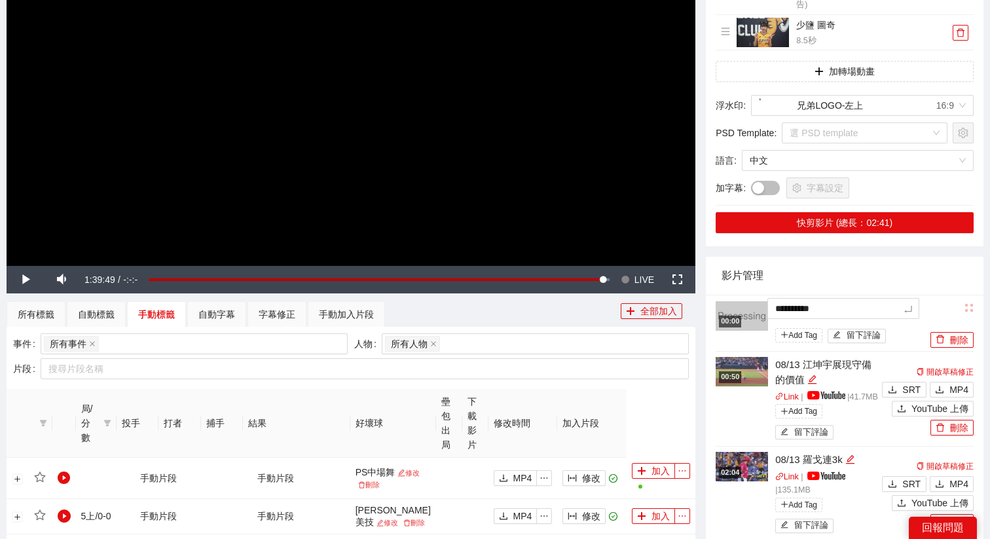
type textarea "**********"
type textarea "*********"
type textarea "**********"
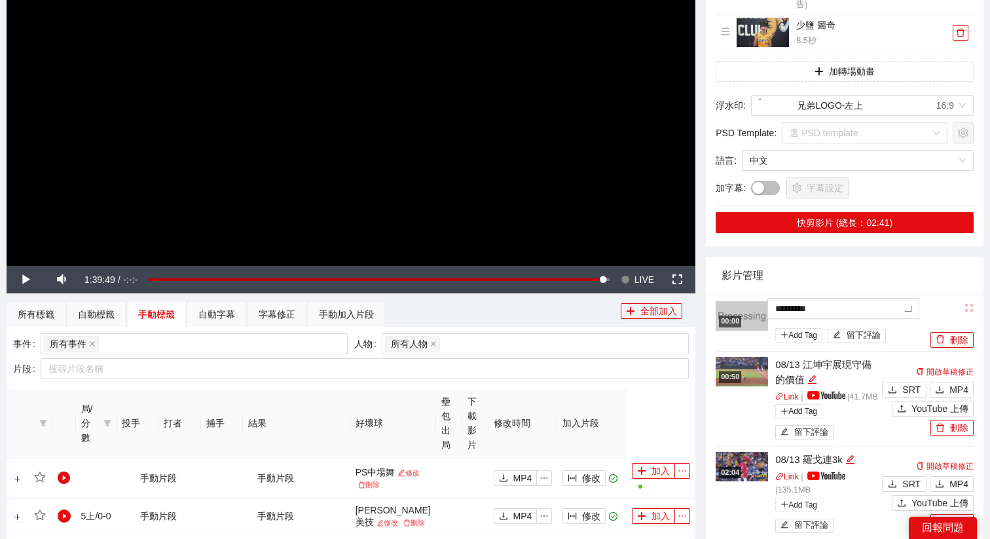
type textarea "**********"
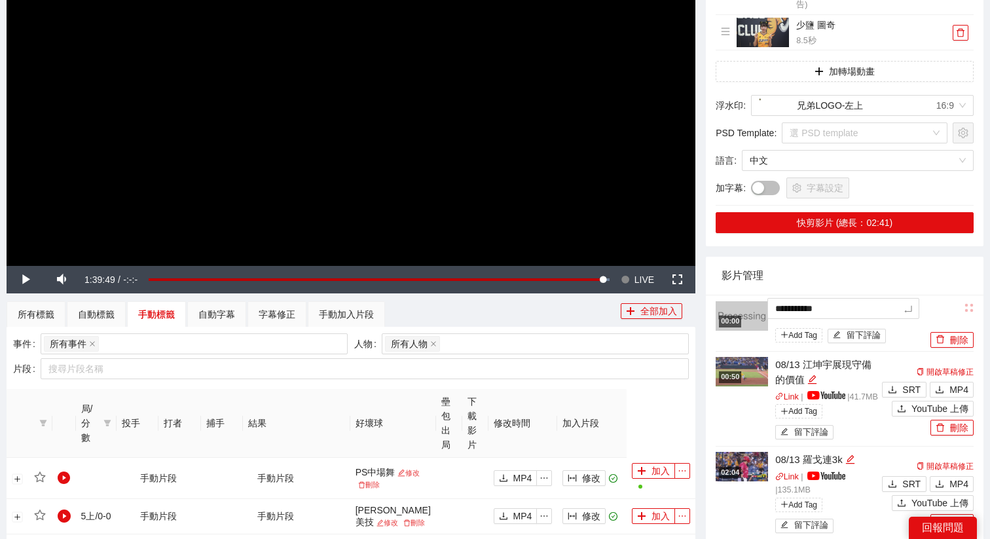
type textarea "**********"
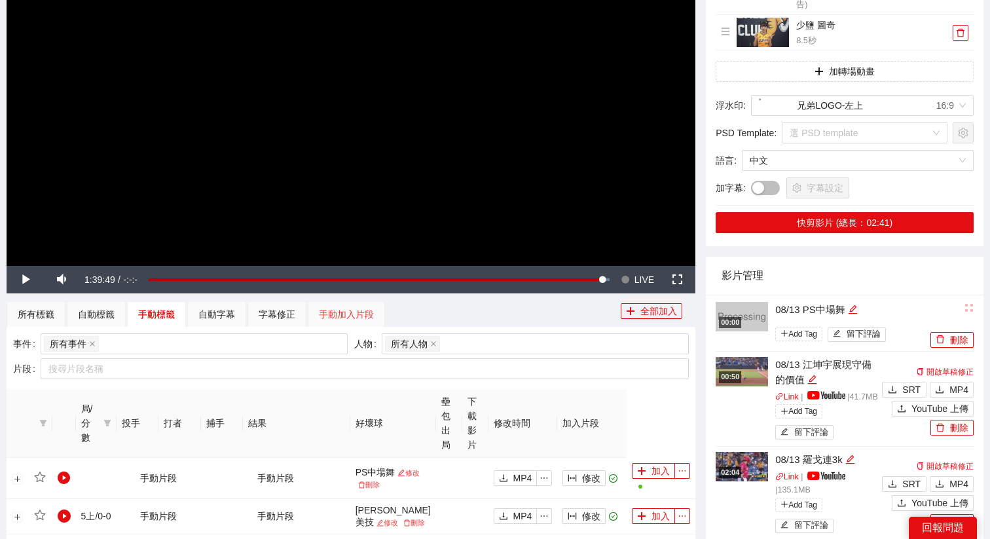
click at [354, 322] on div "手動加入片段" at bounding box center [346, 314] width 77 height 26
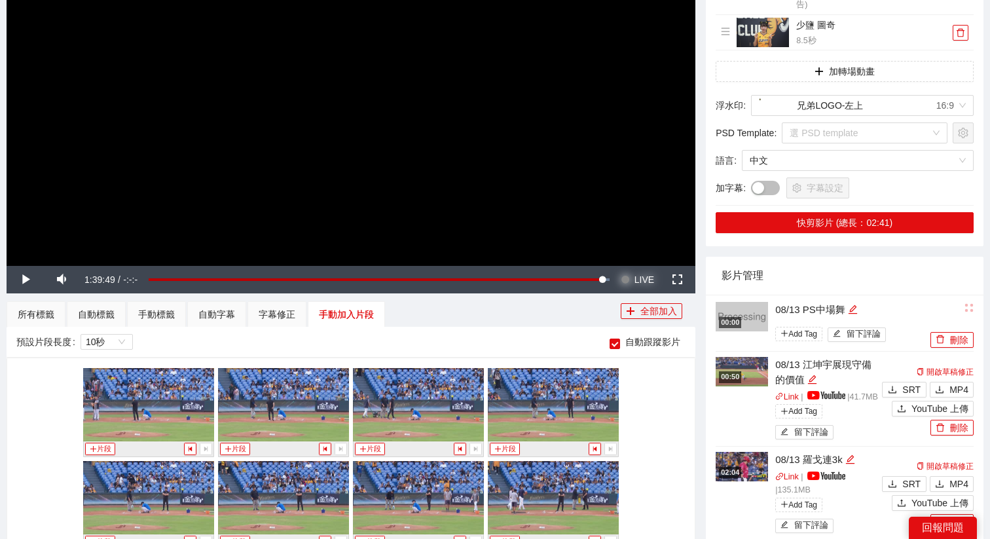
click at [622, 277] on span "Video Player" at bounding box center [624, 279] width 9 height 27
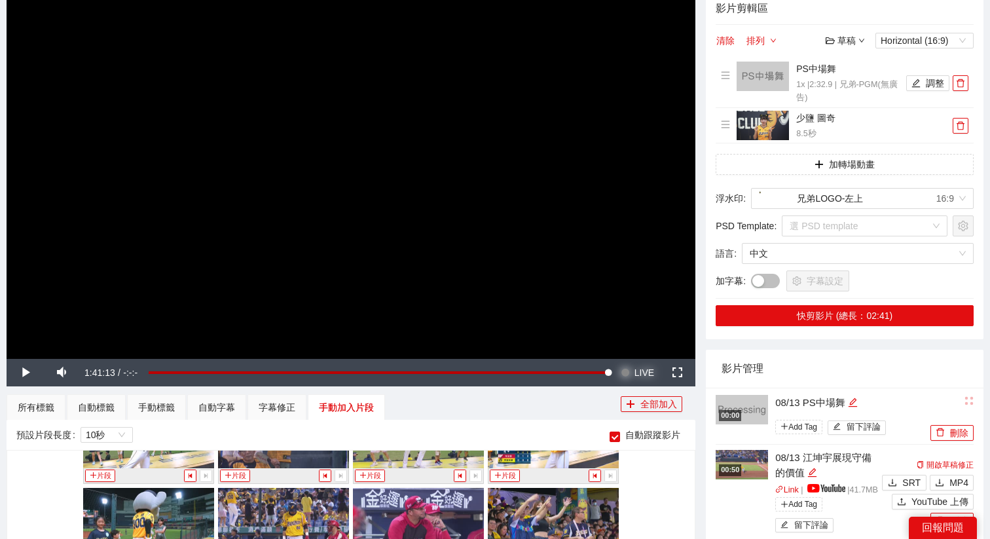
scroll to position [107, 0]
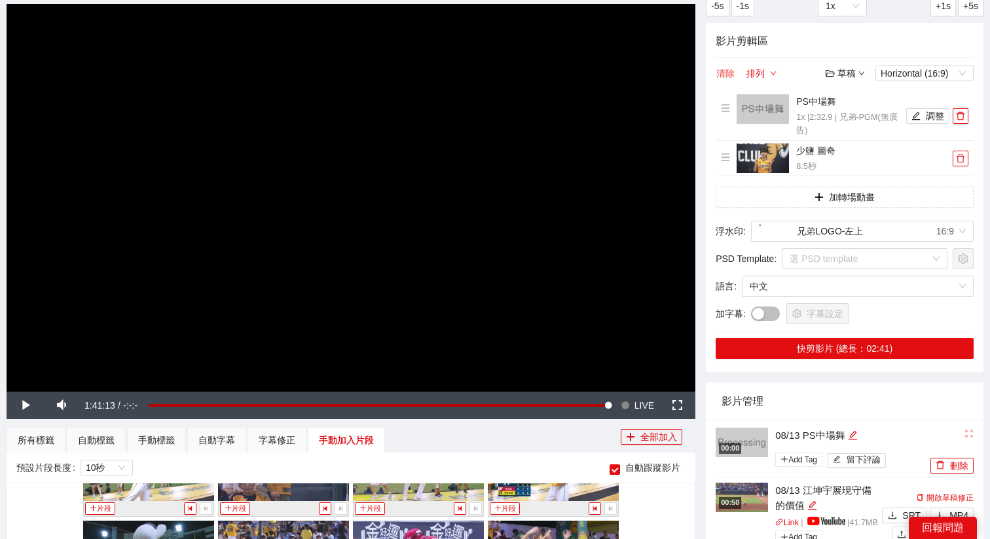
click at [720, 77] on button "清除" at bounding box center [725, 73] width 20 height 16
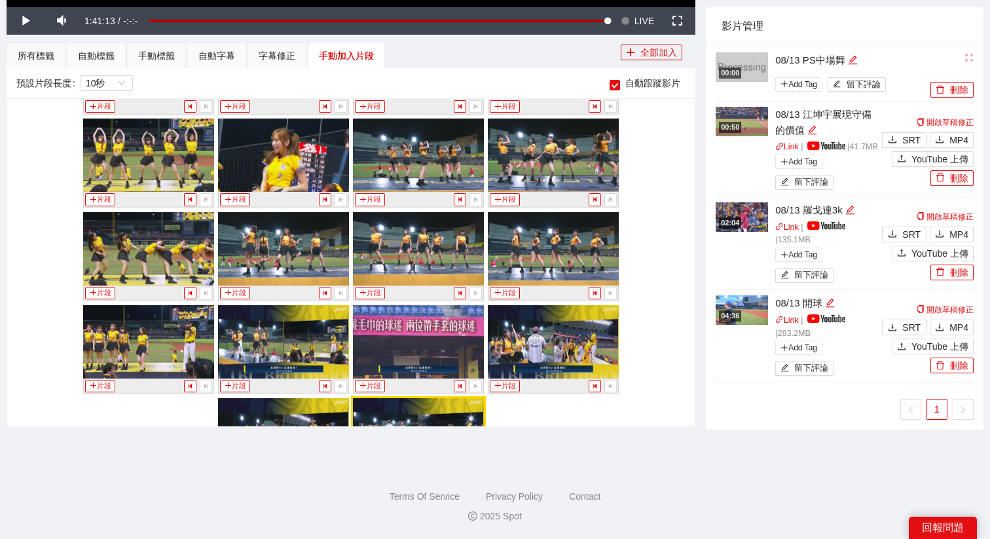
scroll to position [7527, 0]
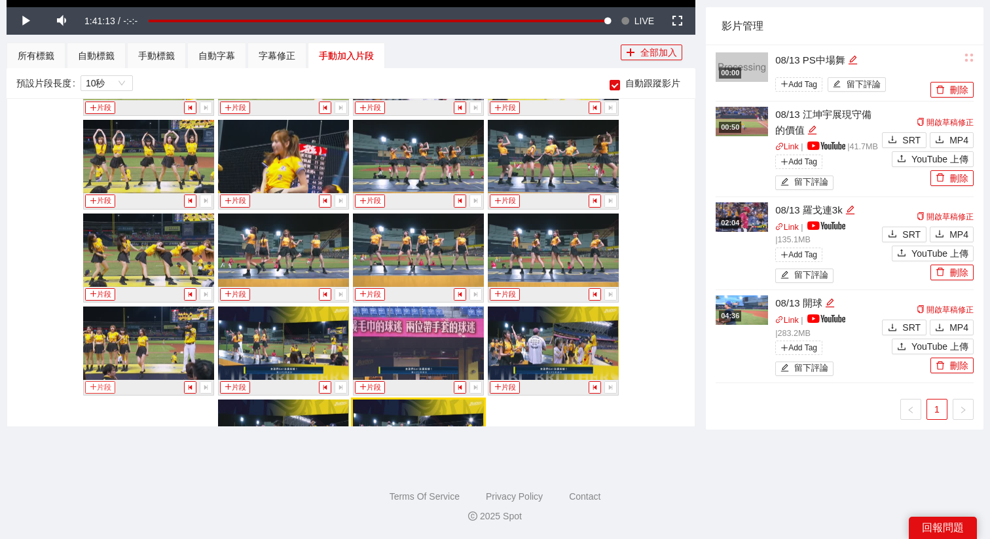
click at [103, 381] on button "片段" at bounding box center [100, 387] width 30 height 12
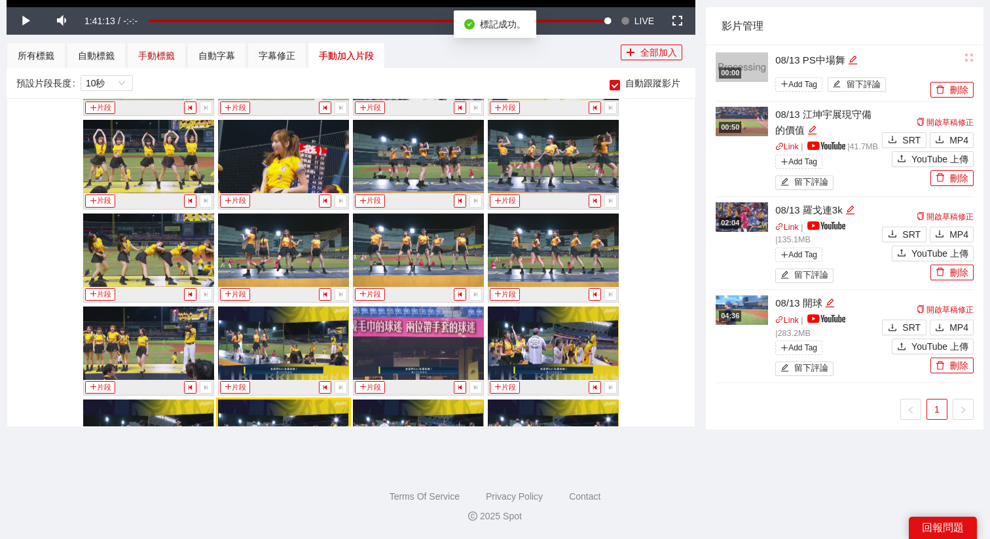
click at [172, 49] on div "手動標籤" at bounding box center [156, 55] width 37 height 14
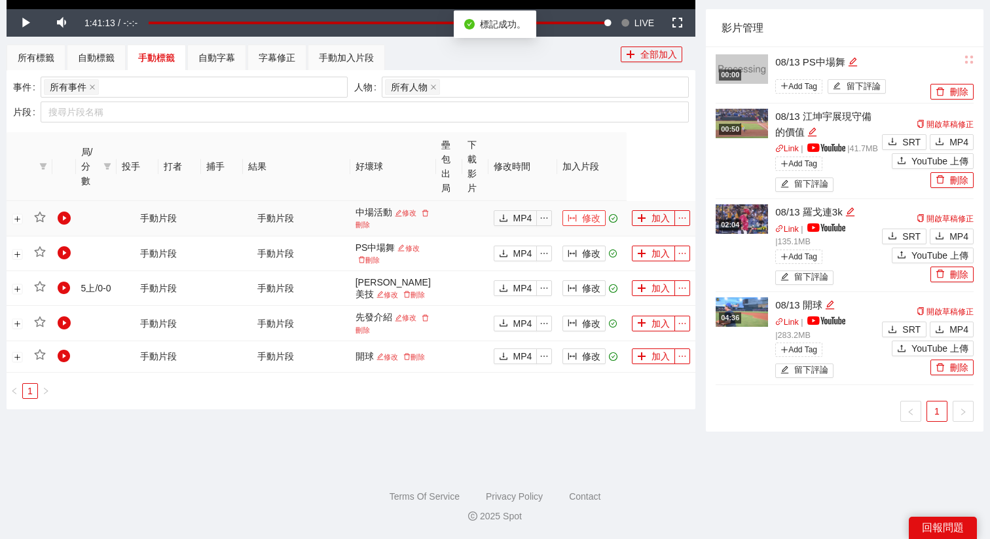
click at [569, 223] on icon "column-width" at bounding box center [571, 217] width 9 height 9
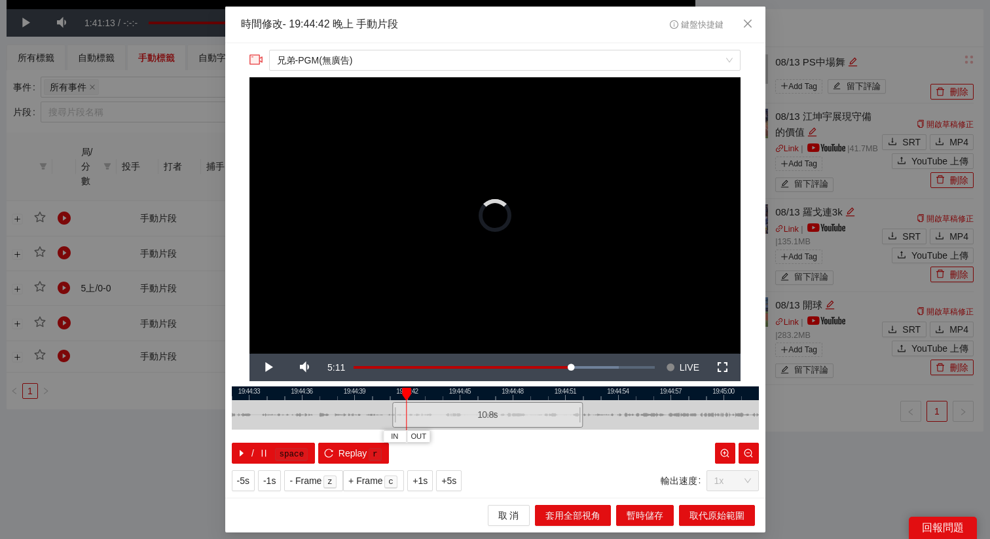
drag, startPoint x: 408, startPoint y: 413, endPoint x: 389, endPoint y: 414, distance: 19.0
click at [390, 414] on div at bounding box center [394, 414] width 8 height 29
drag, startPoint x: 389, startPoint y: 414, endPoint x: 317, endPoint y: 416, distance: 72.0
click at [317, 416] on div at bounding box center [321, 414] width 8 height 29
drag, startPoint x: 366, startPoint y: 418, endPoint x: 323, endPoint y: 418, distance: 42.5
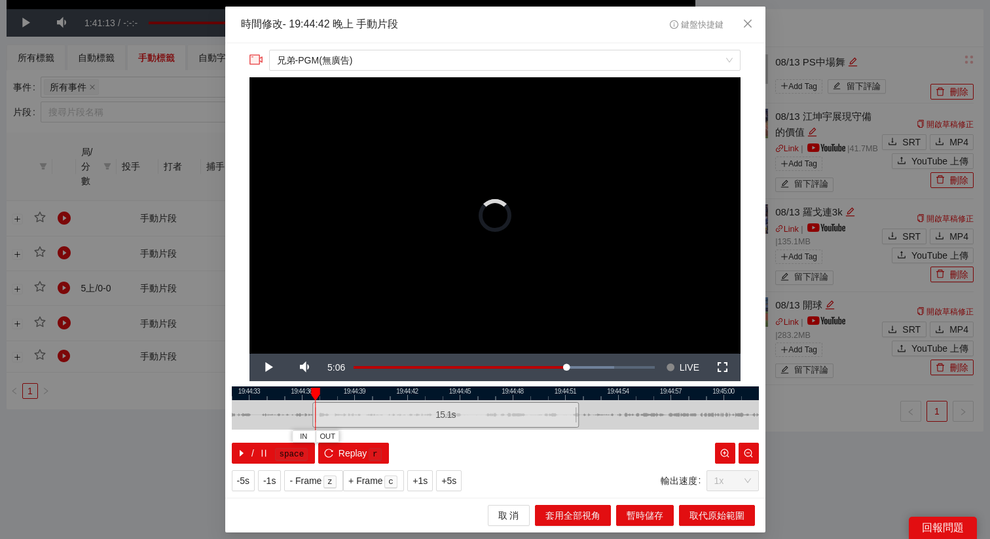
click at [323, 418] on div "15.1 s" at bounding box center [445, 415] width 266 height 26
drag, startPoint x: 357, startPoint y: 417, endPoint x: 347, endPoint y: 418, distance: 9.8
click at [347, 418] on div "15.1 s" at bounding box center [397, 415] width 266 height 26
click at [454, 482] on span "+5s" at bounding box center [448, 480] width 15 height 14
click at [672, 368] on span "Video Player" at bounding box center [670, 366] width 9 height 27
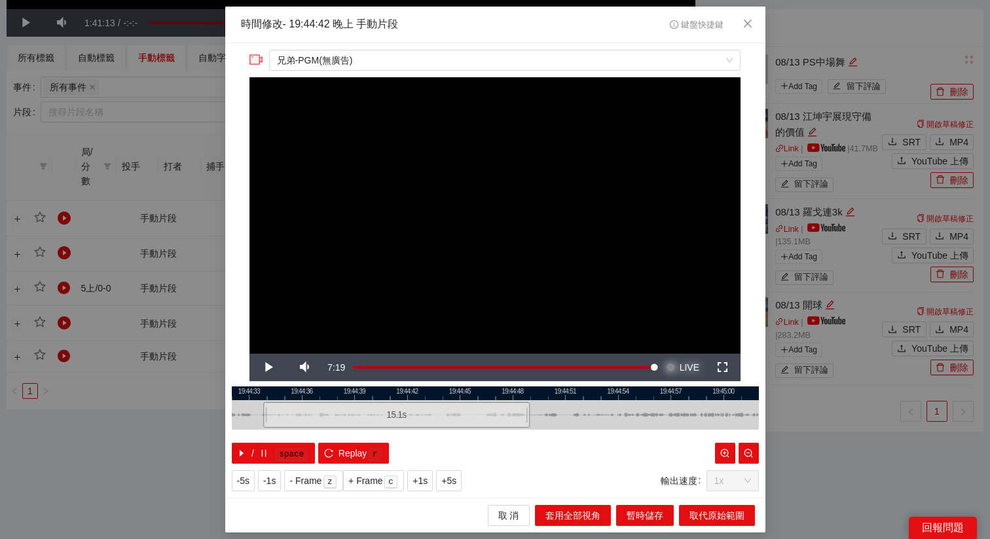
click at [661, 353] on button "Seek to live, currently behind live LIVE" at bounding box center [682, 366] width 43 height 27
click at [268, 367] on span "Video Player" at bounding box center [268, 367] width 0 height 0
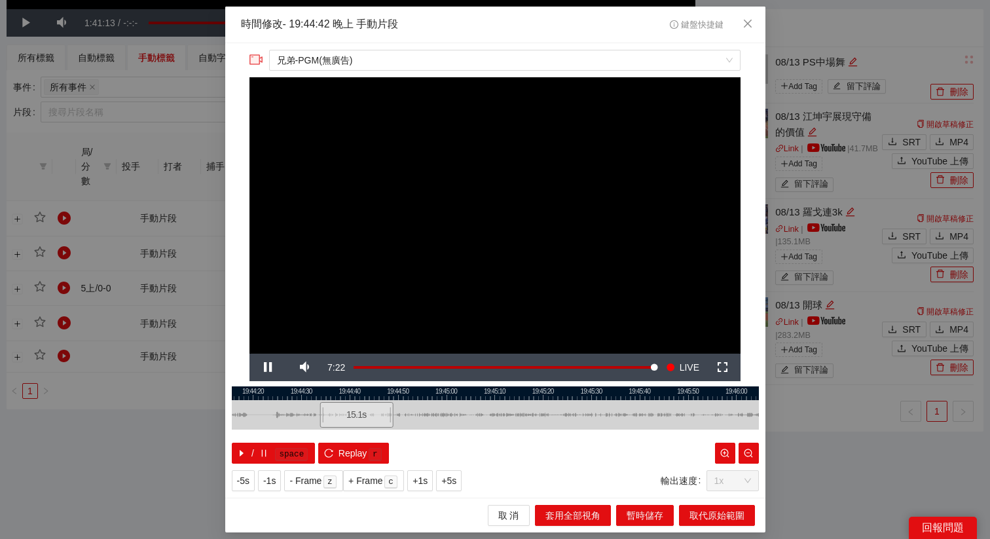
drag, startPoint x: 660, startPoint y: 396, endPoint x: 457, endPoint y: 401, distance: 203.6
click at [457, 401] on div "19:44:10 19:44:20 19:44:30 19:44:40 19:44:50 19:45:00 19:45:10 19:45:20 19:45:3…" at bounding box center [495, 424] width 527 height 77
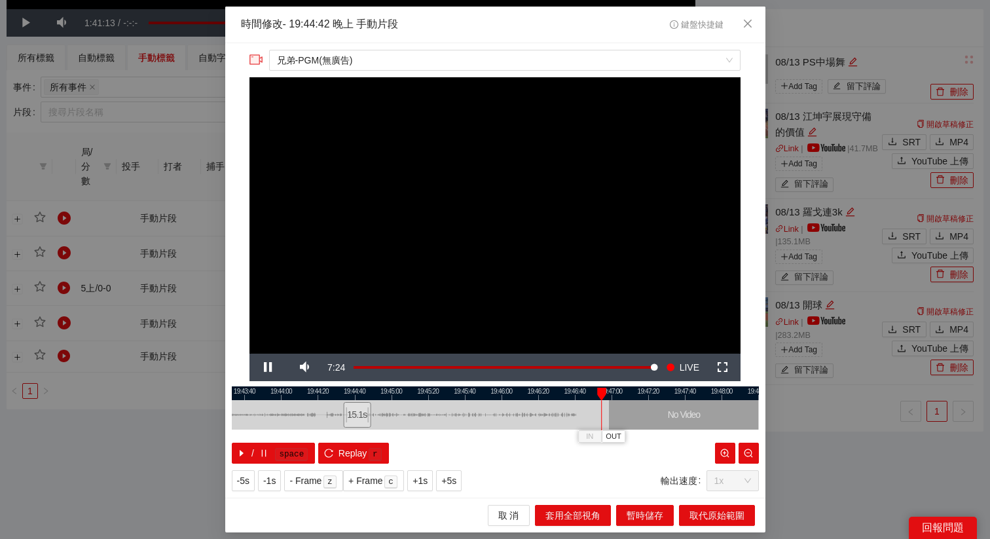
drag, startPoint x: 605, startPoint y: 390, endPoint x: 537, endPoint y: 390, distance: 68.7
click at [537, 390] on div at bounding box center [441, 393] width 527 height 14
click at [604, 438] on span "OUT" at bounding box center [600, 437] width 16 height 12
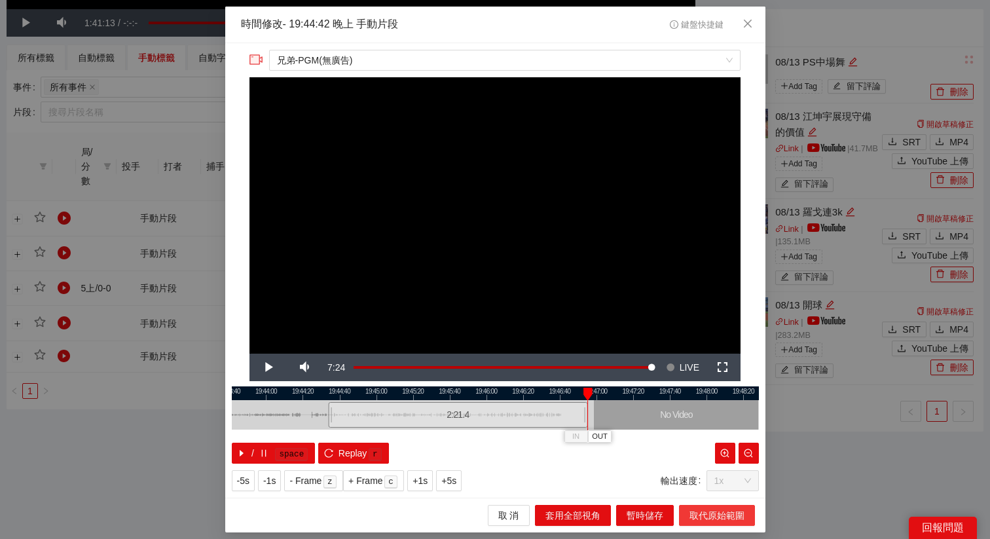
click at [707, 508] on span "取代原始範圍" at bounding box center [716, 515] width 55 height 14
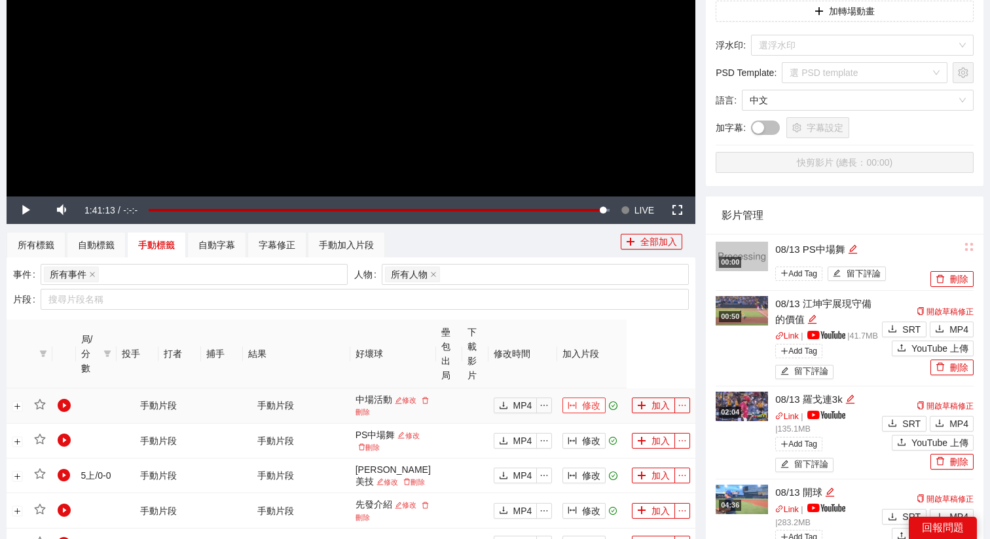
scroll to position [403, 0]
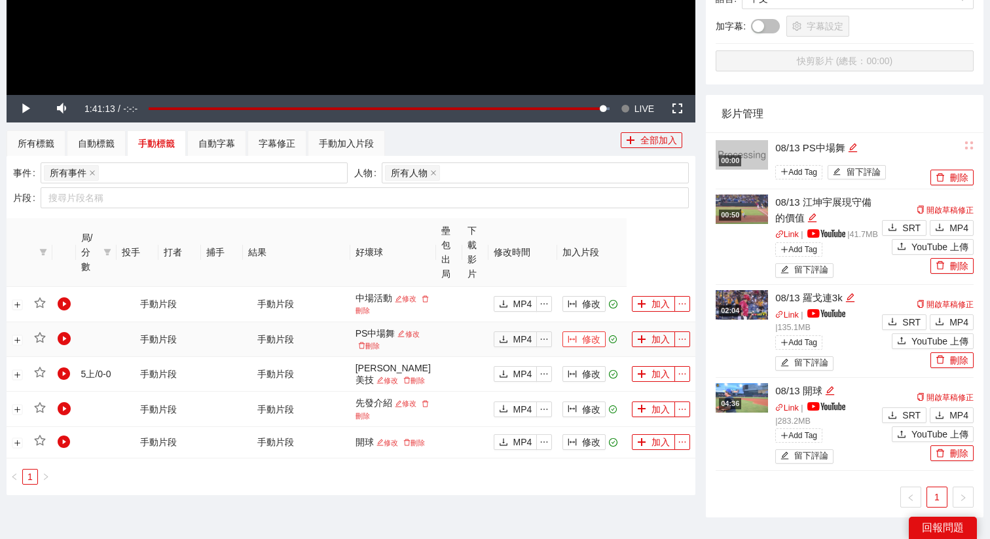
click at [582, 346] on span "修改" at bounding box center [591, 339] width 18 height 14
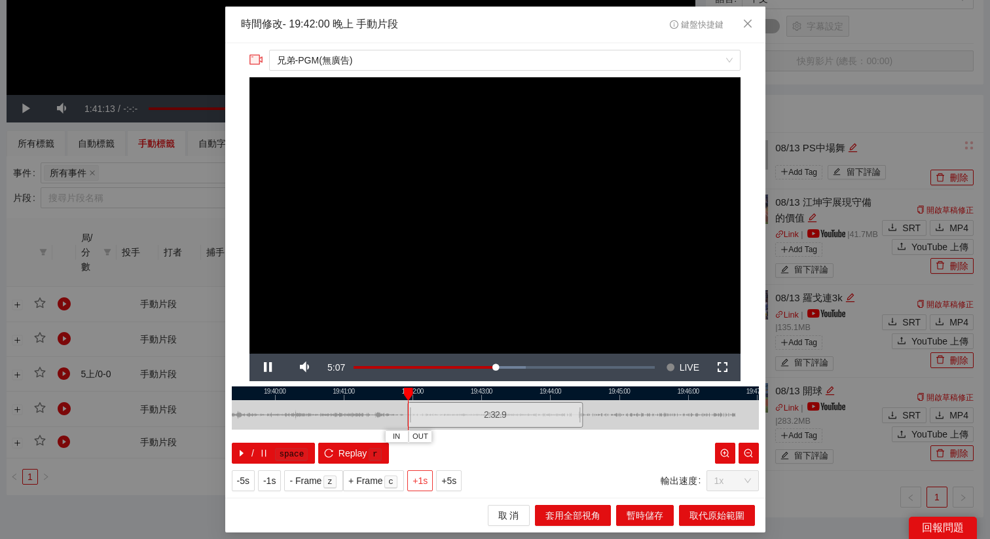
click at [425, 485] on span "+1s" at bounding box center [419, 480] width 15 height 14
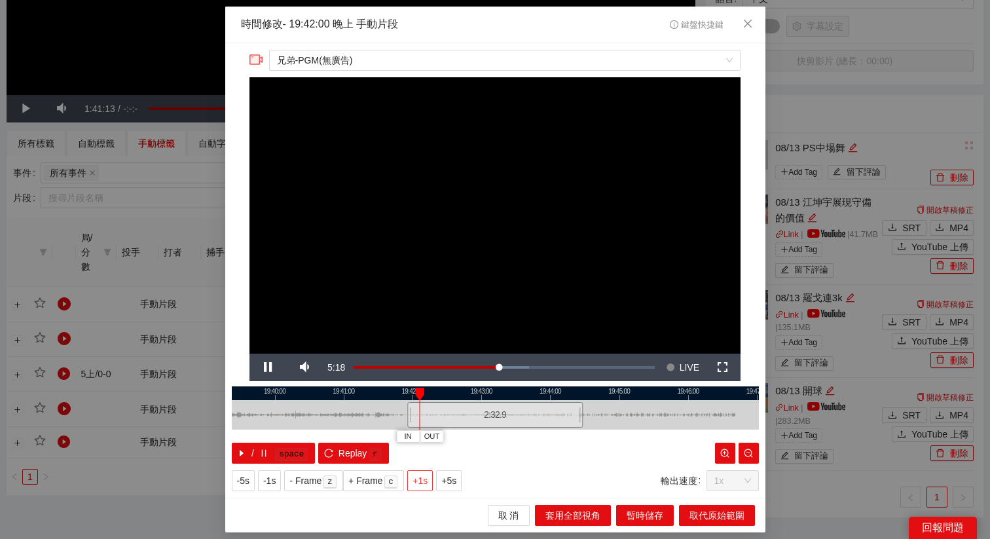
click at [425, 485] on span "+1s" at bounding box center [419, 480] width 15 height 14
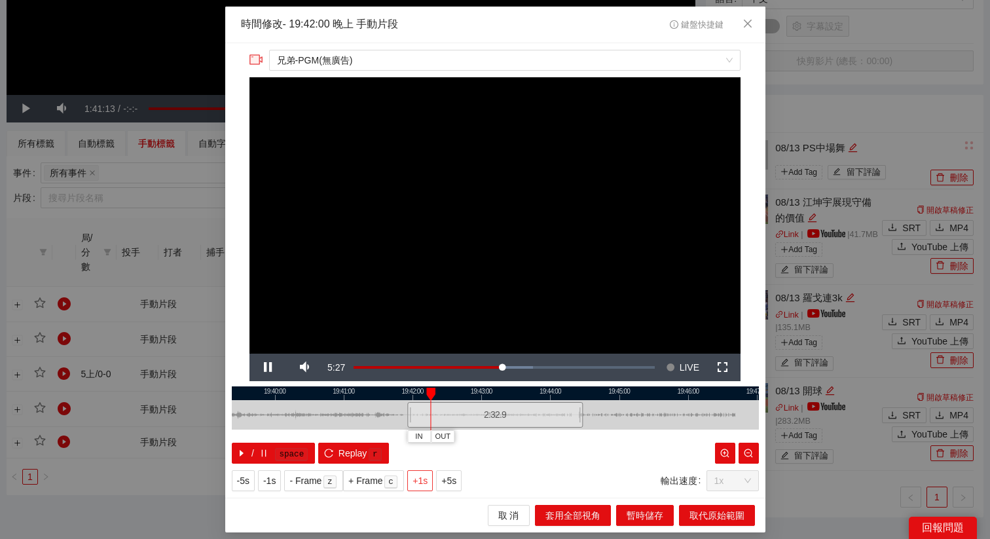
click at [425, 485] on span "+1s" at bounding box center [419, 480] width 15 height 14
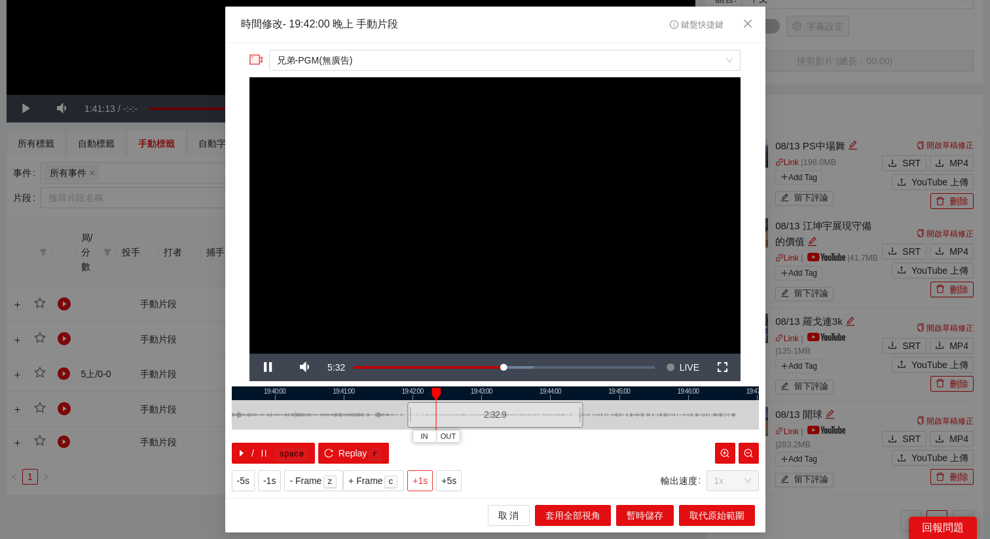
click at [425, 485] on span "+1s" at bounding box center [419, 480] width 15 height 14
click at [426, 486] on span "+1s" at bounding box center [419, 480] width 15 height 14
click at [427, 486] on span "+1s" at bounding box center [419, 480] width 15 height 14
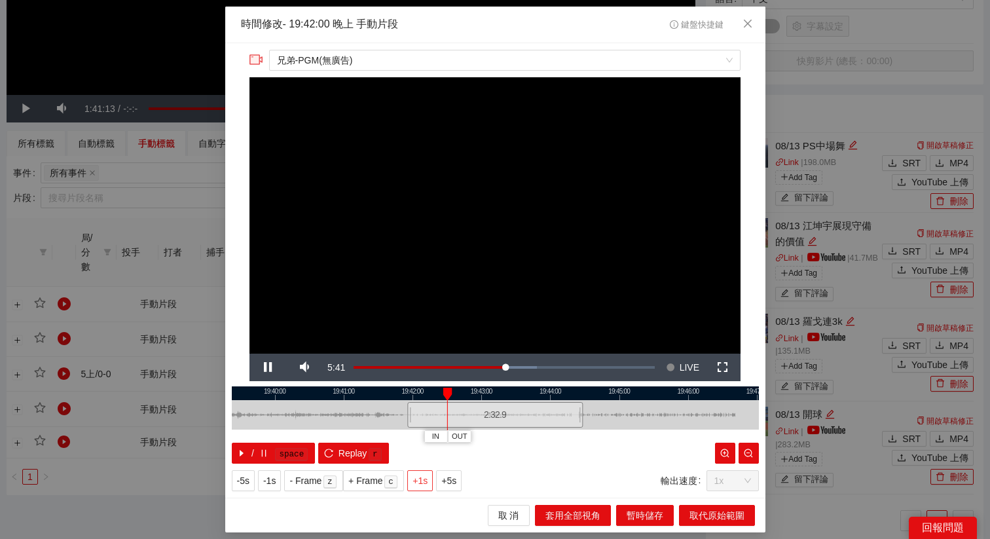
click at [427, 486] on span "+1s" at bounding box center [419, 480] width 15 height 14
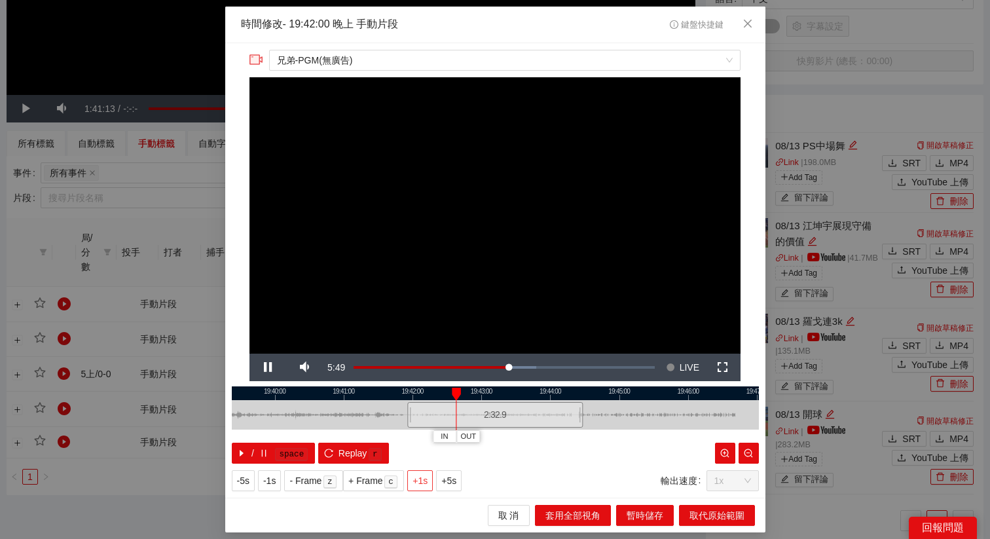
click at [427, 486] on span "+1s" at bounding box center [419, 480] width 15 height 14
click at [447, 486] on span "+5s" at bounding box center [448, 480] width 15 height 14
click at [448, 486] on span "+5s" at bounding box center [448, 480] width 15 height 14
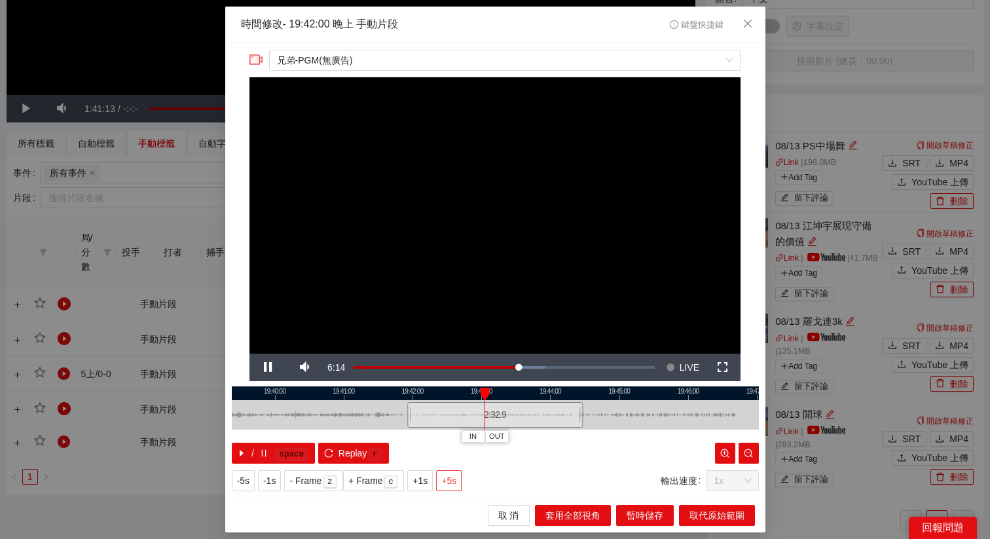
click at [448, 486] on span "+5s" at bounding box center [448, 480] width 15 height 14
click at [431, 483] on button "+1s" at bounding box center [420, 480] width 26 height 21
click at [427, 480] on span "+1s" at bounding box center [419, 480] width 15 height 14
click at [676, 192] on video "Video Player" at bounding box center [494, 215] width 491 height 276
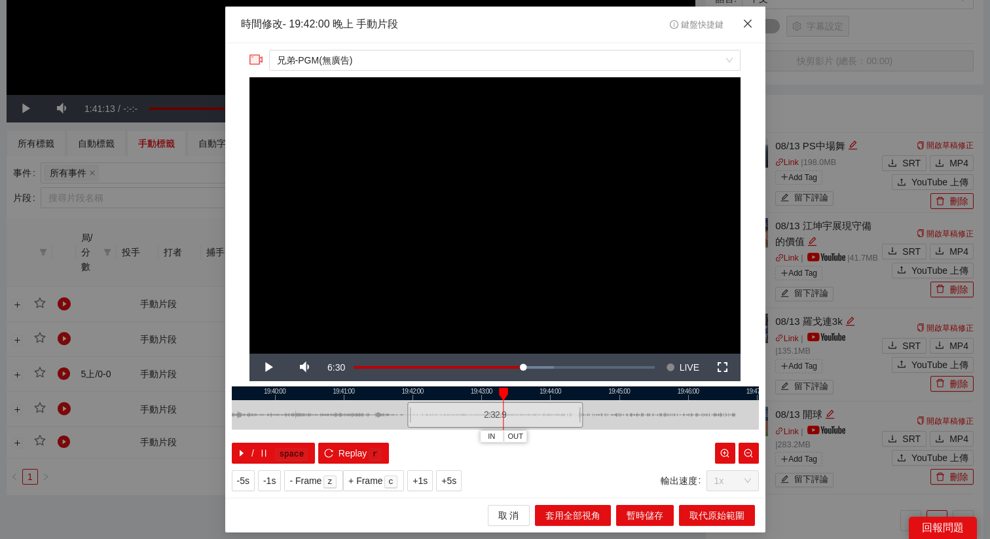
click at [739, 28] on span "Close" at bounding box center [747, 24] width 35 height 35
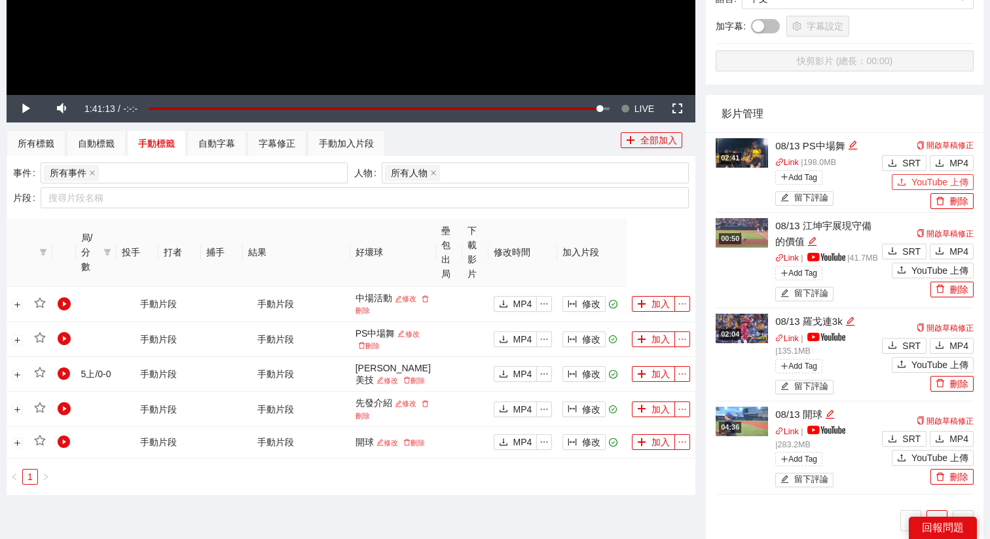
click at [903, 181] on icon "upload" at bounding box center [901, 181] width 9 height 9
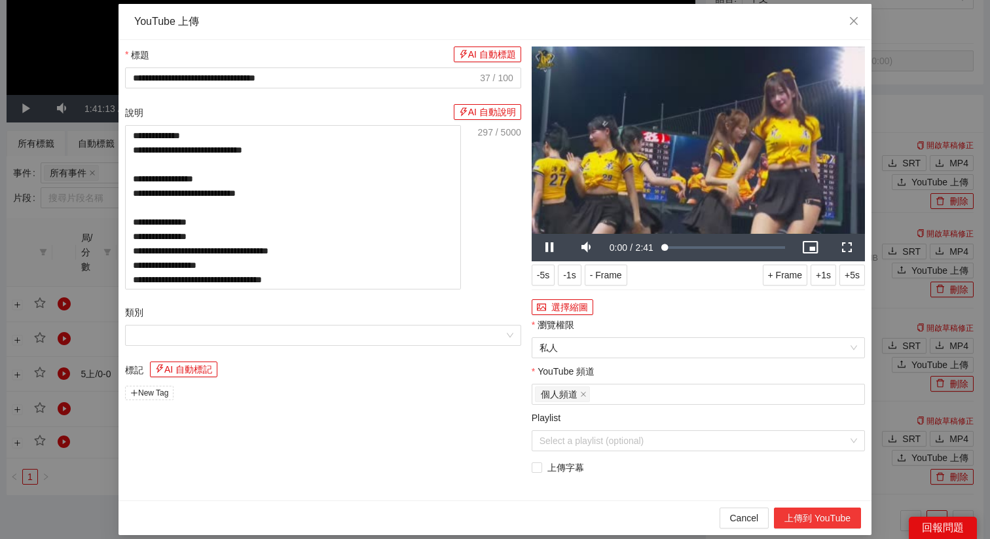
click at [801, 516] on button "上傳到 YouTube" at bounding box center [817, 517] width 87 height 21
click at [851, 22] on icon "close" at bounding box center [853, 21] width 10 height 10
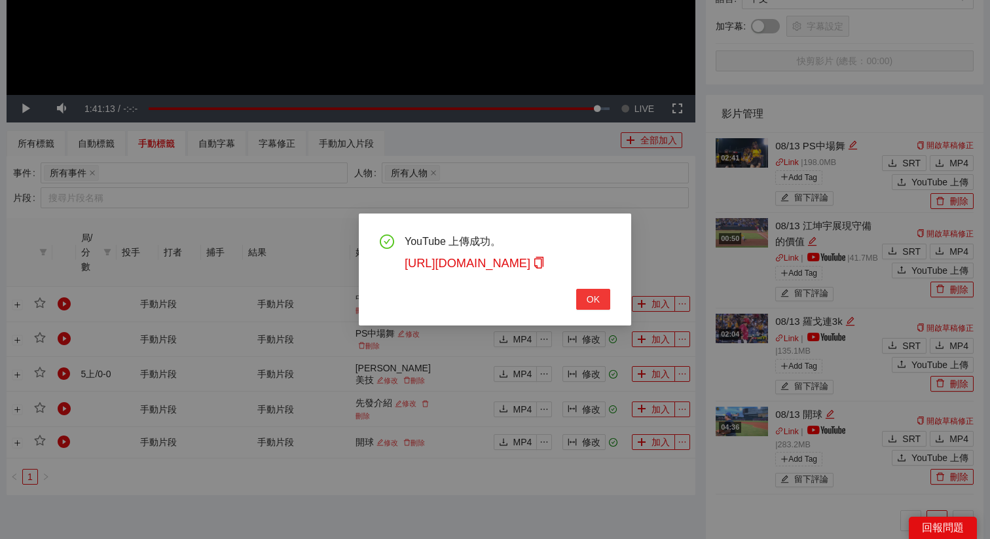
click at [600, 302] on button "OK" at bounding box center [593, 299] width 34 height 21
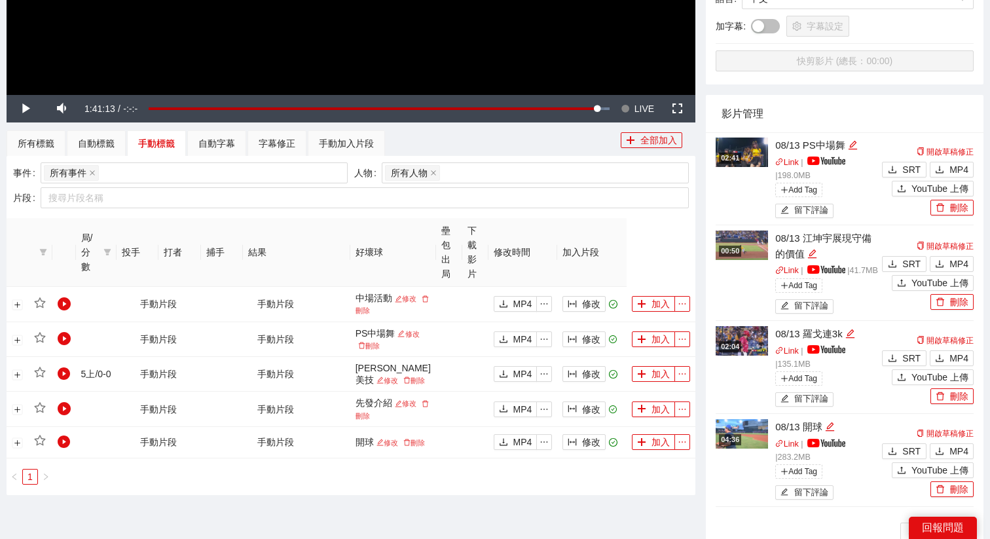
click at [749, 160] on img at bounding box center [741, 151] width 52 height 29
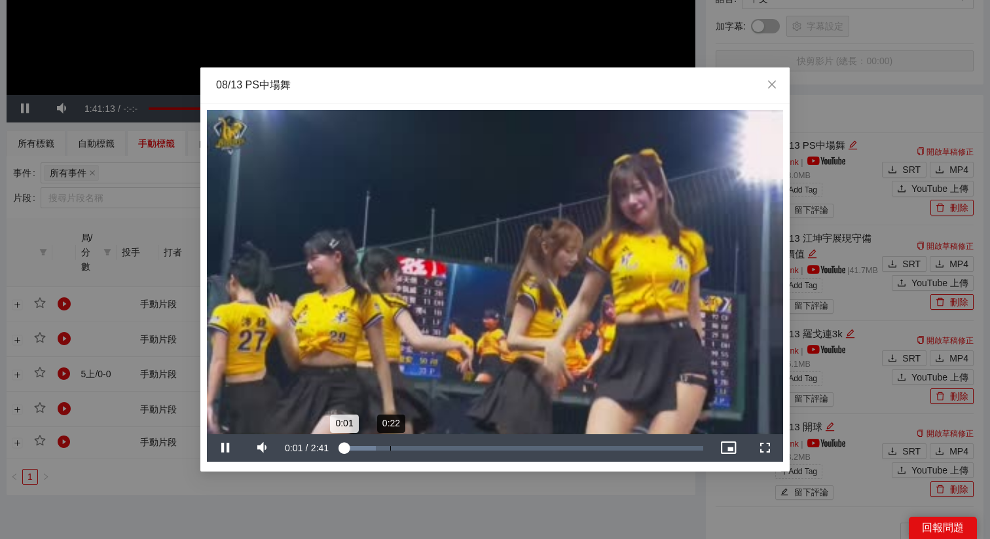
click at [390, 446] on div "0:22" at bounding box center [390, 448] width 1 height 5
click at [674, 444] on div "Loaded : 13.22% 2:28 0:22" at bounding box center [521, 447] width 376 height 27
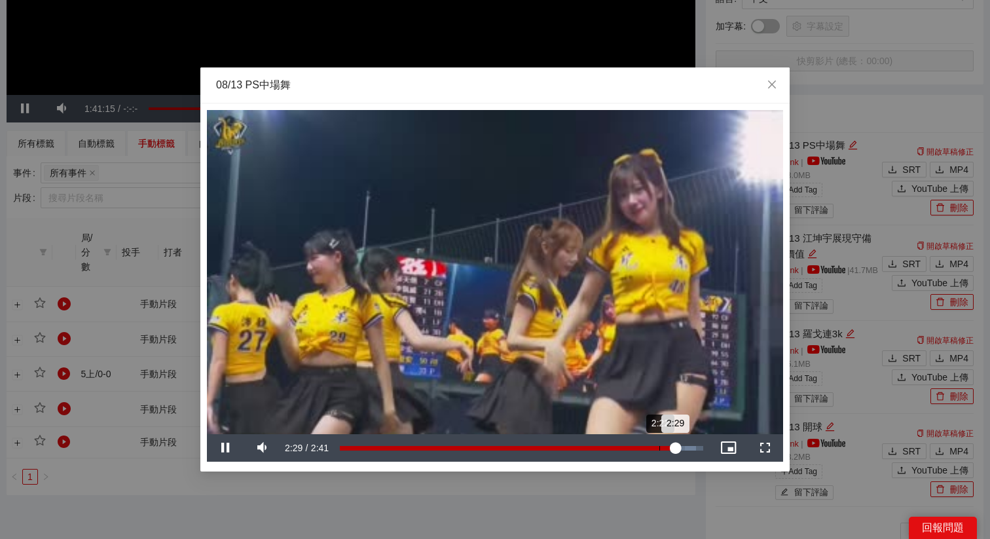
click at [659, 448] on div "2:22" at bounding box center [659, 448] width 1 height 5
click at [596, 384] on video "Video Player" at bounding box center [495, 272] width 576 height 324
click at [715, 497] on div "**********" at bounding box center [495, 269] width 990 height 539
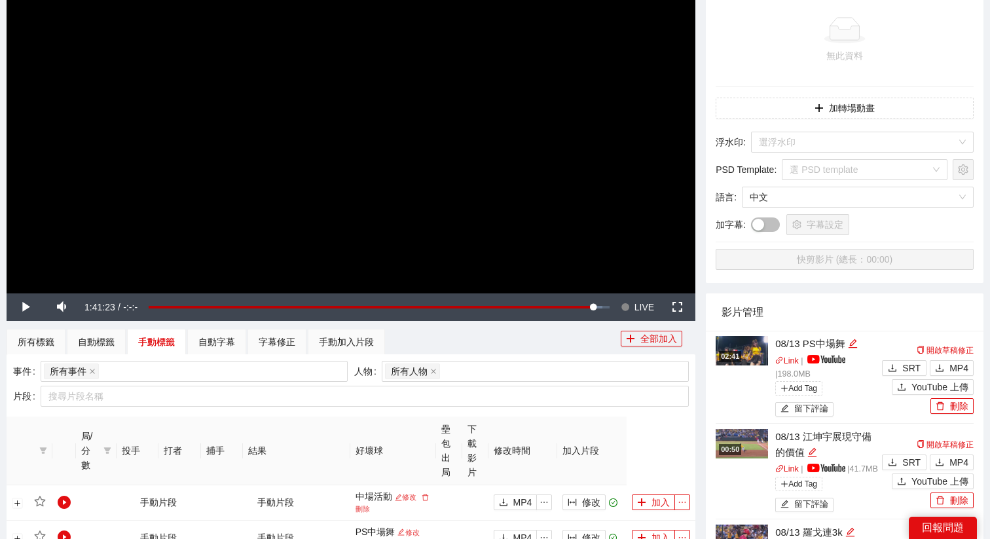
scroll to position [178, 0]
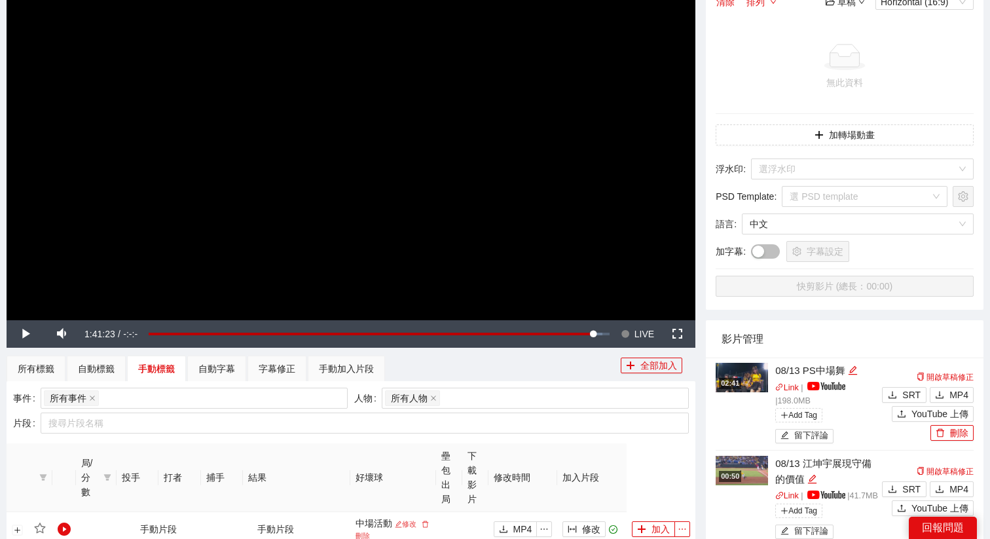
click at [507, 224] on video "Video Player" at bounding box center [351, 126] width 688 height 387
click at [639, 329] on span "LIVE" at bounding box center [644, 333] width 20 height 27
click at [510, 175] on video "Video Player" at bounding box center [351, 126] width 688 height 387
click at [532, 179] on video "Video Player" at bounding box center [351, 126] width 688 height 387
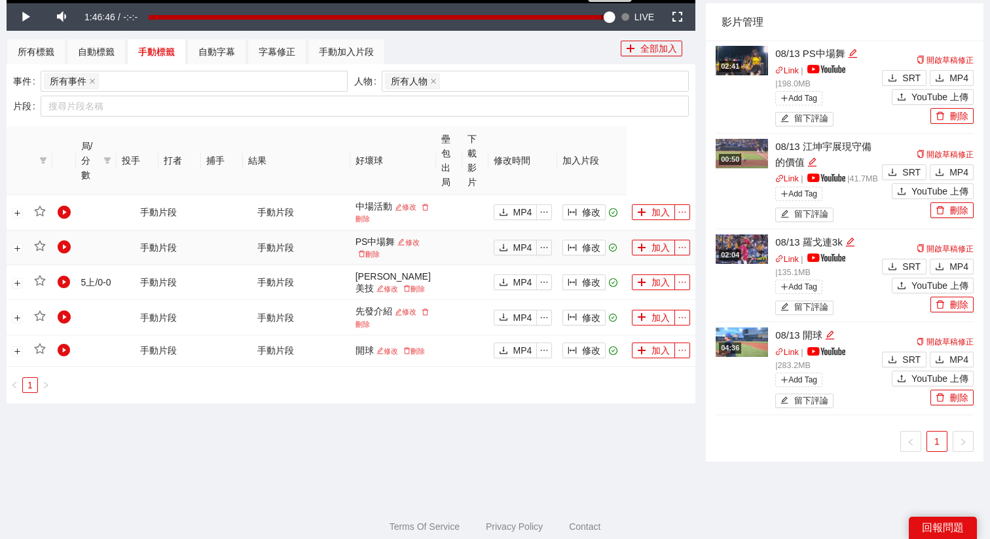
scroll to position [526, 0]
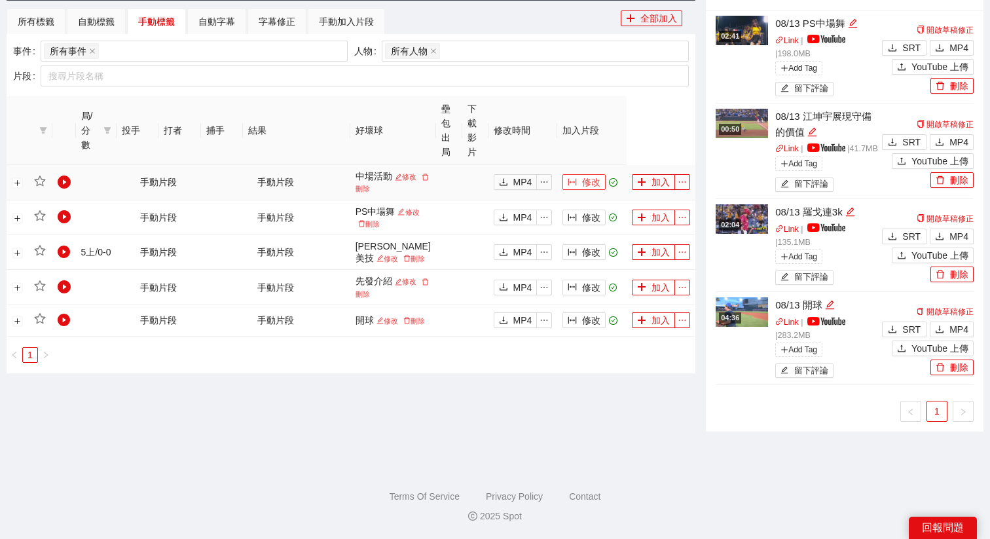
click at [586, 189] on span "修改" at bounding box center [591, 182] width 18 height 14
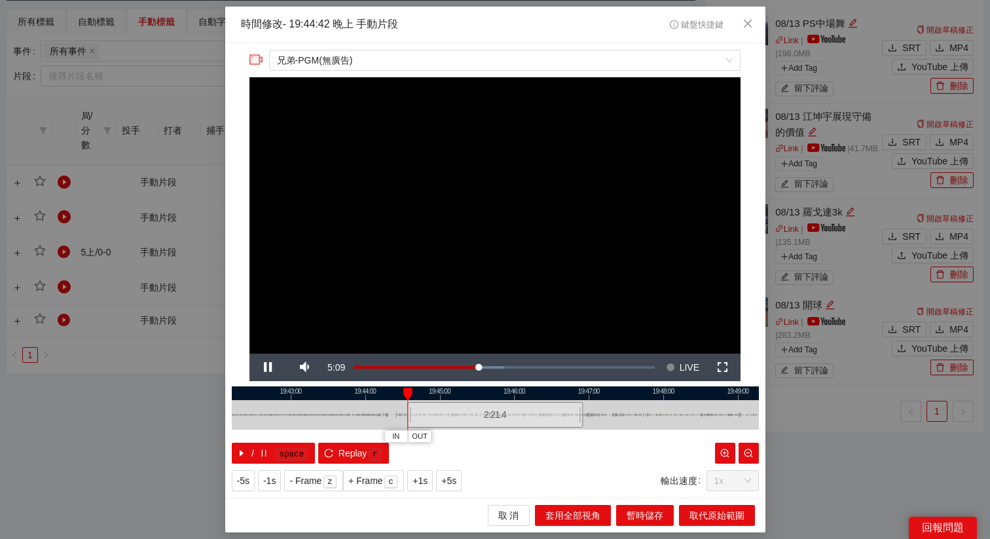
click at [589, 394] on div at bounding box center [495, 393] width 527 height 14
click at [451, 484] on span "+5s" at bounding box center [448, 480] width 15 height 14
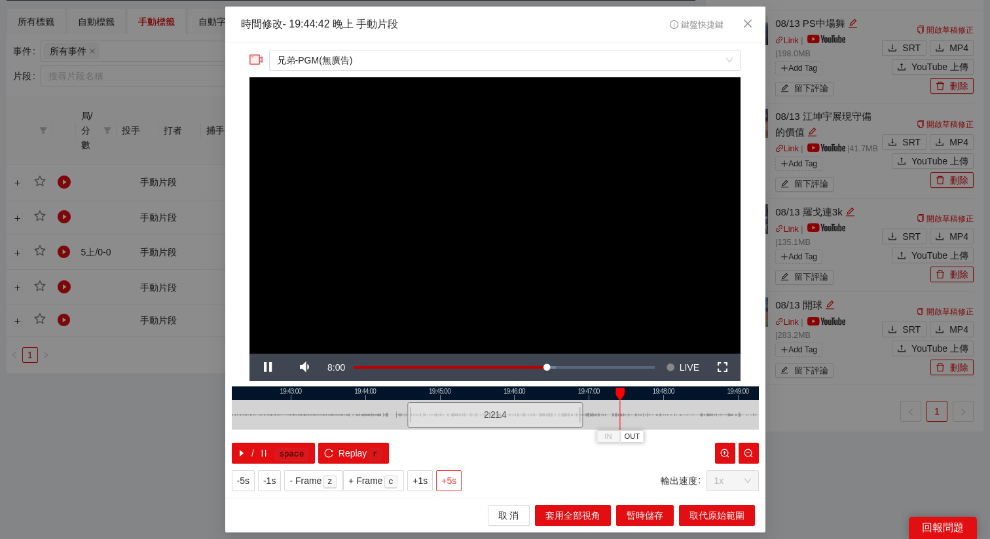
click at [451, 484] on span "+5s" at bounding box center [448, 480] width 15 height 14
click at [452, 484] on span "+5s" at bounding box center [448, 480] width 15 height 14
click at [624, 390] on div at bounding box center [495, 393] width 527 height 14
click at [622, 392] on div at bounding box center [495, 393] width 527 height 14
click at [419, 480] on span "+1s" at bounding box center [419, 480] width 15 height 14
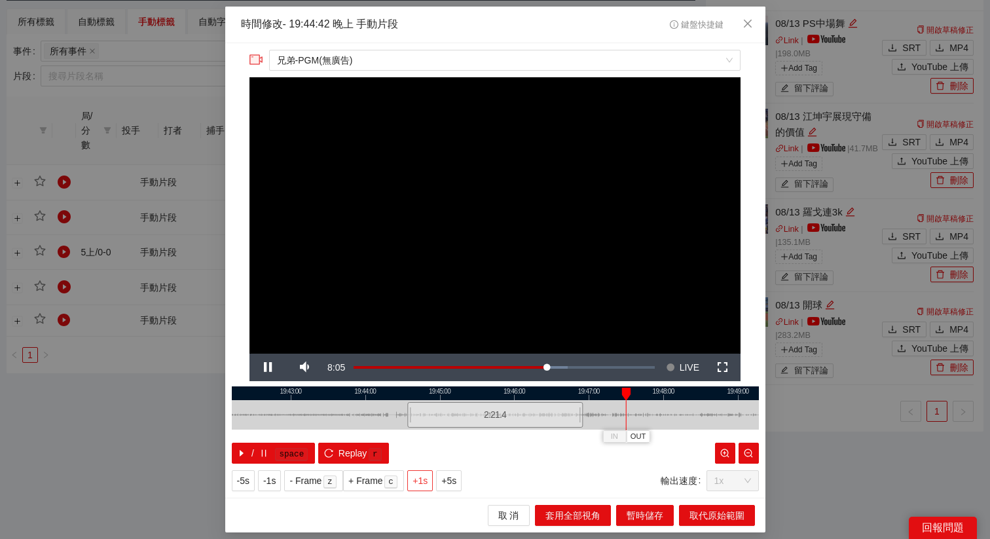
click at [419, 480] on span "+1s" at bounding box center [419, 480] width 15 height 14
click at [644, 431] on span "OUT" at bounding box center [641, 437] width 16 height 12
click at [683, 510] on button "取代原始範圍" at bounding box center [717, 515] width 76 height 21
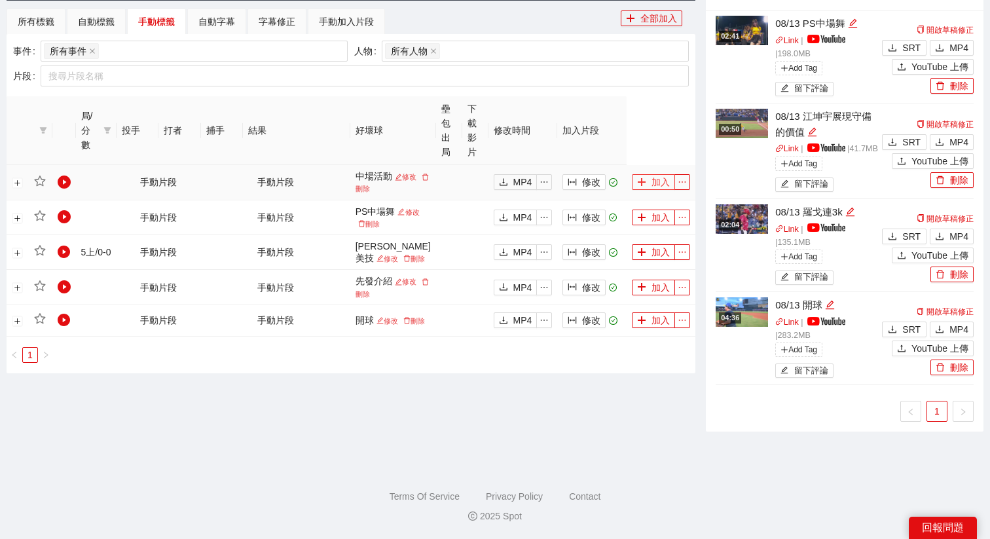
click at [649, 190] on button "加入" at bounding box center [653, 182] width 43 height 16
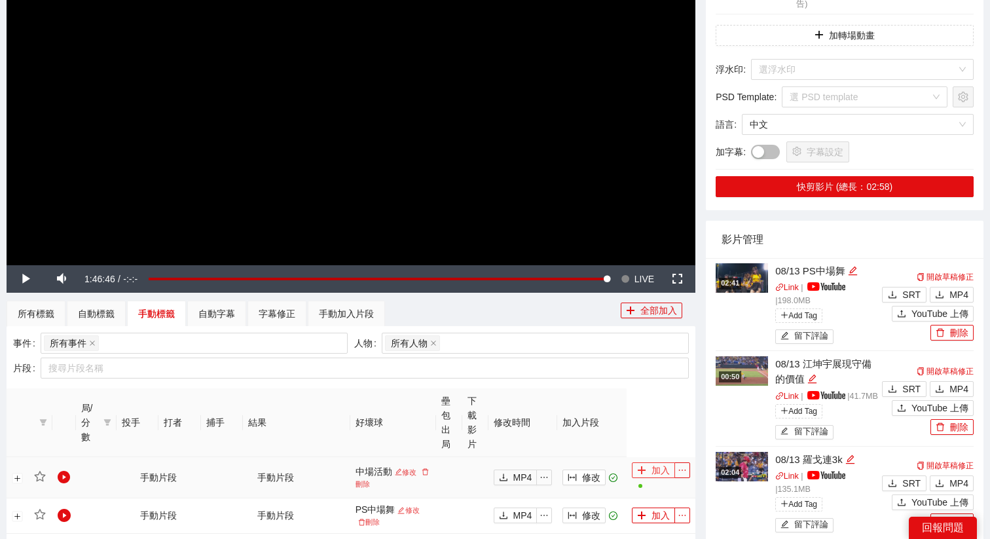
scroll to position [74, 0]
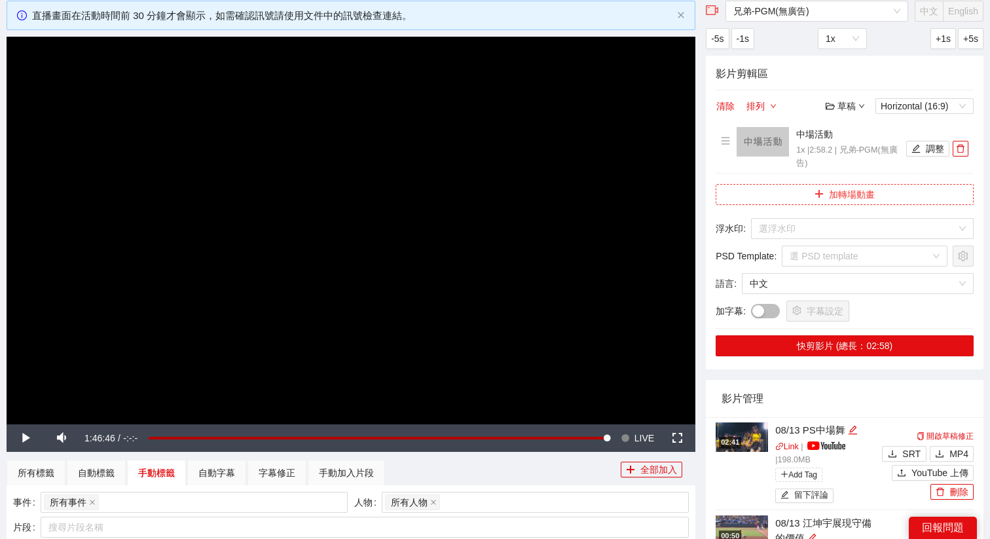
click at [844, 189] on button "加轉場動畫" at bounding box center [844, 194] width 258 height 21
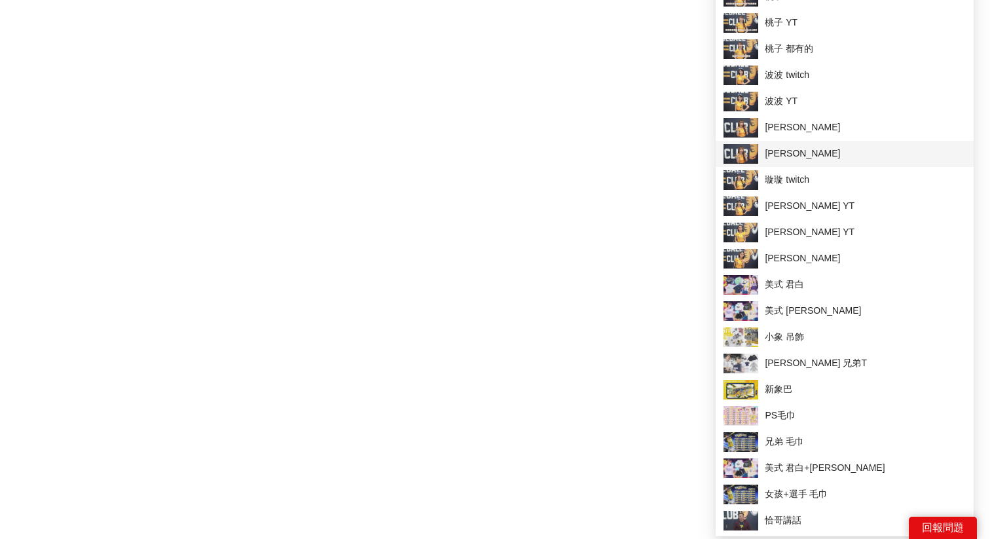
click at [793, 159] on span "[PERSON_NAME]" at bounding box center [844, 154] width 242 height 20
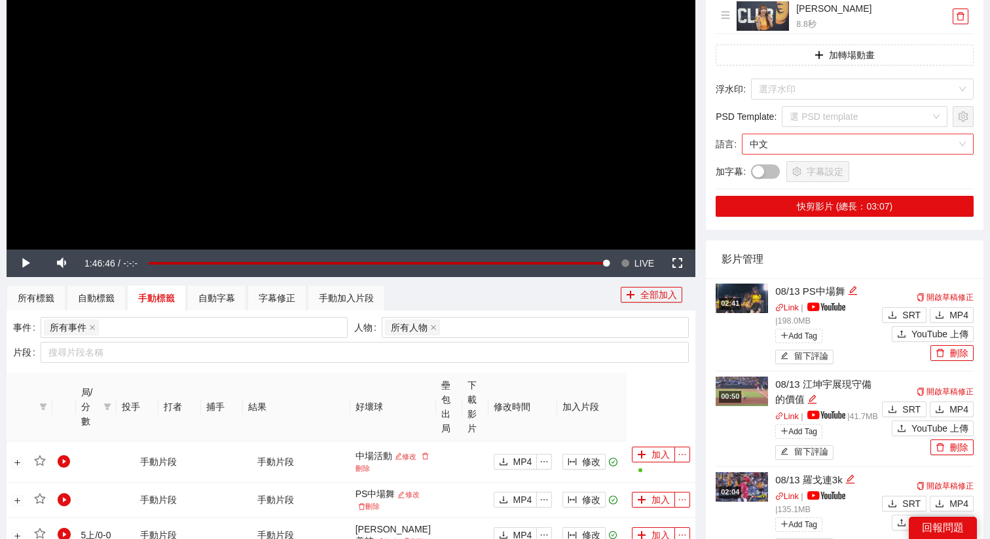
scroll to position [215, 0]
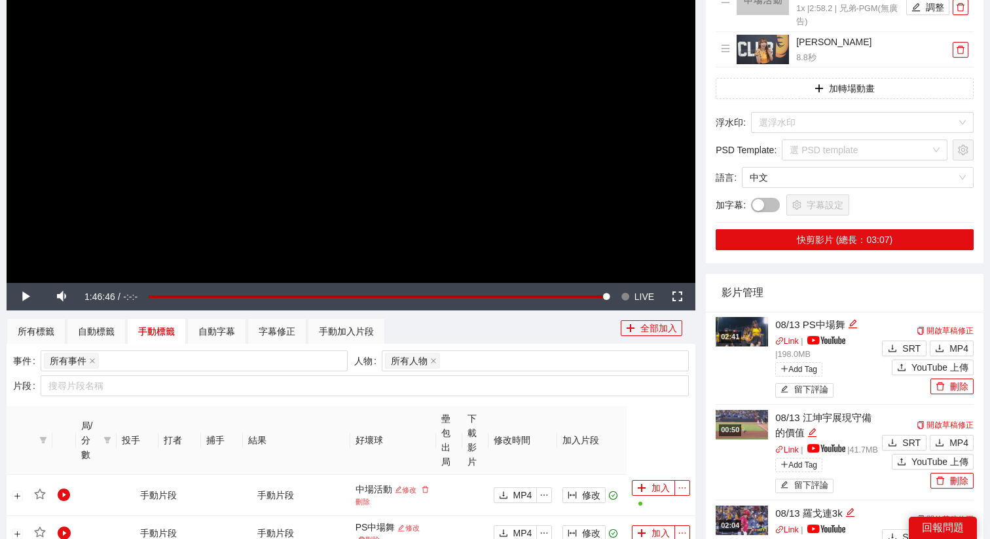
click at [802, 111] on div "影片剪輯區 清除 排列 草稿 Horizontal (16:9) 中場活動 1x | 2:58.2 | 兄弟-PGM(無廣告) 調整 妮可 YT 8.8 秒 …" at bounding box center [844, 88] width 277 height 349
click at [802, 117] on input "search" at bounding box center [858, 123] width 198 height 20
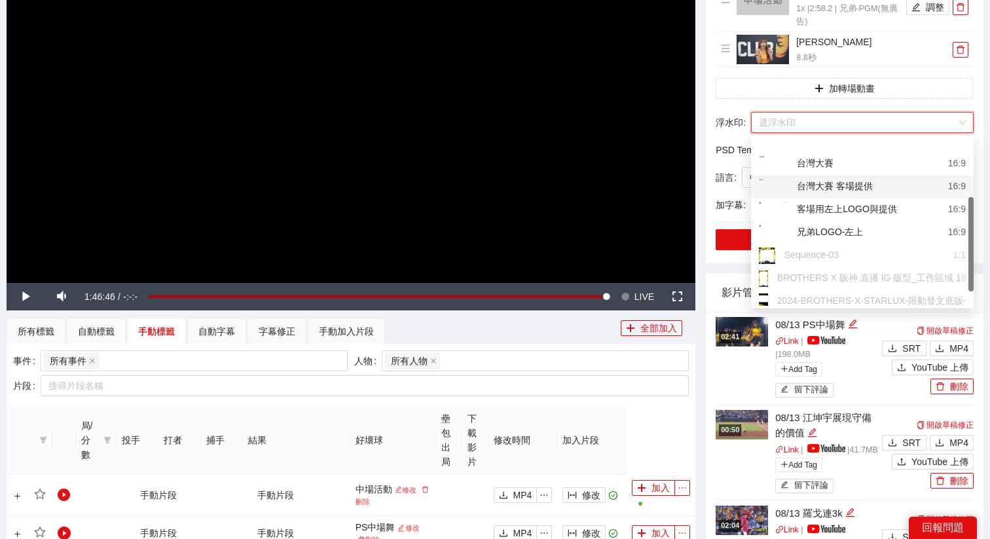
scroll to position [103, 0]
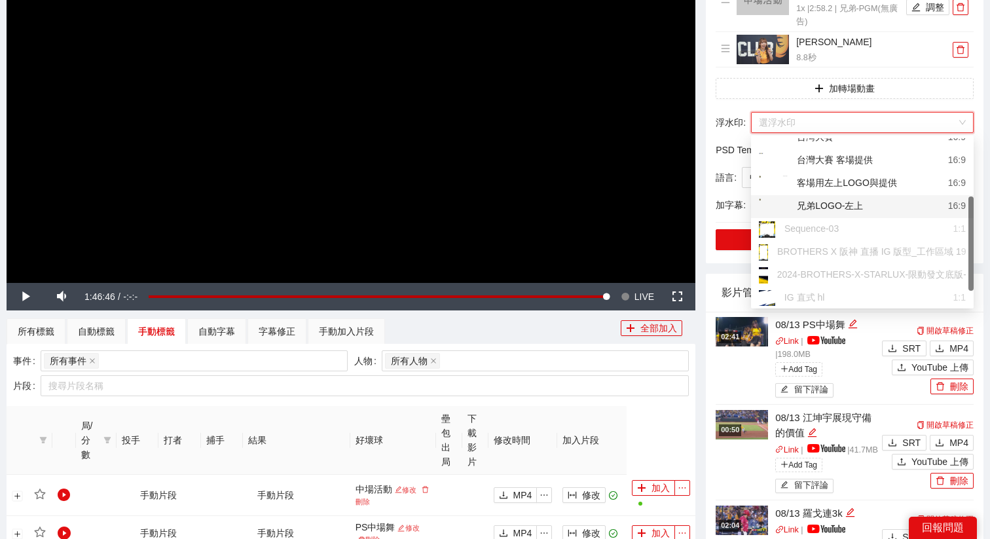
click at [823, 206] on div "兄弟LOGO-左上" at bounding box center [811, 206] width 104 height 16
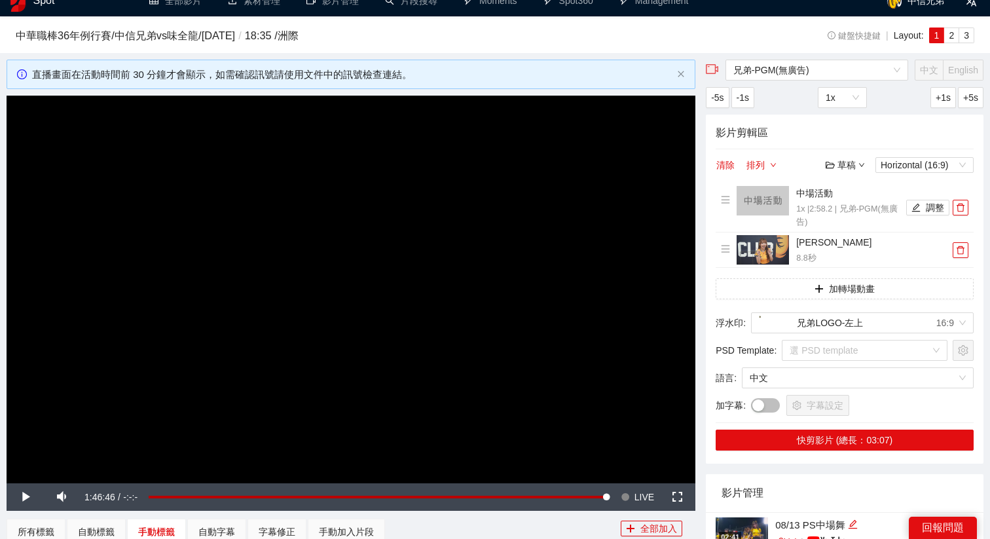
scroll to position [0, 0]
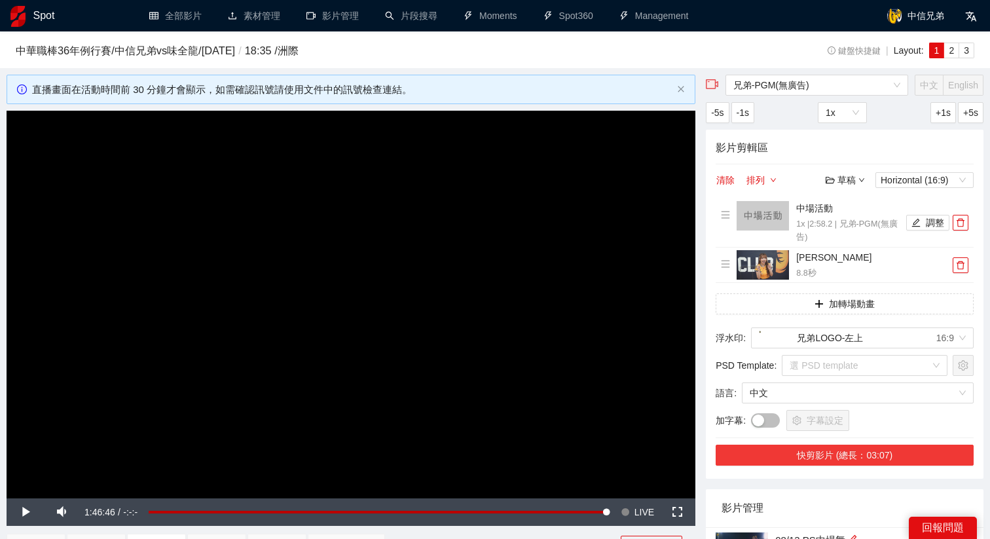
click at [821, 455] on button "快剪影片 (總長：03:07)" at bounding box center [844, 454] width 258 height 21
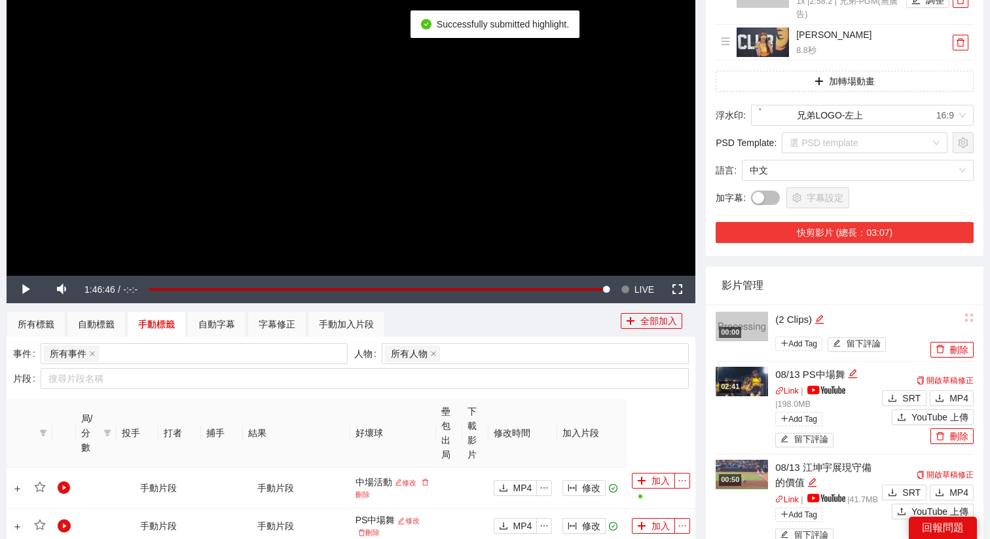
scroll to position [240, 0]
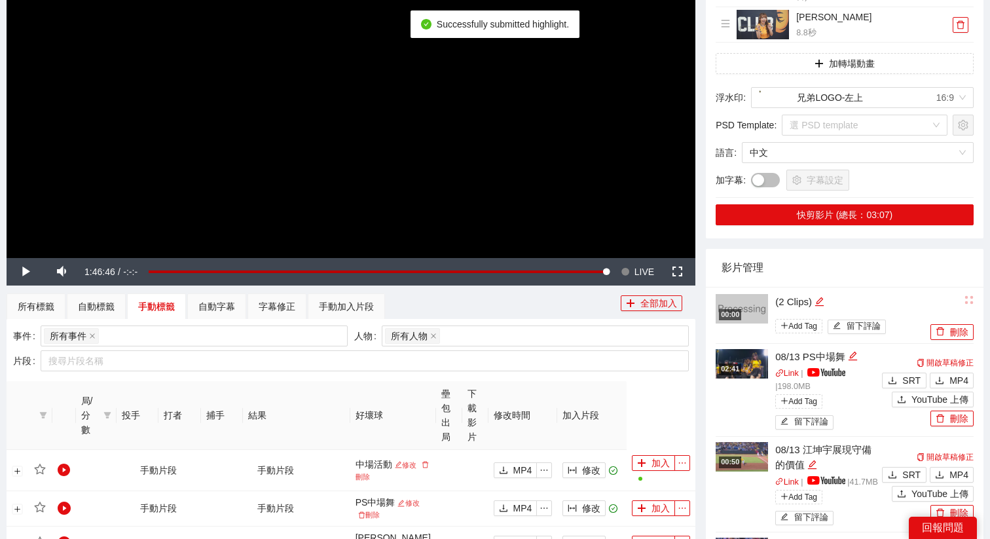
click at [819, 313] on div "Add Tag 留下評論" at bounding box center [851, 325] width 152 height 24
click at [820, 306] on icon "edit" at bounding box center [819, 301] width 10 height 10
drag, startPoint x: 823, startPoint y: 305, endPoint x: 713, endPoint y: 305, distance: 110.6
click at [713, 305] on div "00:00 ********* Add Tag 留下評論 刪除 02:41 08/13 PS中場舞 Link | | 198.0 MB Add Tag 留下評…" at bounding box center [844, 526] width 277 height 478
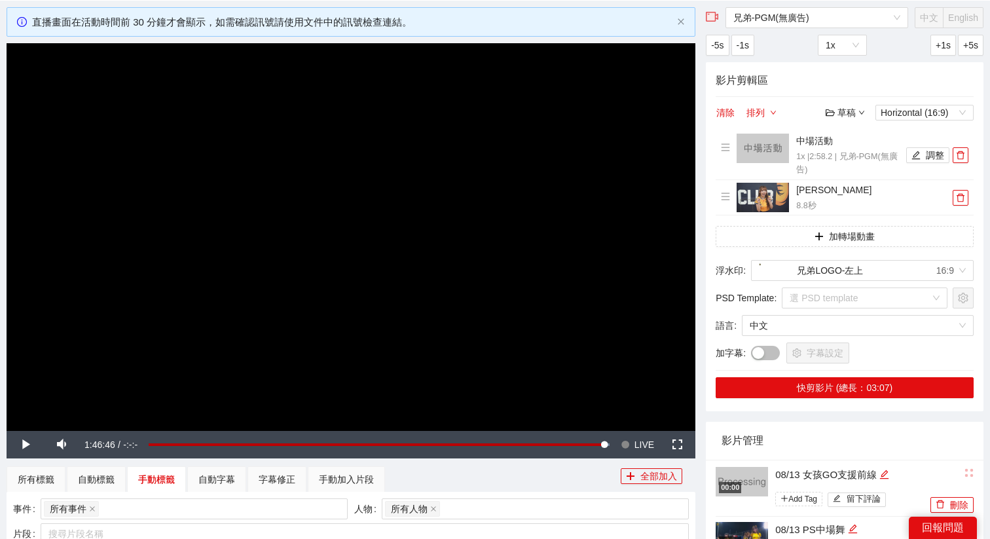
scroll to position [0, 0]
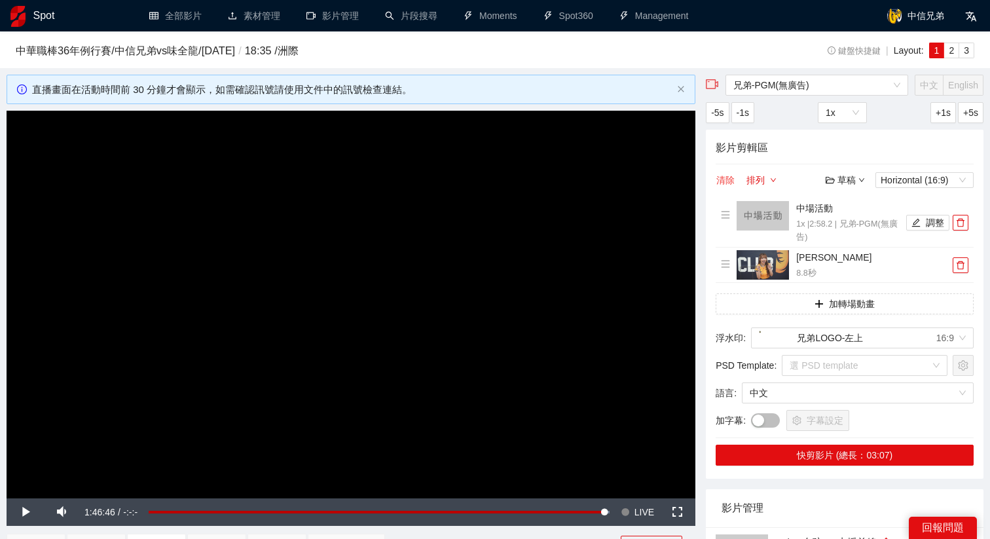
click at [723, 183] on button "清除" at bounding box center [725, 180] width 20 height 16
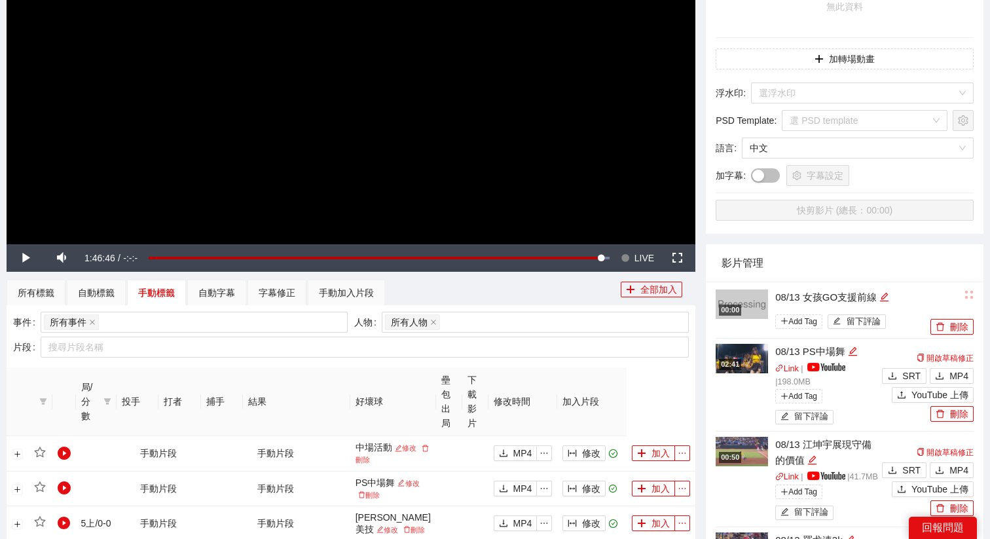
scroll to position [317, 0]
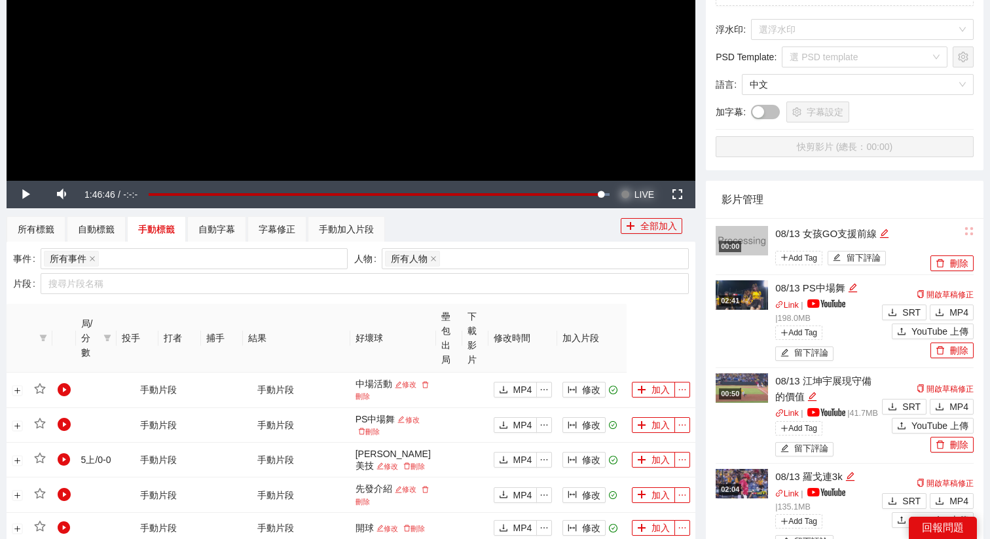
click at [639, 202] on span "LIVE" at bounding box center [644, 194] width 20 height 27
click at [39, 237] on div "所有標籤" at bounding box center [36, 229] width 59 height 26
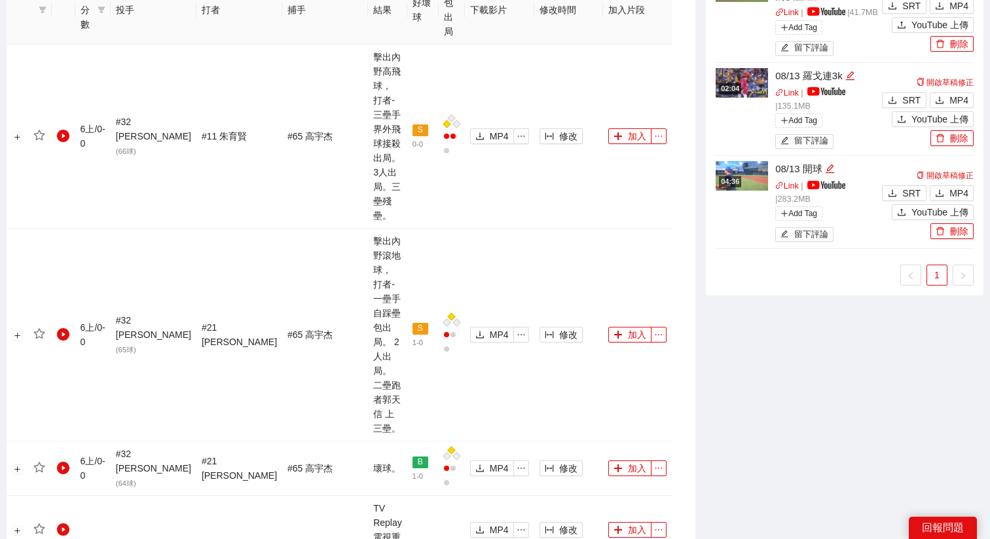
scroll to position [726, 0]
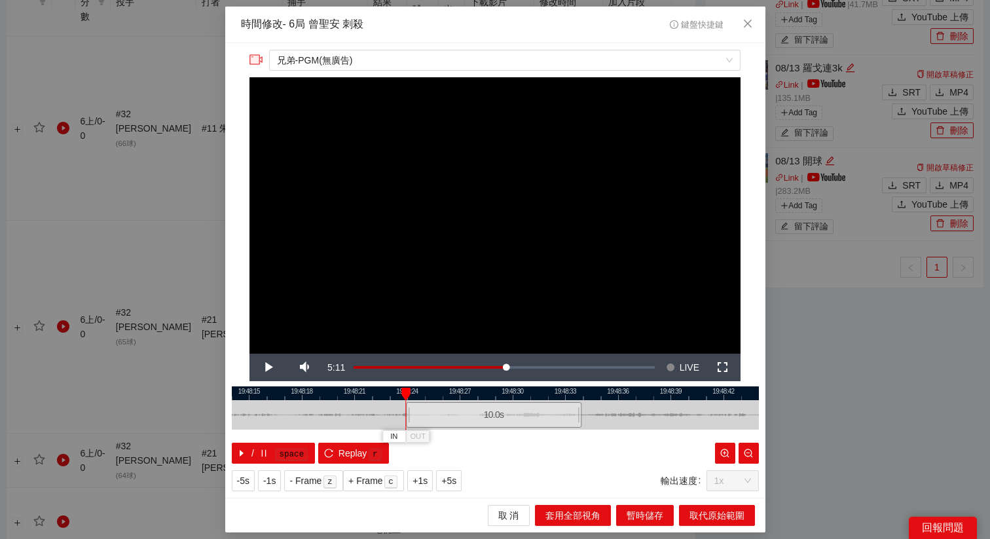
click at [478, 408] on div "10.0 s" at bounding box center [493, 415] width 175 height 26
click at [466, 420] on div "10.0 s" at bounding box center [496, 415] width 175 height 26
click at [427, 480] on span "+1s" at bounding box center [419, 480] width 15 height 14
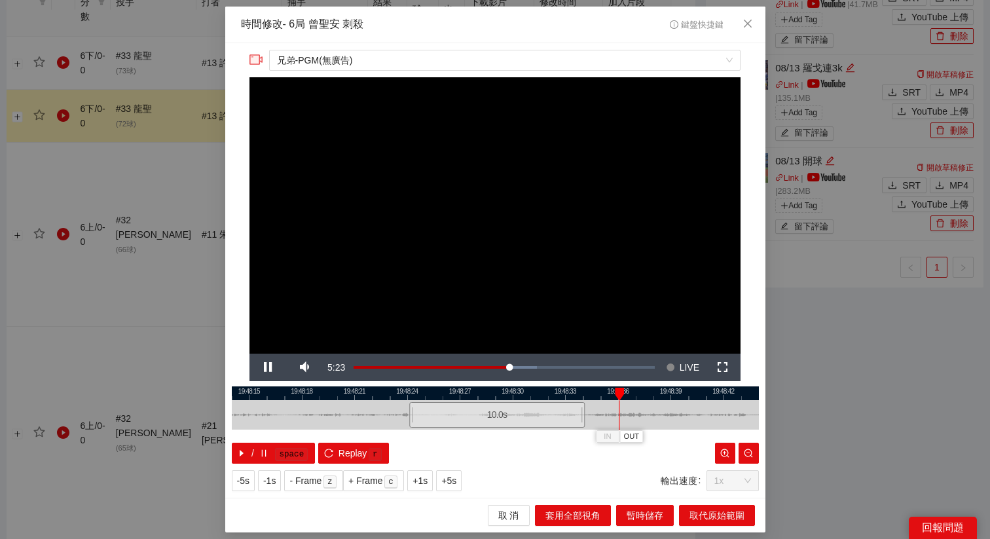
click at [543, 395] on div at bounding box center [495, 393] width 527 height 14
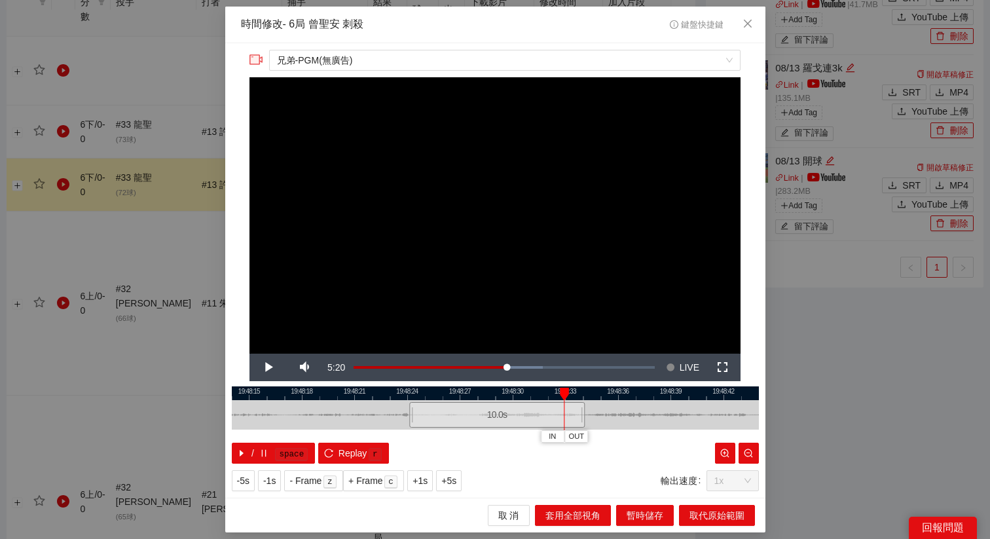
click at [522, 391] on div at bounding box center [495, 393] width 527 height 14
click at [545, 391] on div at bounding box center [495, 393] width 527 height 14
click at [569, 433] on span "OUT" at bounding box center [574, 437] width 16 height 12
click at [554, 387] on div at bounding box center [495, 393] width 527 height 14
click at [541, 391] on div at bounding box center [495, 393] width 527 height 14
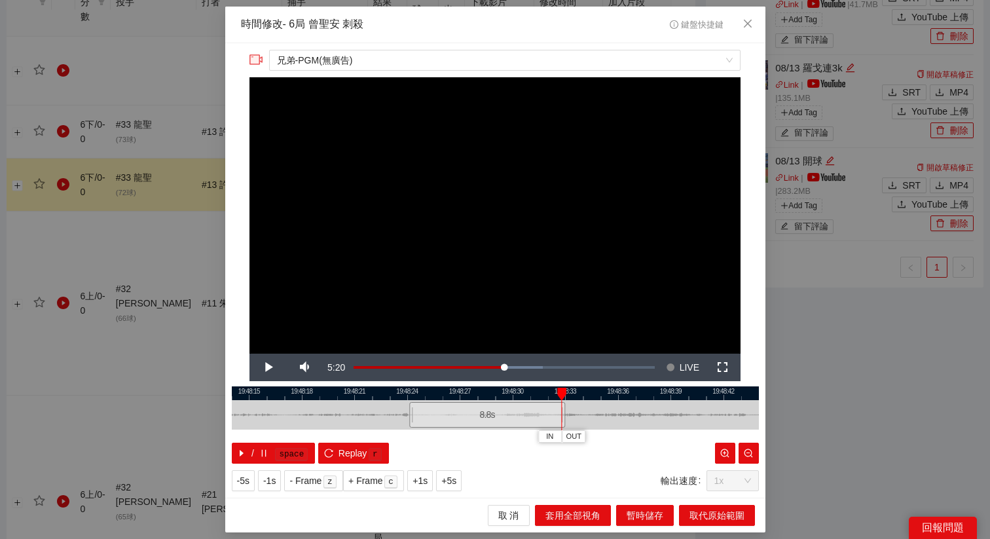
click at [548, 395] on div at bounding box center [495, 393] width 527 height 14
click at [580, 444] on div "/ space Replay r" at bounding box center [495, 452] width 527 height 21
click at [580, 442] on div "/ space Replay r" at bounding box center [495, 452] width 527 height 21
click at [578, 438] on span "OUT" at bounding box center [571, 437] width 16 height 12
click at [713, 520] on span "取代原始範圍" at bounding box center [716, 515] width 55 height 14
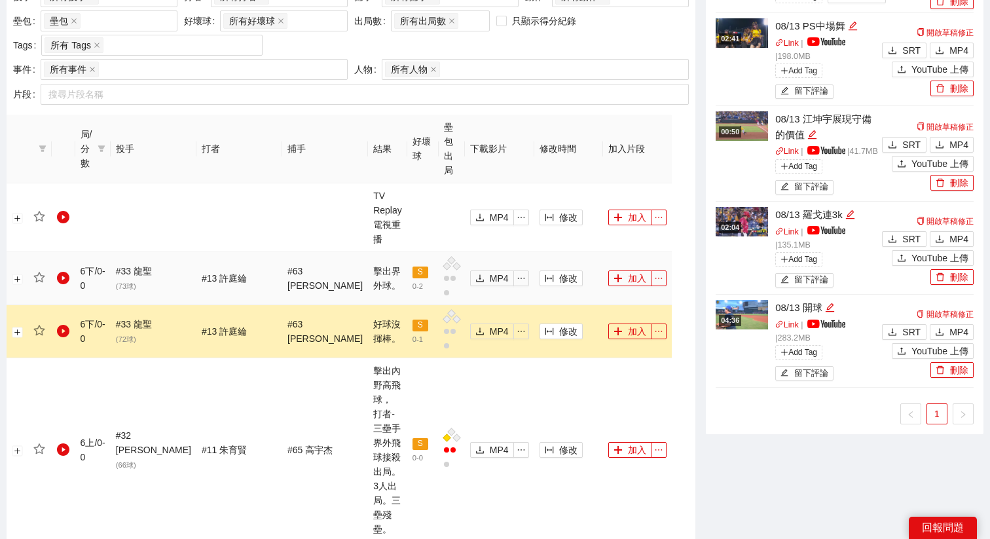
scroll to position [584, 0]
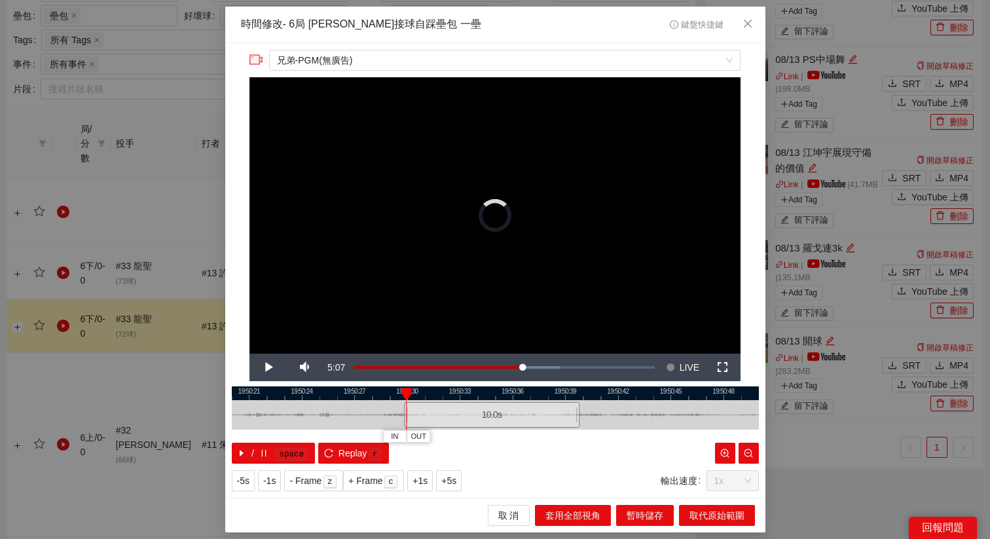
click at [450, 412] on div "10.0 s" at bounding box center [491, 415] width 175 height 26
click at [451, 478] on span "+5s" at bounding box center [448, 480] width 15 height 14
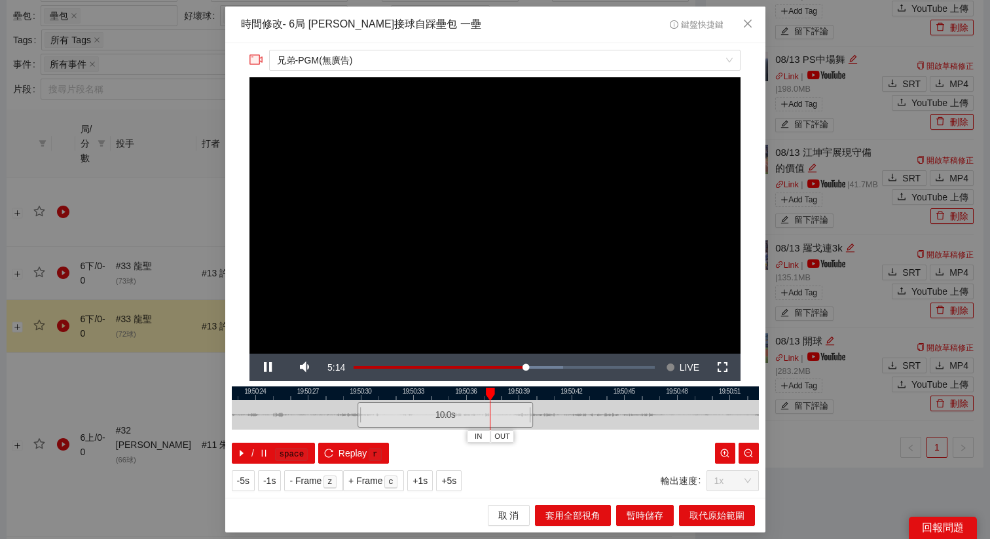
drag, startPoint x: 500, startPoint y: 391, endPoint x: 437, endPoint y: 393, distance: 63.5
click at [437, 393] on div at bounding box center [448, 393] width 527 height 14
click at [461, 393] on div at bounding box center [495, 393] width 527 height 14
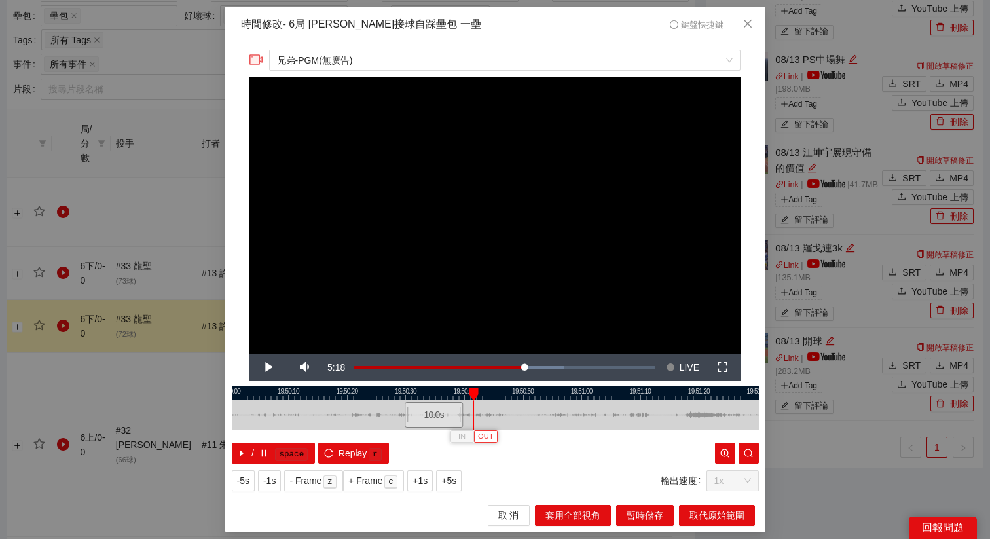
click at [482, 432] on span "OUT" at bounding box center [486, 437] width 16 height 12
click at [464, 391] on div at bounding box center [495, 393] width 527 height 14
click at [491, 440] on span "OUT" at bounding box center [485, 437] width 16 height 12
click at [718, 521] on span "取代原始範圍" at bounding box center [716, 515] width 55 height 14
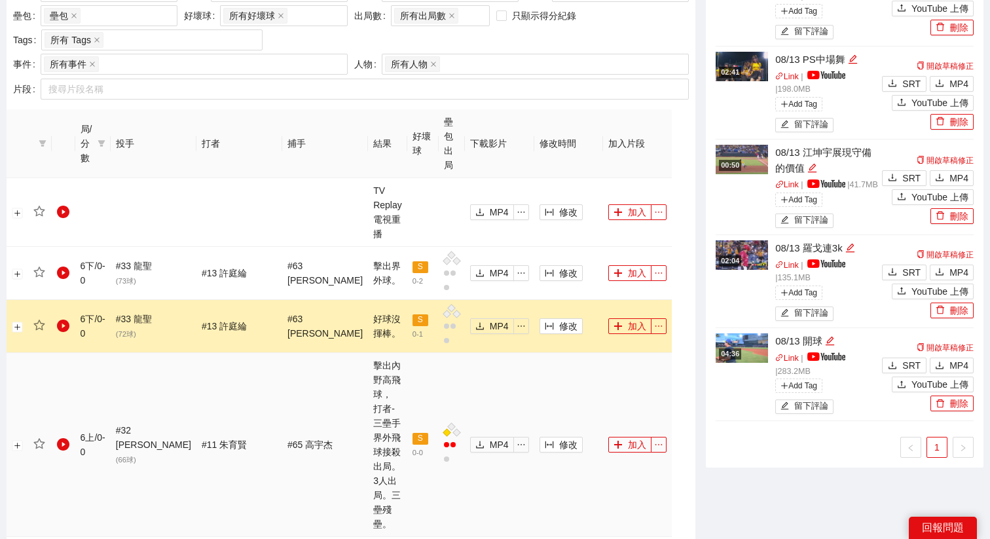
click at [534, 353] on td "修改" at bounding box center [568, 445] width 69 height 184
click at [539, 437] on button "修改" at bounding box center [560, 445] width 43 height 16
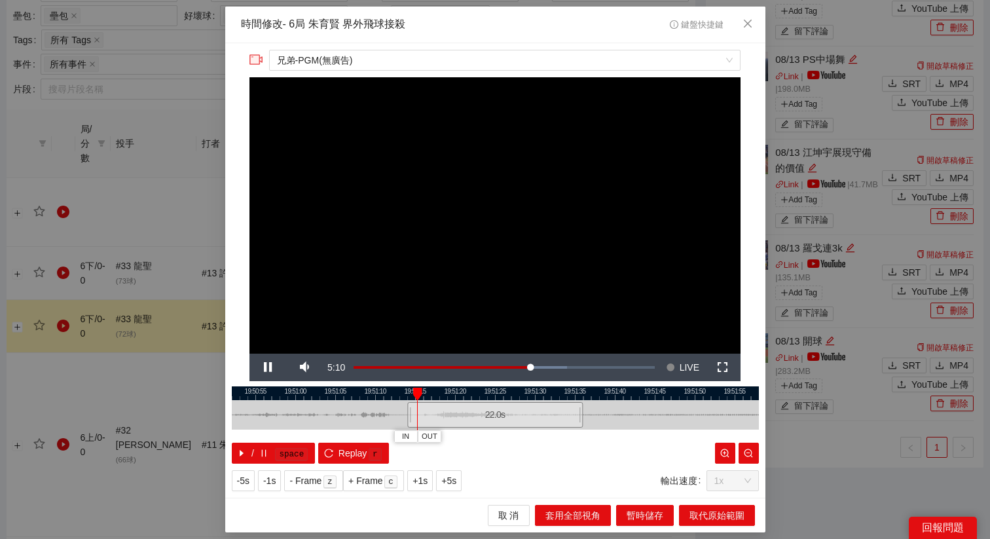
click at [465, 409] on div "22.0 s" at bounding box center [494, 415] width 175 height 26
click at [451, 479] on span "+5s" at bounding box center [448, 480] width 15 height 14
click at [445, 393] on div at bounding box center [495, 393] width 527 height 14
click at [448, 482] on span "+5s" at bounding box center [448, 480] width 15 height 14
click at [545, 433] on span "OUT" at bounding box center [544, 437] width 16 height 12
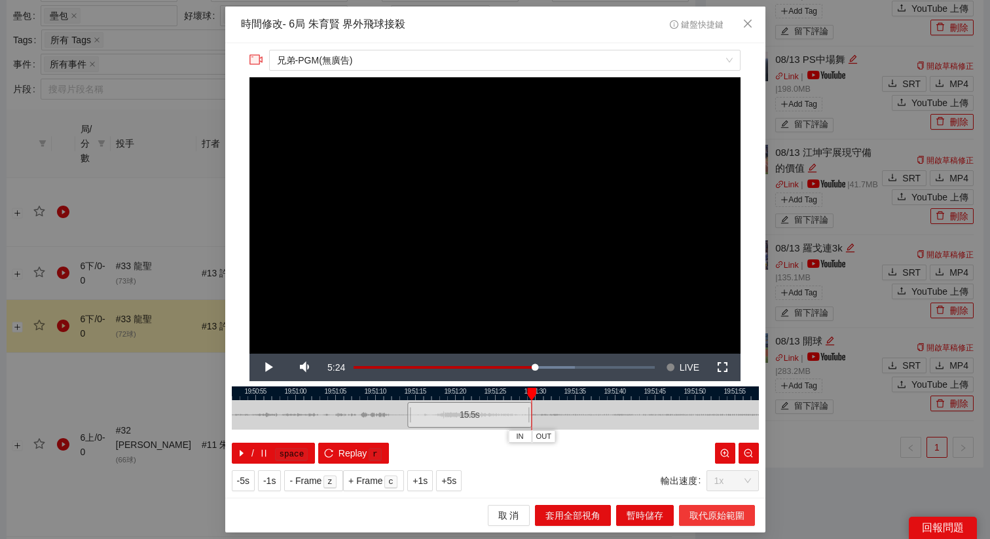
click at [702, 516] on span "取代原始範圍" at bounding box center [716, 515] width 55 height 14
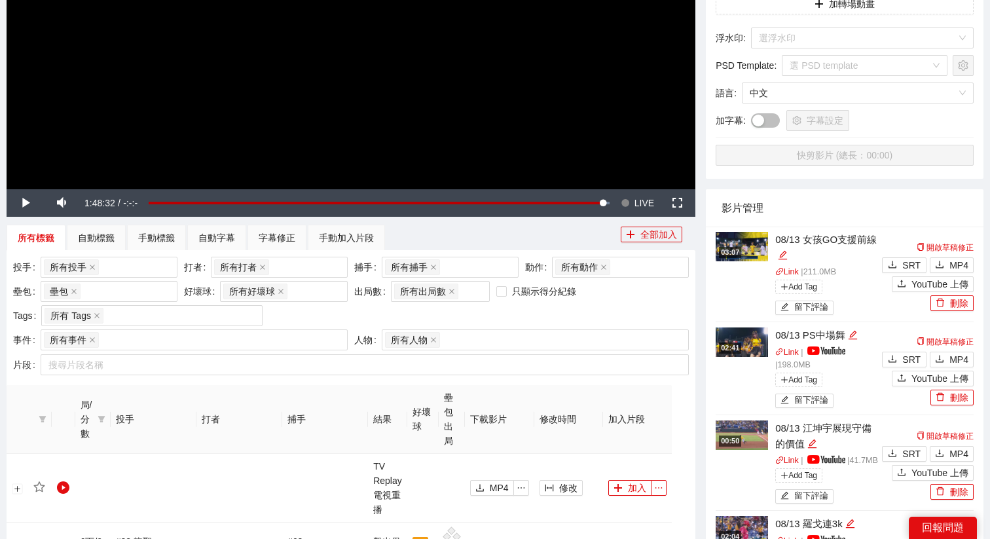
scroll to position [270, 0]
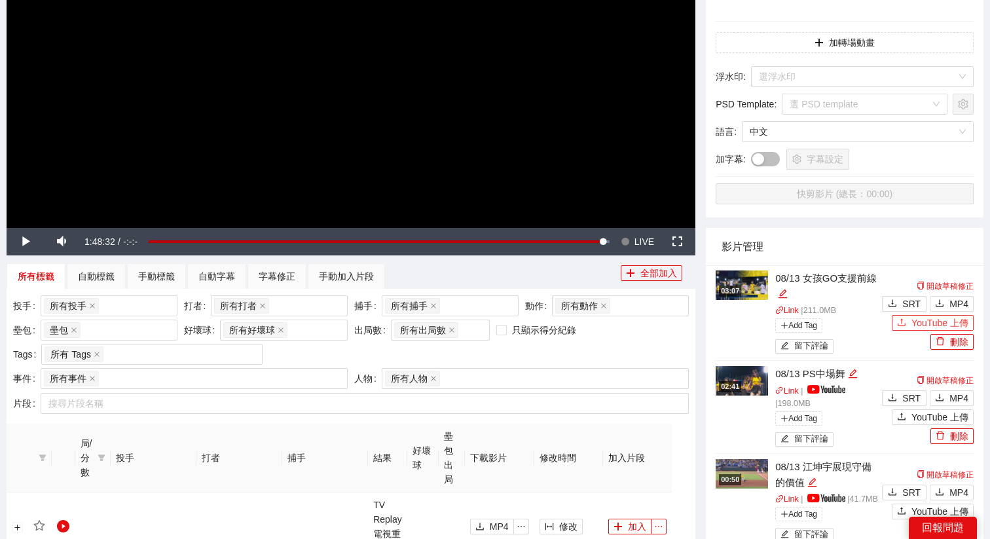
click at [927, 321] on span "YouTube 上傳" at bounding box center [939, 322] width 57 height 14
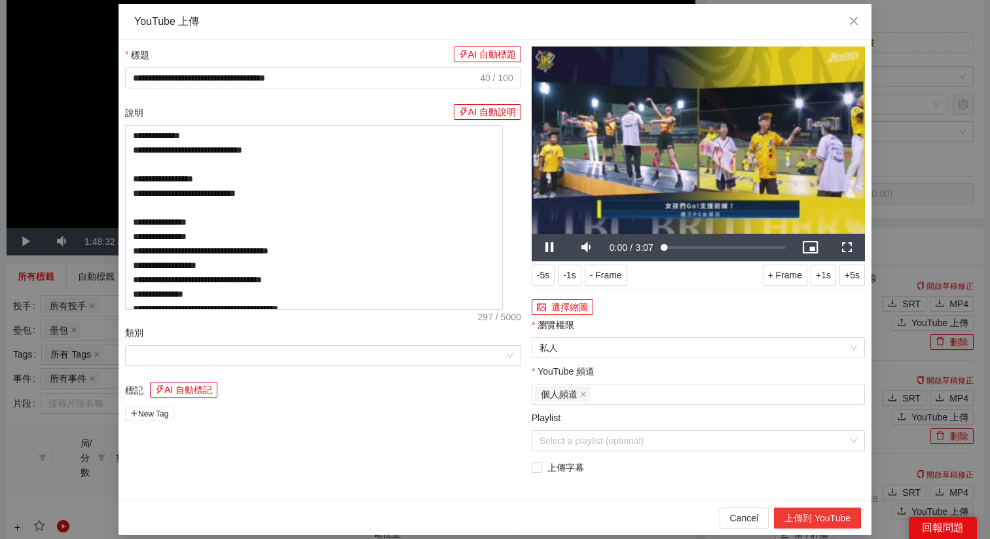
click at [827, 509] on button "上傳到 YouTube" at bounding box center [817, 517] width 87 height 21
click at [859, 27] on span "Close" at bounding box center [853, 21] width 35 height 35
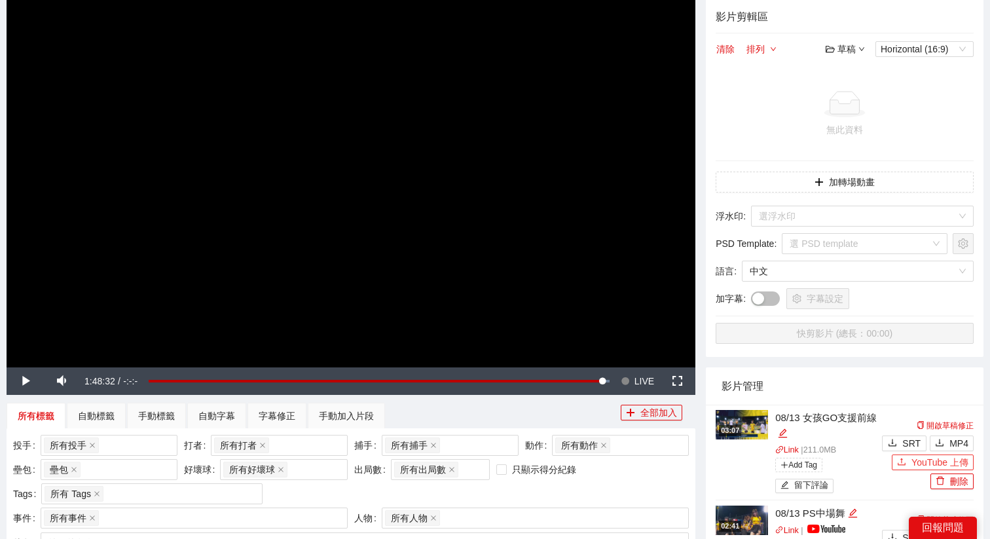
scroll to position [122, 0]
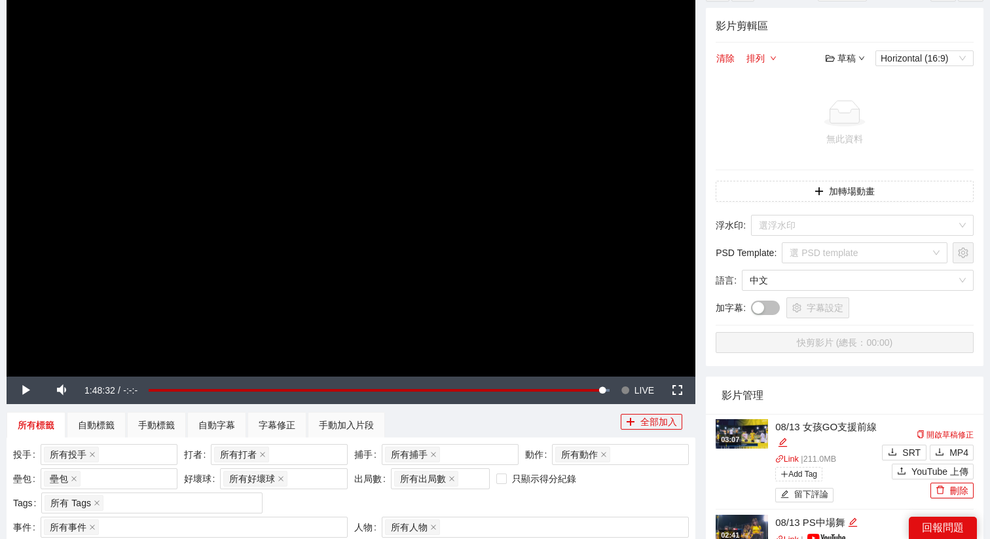
click at [841, 58] on div "草稿" at bounding box center [844, 58] width 39 height 14
click at [863, 86] on link "開啟" at bounding box center [848, 81] width 30 height 10
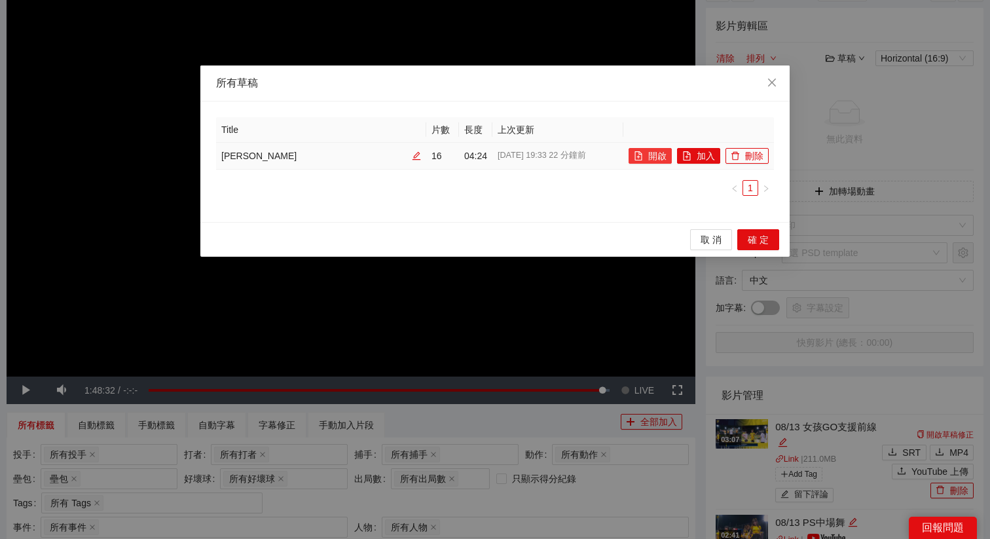
click at [638, 153] on icon "file-add" at bounding box center [638, 155] width 7 height 9
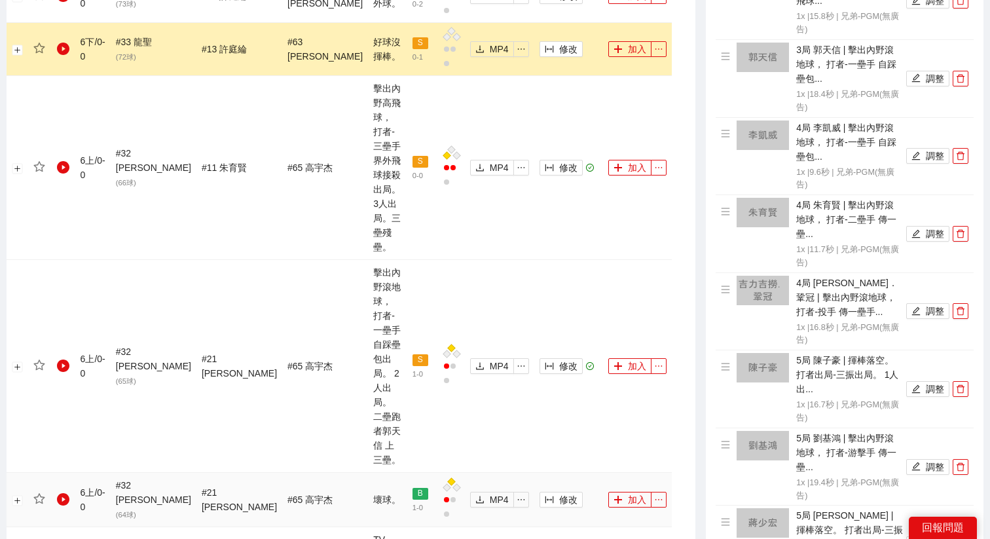
scroll to position [867, 0]
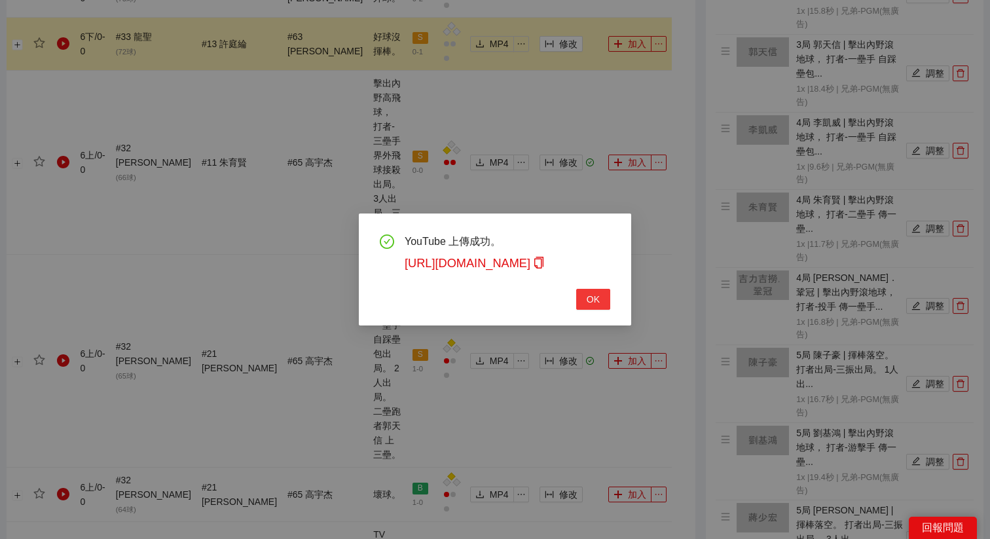
click at [586, 305] on span "OK" at bounding box center [592, 299] width 13 height 14
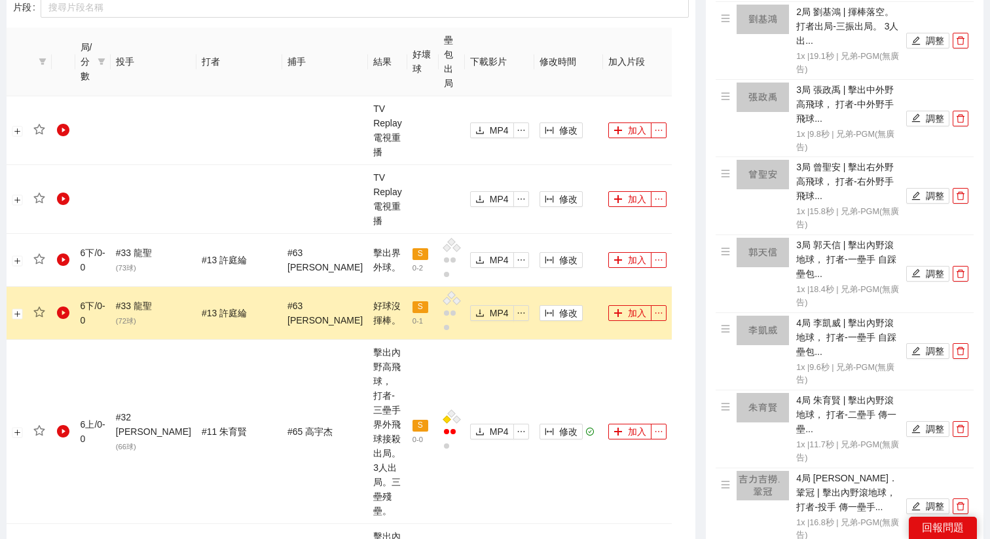
scroll to position [622, 0]
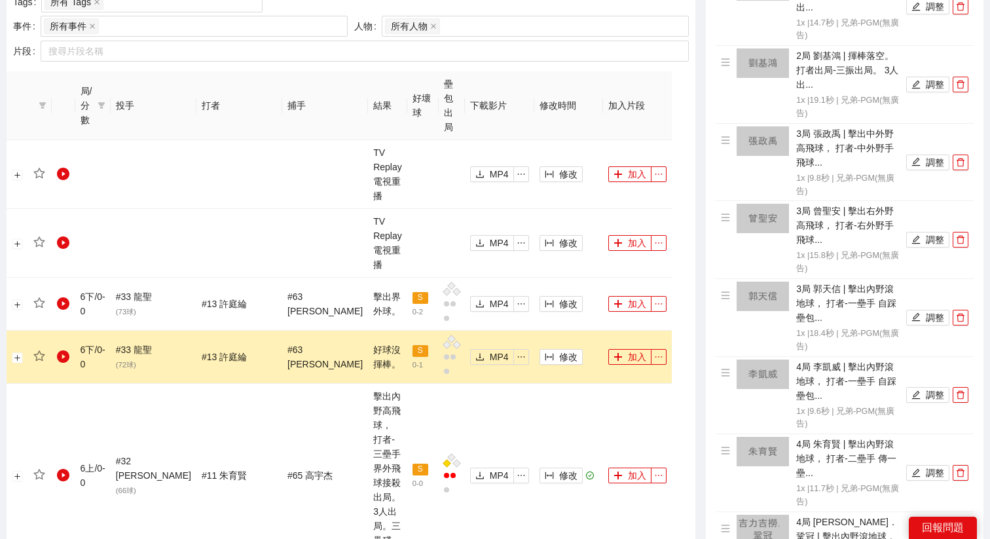
click at [608, 467] on button "加入" at bounding box center [629, 475] width 43 height 16
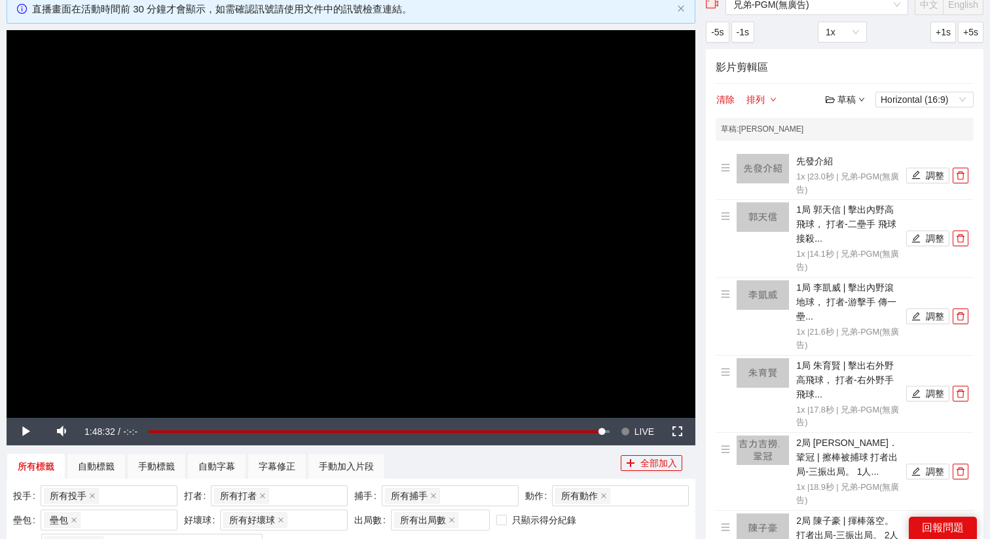
scroll to position [0, 0]
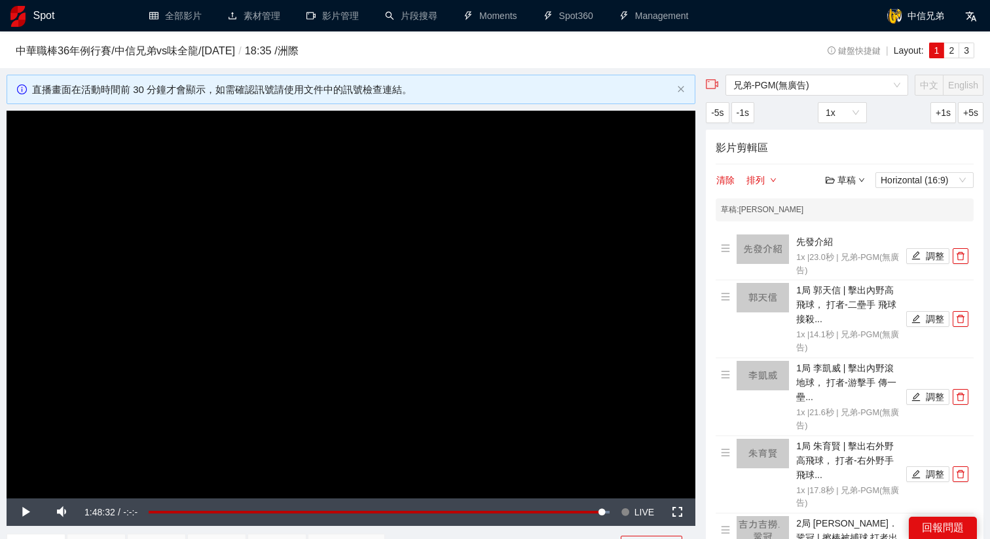
click at [855, 175] on div "草稿" at bounding box center [844, 180] width 39 height 14
click at [854, 226] on link "儲存" at bounding box center [848, 229] width 30 height 10
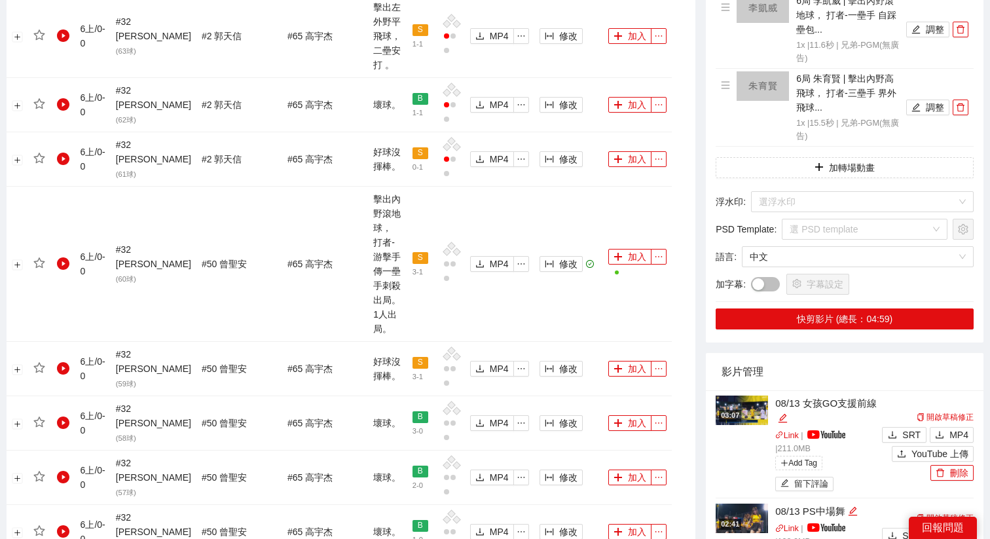
scroll to position [1535, 0]
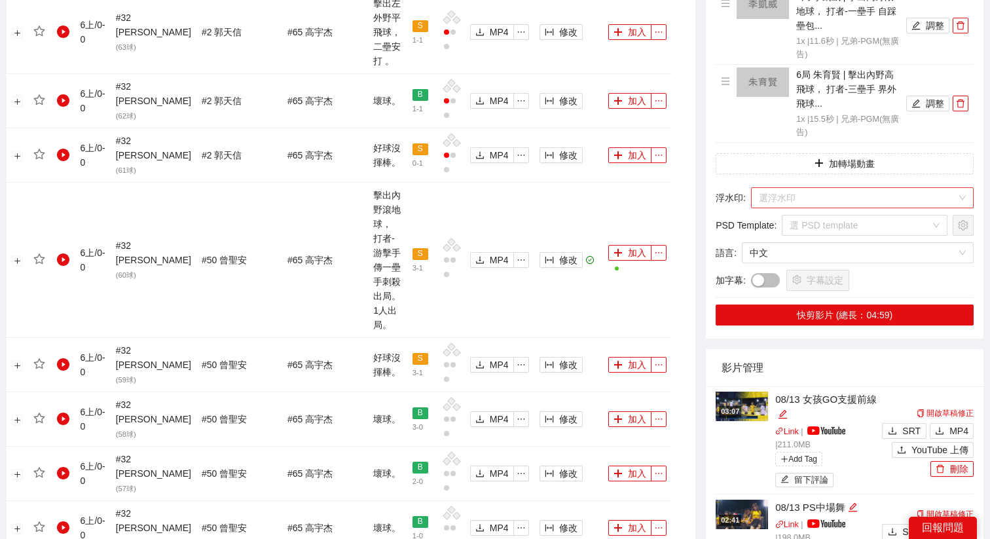
click at [812, 190] on input "search" at bounding box center [858, 198] width 198 height 20
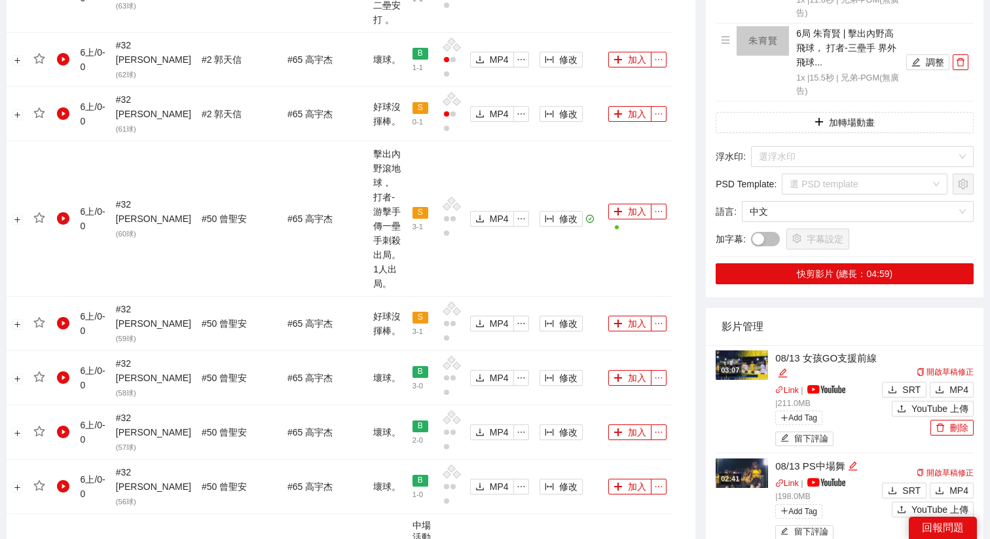
scroll to position [1579, 0]
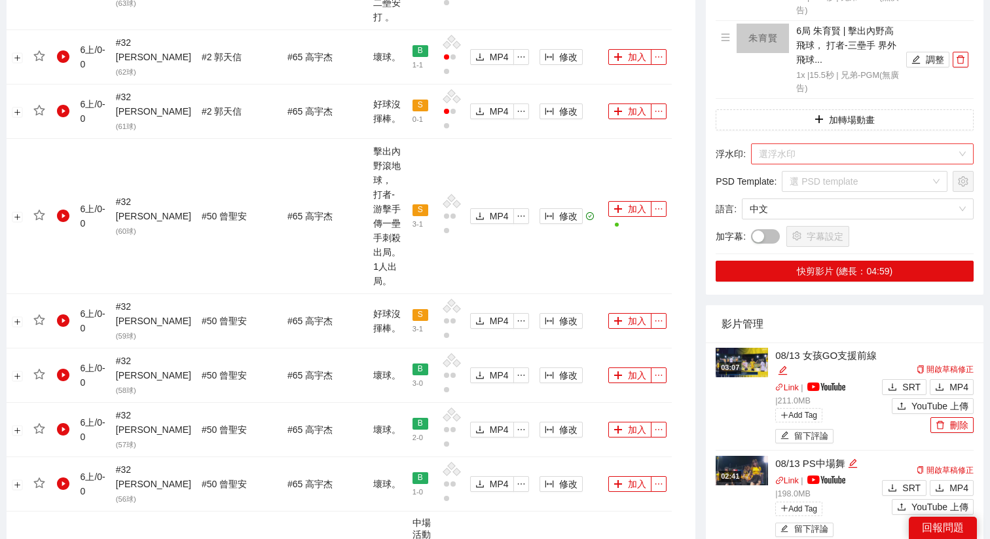
click at [827, 155] on input "search" at bounding box center [858, 154] width 198 height 20
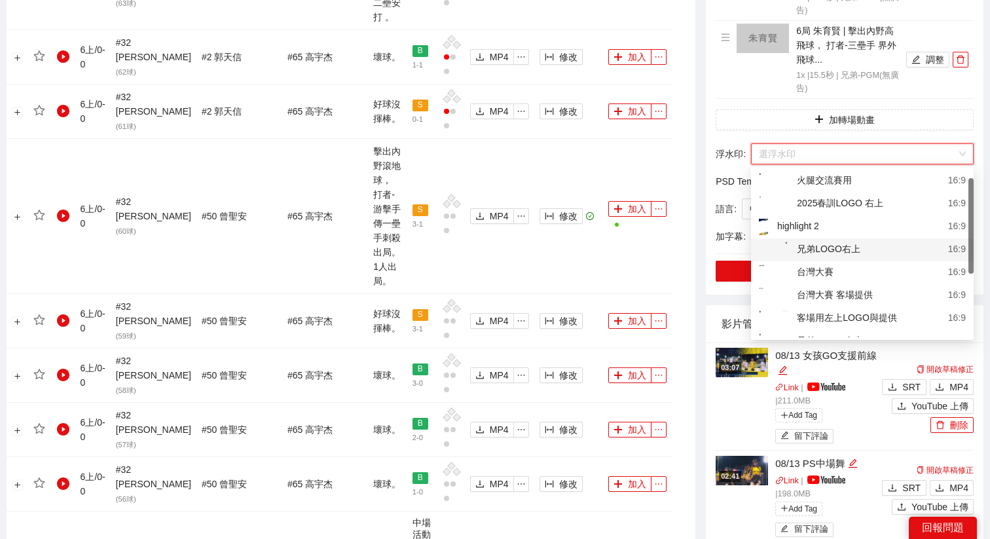
scroll to position [19, 0]
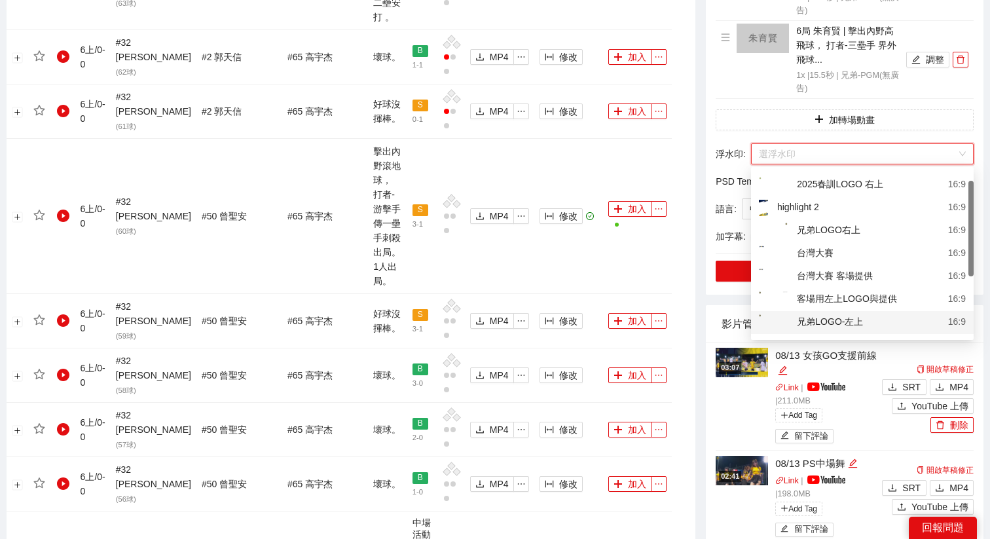
click at [821, 319] on div "兄弟LOGO-左上" at bounding box center [811, 322] width 104 height 16
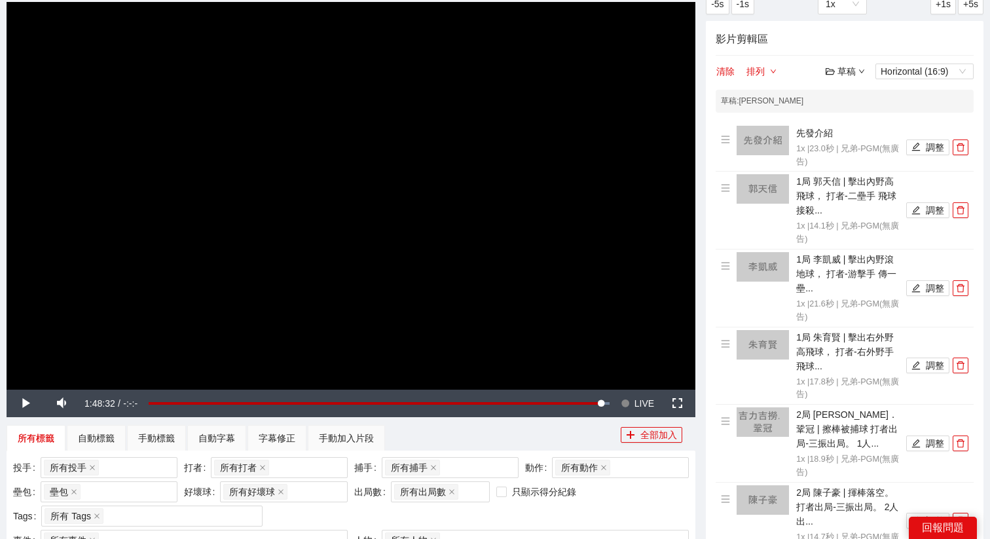
scroll to position [0, 0]
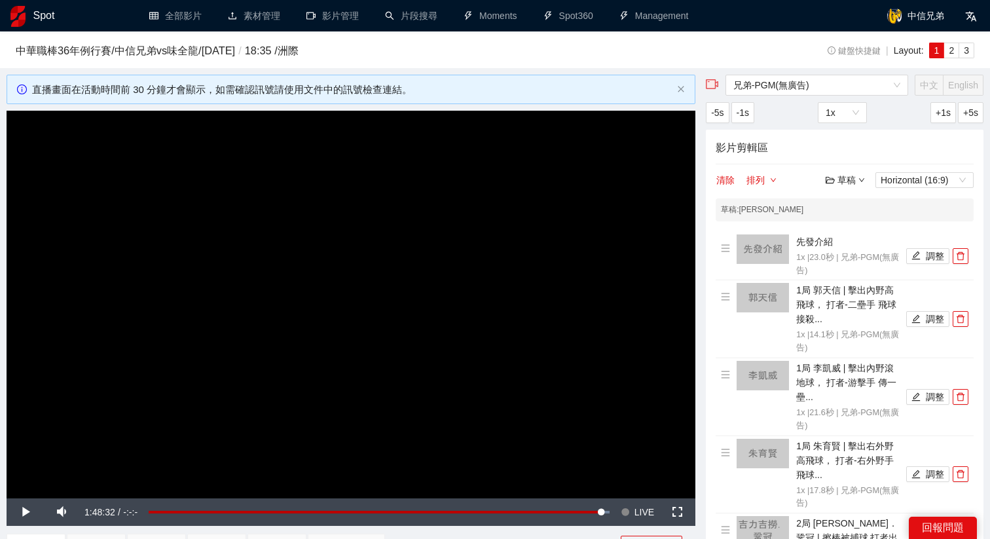
click at [839, 181] on div "草稿" at bounding box center [844, 180] width 39 height 14
click at [863, 228] on link "儲存" at bounding box center [848, 229] width 30 height 10
click at [851, 181] on div "草稿" at bounding box center [844, 180] width 39 height 14
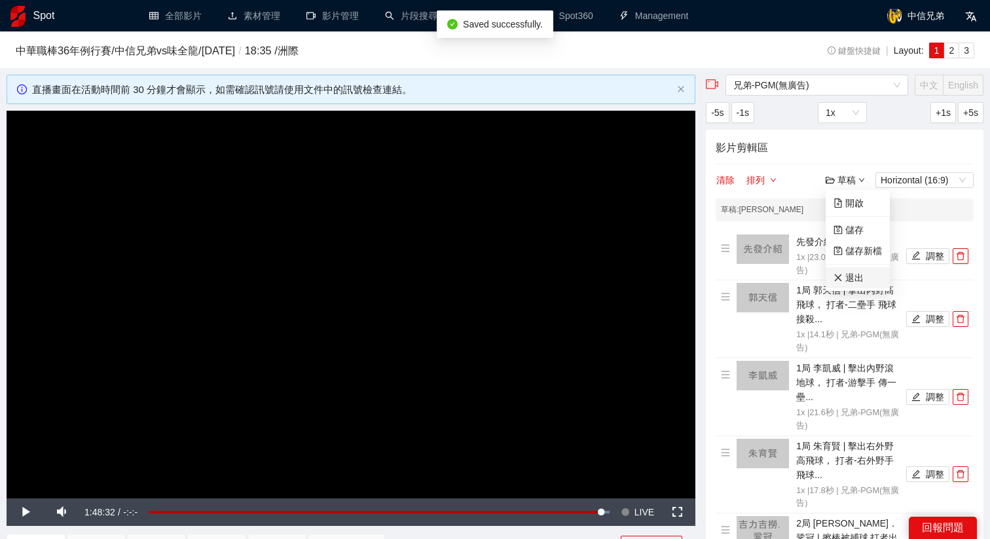
click at [848, 272] on link "退出" at bounding box center [848, 277] width 30 height 10
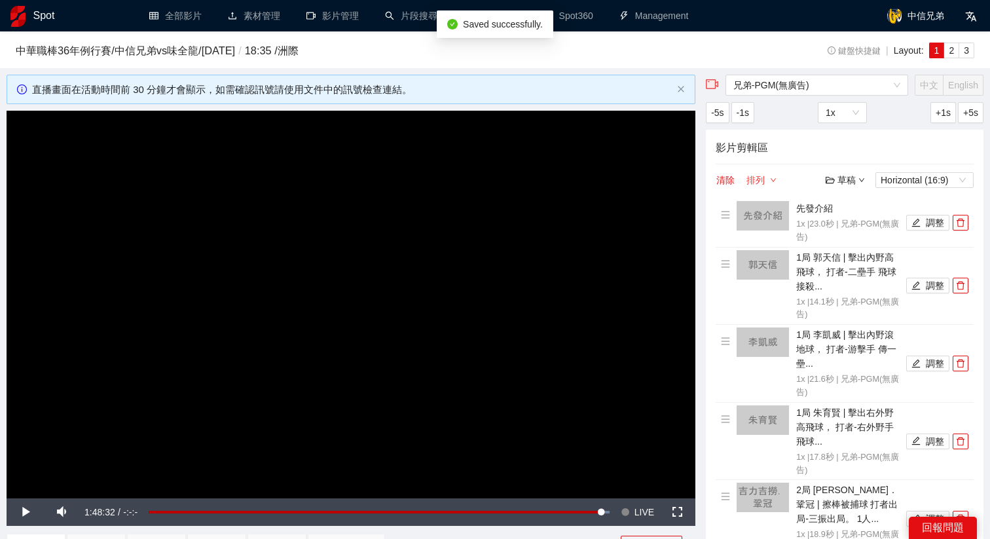
click at [760, 184] on button "排列" at bounding box center [760, 180] width 31 height 16
click at [717, 177] on button "清除" at bounding box center [725, 180] width 20 height 16
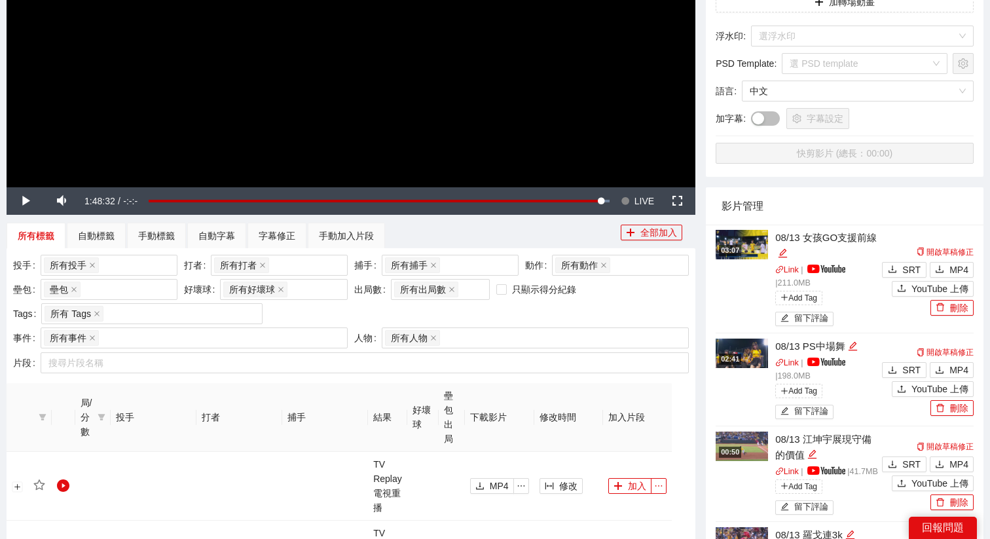
scroll to position [329, 0]
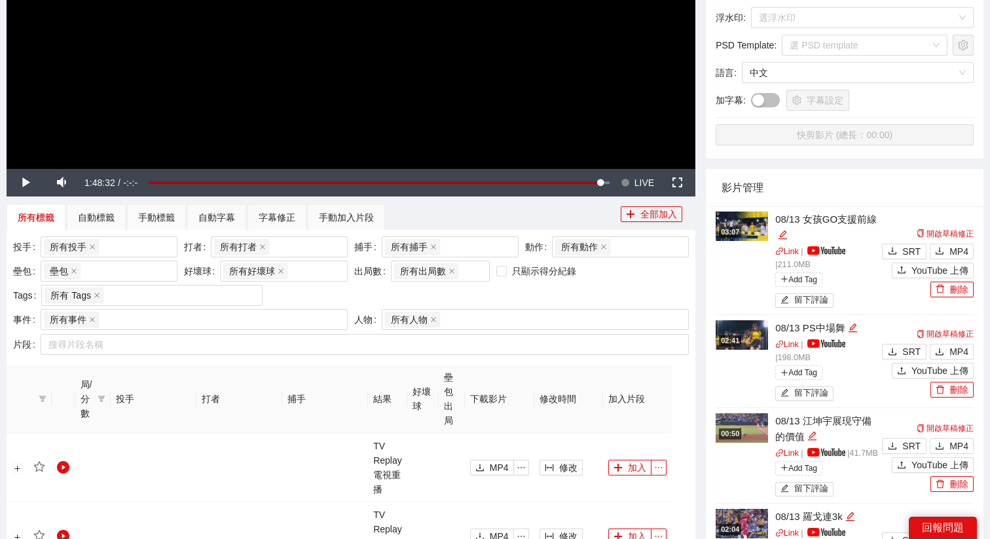
click at [745, 231] on img at bounding box center [741, 225] width 52 height 29
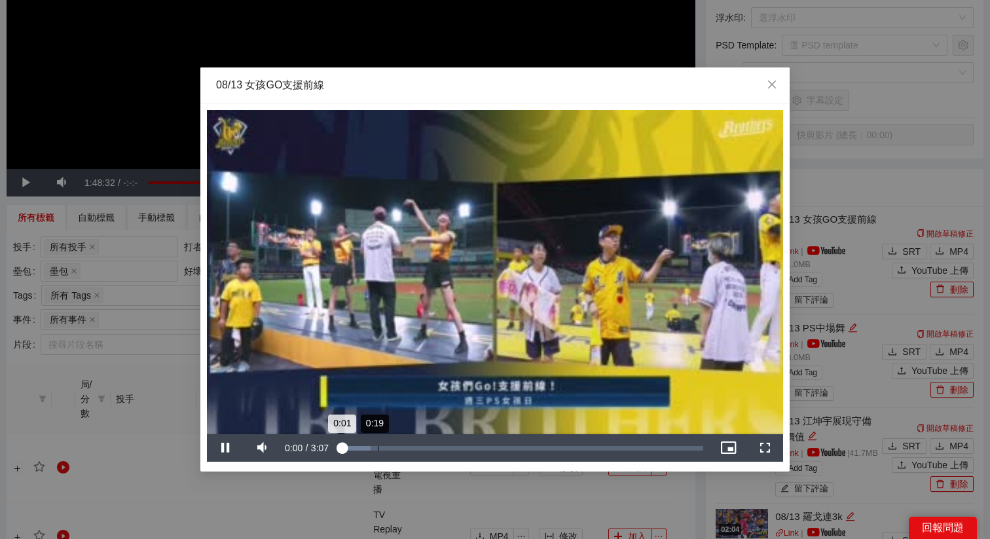
click at [363, 446] on div "Loaded : 8.53% 0:19 0:01" at bounding box center [521, 448] width 363 height 5
click at [452, 447] on div "Loaded : 10.90% 0:57 0:57" at bounding box center [521, 448] width 363 height 5
click at [497, 443] on div "Loaded : 36.90% 1:20 0:58" at bounding box center [521, 447] width 376 height 27
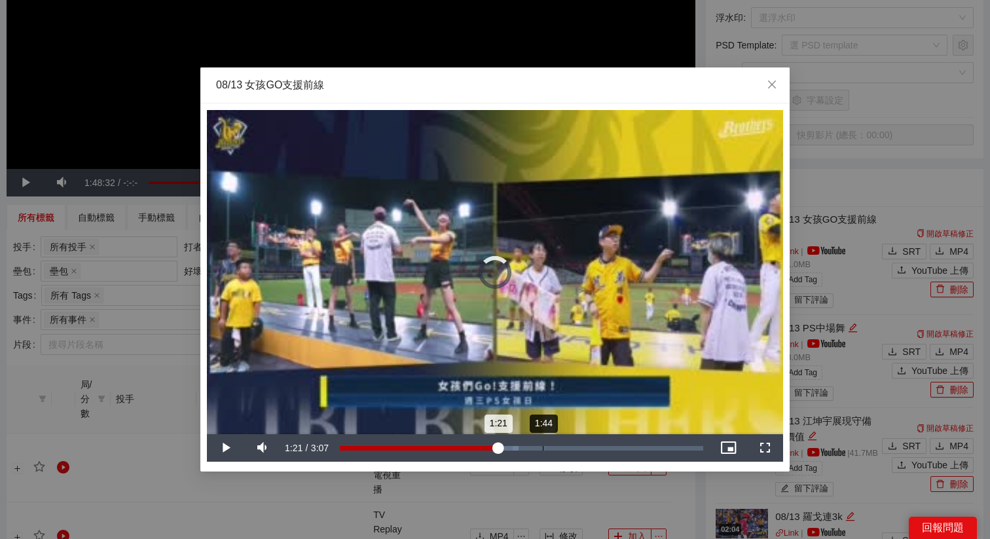
click at [543, 442] on div "Loaded : 49.26% 1:44 1:21" at bounding box center [521, 447] width 376 height 27
click at [587, 443] on div "Loaded : 60.64% 2:07 1:45" at bounding box center [521, 447] width 376 height 27
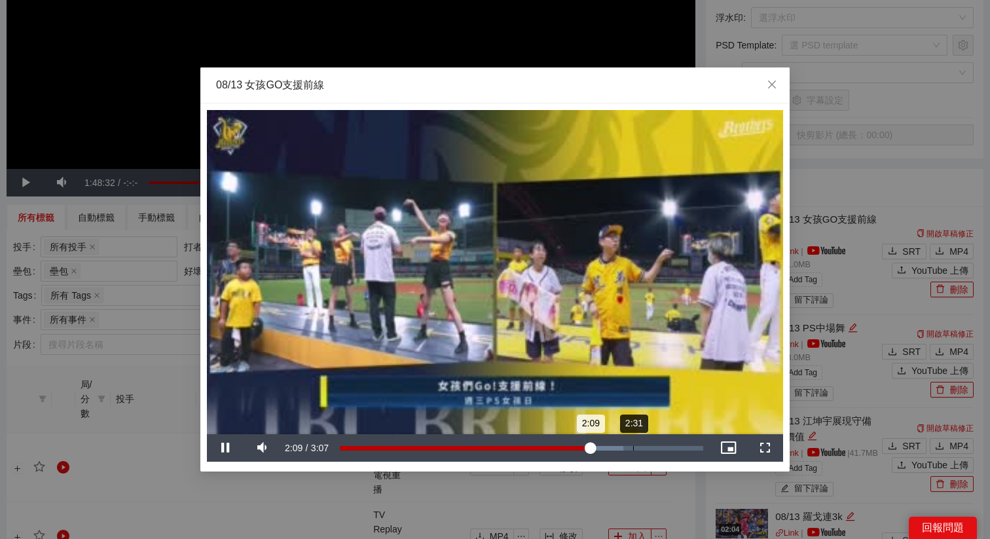
click at [635, 442] on div "Loaded : 77.99% 2:31 2:09" at bounding box center [521, 447] width 376 height 27
click at [664, 442] on div "Loaded : 84.88% 2:45 2:32" at bounding box center [521, 447] width 376 height 27
click at [673, 403] on video "Video Player" at bounding box center [495, 272] width 576 height 324
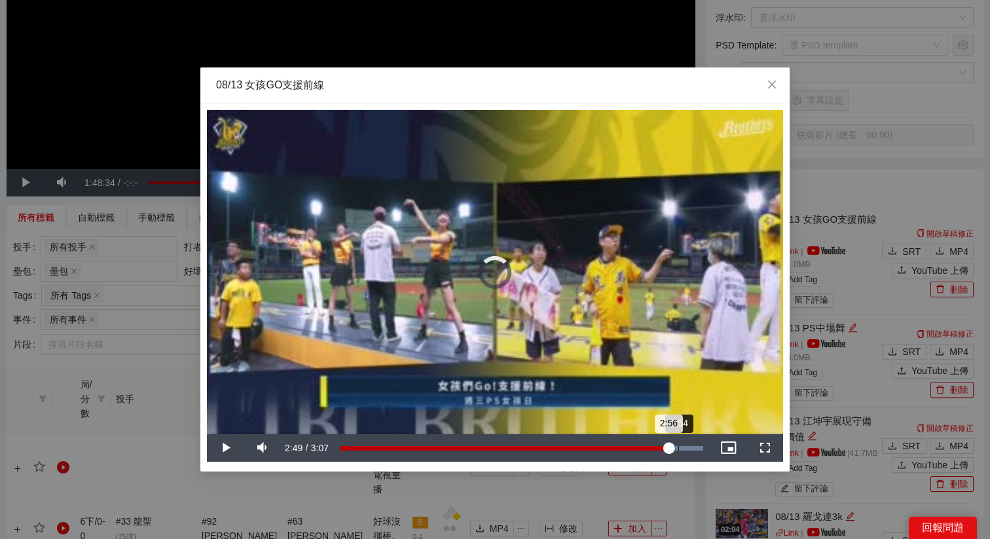
click at [677, 444] on div "Loaded : 100.00% 2:54 2:56" at bounding box center [521, 447] width 376 height 27
click at [672, 449] on div "2:51" at bounding box center [672, 448] width 1 height 5
drag, startPoint x: 673, startPoint y: 449, endPoint x: 667, endPoint y: 452, distance: 7.0
click at [667, 450] on div "2:48" at bounding box center [504, 448] width 328 height 5
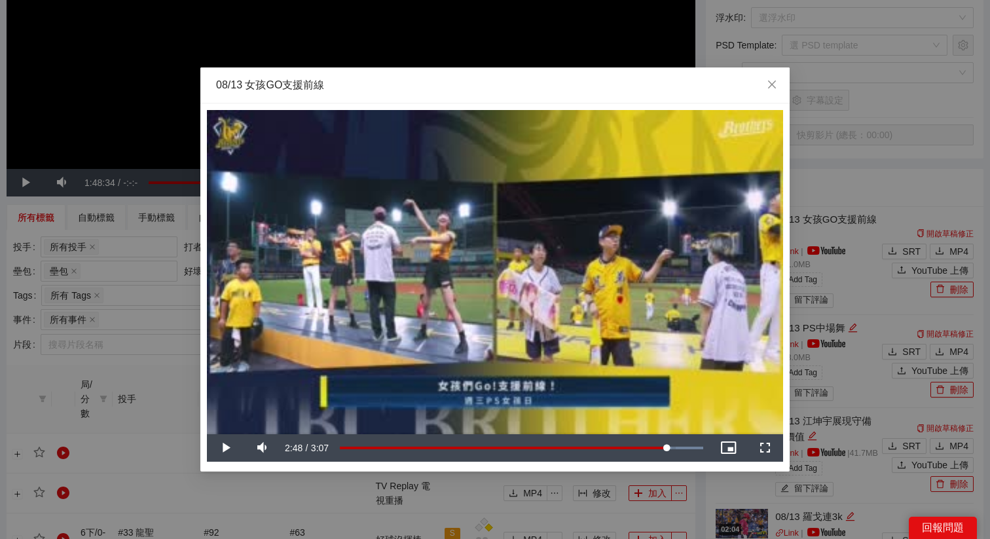
click at [577, 92] on div "08/13 女孩GO支援前線" at bounding box center [494, 85] width 589 height 36
click at [692, 527] on div "**********" at bounding box center [495, 269] width 990 height 539
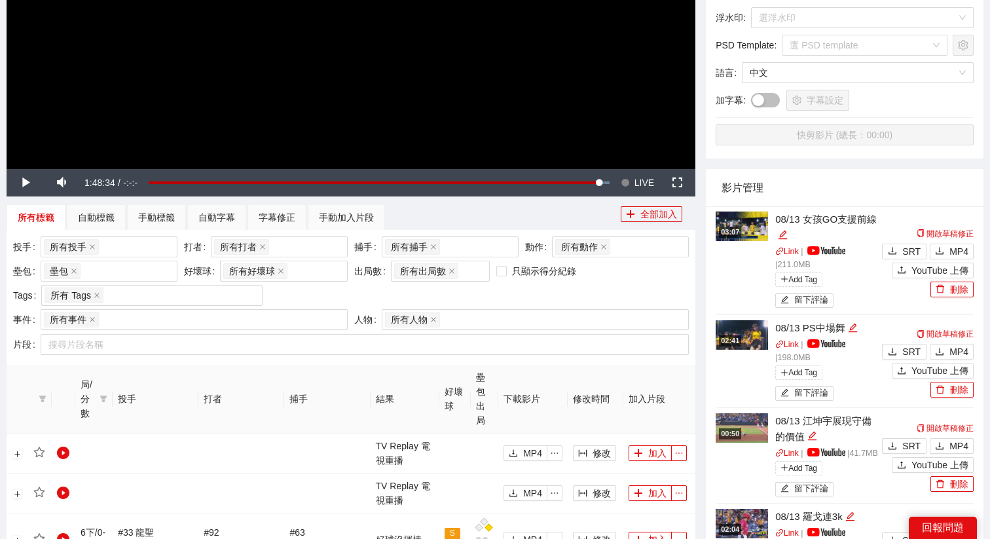
click at [736, 225] on img at bounding box center [741, 225] width 52 height 29
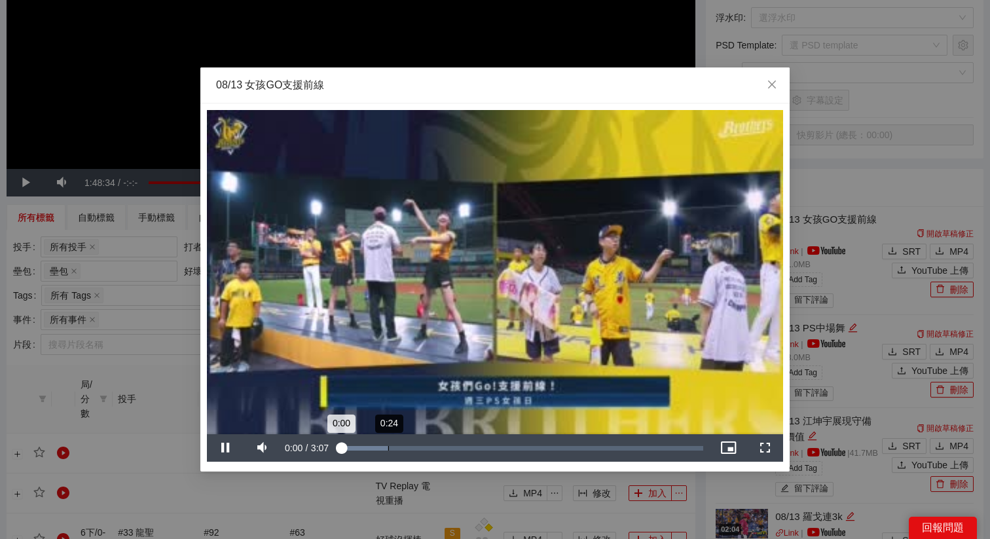
click at [385, 446] on div "Loaded : 13.05% 0:24 0:00" at bounding box center [521, 448] width 363 height 5
click at [451, 382] on video "Video Player" at bounding box center [495, 272] width 576 height 324
click at [793, 287] on div "**********" at bounding box center [495, 269] width 990 height 539
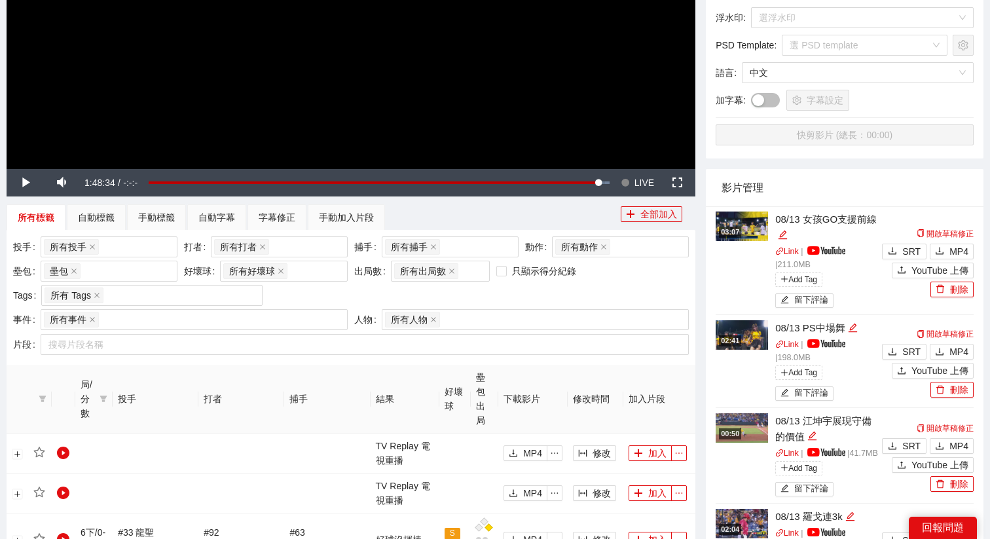
click at [732, 232] on div "03:07" at bounding box center [730, 231] width 22 height 11
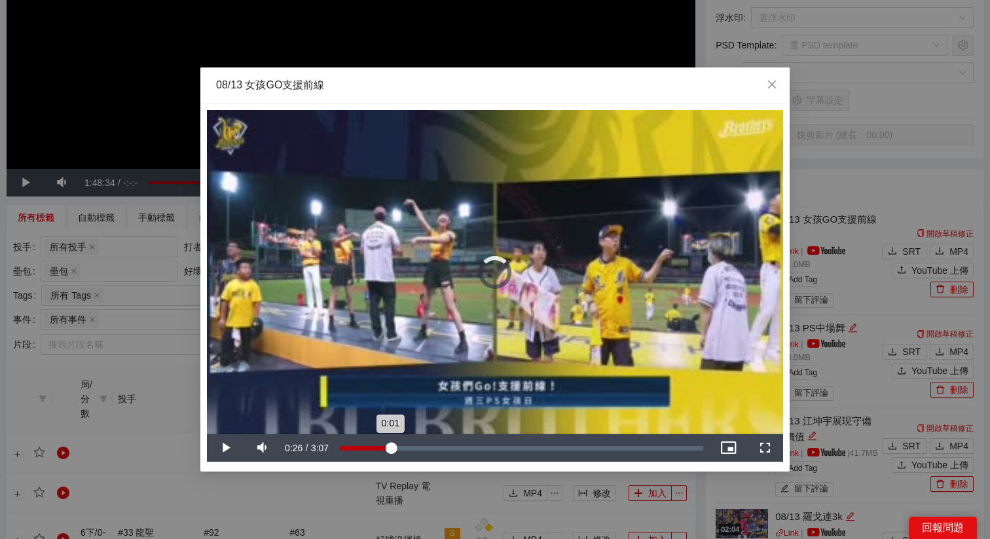
click at [391, 443] on div "Loaded : 13.79% 0:26 0:01" at bounding box center [521, 447] width 376 height 27
click at [513, 368] on video "Video Player" at bounding box center [495, 272] width 576 height 324
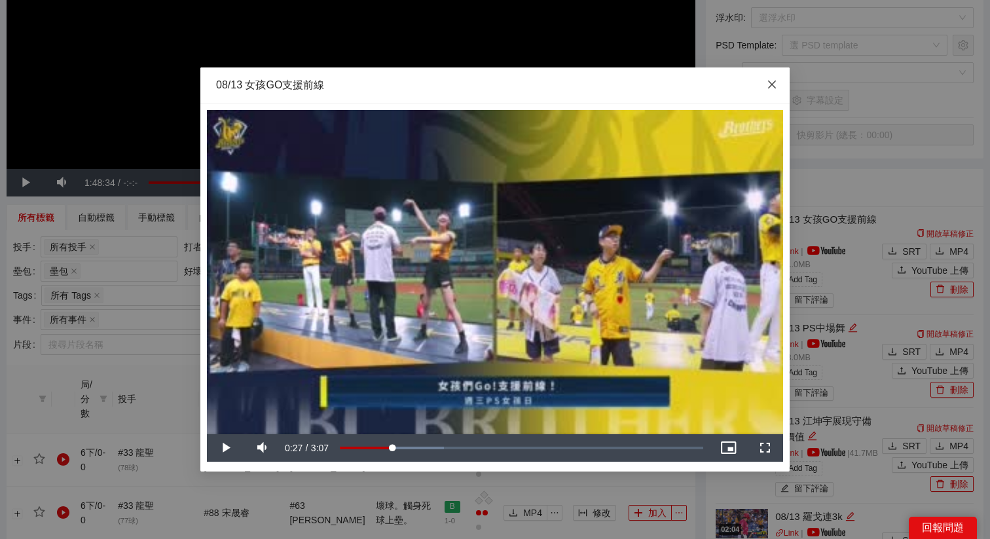
click at [765, 87] on span "Close" at bounding box center [771, 84] width 35 height 35
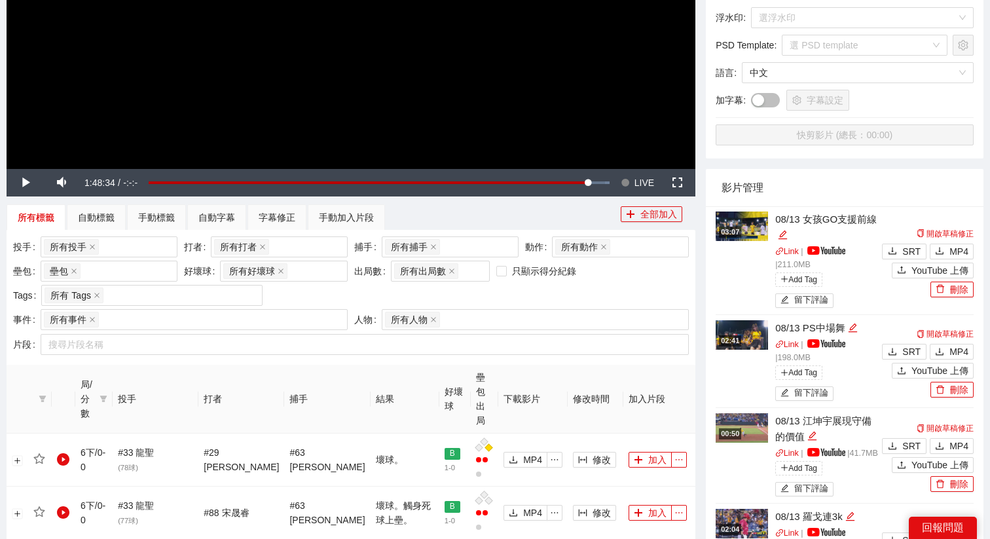
click at [720, 218] on img at bounding box center [741, 225] width 52 height 29
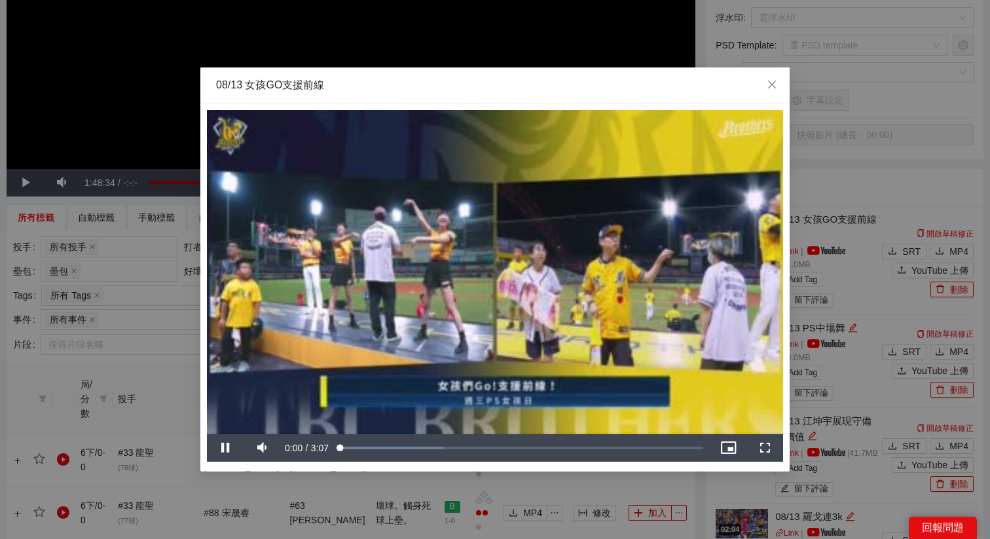
click at [444, 407] on video "Video Player" at bounding box center [495, 272] width 576 height 324
click at [384, 446] on div "0:22" at bounding box center [384, 448] width 1 height 5
click at [463, 391] on video "Video Player" at bounding box center [495, 272] width 576 height 324
click at [455, 385] on video "Video Player" at bounding box center [495, 272] width 576 height 324
click at [376, 268] on video "Video Player" at bounding box center [495, 272] width 576 height 324
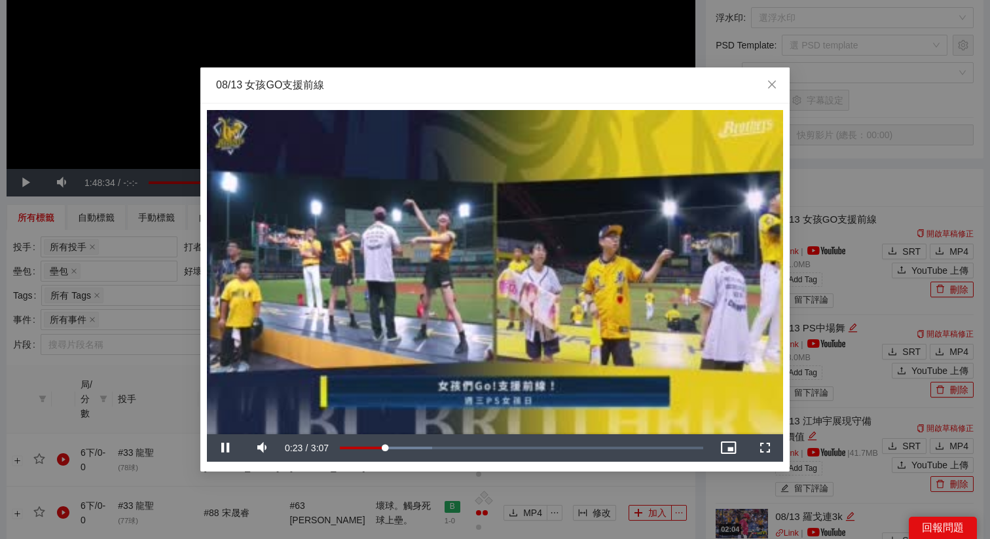
click at [128, 120] on div "**********" at bounding box center [495, 269] width 990 height 539
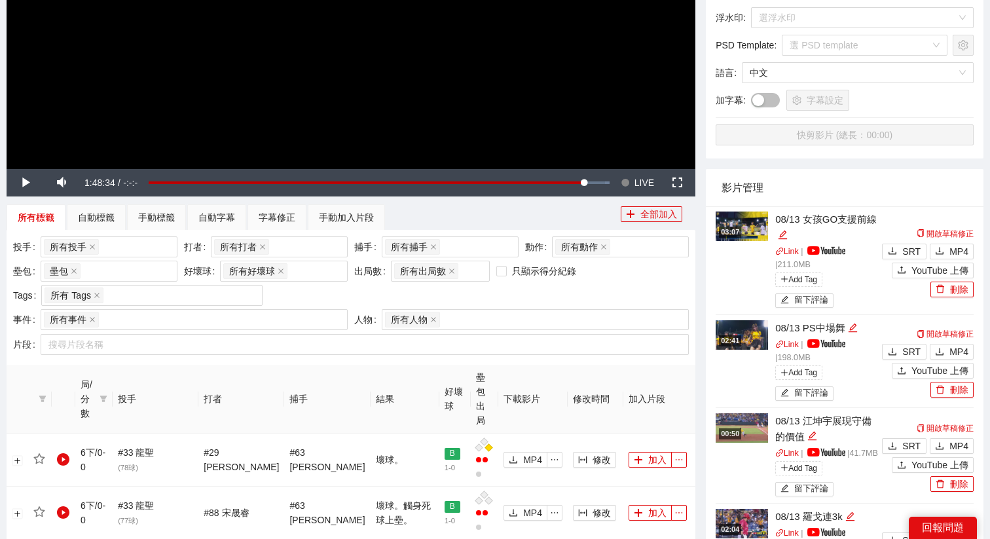
click at [677, 183] on span "Video Player" at bounding box center [677, 183] width 0 height 0
click at [634, 179] on span "LIVE" at bounding box center [644, 182] width 20 height 27
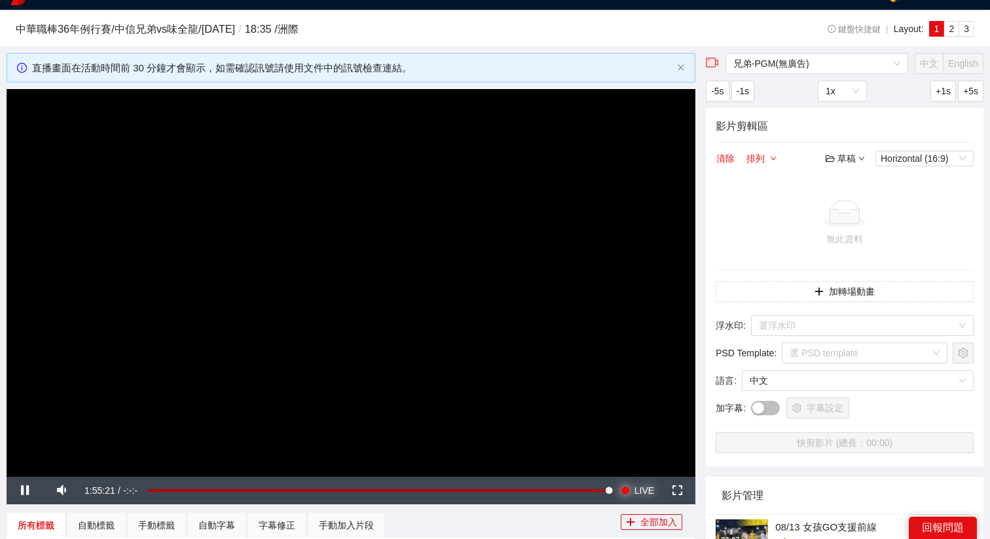
scroll to position [13, 0]
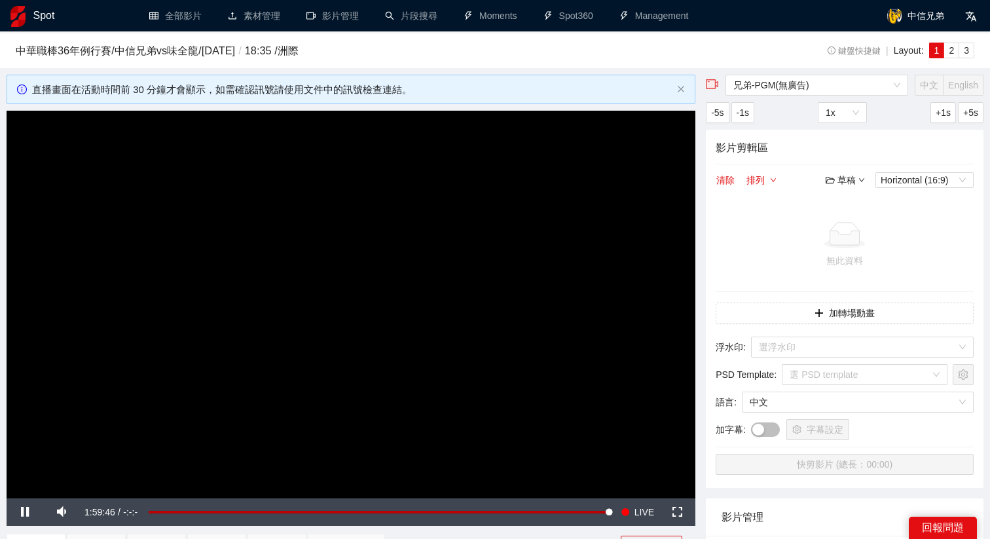
scroll to position [13, 0]
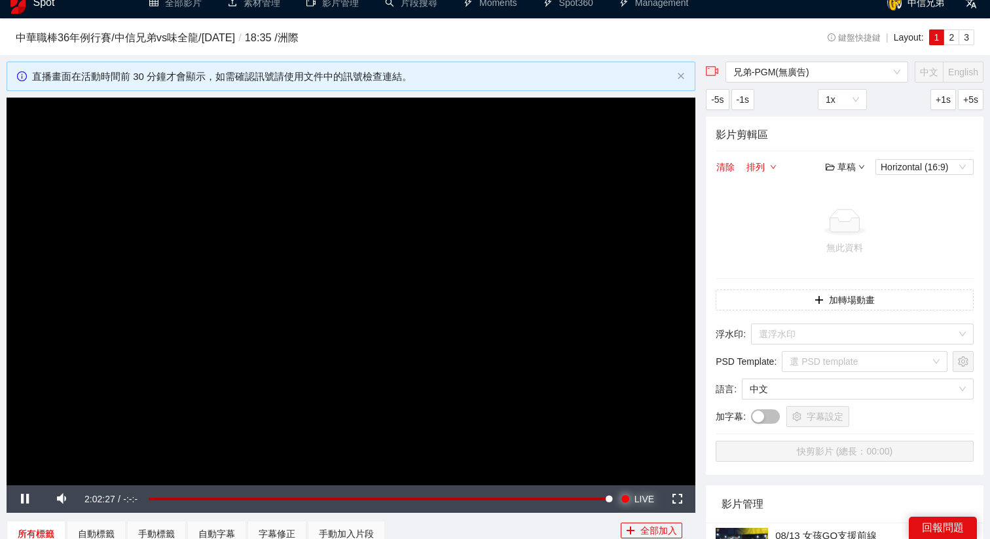
click at [616, 485] on button "Seek to live, currently playing live LIVE" at bounding box center [637, 498] width 43 height 27
click at [586, 416] on video "Video Player" at bounding box center [351, 291] width 688 height 387
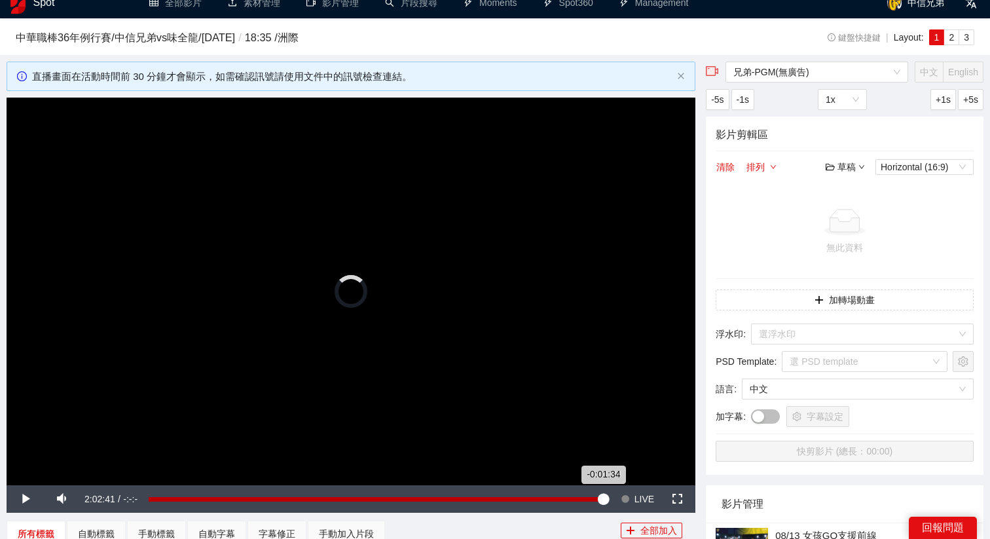
click at [603, 499] on div "-0:01:34" at bounding box center [376, 499] width 455 height 5
drag, startPoint x: 605, startPoint y: 499, endPoint x: 614, endPoint y: 498, distance: 9.3
click at [609, 499] on div "0:00:00" at bounding box center [379, 499] width 461 height 5
click at [608, 499] on div "-0:00:01" at bounding box center [379, 499] width 461 height 5
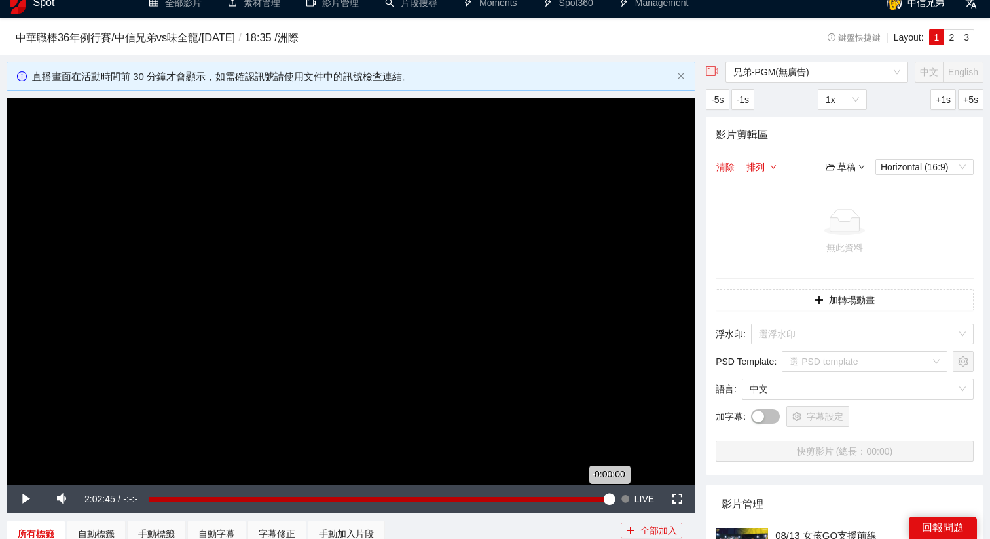
click at [608, 499] on div "0:00:00" at bounding box center [379, 499] width 461 height 5
click at [635, 495] on span "LIVE" at bounding box center [644, 498] width 20 height 27
click at [616, 485] on button "Seek to live, currently behind live LIVE" at bounding box center [637, 498] width 43 height 27
click at [610, 365] on video "Video Player" at bounding box center [351, 291] width 688 height 387
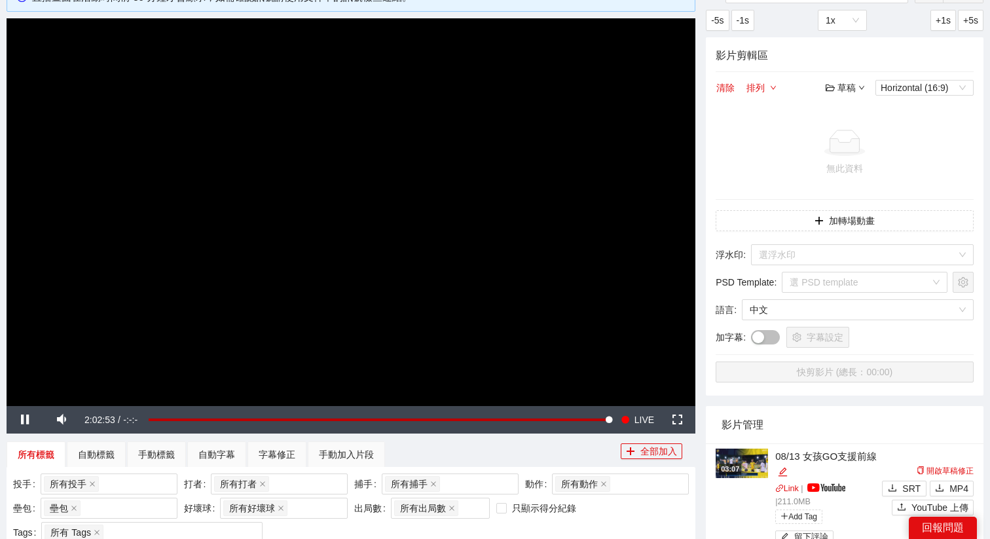
scroll to position [42, 0]
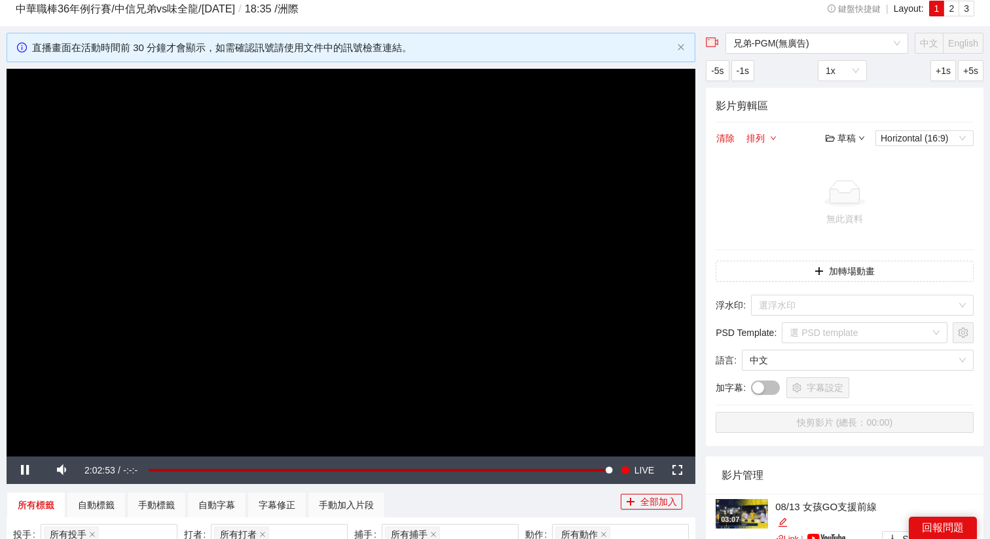
click at [840, 136] on div "草稿" at bounding box center [844, 138] width 39 height 14
click at [844, 161] on link "開啟" at bounding box center [848, 161] width 30 height 10
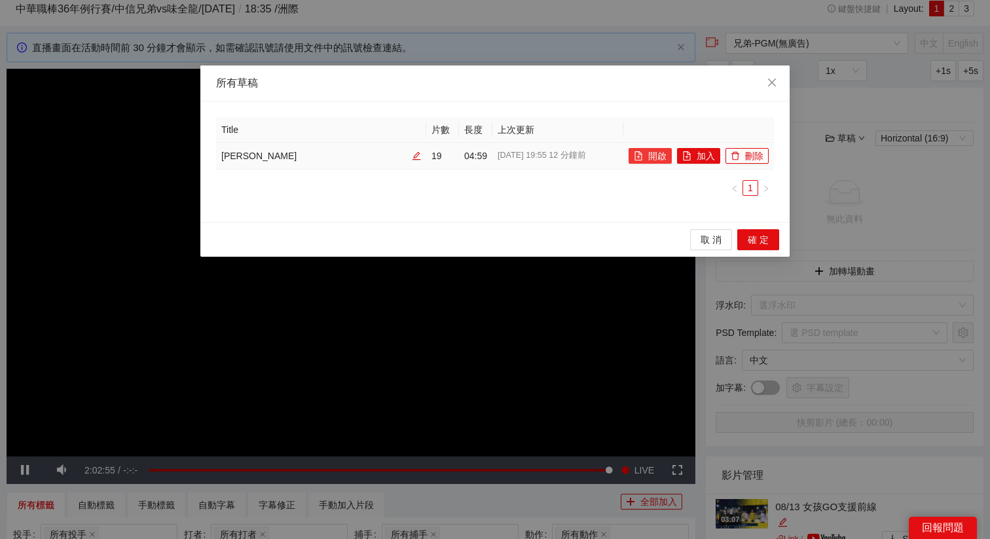
click at [654, 156] on button "開啟" at bounding box center [649, 156] width 43 height 16
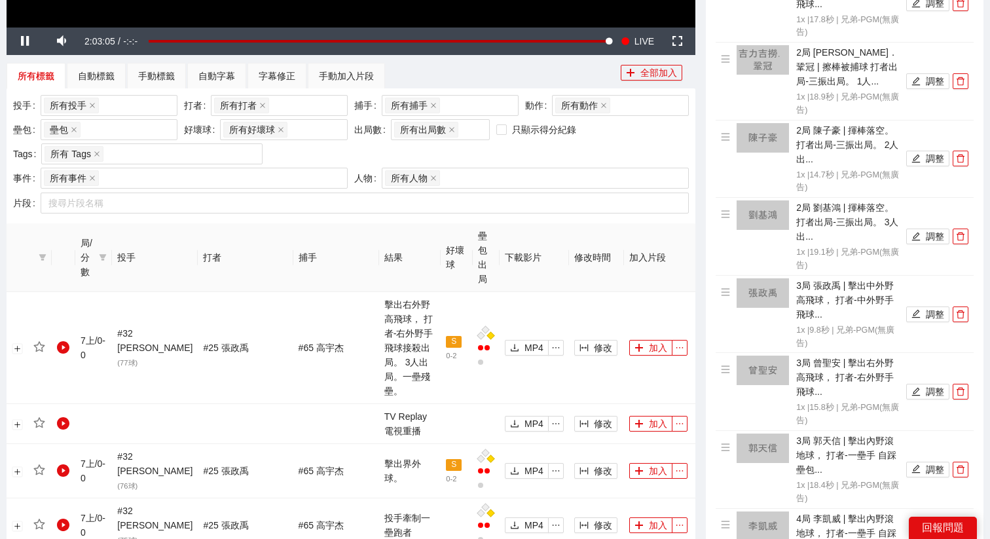
scroll to position [0, 0]
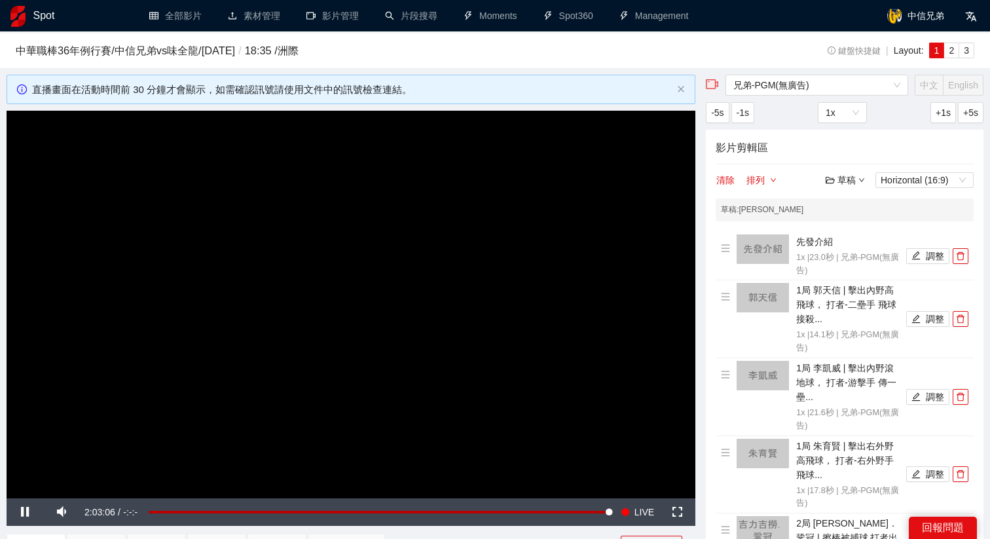
click at [514, 262] on video "Video Player" at bounding box center [351, 304] width 688 height 387
click at [514, 264] on video "Video Player" at bounding box center [351, 304] width 688 height 387
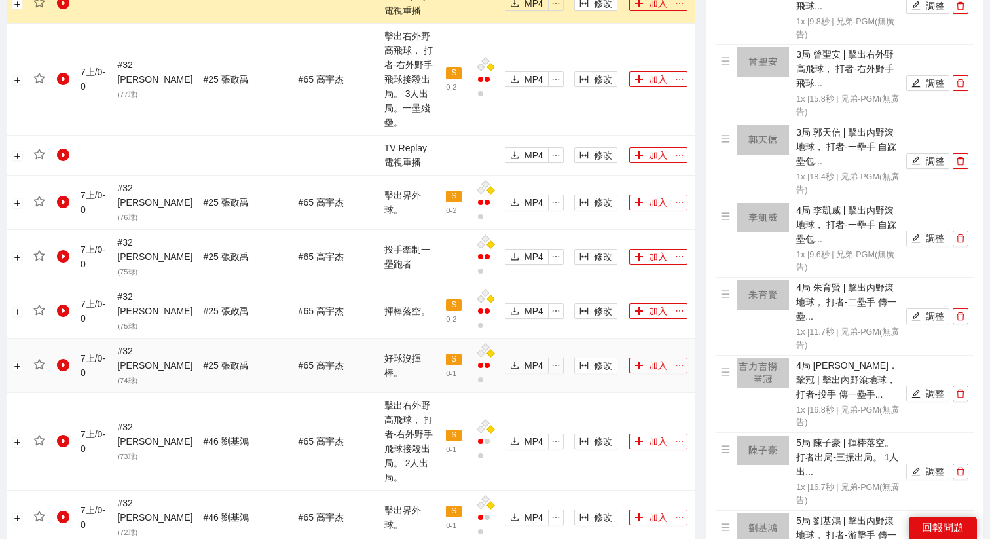
scroll to position [804, 0]
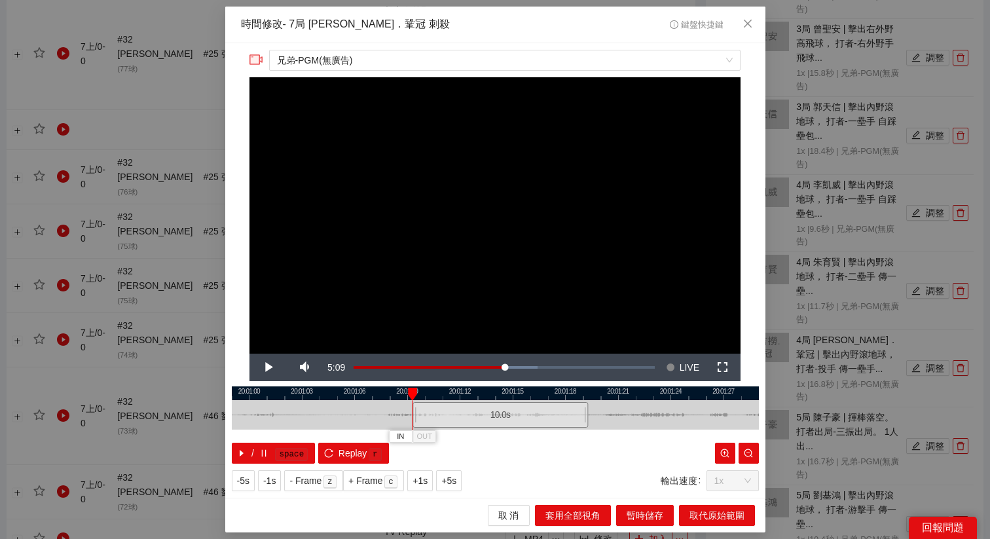
drag, startPoint x: 456, startPoint y: 416, endPoint x: 461, endPoint y: 421, distance: 7.4
click at [461, 421] on div "10.0 s" at bounding box center [499, 415] width 175 height 26
click at [431, 484] on button "+1s" at bounding box center [420, 480] width 26 height 21
click at [605, 427] on div at bounding box center [495, 414] width 527 height 29
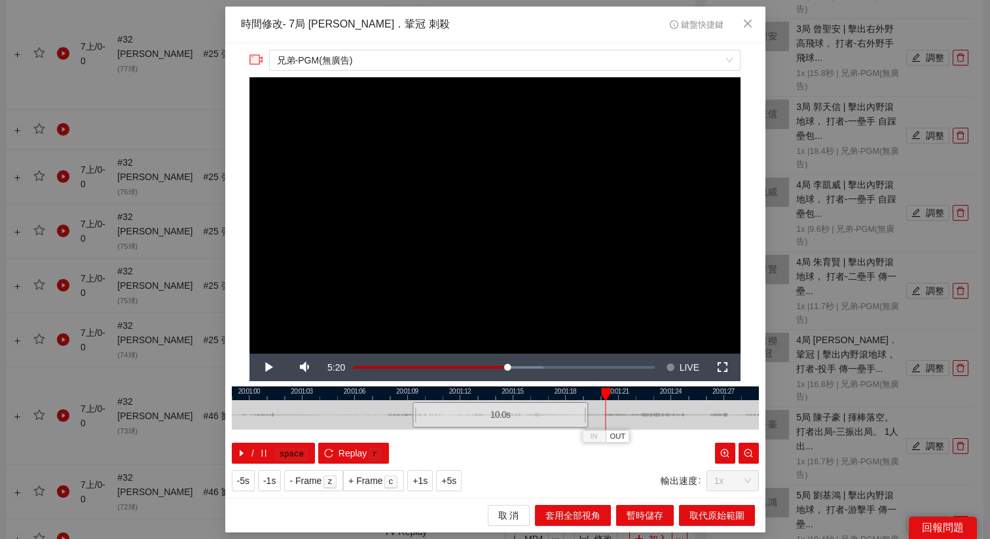
click at [584, 393] on div at bounding box center [495, 393] width 527 height 14
click at [697, 512] on span "取代原始範圍" at bounding box center [716, 515] width 55 height 14
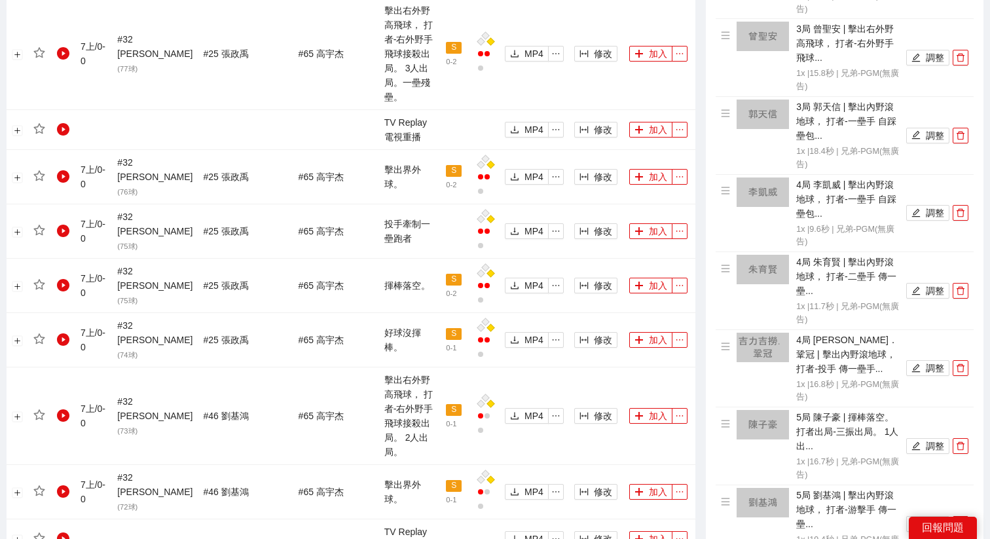
click at [594, 408] on span "修改" at bounding box center [603, 415] width 18 height 14
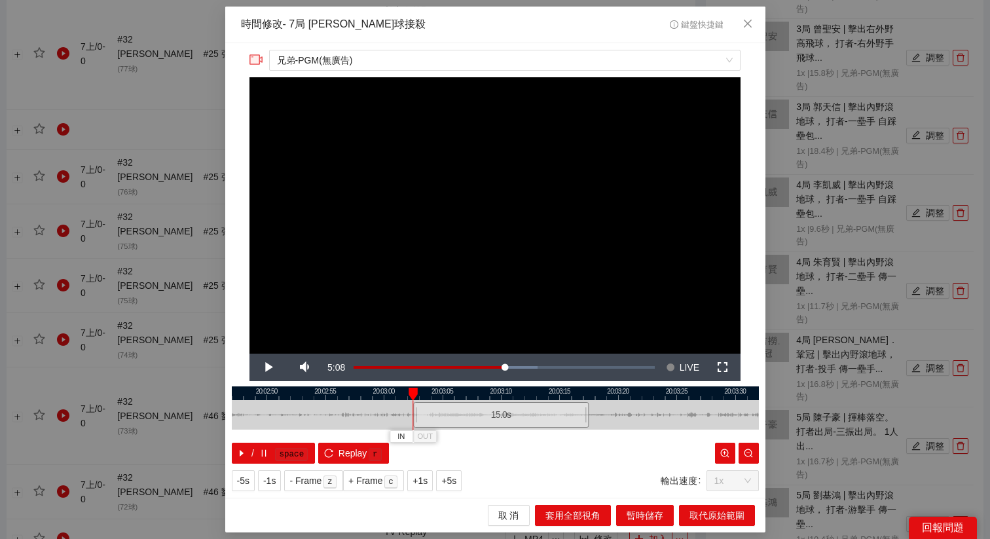
click at [471, 418] on div "15.0 s" at bounding box center [500, 415] width 175 height 26
click at [465, 418] on div "15.0 s" at bounding box center [496, 415] width 175 height 26
click at [427, 480] on span "+1s" at bounding box center [419, 480] width 15 height 14
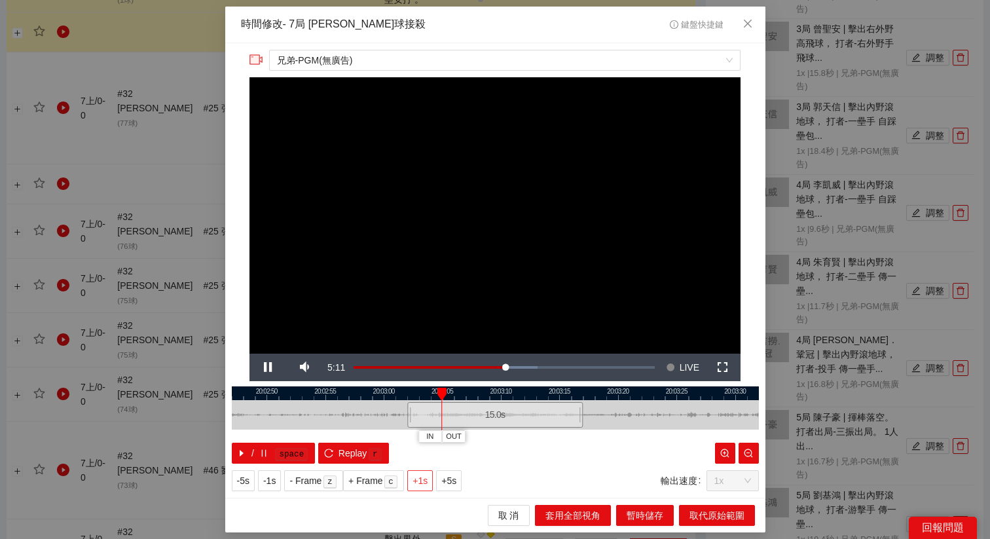
click at [427, 480] on span "+1s" at bounding box center [419, 480] width 15 height 14
click at [588, 436] on span "OUT" at bounding box center [589, 437] width 16 height 12
click at [726, 522] on button "取代原始範圍" at bounding box center [717, 515] width 76 height 21
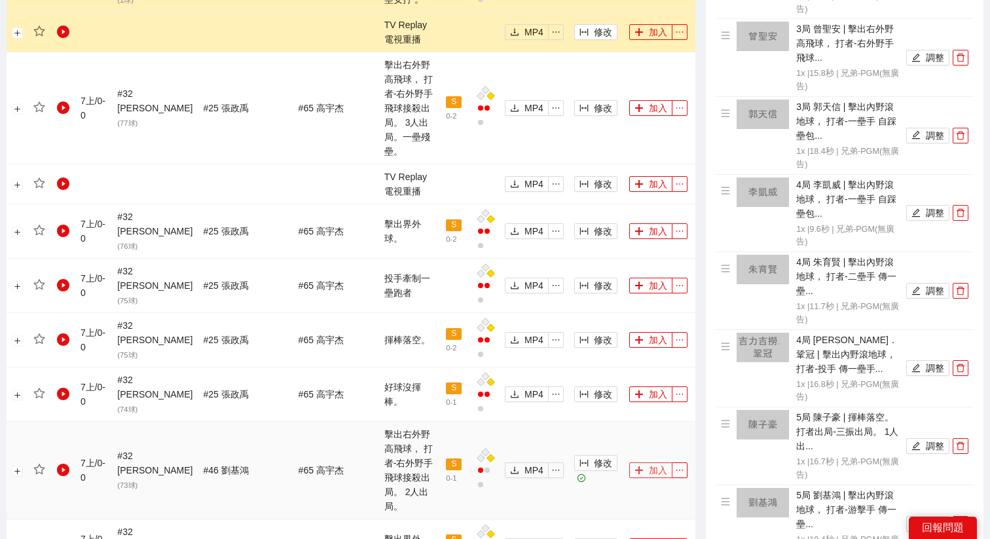
click at [634, 465] on icon "plus" at bounding box center [638, 469] width 9 height 9
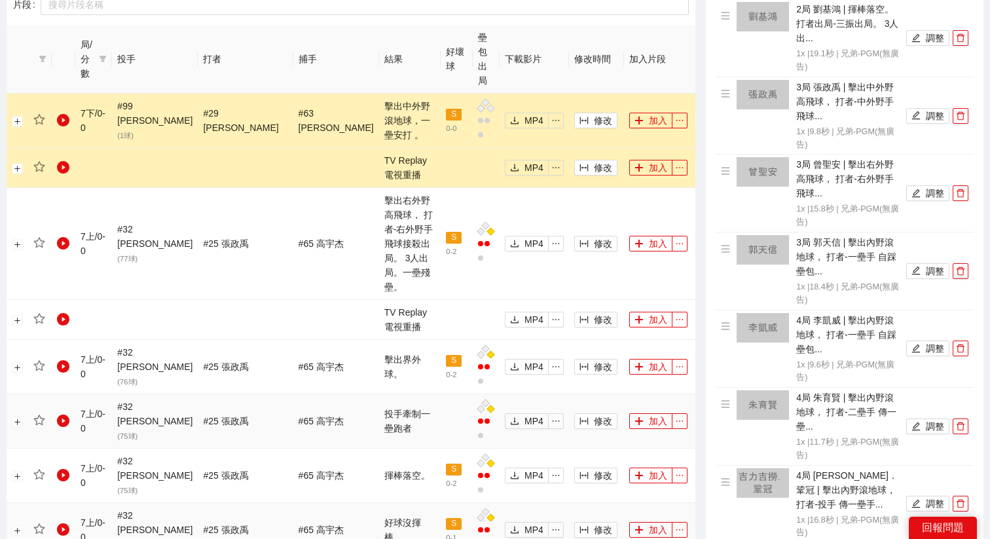
scroll to position [656, 0]
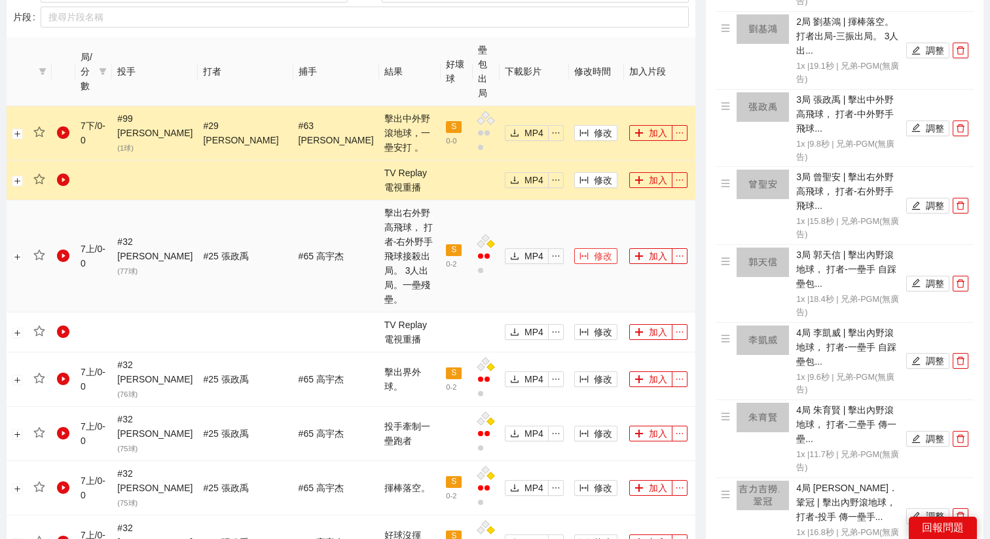
click at [577, 248] on button "修改" at bounding box center [595, 256] width 43 height 16
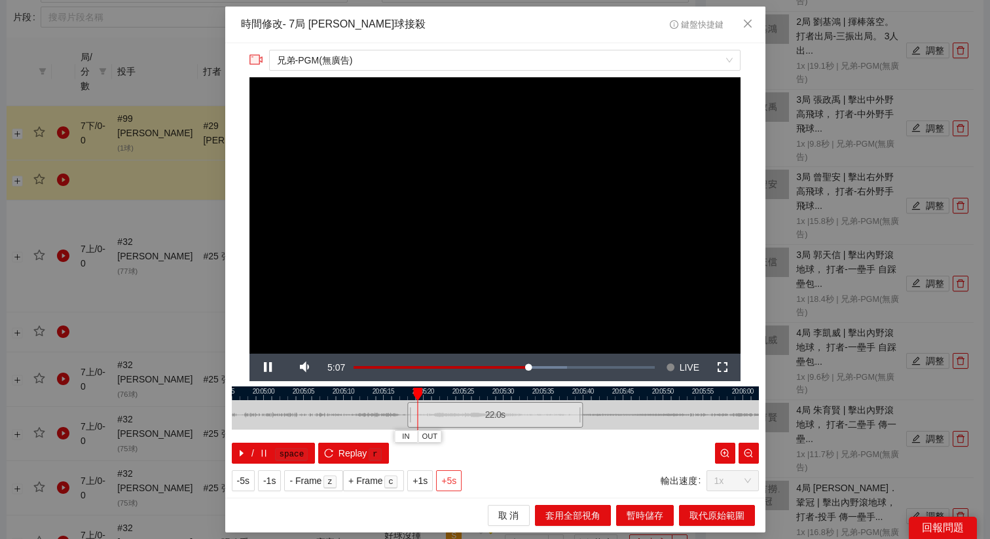
click at [451, 478] on span "+5s" at bounding box center [448, 480] width 15 height 14
click at [427, 481] on span "+1s" at bounding box center [419, 480] width 15 height 14
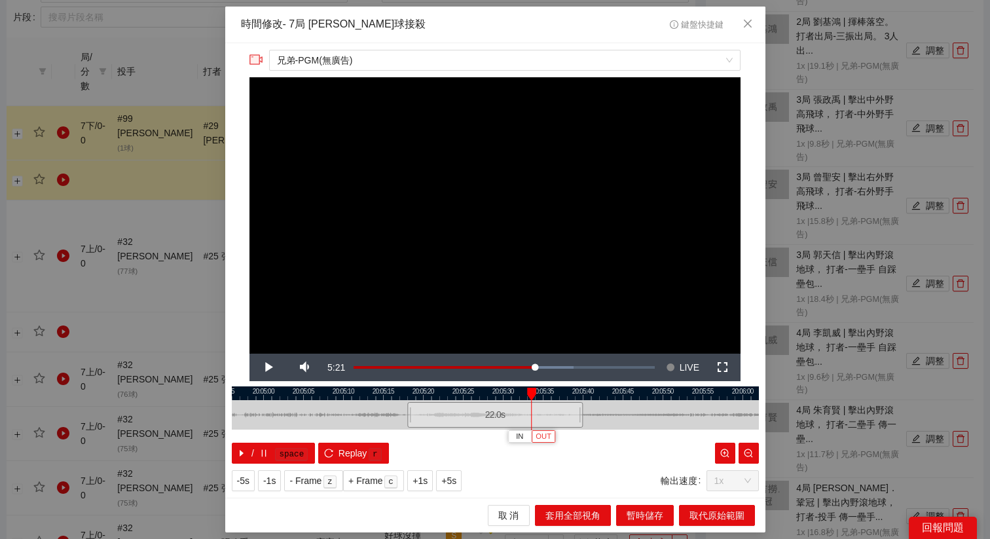
click at [546, 439] on span "OUT" at bounding box center [543, 437] width 16 height 12
click at [728, 512] on span "取代原始範圍" at bounding box center [716, 515] width 55 height 14
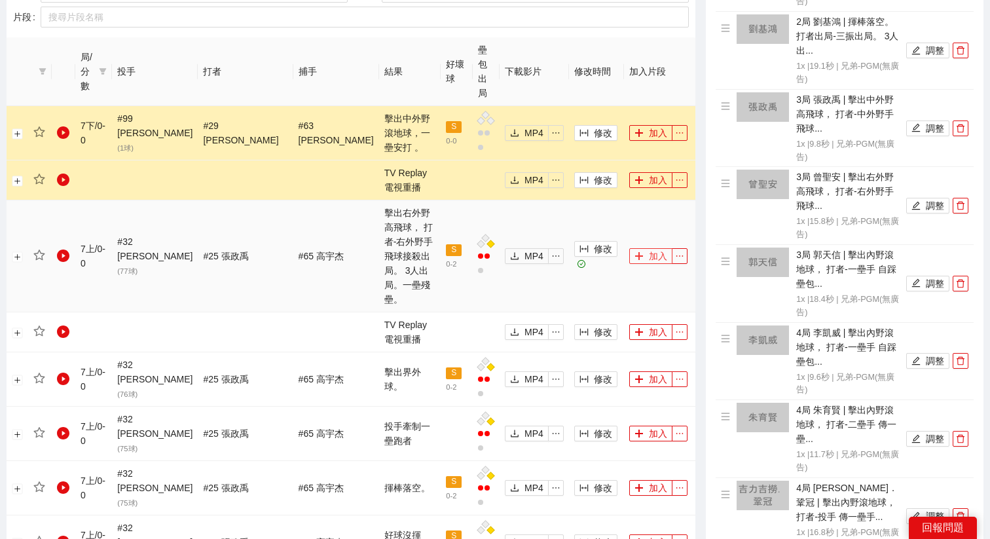
click at [641, 248] on button "加入" at bounding box center [650, 256] width 43 height 16
click at [107, 67] on icon "filter" at bounding box center [103, 71] width 8 height 8
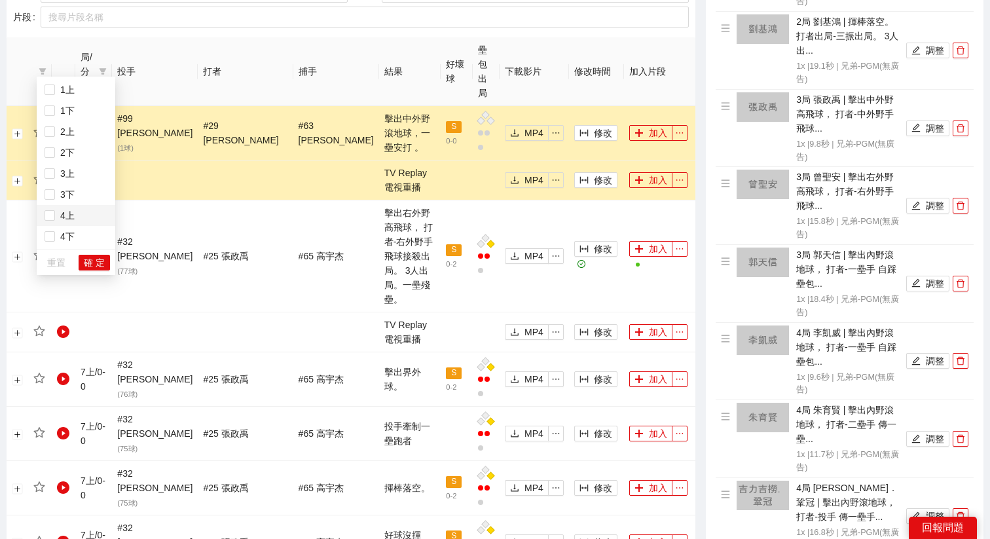
scroll to position [126, 0]
click at [71, 136] on span "5上" at bounding box center [65, 131] width 20 height 10
click at [67, 132] on span "5上" at bounding box center [65, 131] width 20 height 10
click at [67, 156] on span "5下" at bounding box center [65, 152] width 20 height 10
click at [86, 256] on span "確 定" at bounding box center [94, 262] width 21 height 14
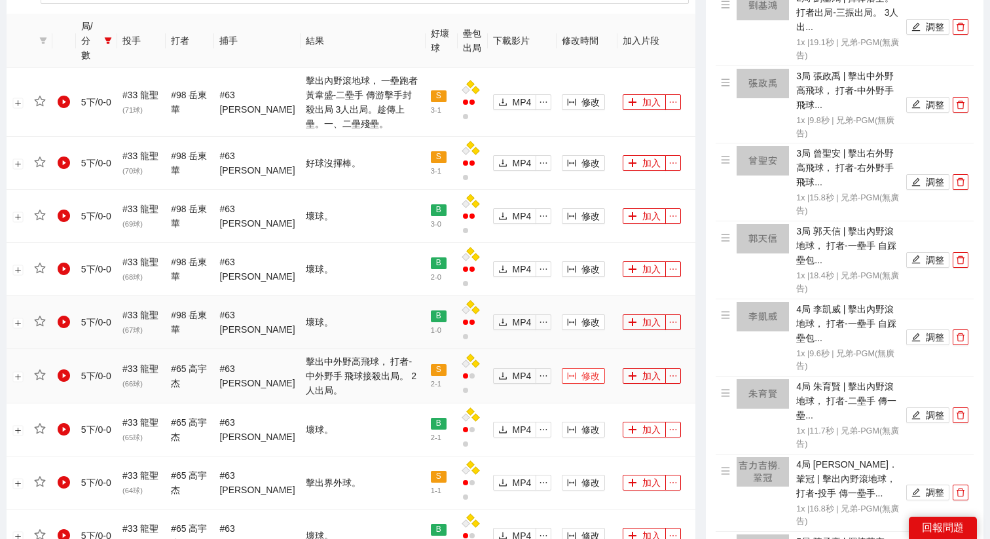
scroll to position [674, 0]
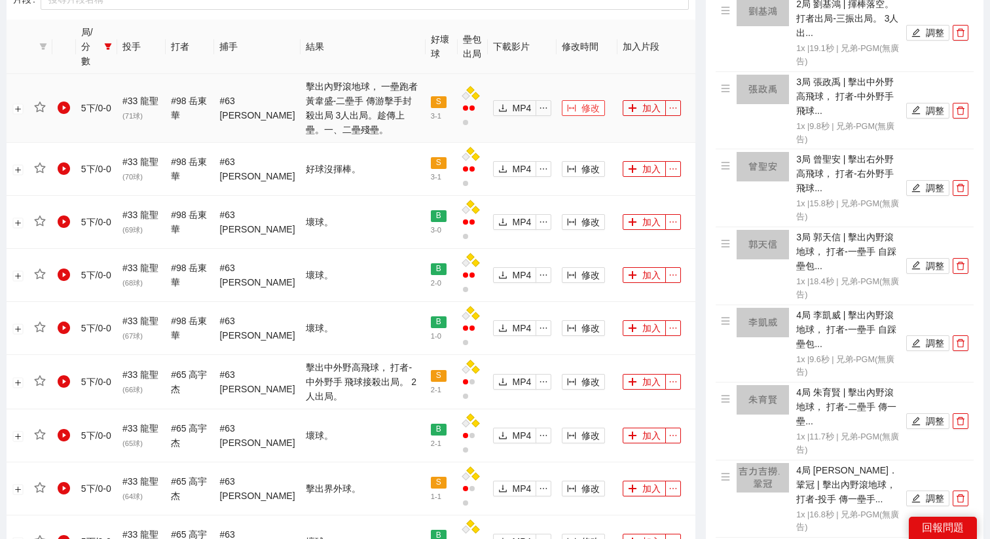
click at [586, 101] on span "修改" at bounding box center [590, 108] width 18 height 14
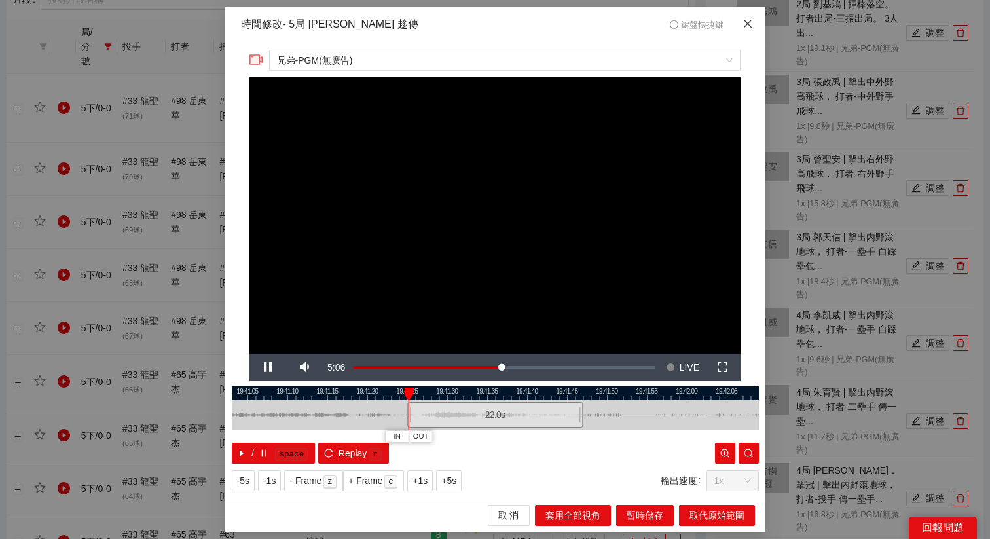
click at [746, 27] on icon "close" at bounding box center [747, 23] width 10 height 10
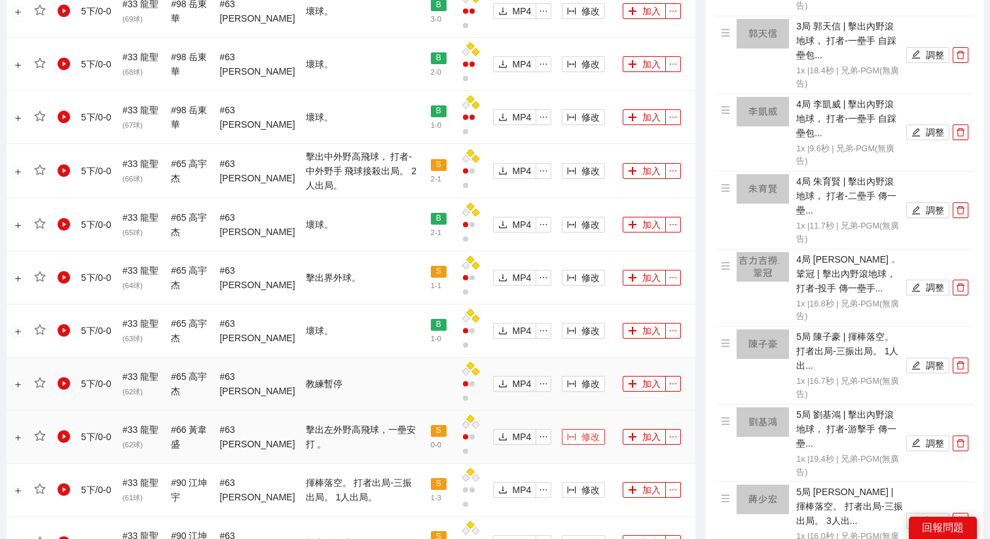
scroll to position [882, 0]
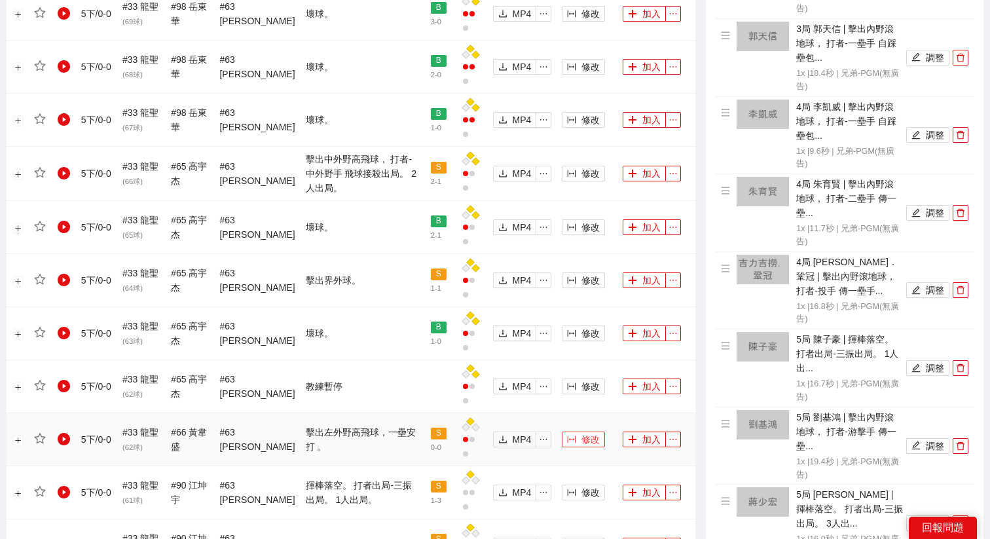
click at [588, 432] on span "修改" at bounding box center [590, 439] width 18 height 14
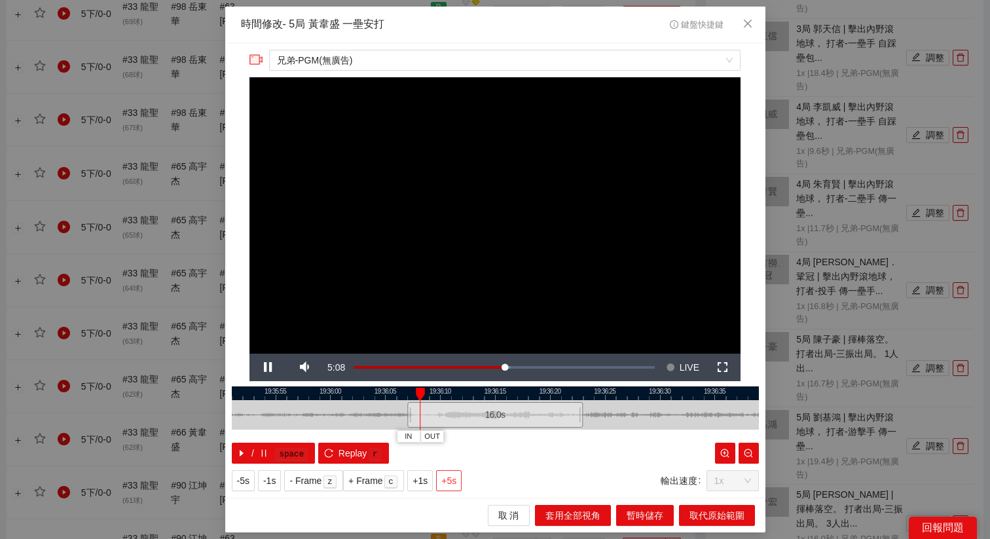
click at [448, 478] on span "+5s" at bounding box center [448, 480] width 15 height 14
click at [747, 27] on icon "close" at bounding box center [747, 23] width 10 height 10
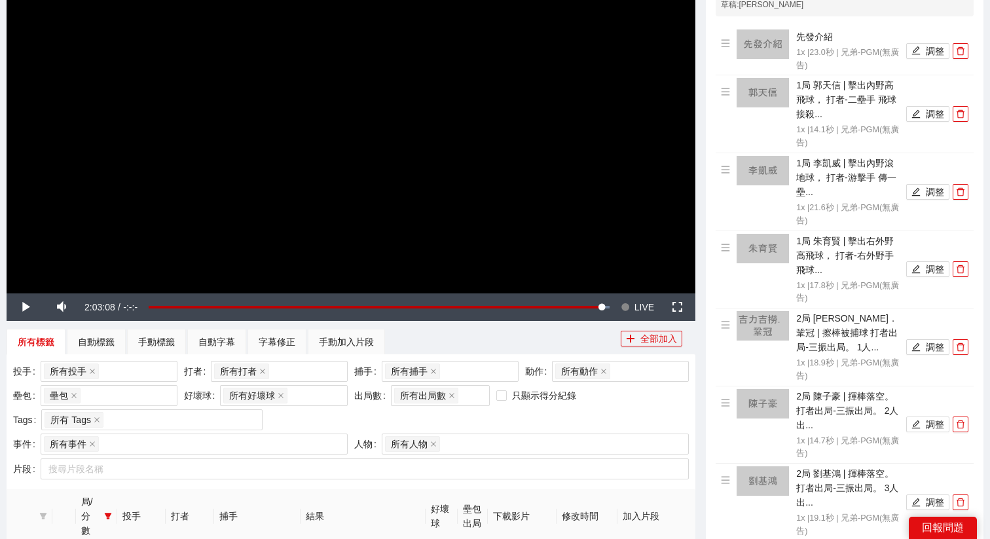
scroll to position [0, 0]
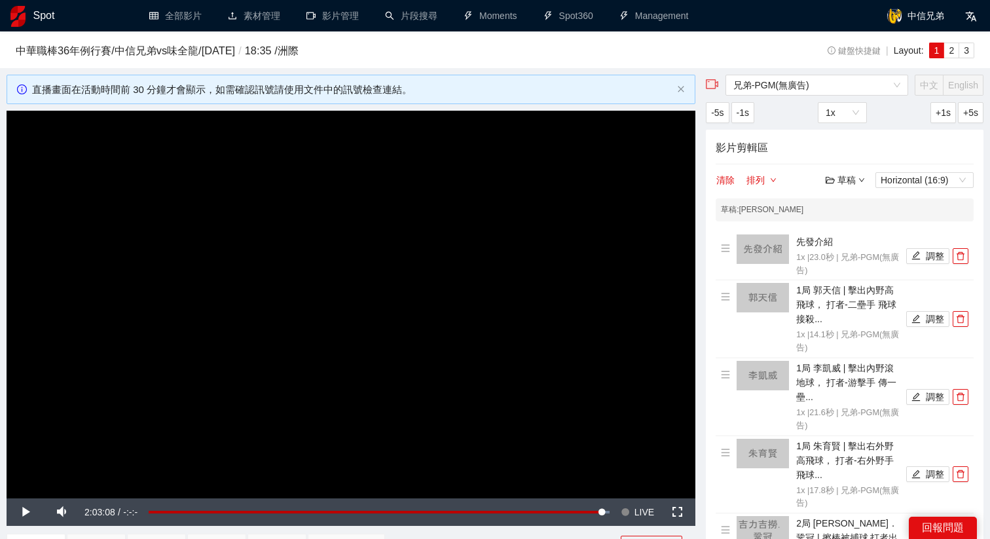
click at [402, 316] on video "Video Player" at bounding box center [351, 304] width 688 height 387
click at [631, 509] on button "Seek to live, currently behind live LIVE" at bounding box center [637, 511] width 43 height 27
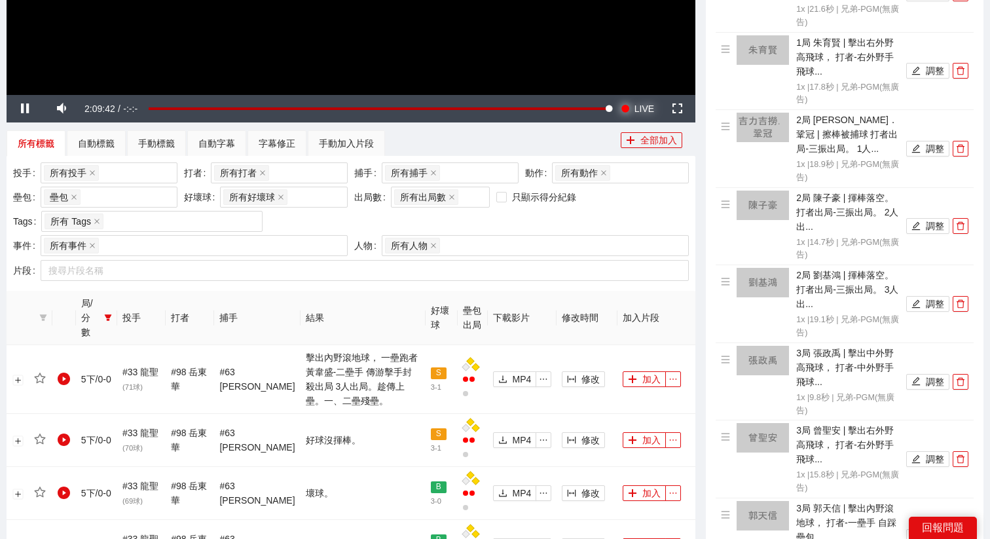
scroll to position [404, 0]
click at [111, 313] on icon "filter" at bounding box center [108, 317] width 8 height 8
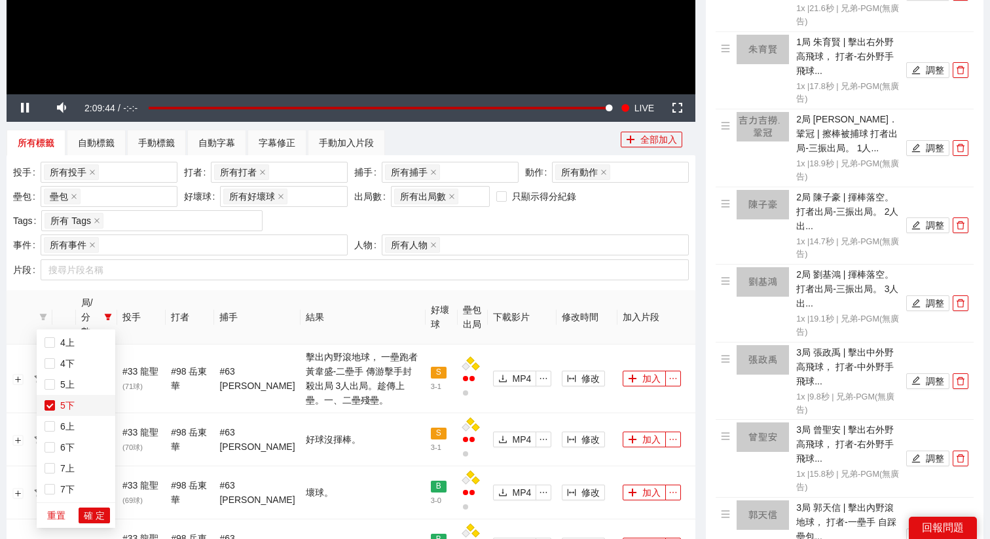
click at [54, 403] on span "5下" at bounding box center [76, 405] width 63 height 14
click at [86, 514] on span "確 定" at bounding box center [94, 515] width 21 height 14
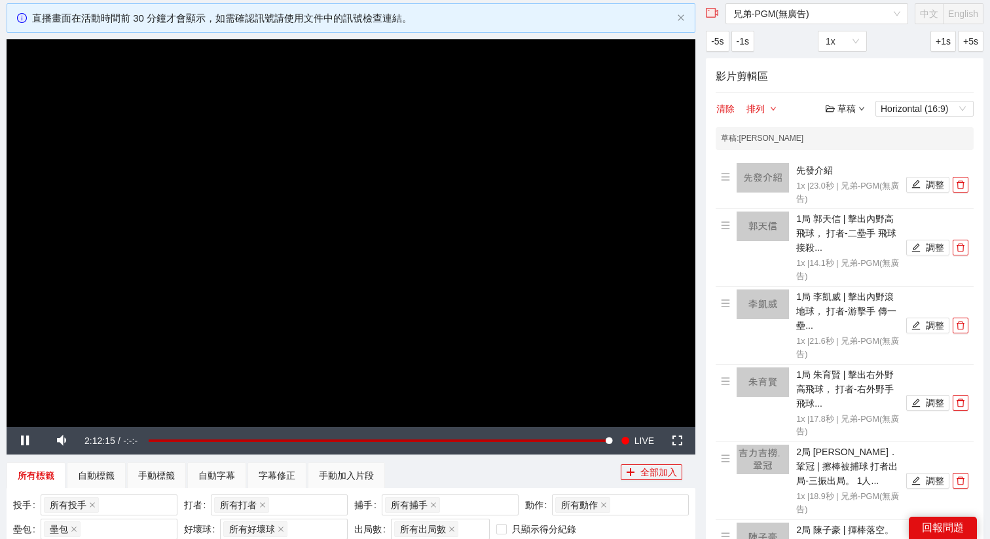
scroll to position [73, 0]
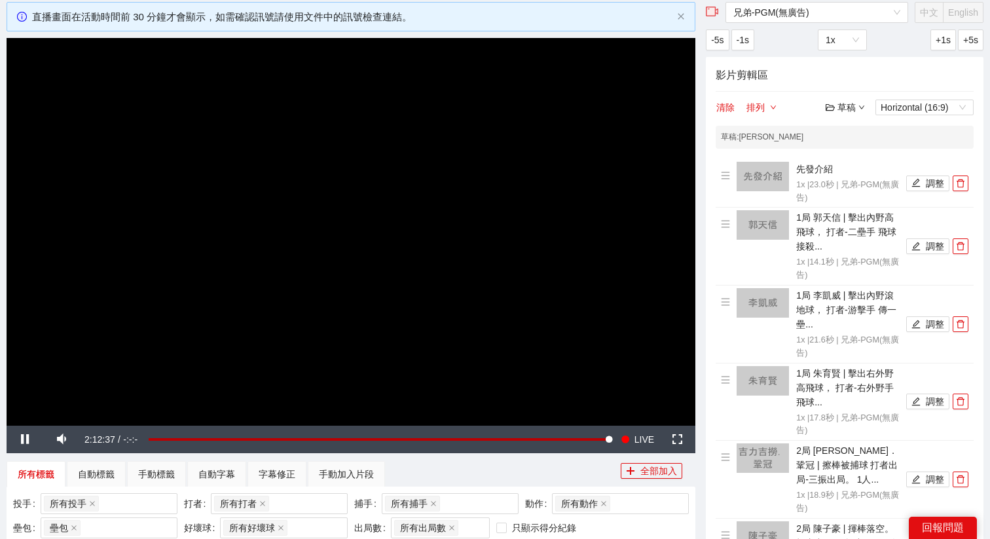
click at [357, 320] on video "Video Player" at bounding box center [351, 231] width 688 height 387
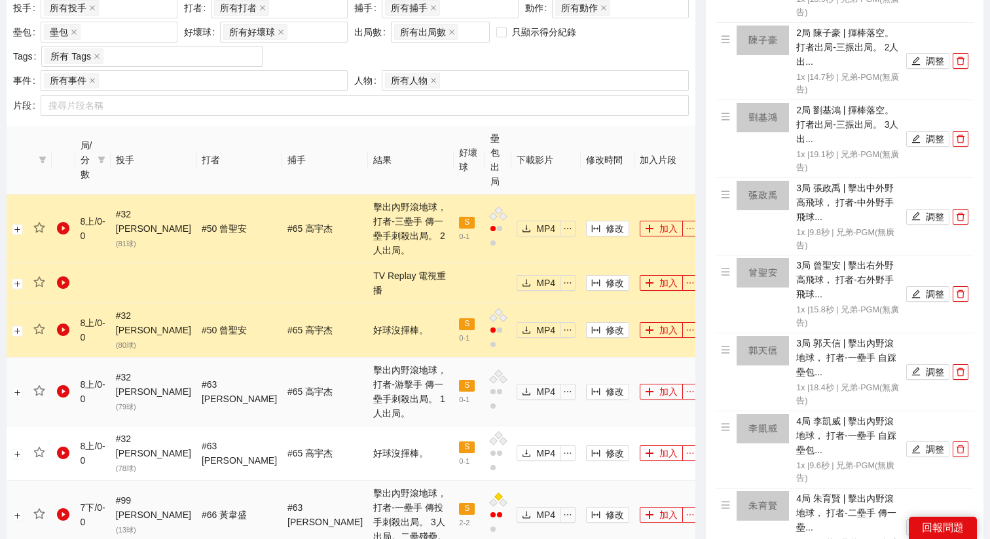
scroll to position [575, 0]
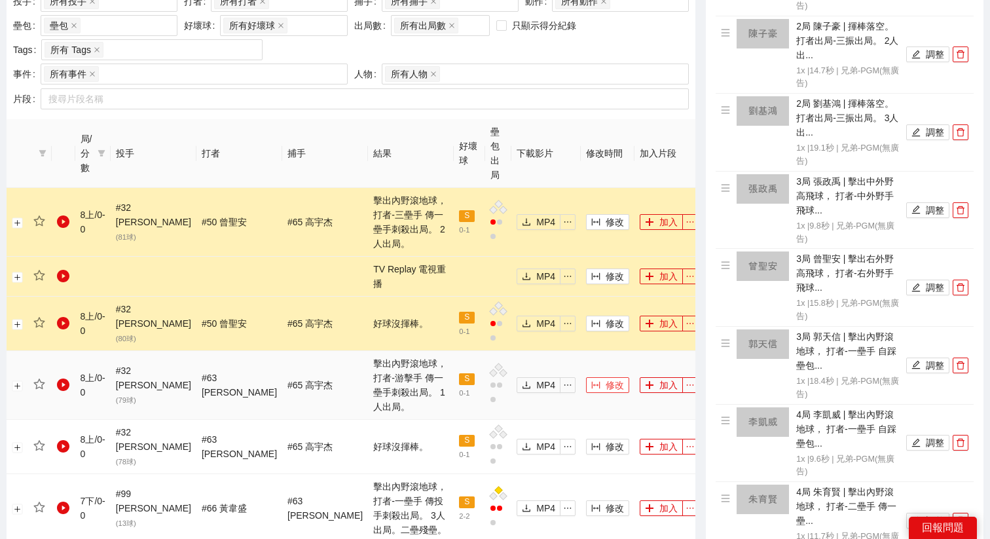
click at [605, 378] on span "修改" at bounding box center [614, 385] width 18 height 14
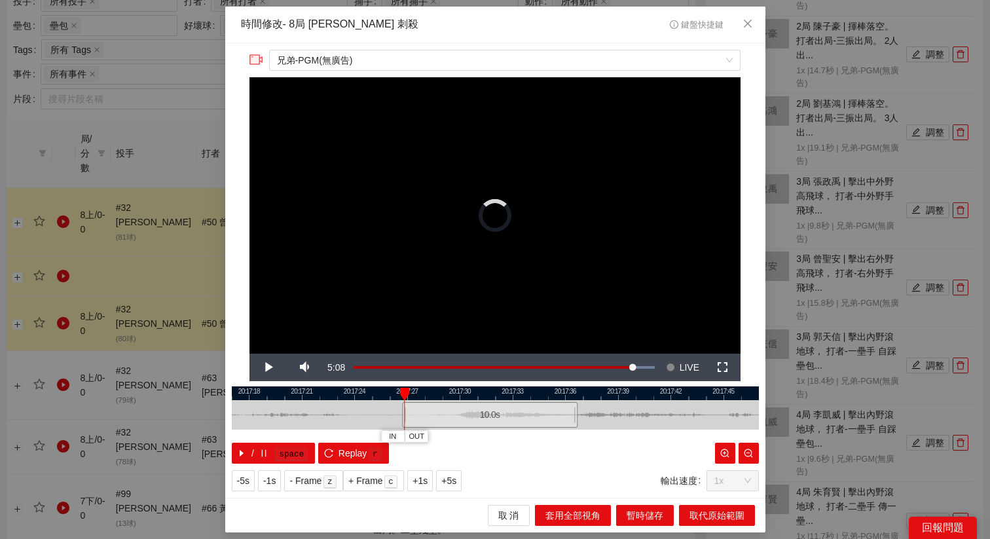
click at [460, 419] on div "10.0 s" at bounding box center [489, 415] width 175 height 26
click at [456, 419] on div "10.0 s" at bounding box center [486, 415] width 175 height 26
click at [369, 444] on button "Replay r" at bounding box center [353, 452] width 70 height 21
click at [599, 441] on span "OUT" at bounding box center [601, 437] width 16 height 12
click at [342, 451] on span "Replay" at bounding box center [352, 453] width 29 height 14
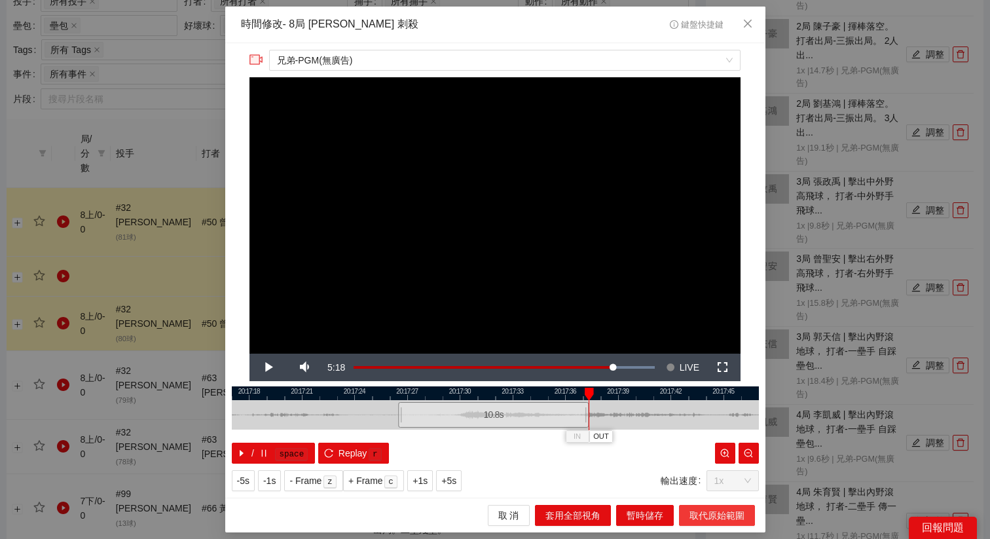
click at [698, 509] on span "取代原始範圍" at bounding box center [716, 515] width 55 height 14
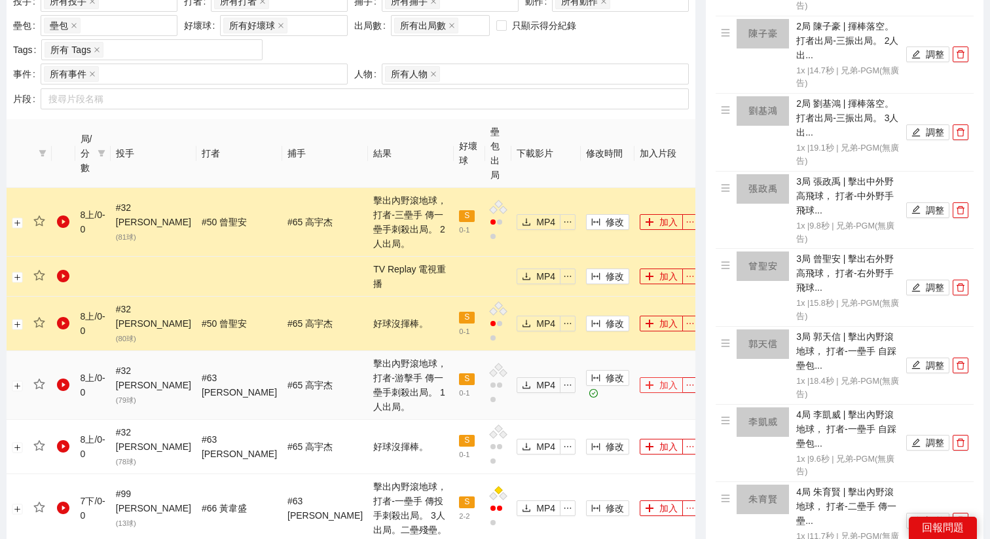
click at [640, 377] on button "加入" at bounding box center [660, 385] width 43 height 16
click at [605, 215] on span "修改" at bounding box center [614, 222] width 18 height 14
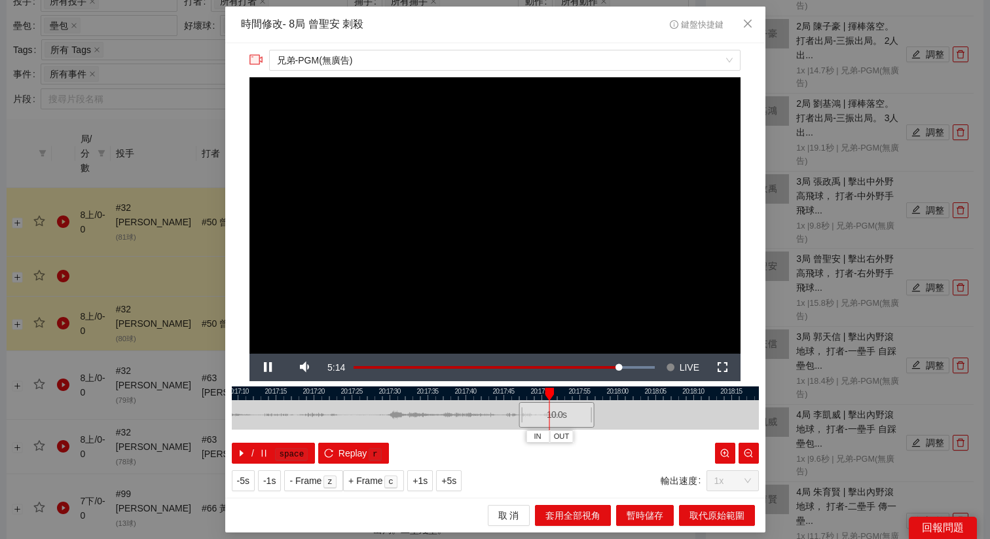
drag, startPoint x: 527, startPoint y: 397, endPoint x: 598, endPoint y: 401, distance: 70.8
click at [598, 401] on div "20:17:05 20:17:10 20:17:15 20:17:20 20:17:25 20:17:30 20:17:35 20:17:40 20:17:4…" at bounding box center [495, 424] width 527 height 77
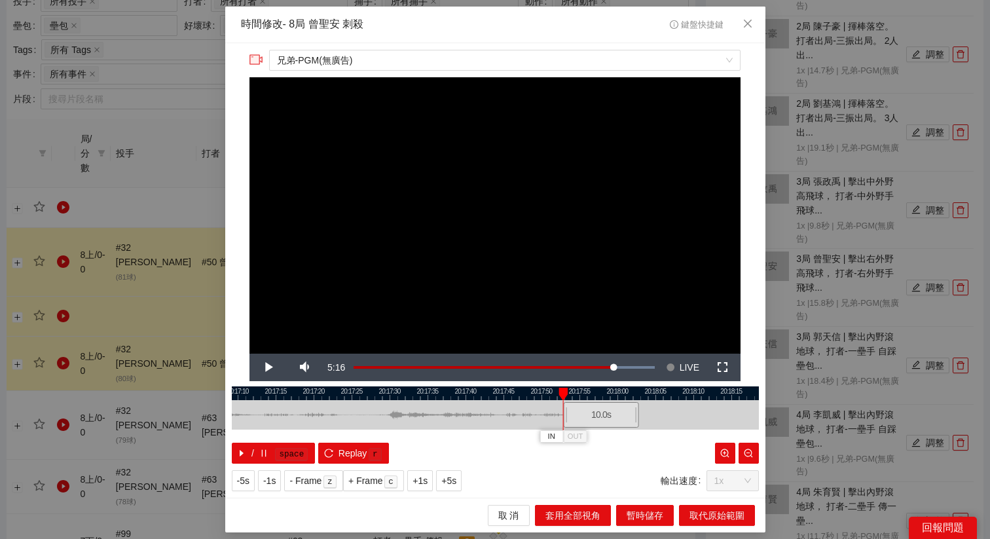
drag, startPoint x: 554, startPoint y: 413, endPoint x: 599, endPoint y: 428, distance: 47.0
click at [599, 428] on div "10.0 s" at bounding box center [495, 414] width 527 height 29
drag, startPoint x: 604, startPoint y: 411, endPoint x: 402, endPoint y: 410, distance: 202.2
click at [402, 410] on div "10.0 s" at bounding box center [398, 415] width 76 height 26
click at [461, 480] on button "+5s" at bounding box center [449, 480] width 26 height 21
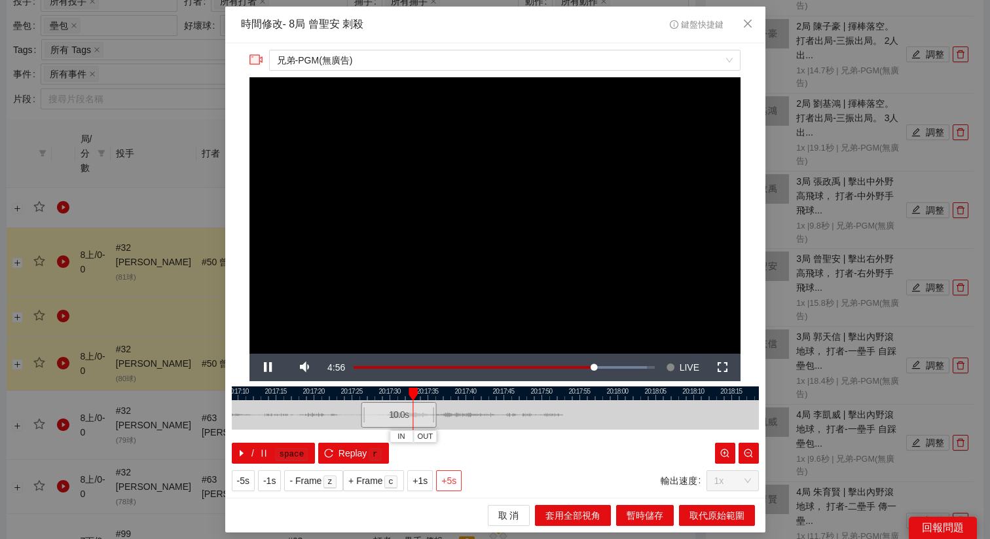
click at [461, 480] on button "+5s" at bounding box center [449, 480] width 26 height 21
click at [429, 391] on div at bounding box center [495, 393] width 527 height 14
click at [437, 389] on div at bounding box center [495, 393] width 527 height 14
click at [427, 396] on div at bounding box center [495, 393] width 527 height 14
click at [457, 433] on span "OUT" at bounding box center [454, 437] width 16 height 12
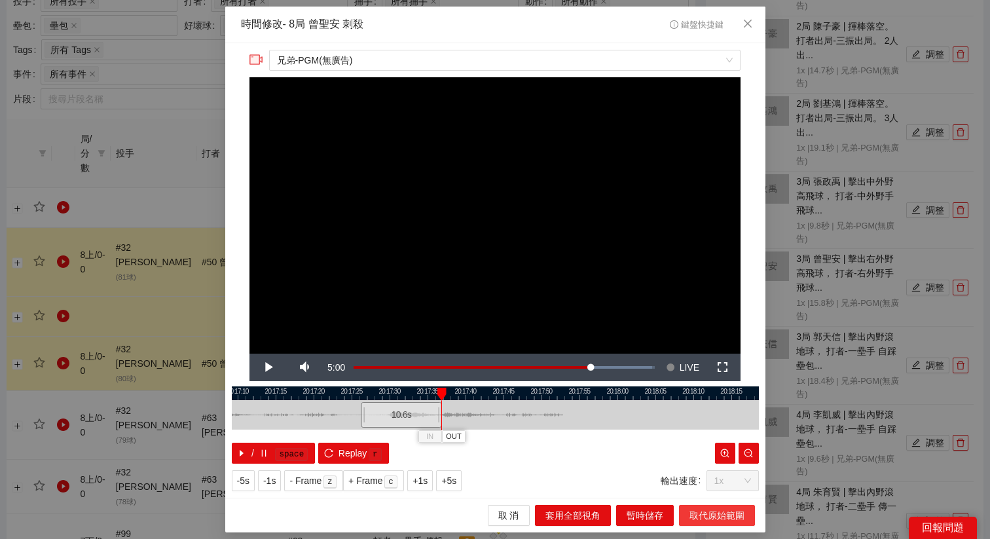
click at [696, 514] on span "取代原始範圍" at bounding box center [716, 515] width 55 height 14
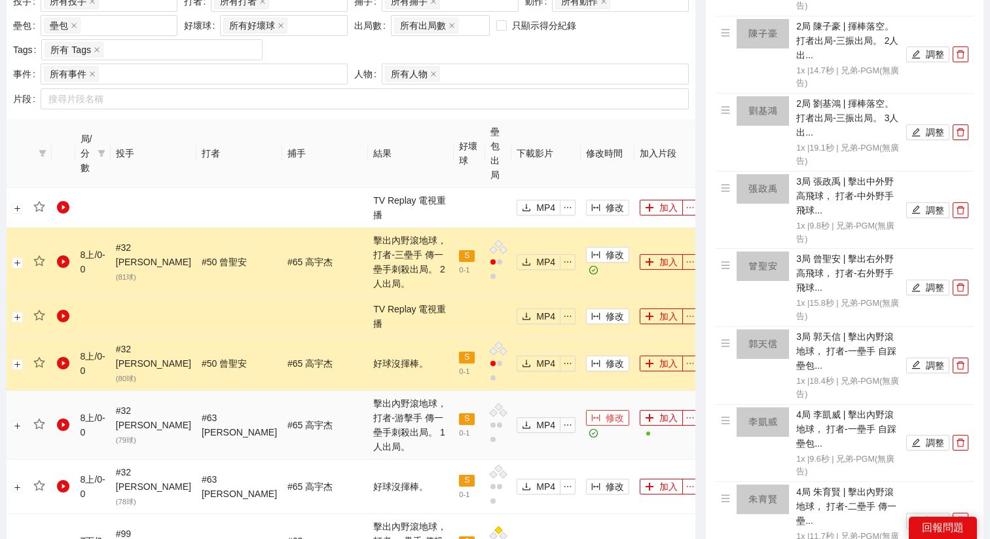
click at [591, 413] on icon "column-width" at bounding box center [595, 417] width 9 height 9
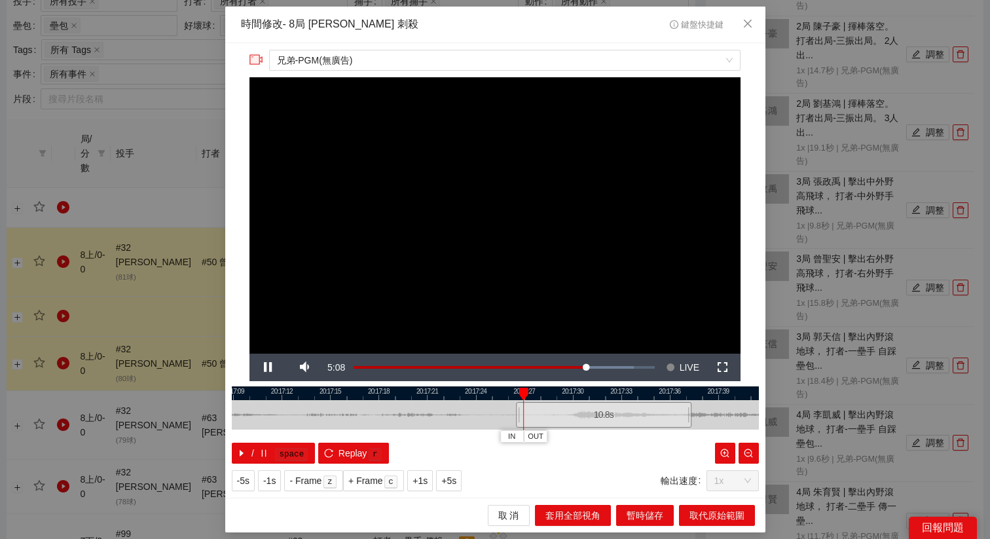
drag, startPoint x: 437, startPoint y: 390, endPoint x: 551, endPoint y: 395, distance: 114.0
click at [551, 395] on div at bounding box center [603, 393] width 527 height 14
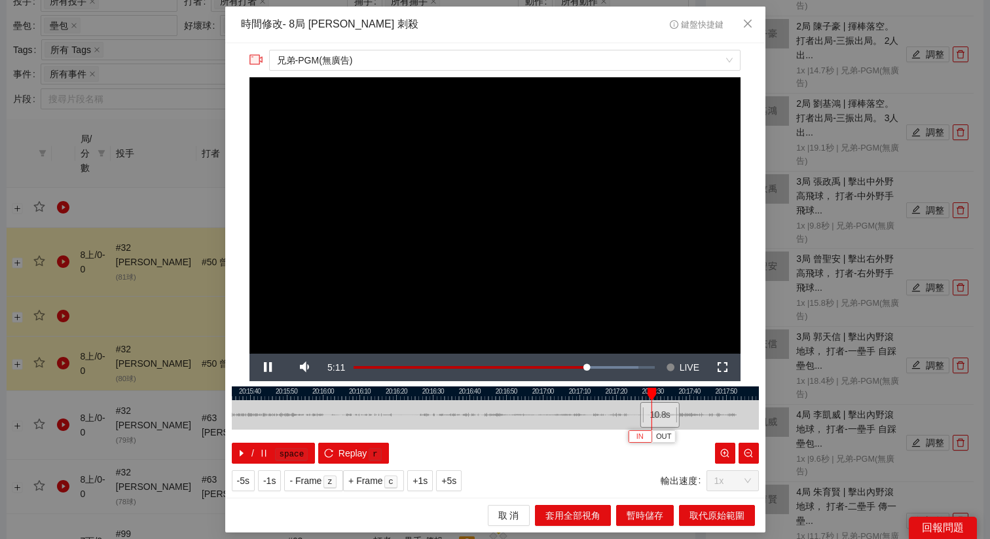
drag, startPoint x: 553, startPoint y: 401, endPoint x: 649, endPoint y: 429, distance: 99.8
click at [649, 429] on div "20:15:30 20:15:40 20:15:50 20:16:00 20:16:10 20:16:20 20:16:30 20:16:40 20:16:5…" at bounding box center [495, 424] width 527 height 77
drag, startPoint x: 654, startPoint y: 420, endPoint x: 440, endPoint y: 421, distance: 214.0
click at [440, 421] on div "10.8 s" at bounding box center [455, 415] width 40 height 26
click at [454, 487] on span "+5s" at bounding box center [448, 480] width 15 height 14
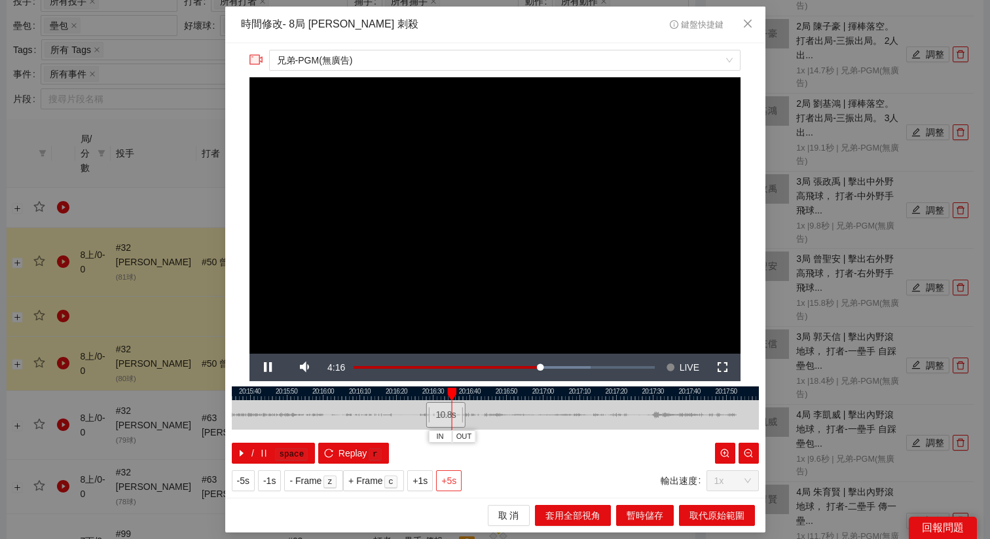
click at [454, 487] on span "+5s" at bounding box center [448, 480] width 15 height 14
click at [425, 477] on span "+1s" at bounding box center [419, 480] width 15 height 14
drag, startPoint x: 448, startPoint y: 417, endPoint x: 492, endPoint y: 417, distance: 43.8
click at [492, 417] on div "10.8 s" at bounding box center [490, 415] width 40 height 26
click at [489, 418] on div "10.8 s" at bounding box center [488, 415] width 40 height 26
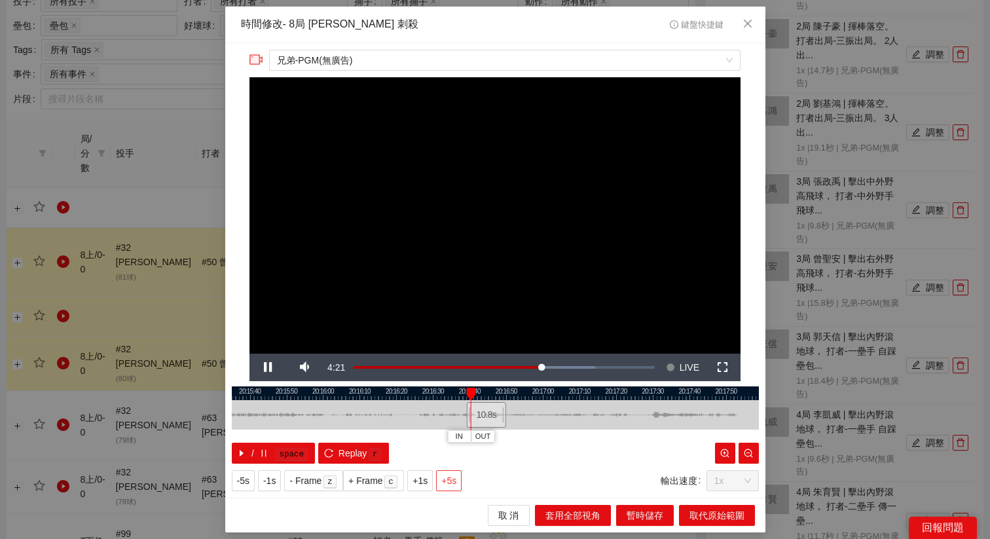
click at [456, 482] on span "+5s" at bounding box center [448, 480] width 15 height 14
click at [427, 482] on span "+1s" at bounding box center [419, 480] width 15 height 14
click at [521, 436] on span "OUT" at bounding box center [521, 437] width 16 height 12
click at [700, 510] on span "取代原始範圍" at bounding box center [716, 515] width 55 height 14
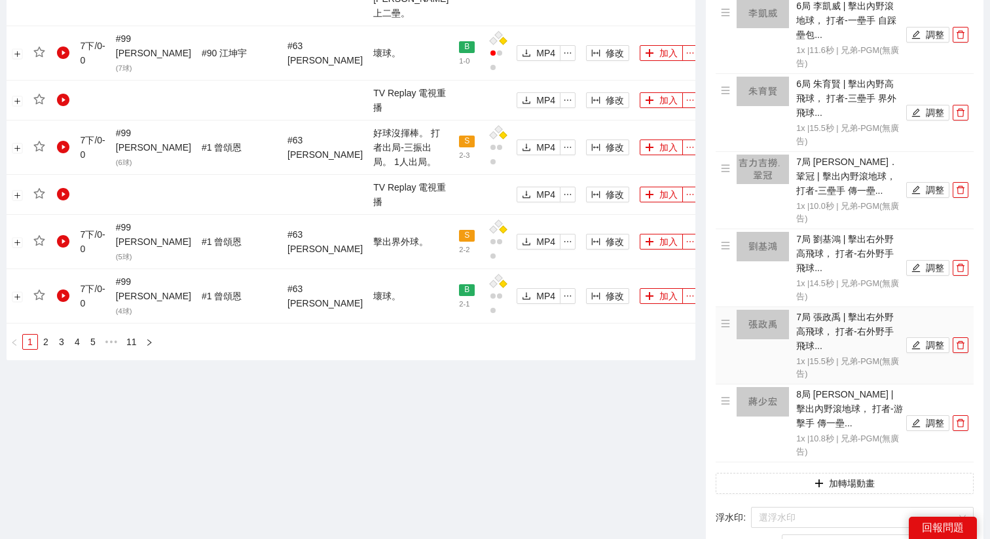
scroll to position [1560, 0]
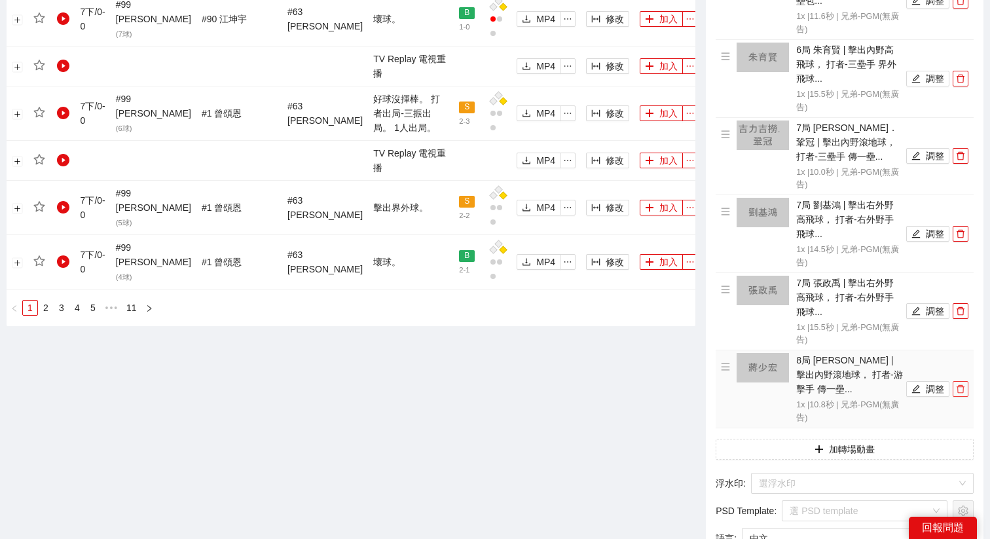
click at [959, 393] on icon "delete" at bounding box center [960, 388] width 9 height 9
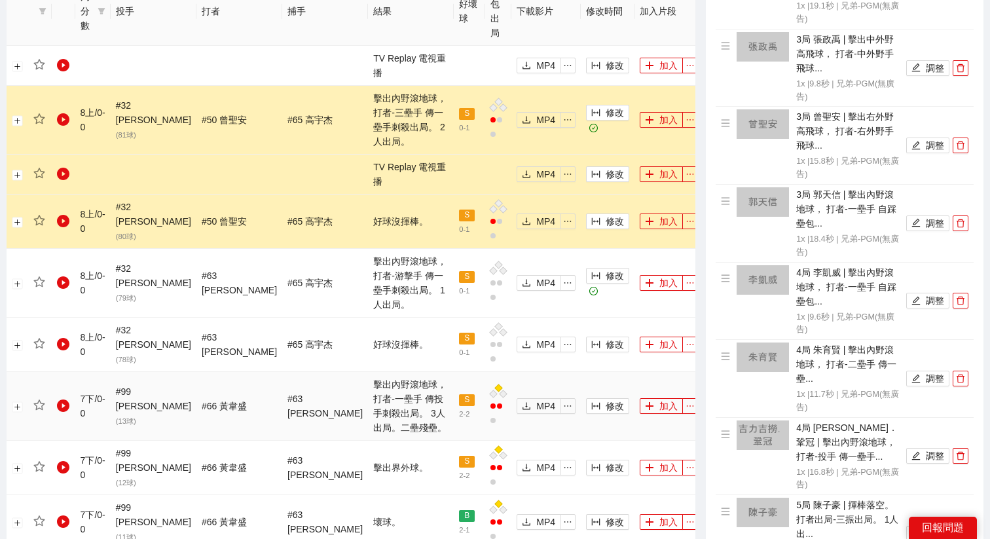
scroll to position [687, 0]
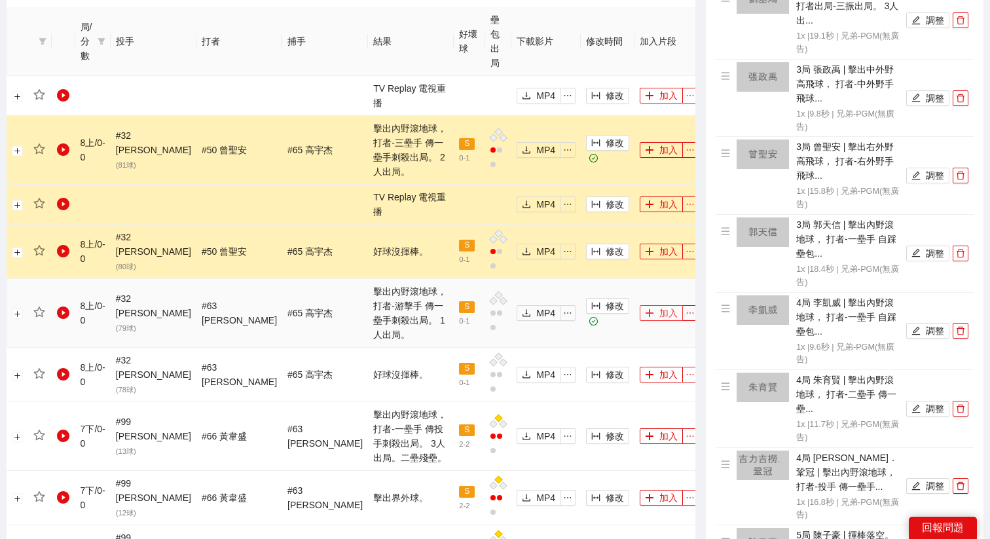
click at [645, 305] on button "加入" at bounding box center [660, 313] width 43 height 16
click at [649, 142] on button "加入" at bounding box center [660, 150] width 43 height 16
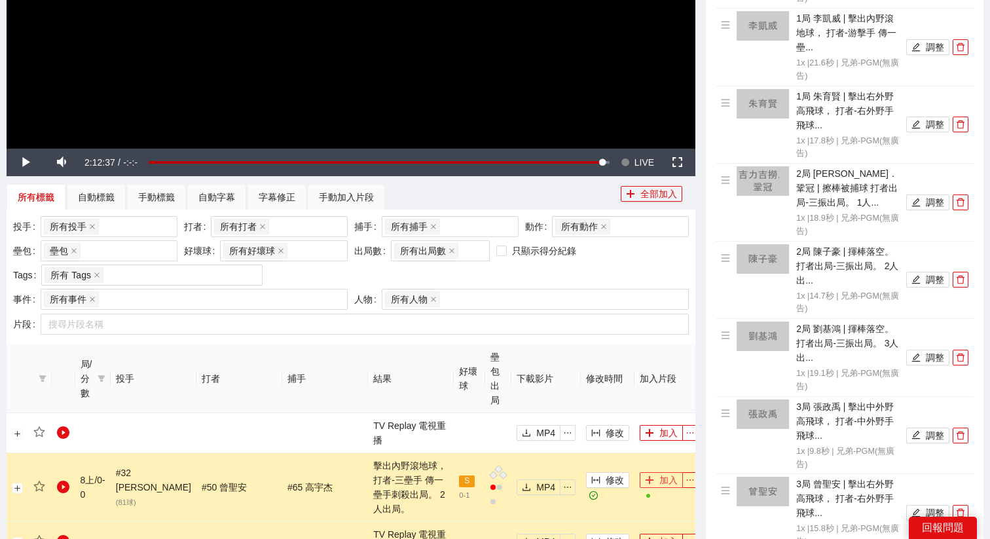
scroll to position [56, 0]
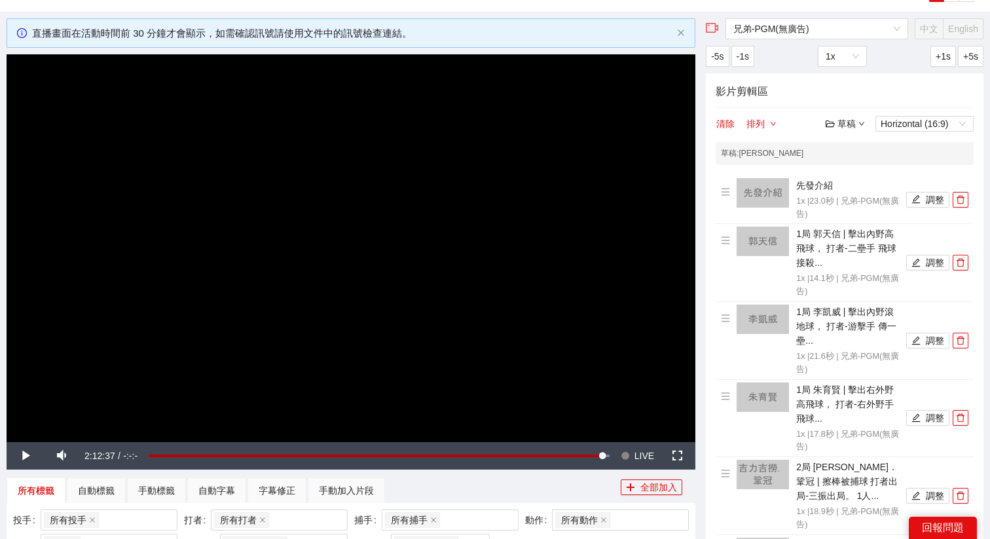
click at [506, 238] on video "Video Player" at bounding box center [351, 247] width 688 height 387
click at [631, 456] on button "Seek to live, currently behind live LIVE" at bounding box center [637, 455] width 43 height 27
click at [854, 123] on div "草稿" at bounding box center [844, 123] width 39 height 14
click at [856, 172] on link "儲存" at bounding box center [848, 174] width 30 height 10
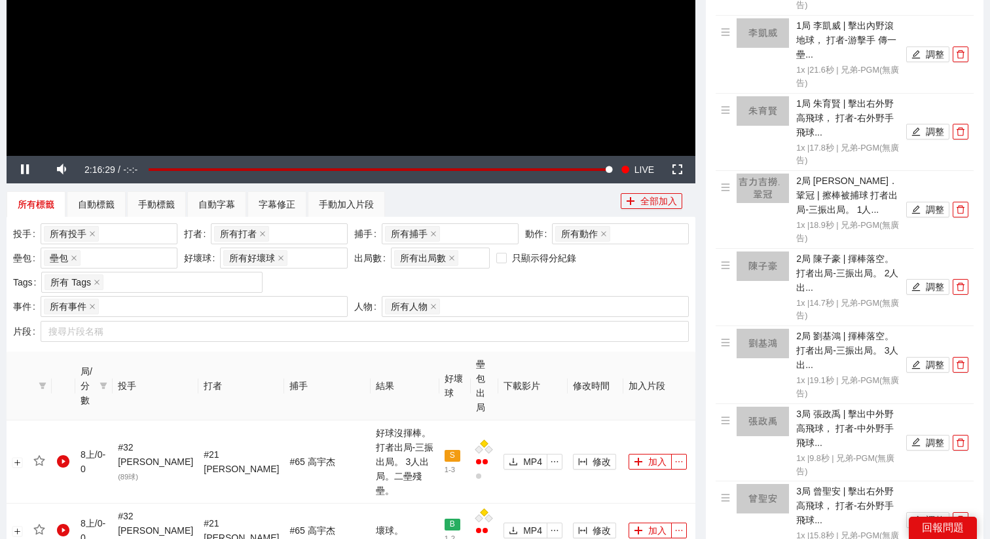
scroll to position [280, 0]
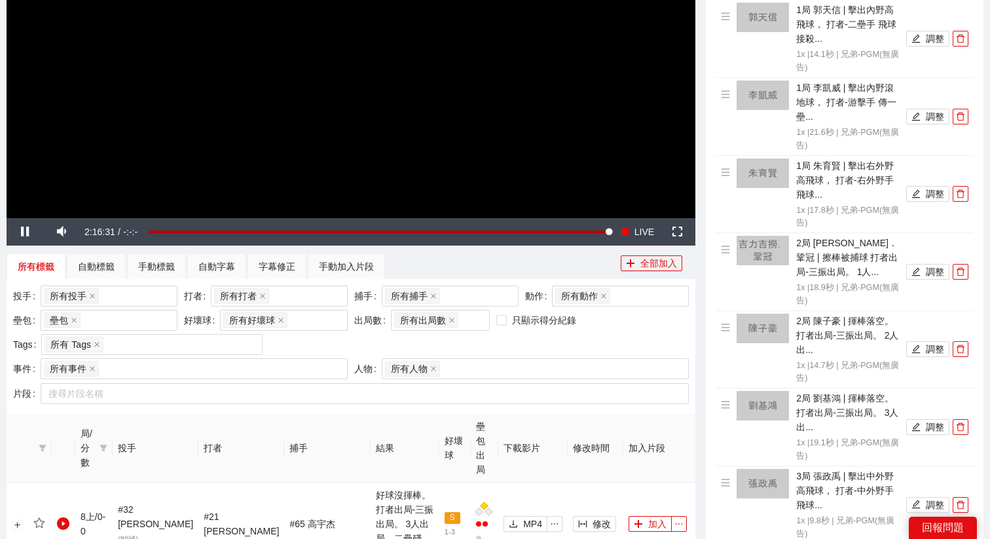
click at [531, 215] on video "Video Player" at bounding box center [351, 23] width 688 height 387
click at [573, 482] on td "修改" at bounding box center [595, 523] width 56 height 83
click at [592, 516] on span "修改" at bounding box center [601, 523] width 18 height 14
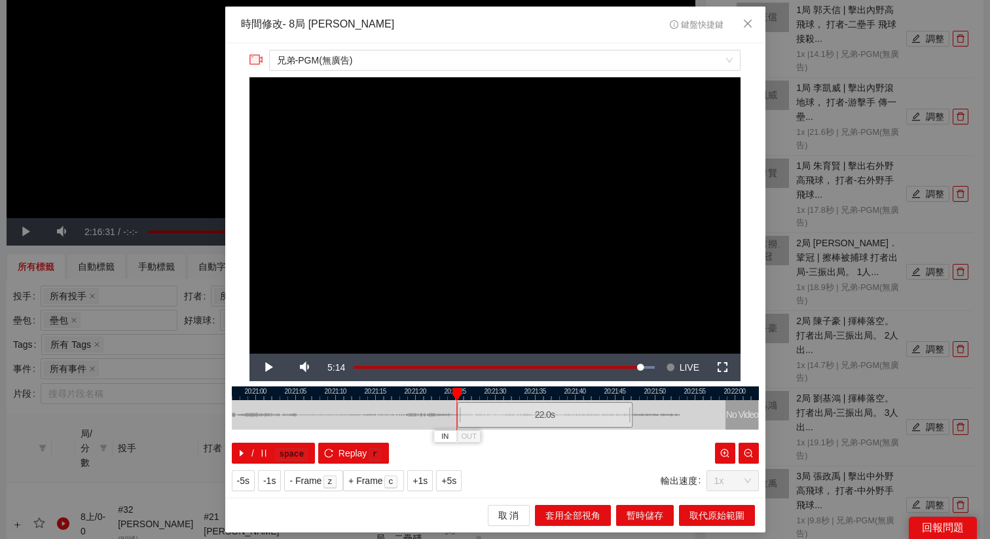
drag, startPoint x: 447, startPoint y: 418, endPoint x: 497, endPoint y: 418, distance: 49.7
click at [497, 418] on div "22.0 s" at bounding box center [544, 415] width 175 height 26
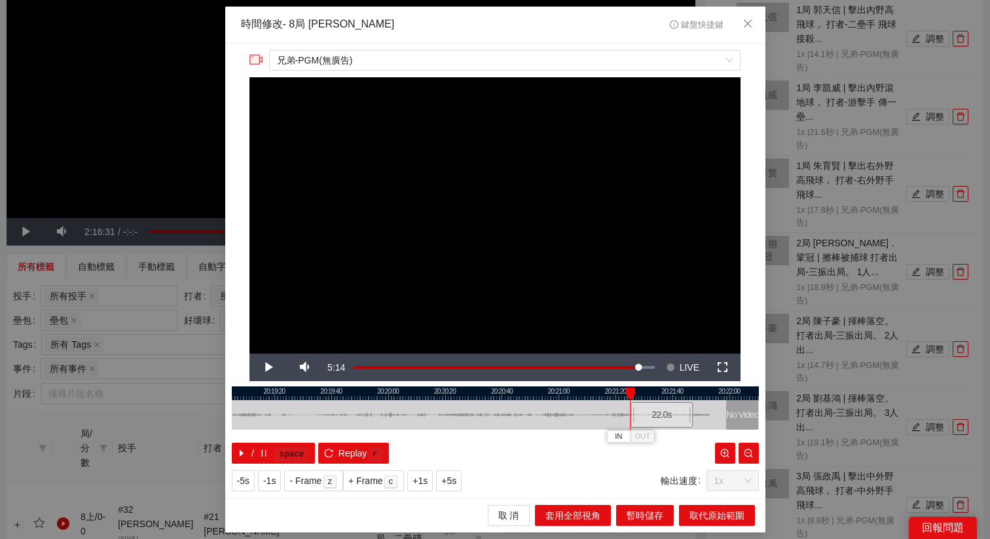
drag, startPoint x: 531, startPoint y: 399, endPoint x: 665, endPoint y: 399, distance: 133.5
click at [665, 399] on div at bounding box center [624, 393] width 527 height 14
drag, startPoint x: 658, startPoint y: 412, endPoint x: 402, endPoint y: 414, distance: 256.6
click at [402, 414] on div "22.0 s" at bounding box center [409, 415] width 63 height 26
click at [268, 367] on span "Video Player" at bounding box center [268, 367] width 0 height 0
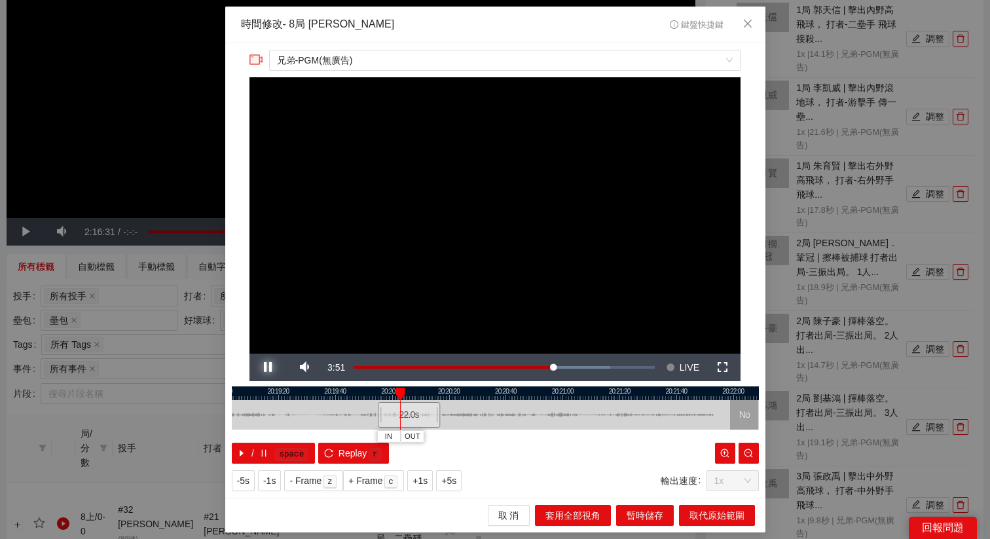
click at [268, 367] on span "Video Player" at bounding box center [268, 367] width 0 height 0
click at [449, 473] on span "+5s" at bounding box center [448, 480] width 15 height 14
click at [450, 473] on span "+5s" at bounding box center [448, 480] width 15 height 14
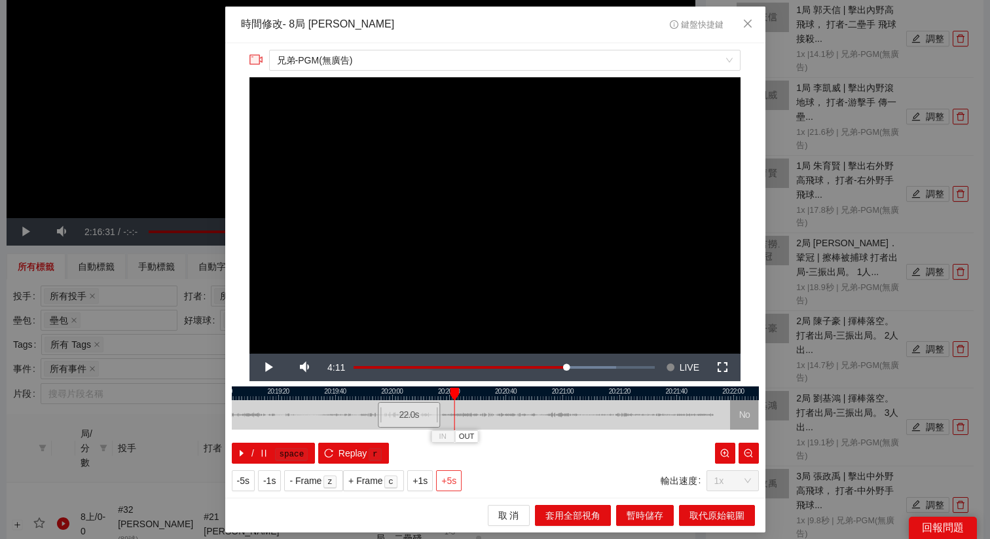
click at [450, 473] on span "+5s" at bounding box center [448, 480] width 15 height 14
drag, startPoint x: 412, startPoint y: 416, endPoint x: 575, endPoint y: 416, distance: 163.0
click at [575, 416] on div "22.0 s" at bounding box center [572, 415] width 63 height 26
click at [268, 367] on span "Video Player" at bounding box center [268, 367] width 0 height 0
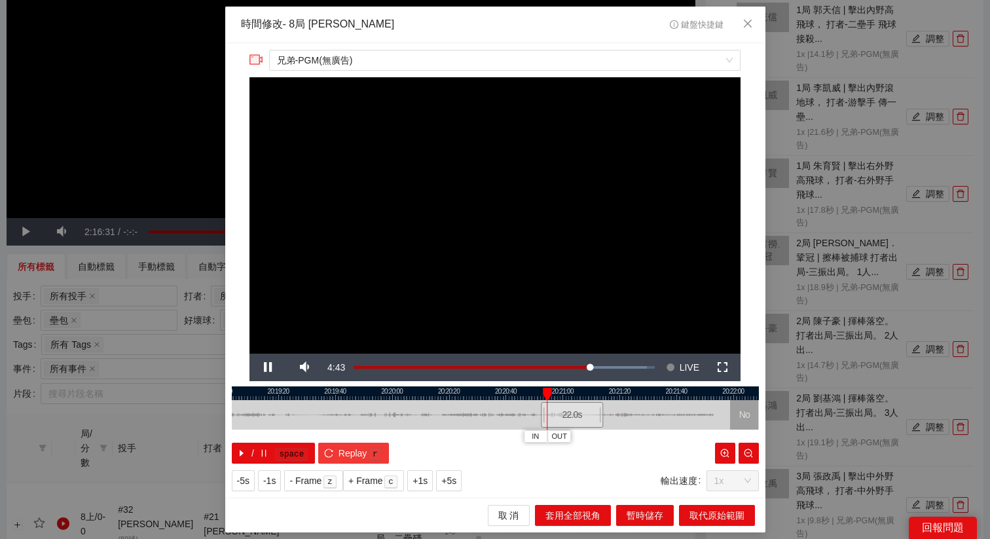
click at [373, 444] on button "Replay r" at bounding box center [353, 452] width 70 height 21
click at [562, 420] on div "22.0 s" at bounding box center [574, 415] width 63 height 26
click at [358, 446] on span "Replay" at bounding box center [352, 453] width 29 height 14
click at [447, 485] on span "+5s" at bounding box center [448, 480] width 15 height 14
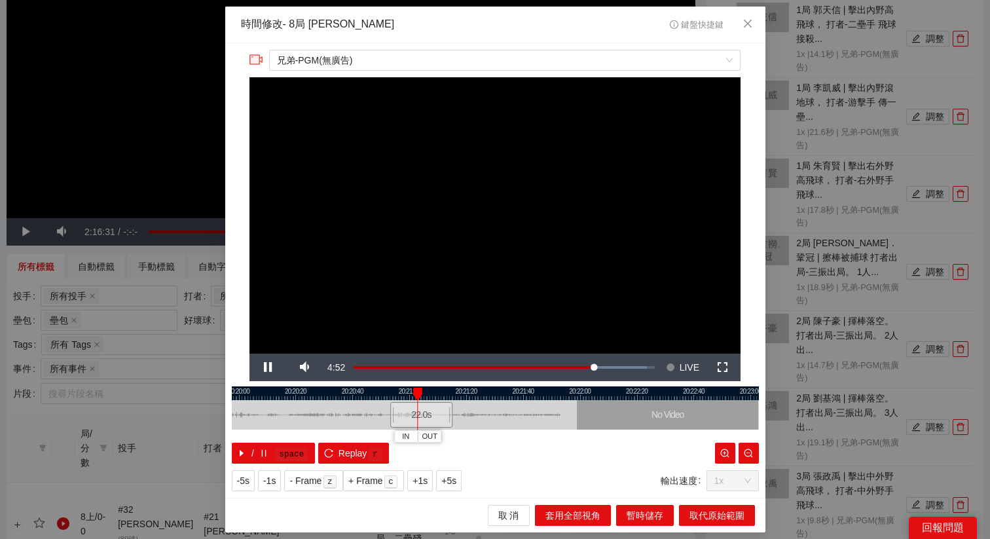
drag, startPoint x: 649, startPoint y: 392, endPoint x: 495, endPoint y: 410, distance: 154.8
click at [495, 410] on div "20:19:40 20:20:00 20:20:20 20:20:40 20:21:00 20:21:20 20:21:40 20:22:00 20:22:2…" at bounding box center [495, 424] width 527 height 77
click at [268, 367] on span "Video Player" at bounding box center [268, 367] width 0 height 0
click at [442, 435] on span "OUT" at bounding box center [442, 437] width 16 height 12
click at [348, 455] on span "Replay" at bounding box center [352, 453] width 29 height 14
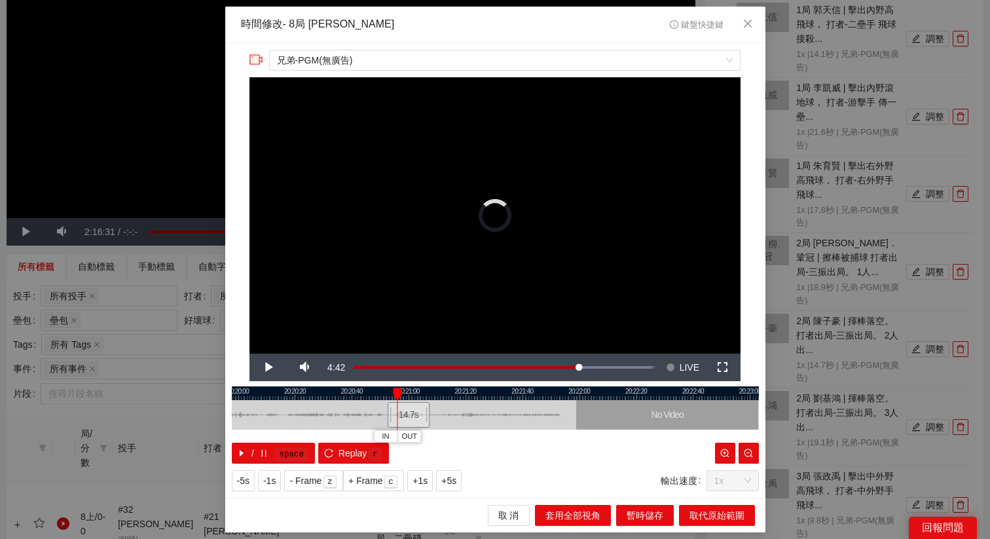
click at [385, 412] on div at bounding box center [389, 414] width 8 height 29
click at [361, 452] on span "Replay" at bounding box center [352, 453] width 29 height 14
click at [419, 478] on span "+1s" at bounding box center [419, 480] width 15 height 14
click at [420, 478] on span "+1s" at bounding box center [419, 480] width 15 height 14
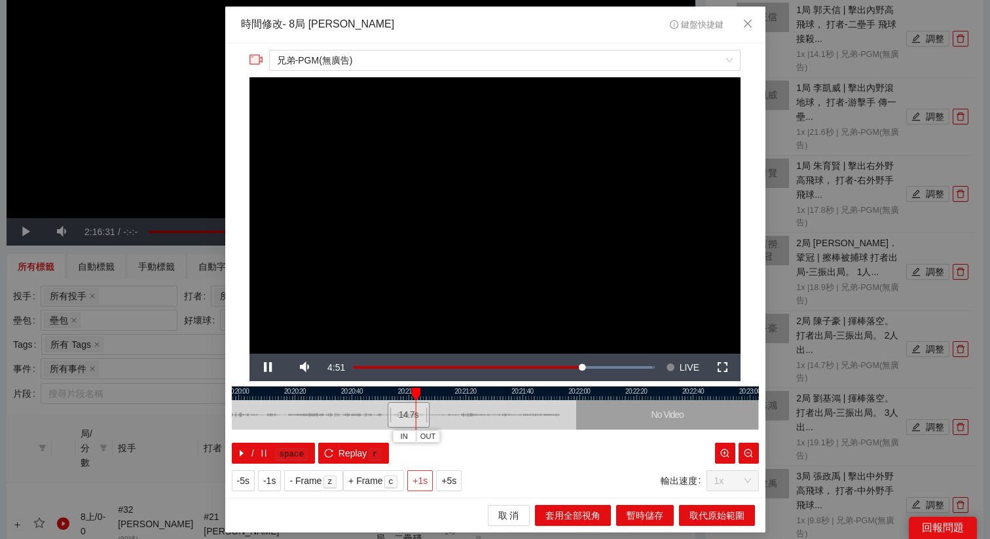
click at [420, 478] on span "+1s" at bounding box center [419, 480] width 15 height 14
click at [732, 518] on span "取代原始範圍" at bounding box center [716, 515] width 55 height 14
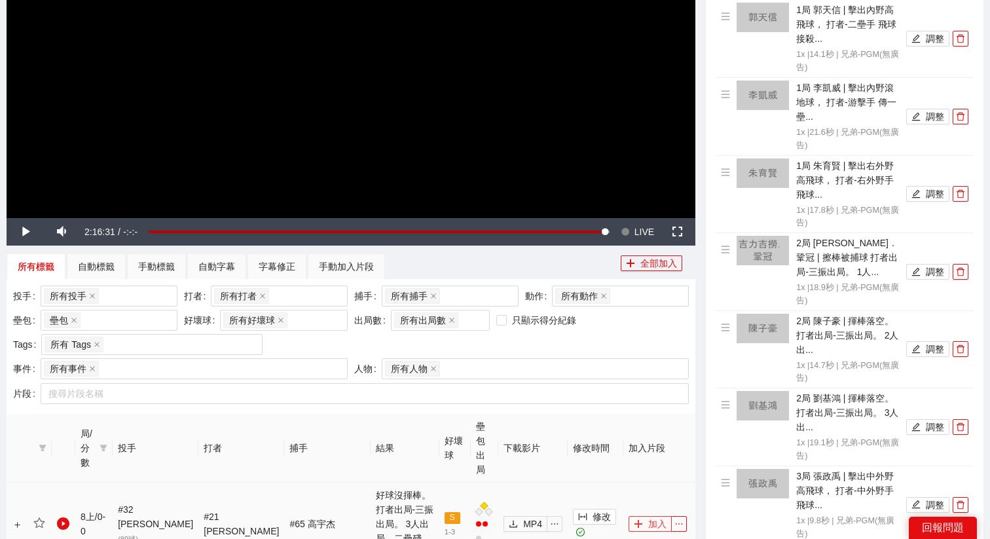
click at [638, 516] on button "加入" at bounding box center [649, 524] width 43 height 16
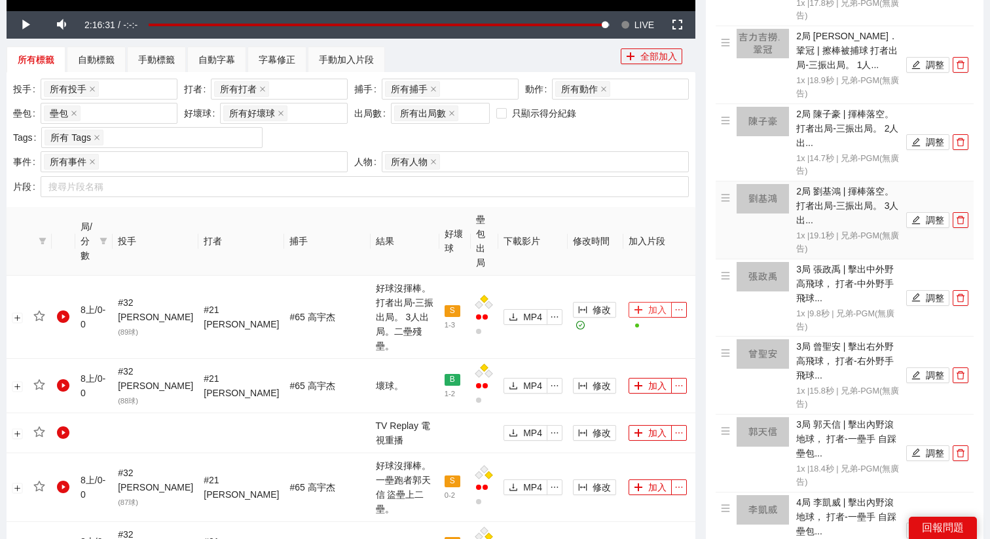
scroll to position [0, 0]
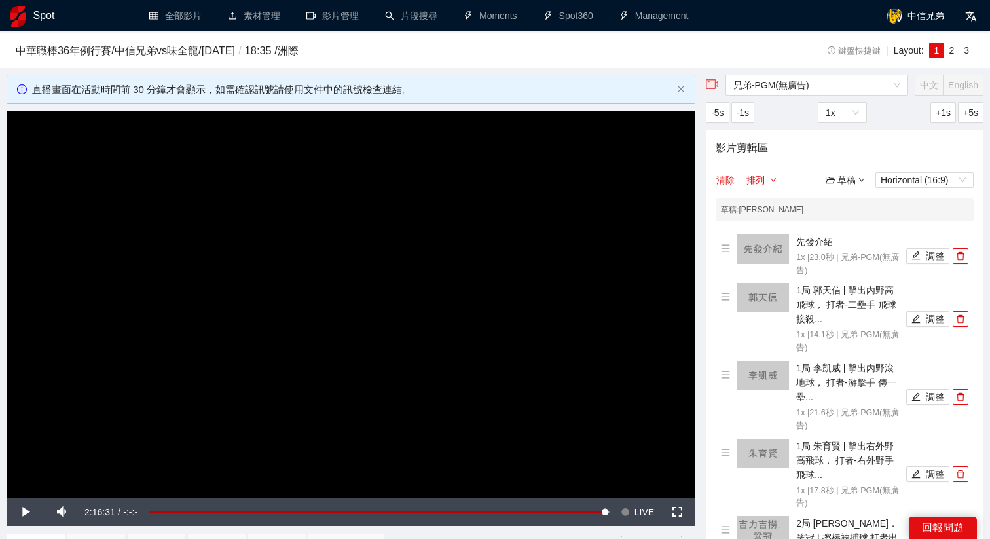
click at [844, 183] on div "草稿" at bounding box center [844, 180] width 39 height 14
click at [858, 226] on link "儲存" at bounding box center [848, 229] width 30 height 10
click at [539, 363] on video "Video Player" at bounding box center [351, 304] width 688 height 387
click at [641, 514] on span "LIVE" at bounding box center [644, 511] width 20 height 27
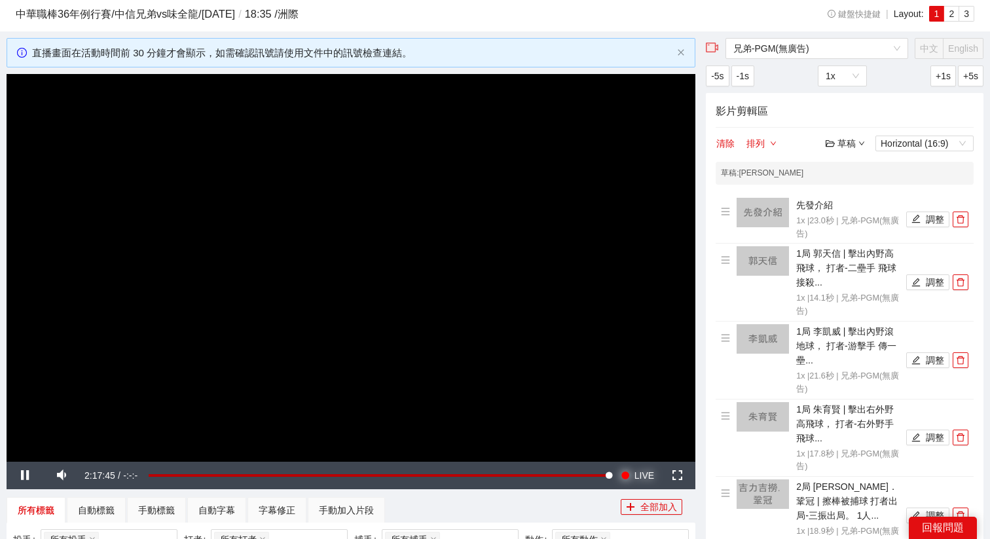
scroll to position [57, 0]
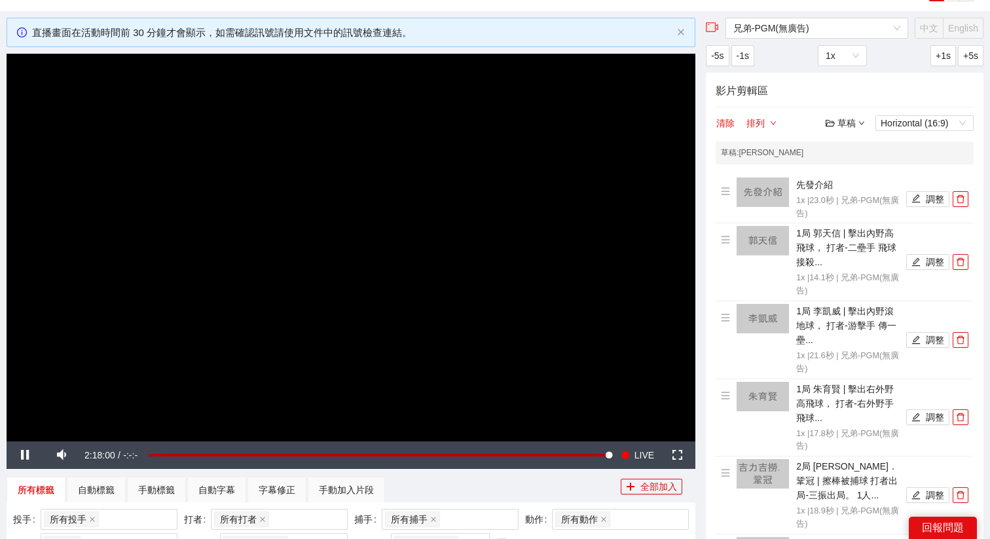
click at [851, 124] on div "草稿" at bounding box center [844, 123] width 39 height 14
click at [848, 171] on link "儲存" at bounding box center [848, 173] width 30 height 10
click at [838, 124] on div "草稿" at bounding box center [844, 123] width 39 height 14
click at [853, 218] on link "退出" at bounding box center [848, 220] width 30 height 10
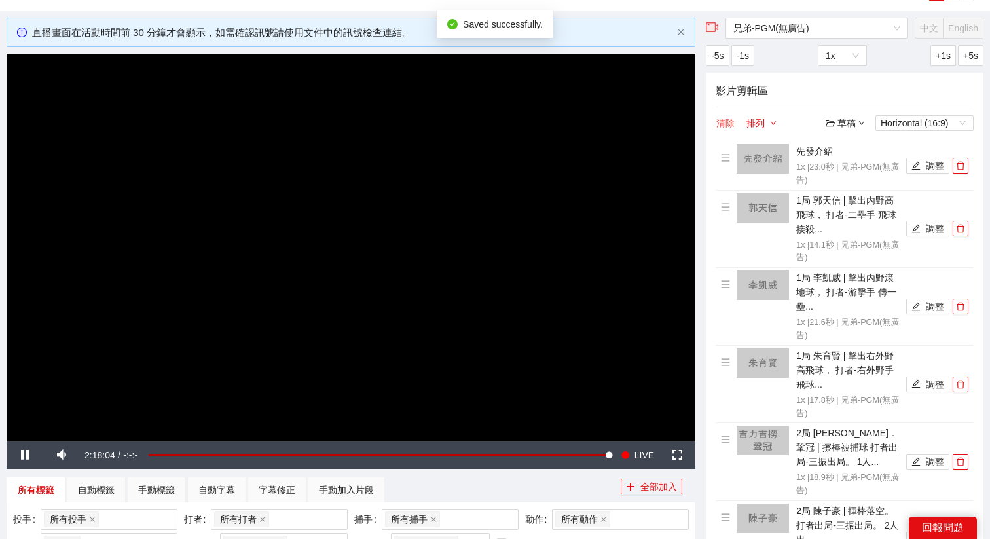
click at [723, 124] on button "清除" at bounding box center [725, 123] width 20 height 16
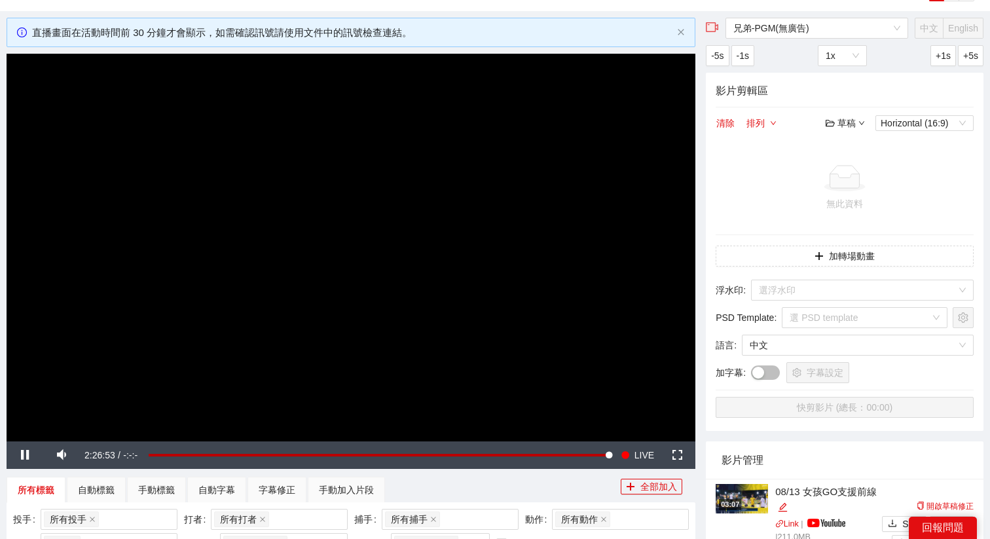
click at [592, 261] on video "Video Player" at bounding box center [351, 247] width 688 height 387
click at [590, 267] on video "Video Player" at bounding box center [351, 247] width 688 height 387
click at [683, 31] on icon "close" at bounding box center [681, 32] width 8 height 8
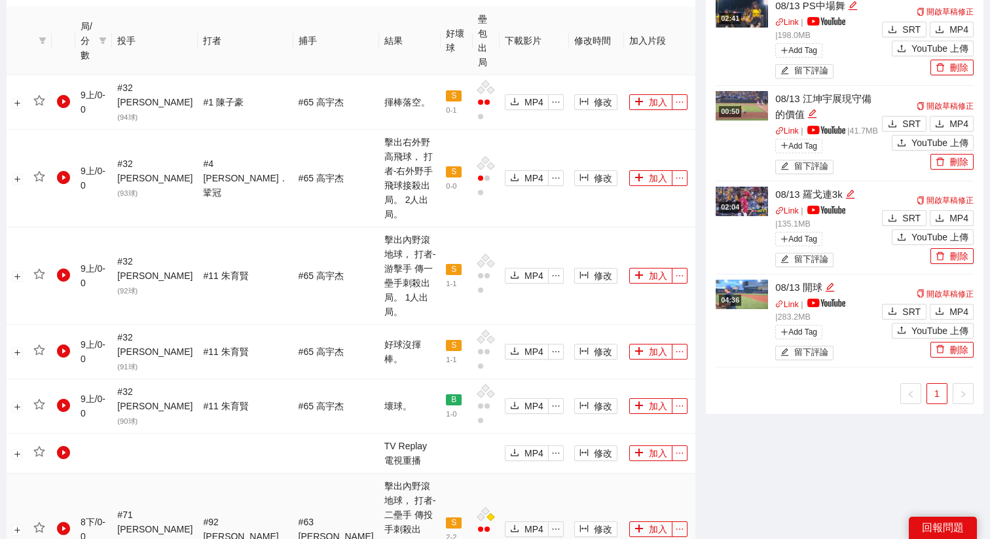
scroll to position [659, 0]
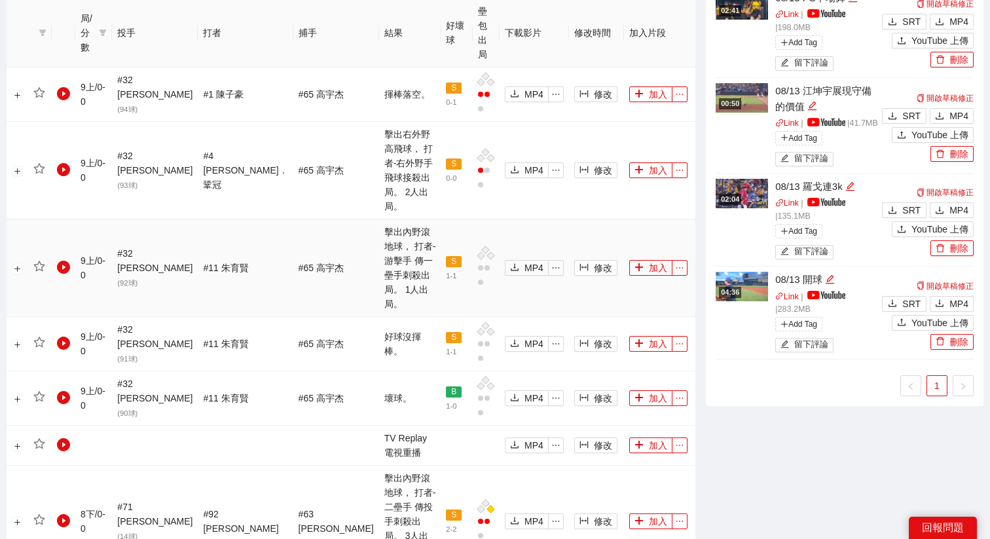
click at [582, 219] on td "修改" at bounding box center [597, 268] width 56 height 98
click at [579, 219] on td "修改" at bounding box center [597, 268] width 56 height 98
click at [577, 260] on button "修改" at bounding box center [595, 268] width 43 height 16
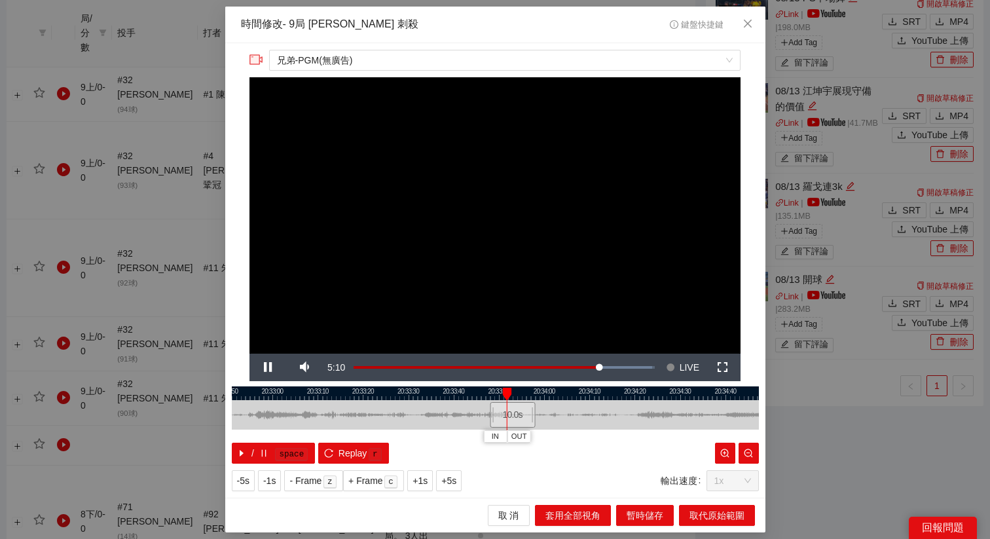
drag, startPoint x: 429, startPoint y: 398, endPoint x: 475, endPoint y: 397, distance: 45.8
click at [475, 397] on div at bounding box center [542, 393] width 527 height 14
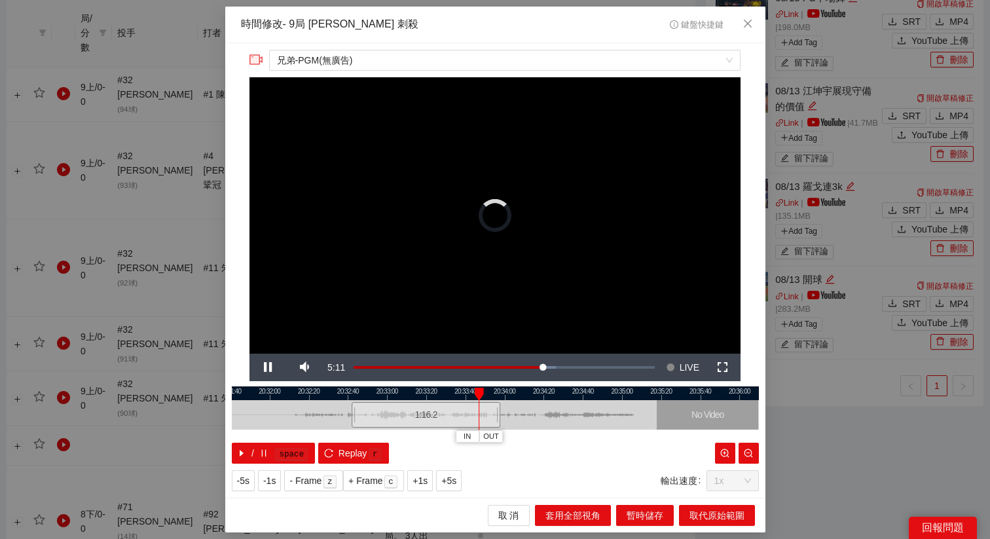
drag, startPoint x: 480, startPoint y: 416, endPoint x: 350, endPoint y: 416, distance: 129.6
click at [350, 416] on div at bounding box center [353, 414] width 8 height 29
drag, startPoint x: 360, startPoint y: 416, endPoint x: 368, endPoint y: 416, distance: 8.5
click at [368, 416] on div "1:16.2" at bounding box center [434, 415] width 149 height 26
click at [354, 409] on div at bounding box center [495, 414] width 527 height 29
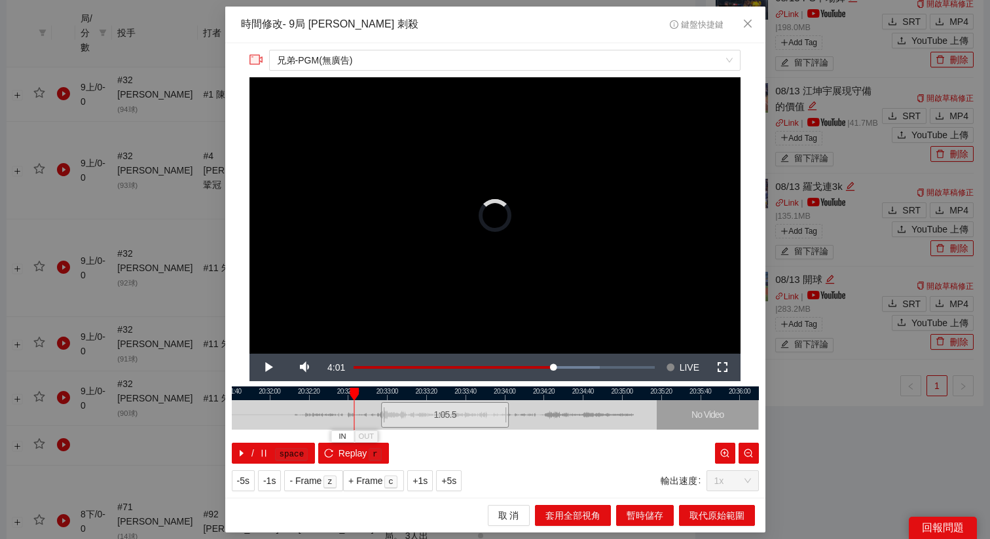
drag, startPoint x: 360, startPoint y: 412, endPoint x: 380, endPoint y: 412, distance: 19.6
click at [380, 412] on div at bounding box center [383, 414] width 8 height 29
drag, startPoint x: 378, startPoint y: 412, endPoint x: 365, endPoint y: 412, distance: 13.7
click at [368, 412] on div at bounding box center [372, 414] width 8 height 29
click at [489, 395] on div at bounding box center [495, 393] width 527 height 14
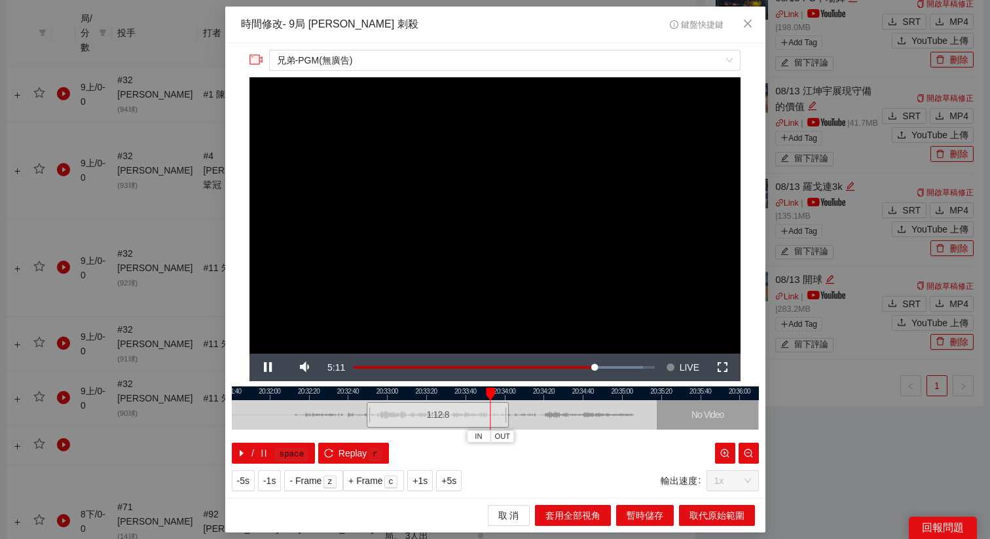
click at [474, 395] on div at bounding box center [495, 393] width 527 height 14
click at [452, 479] on span "+5s" at bounding box center [448, 480] width 15 height 14
click at [509, 437] on span "OUT" at bounding box center [503, 437] width 16 height 12
click at [503, 435] on span "OUT" at bounding box center [505, 437] width 16 height 12
click at [514, 437] on span "OUT" at bounding box center [509, 437] width 16 height 12
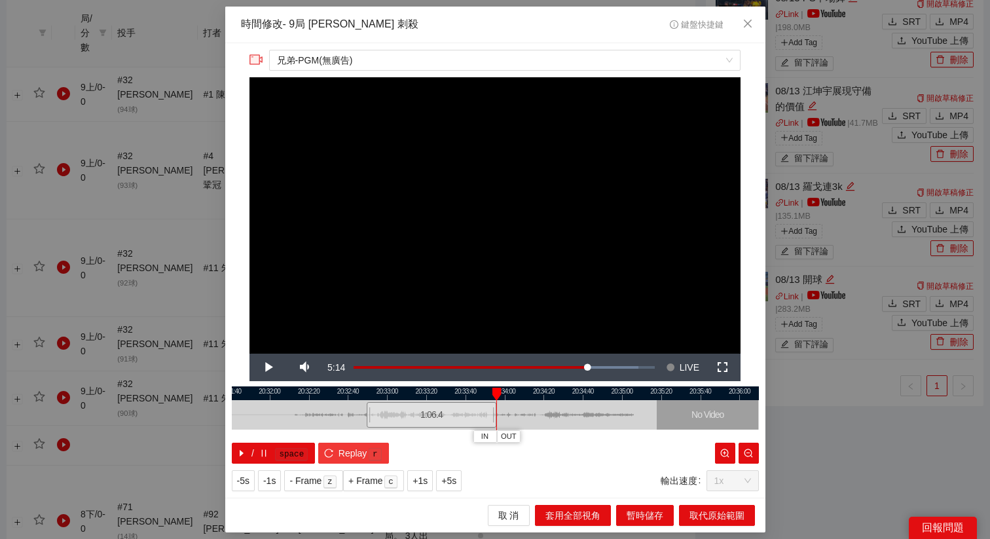
click at [370, 452] on kbd "r" at bounding box center [374, 454] width 13 height 13
click at [451, 480] on span "+5s" at bounding box center [448, 480] width 15 height 14
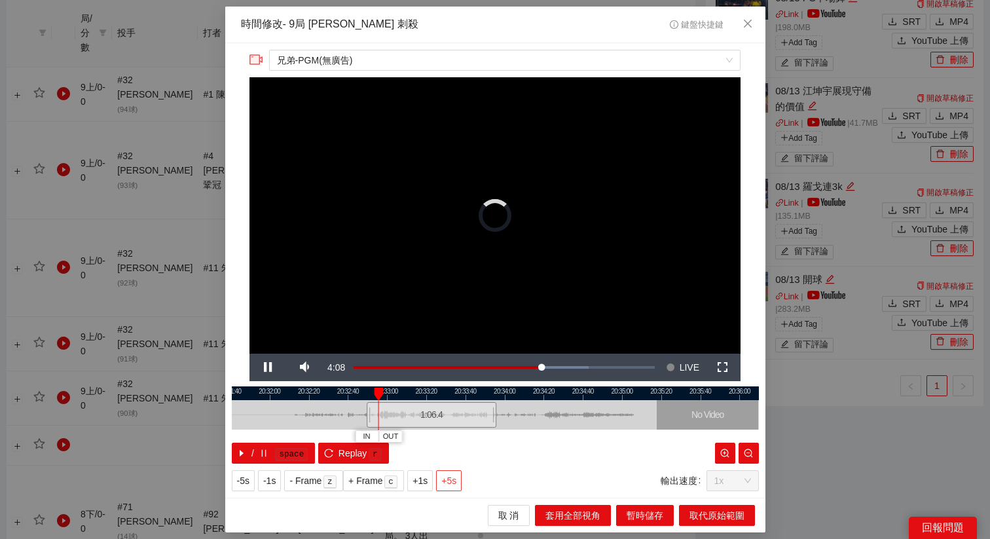
click at [451, 480] on span "+5s" at bounding box center [448, 480] width 15 height 14
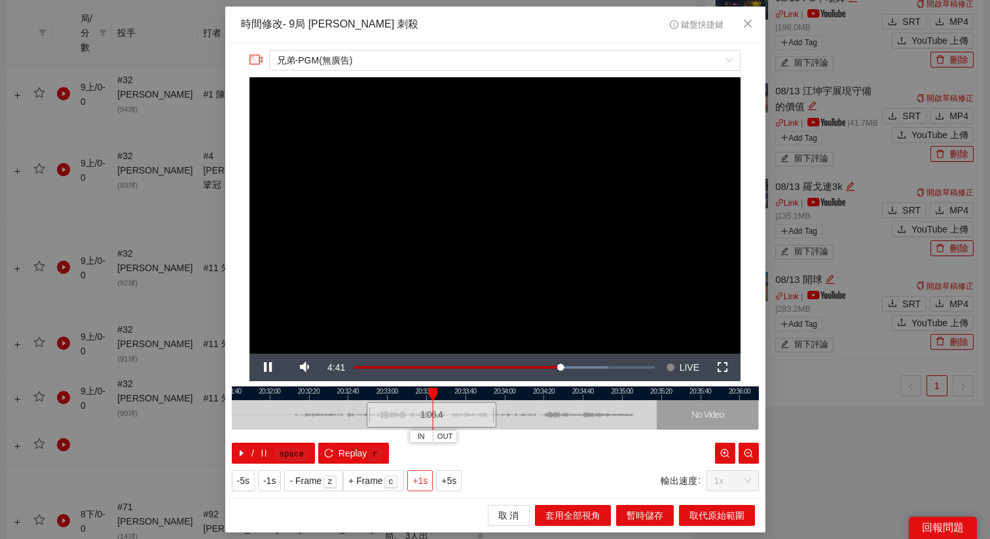
click at [423, 481] on span "+1s" at bounding box center [419, 480] width 15 height 14
click at [706, 512] on span "取代原始範圍" at bounding box center [716, 515] width 55 height 14
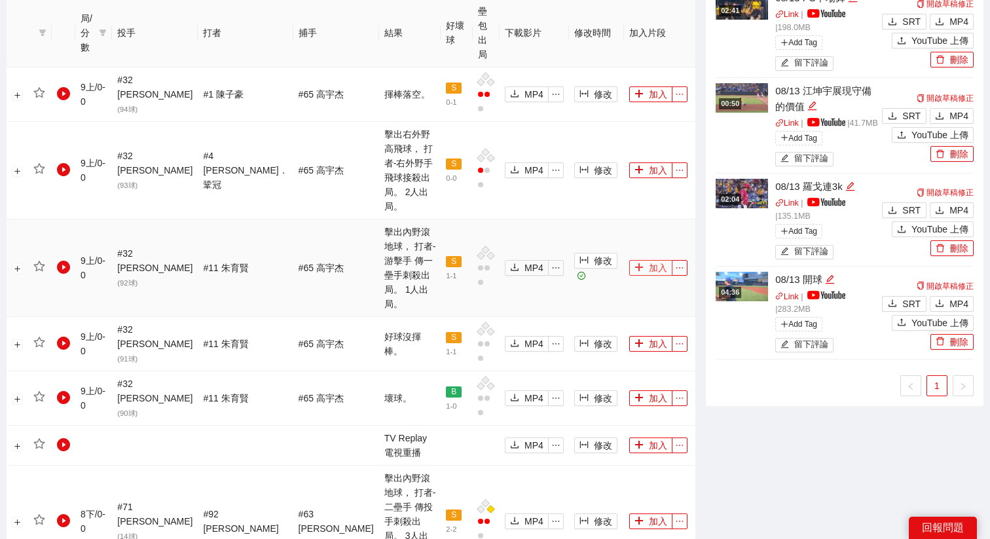
click at [647, 260] on button "加入" at bounding box center [650, 268] width 43 height 16
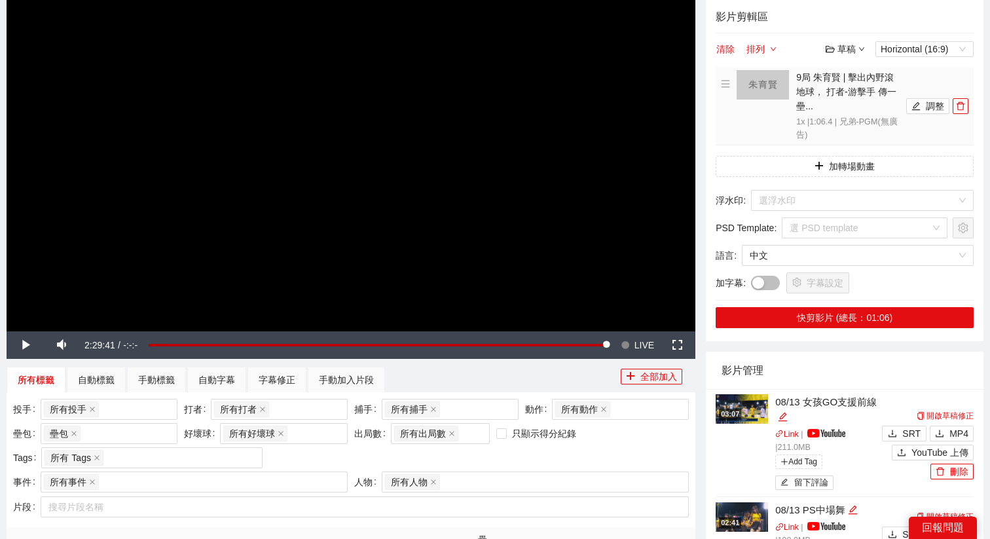
scroll to position [70, 0]
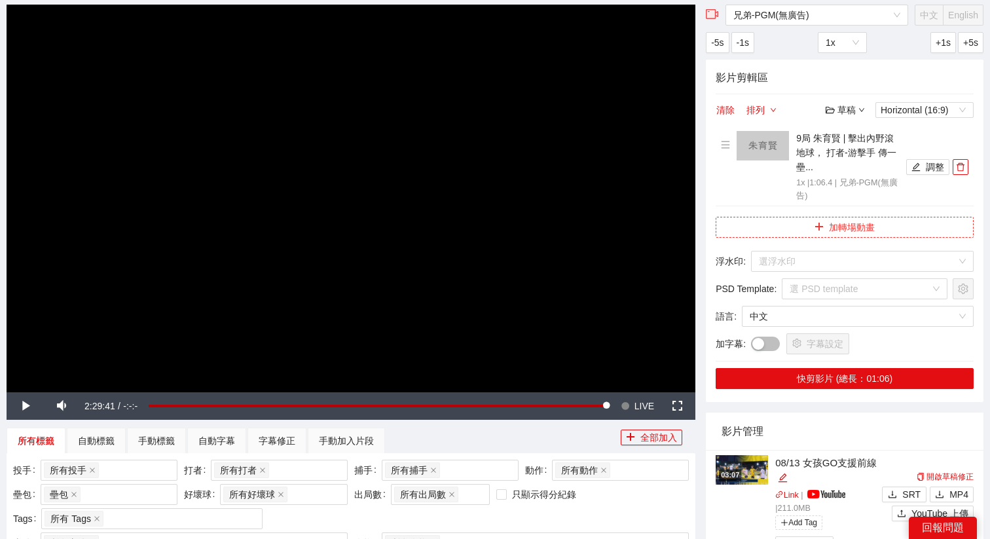
click at [853, 232] on button "加轉場動畫" at bounding box center [844, 227] width 258 height 21
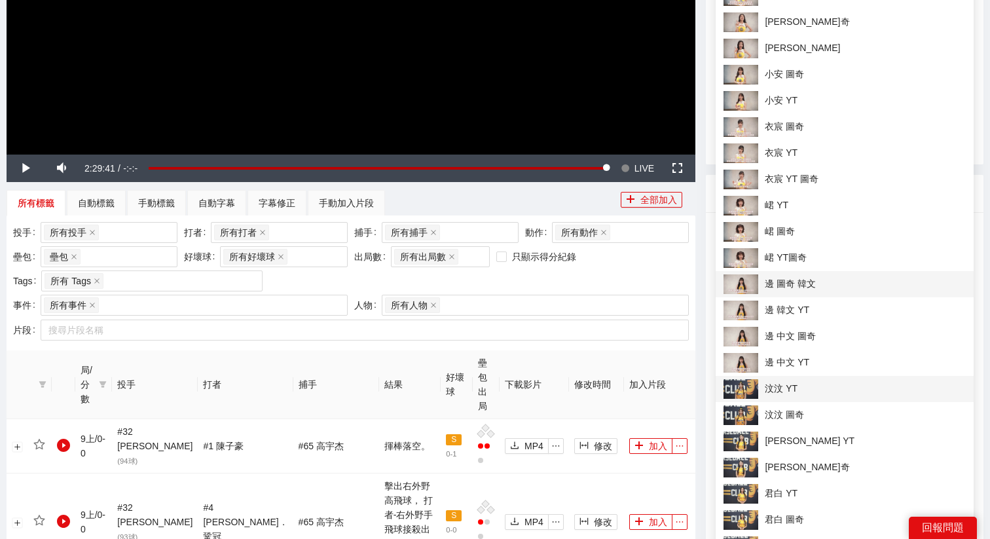
scroll to position [312, 0]
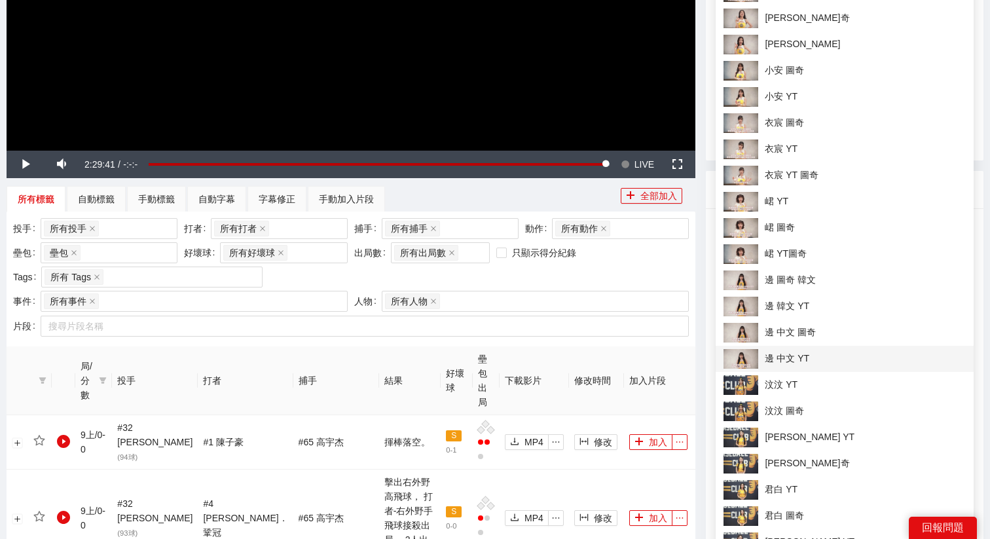
click at [789, 352] on span "邊 中文 YT" at bounding box center [844, 359] width 242 height 20
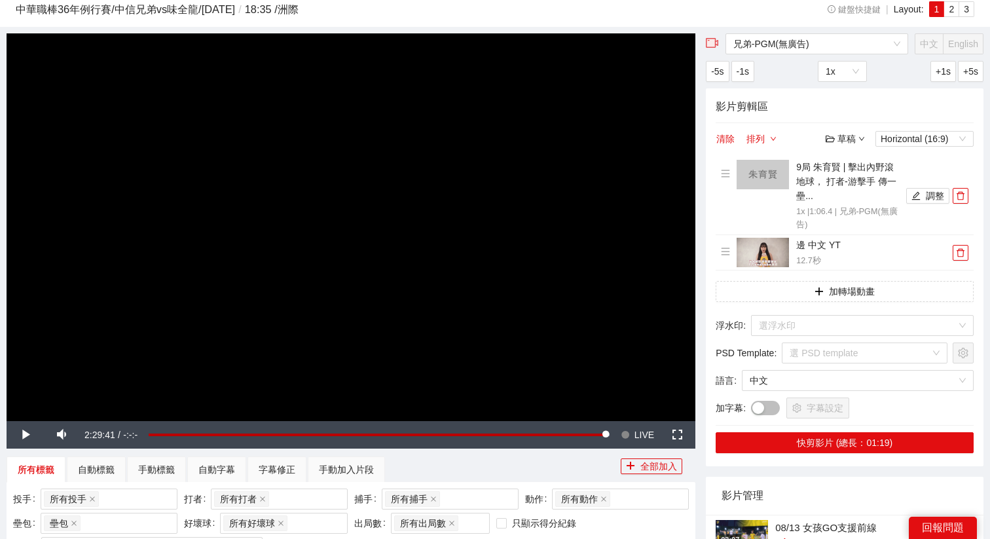
scroll to position [0, 0]
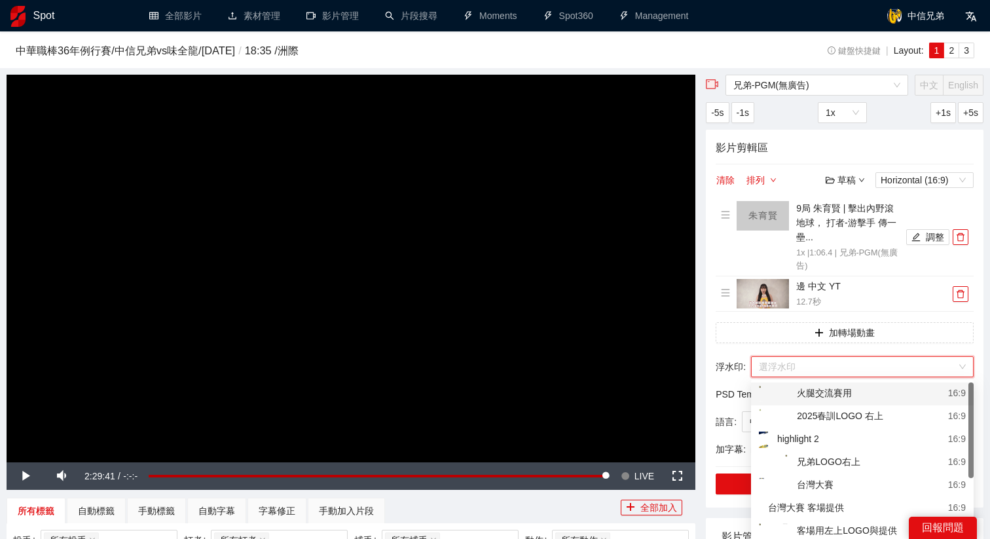
click at [794, 372] on input "search" at bounding box center [858, 367] width 198 height 20
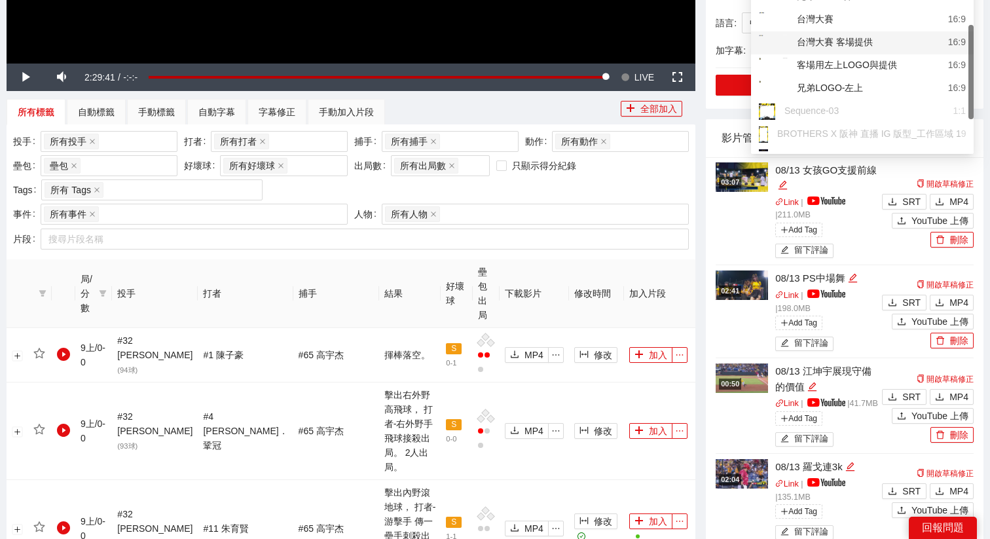
scroll to position [73, 0]
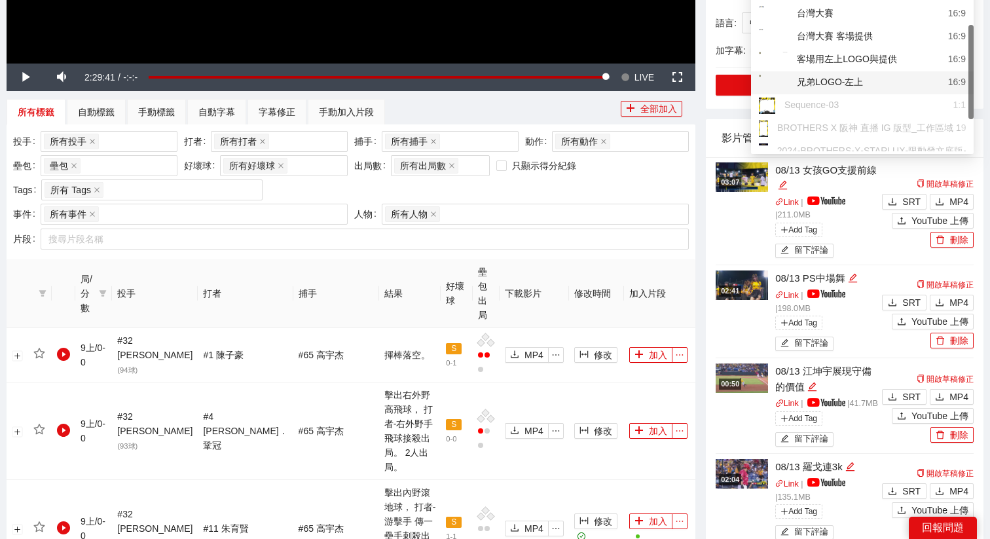
click at [846, 86] on div "兄弟LOGO-左上" at bounding box center [811, 83] width 104 height 16
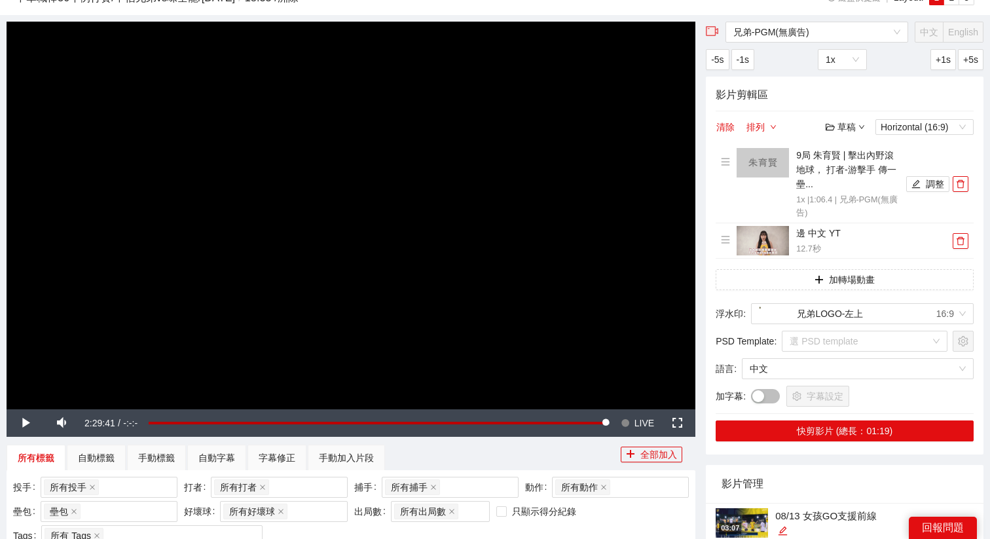
scroll to position [40, 0]
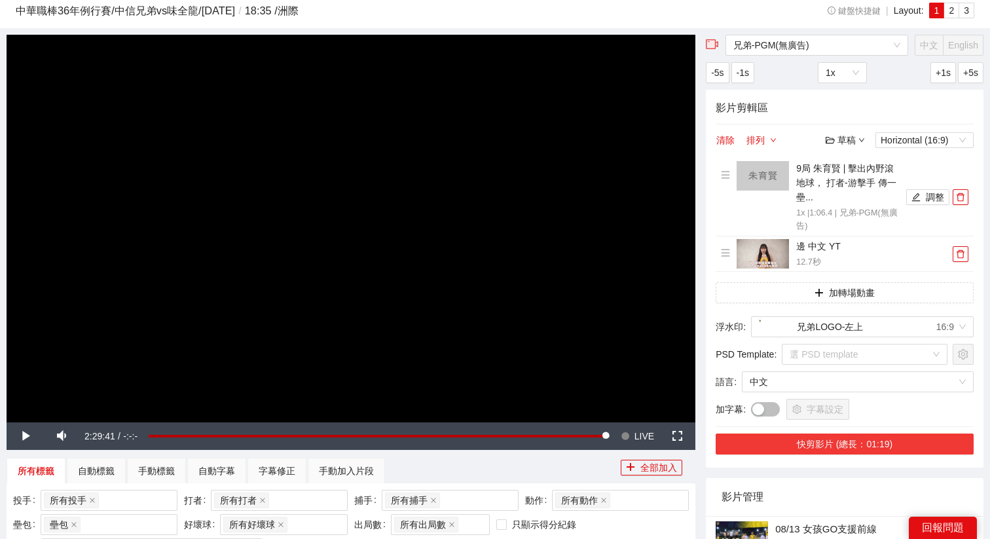
click at [806, 440] on button "快剪影片 (總長：01:19)" at bounding box center [844, 443] width 258 height 21
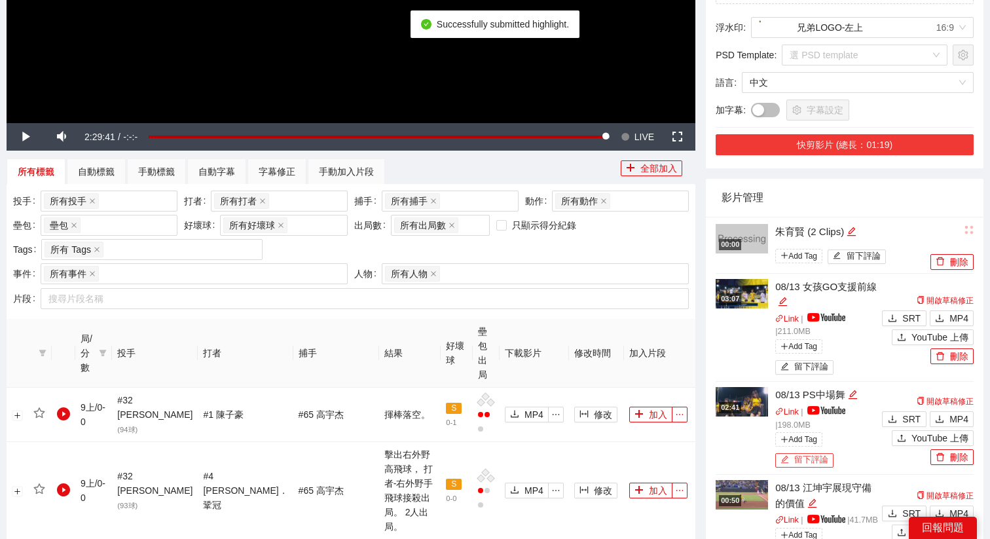
scroll to position [365, 0]
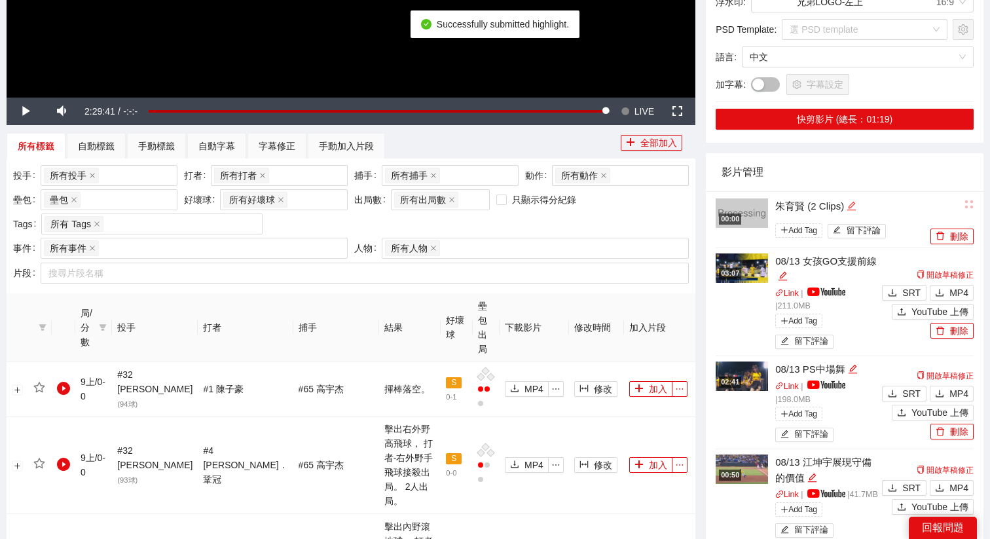
click at [849, 204] on icon "edit" at bounding box center [851, 206] width 10 height 10
drag, startPoint x: 855, startPoint y: 204, endPoint x: 692, endPoint y: 204, distance: 162.3
type textarea "*"
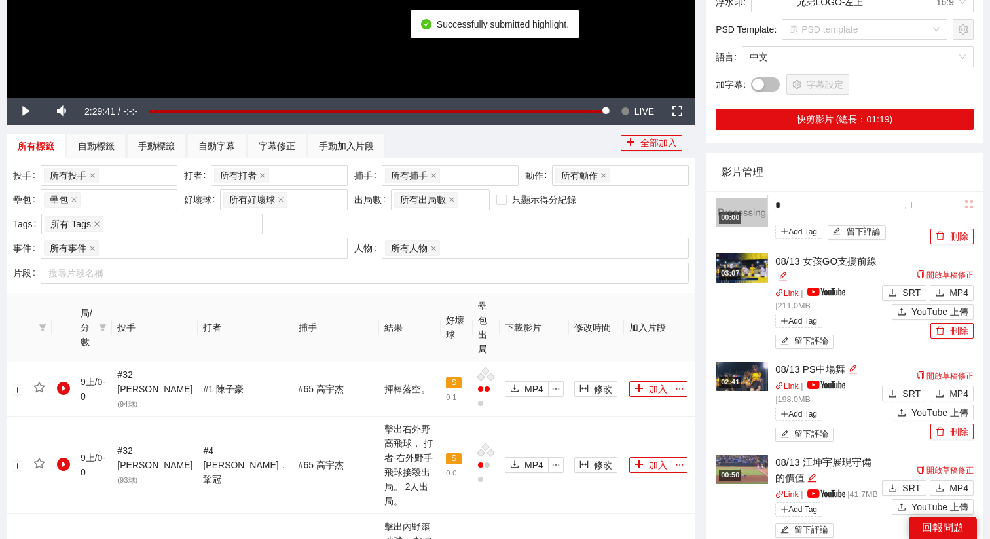
type textarea "**"
type textarea "***"
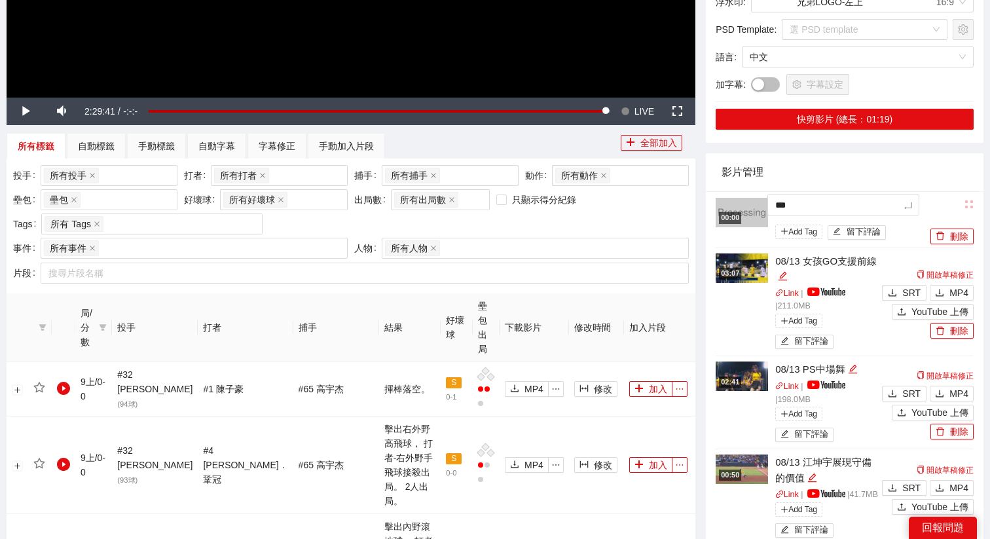
type textarea "****"
type textarea "*****"
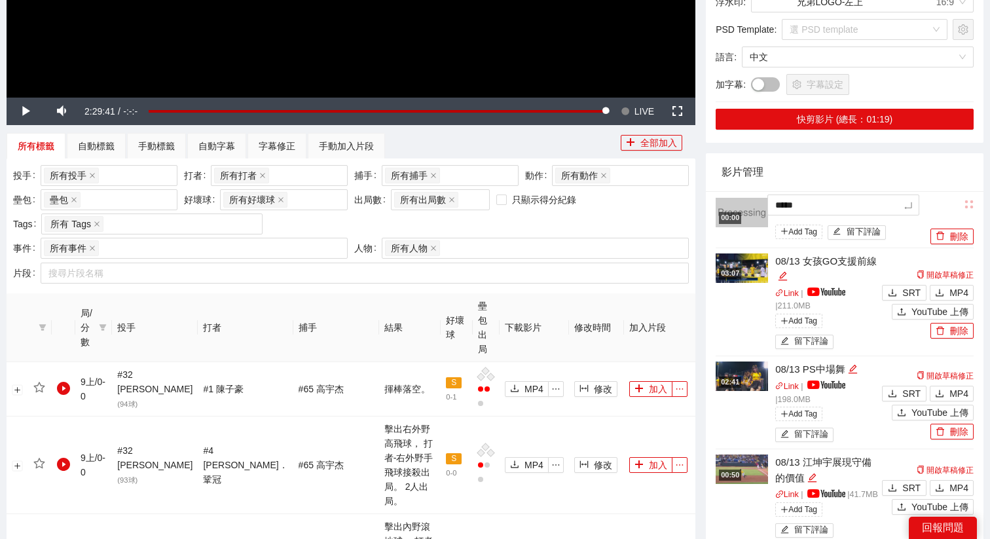
type textarea "*****"
type textarea "*******"
type textarea "********"
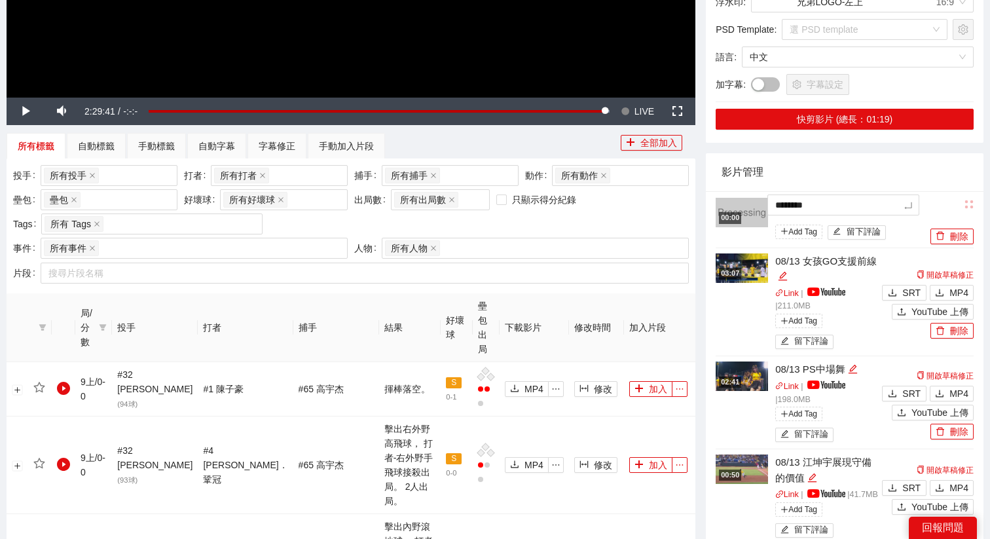
type textarea "*********"
type textarea "*******"
type textarea "********"
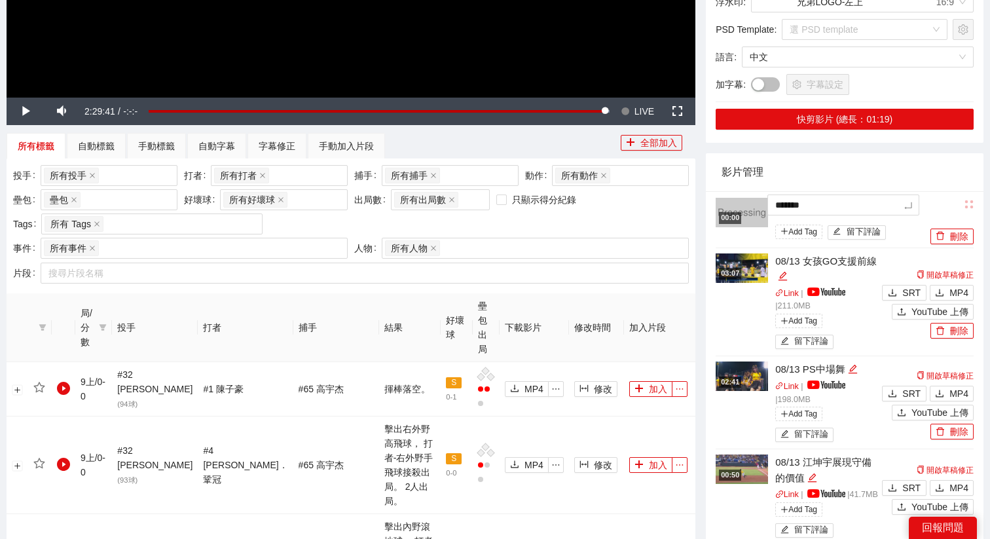
type textarea "********"
type textarea "*********"
type textarea "********"
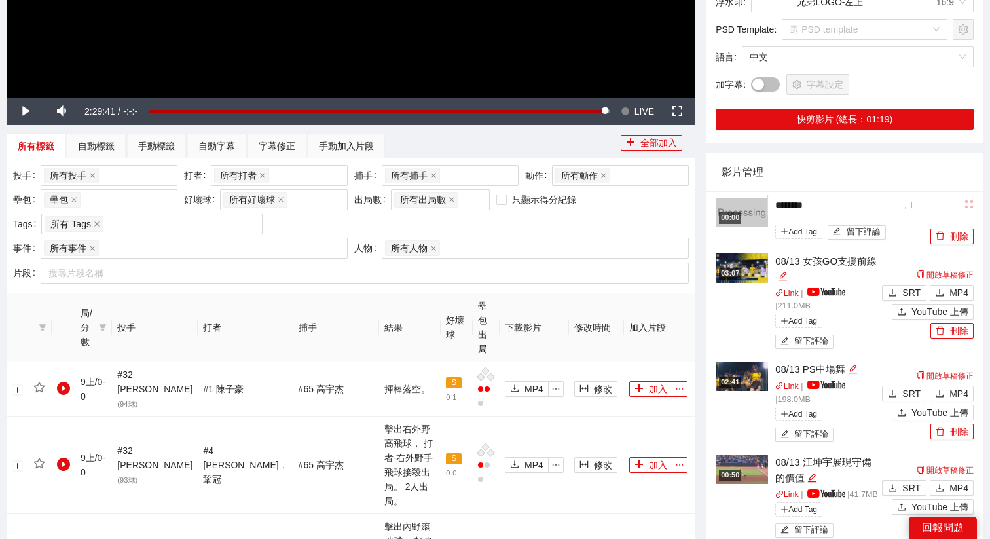
type textarea "*******"
type textarea "********"
type textarea "*********"
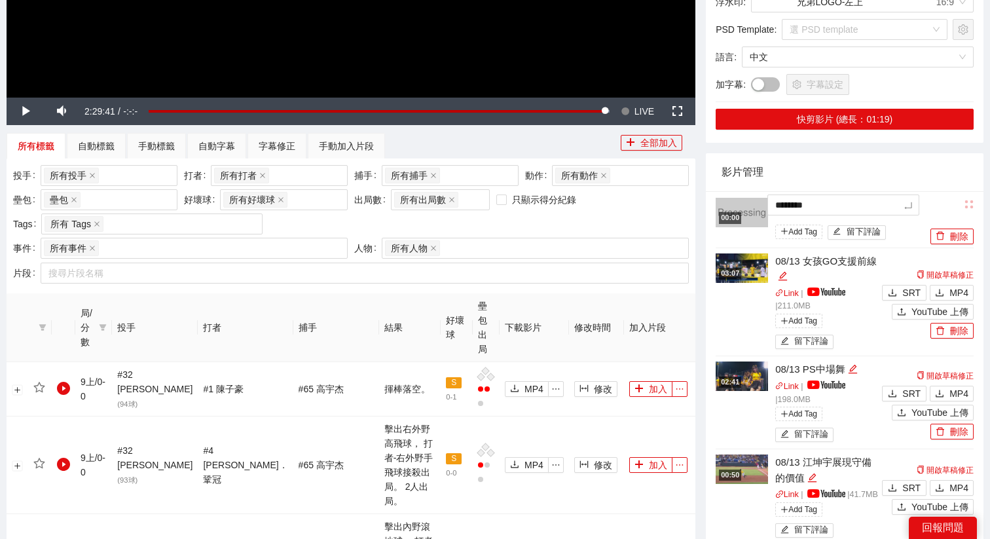
type textarea "*********"
type textarea "********"
type textarea "*******"
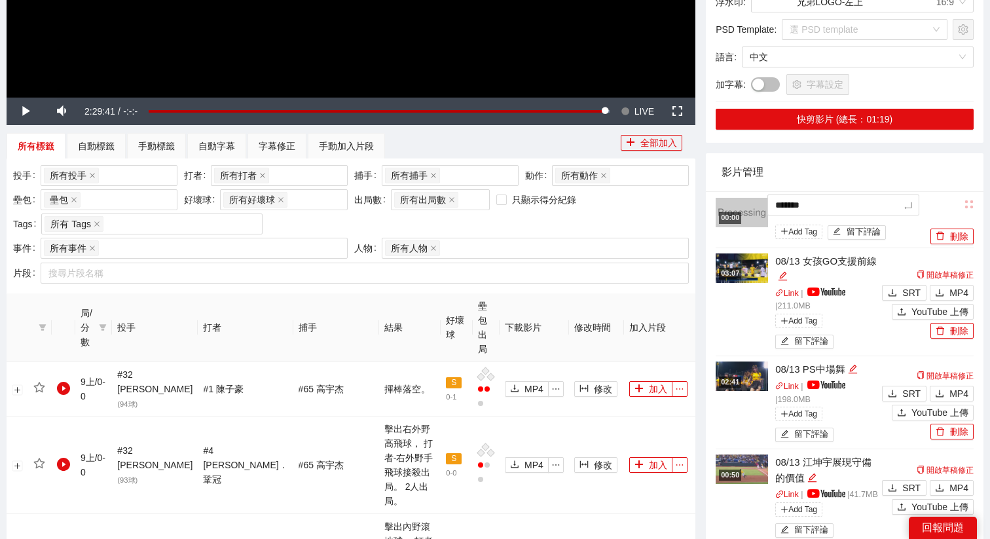
type textarea "********"
type textarea "*********"
type textarea "********"
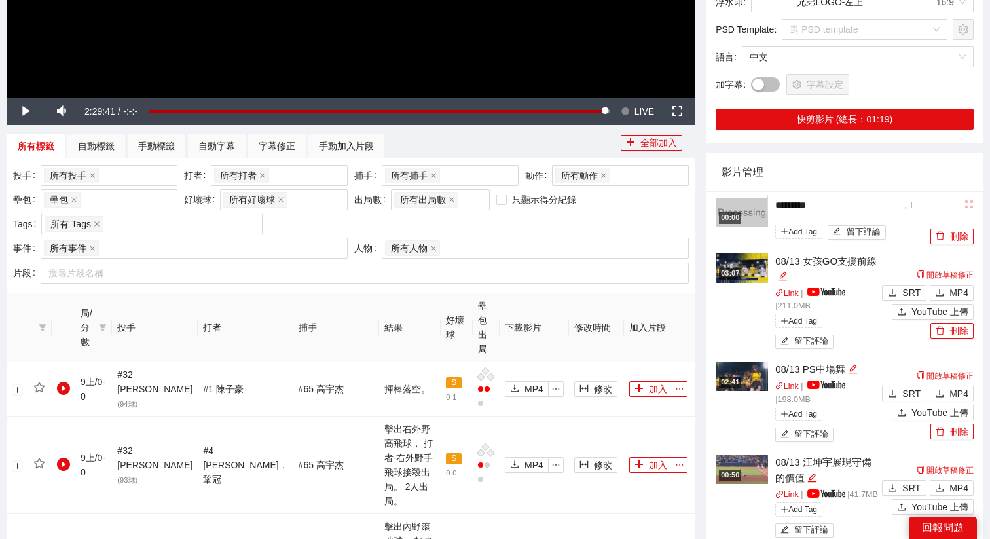
type textarea "********"
type textarea "*********"
type textarea "**********"
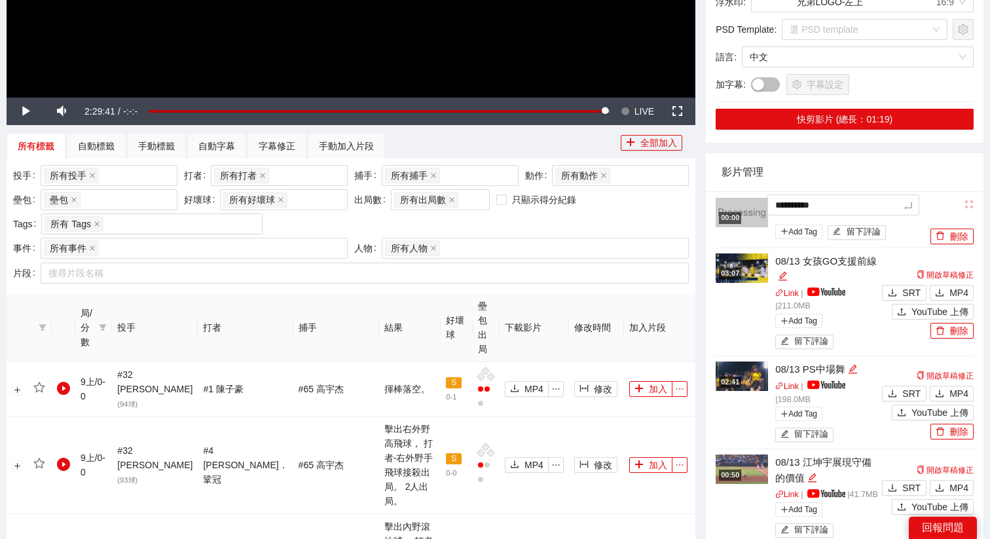
type textarea "*********"
type textarea "********"
type textarea "*******"
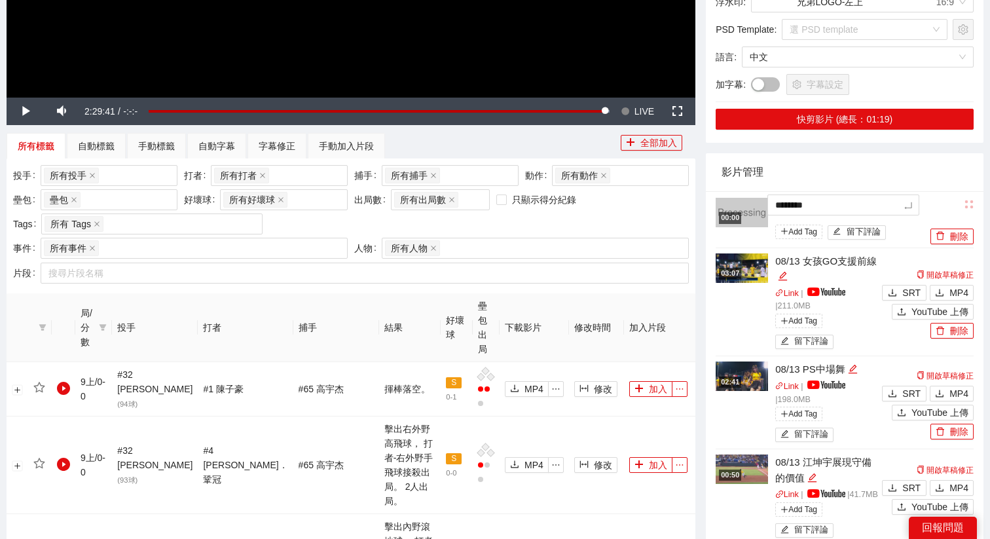
type textarea "*******"
type textarea "*****"
type textarea "*******"
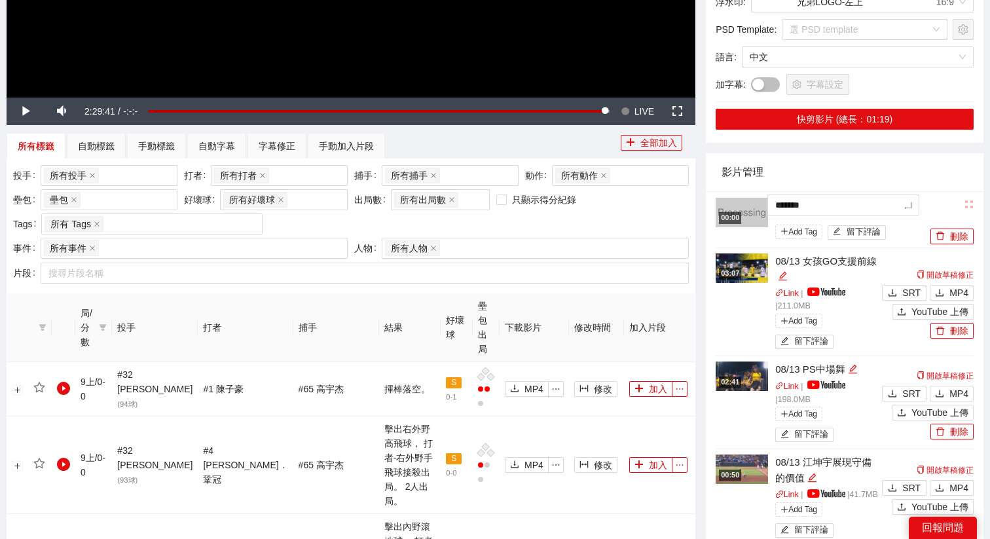
type textarea "*******"
type textarea "********"
type textarea "*********"
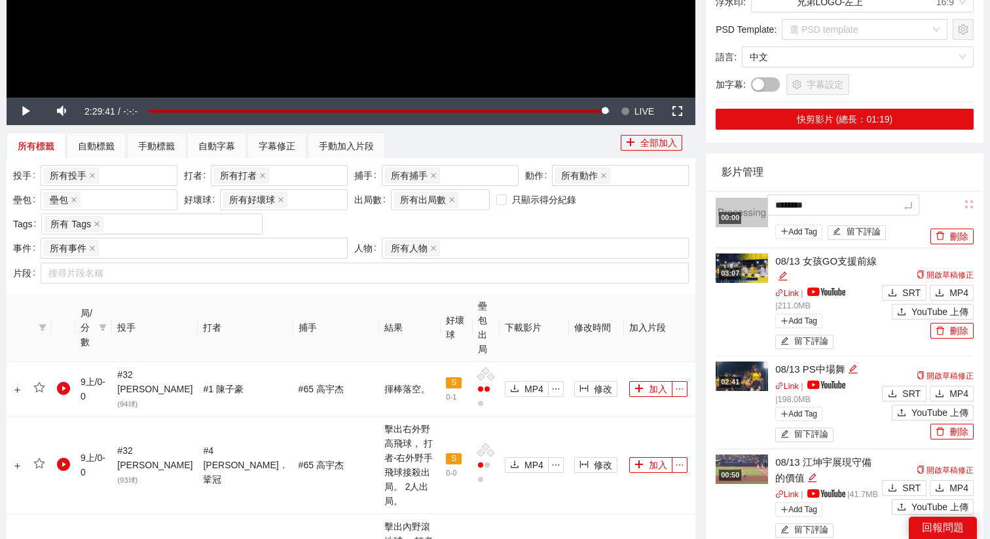
type textarea "*********"
type textarea "**********"
type textarea "********"
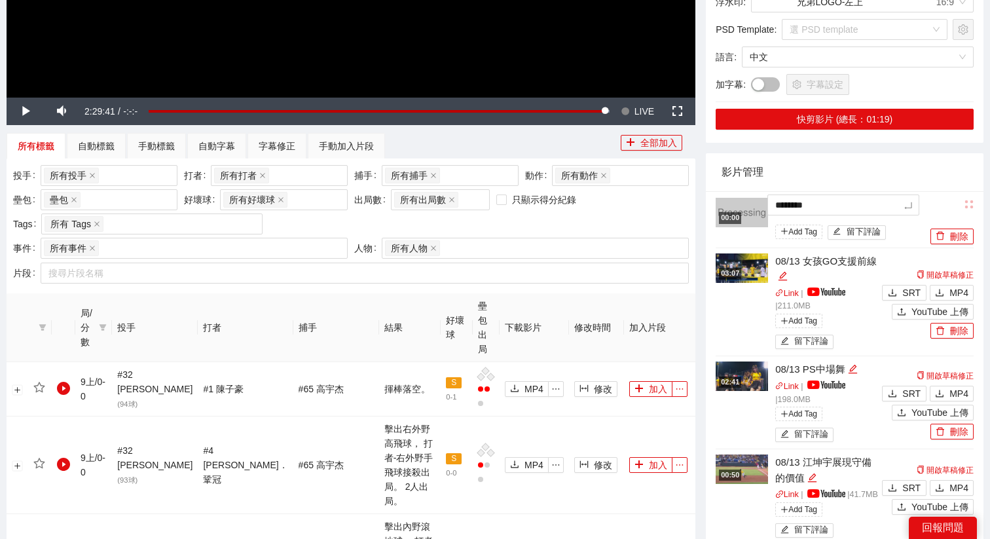
type textarea "*********"
type textarea "**********"
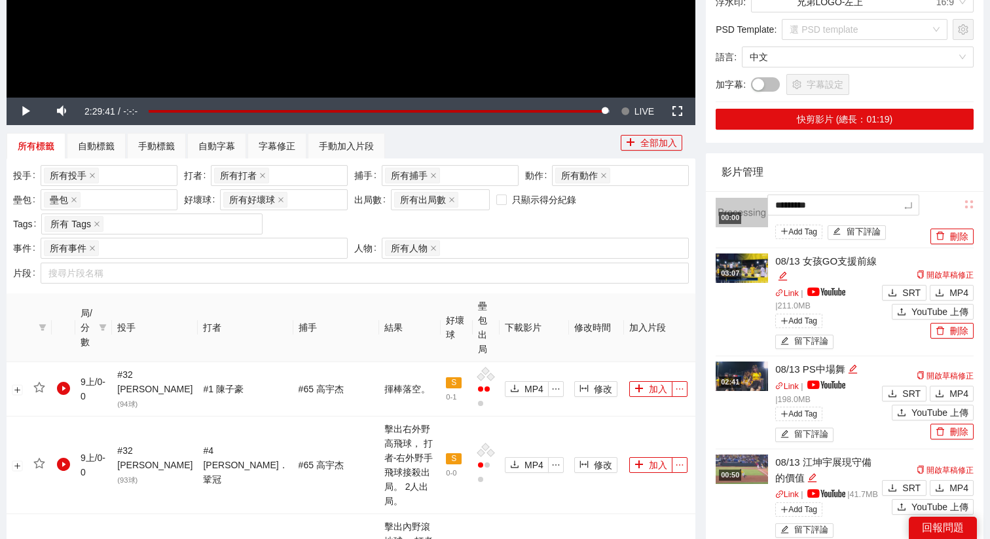
type textarea "**********"
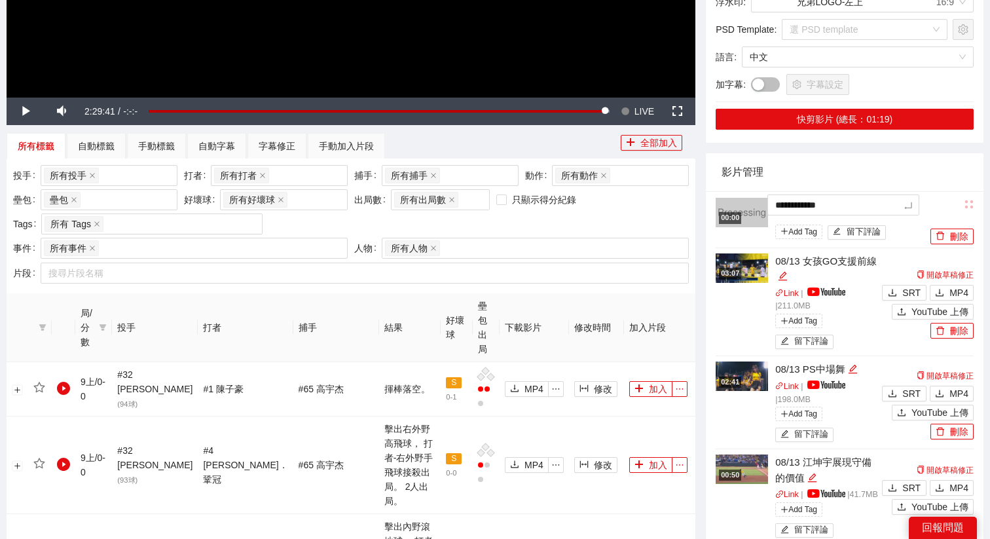
type textarea "**********"
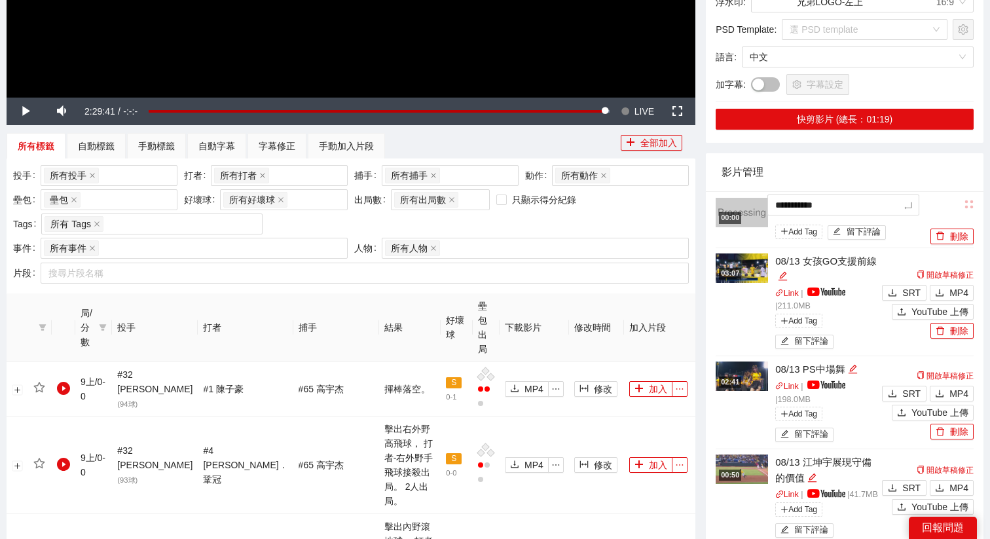
type textarea "**********"
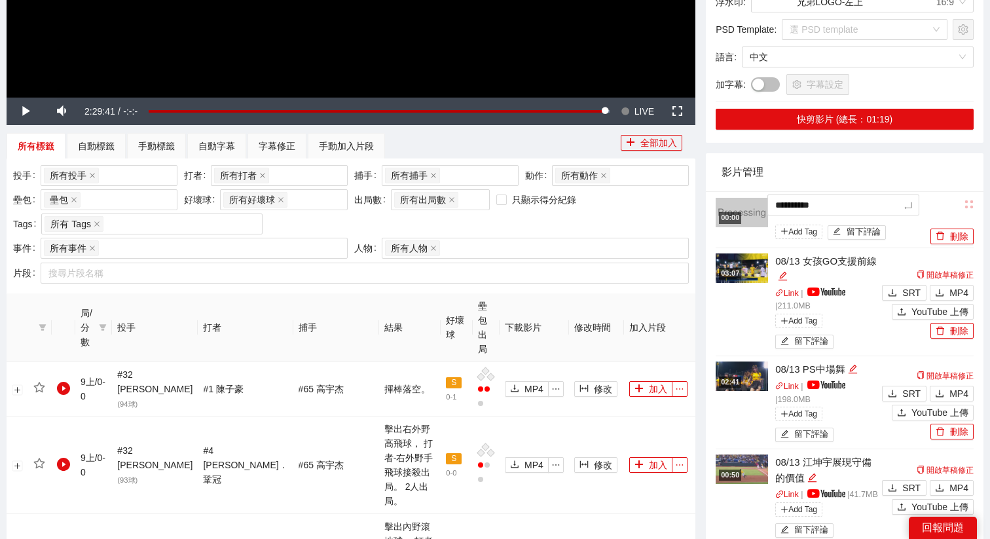
type textarea "*********"
type textarea "********"
type textarea "*******"
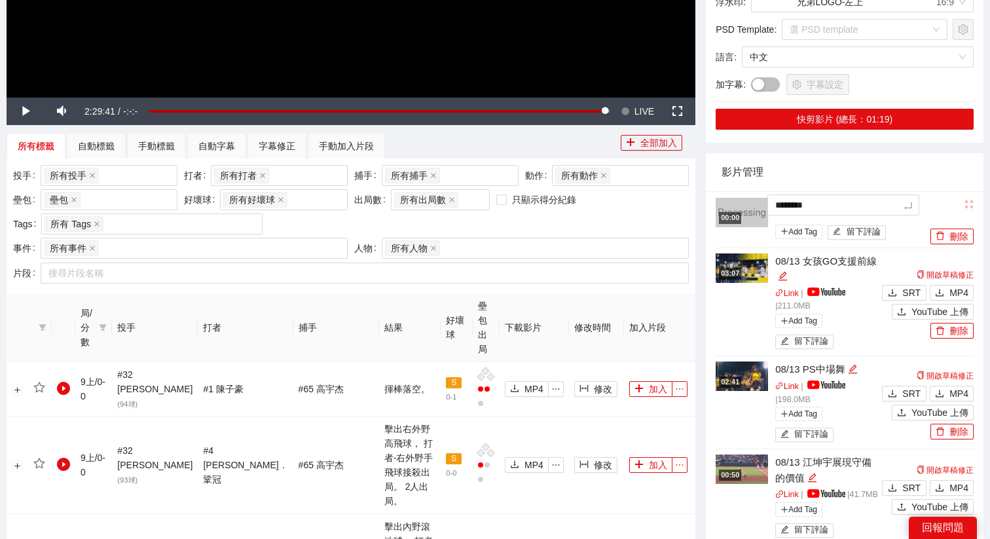
type textarea "*******"
type textarea "*****"
type textarea "*******"
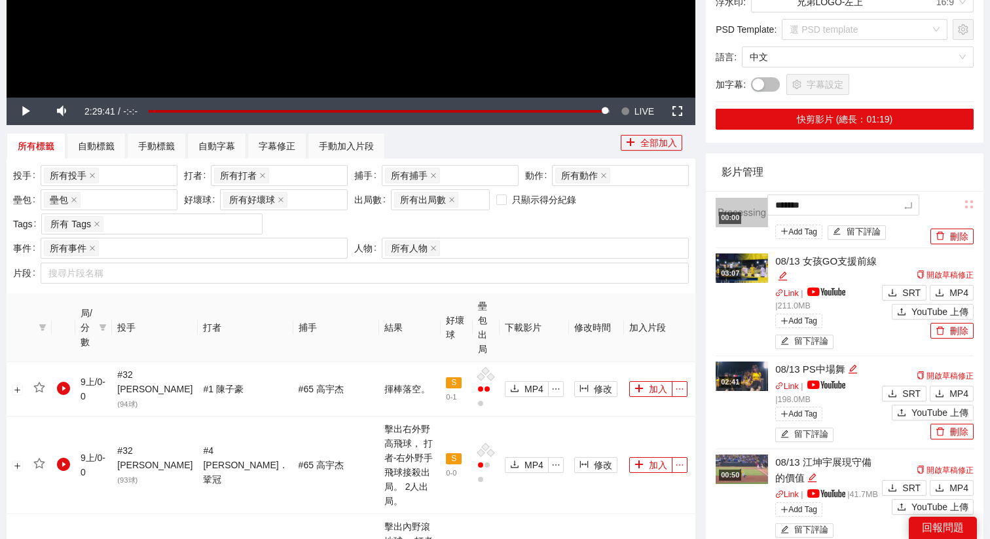
type textarea "********"
type textarea "*******"
type textarea "********"
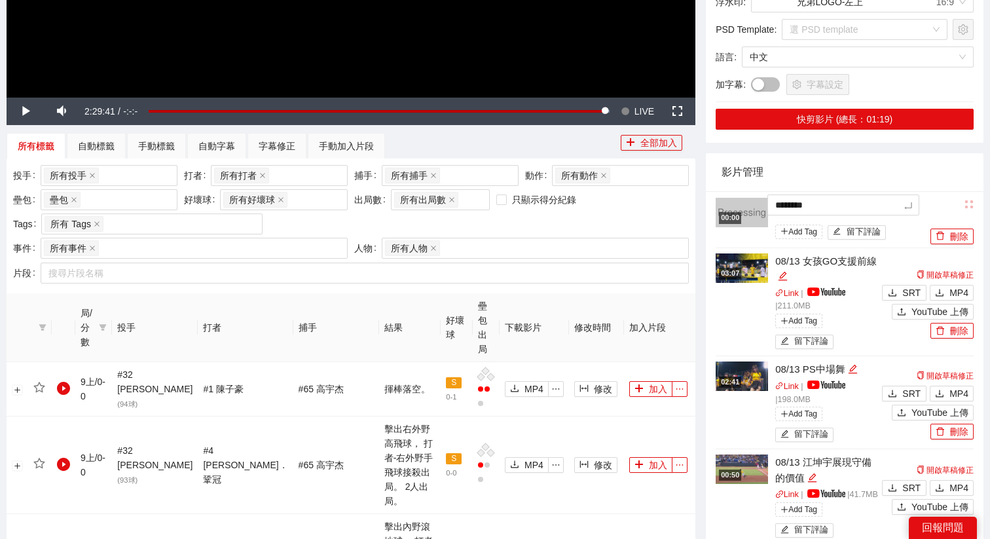
type textarea "*********"
type textarea "********"
type textarea "*******"
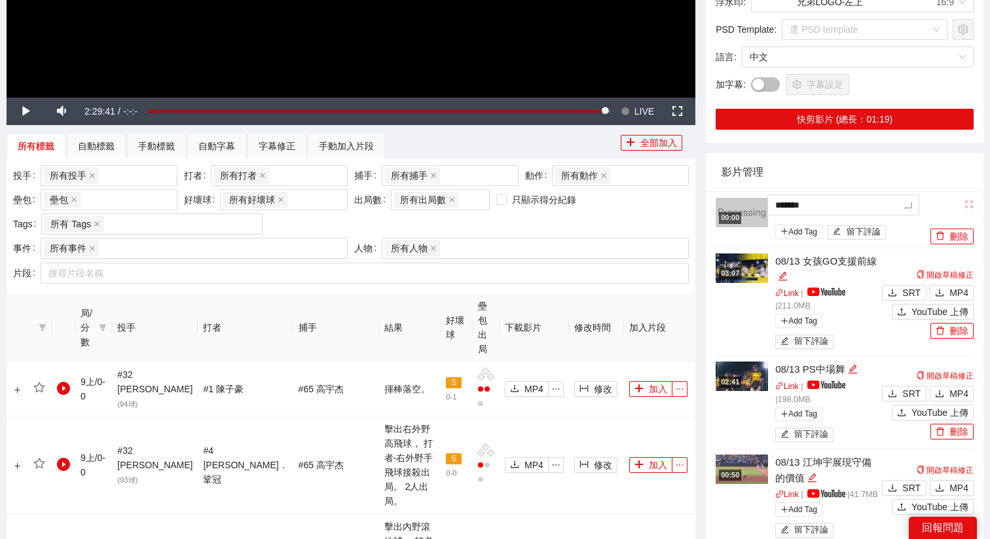
type textarea "*****"
type textarea "*******"
type textarea "********"
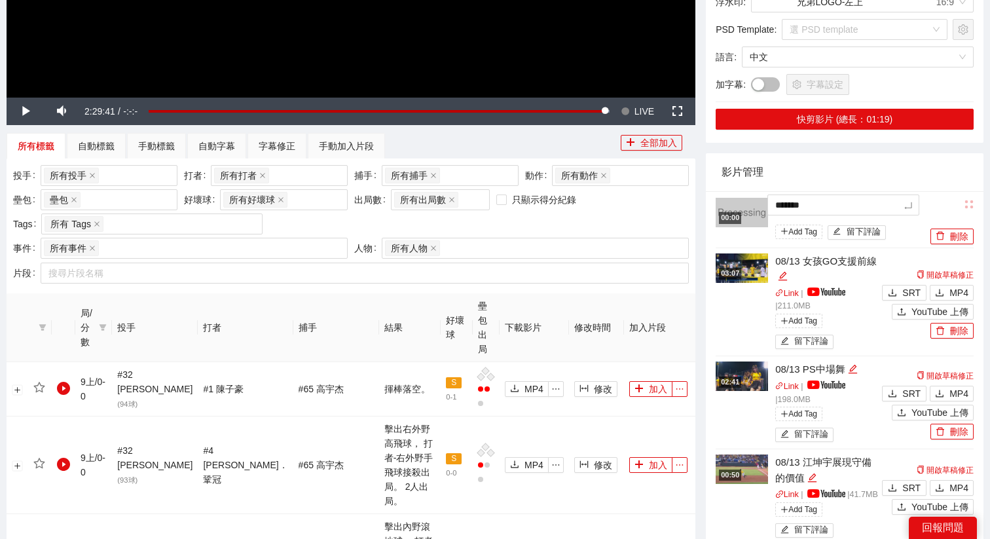
type textarea "********"
type textarea "*******"
type textarea "********"
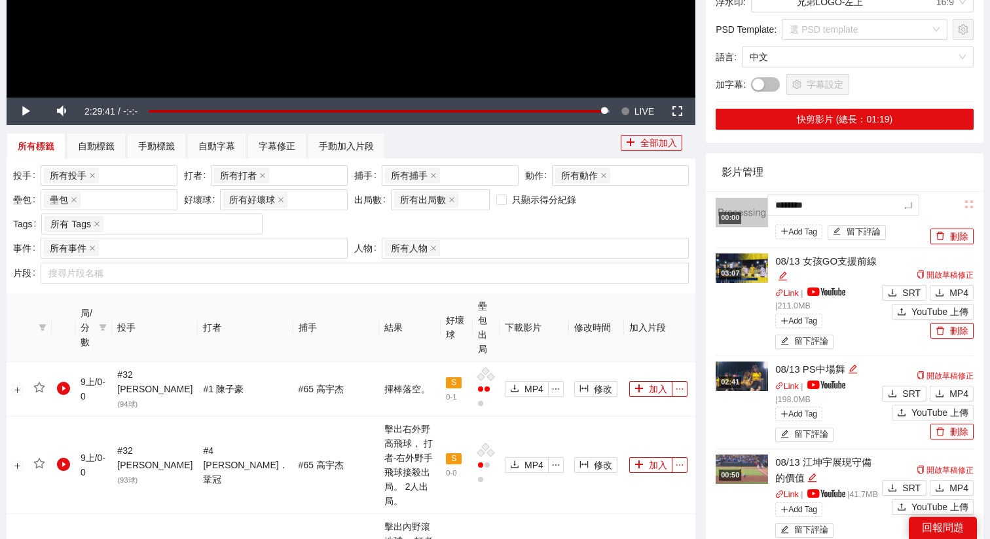
type textarea "*********"
type textarea "********"
type textarea "*********"
type textarea "**********"
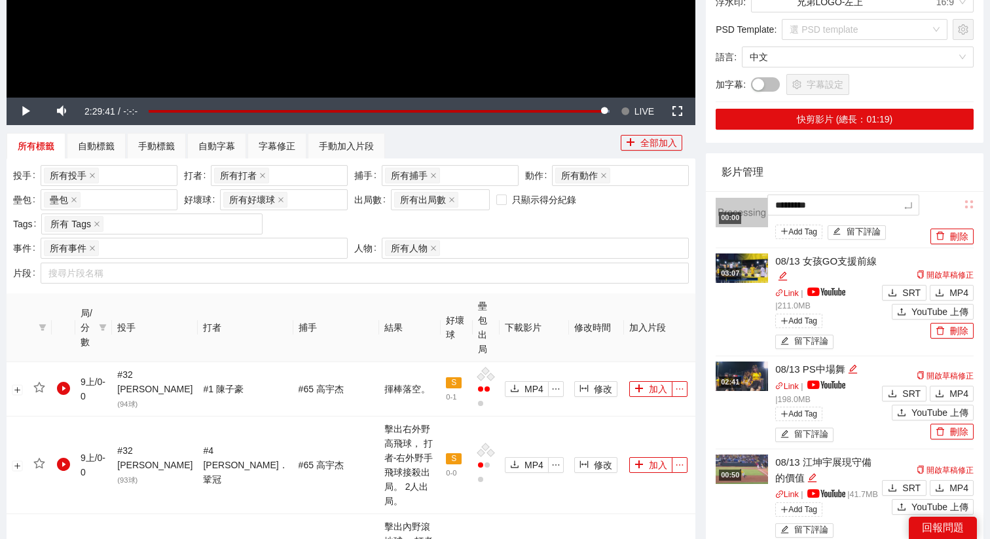
type textarea "**********"
type textarea "*********"
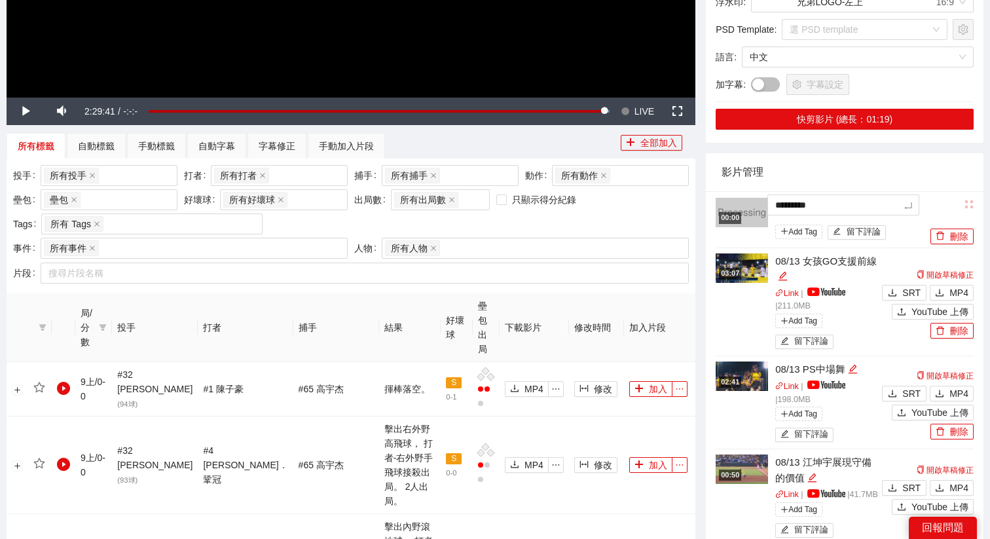
type textarea "**********"
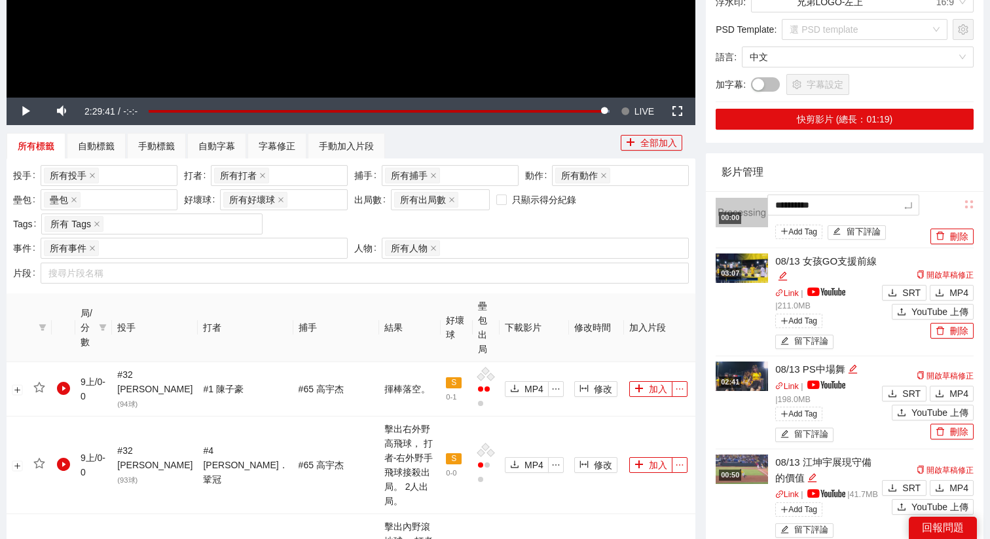
type textarea "**********"
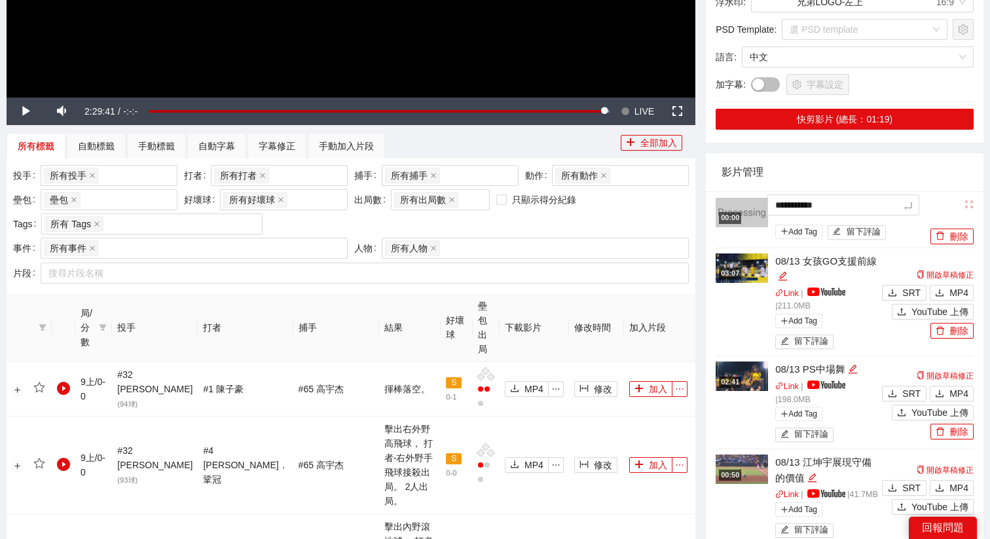
type textarea "**********"
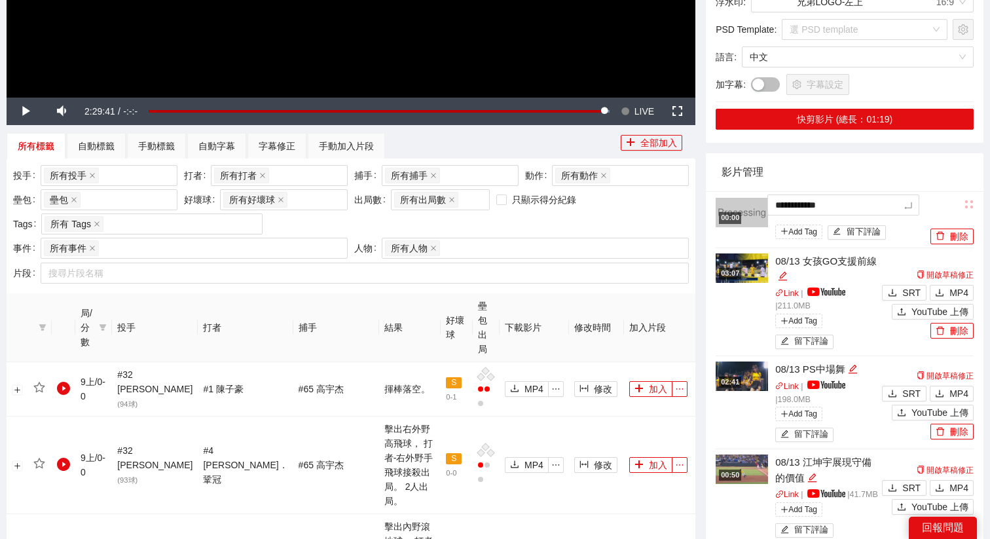
type textarea "**********"
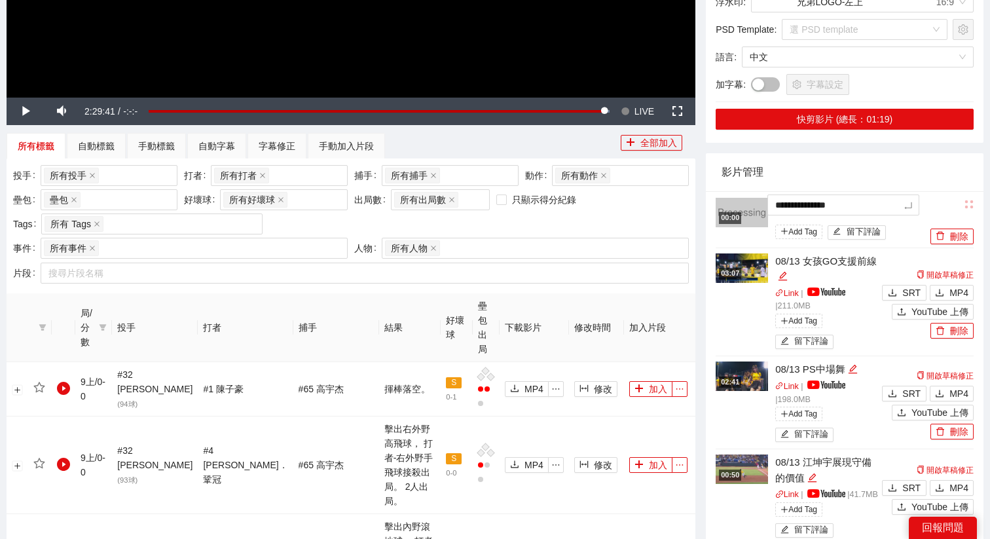
type textarea "**********"
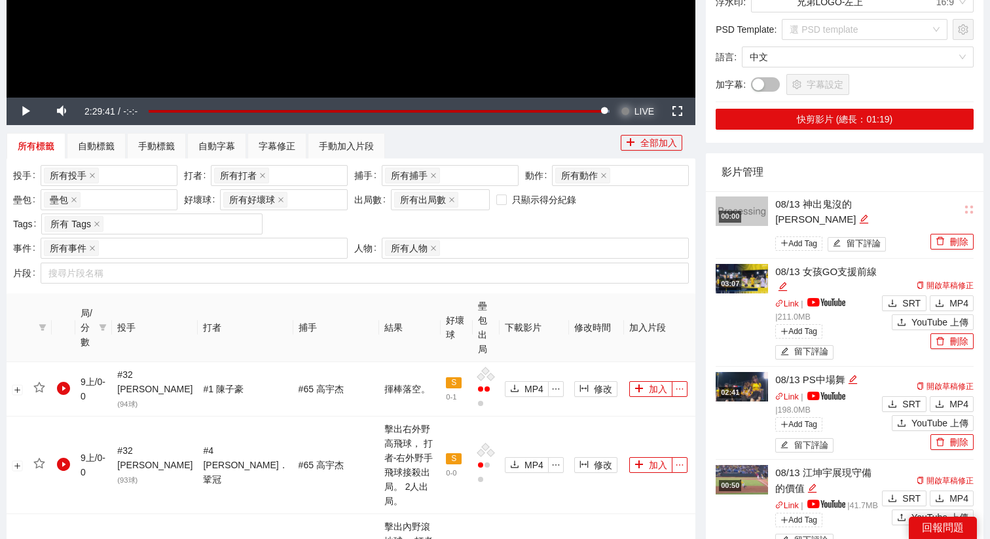
click at [632, 107] on button "Seek to live, currently behind live LIVE" at bounding box center [637, 111] width 43 height 27
click at [577, 457] on button "修改" at bounding box center [595, 465] width 43 height 16
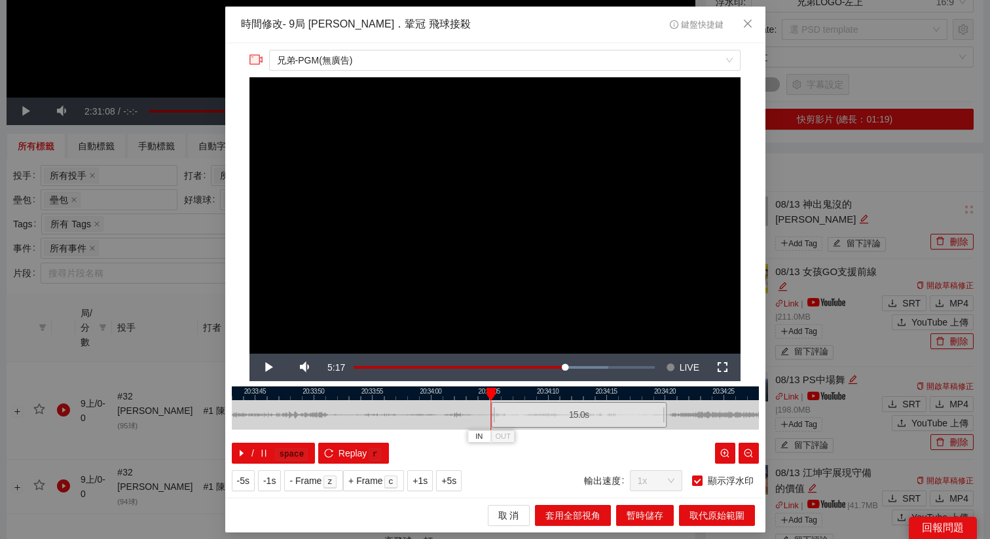
drag, startPoint x: 458, startPoint y: 420, endPoint x: 542, endPoint y: 418, distance: 83.8
click at [542, 418] on div "15.0 s" at bounding box center [578, 415] width 175 height 26
click at [539, 418] on div "15.0 s" at bounding box center [575, 415] width 175 height 26
click at [514, 411] on div "15.0 s" at bounding box center [574, 415] width 175 height 26
click at [446, 474] on span "+5s" at bounding box center [448, 480] width 15 height 14
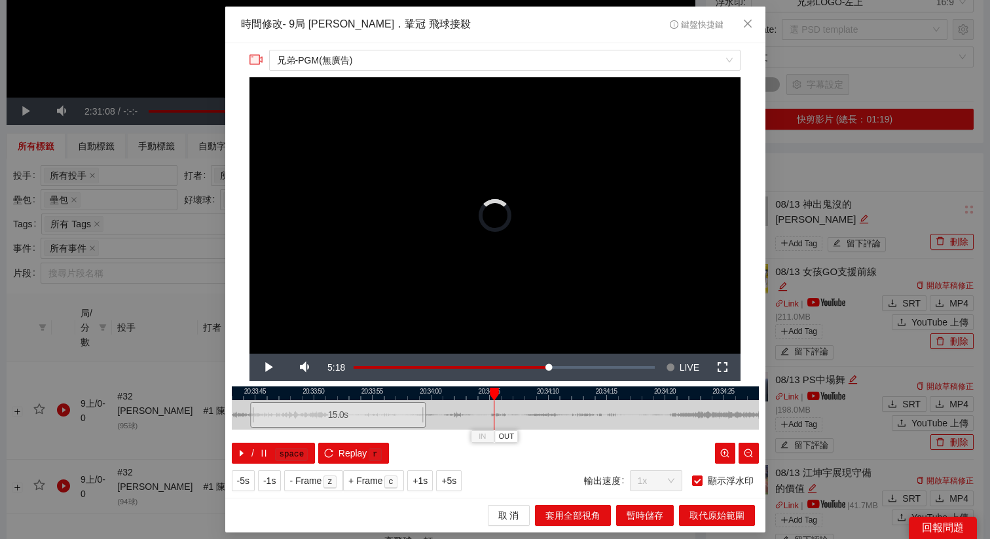
drag, startPoint x: 536, startPoint y: 412, endPoint x: 281, endPoint y: 441, distance: 256.3
click at [281, 441] on div "20:33:40 20:33:45 20:33:50 20:33:55 20:34:00 20:34:05 20:34:10 20:34:15 20:34:2…" at bounding box center [495, 424] width 527 height 77
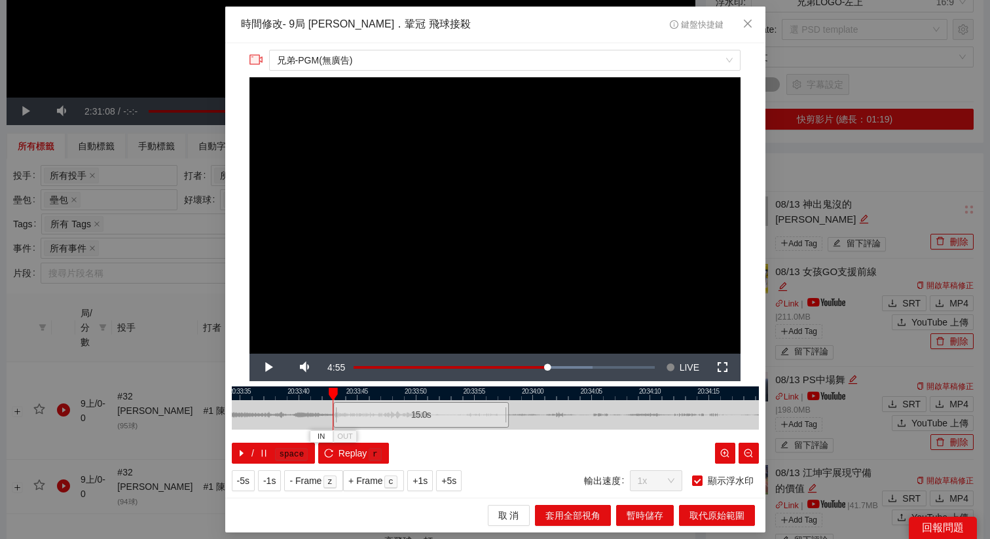
drag, startPoint x: 396, startPoint y: 395, endPoint x: 565, endPoint y: 402, distance: 169.0
click at [567, 398] on div at bounding box center [597, 393] width 527 height 14
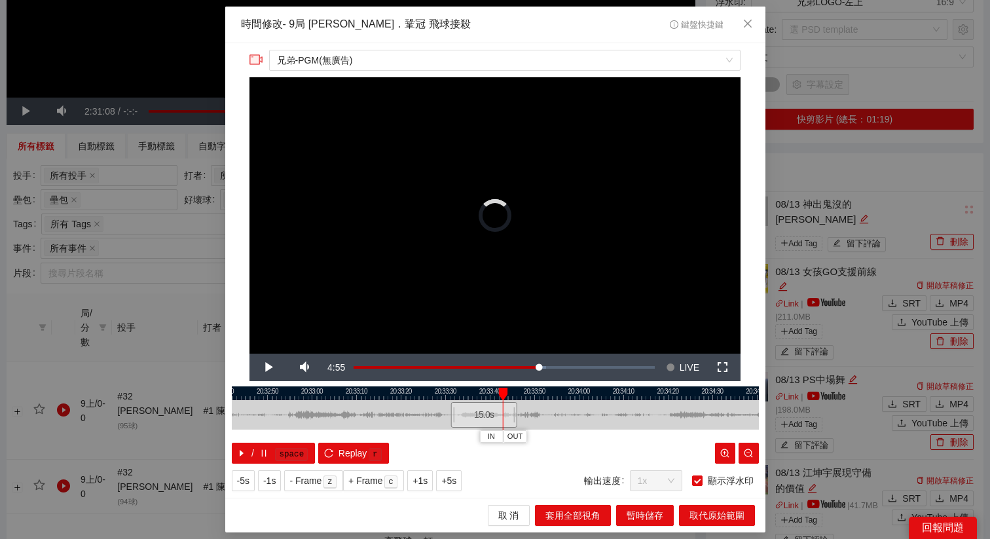
drag, startPoint x: 538, startPoint y: 406, endPoint x: 486, endPoint y: 406, distance: 52.4
click at [486, 406] on div "15.0 s" at bounding box center [483, 415] width 67 height 26
click at [486, 414] on div "15.0 s" at bounding box center [486, 415] width 67 height 26
click at [422, 477] on span "+1s" at bounding box center [419, 480] width 15 height 14
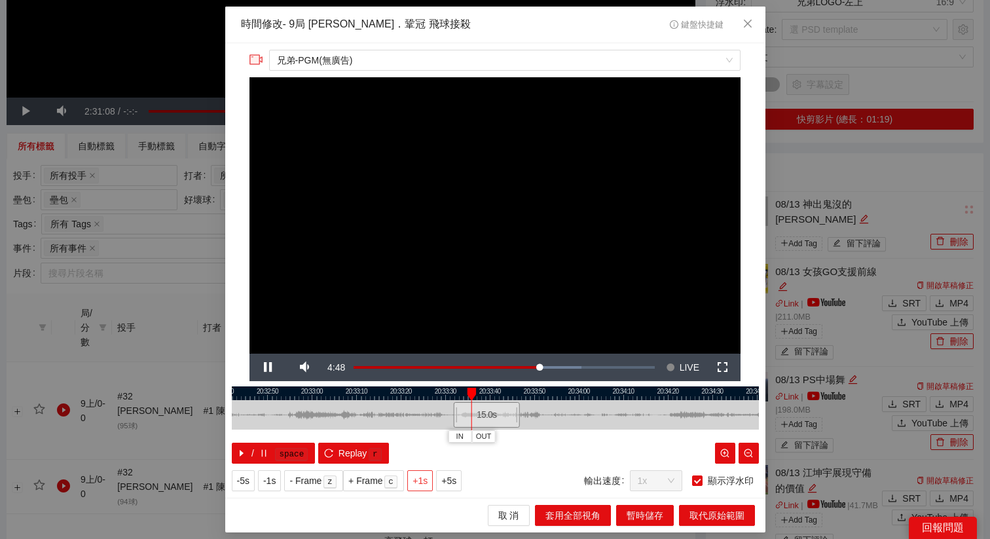
click at [422, 477] on span "+1s" at bounding box center [419, 480] width 15 height 14
click at [517, 438] on span "OUT" at bounding box center [513, 437] width 16 height 12
click at [719, 515] on span "取代原始範圍" at bounding box center [716, 515] width 55 height 14
click at [717, 515] on div "**********" at bounding box center [495, 269] width 990 height 539
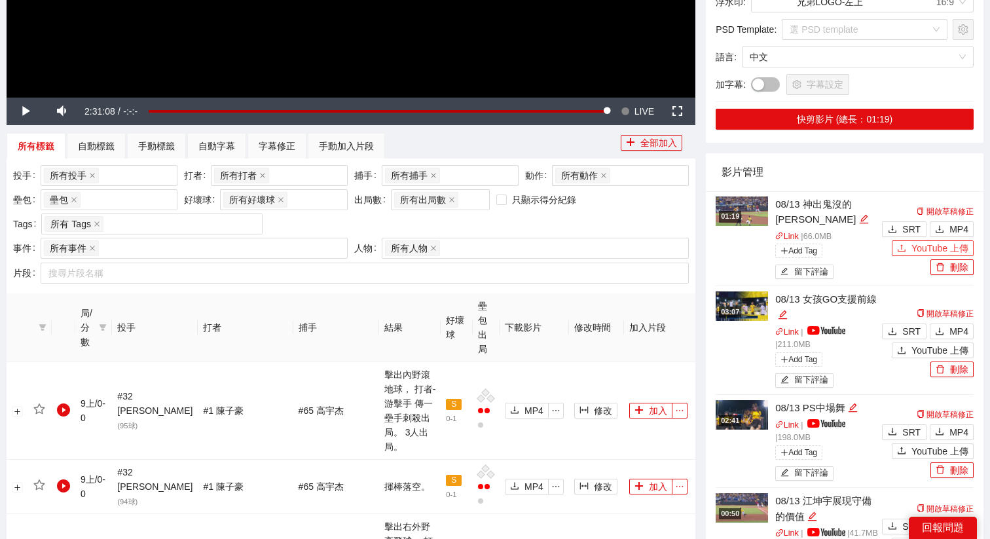
click at [922, 242] on span "YouTube 上傳" at bounding box center [939, 248] width 57 height 14
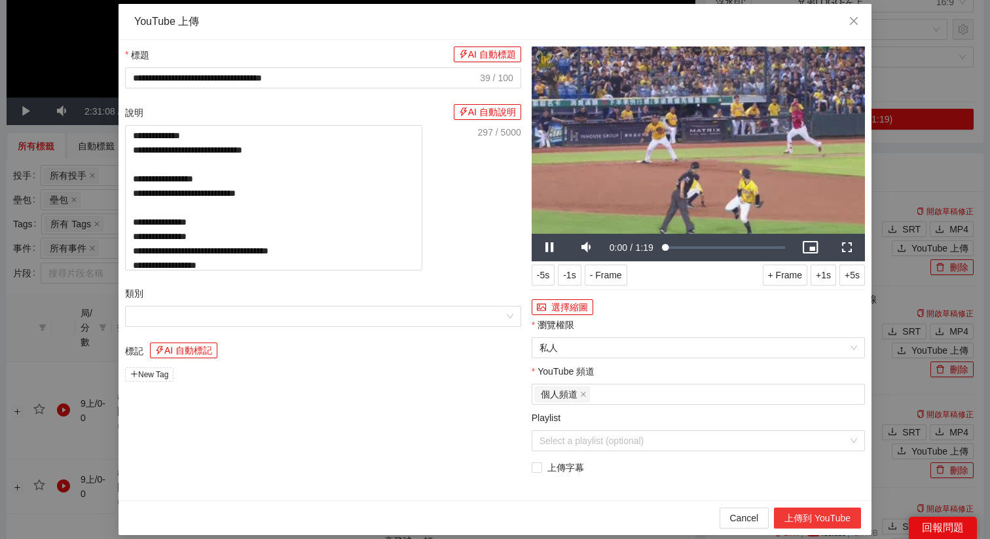
click at [817, 520] on button "上傳到 YouTube" at bounding box center [817, 517] width 87 height 21
click at [852, 26] on icon "close" at bounding box center [853, 21] width 10 height 10
type textarea "**********"
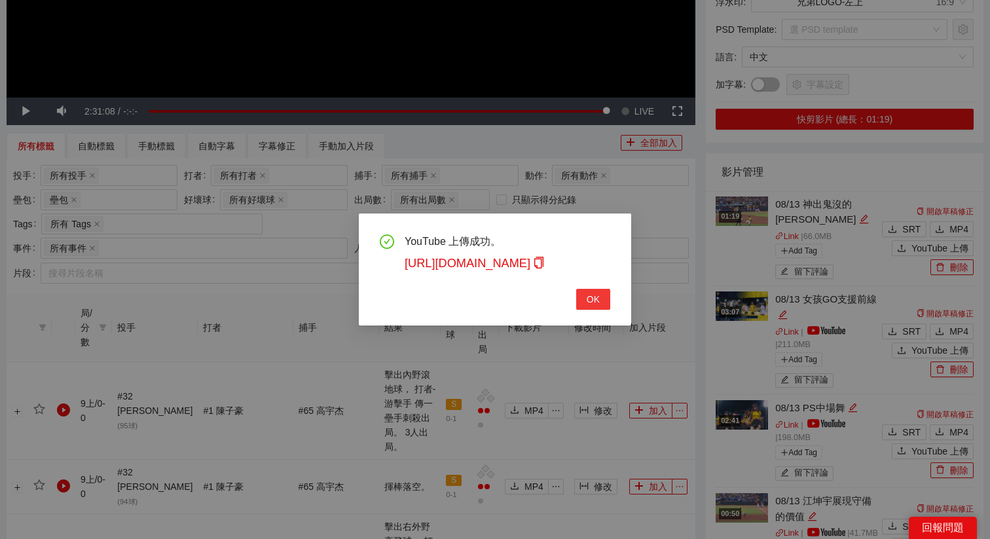
click at [592, 302] on span "OK" at bounding box center [592, 299] width 13 height 14
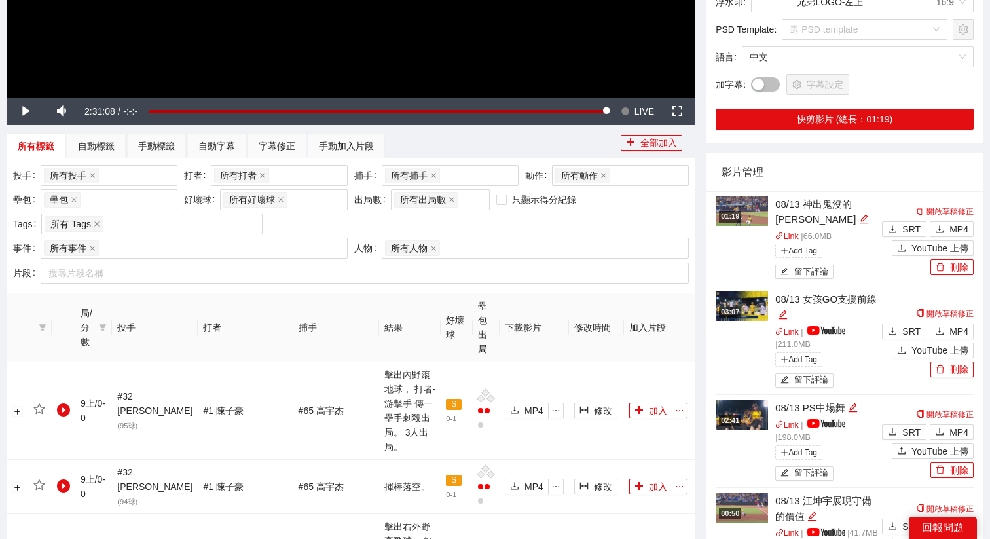
click at [745, 221] on img at bounding box center [741, 210] width 52 height 29
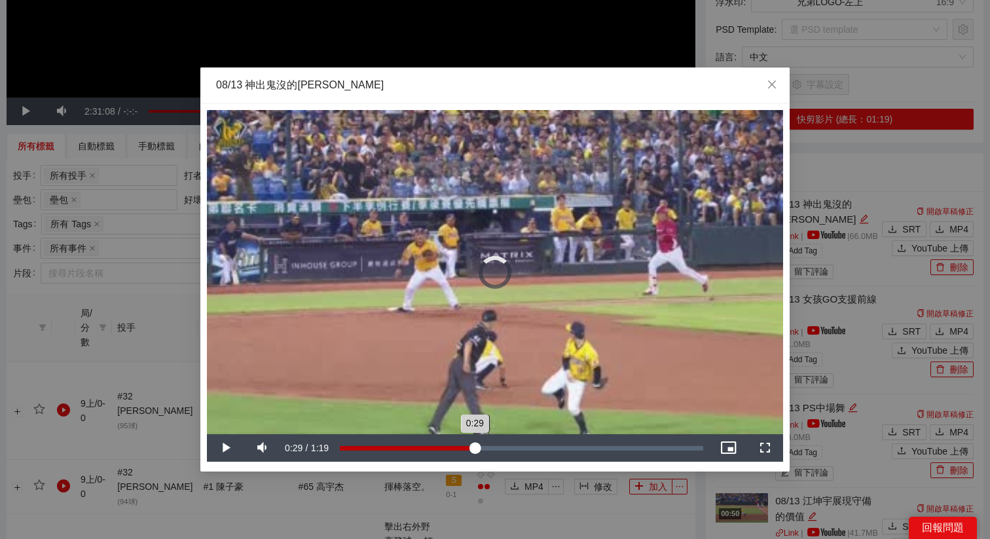
click at [474, 446] on div "Loaded : 25.42% 0:29 0:29" at bounding box center [521, 448] width 363 height 5
click at [500, 450] on div "Loaded : 25.42% 0:34 0:29" at bounding box center [521, 447] width 376 height 27
click at [604, 336] on video "Video Player" at bounding box center [495, 272] width 576 height 324
click at [540, 452] on div "Loaded : 71.84% 0:43 0:36" at bounding box center [521, 447] width 376 height 27
click at [554, 447] on div "Loaded : 78.50% 0:46 0:46" at bounding box center [521, 448] width 363 height 5
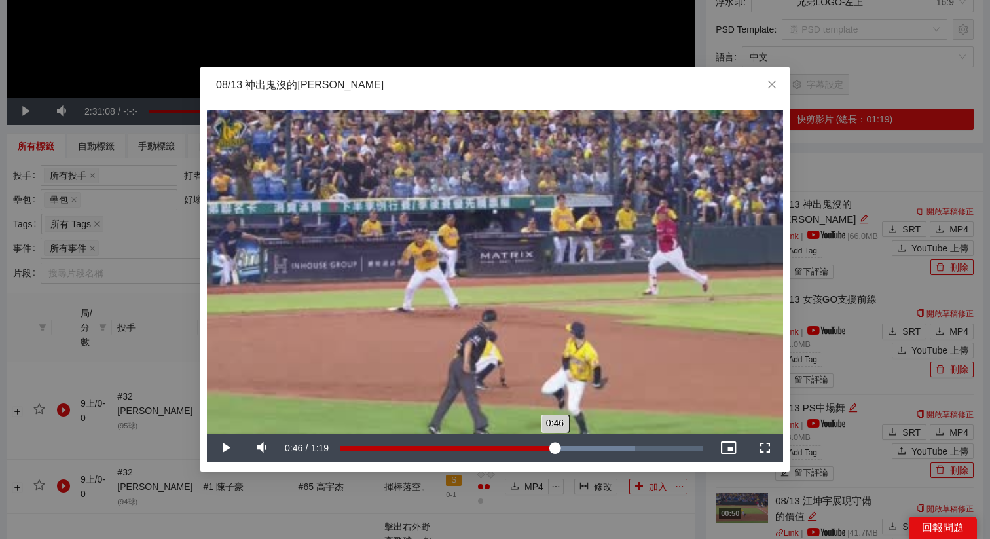
click at [556, 446] on div "0:46" at bounding box center [555, 448] width 1 height 5
click at [614, 444] on div "Loaded : 89.69% 0:59 0:52" at bounding box center [521, 447] width 376 height 27
click at [639, 444] on div "Loaded : 93.23% 1:05 0:59" at bounding box center [521, 447] width 376 height 27
click at [658, 444] on div "Loaded : 100.00% 1:09 1:05" at bounding box center [521, 447] width 376 height 27
click at [689, 444] on div "Loaded : 100.00% 1:16 1:16" at bounding box center [521, 447] width 376 height 27
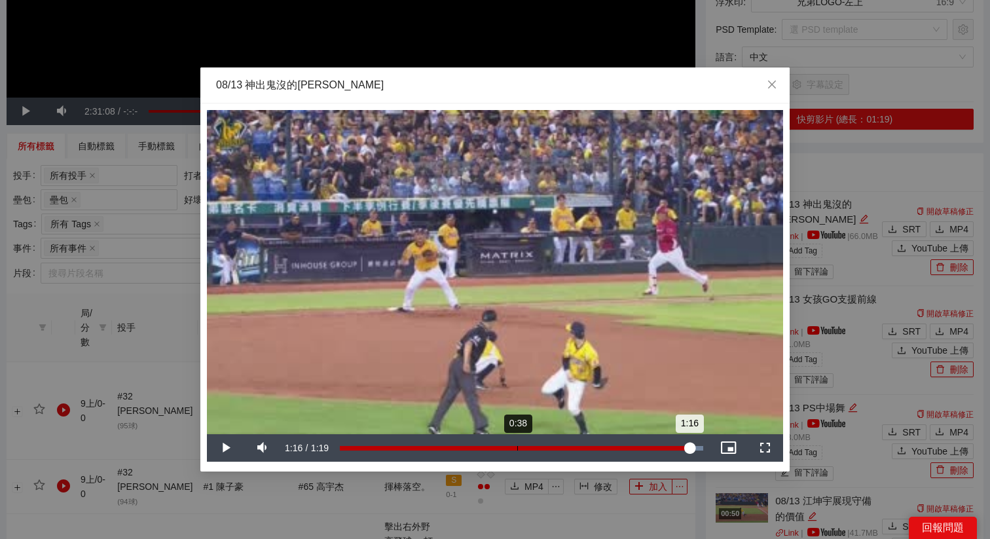
click at [512, 443] on div "Loaded : 100.00% 0:38 1:16" at bounding box center [521, 447] width 376 height 27
click at [489, 446] on div "0:37" at bounding box center [426, 448] width 173 height 5
click at [516, 446] on div "0:38" at bounding box center [516, 448] width 1 height 5
click at [770, 90] on icon "close" at bounding box center [771, 84] width 10 height 10
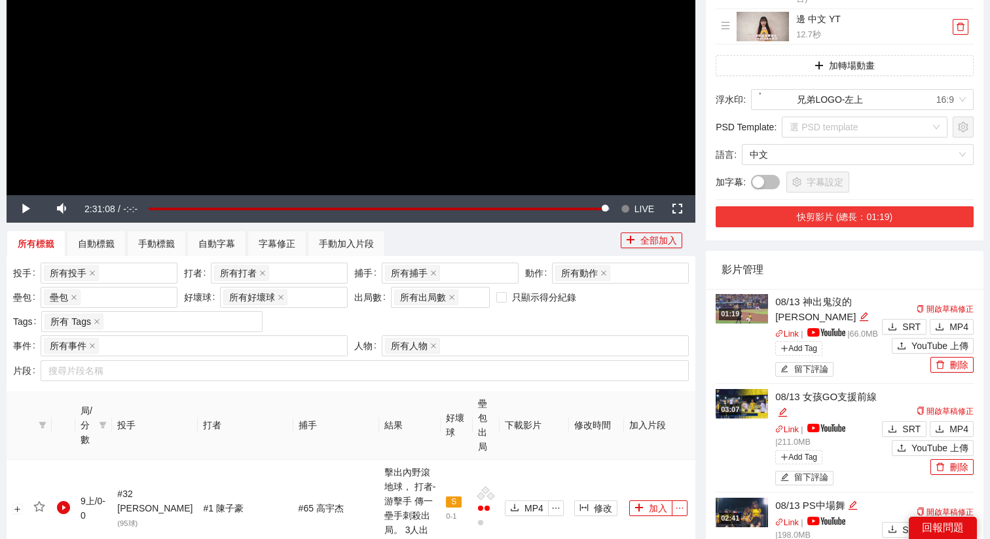
scroll to position [189, 0]
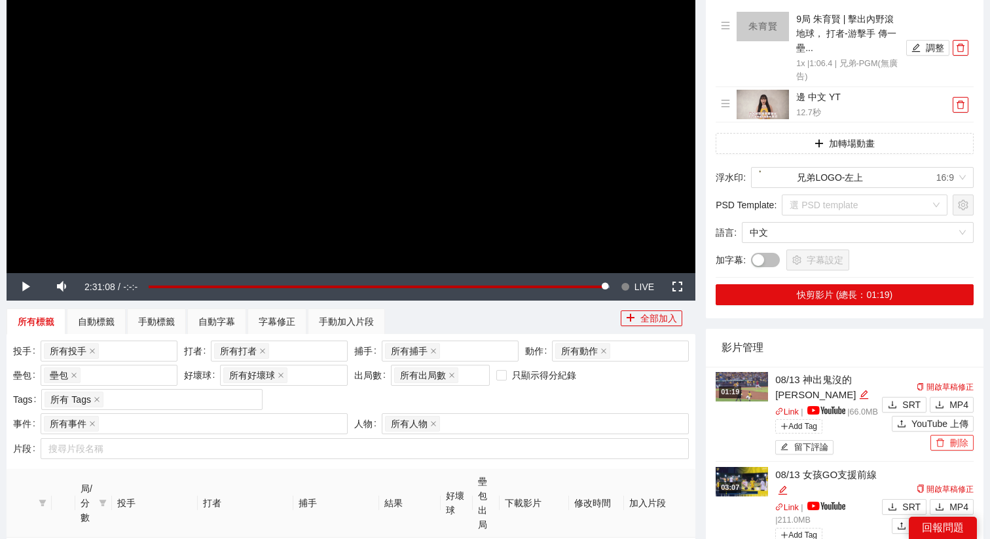
click at [940, 447] on icon "delete" at bounding box center [939, 442] width 9 height 9
click at [970, 406] on span "Yes" at bounding box center [964, 409] width 15 height 14
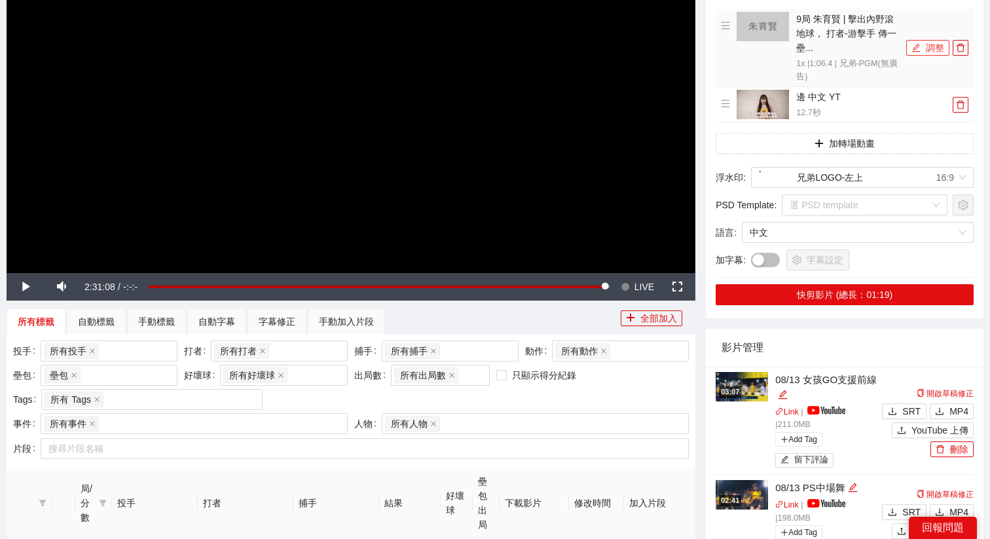
click at [928, 43] on button "調整" at bounding box center [927, 48] width 43 height 16
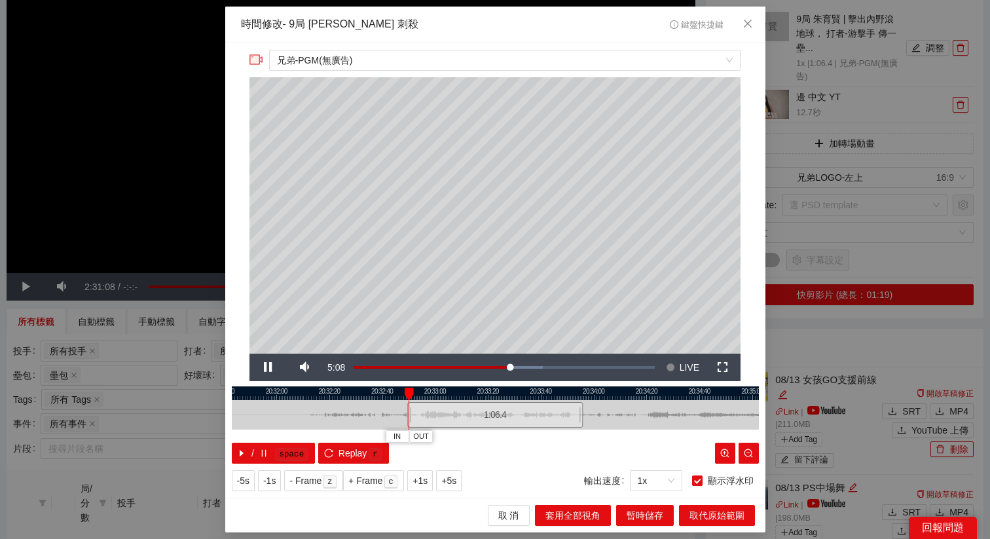
click at [488, 397] on div at bounding box center [495, 393] width 527 height 14
click at [444, 482] on span "+5s" at bounding box center [448, 480] width 15 height 14
click at [421, 486] on span "+1s" at bounding box center [419, 480] width 15 height 14
click at [532, 436] on span "OUT" at bounding box center [528, 437] width 16 height 12
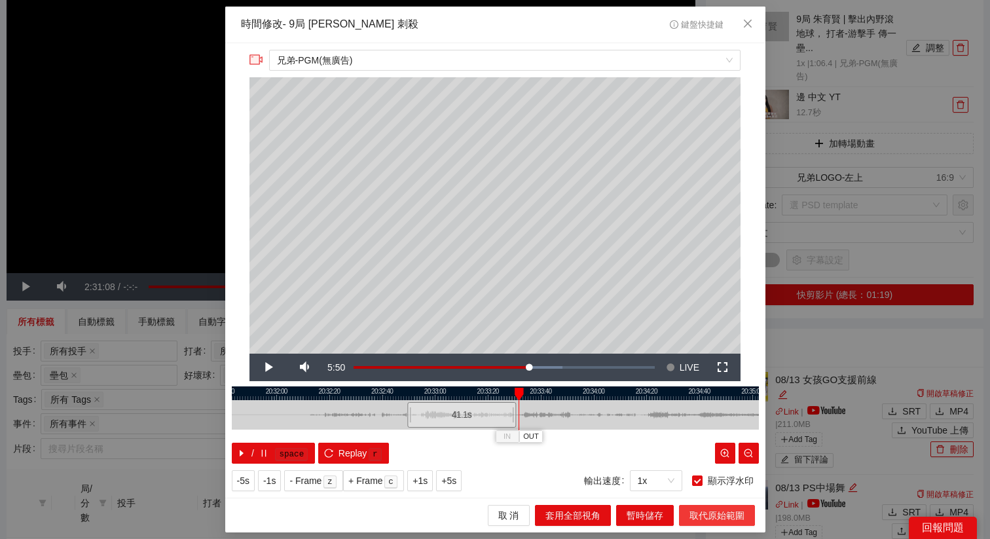
click at [711, 513] on span "取代原始範圍" at bounding box center [716, 515] width 55 height 14
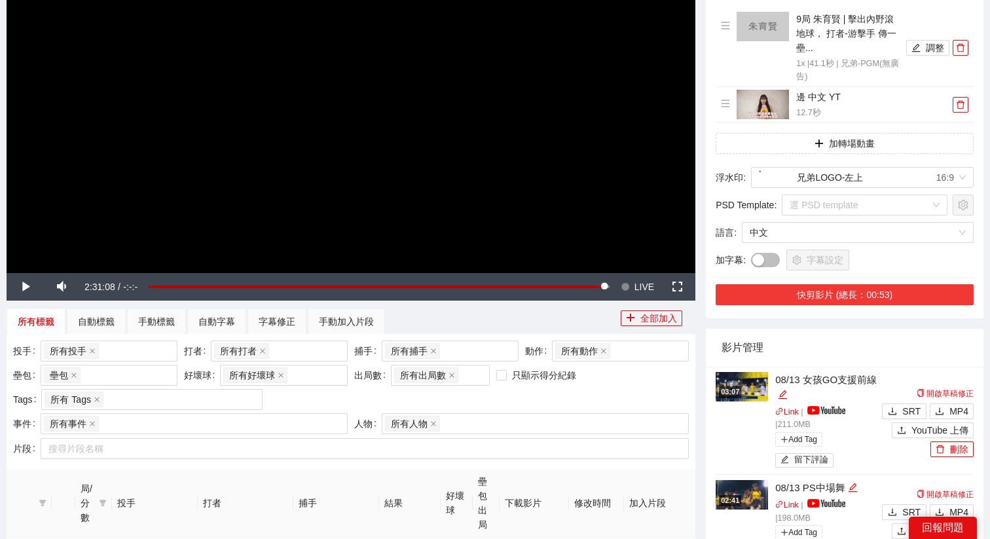
click at [810, 288] on button "快剪影片 (總長：00:53)" at bounding box center [844, 294] width 258 height 21
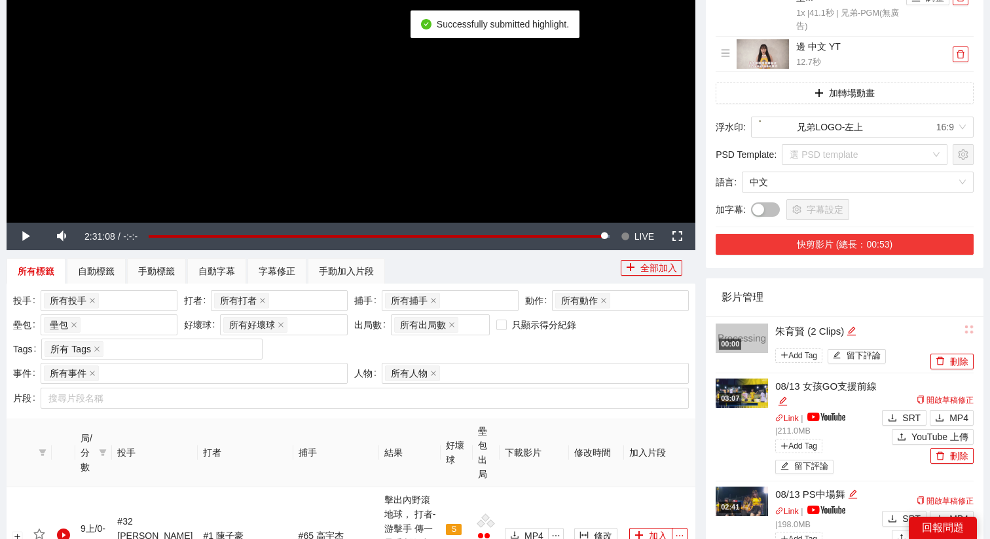
scroll to position [266, 0]
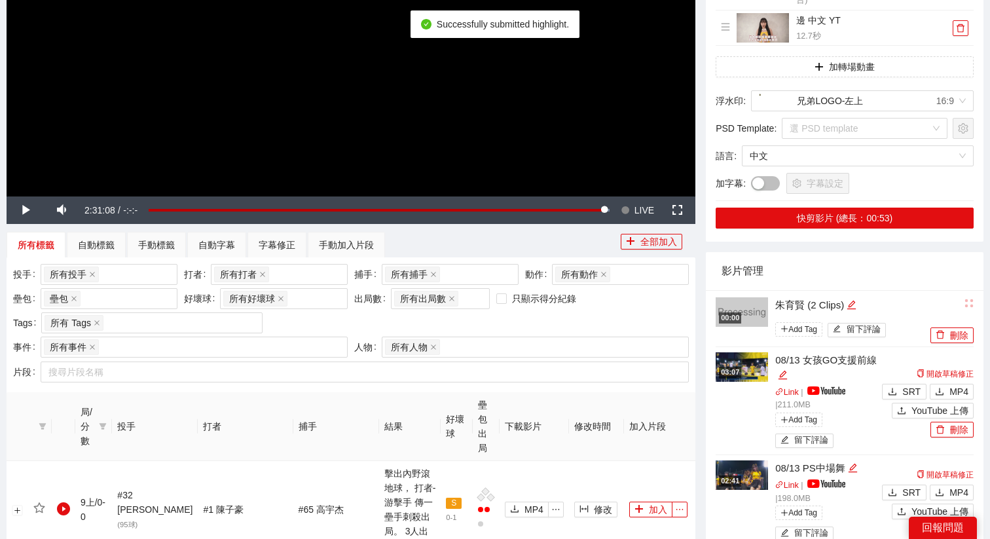
click at [863, 304] on div "朱育賢 (2 Clips)" at bounding box center [851, 305] width 152 height 16
click at [856, 304] on icon "edit" at bounding box center [851, 305] width 10 height 10
drag, startPoint x: 857, startPoint y: 304, endPoint x: 744, endPoint y: 304, distance: 112.6
click at [744, 304] on div "**********" at bounding box center [820, 318] width 211 height 45
type textarea "*"
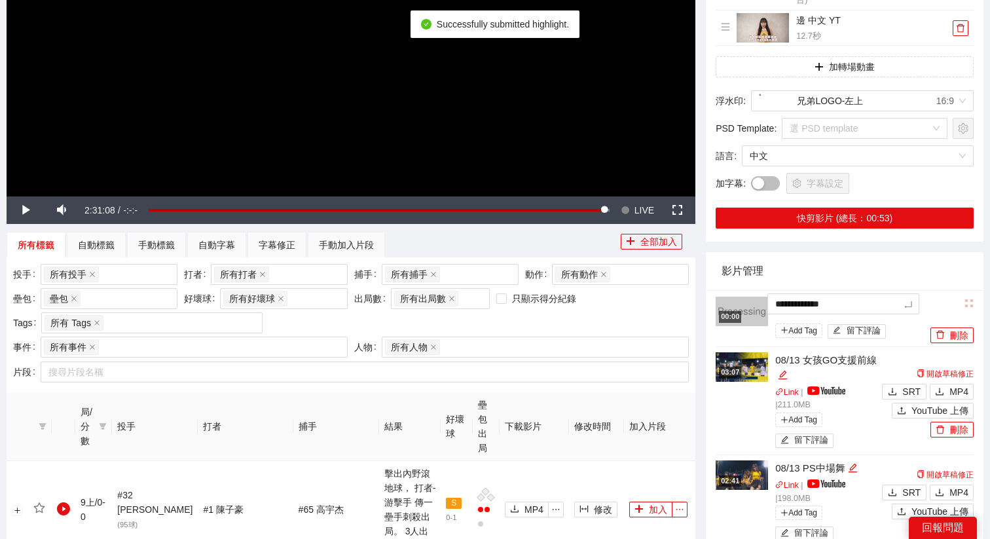
type textarea "*"
type textarea "**"
type textarea "***"
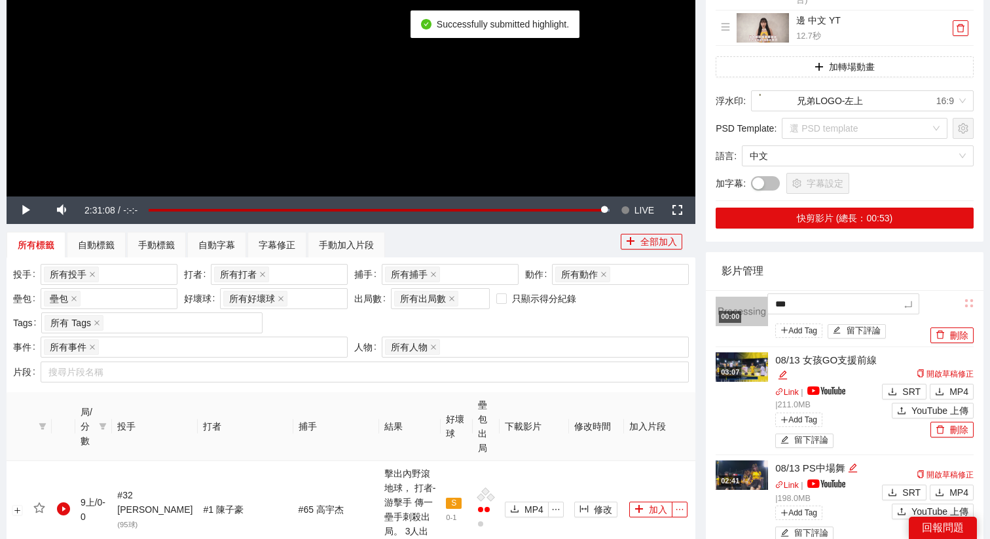
type textarea "****"
type textarea "**"
type textarea "***"
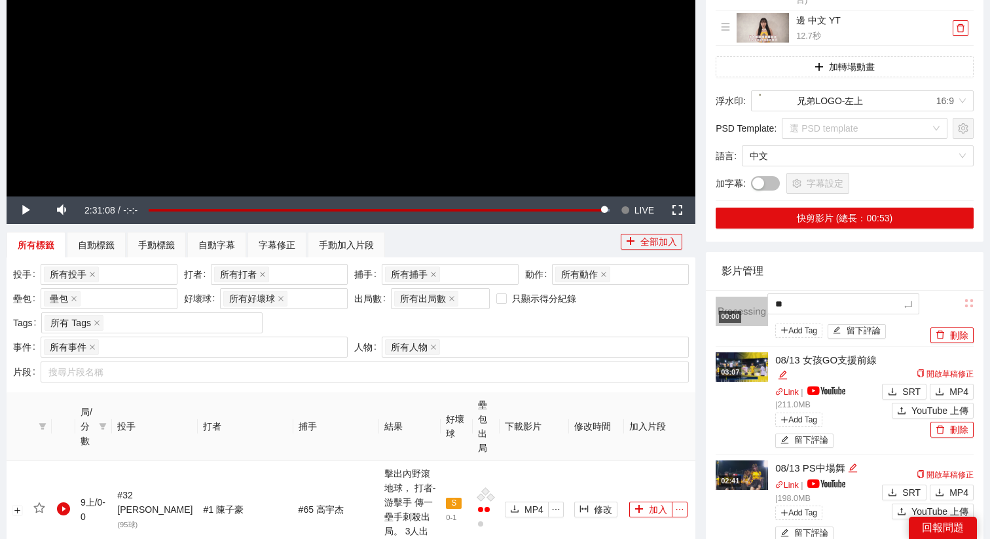
type textarea "***"
type textarea "****"
type textarea "***"
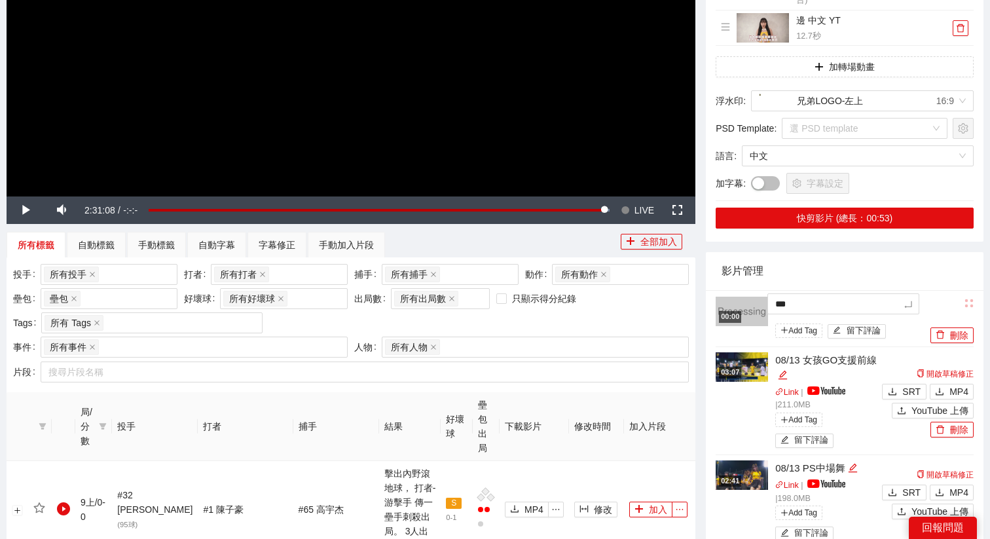
type textarea "****"
type textarea "*****"
type textarea "****"
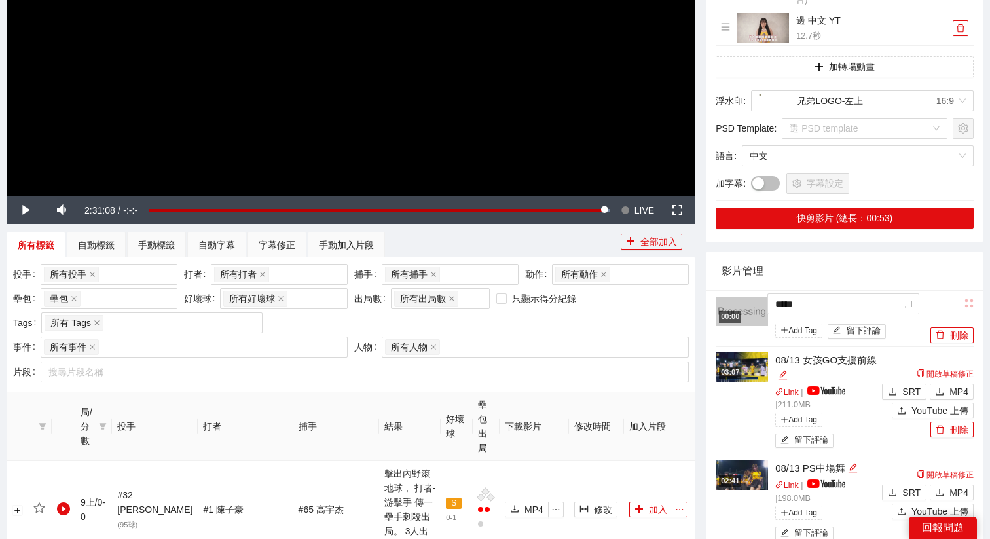
type textarea "****"
type textarea "*****"
type textarea "******"
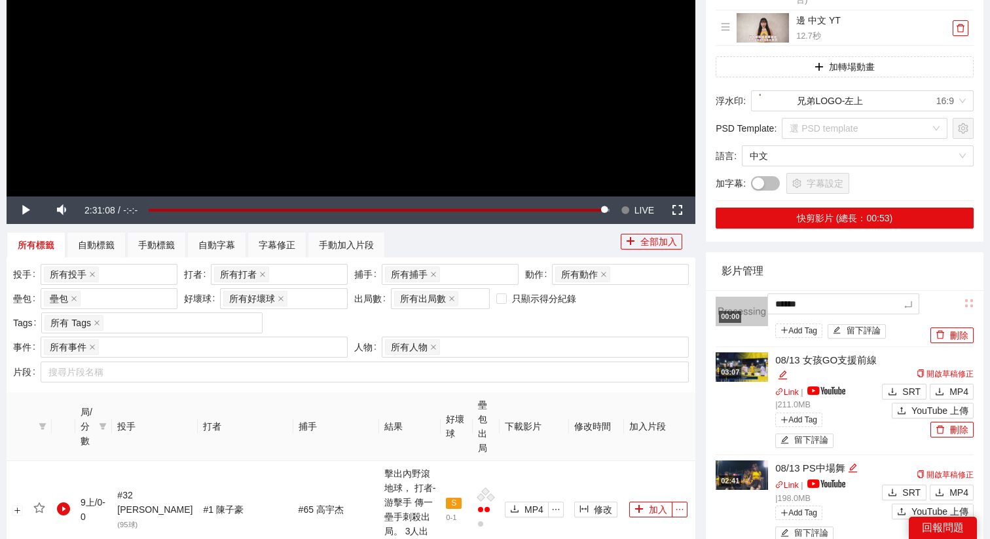
type textarea "*******"
type textarea "*****"
type textarea "******"
type textarea "*******"
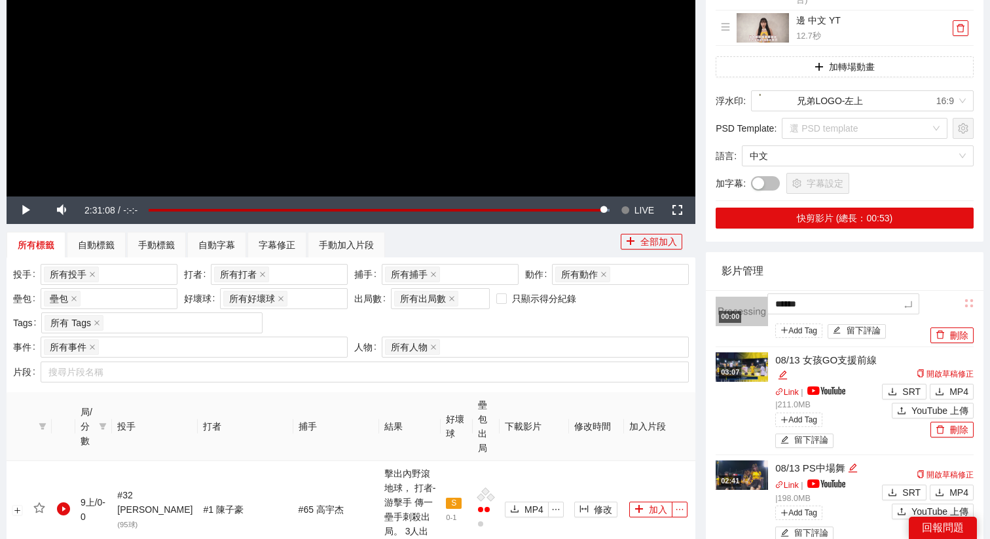
type textarea "*******"
type textarea "******"
type textarea "*******"
type textarea "********"
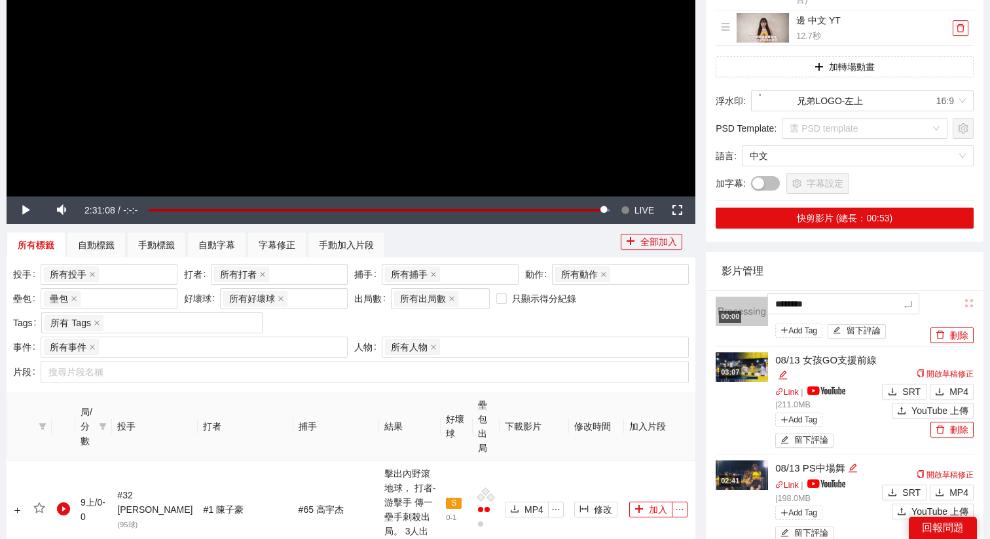
type textarea "*******"
click at [819, 276] on div "影片管理" at bounding box center [844, 270] width 246 height 37
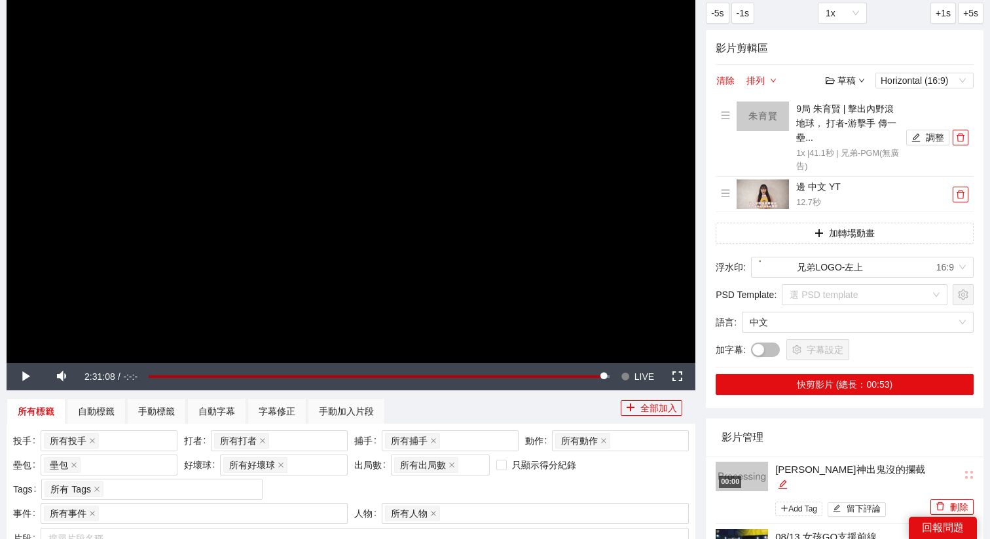
scroll to position [25, 0]
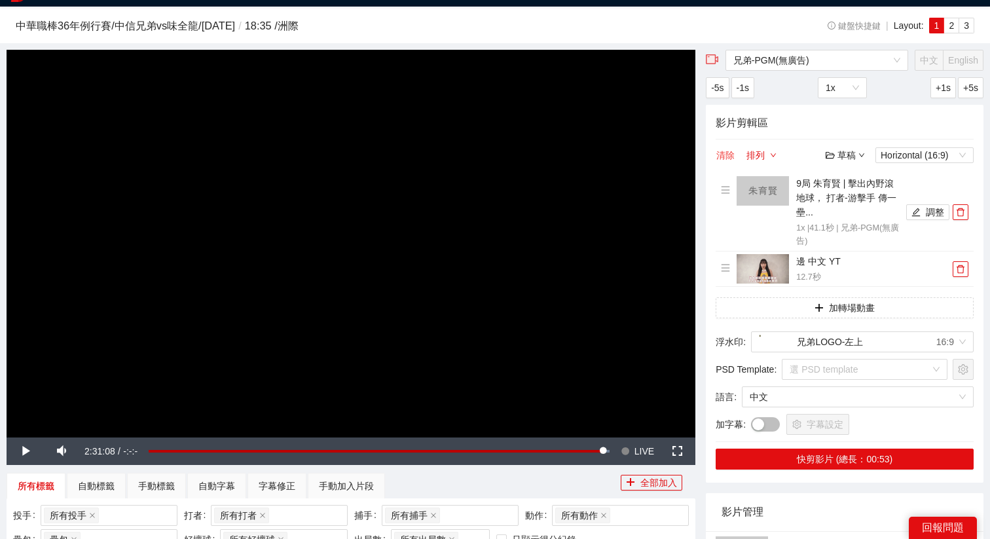
click at [722, 151] on button "清除" at bounding box center [725, 155] width 20 height 16
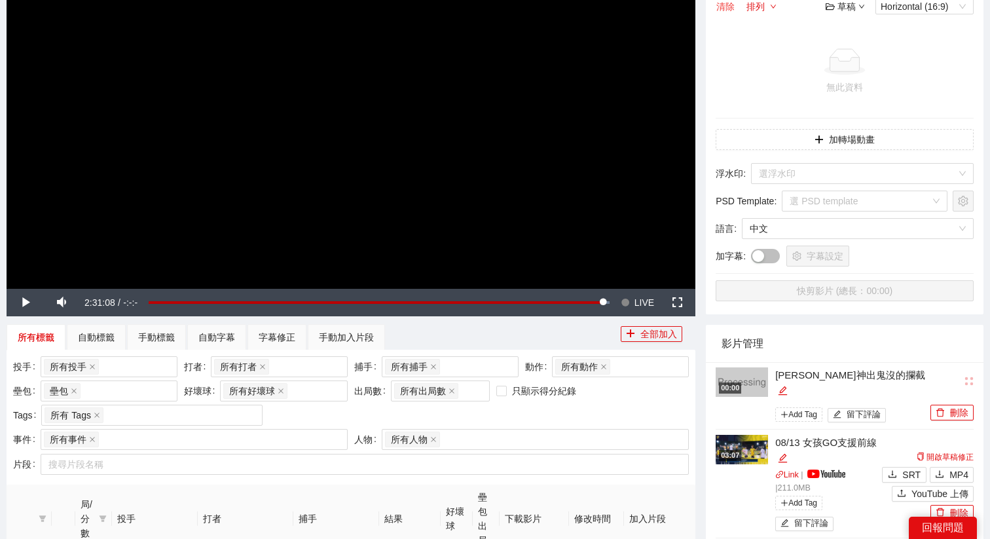
scroll to position [253, 0]
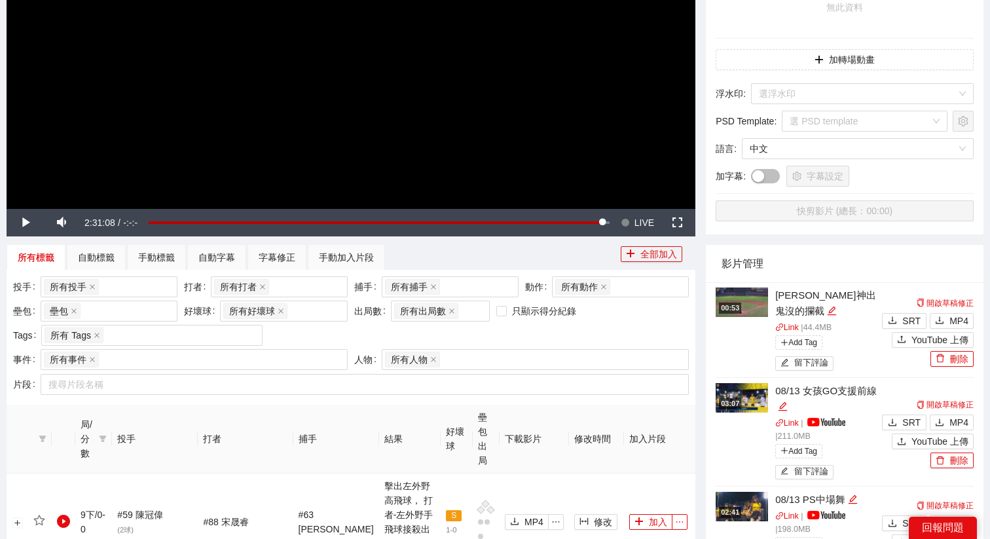
click at [728, 322] on div "00:53 [PERSON_NAME]神出鬼沒的攔截 Link | 44.4 MB Add Tag 留下評論" at bounding box center [796, 330] width 163 height 86
click at [736, 307] on div "00:53" at bounding box center [730, 307] width 22 height 11
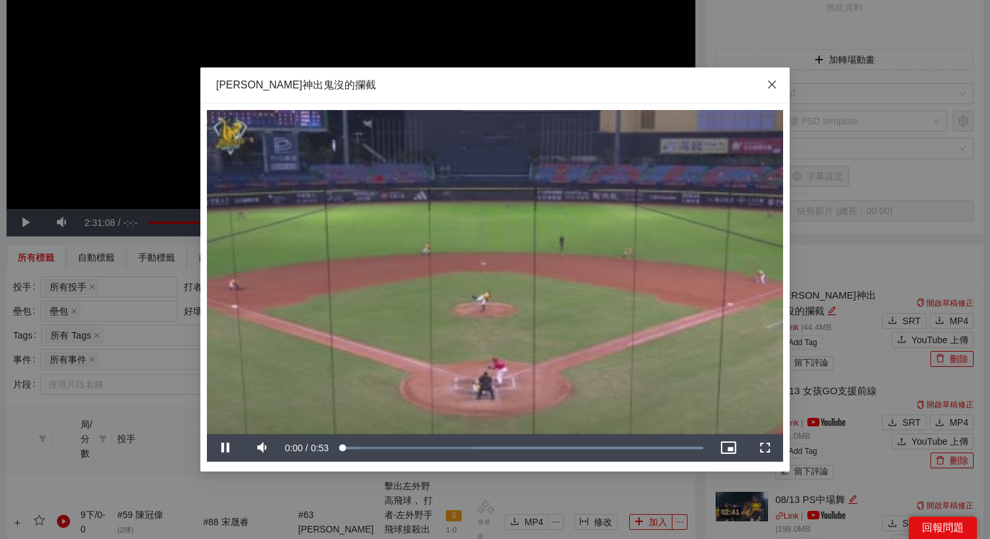
click at [771, 89] on icon "close" at bounding box center [771, 84] width 10 height 10
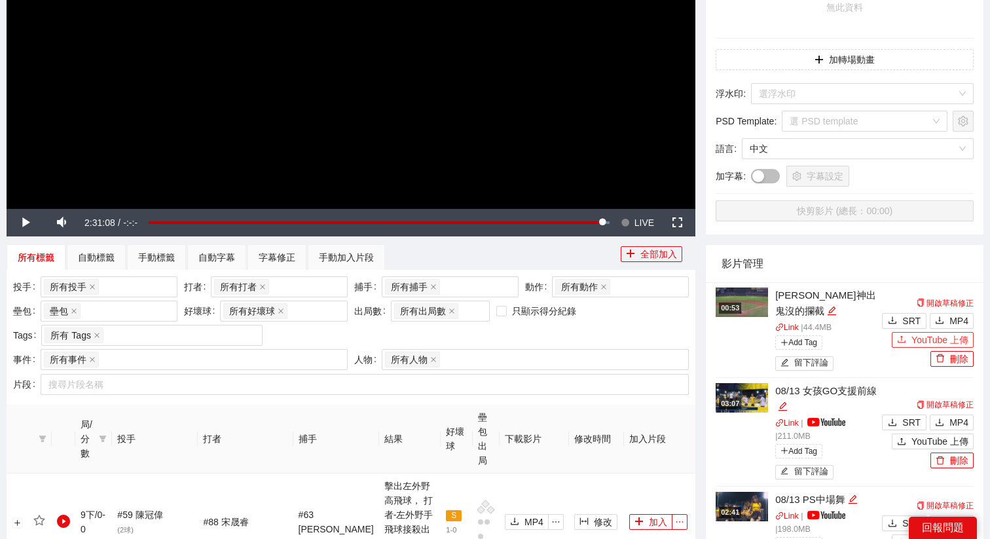
click at [903, 334] on icon "upload" at bounding box center [901, 338] width 9 height 9
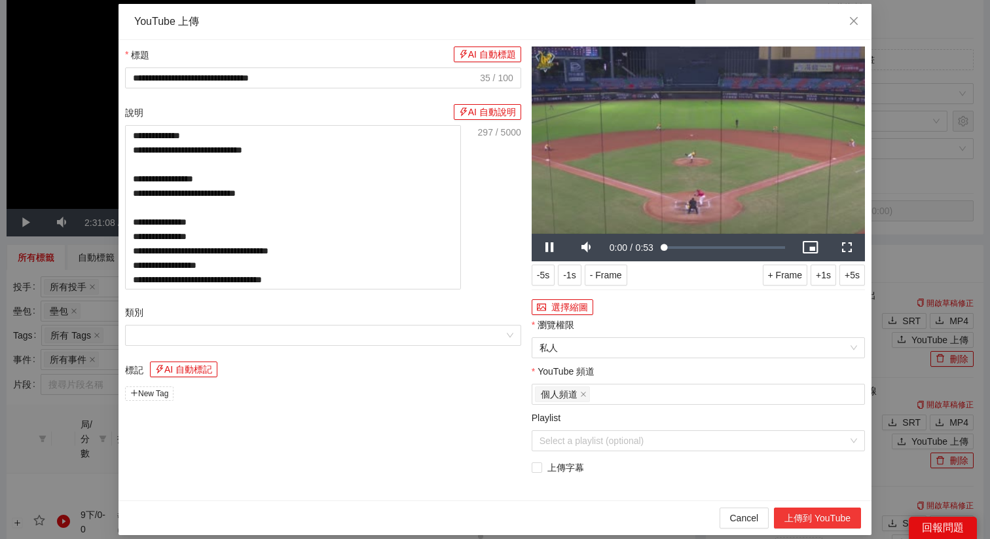
click at [803, 518] on button "上傳到 YouTube" at bounding box center [817, 517] width 87 height 21
click at [855, 17] on icon "close" at bounding box center [853, 21] width 10 height 10
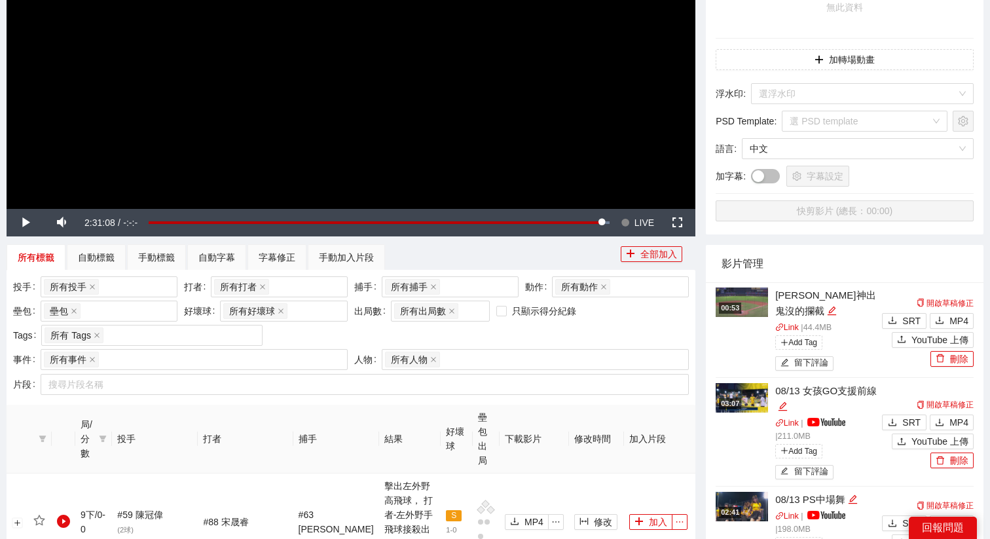
click at [731, 302] on img at bounding box center [741, 301] width 52 height 29
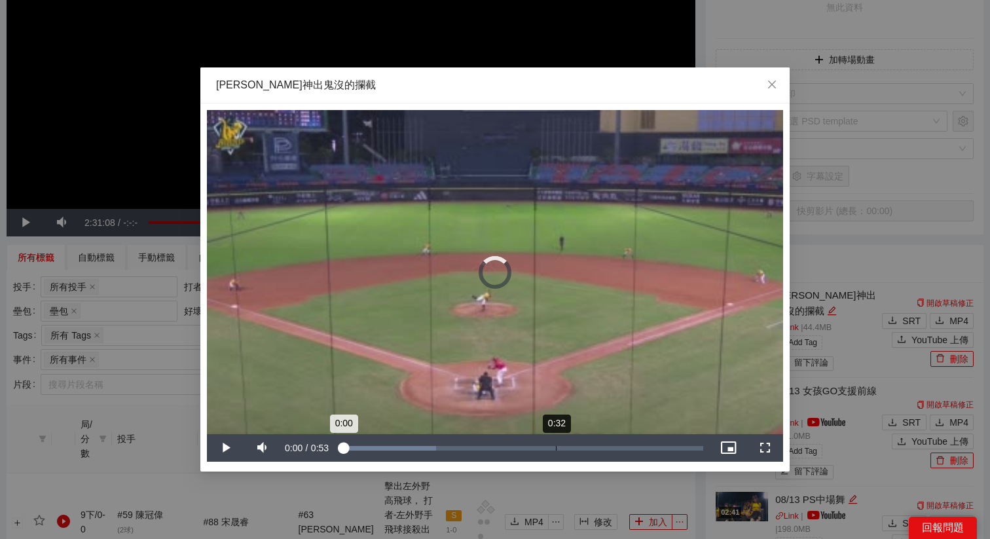
click at [556, 453] on div "Loaded : 26.46% 0:32 0:00" at bounding box center [521, 447] width 376 height 27
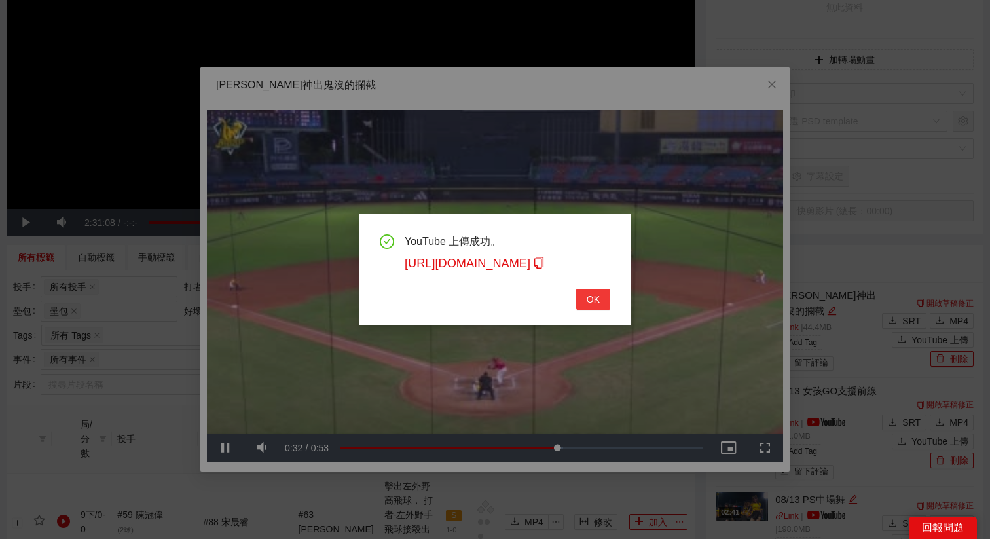
click at [588, 293] on span "OK" at bounding box center [592, 299] width 13 height 14
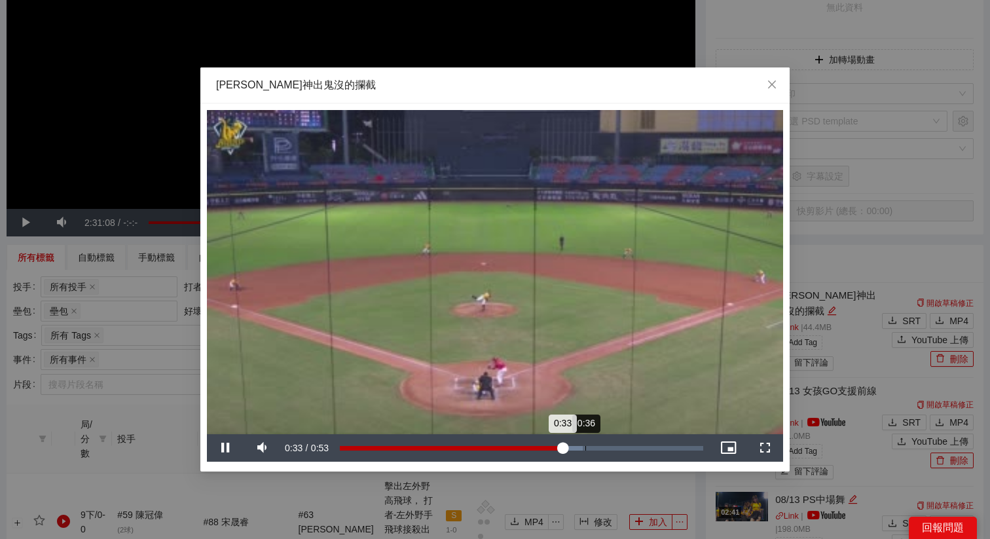
click at [585, 451] on div "Loaded : 66.87% 0:36 0:33" at bounding box center [521, 447] width 376 height 27
click at [615, 447] on div "Loaded : 89.74% 0:40 0:40" at bounding box center [521, 448] width 363 height 5
click at [594, 447] on div "0:37" at bounding box center [467, 448] width 255 height 5
click at [582, 448] on div "Loaded : 100.00% 0:36 0:38" at bounding box center [521, 448] width 363 height 5
click at [565, 391] on video "Video Player" at bounding box center [495, 272] width 576 height 324
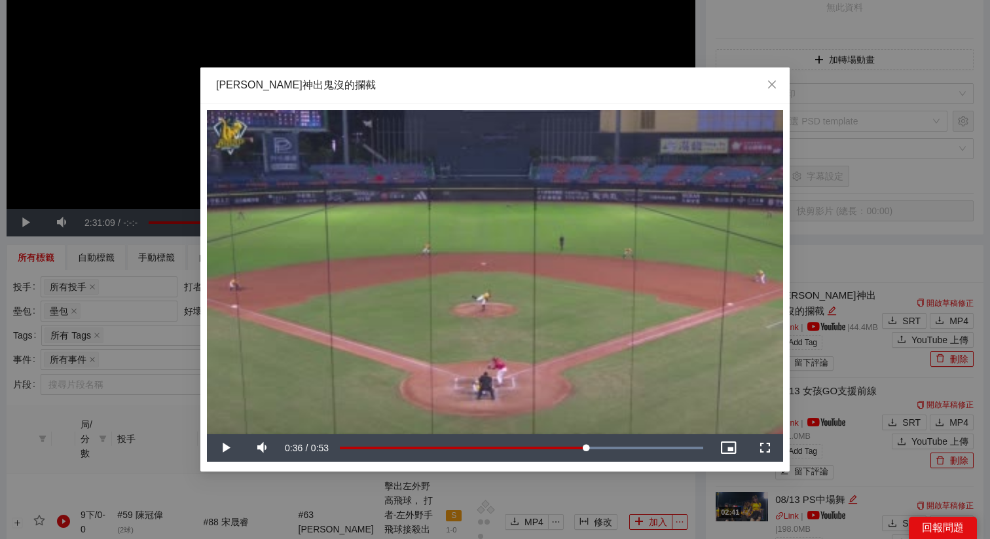
click at [696, 507] on div "**********" at bounding box center [495, 269] width 990 height 539
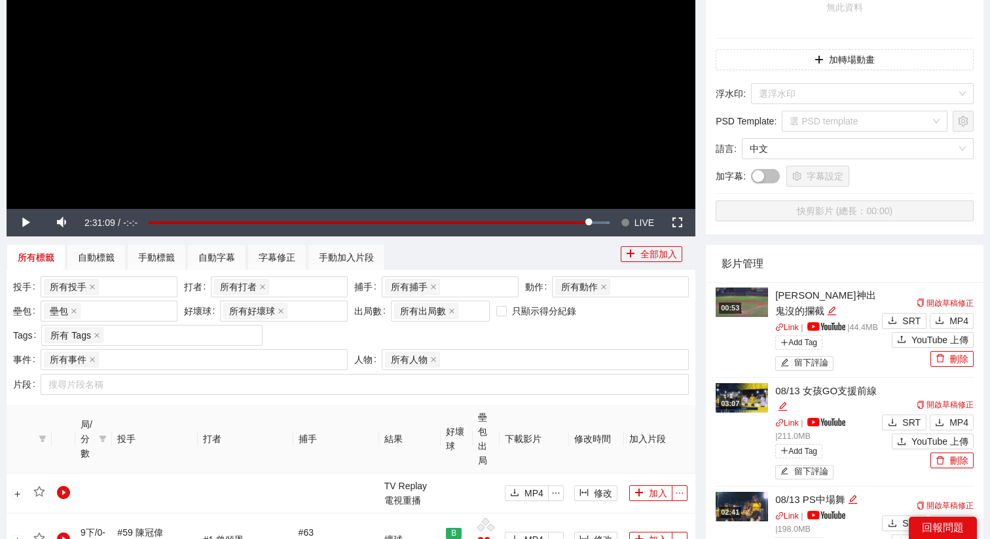
click at [389, 124] on video "Video Player" at bounding box center [351, 14] width 688 height 387
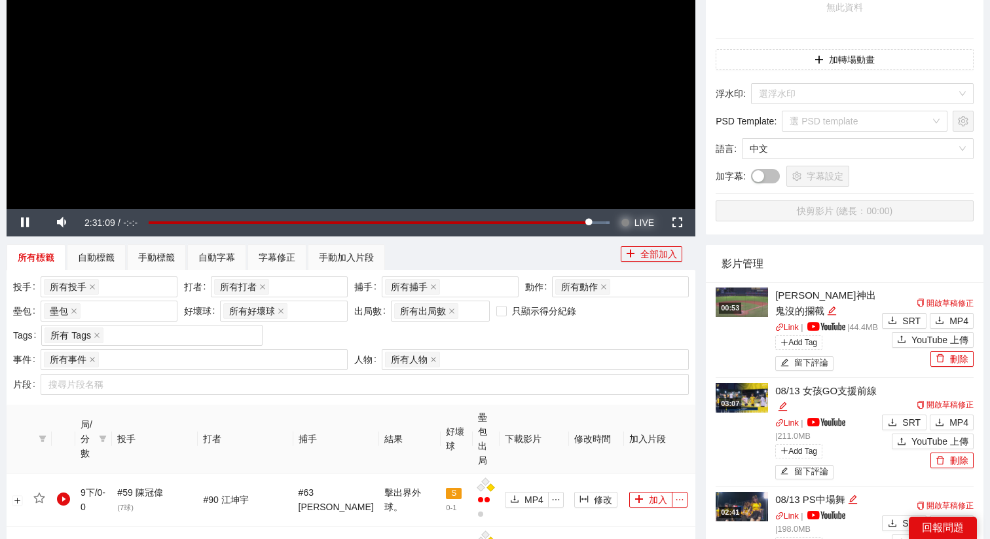
click at [645, 217] on span "LIVE" at bounding box center [644, 222] width 20 height 27
click at [192, 180] on video "Video Player" at bounding box center [351, 14] width 688 height 387
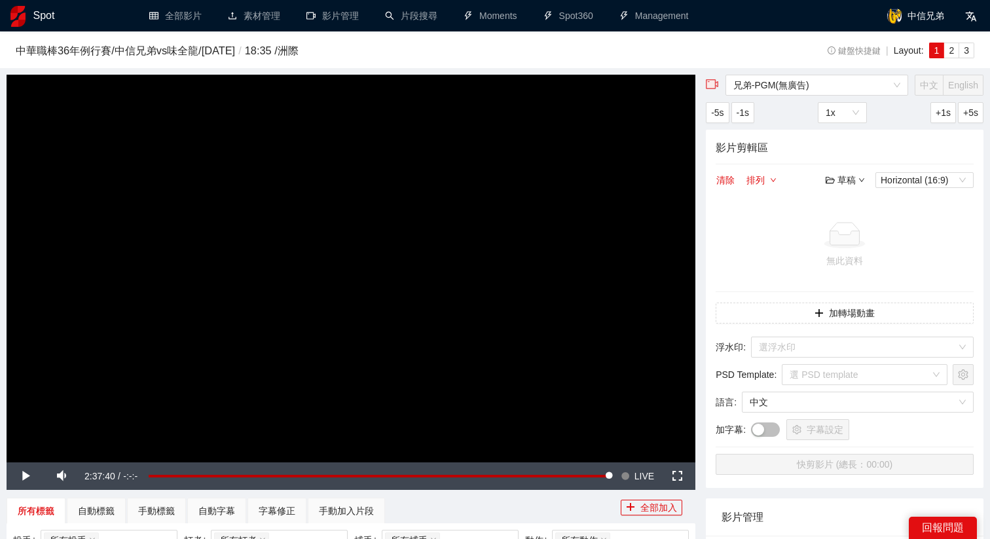
click at [846, 178] on div "草稿" at bounding box center [844, 180] width 39 height 14
click at [838, 198] on link "開啟" at bounding box center [848, 203] width 30 height 10
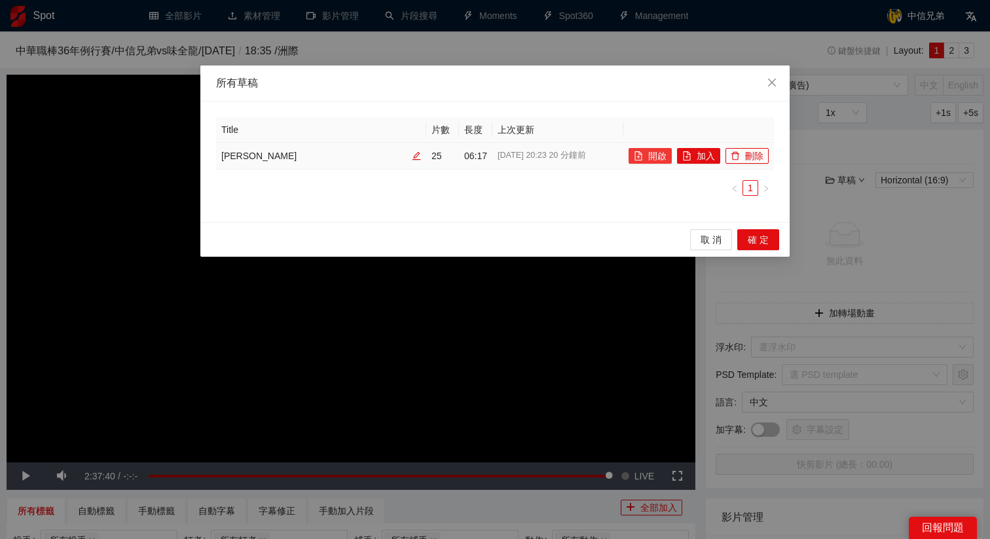
click at [639, 150] on button "開啟" at bounding box center [649, 156] width 43 height 16
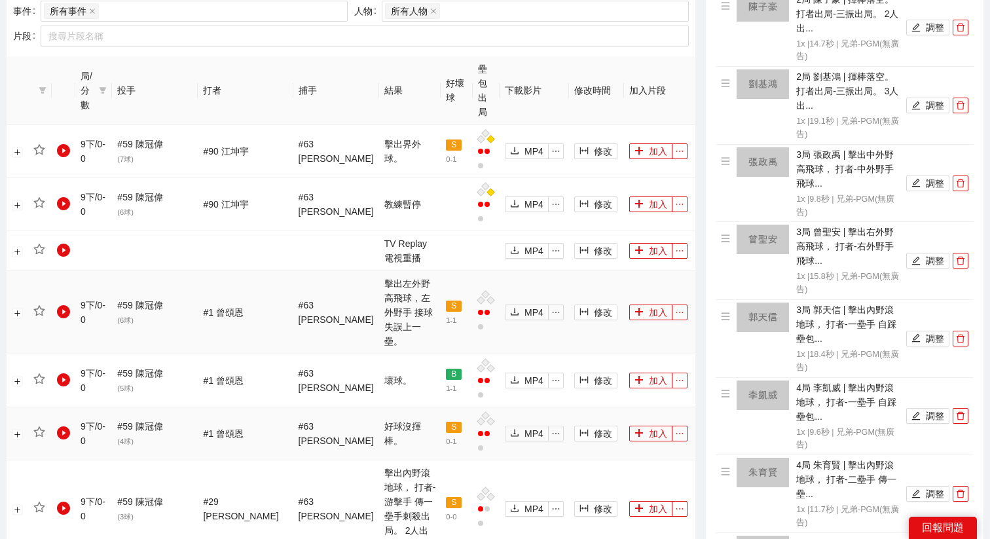
scroll to position [495, 0]
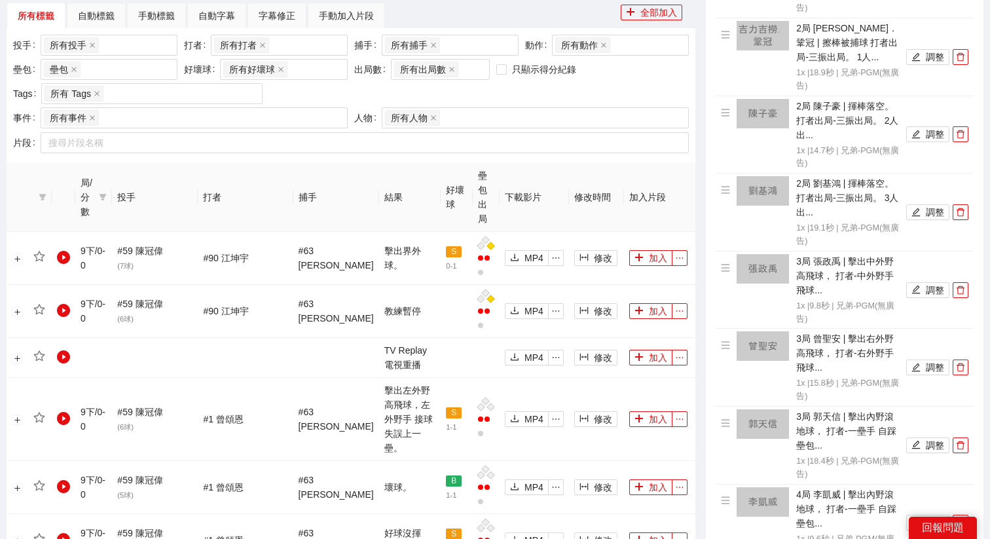
click at [102, 188] on div "局/分數" at bounding box center [93, 196] width 26 height 43
click at [103, 188] on span at bounding box center [102, 197] width 13 height 48
click at [62, 336] on span "9上" at bounding box center [65, 340] width 20 height 10
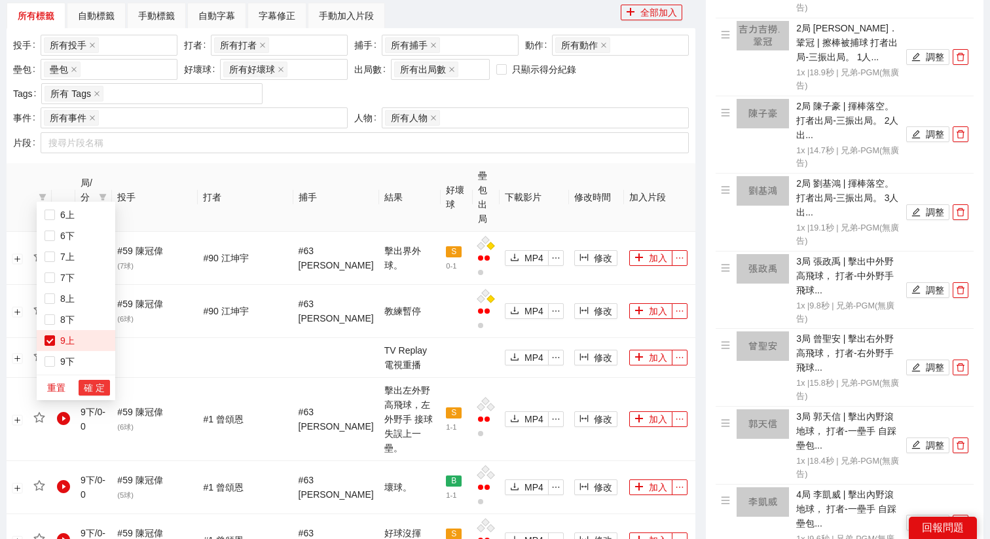
click at [94, 386] on span "確 定" at bounding box center [94, 387] width 21 height 14
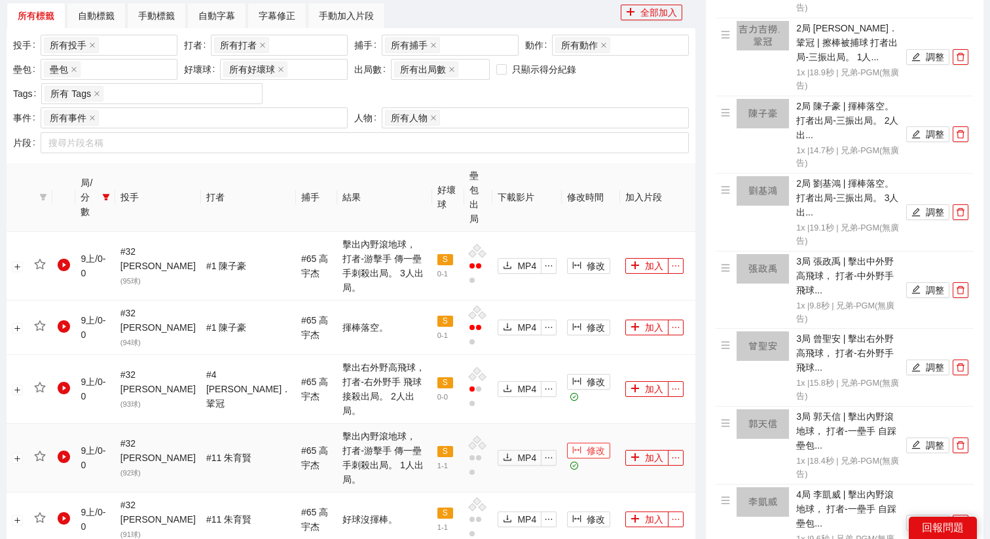
click at [573, 442] on button "修改" at bounding box center [588, 450] width 43 height 16
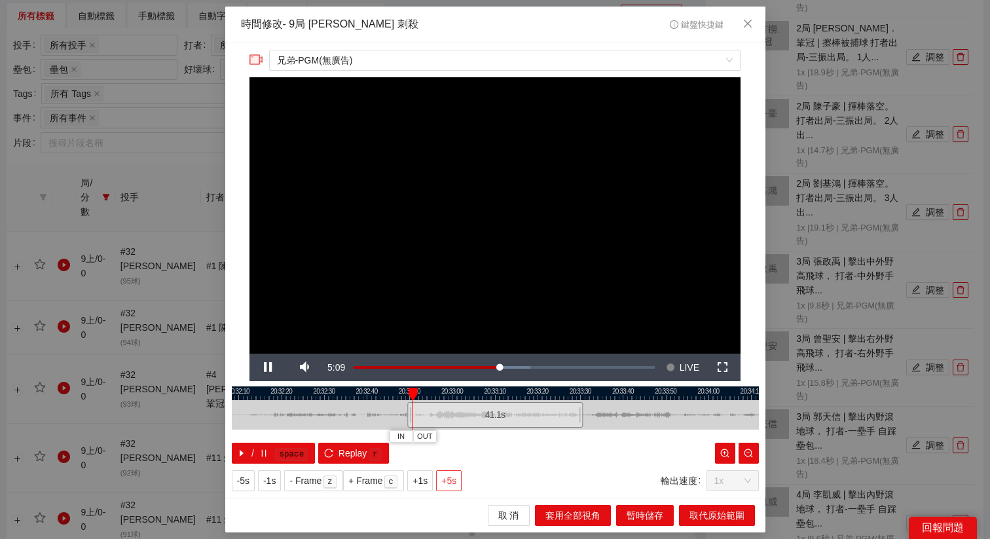
click at [452, 478] on span "+5s" at bounding box center [448, 480] width 15 height 14
click at [268, 367] on span "Video Player" at bounding box center [268, 367] width 0 height 0
click at [493, 438] on span "OUT" at bounding box center [489, 437] width 16 height 12
click at [484, 391] on div at bounding box center [488, 393] width 9 height 13
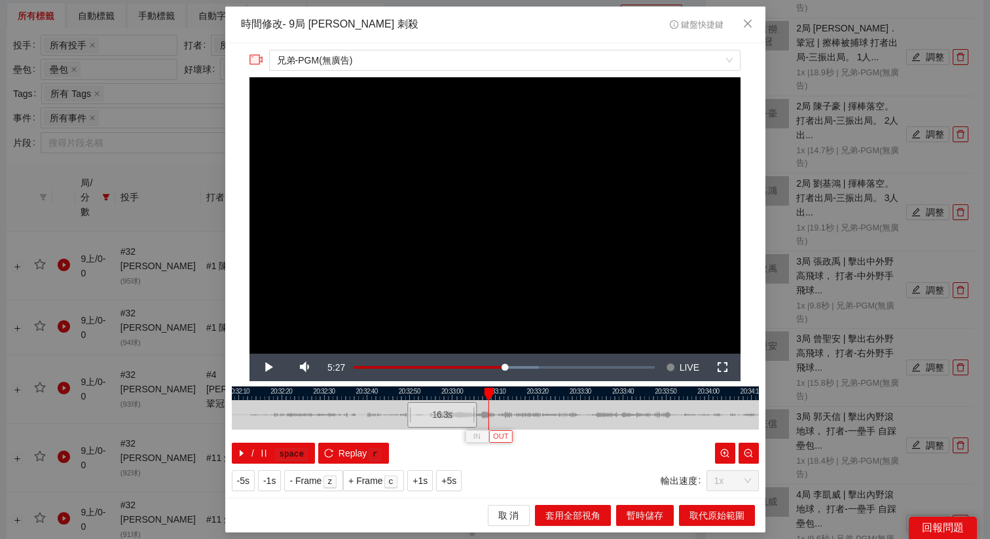
click at [507, 438] on span "OUT" at bounding box center [501, 437] width 16 height 12
click at [702, 517] on span "取代原始範圍" at bounding box center [716, 515] width 55 height 14
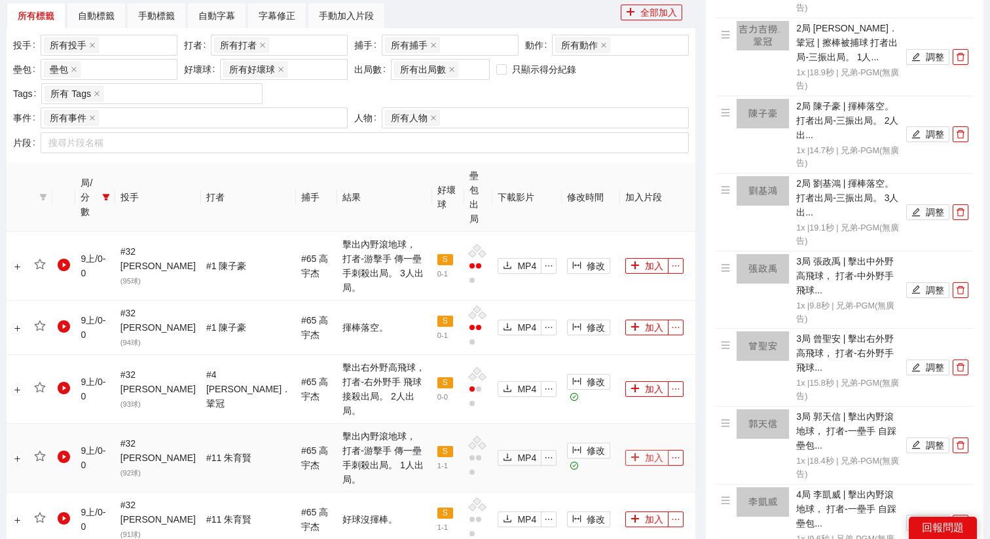
click at [644, 450] on button "加入" at bounding box center [646, 458] width 43 height 16
click at [648, 381] on button "加入" at bounding box center [646, 389] width 43 height 16
click at [587, 259] on span "修改" at bounding box center [595, 266] width 18 height 14
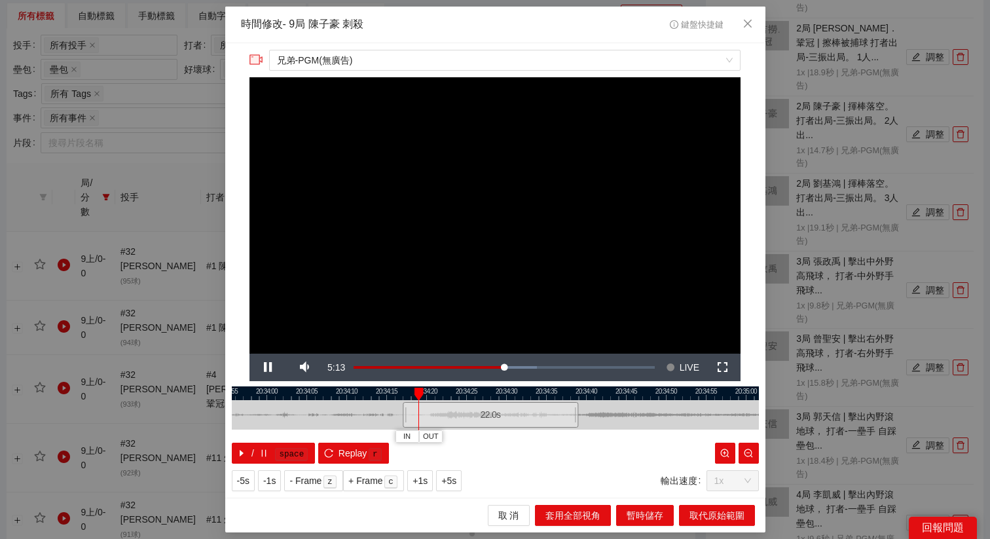
click at [470, 394] on div at bounding box center [490, 393] width 527 height 14
click at [457, 412] on div "22.0 s" at bounding box center [486, 415] width 175 height 26
click at [452, 477] on span "+5s" at bounding box center [448, 480] width 15 height 14
click at [420, 481] on span "+1s" at bounding box center [419, 480] width 15 height 14
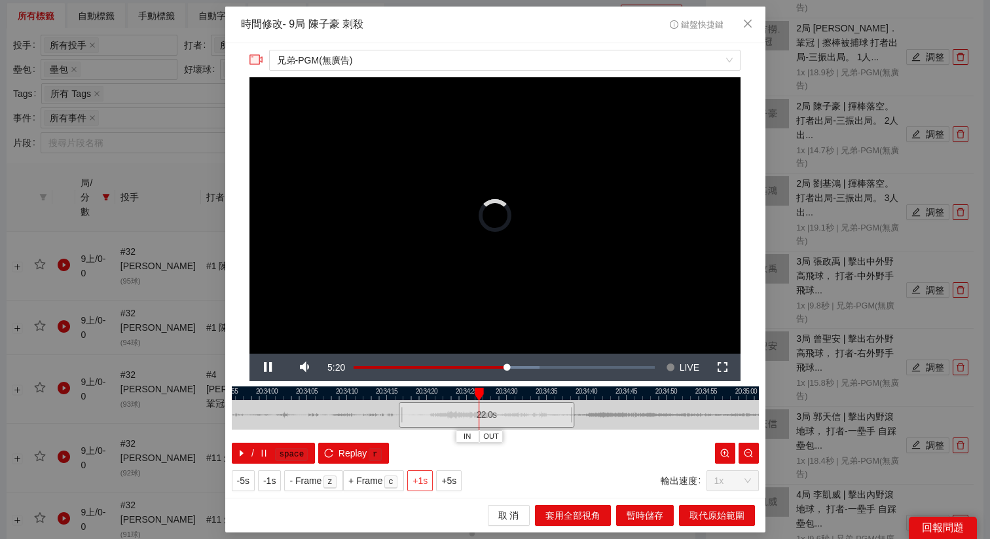
click at [420, 481] on span "+1s" at bounding box center [419, 480] width 15 height 14
click at [580, 439] on div "20:33:55 20:34:00 20:34:05 20:34:10 20:34:15 20:34:20 20:34:25 20:34:30 20:34:3…" at bounding box center [495, 424] width 527 height 77
click at [571, 438] on span "OUT" at bounding box center [567, 437] width 16 height 12
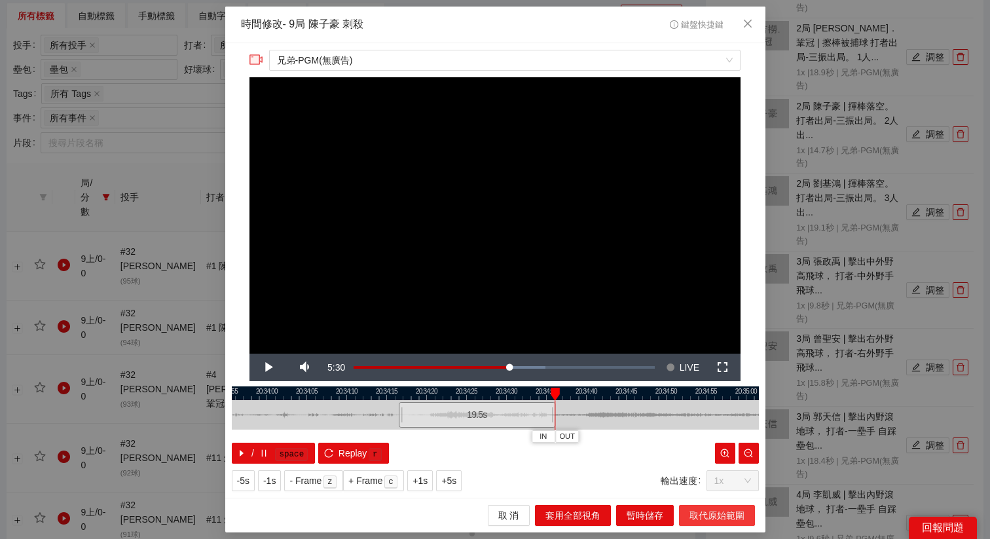
click at [726, 516] on span "取代原始範圍" at bounding box center [716, 515] width 55 height 14
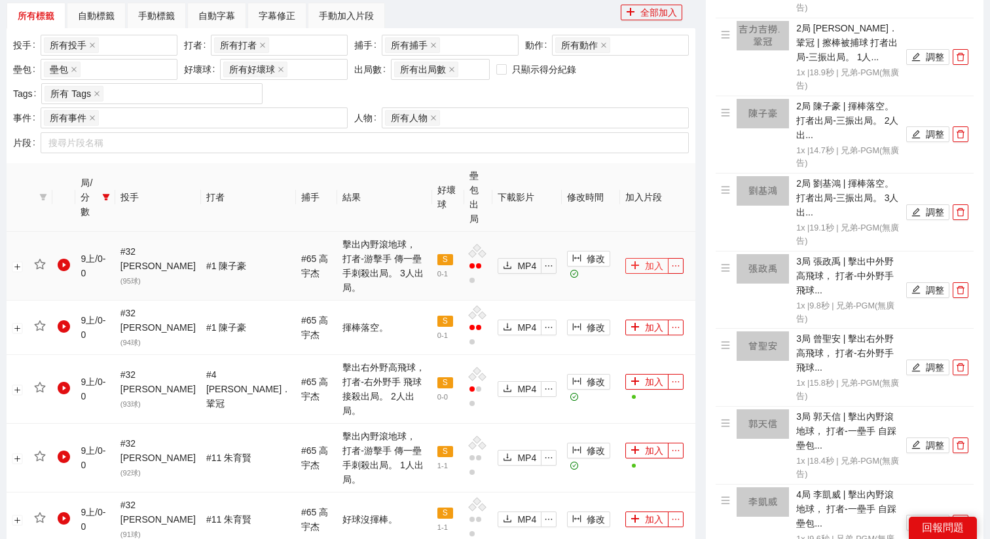
click at [640, 258] on button "加入" at bounding box center [646, 266] width 43 height 16
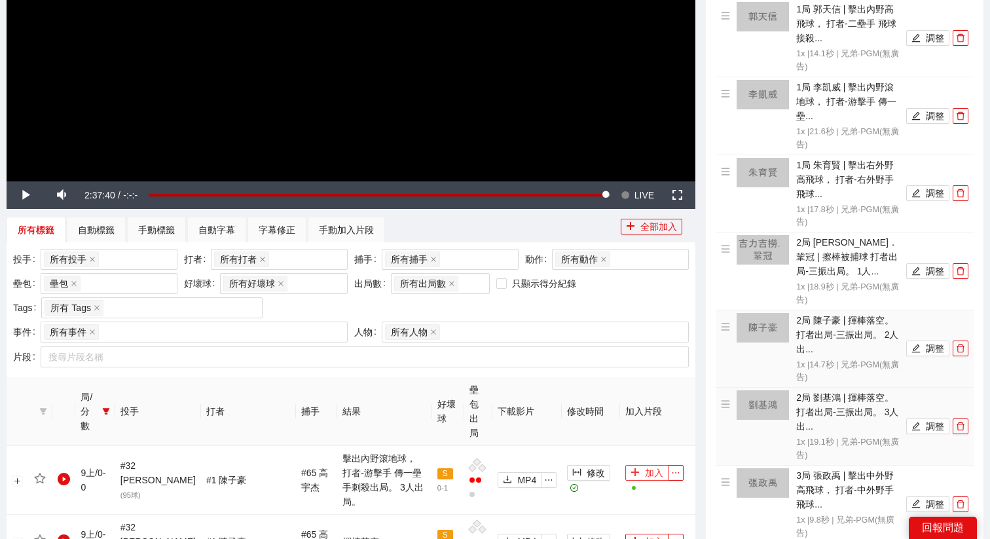
scroll to position [0, 0]
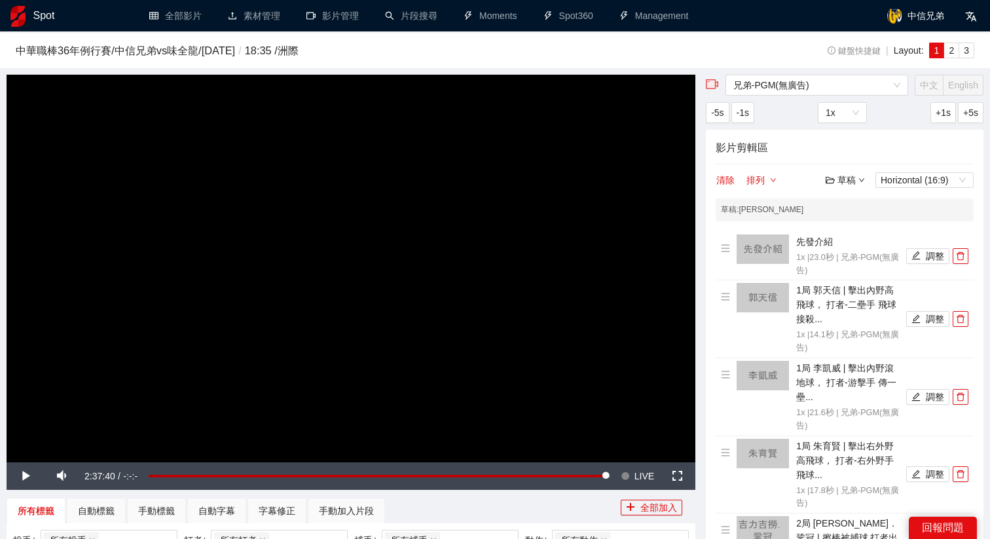
click at [849, 185] on div "草稿" at bounding box center [844, 180] width 39 height 14
click at [853, 227] on link "儲存" at bounding box center [848, 229] width 30 height 10
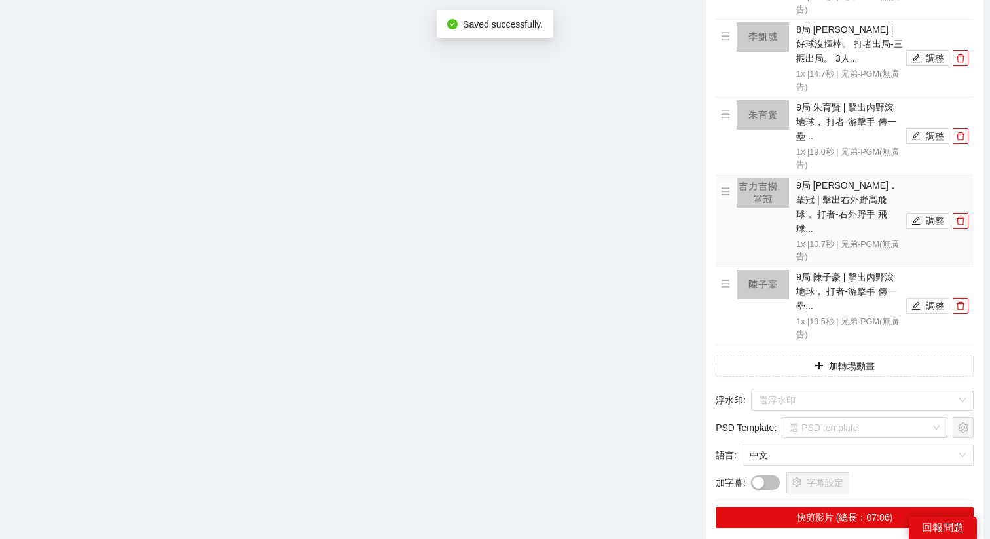
scroll to position [2047, 0]
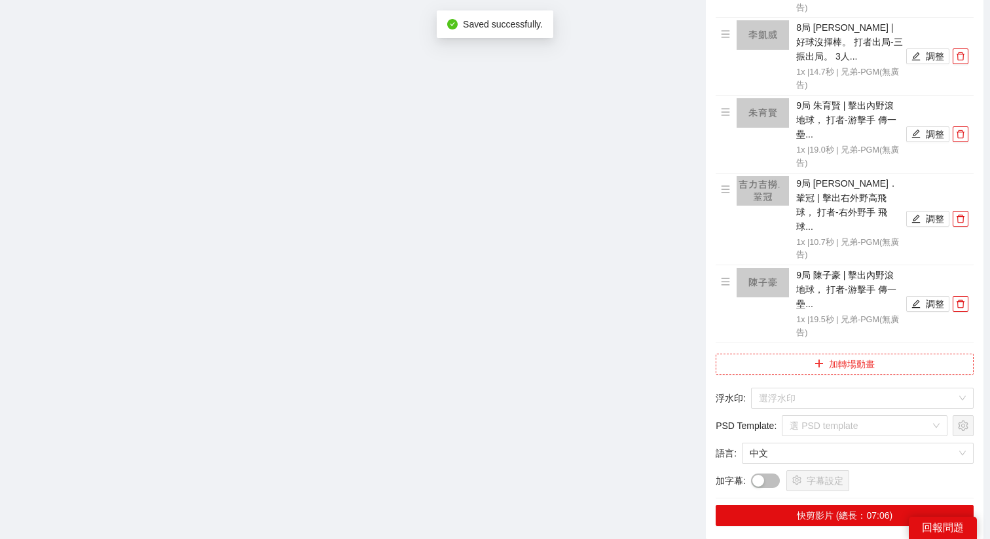
click at [834, 353] on button "加轉場動畫" at bounding box center [844, 363] width 258 height 21
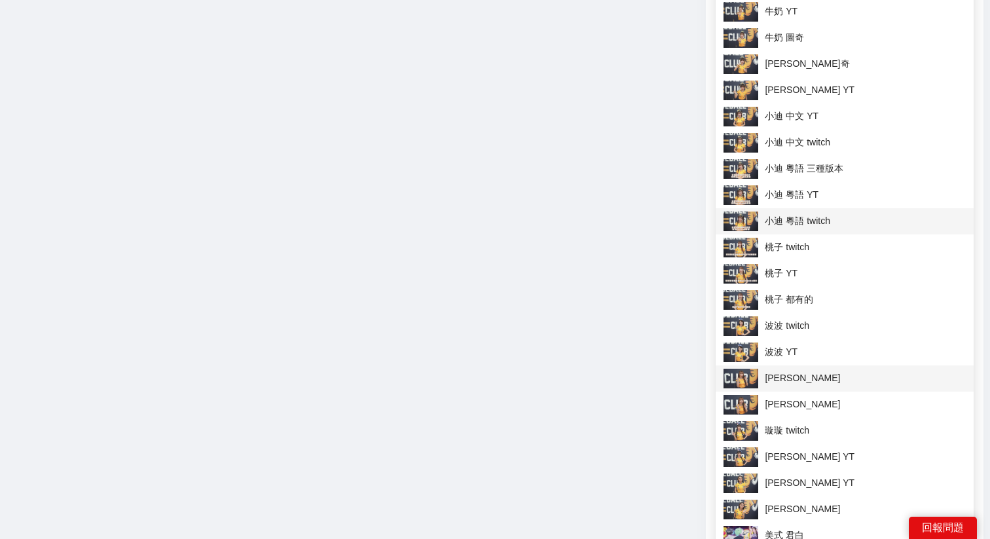
scroll to position [1567, 0]
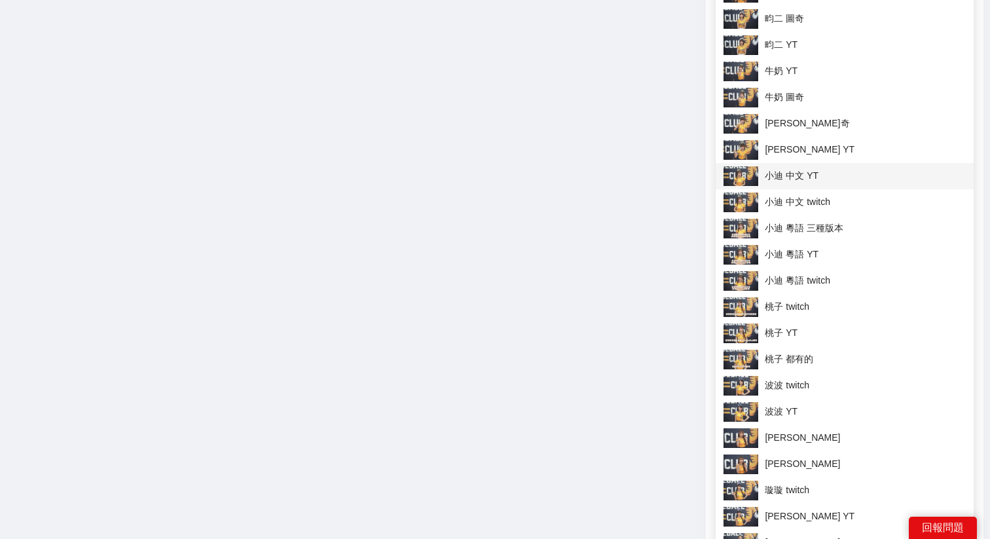
click at [783, 176] on span "小迪 中文 YT" at bounding box center [844, 176] width 242 height 20
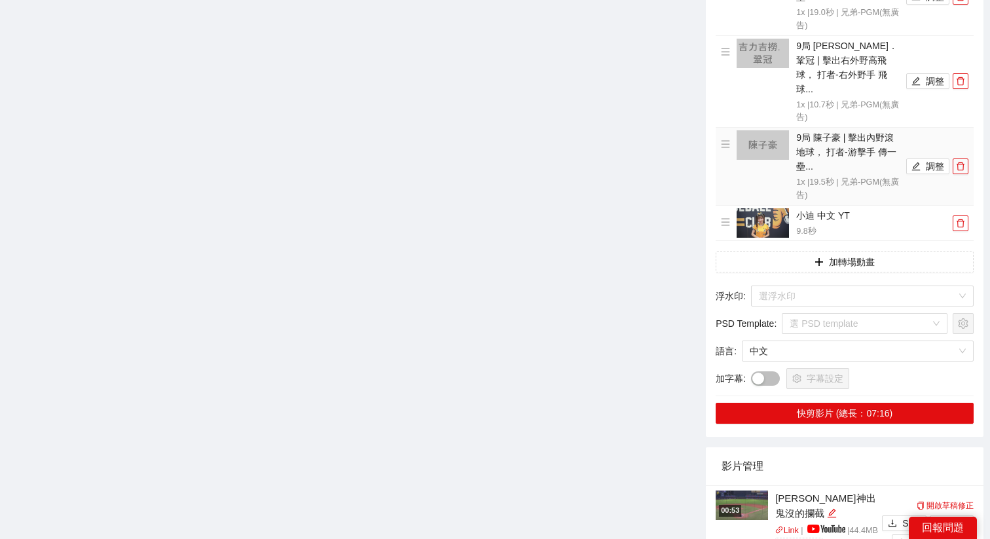
scroll to position [2205, 0]
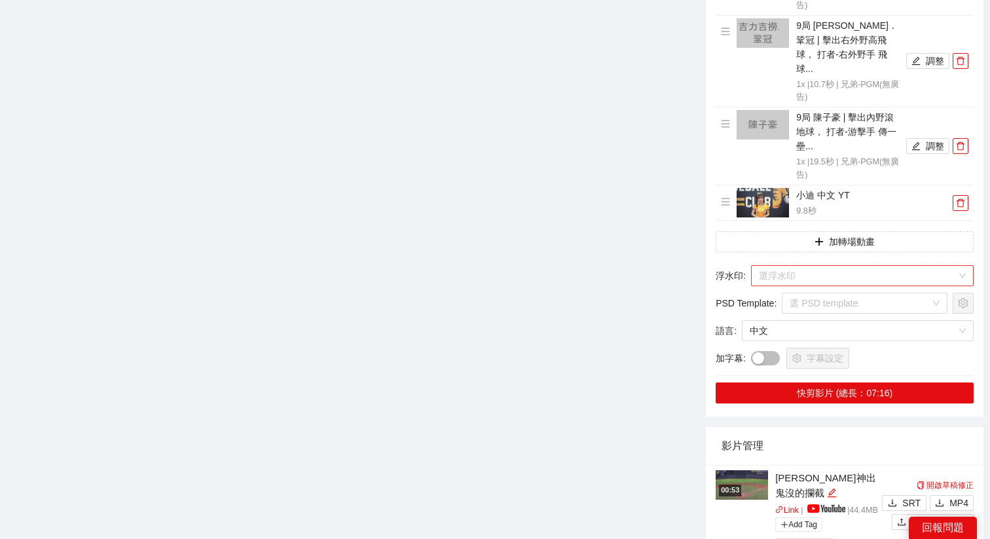
click at [780, 266] on input "search" at bounding box center [858, 276] width 198 height 20
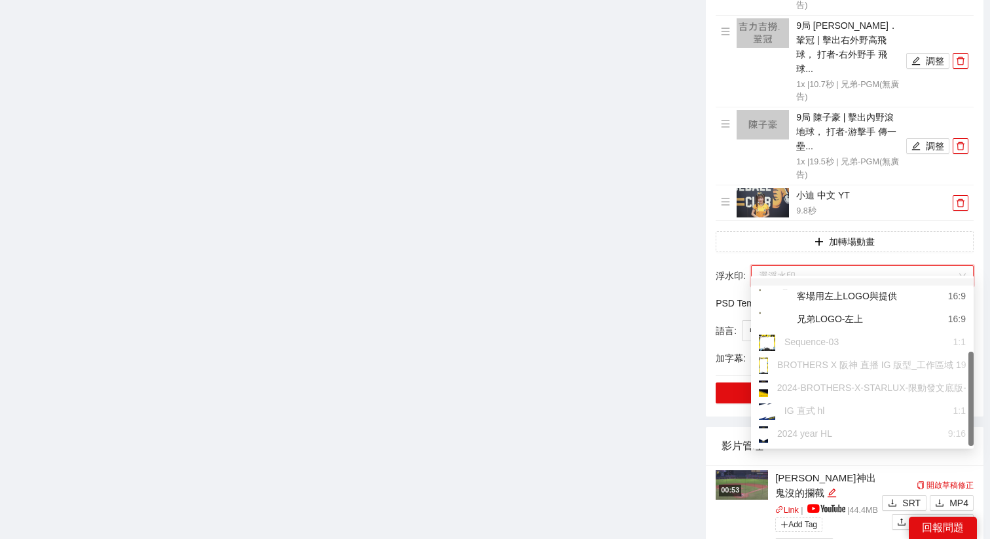
scroll to position [130, 0]
click at [825, 320] on div "兄弟LOGO-左上" at bounding box center [811, 320] width 104 height 16
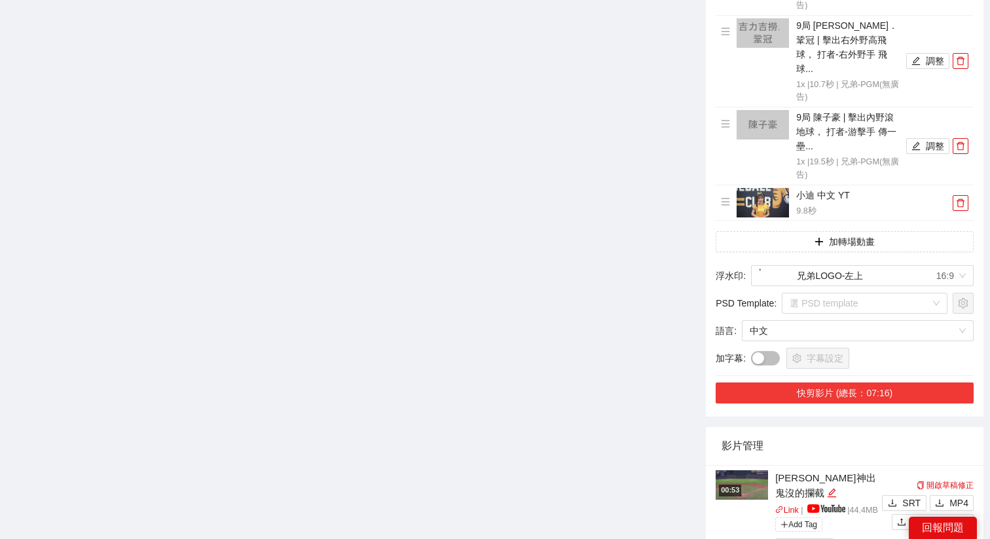
click at [823, 382] on button "快剪影片 (總長：07:16)" at bounding box center [844, 392] width 258 height 21
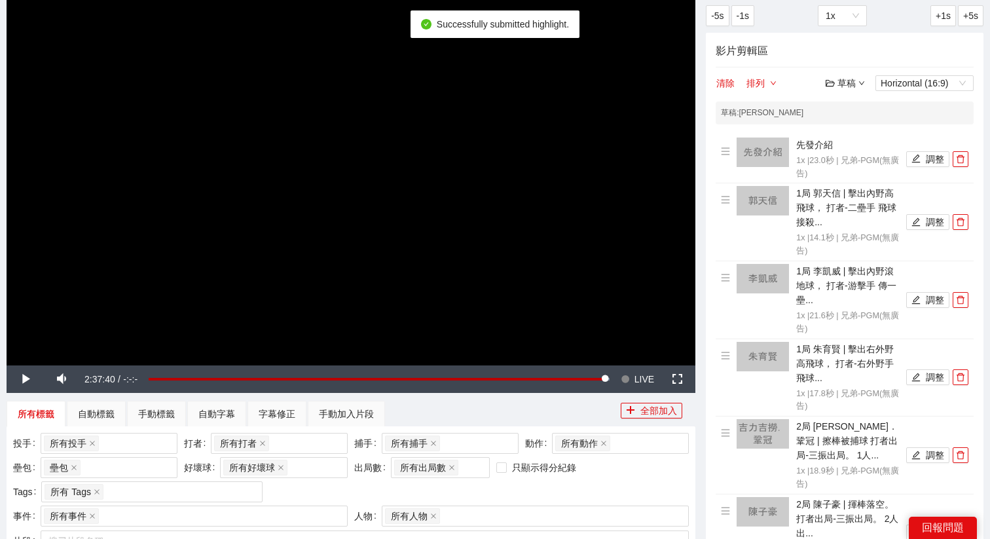
scroll to position [0, 0]
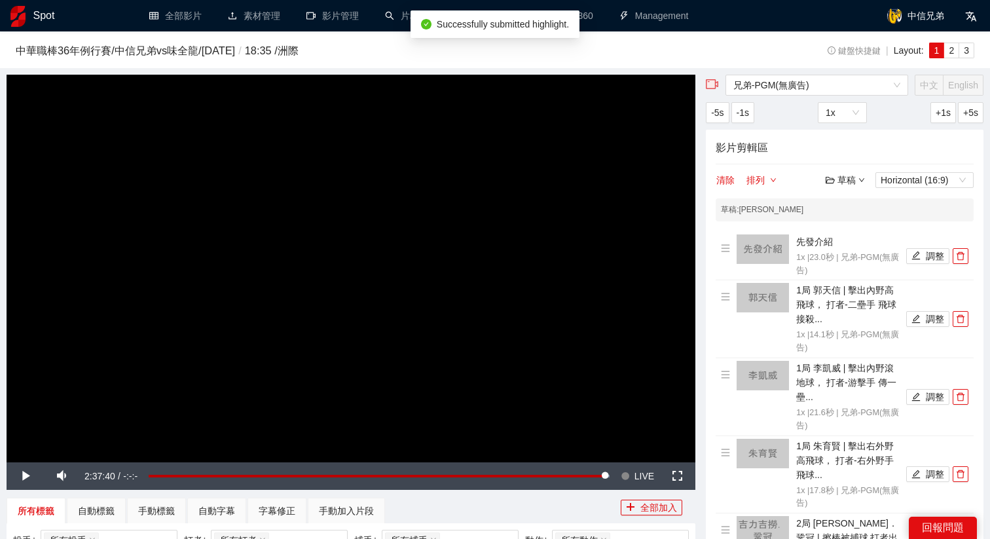
click at [842, 173] on div "草稿" at bounding box center [844, 180] width 39 height 14
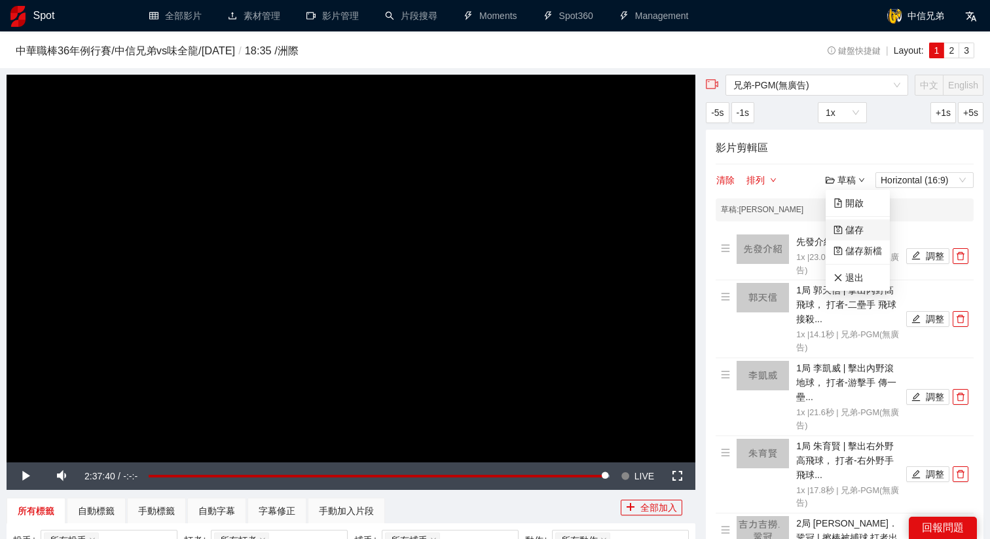
click at [846, 228] on link "儲存" at bounding box center [848, 229] width 30 height 10
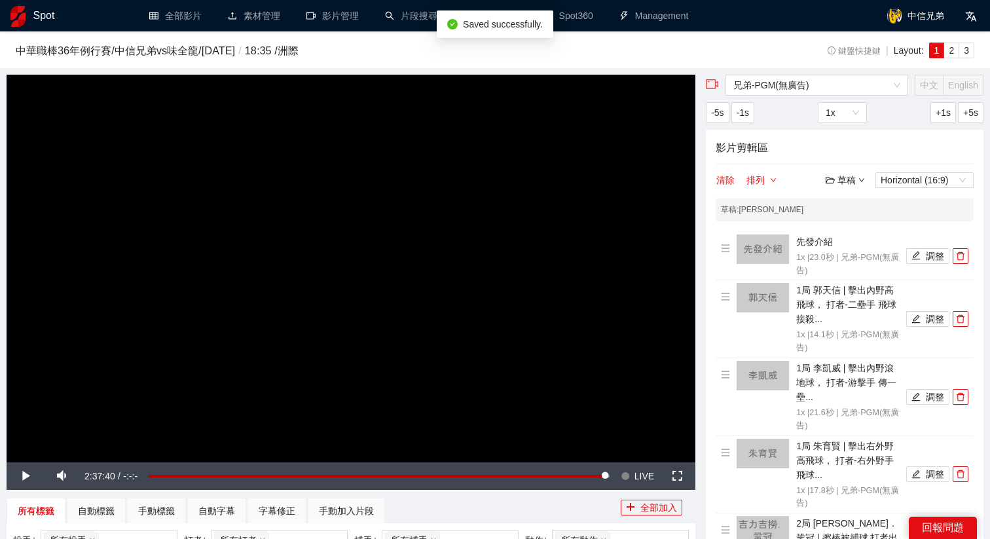
click at [841, 179] on div "草稿" at bounding box center [844, 180] width 39 height 14
click at [848, 280] on link "退出" at bounding box center [848, 277] width 30 height 10
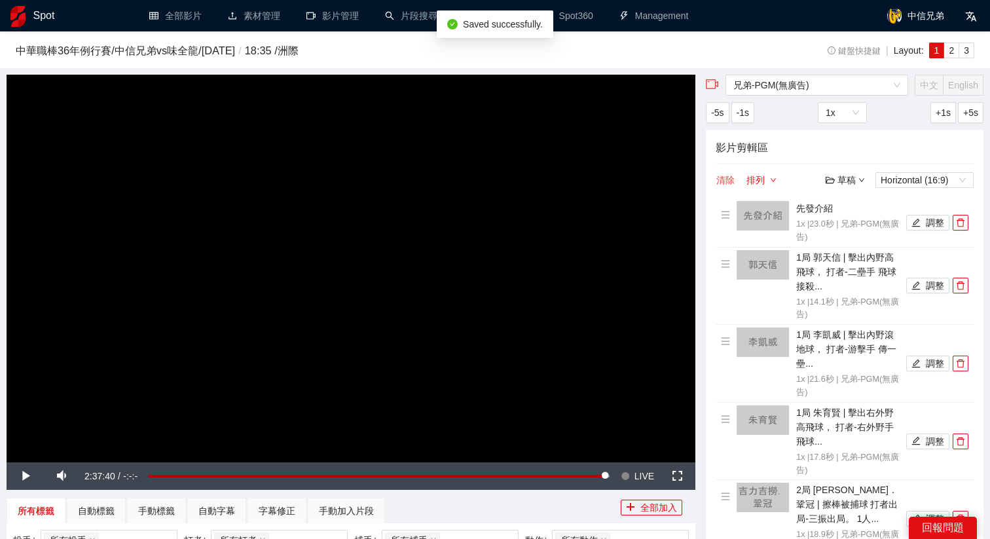
click at [726, 176] on button "清除" at bounding box center [725, 180] width 20 height 16
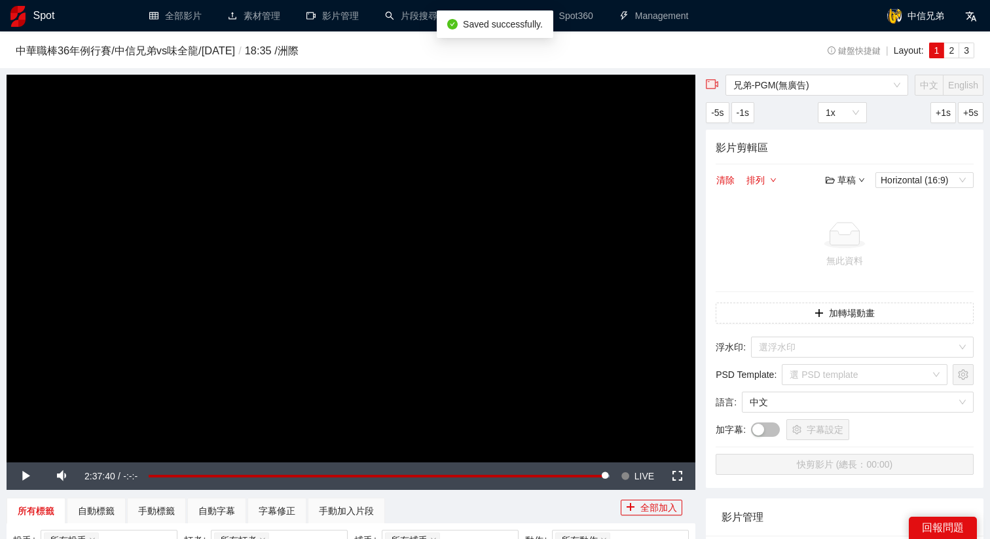
click at [563, 226] on video "Video Player" at bounding box center [351, 268] width 688 height 387
click at [624, 456] on video "Video Player" at bounding box center [351, 268] width 688 height 387
click at [630, 467] on button "Seek to live, currently behind live LIVE" at bounding box center [637, 475] width 43 height 27
click at [593, 396] on video "Video Player" at bounding box center [351, 268] width 688 height 387
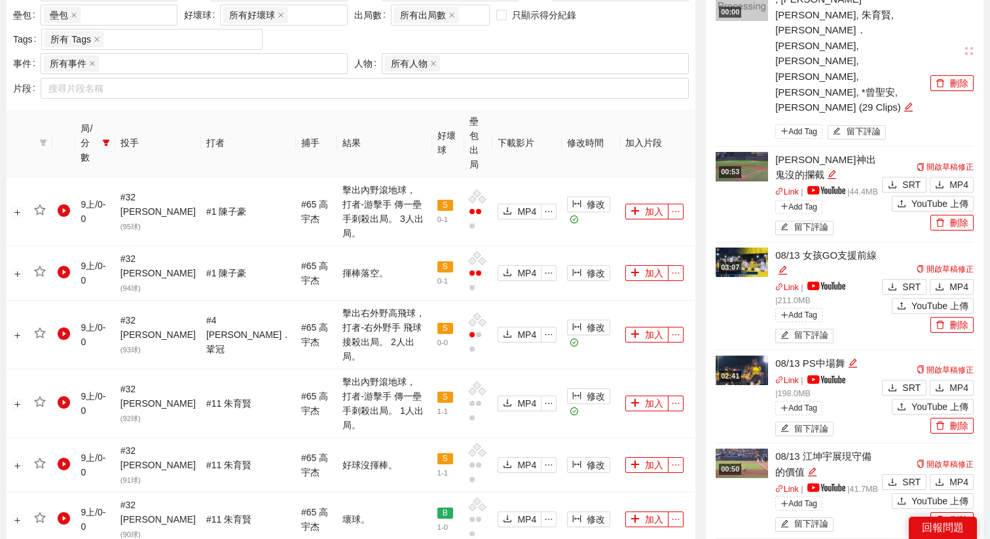
scroll to position [395, 0]
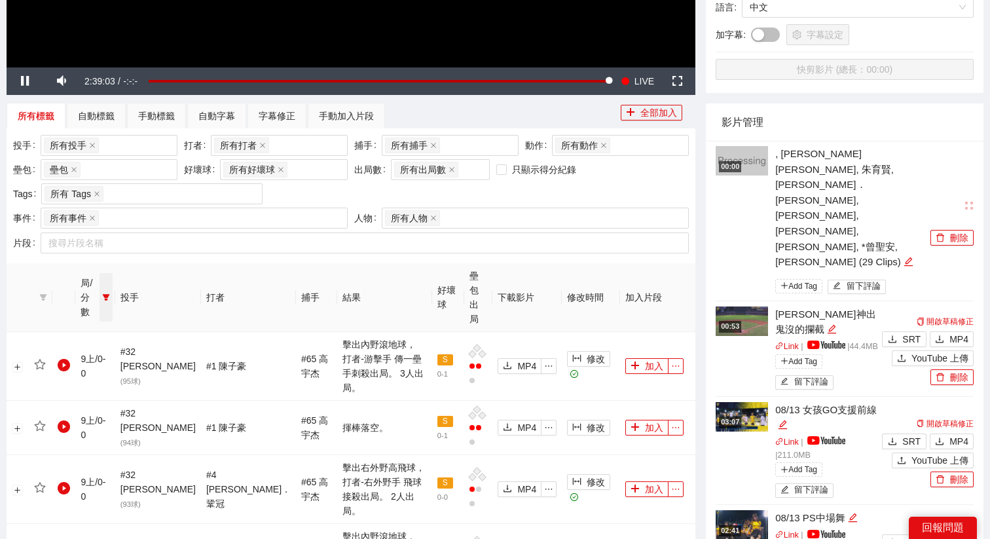
click at [109, 293] on icon "filter" at bounding box center [106, 297] width 8 height 8
click at [103, 493] on span "確 定" at bounding box center [94, 487] width 21 height 14
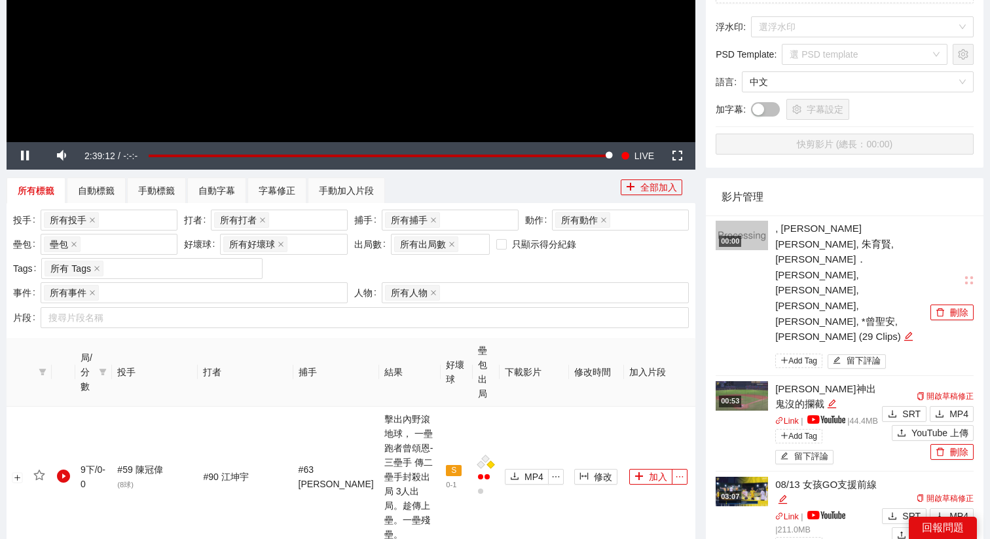
scroll to position [291, 0]
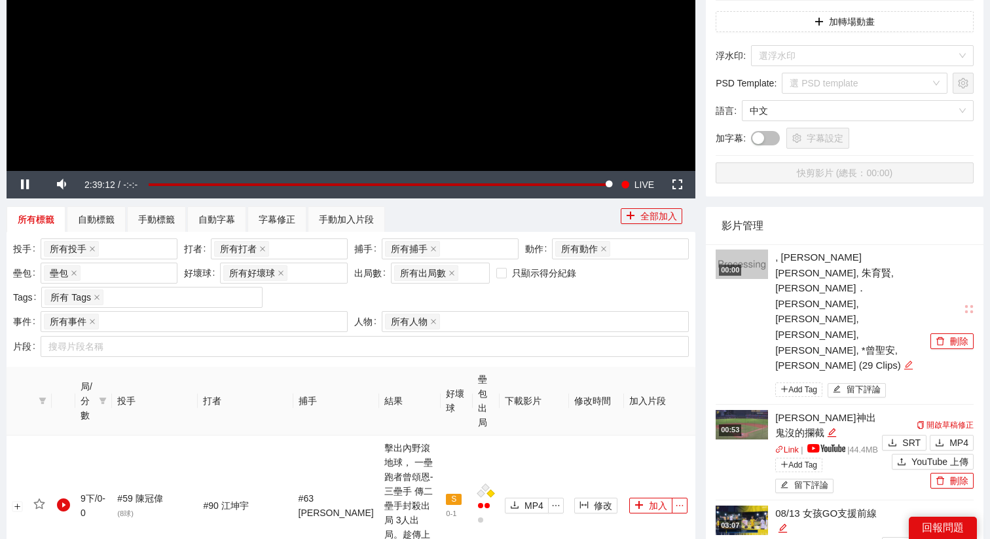
click at [903, 360] on icon "edit" at bounding box center [908, 365] width 10 height 10
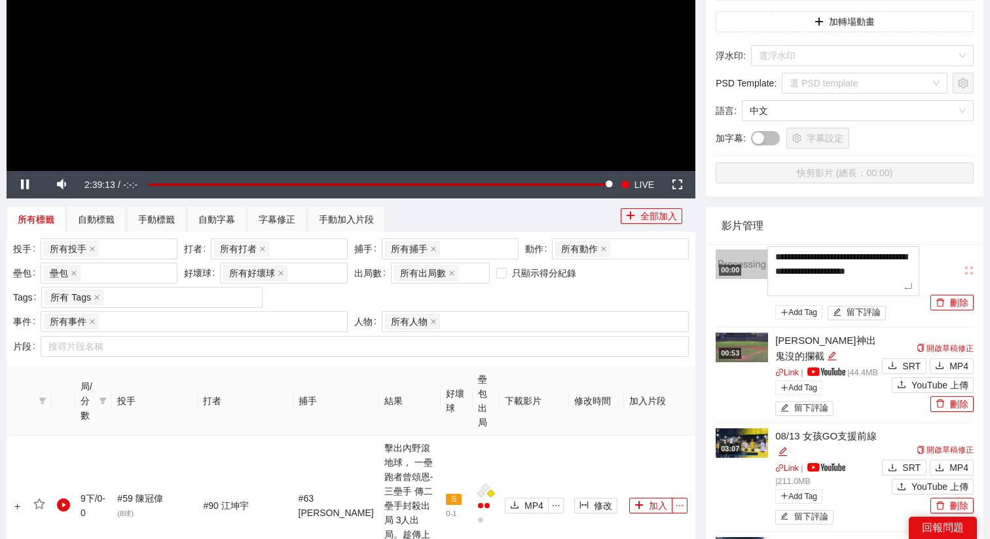
drag, startPoint x: 897, startPoint y: 291, endPoint x: 681, endPoint y: 237, distance: 223.2
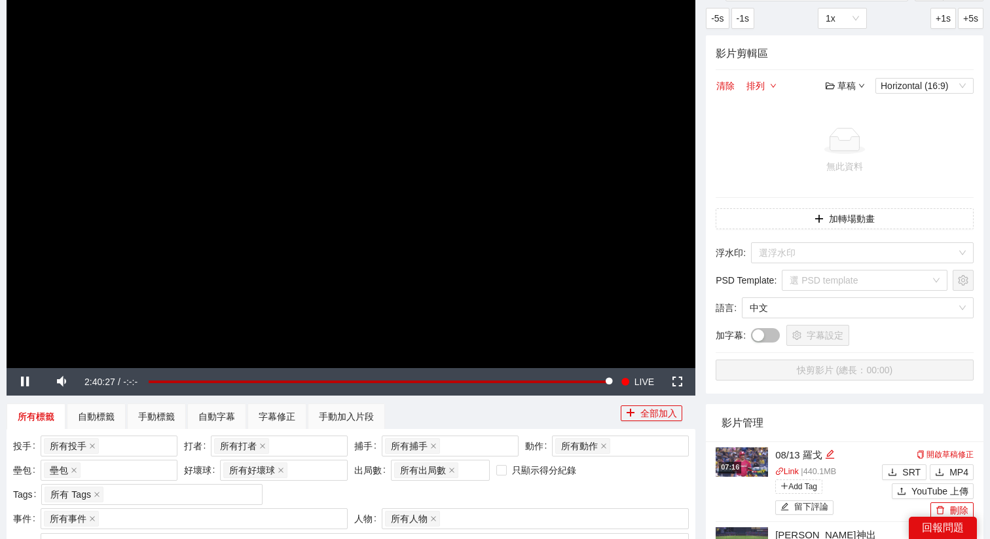
scroll to position [366, 0]
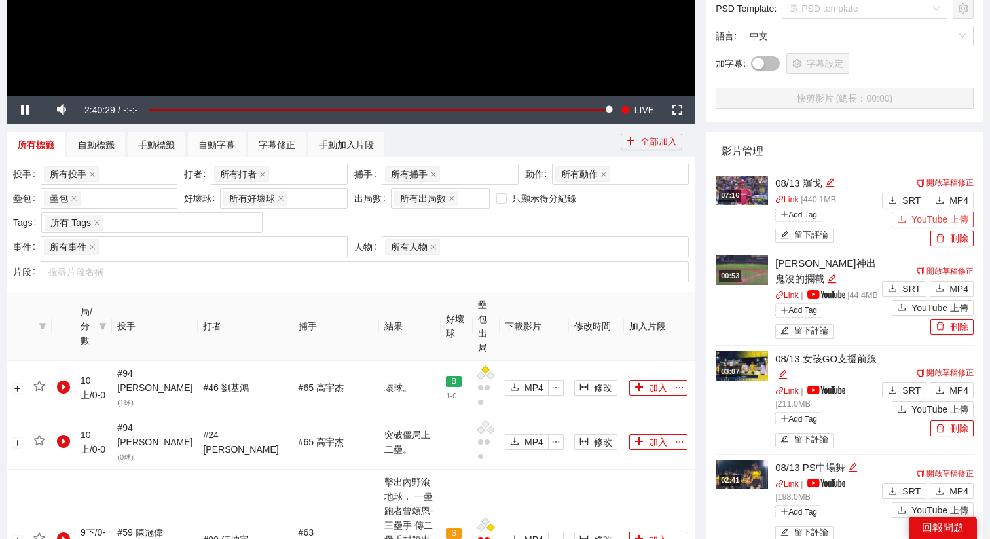
click at [916, 221] on span "YouTube 上傳" at bounding box center [939, 219] width 57 height 14
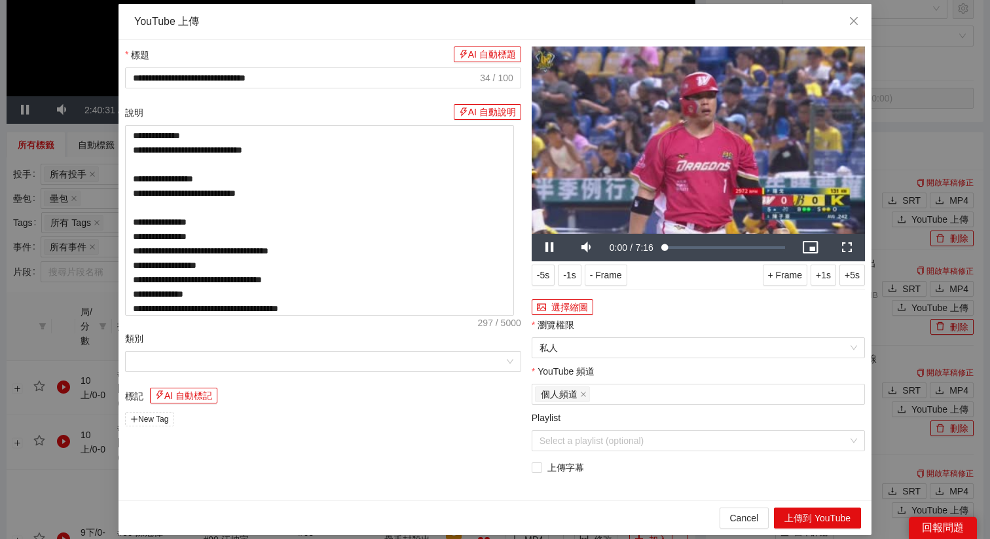
click at [693, 183] on video "Video Player" at bounding box center [697, 139] width 333 height 187
click at [801, 515] on button "上傳到 YouTube" at bounding box center [817, 517] width 87 height 21
click at [845, 20] on span "Close" at bounding box center [853, 21] width 35 height 35
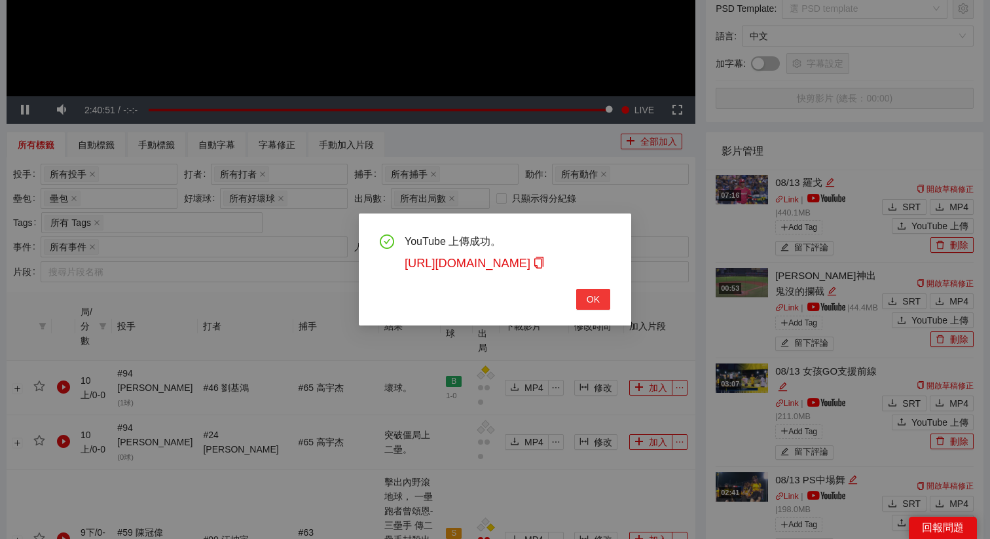
click at [596, 297] on span "OK" at bounding box center [592, 299] width 13 height 14
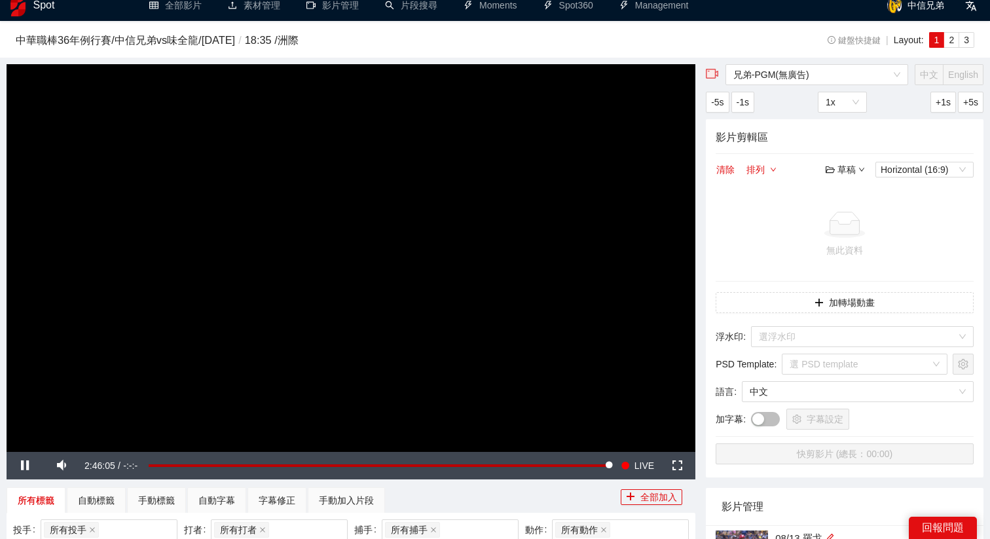
scroll to position [0, 0]
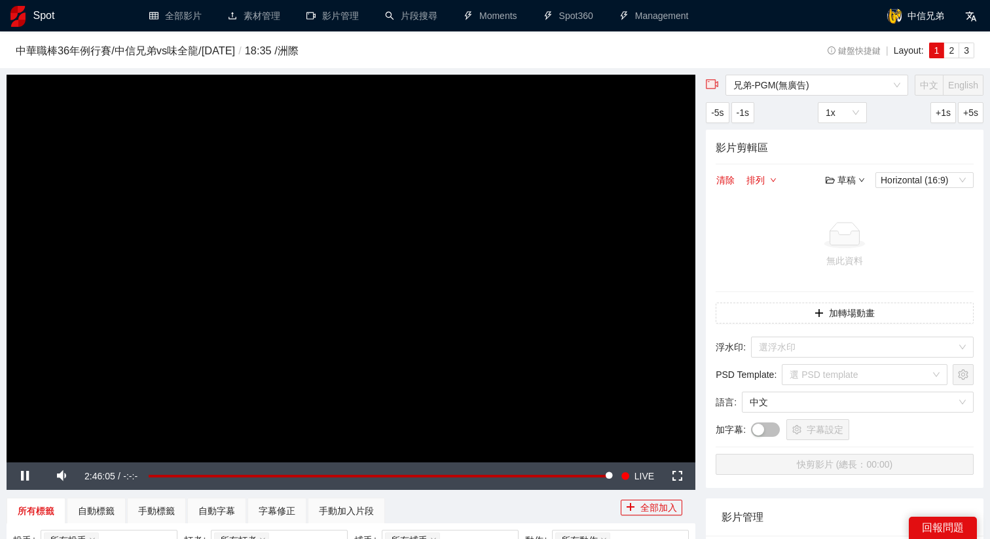
click at [372, 206] on video "Video Player" at bounding box center [351, 268] width 688 height 387
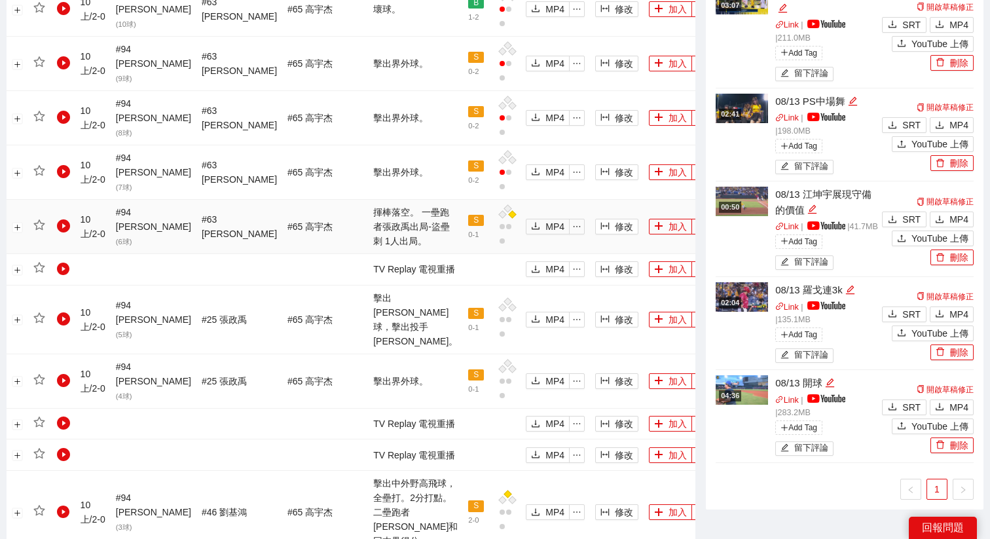
scroll to position [775, 0]
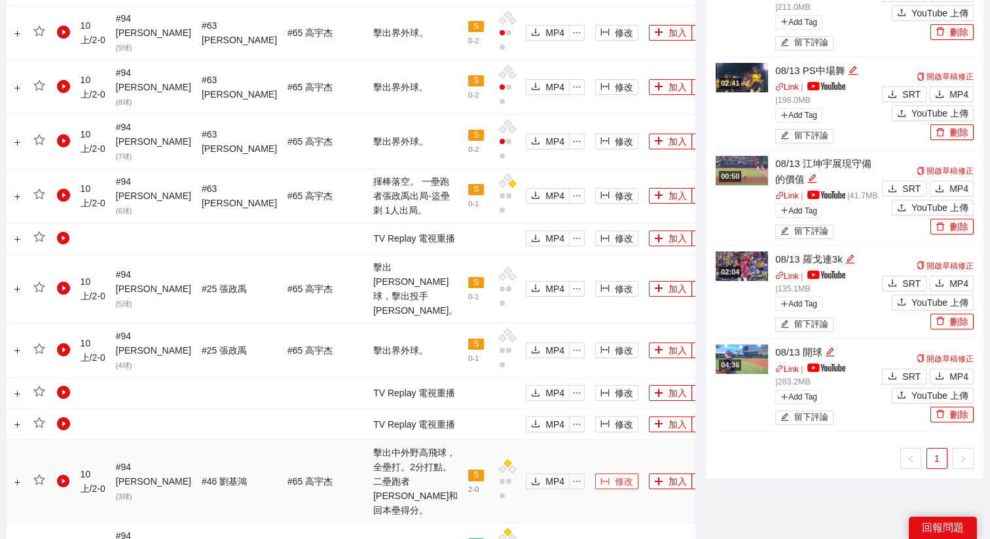
click at [601, 478] on icon "column-width" at bounding box center [605, 481] width 9 height 7
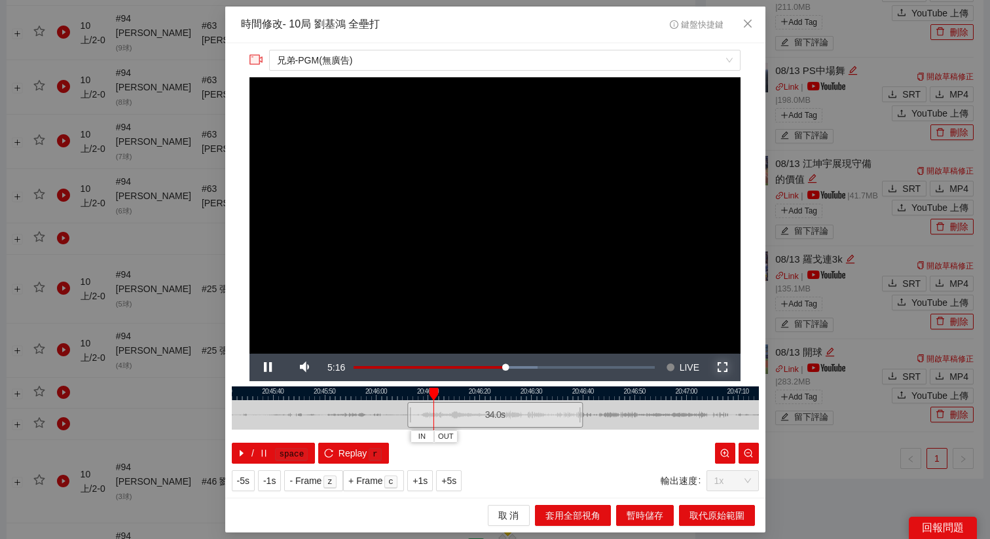
click at [722, 367] on span "Video Player" at bounding box center [722, 367] width 0 height 0
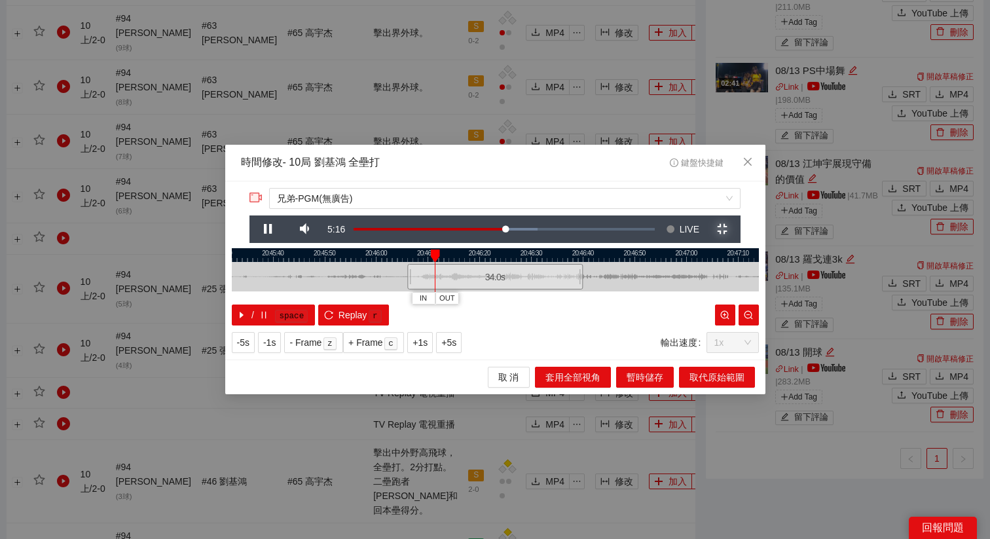
scroll to position [0, 0]
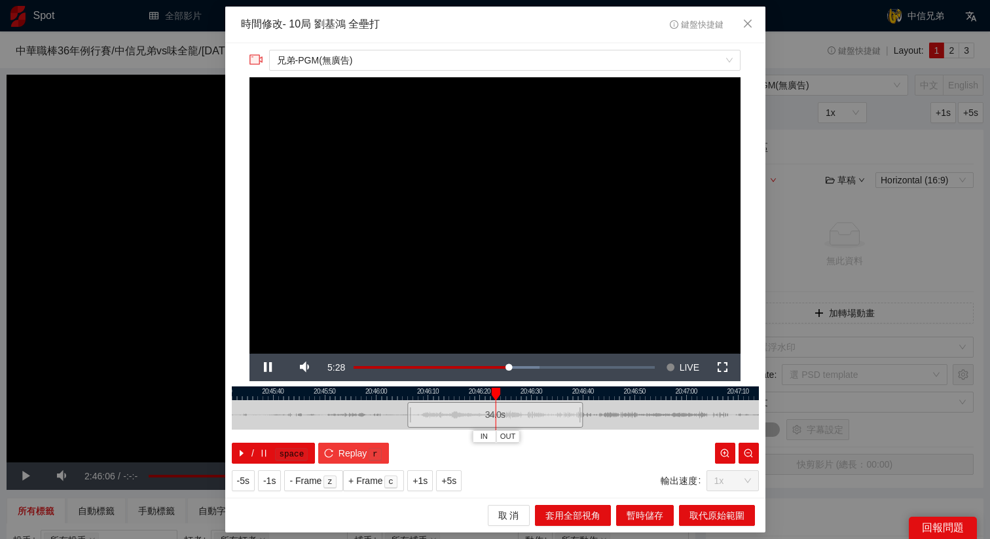
click at [347, 446] on span "Replay" at bounding box center [352, 453] width 29 height 14
click at [749, 29] on span "Close" at bounding box center [747, 24] width 35 height 35
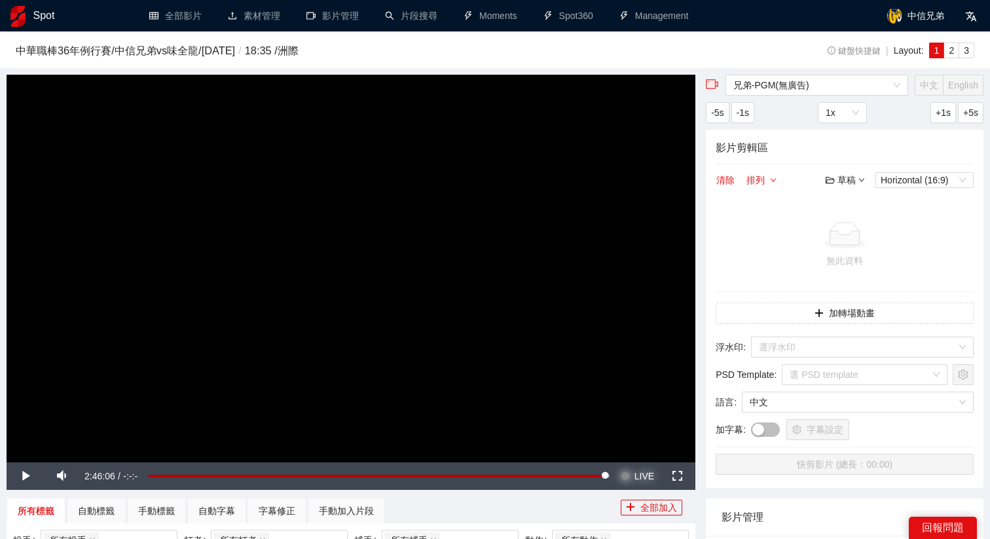
click at [648, 474] on span "LIVE" at bounding box center [644, 475] width 20 height 27
click at [492, 343] on video "Video Player" at bounding box center [351, 268] width 688 height 387
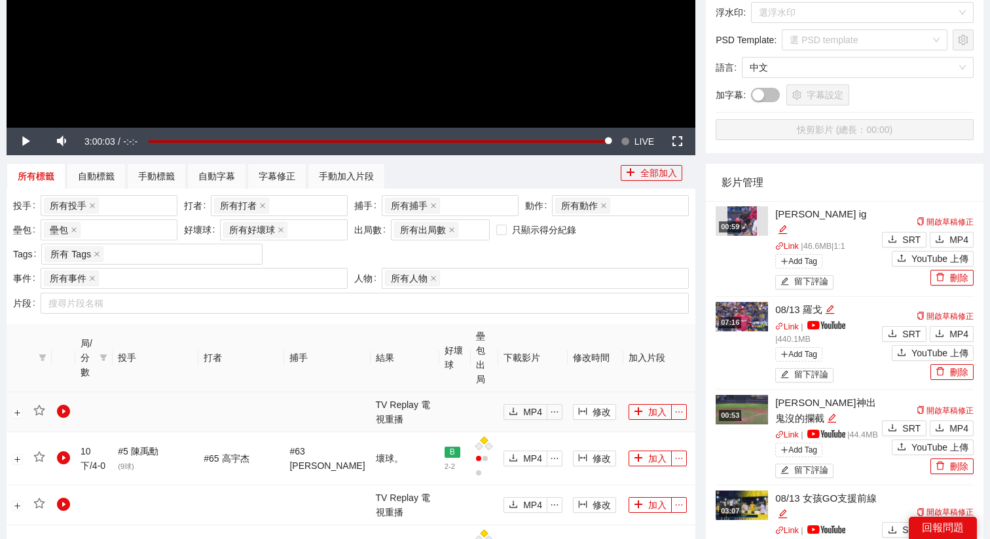
scroll to position [295, 0]
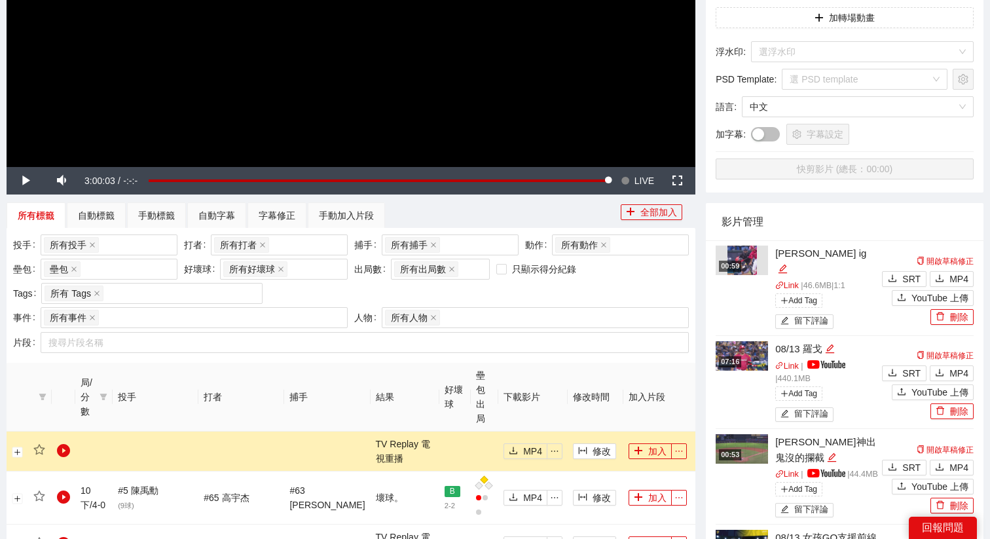
click at [608, 178] on div "-0:00:23" at bounding box center [378, 180] width 459 height 5
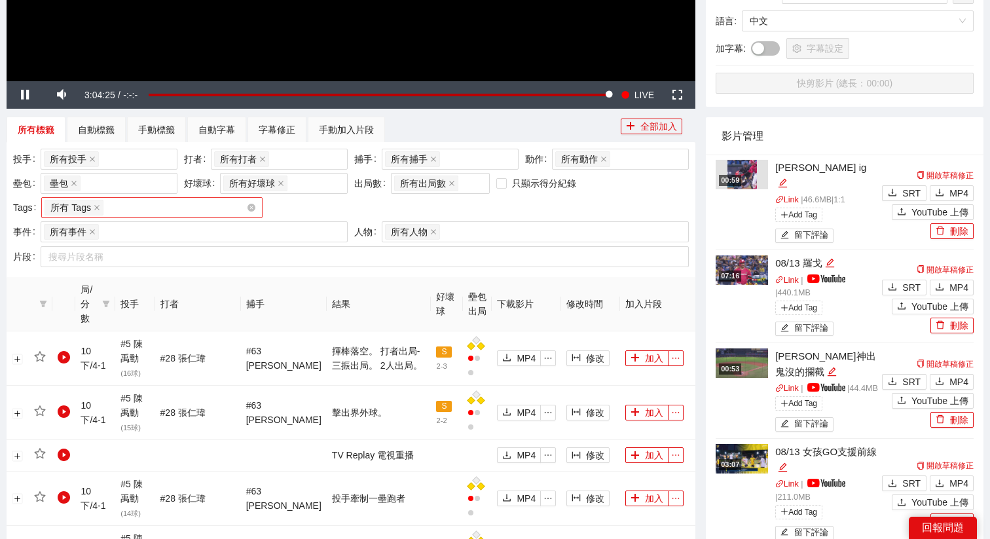
scroll to position [382, 0]
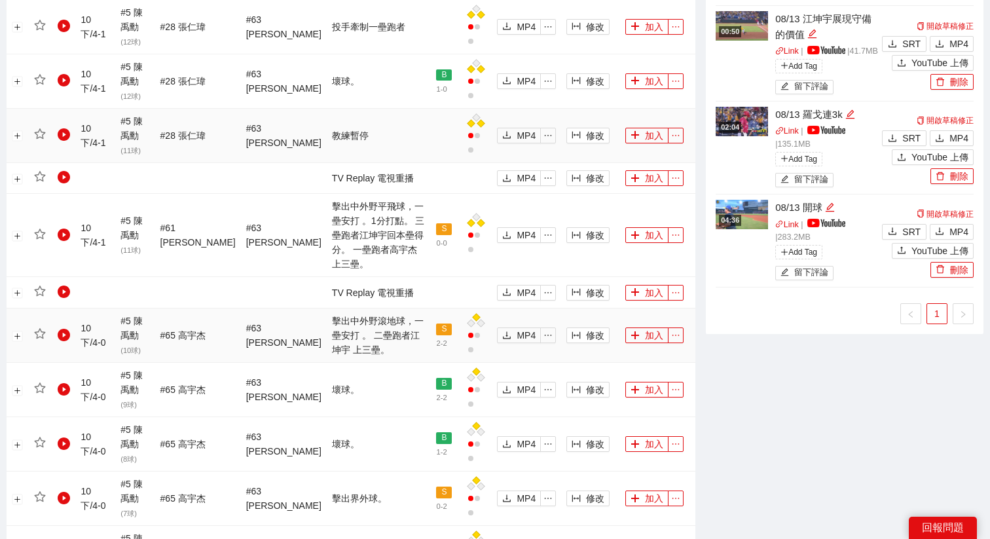
scroll to position [1019, 0]
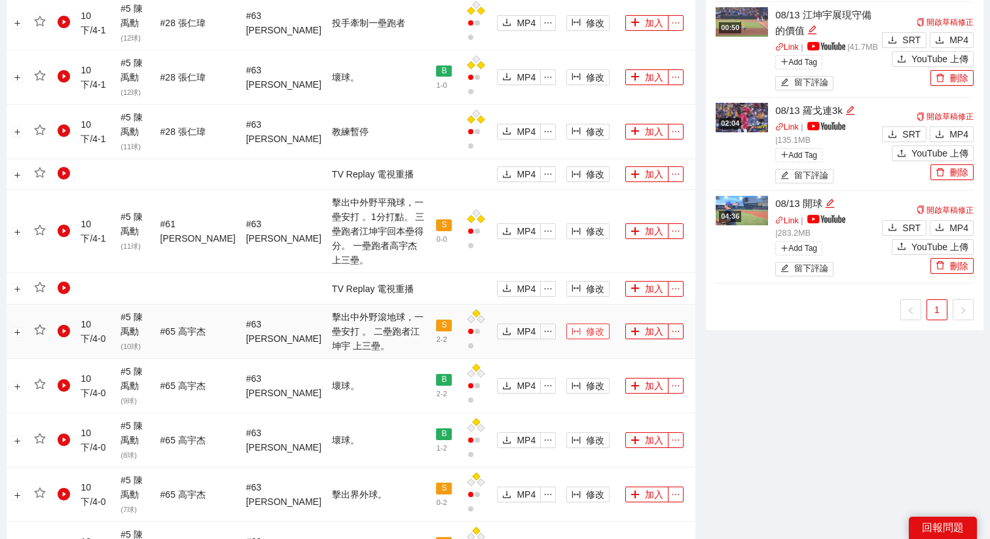
click at [586, 324] on span "修改" at bounding box center [595, 331] width 18 height 14
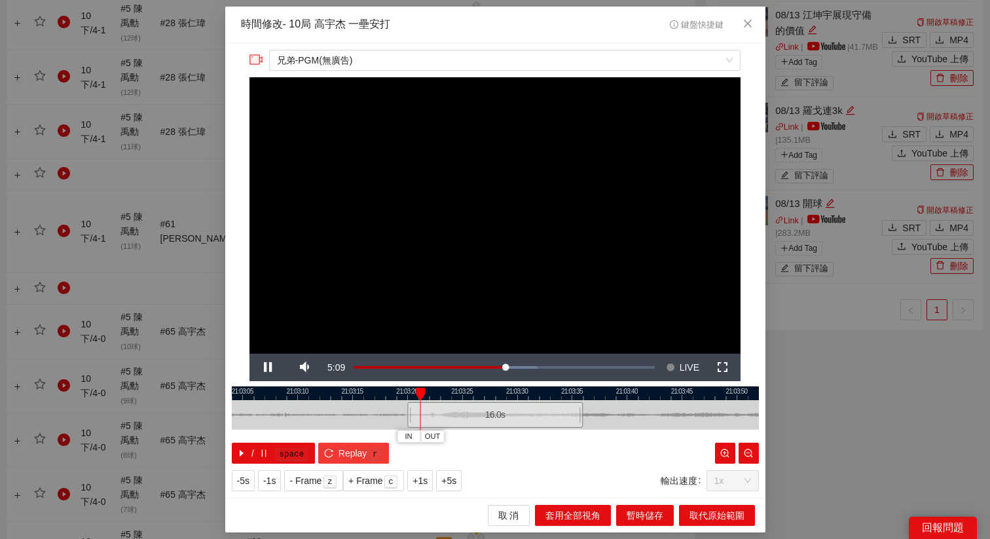
click at [357, 453] on span "Replay" at bounding box center [352, 453] width 29 height 14
click at [456, 486] on span "+5s" at bounding box center [448, 480] width 15 height 14
click at [635, 401] on div at bounding box center [495, 414] width 527 height 29
click at [268, 367] on span "Video Player" at bounding box center [268, 367] width 0 height 0
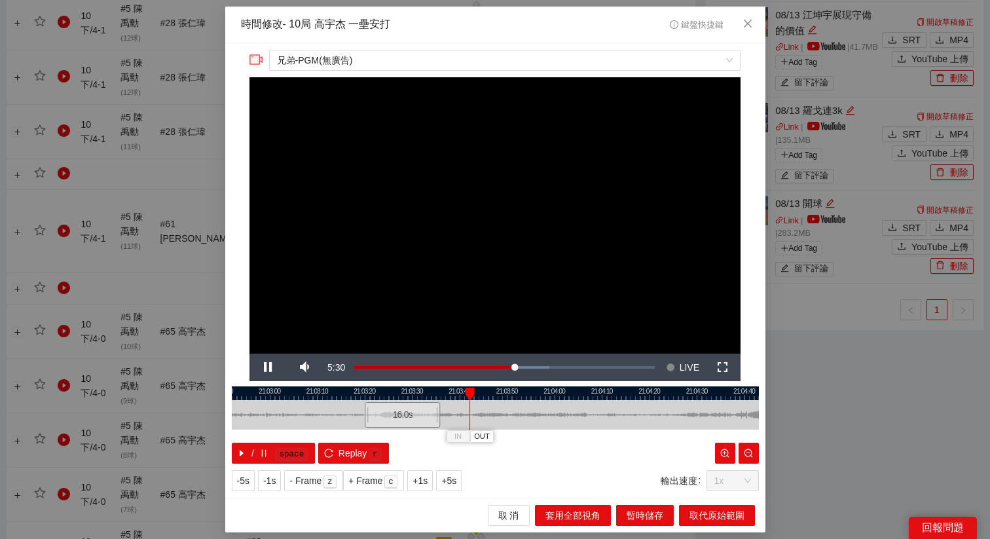
drag, startPoint x: 451, startPoint y: 397, endPoint x: 379, endPoint y: 397, distance: 72.0
click at [379, 397] on div at bounding box center [453, 393] width 527 height 14
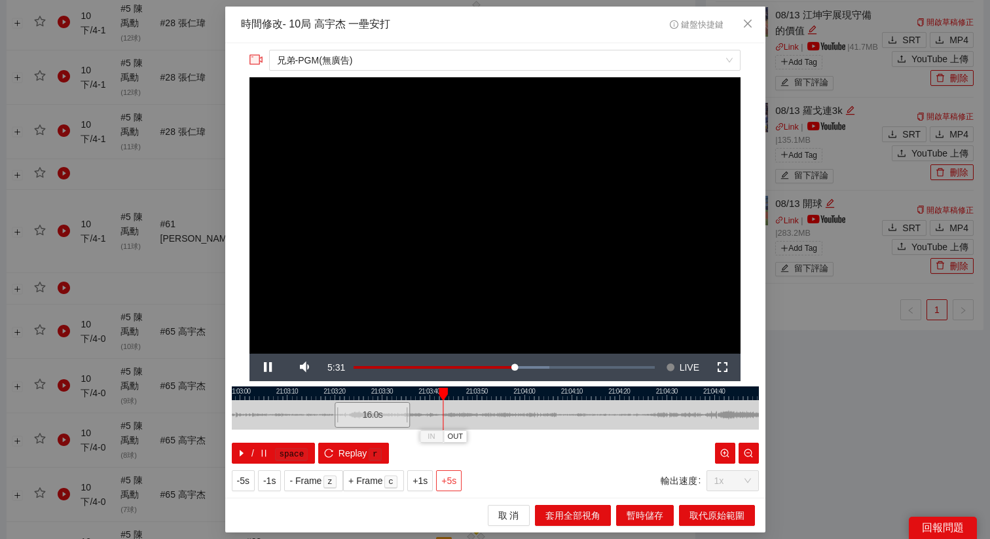
click at [456, 480] on span "+5s" at bounding box center [448, 480] width 15 height 14
click at [417, 473] on span "+1s" at bounding box center [419, 480] width 15 height 14
click at [268, 367] on span "Video Player" at bounding box center [268, 367] width 0 height 0
click at [531, 435] on span "OUT" at bounding box center [530, 437] width 16 height 12
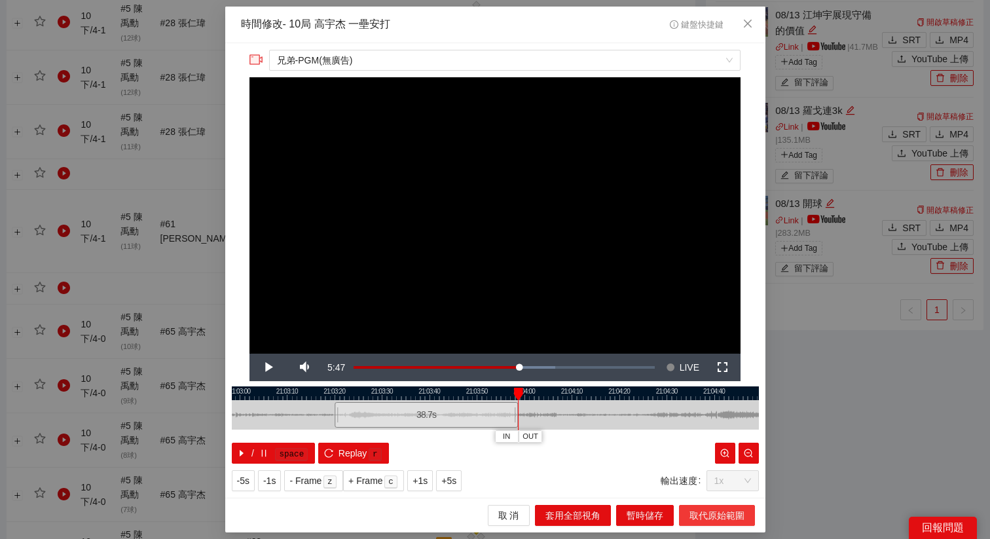
click at [715, 514] on span "取代原始範圍" at bounding box center [716, 515] width 55 height 14
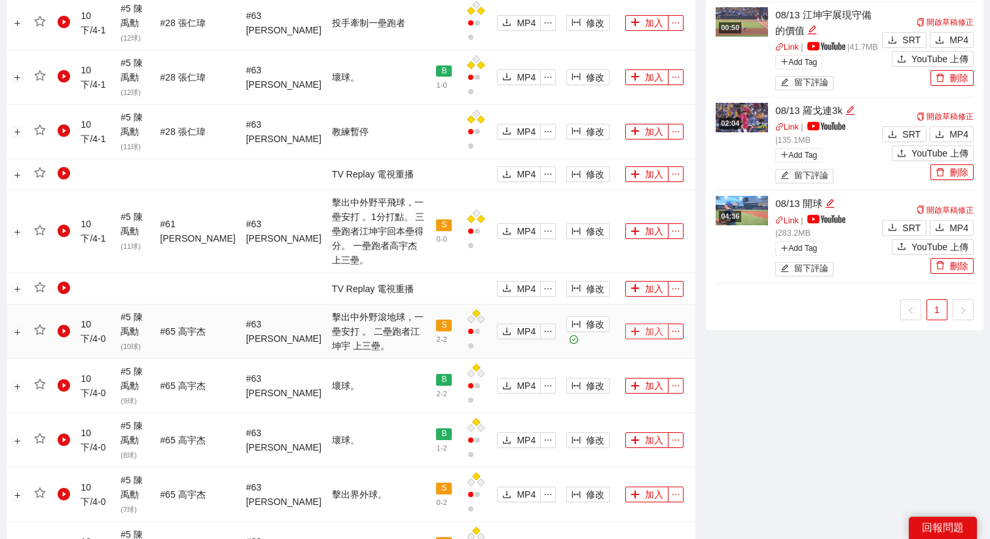
click at [652, 323] on button "加入" at bounding box center [646, 331] width 43 height 16
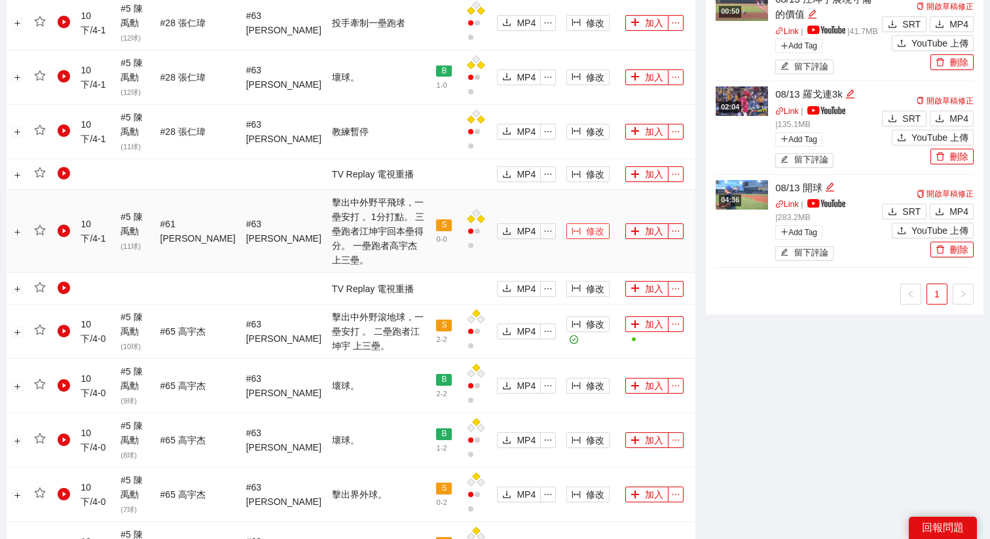
click at [586, 224] on span "修改" at bounding box center [595, 231] width 18 height 14
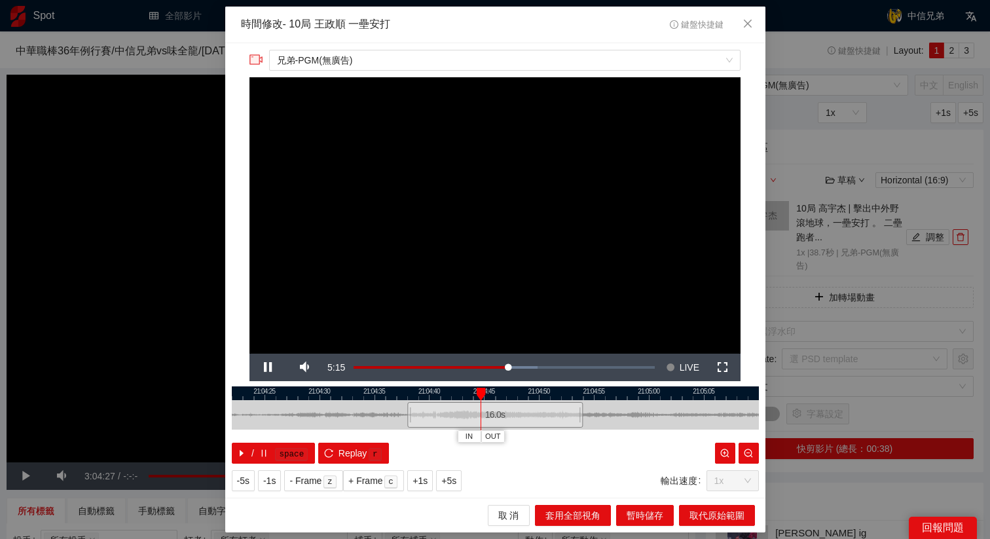
scroll to position [1019, 0]
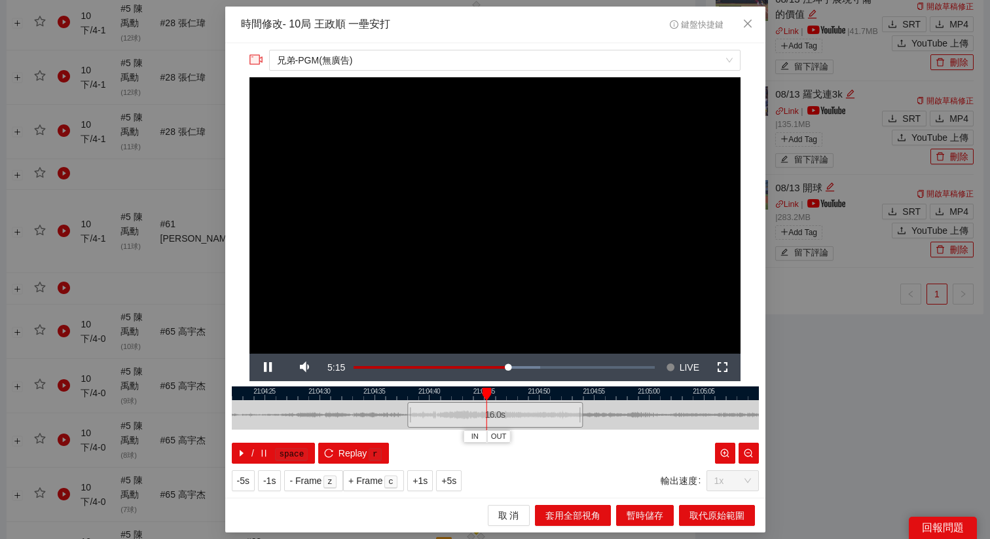
click at [456, 478] on span "+5s" at bounding box center [448, 480] width 15 height 14
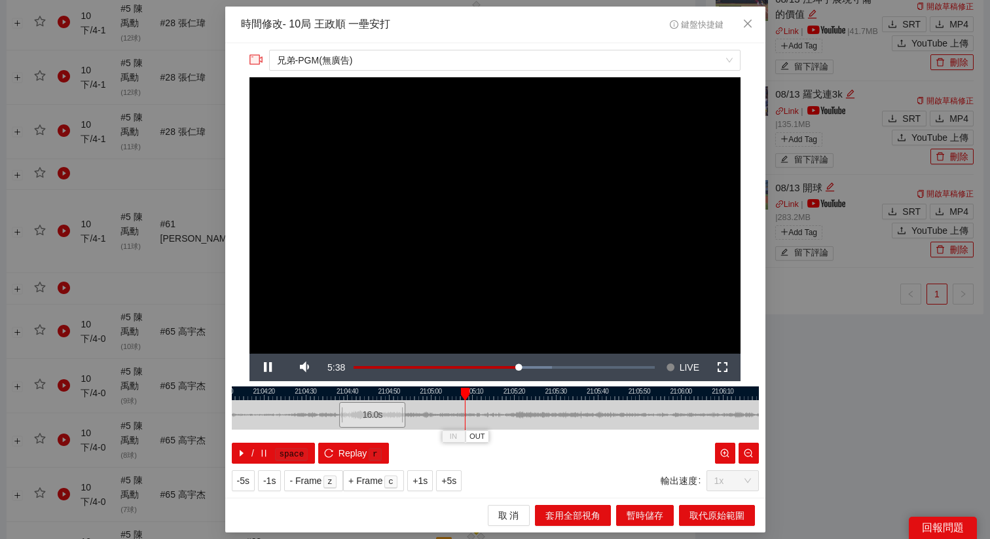
drag, startPoint x: 545, startPoint y: 392, endPoint x: 409, endPoint y: 391, distance: 135.5
click at [409, 392] on div at bounding box center [360, 393] width 527 height 14
click at [446, 475] on span "+5s" at bounding box center [448, 480] width 15 height 14
click at [268, 367] on span "Video Player" at bounding box center [268, 367] width 0 height 0
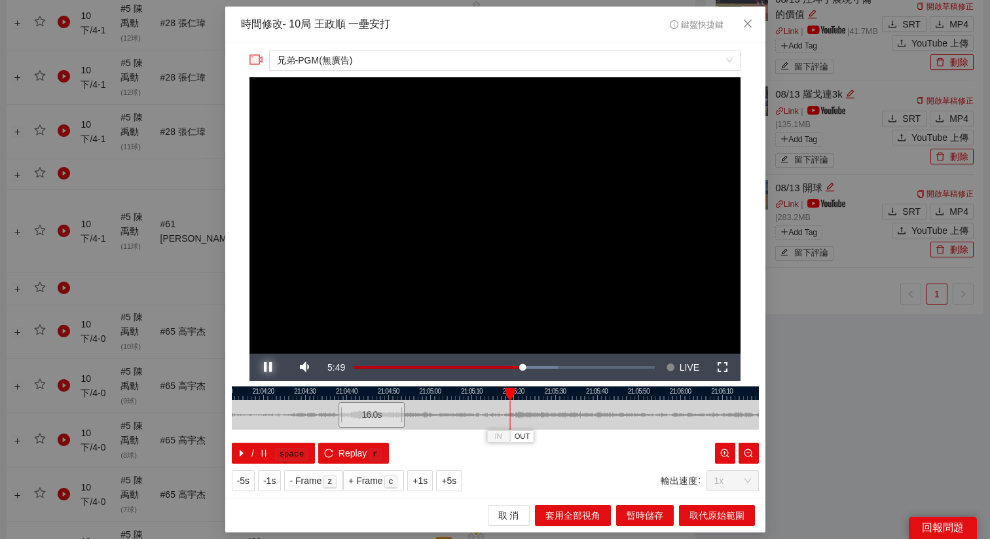
click at [268, 367] on span "Video Player" at bounding box center [268, 367] width 0 height 0
click at [501, 391] on div at bounding box center [495, 393] width 527 height 14
click at [521, 439] on span "OUT" at bounding box center [517, 437] width 16 height 12
click at [699, 500] on div "取 消 套用全部視角 暫時儲存 取代原始範圍" at bounding box center [495, 514] width 540 height 35
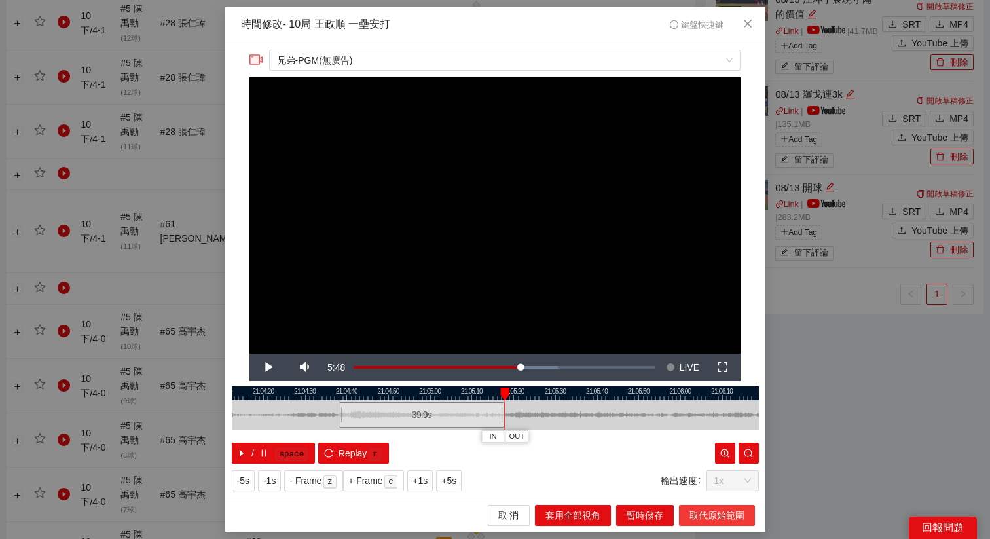
click at [699, 509] on span "取代原始範圍" at bounding box center [716, 515] width 55 height 14
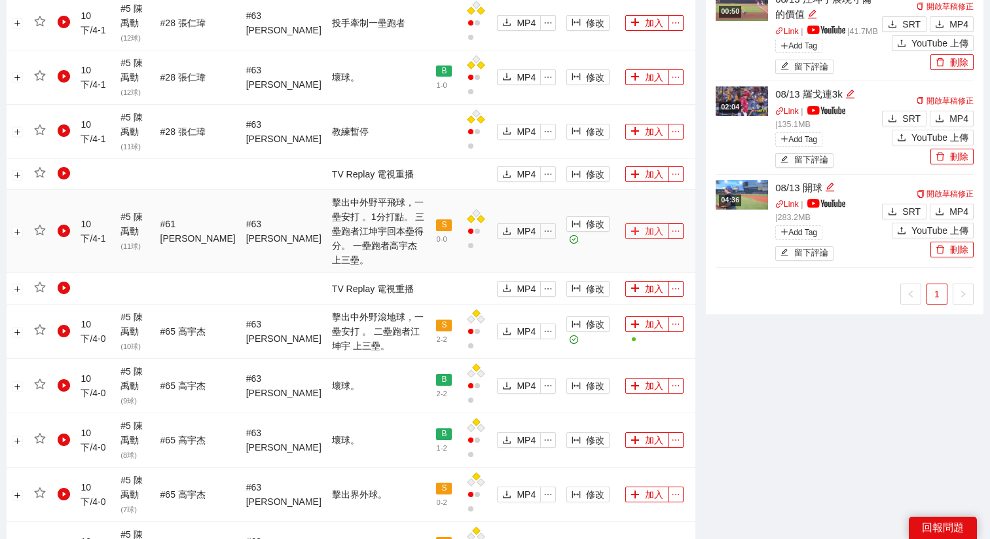
click at [645, 223] on button "加入" at bounding box center [646, 231] width 43 height 16
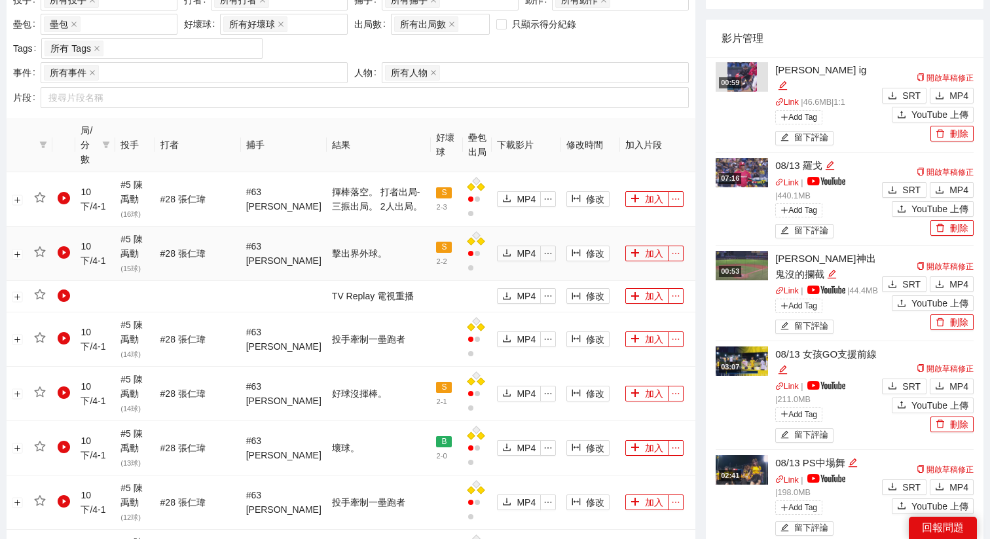
scroll to position [287, 0]
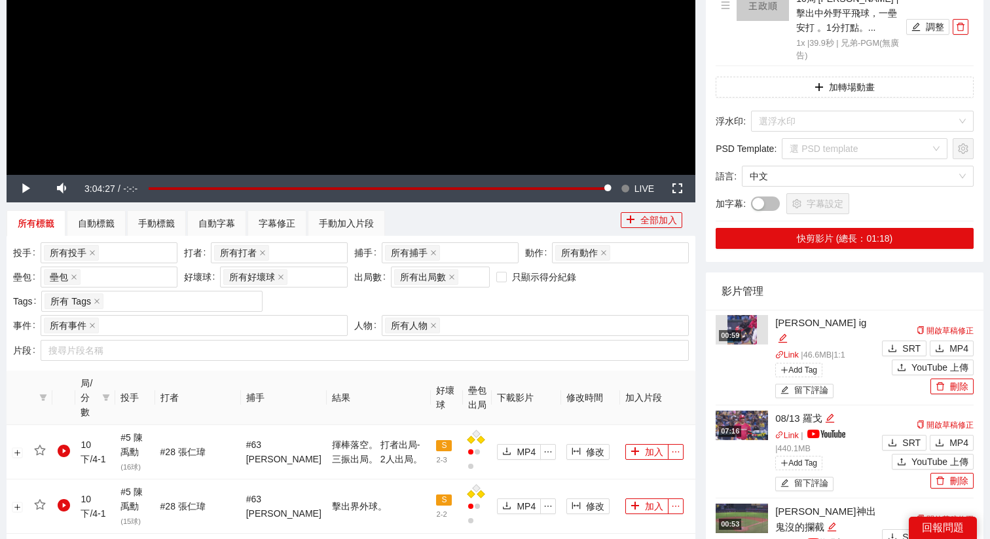
click at [637, 183] on span "LIVE" at bounding box center [644, 188] width 20 height 27
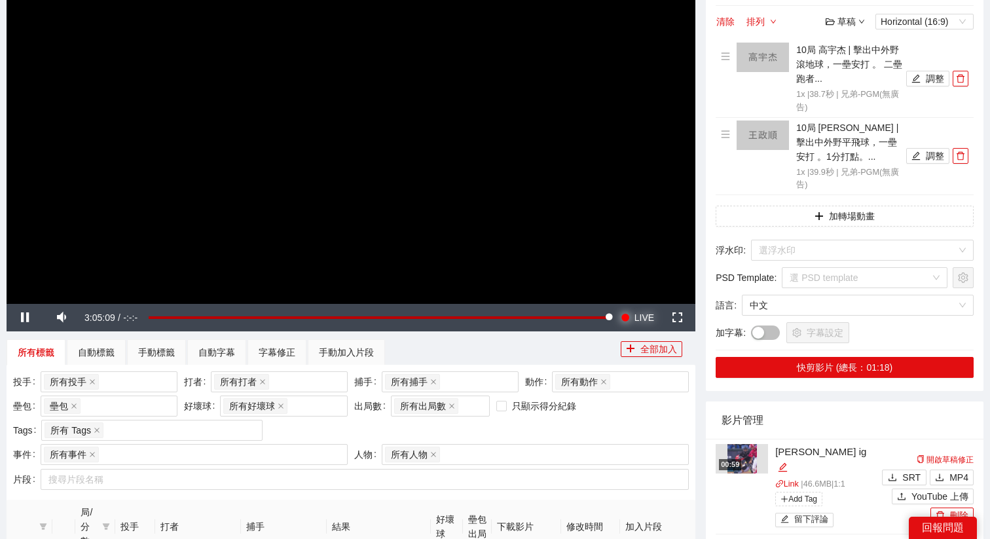
scroll to position [61, 0]
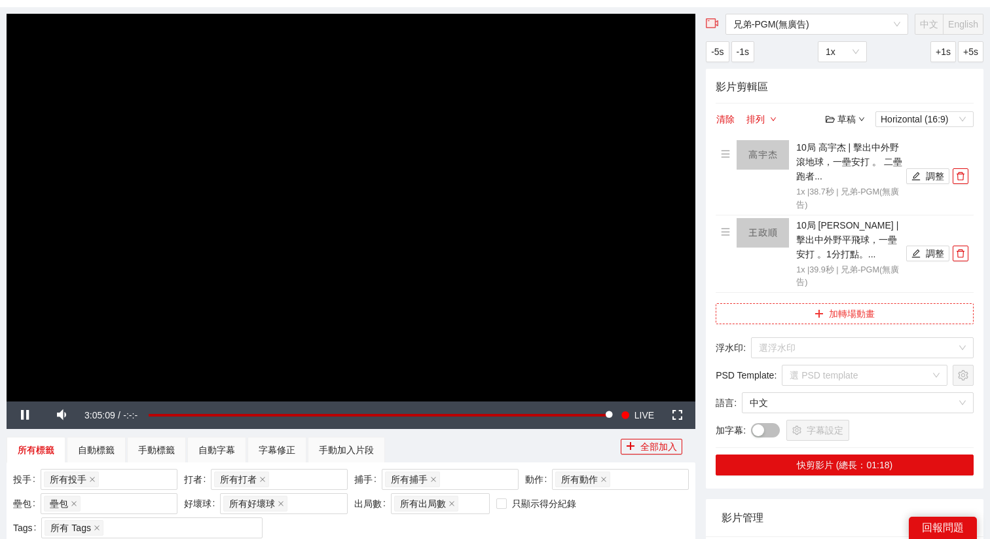
click at [815, 308] on button "加轉場動畫" at bounding box center [844, 313] width 258 height 21
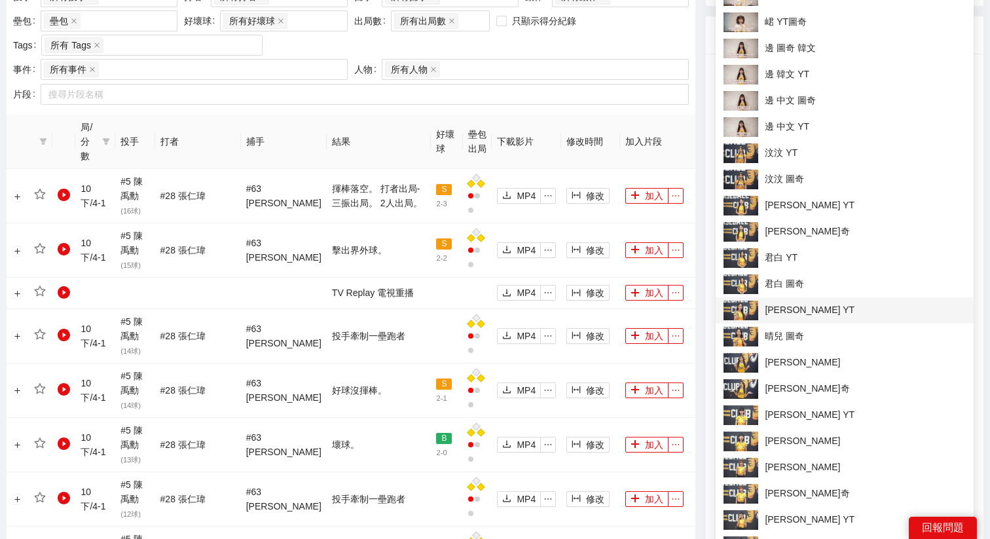
scroll to position [558, 0]
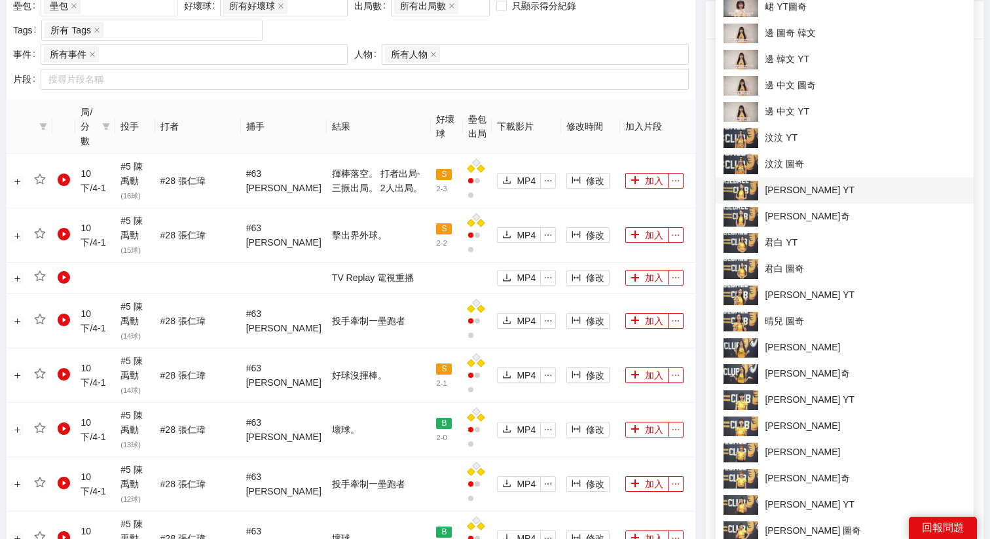
click at [764, 190] on span "[PERSON_NAME] YT" at bounding box center [844, 191] width 242 height 20
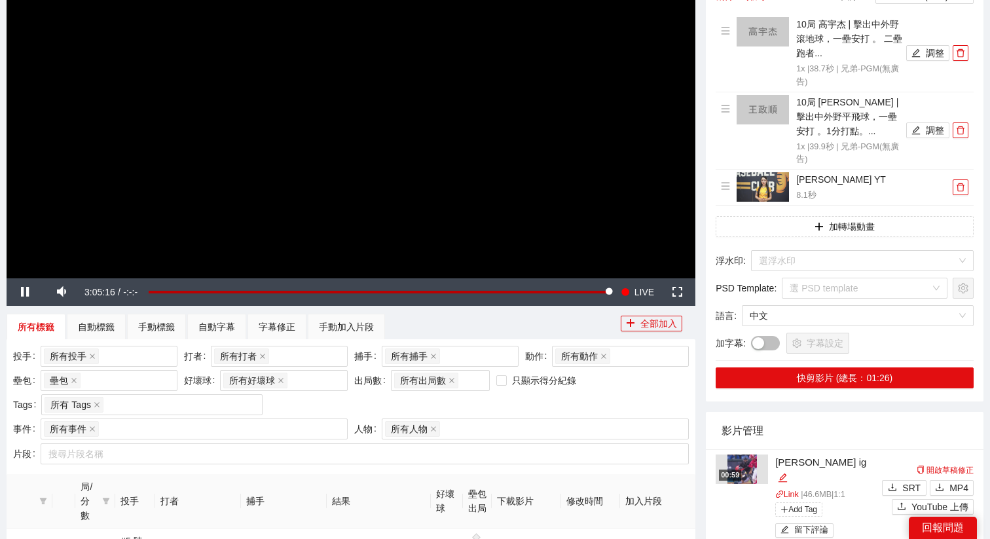
scroll to position [177, 0]
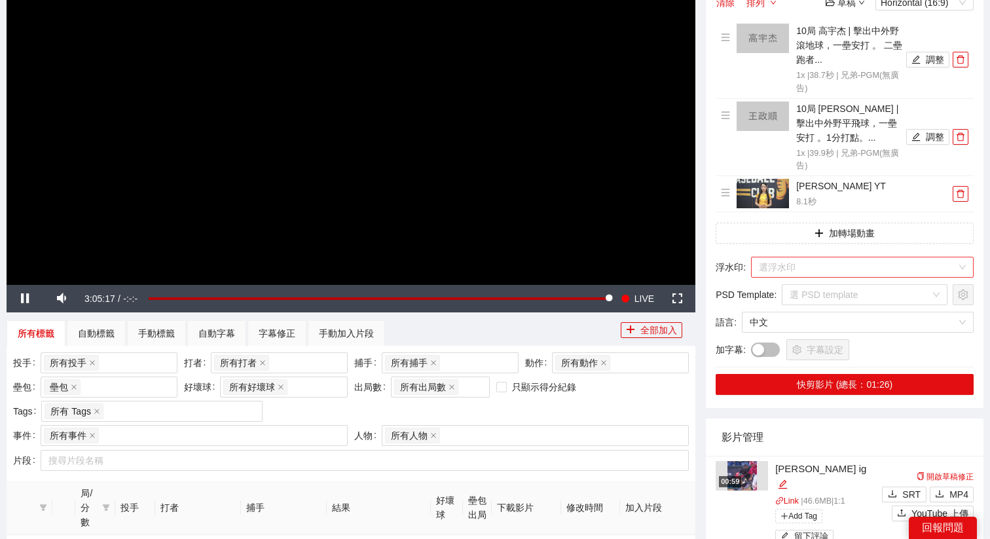
click at [764, 267] on input "search" at bounding box center [858, 267] width 198 height 20
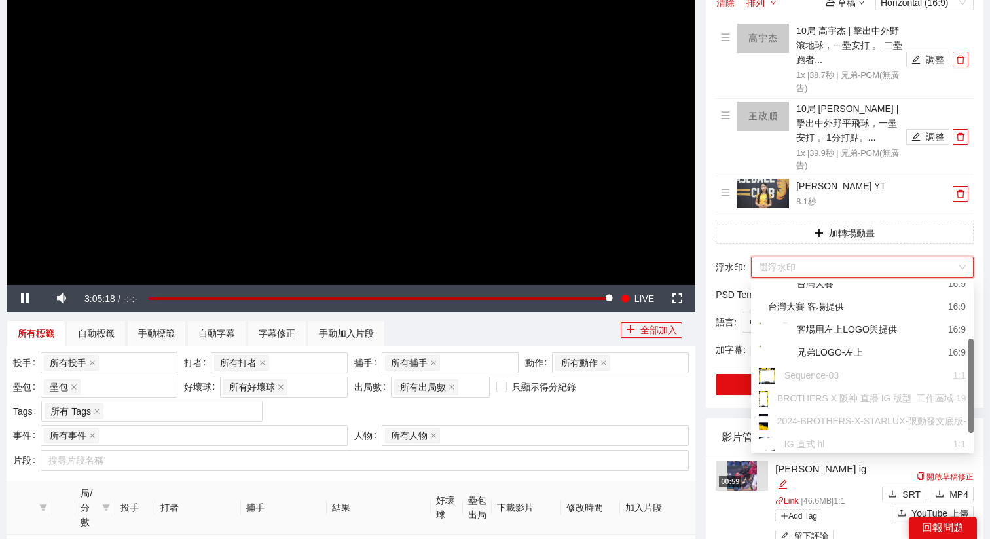
scroll to position [109, 0]
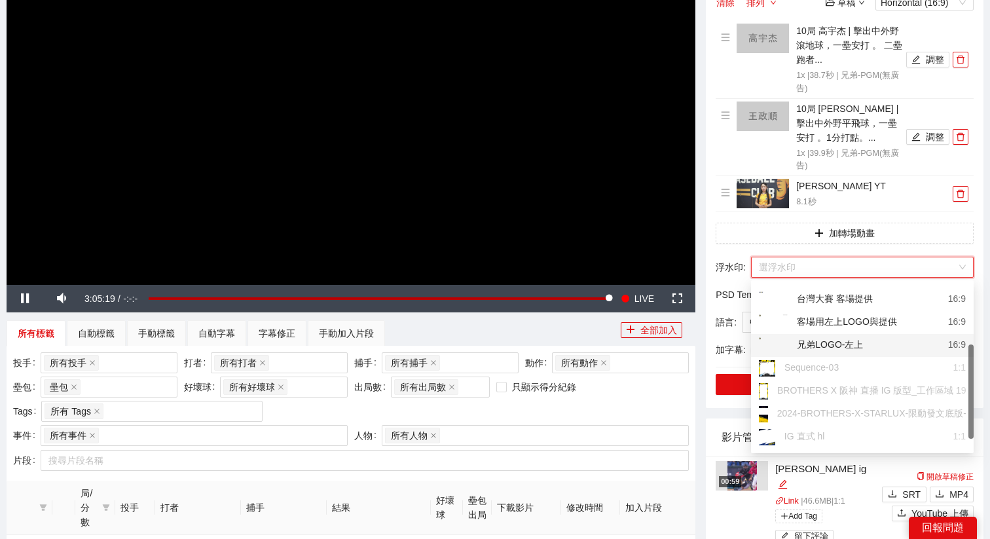
click at [799, 338] on div "兄弟LOGO-左上" at bounding box center [811, 345] width 104 height 16
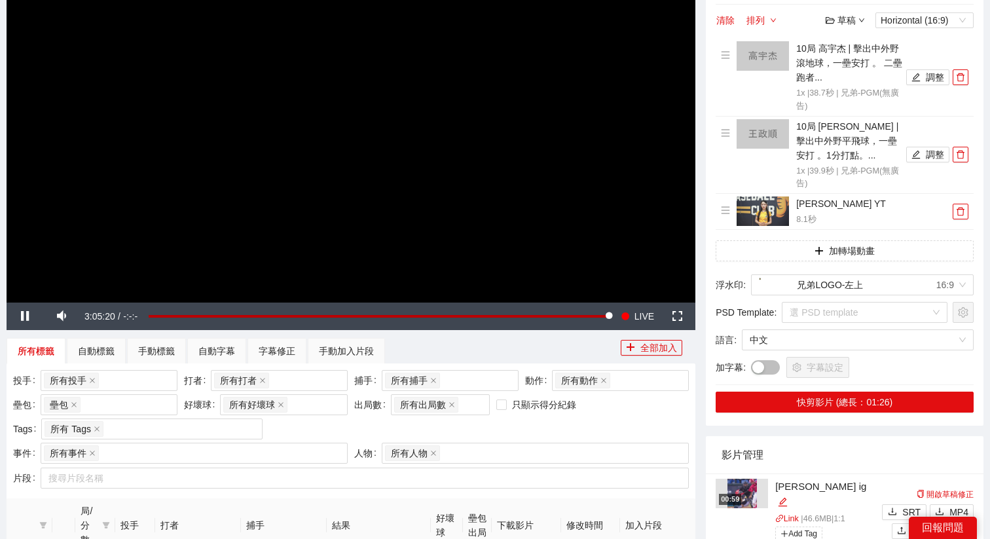
scroll to position [164, 0]
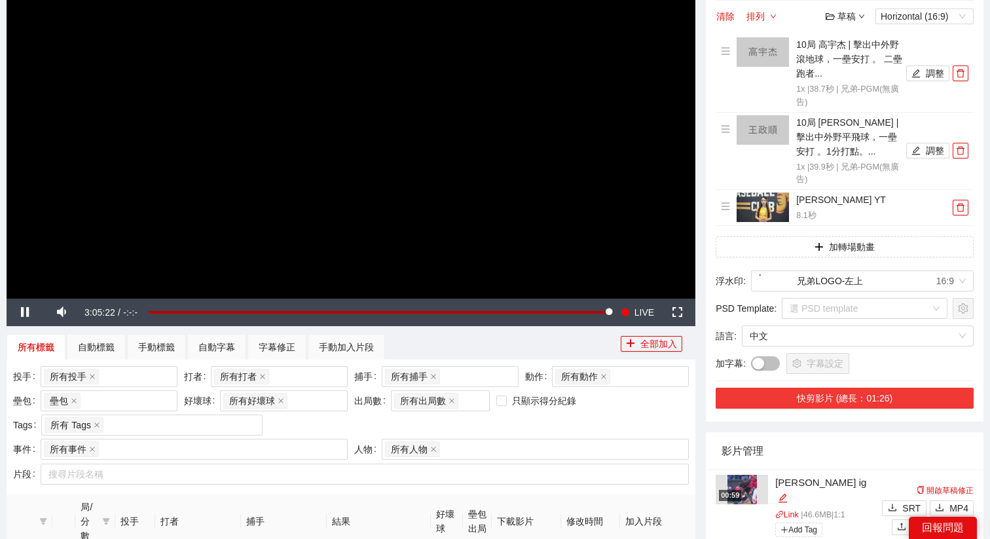
click at [807, 393] on button "快剪影片 (總長：01:26)" at bounding box center [844, 397] width 258 height 21
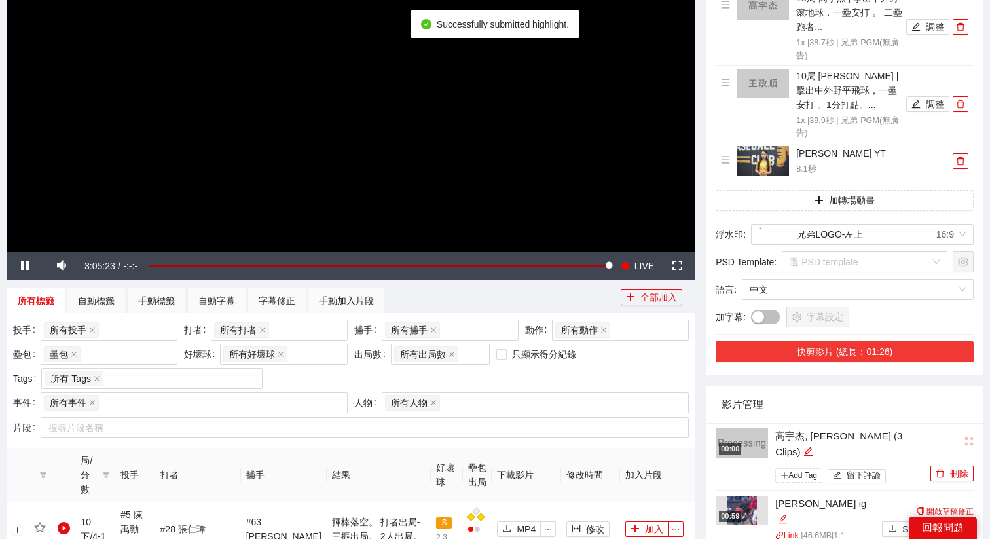
scroll to position [248, 0]
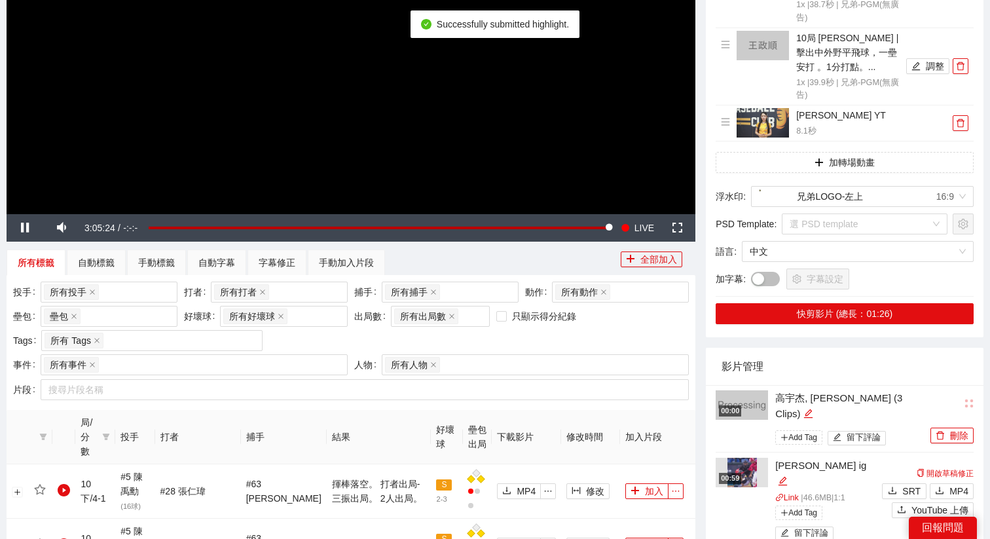
click at [888, 392] on li "00:00 高宇杰, 王政順 (3 Clips) Add Tag 留下評論 刪除" at bounding box center [844, 418] width 258 height 67
click at [813, 408] on icon "edit" at bounding box center [808, 413] width 10 height 10
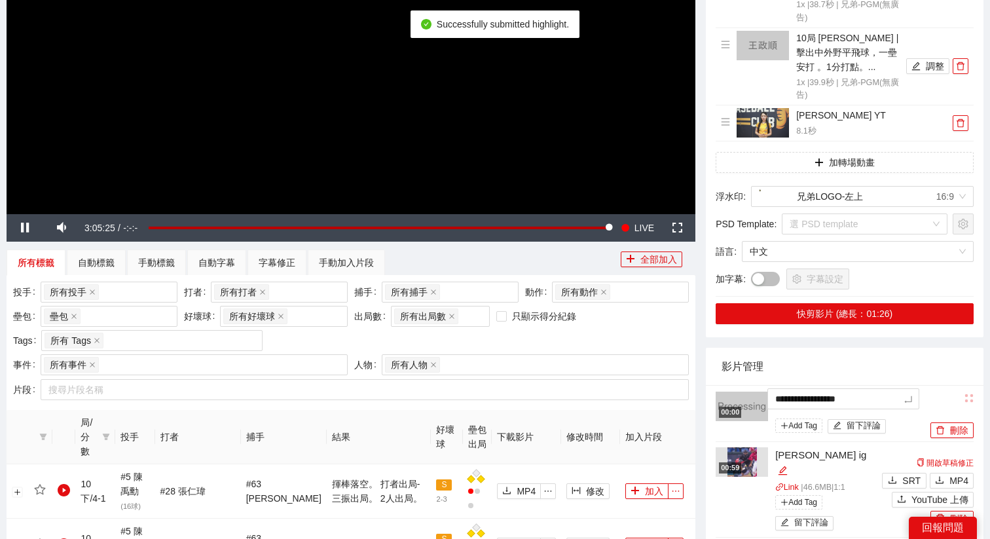
drag, startPoint x: 891, startPoint y: 395, endPoint x: 710, endPoint y: 395, distance: 180.6
type textarea "*"
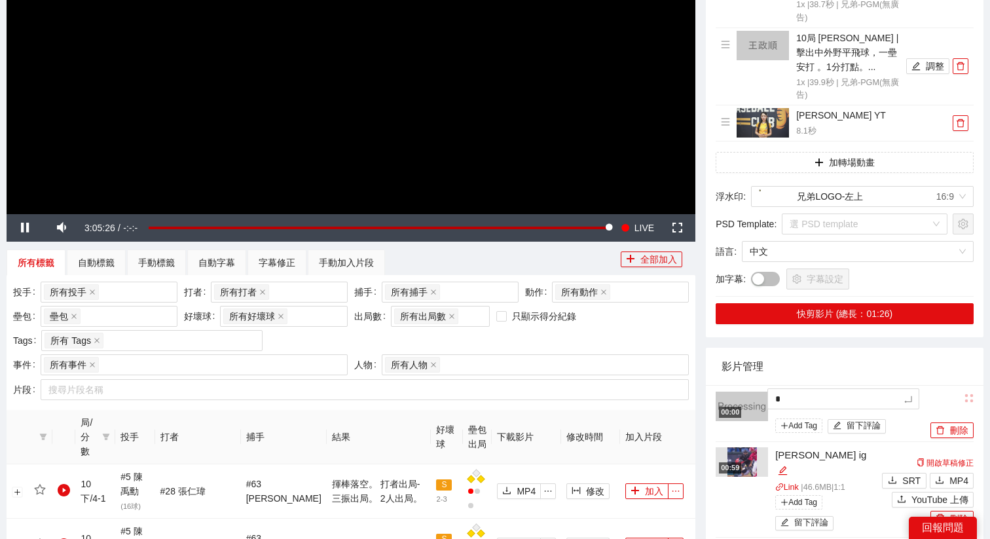
type textarea "*"
type textarea "**"
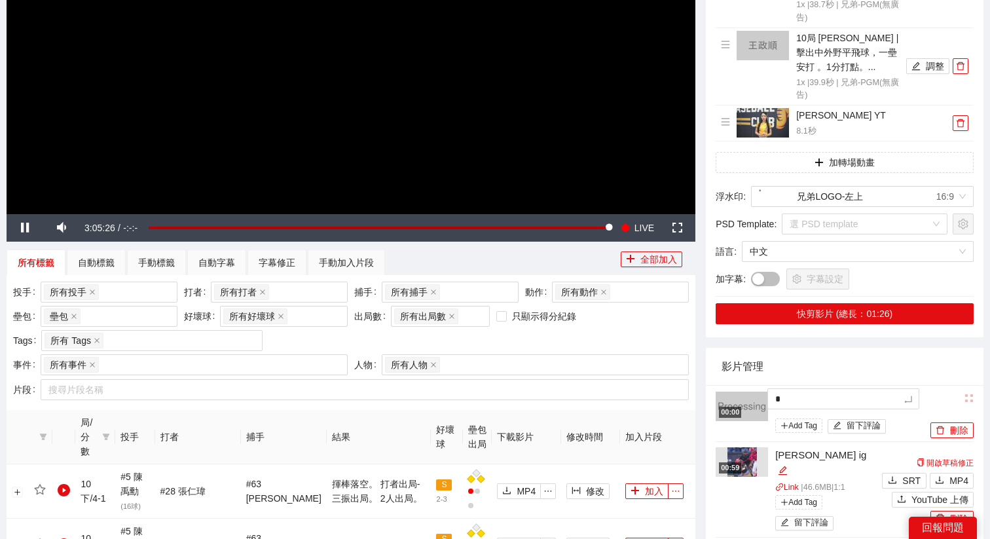
type textarea "**"
type textarea "*"
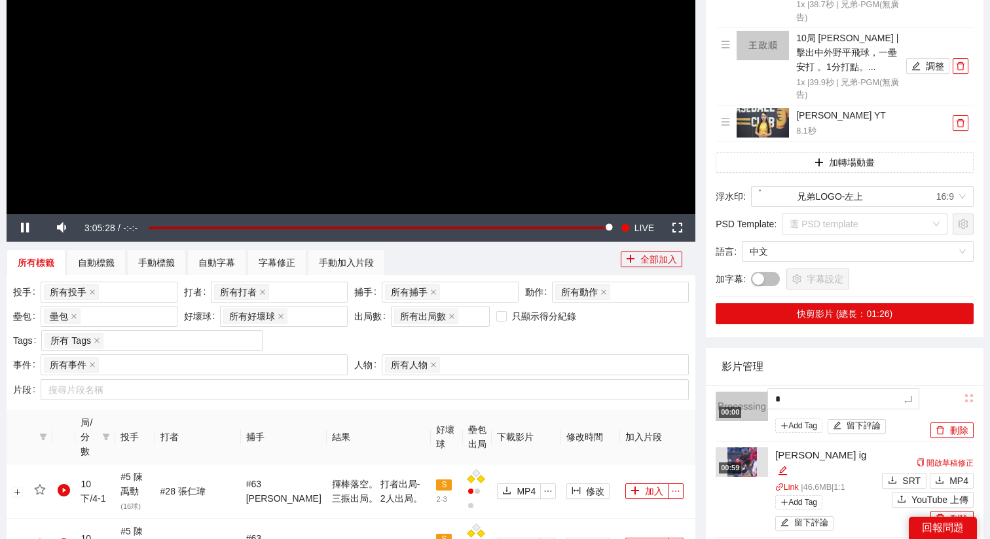
type textarea "**"
type textarea "***"
type textarea "****"
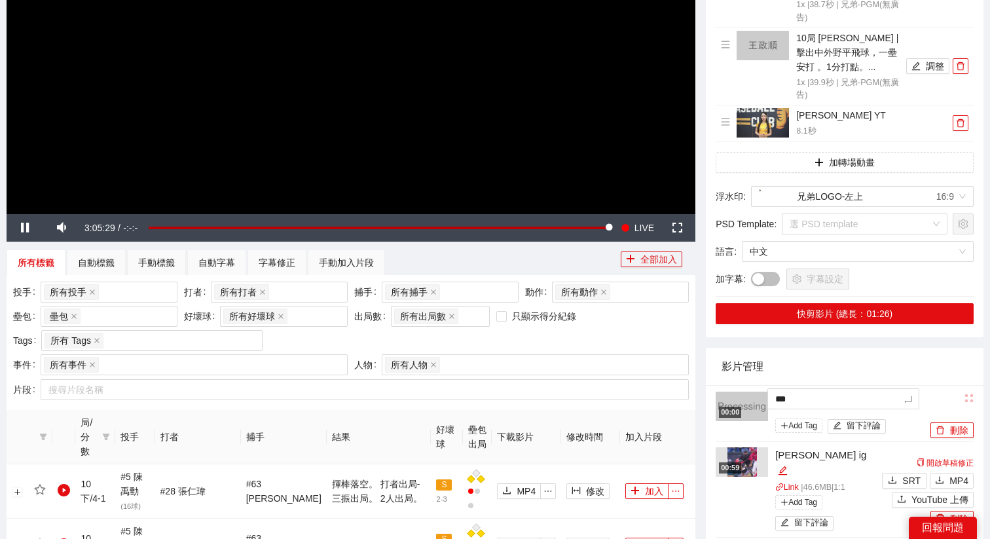
type textarea "****"
type textarea "*****"
type textarea "****"
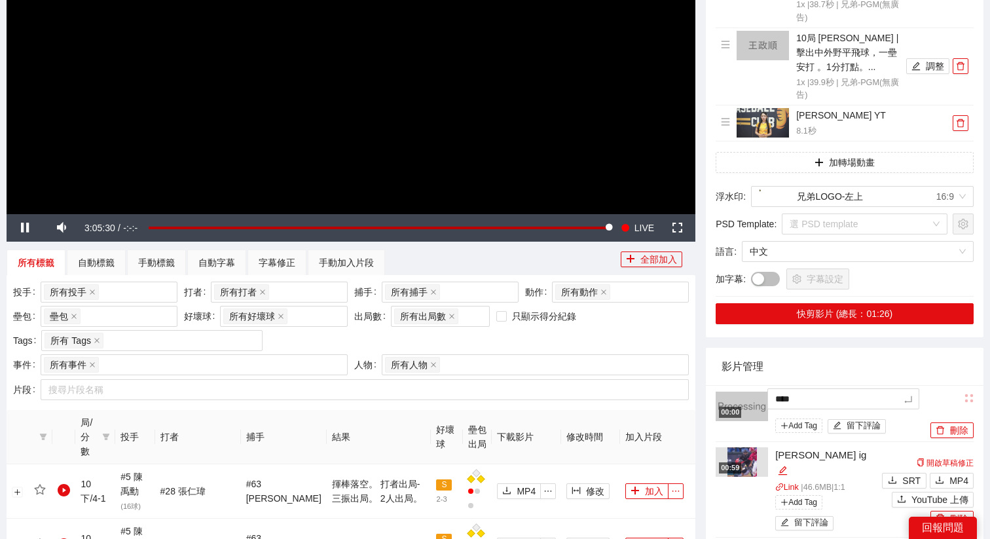
type textarea "*****"
type textarea "*******"
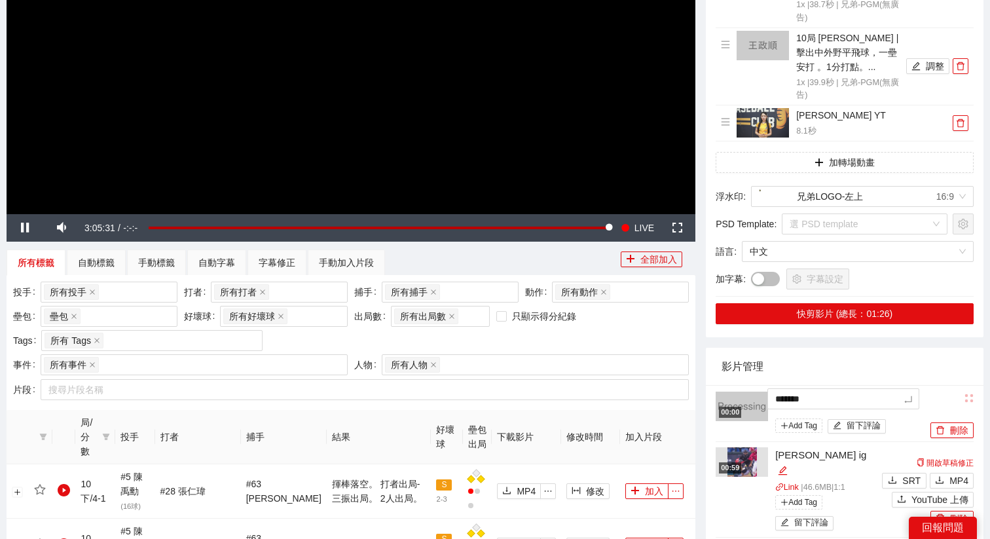
type textarea "********"
type textarea "*******"
type textarea "********"
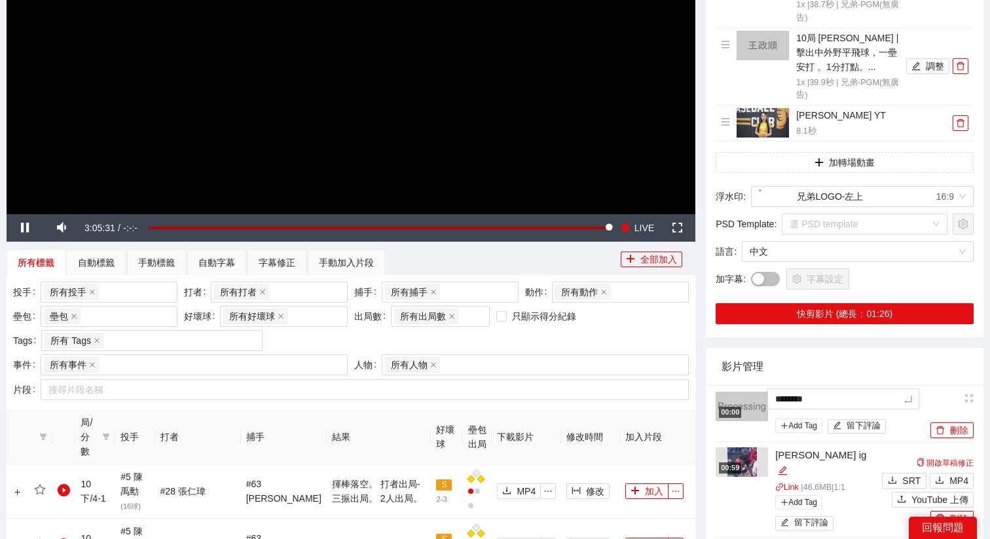
type textarea "********"
type textarea "*********"
type textarea "**********"
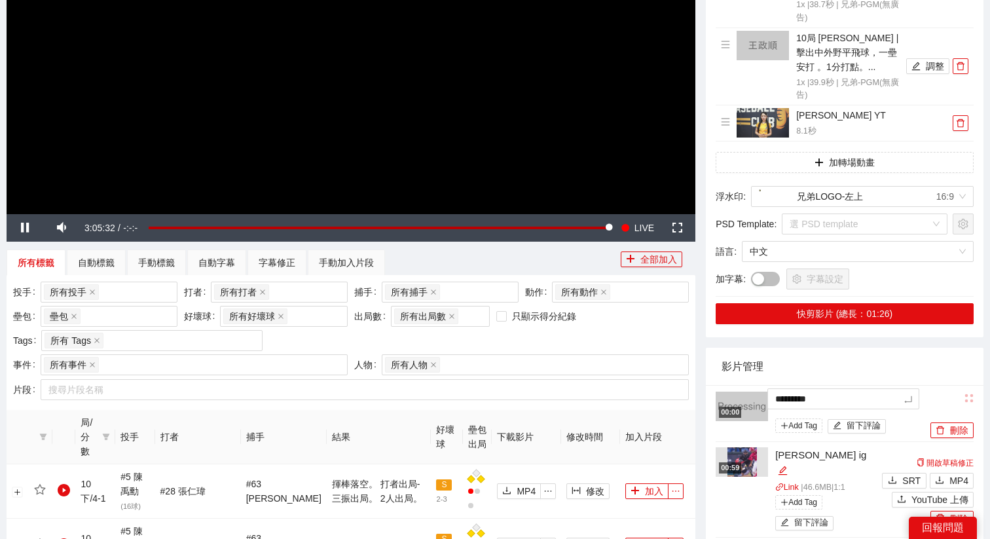
type textarea "**********"
type textarea "*********"
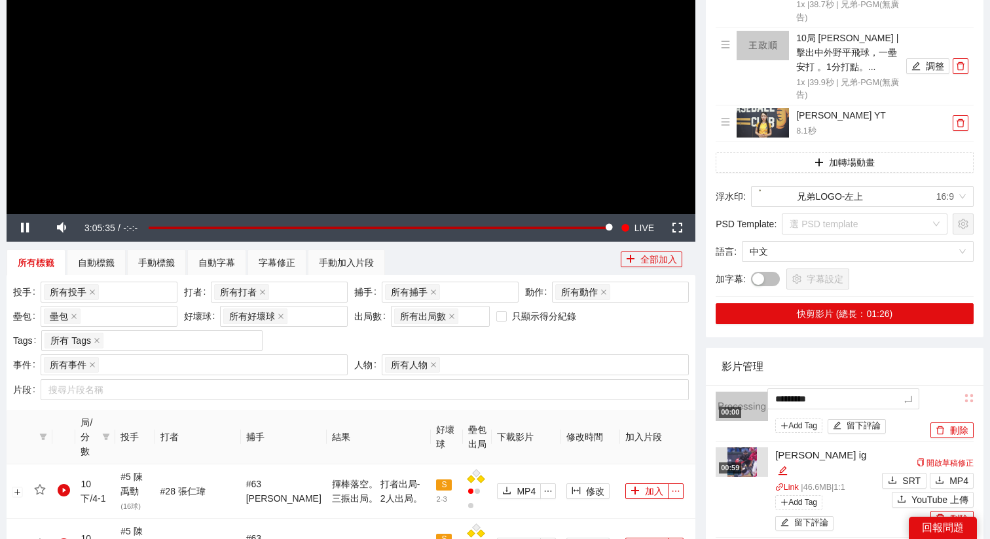
type textarea "**********"
type textarea "*********"
type textarea "**********"
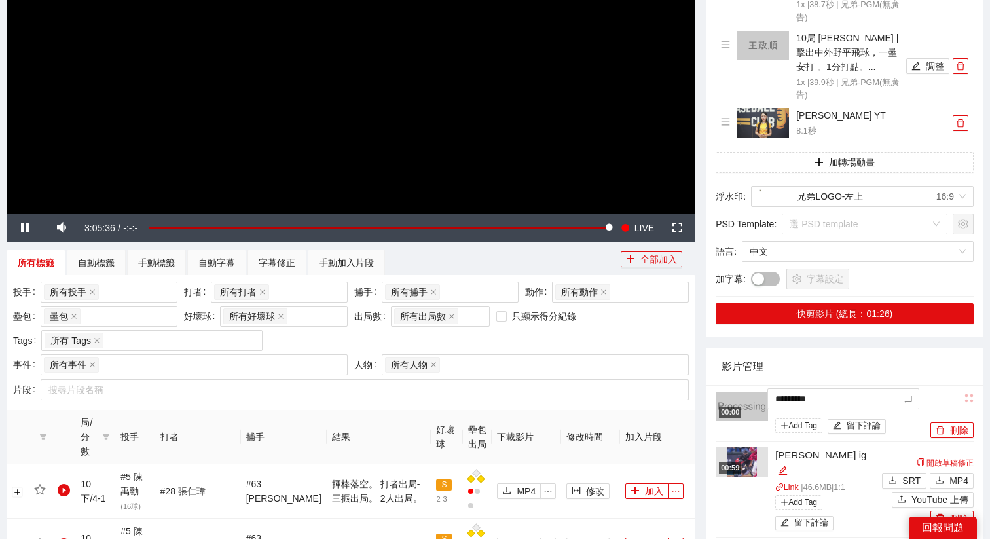
type textarea "**********"
type textarea "*********"
type textarea "**********"
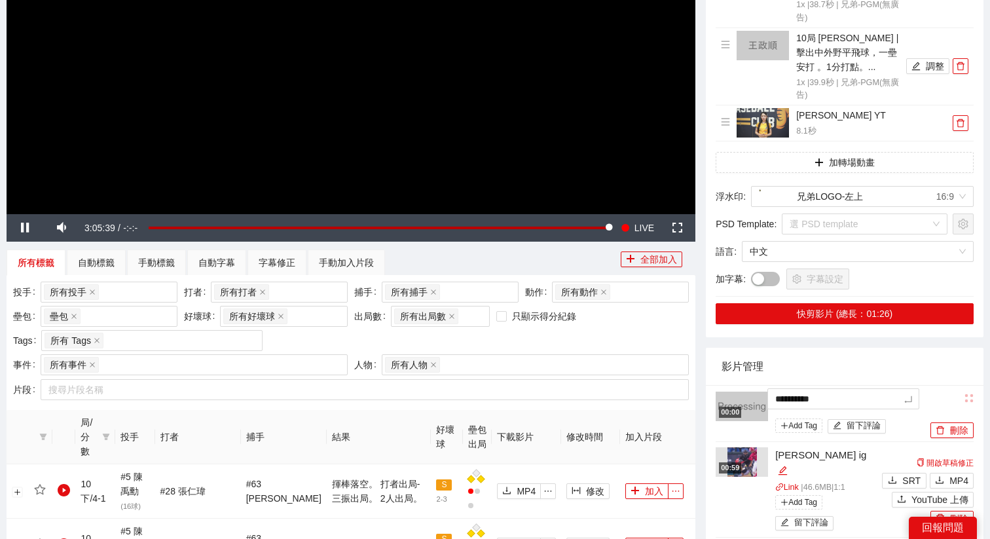
type textarea "*********"
type textarea "**********"
type textarea "*********"
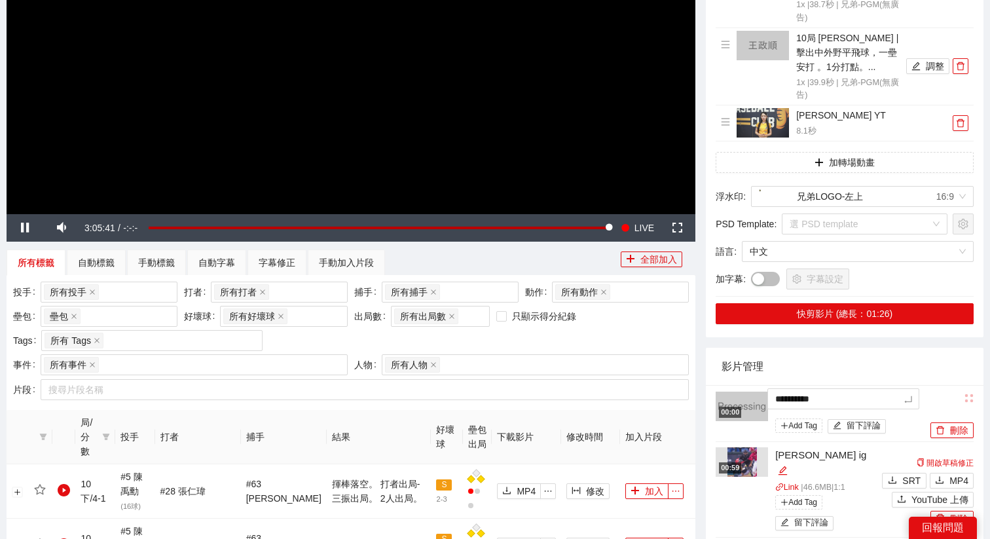
type textarea "*********"
type textarea "**********"
type textarea "*********"
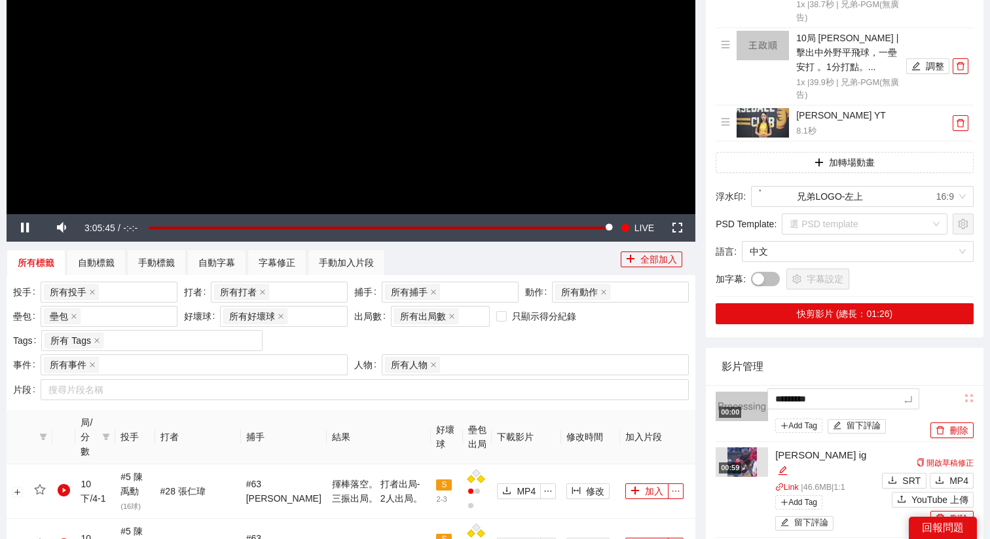
type textarea "********"
type textarea "*********"
type textarea "**********"
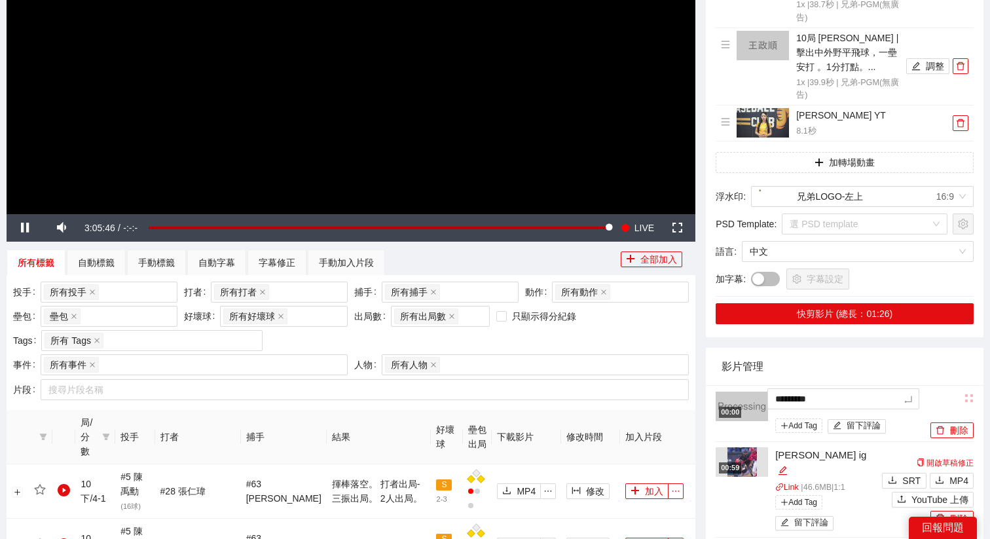
type textarea "**********"
type textarea "*********"
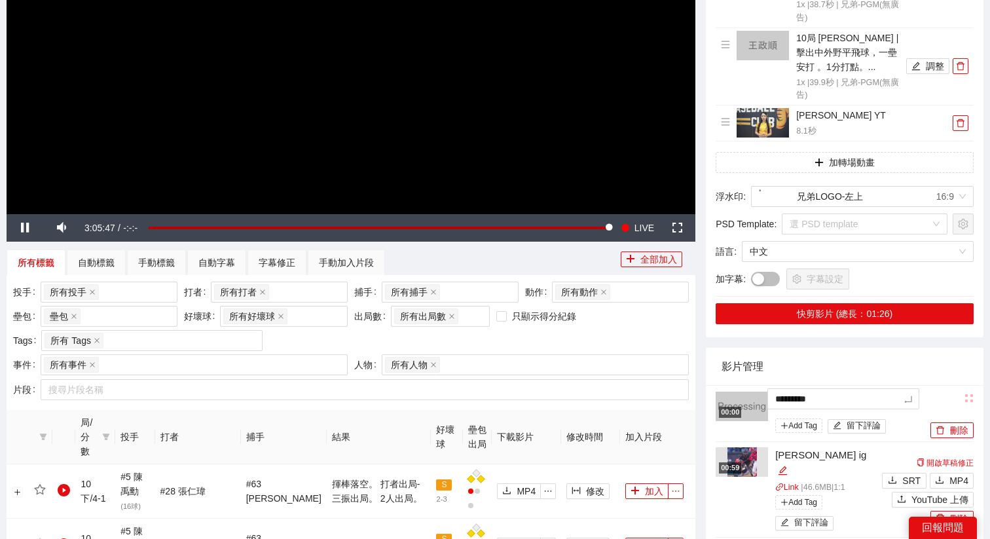
type textarea "*********"
type textarea "**********"
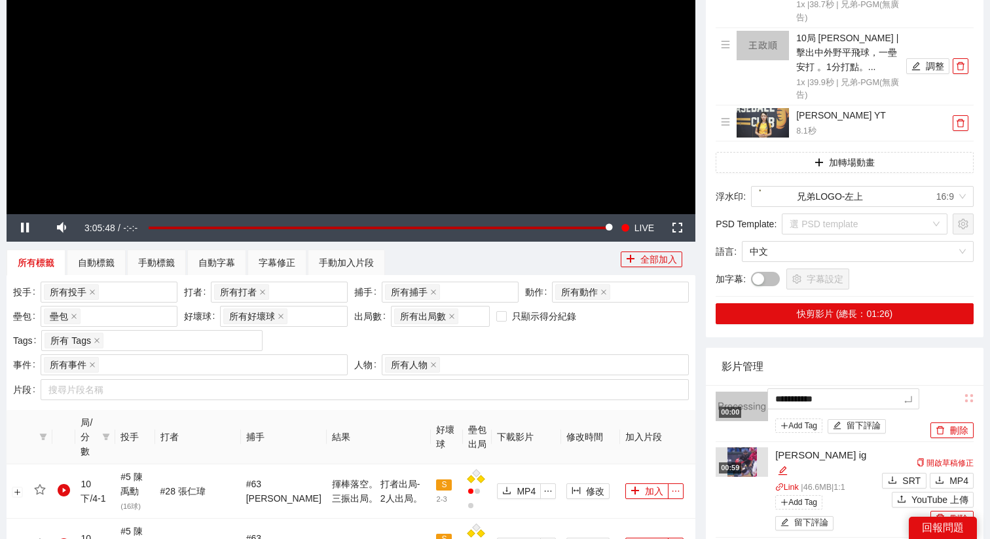
type textarea "**********"
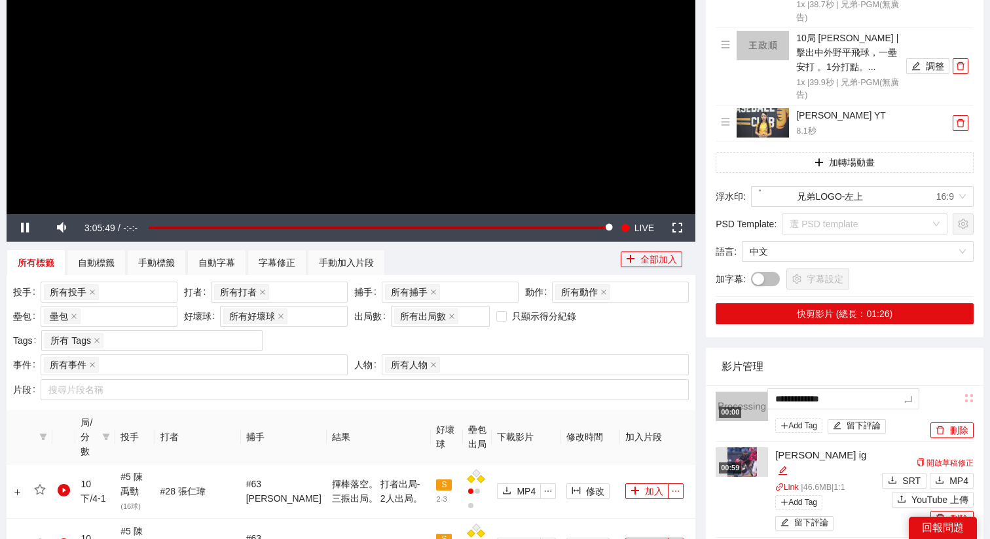
type textarea "**********"
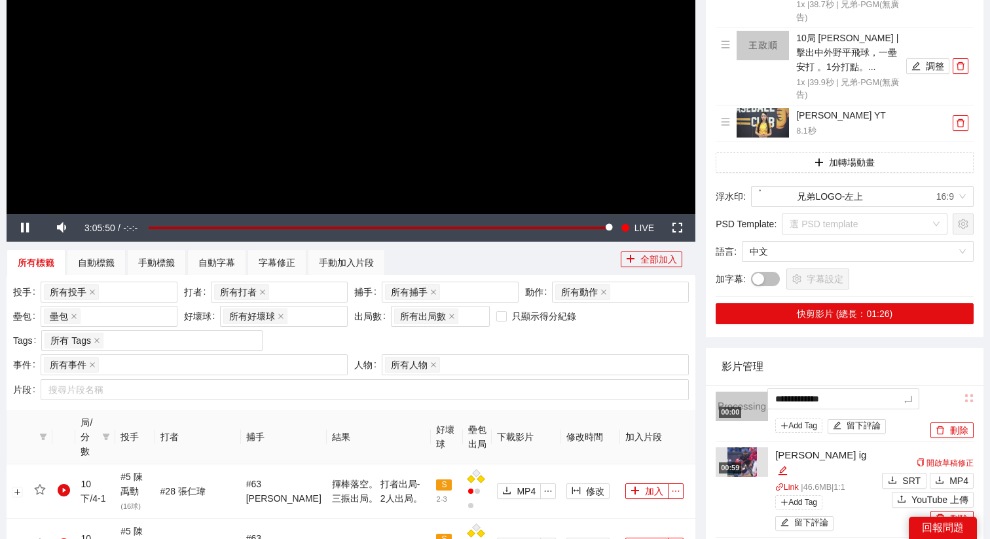
type textarea "**********"
click at [886, 404] on icon "edit" at bounding box center [890, 399] width 9 height 9
click at [860, 377] on div "影片管理" at bounding box center [844, 366] width 246 height 37
click at [513, 118] on video "Video Player" at bounding box center [351, 20] width 688 height 387
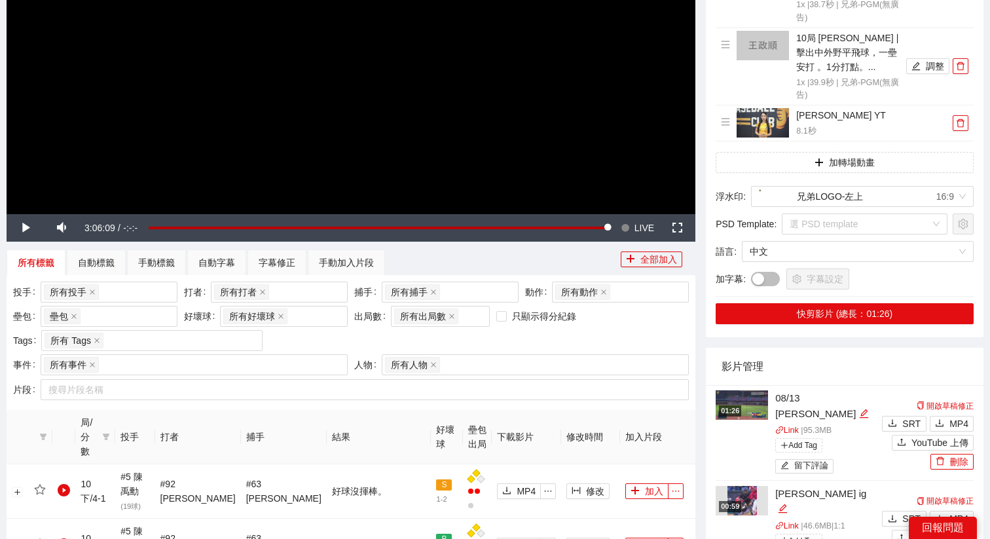
click at [751, 404] on img at bounding box center [741, 404] width 52 height 29
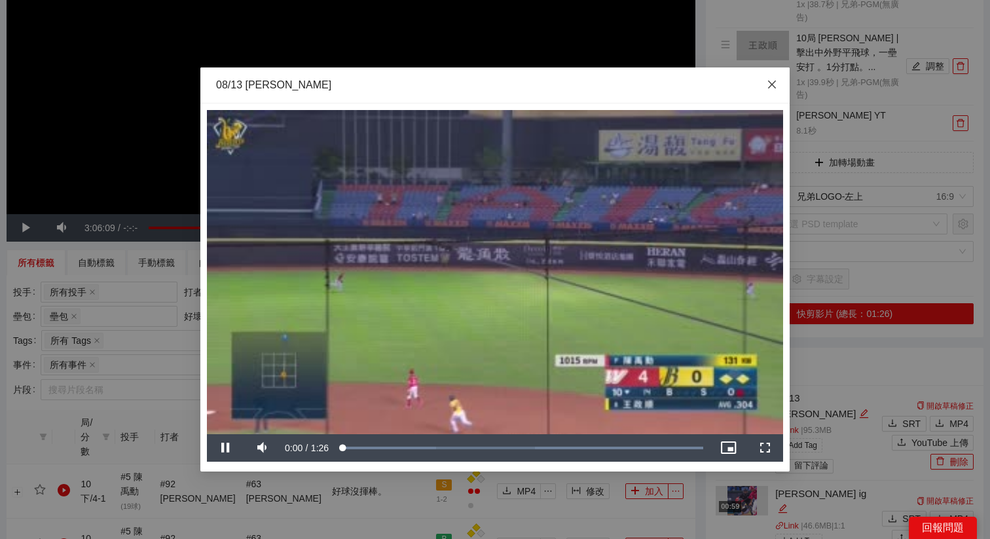
click at [775, 89] on icon "close" at bounding box center [771, 84] width 10 height 10
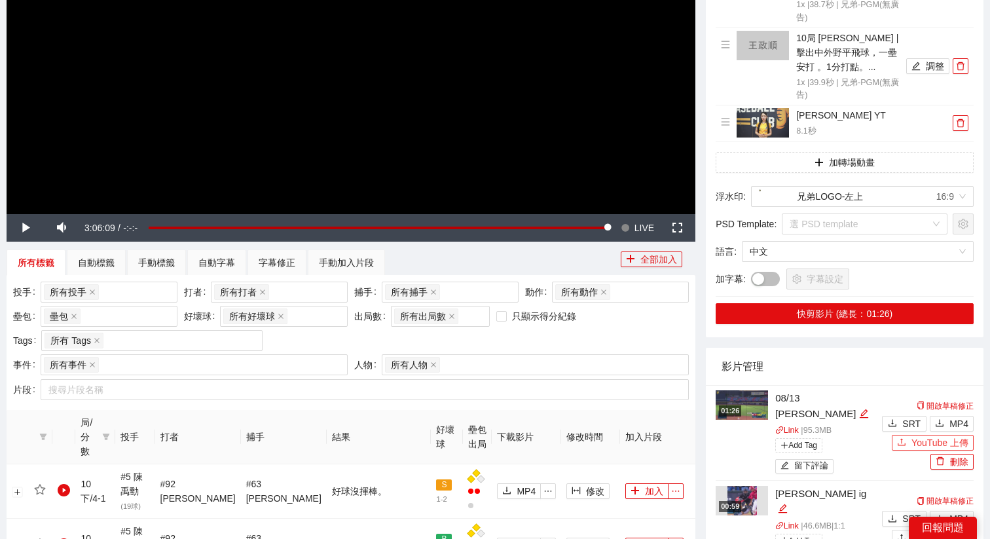
click at [910, 440] on button "YouTube 上傳" at bounding box center [932, 443] width 82 height 16
type textarea "**********"
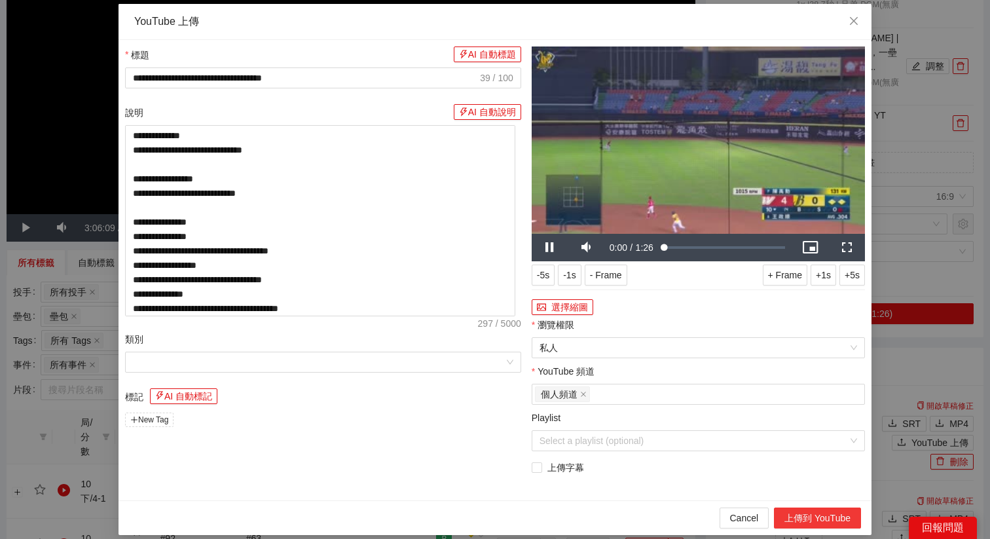
click at [830, 518] on button "上傳到 YouTube" at bounding box center [817, 517] width 87 height 21
click at [857, 29] on span "Close" at bounding box center [853, 21] width 35 height 35
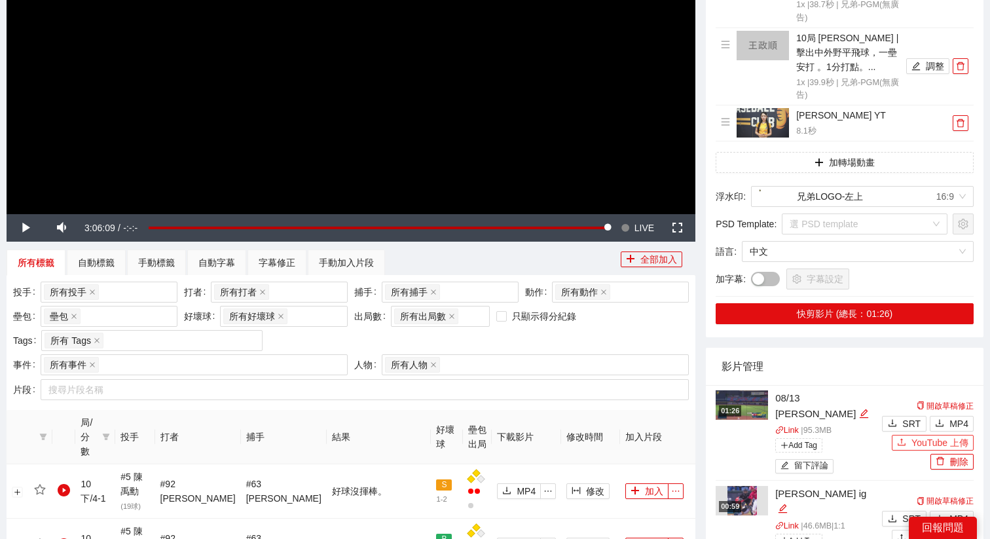
click at [906, 443] on button "YouTube 上傳" at bounding box center [932, 443] width 82 height 16
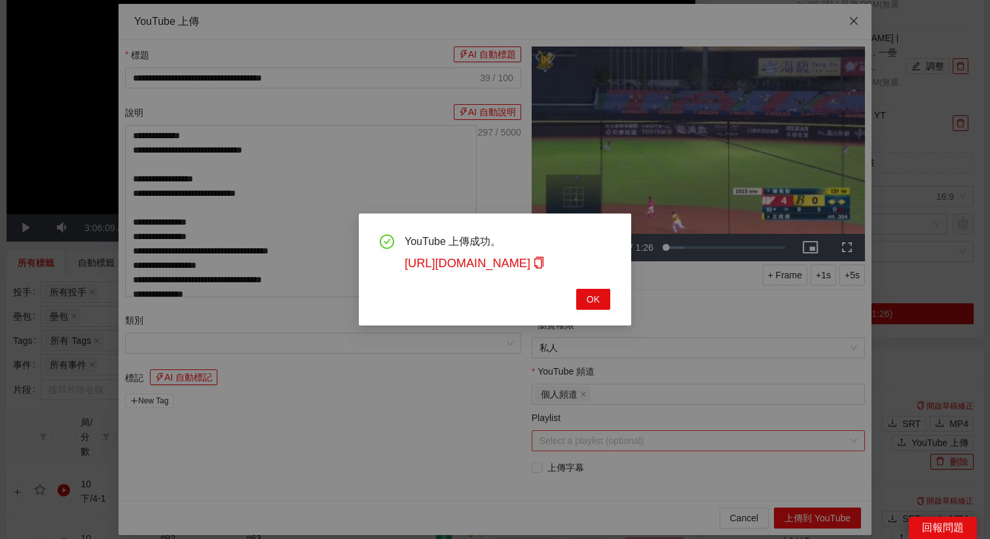
click at [851, 13] on div "YouTube 上傳成功。 https://youtu.be/eWniCHdogZo OK" at bounding box center [495, 269] width 990 height 539
click at [592, 306] on span "OK" at bounding box center [592, 299] width 13 height 14
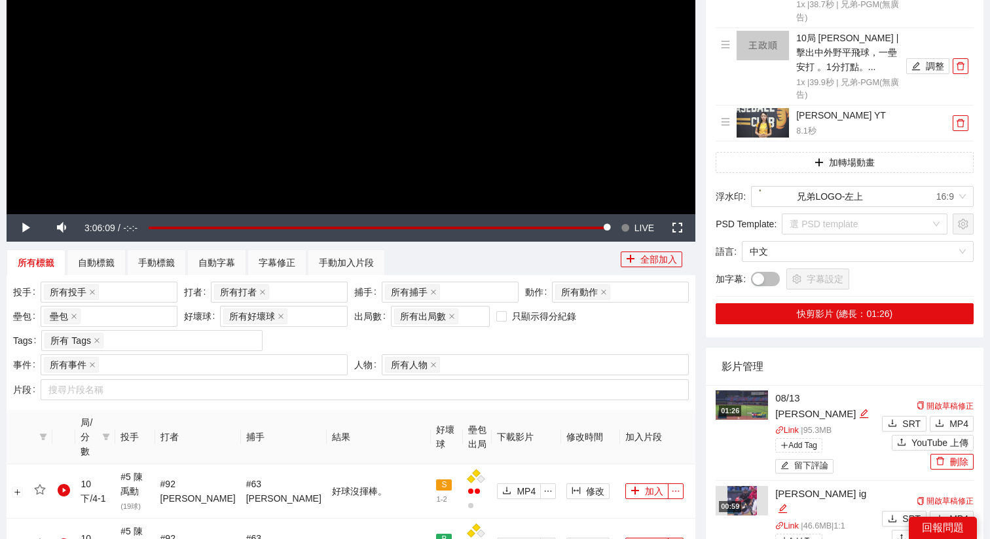
click at [739, 404] on img at bounding box center [741, 404] width 52 height 29
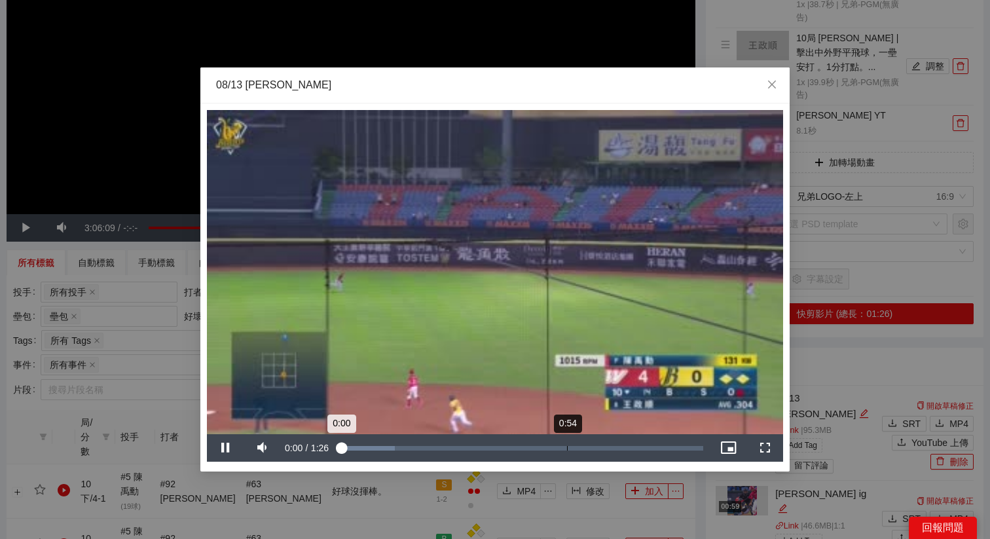
click at [560, 444] on div "Loaded : 15.11% 0:54 0:00" at bounding box center [521, 447] width 376 height 27
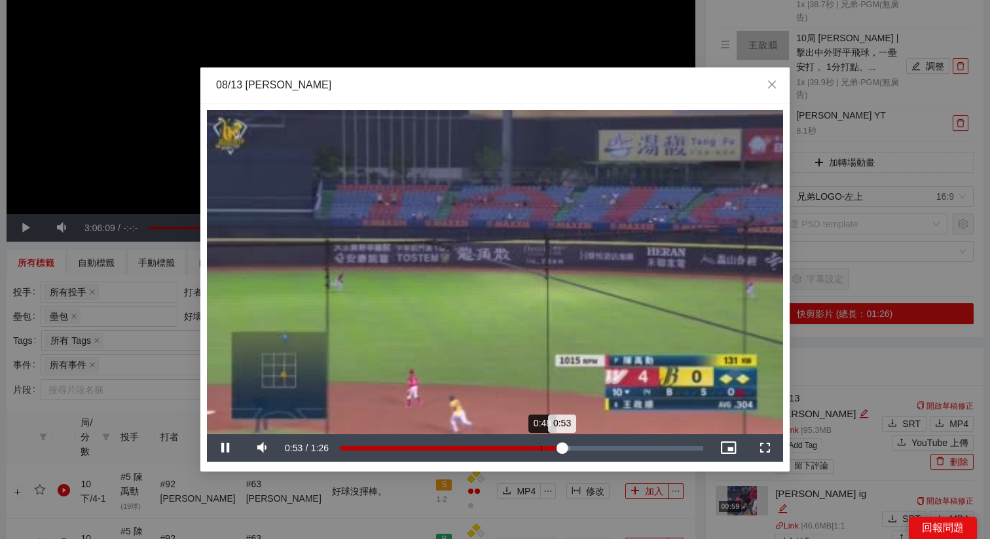
click at [541, 448] on div "0:48" at bounding box center [541, 448] width 1 height 5
click at [505, 454] on div "Loaded : 65.43% 0:39 0:48" at bounding box center [521, 447] width 376 height 27
click at [613, 446] on div "1:05" at bounding box center [613, 448] width 1 height 5
click at [625, 446] on div "1:08" at bounding box center [625, 448] width 1 height 5
click at [636, 444] on div "Loaded : 87.54% 1:11 1:08" at bounding box center [521, 447] width 376 height 27
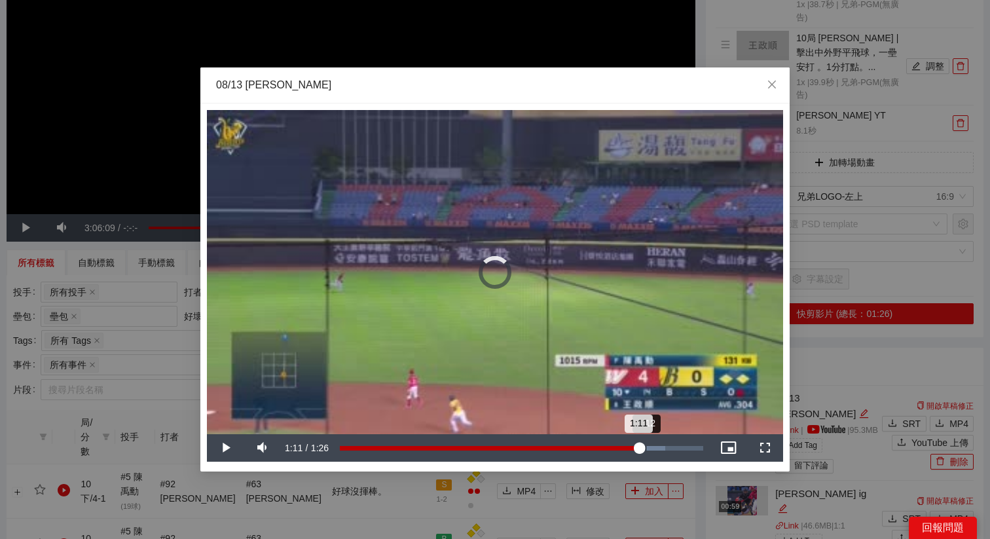
click at [639, 446] on div "1:11" at bounding box center [489, 448] width 299 height 5
click at [646, 446] on div "1:13" at bounding box center [493, 448] width 306 height 5
click at [653, 446] on div "1:15" at bounding box center [496, 448] width 313 height 5
drag, startPoint x: 673, startPoint y: 447, endPoint x: 660, endPoint y: 449, distance: 12.6
click at [660, 449] on div "1:17" at bounding box center [502, 448] width 324 height 5
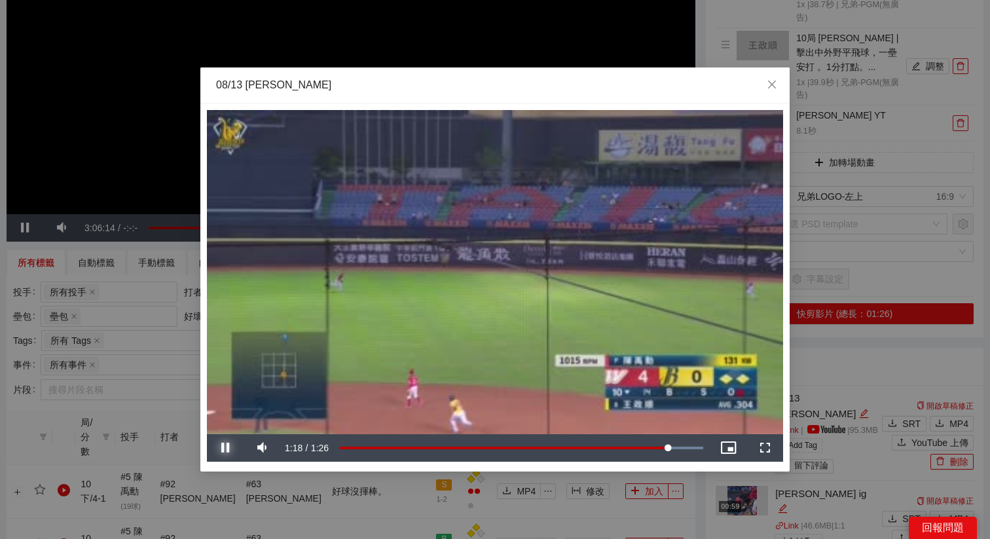
click at [225, 448] on span "Video Player" at bounding box center [225, 448] width 0 height 0
click at [204, 418] on div "**********" at bounding box center [494, 287] width 589 height 368
click at [830, 346] on div "**********" at bounding box center [495, 269] width 990 height 539
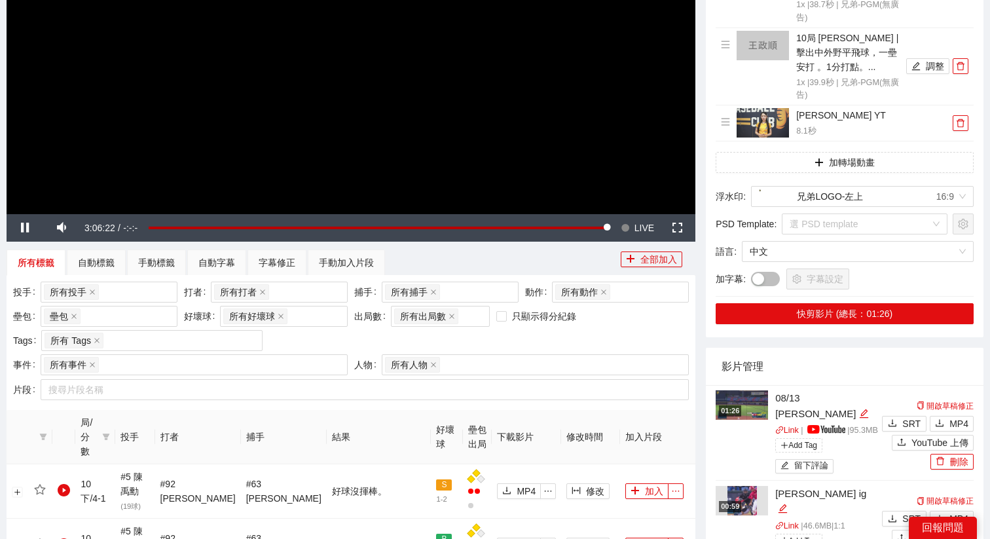
scroll to position [153, 0]
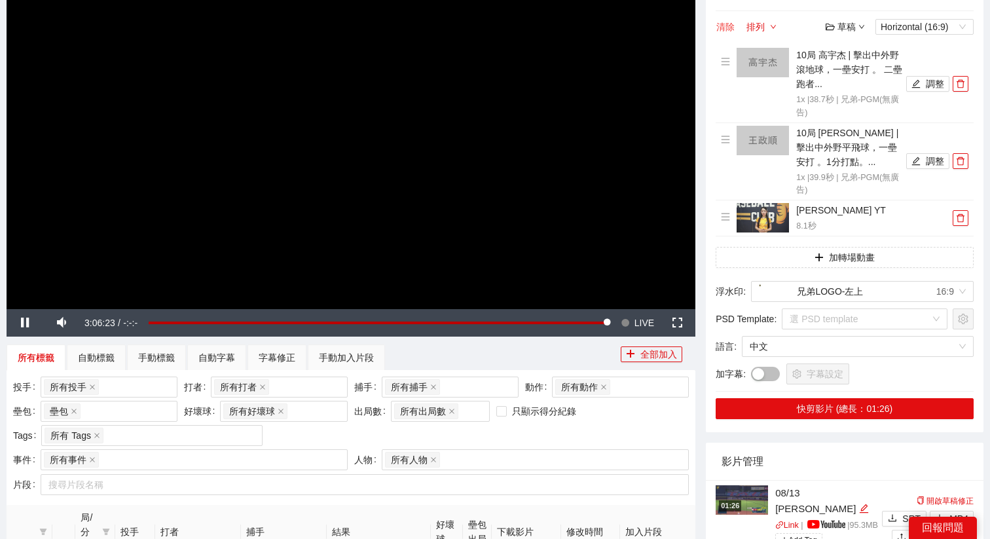
click at [728, 26] on button "清除" at bounding box center [725, 27] width 20 height 16
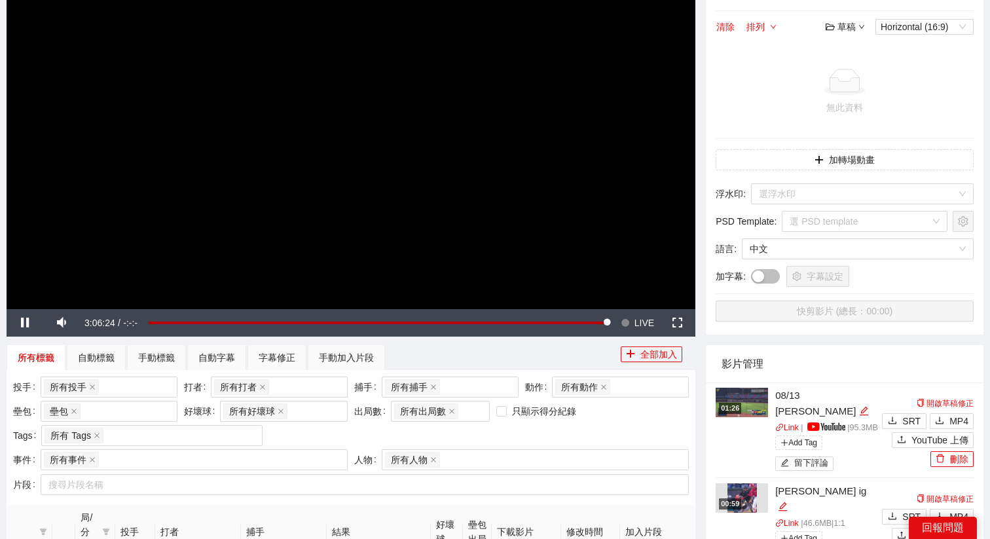
click at [567, 139] on video "Video Player" at bounding box center [351, 114] width 688 height 387
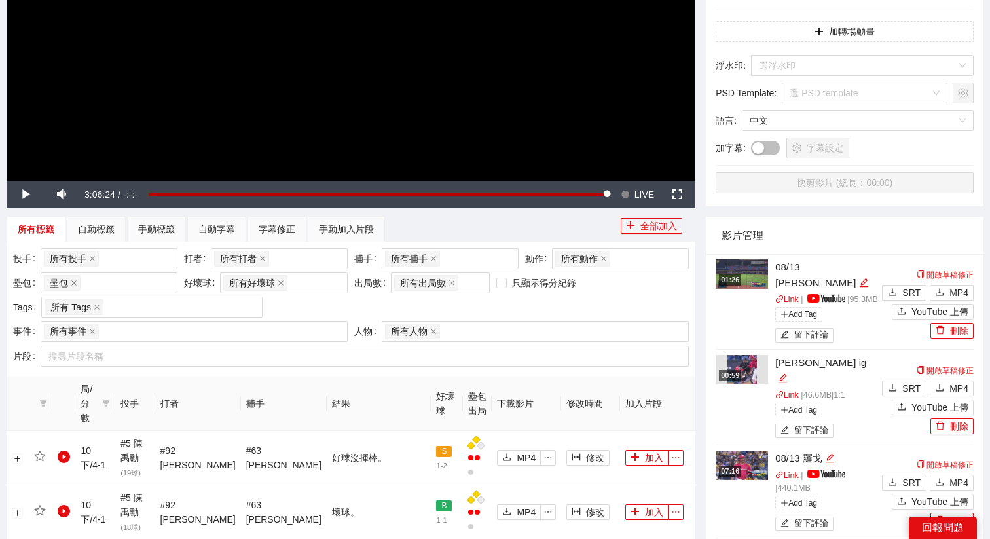
scroll to position [338, 0]
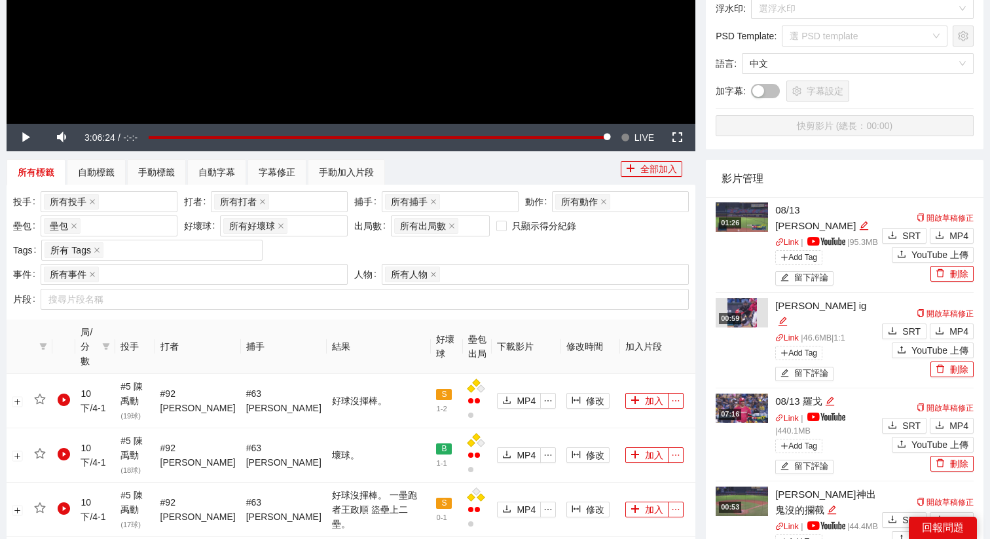
click at [738, 418] on img at bounding box center [741, 407] width 52 height 29
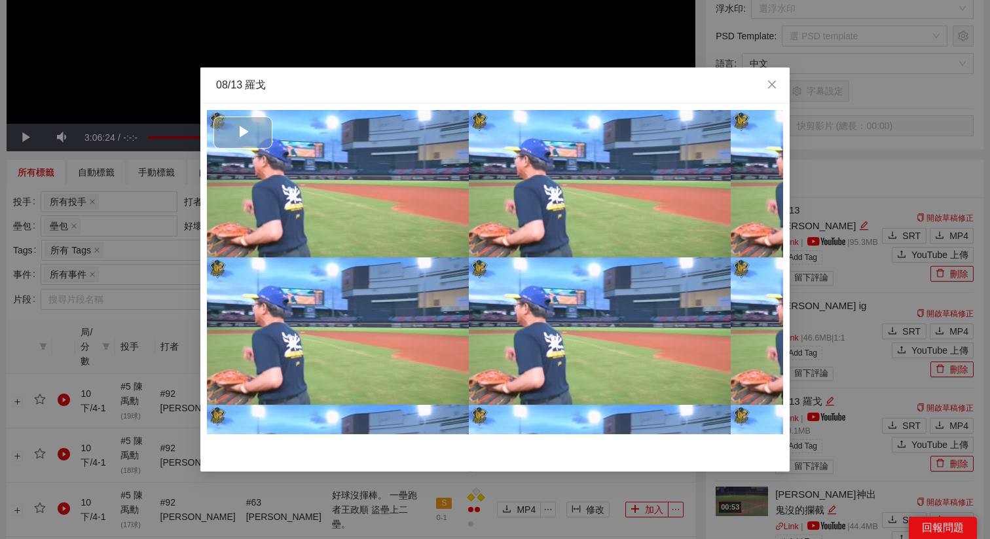
click at [653, 263] on div "Video Player" at bounding box center [495, 272] width 576 height 324
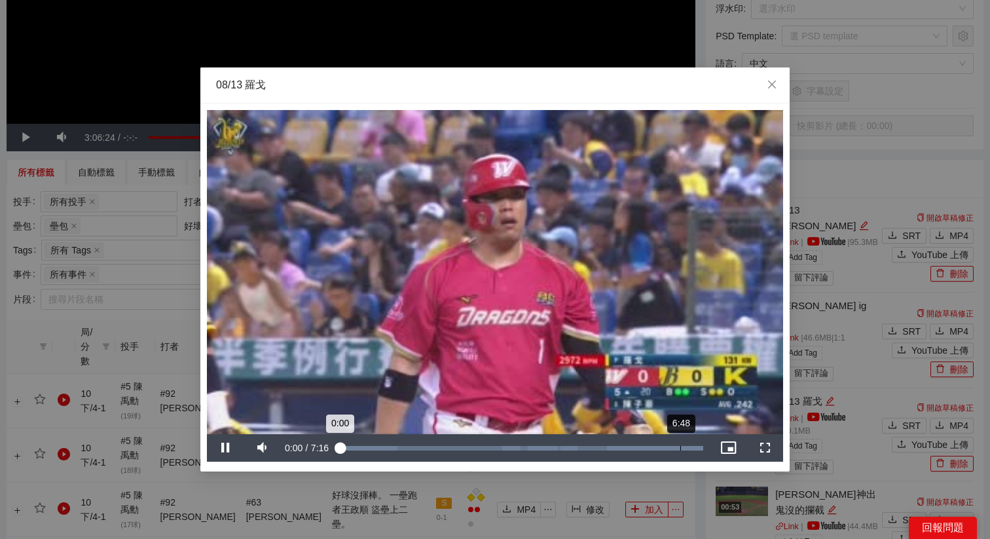
click at [676, 446] on div "Loaded : 100.00% 6:48 0:00" at bounding box center [521, 448] width 363 height 5
click at [340, 448] on div "0:00" at bounding box center [340, 448] width 0 height 5
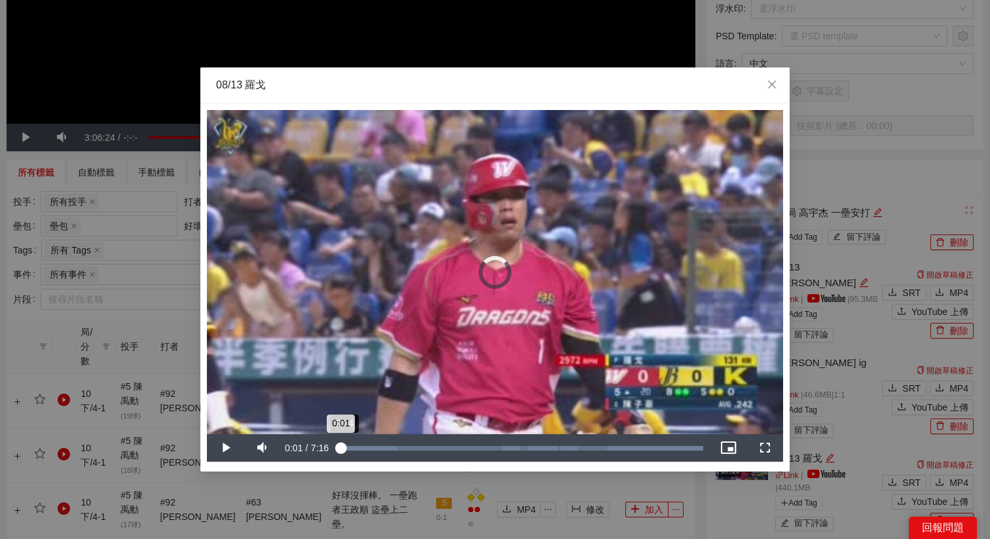
click at [340, 449] on div "0:01" at bounding box center [340, 448] width 1 height 5
click at [351, 449] on div "Loaded : 100.00% 0:14 0:04" at bounding box center [521, 448] width 363 height 5
click at [361, 447] on div "Loaded : 100.00% 0:25 0:25" at bounding box center [521, 448] width 363 height 5
click at [353, 446] on div "0:17" at bounding box center [347, 448] width 14 height 5
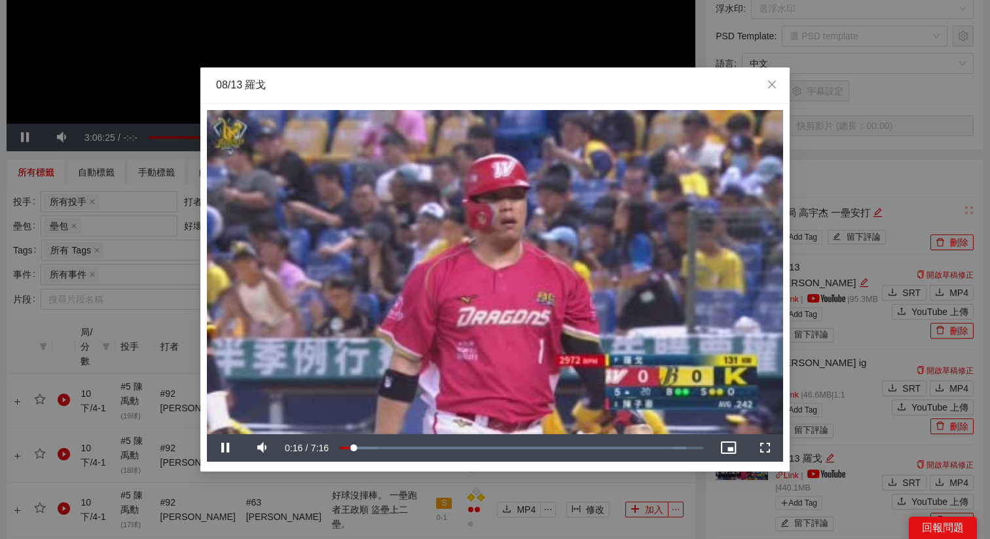
click at [376, 389] on video "Video Player" at bounding box center [495, 272] width 576 height 324
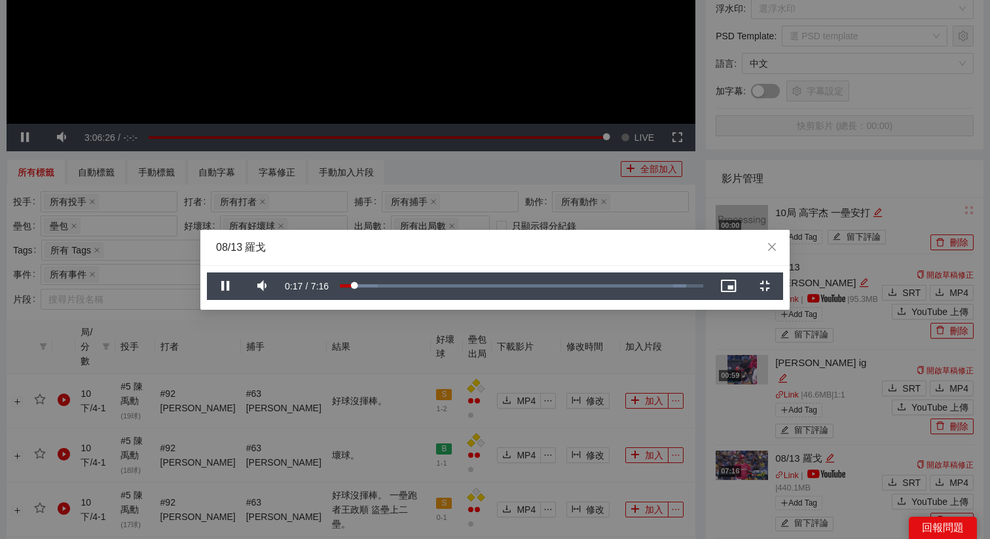
scroll to position [0, 0]
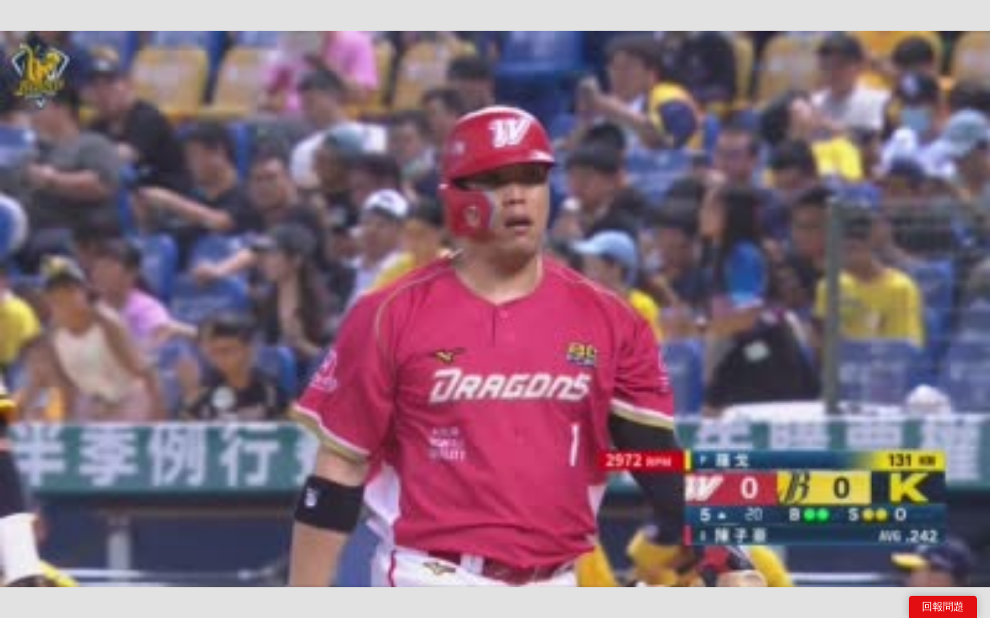
click at [376, 469] on video "Video Player" at bounding box center [495, 309] width 990 height 618
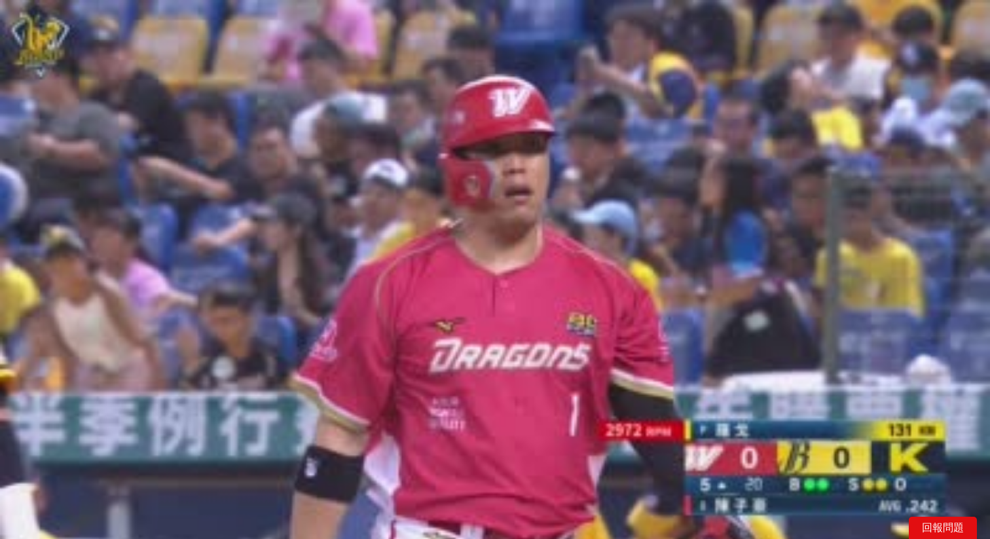
click at [468, 323] on video "Video Player" at bounding box center [495, 278] width 990 height 557
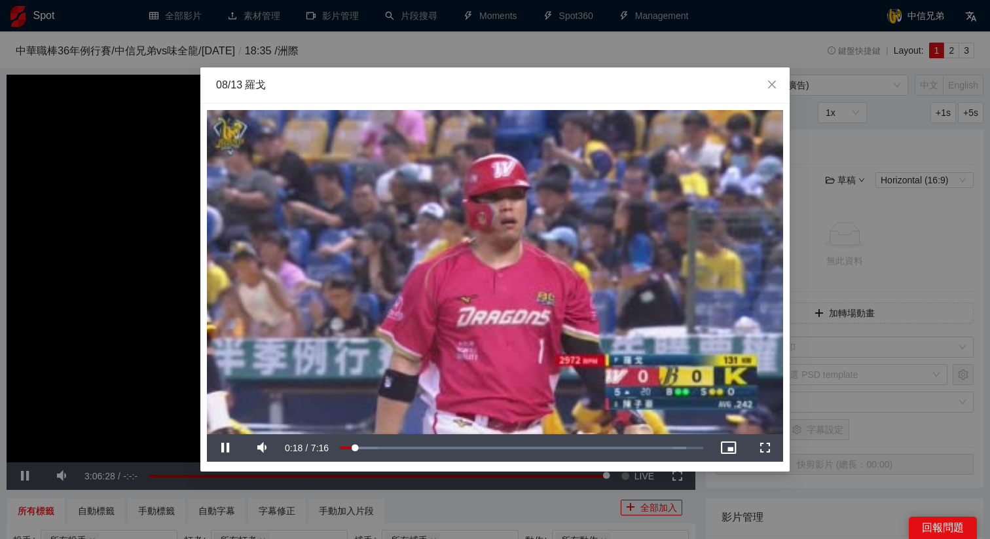
click at [471, 355] on video "Video Player" at bounding box center [495, 272] width 576 height 324
click at [842, 406] on div "**********" at bounding box center [495, 269] width 990 height 539
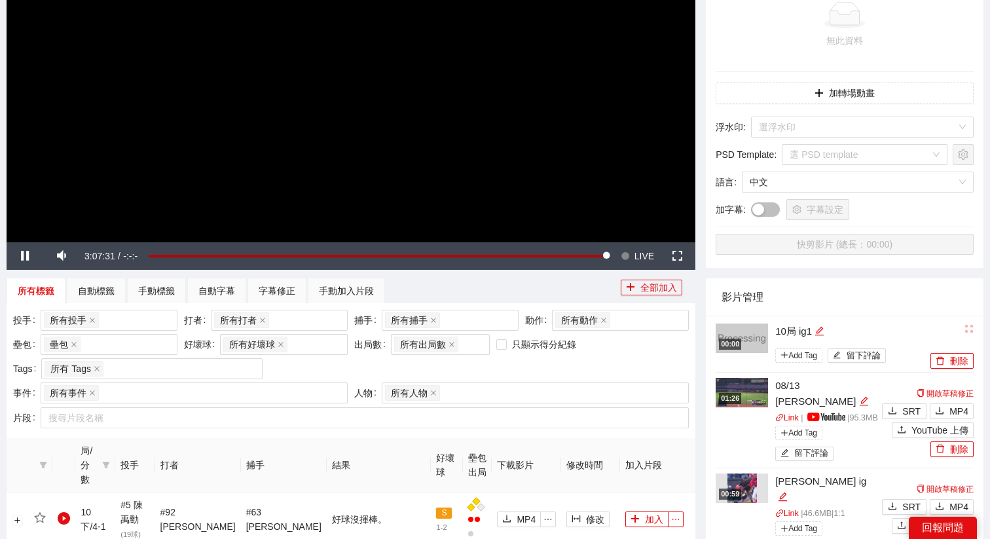
scroll to position [244, 0]
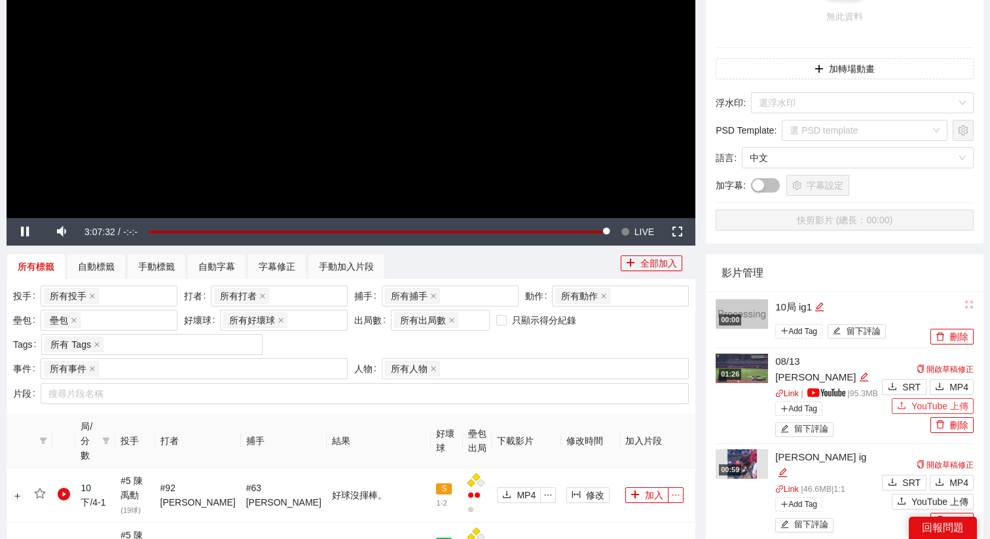
click at [908, 409] on button "YouTube 上傳" at bounding box center [932, 406] width 82 height 16
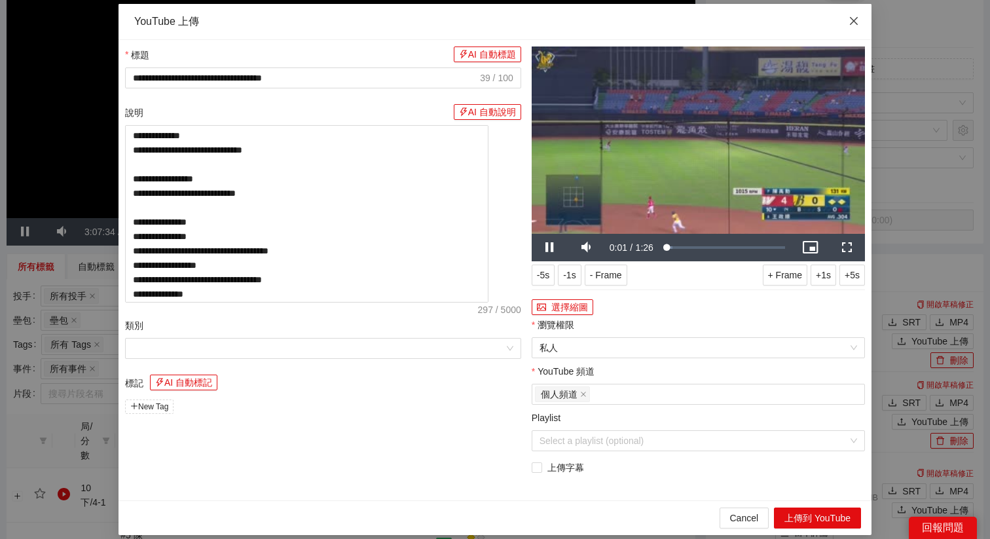
click at [852, 25] on icon "close" at bounding box center [853, 21] width 10 height 10
type textarea "**********"
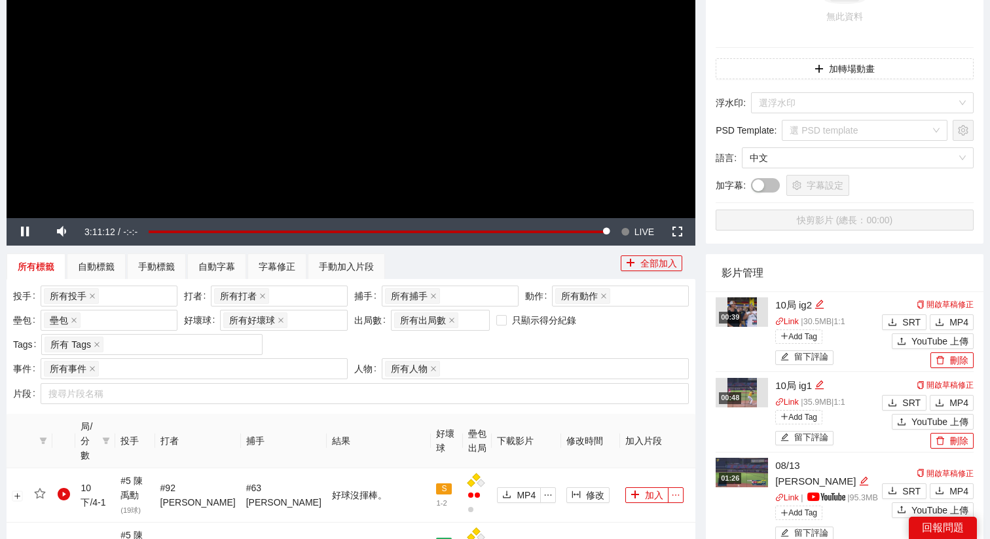
click at [282, 100] on video "Video Player" at bounding box center [351, 23] width 688 height 387
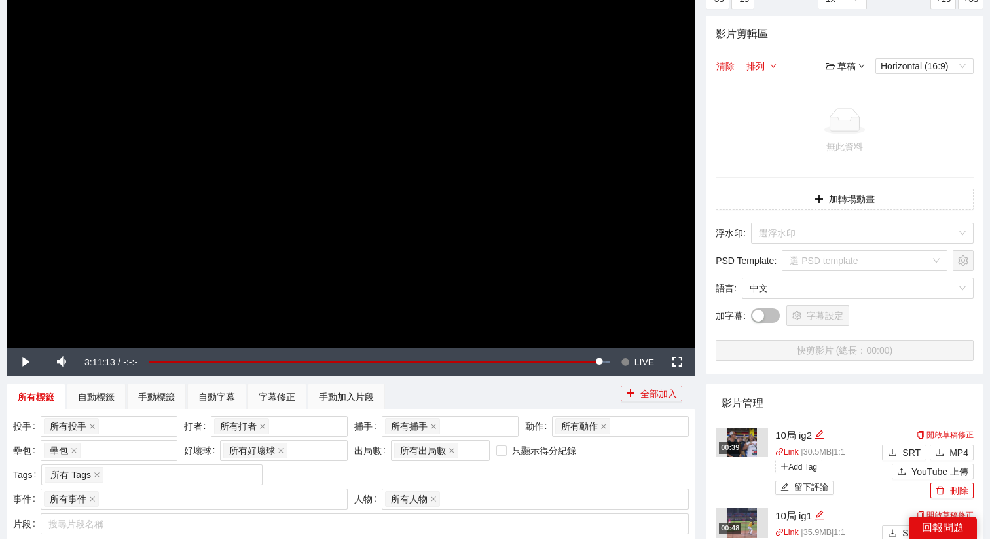
scroll to position [0, 0]
